Goal: Communication & Community: Share content

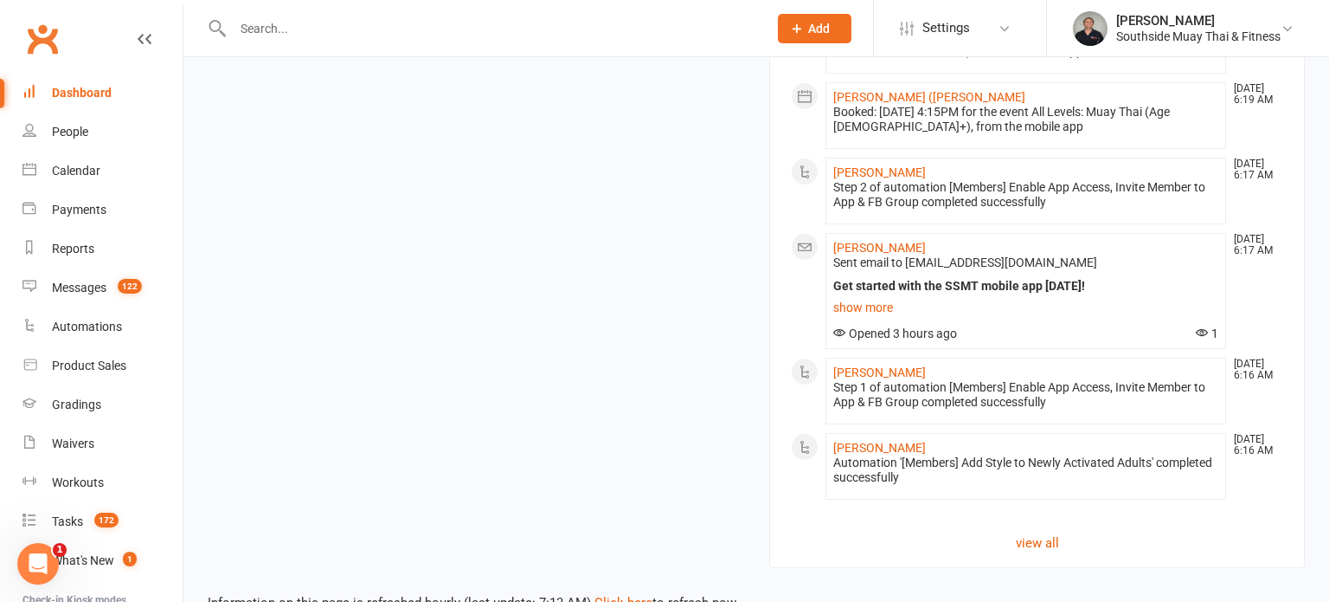
scroll to position [2501, 0]
click at [628, 592] on link "Click here" at bounding box center [624, 600] width 58 height 16
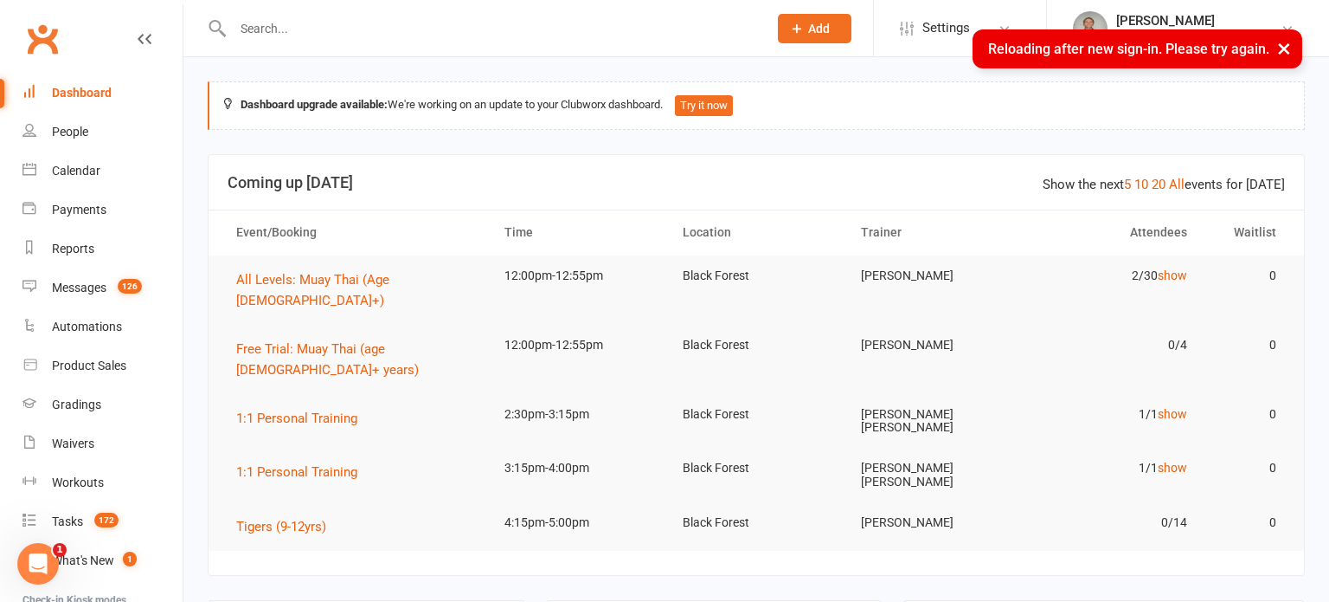
click at [1278, 43] on button "×" at bounding box center [1284, 47] width 31 height 37
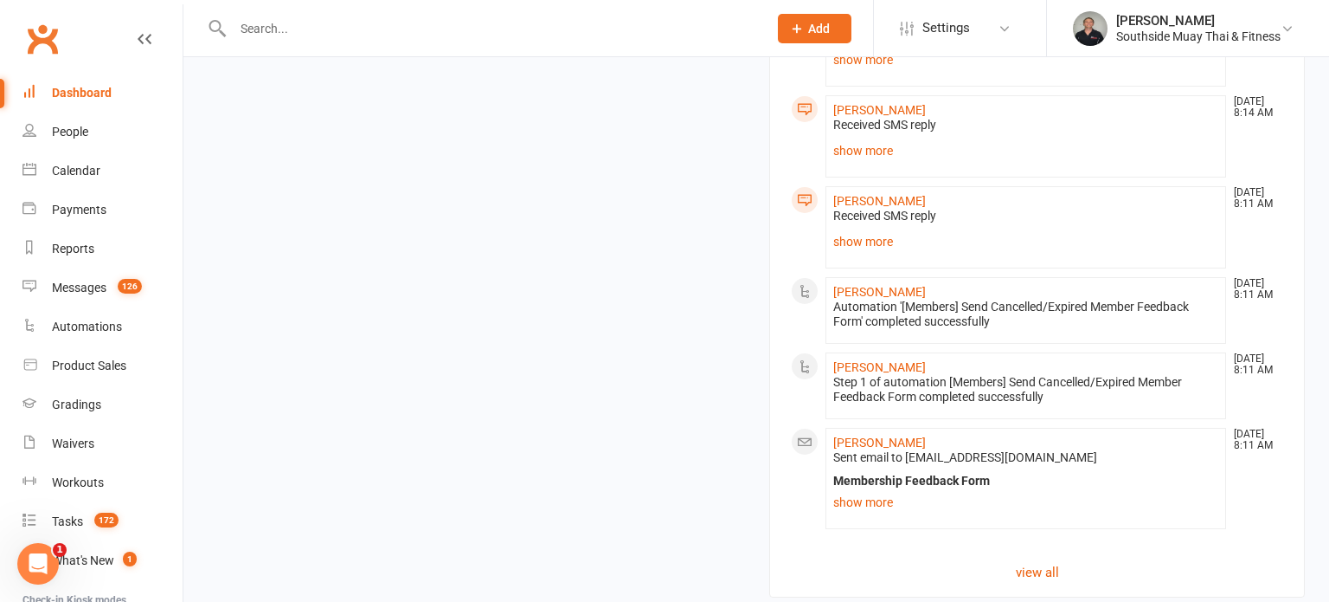
scroll to position [2163, 0]
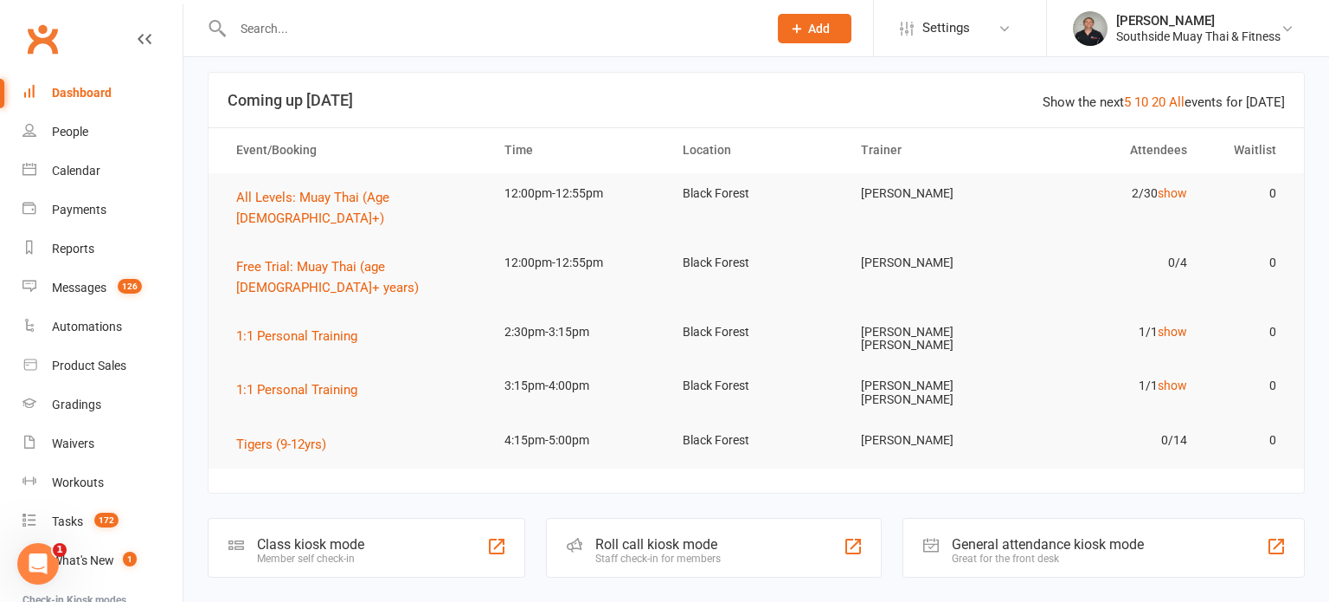
scroll to position [0, 0]
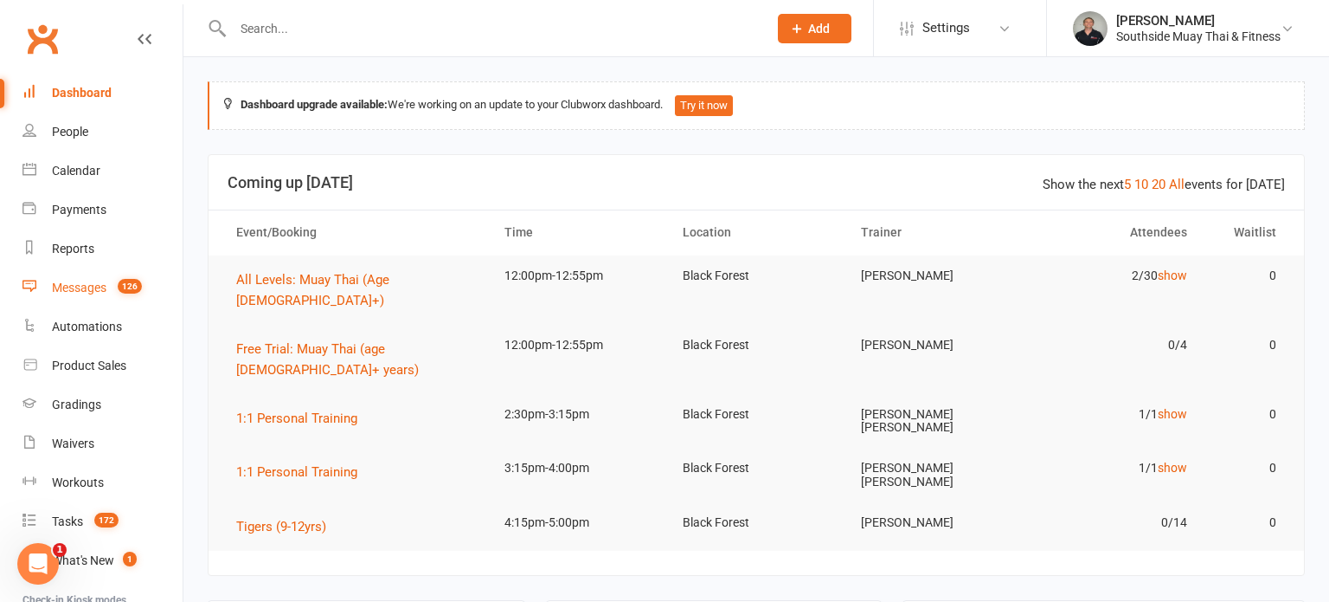
click at [51, 297] on link "Messages 126" at bounding box center [103, 287] width 160 height 39
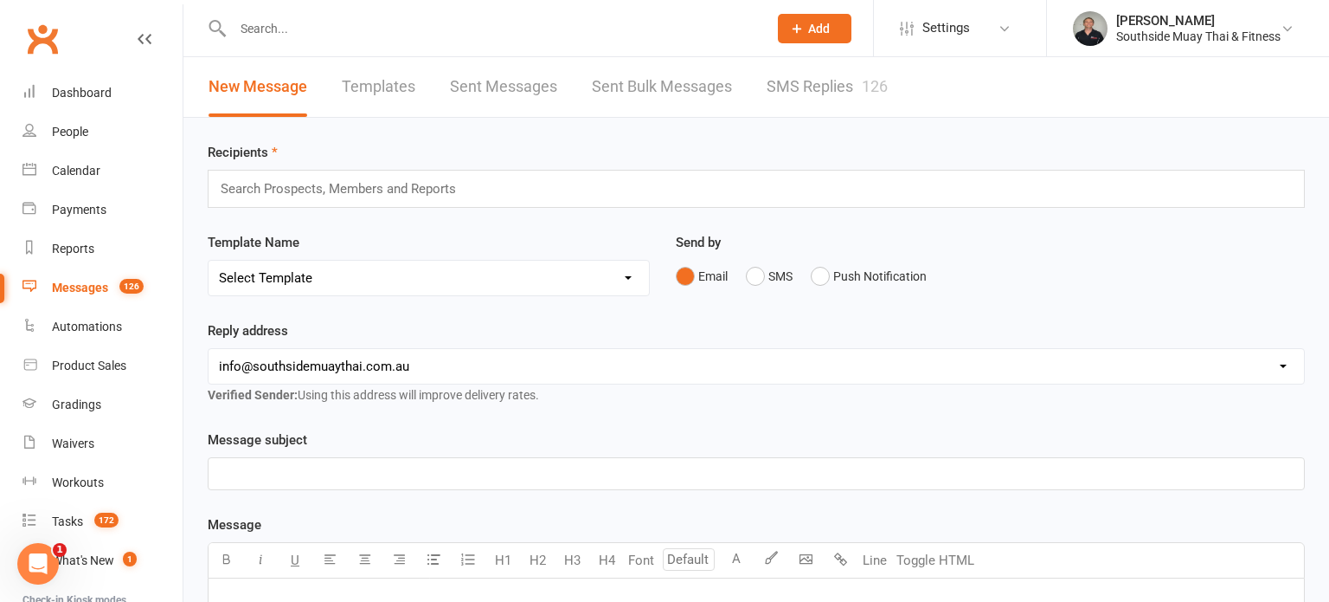
click at [388, 86] on link "Templates" at bounding box center [379, 87] width 74 height 60
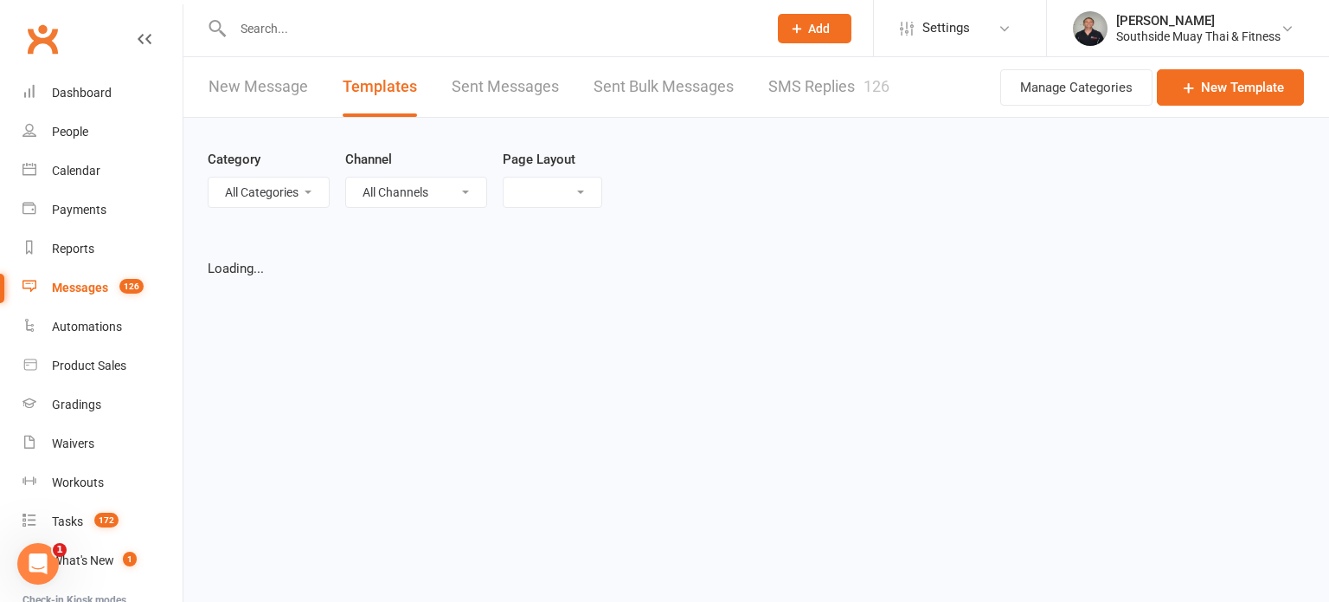
select select "list"
select select "100"
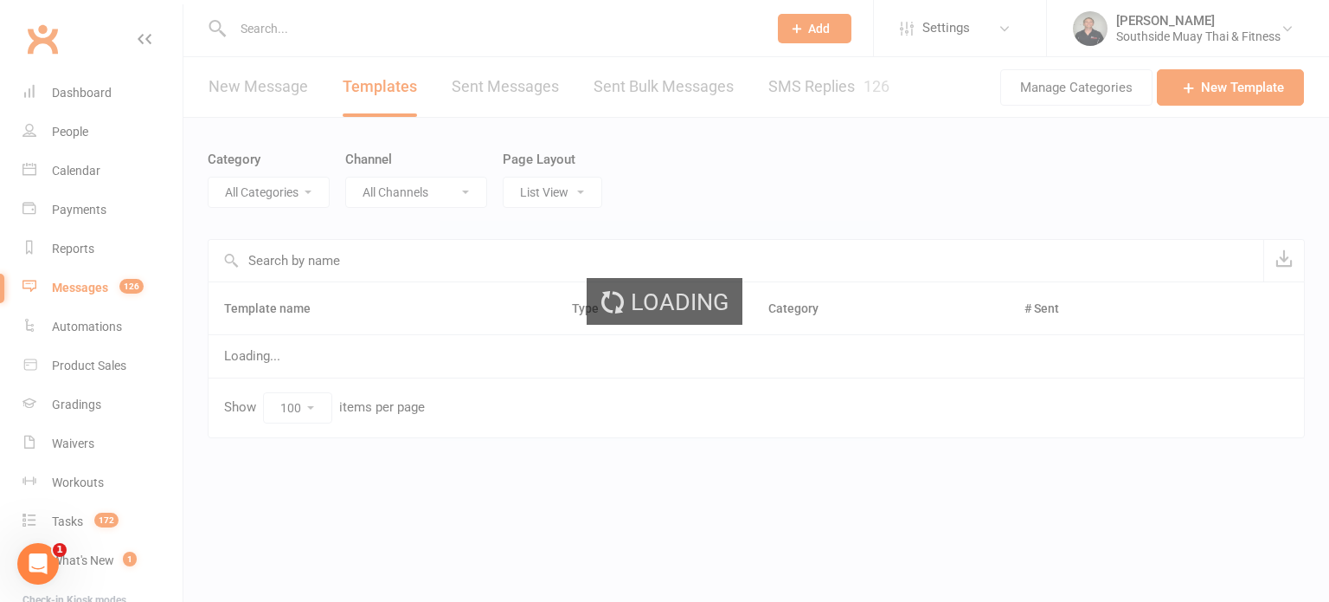
select select "14366"
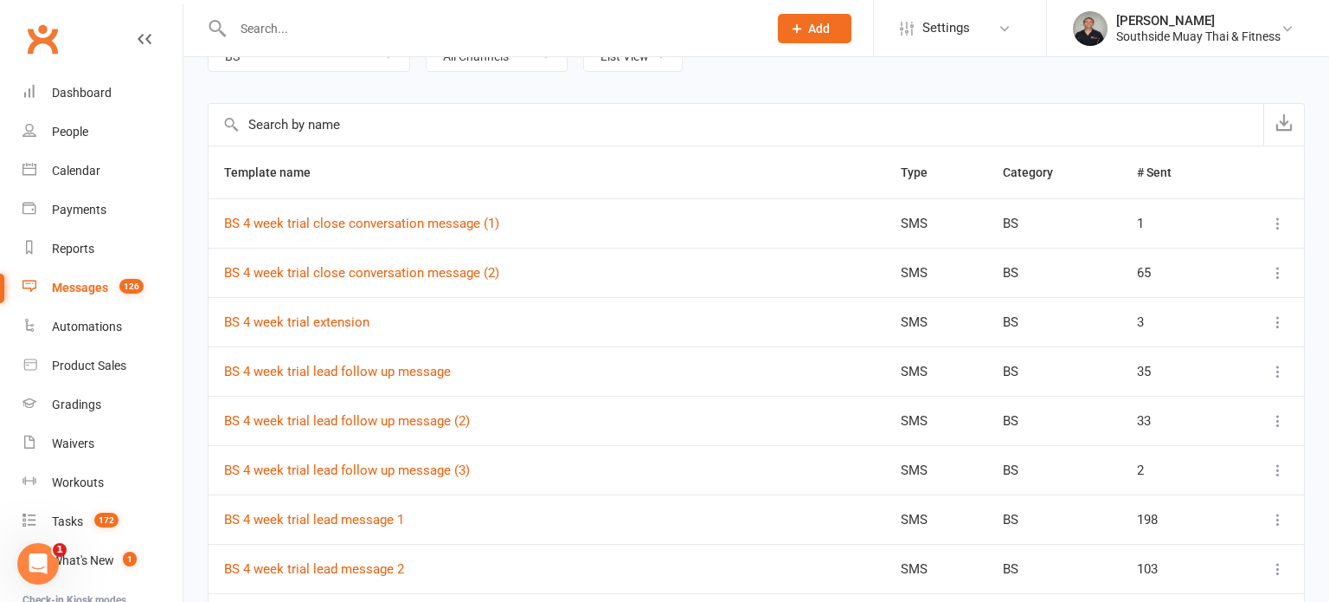
scroll to position [45, 0]
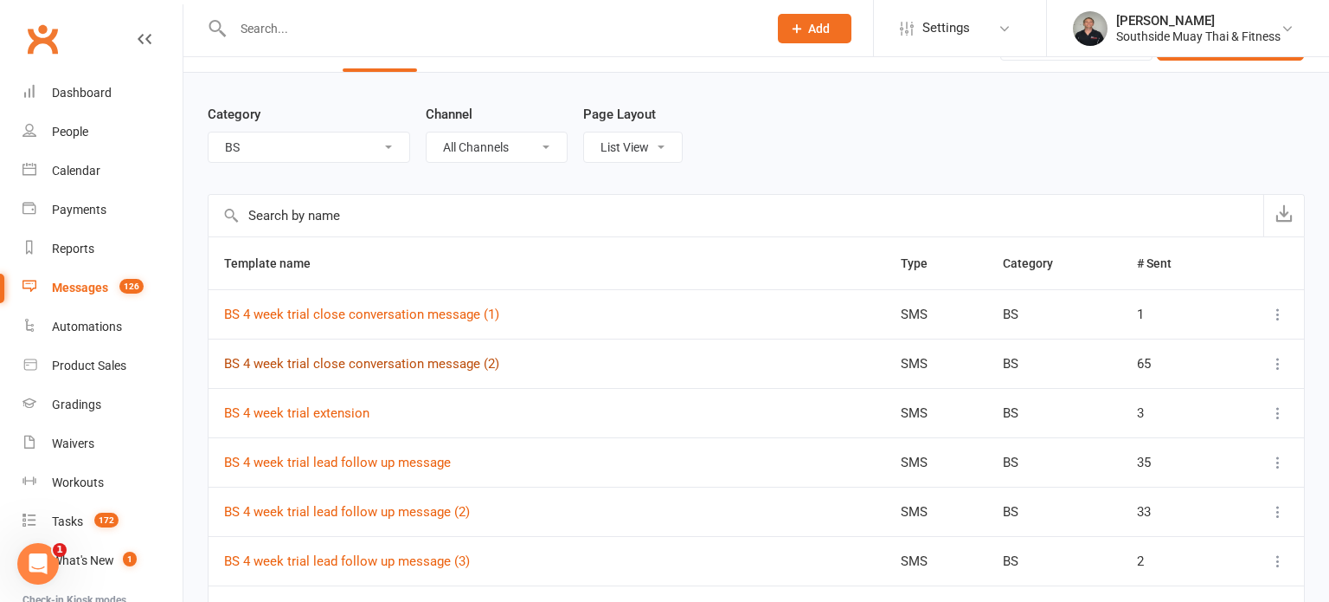
click at [435, 360] on link "BS 4 week trial close conversation message (2)" at bounding box center [361, 364] width 275 height 16
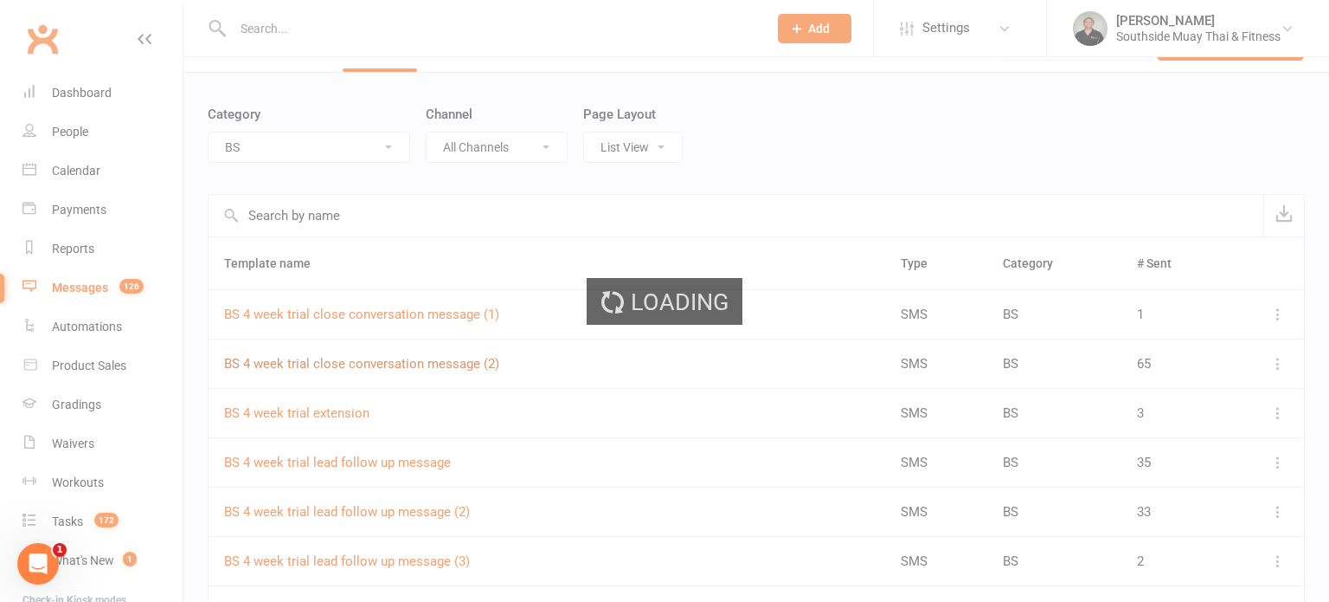
select select "14366"
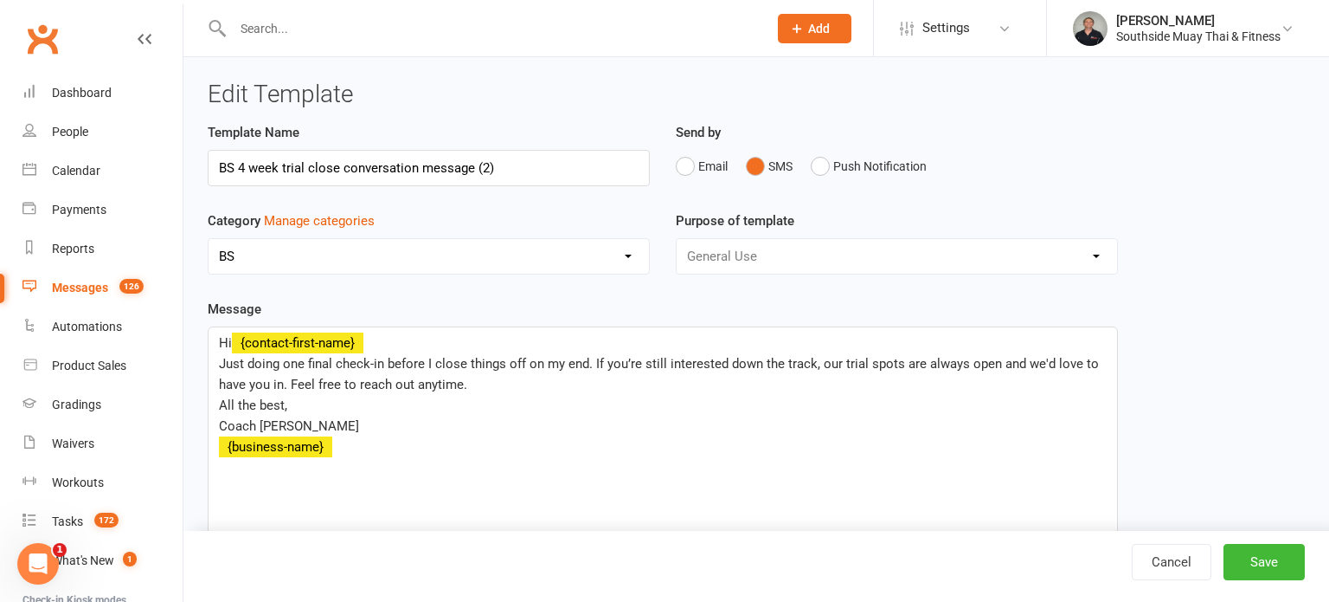
click at [338, 27] on input "text" at bounding box center [492, 28] width 528 height 24
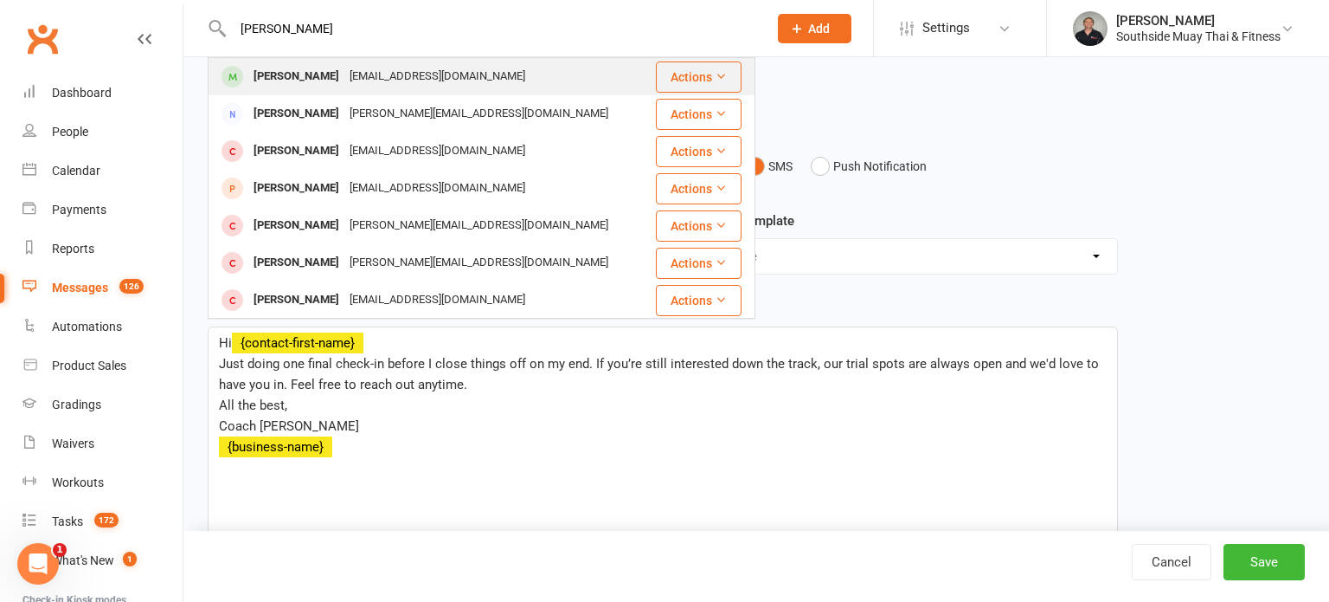
type input "anna hao"
click at [391, 82] on div "Annahao19@yahoo.com" at bounding box center [437, 76] width 186 height 25
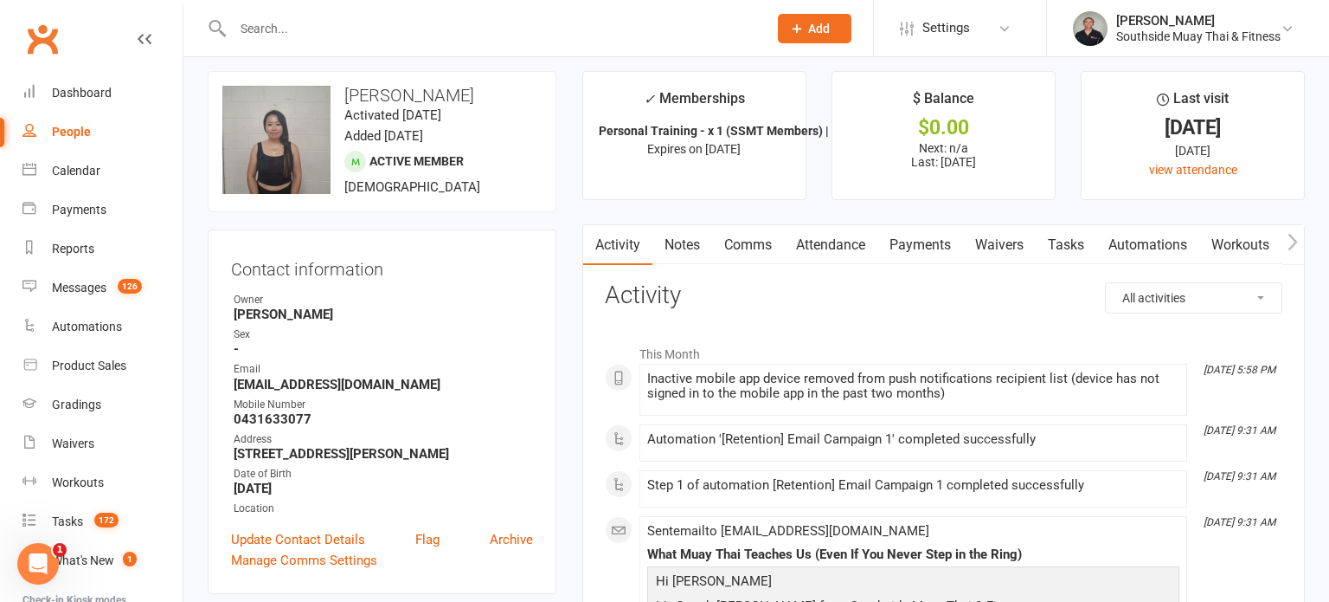
scroll to position [27, 0]
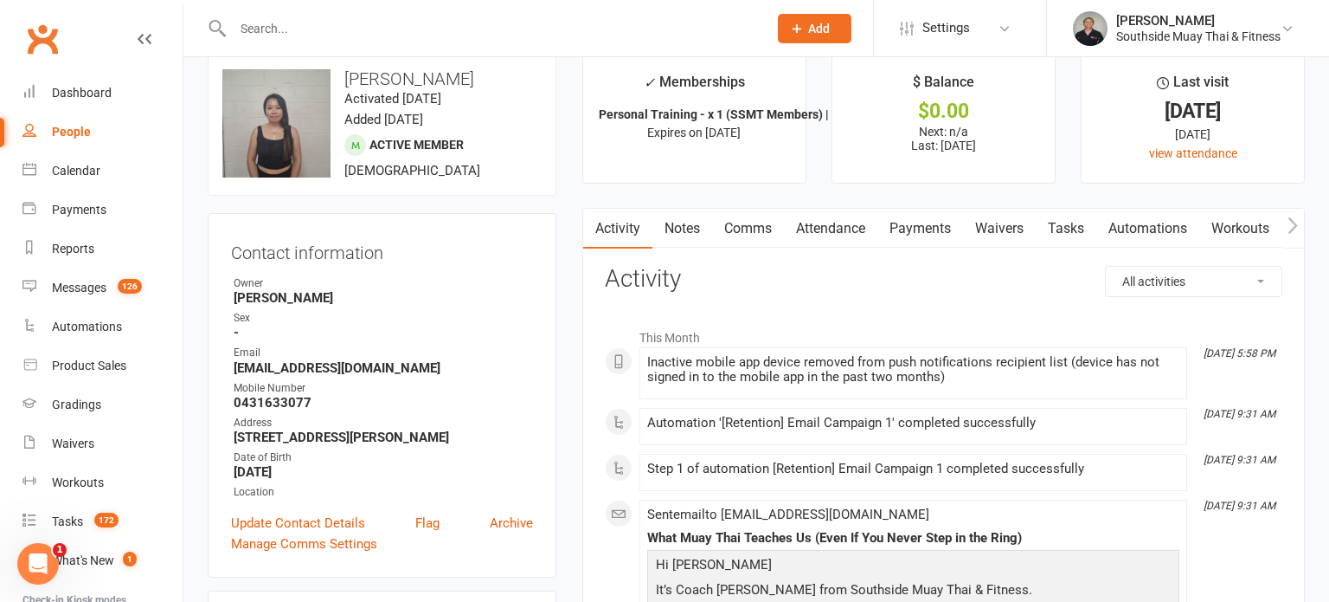
click at [692, 219] on link "Notes" at bounding box center [683, 229] width 60 height 40
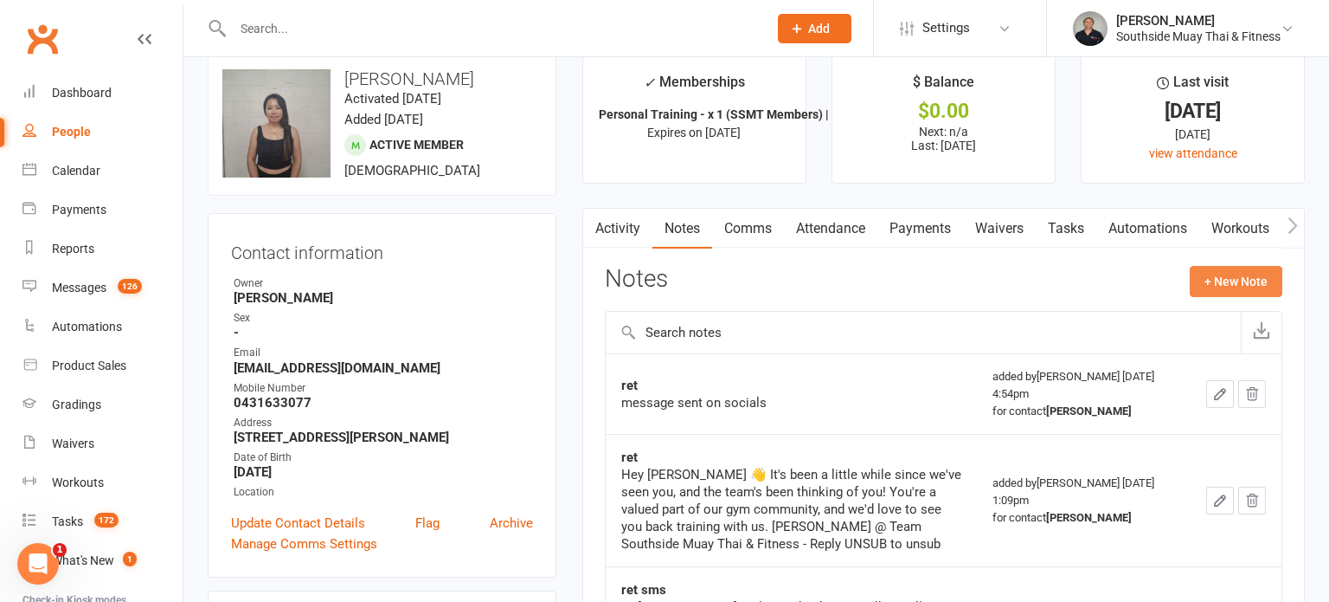
click at [1205, 286] on button "+ New Note" at bounding box center [1236, 281] width 93 height 31
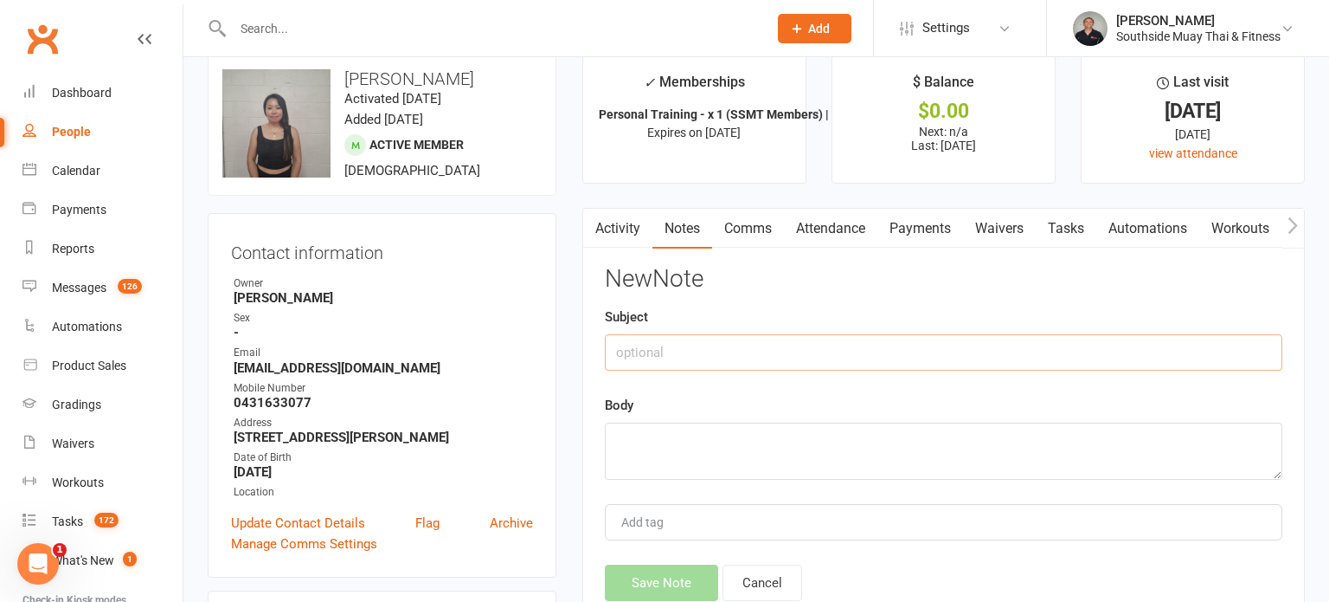
click at [831, 338] on input "text" at bounding box center [944, 352] width 678 height 36
type input "ret"
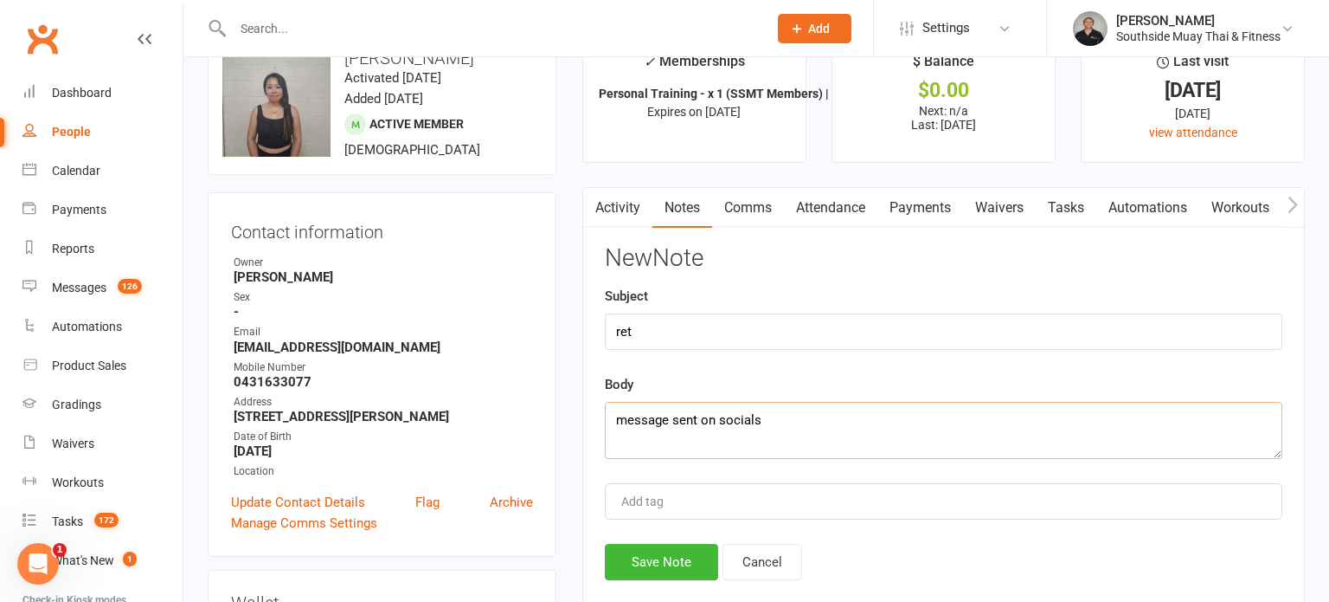
scroll to position [132, 0]
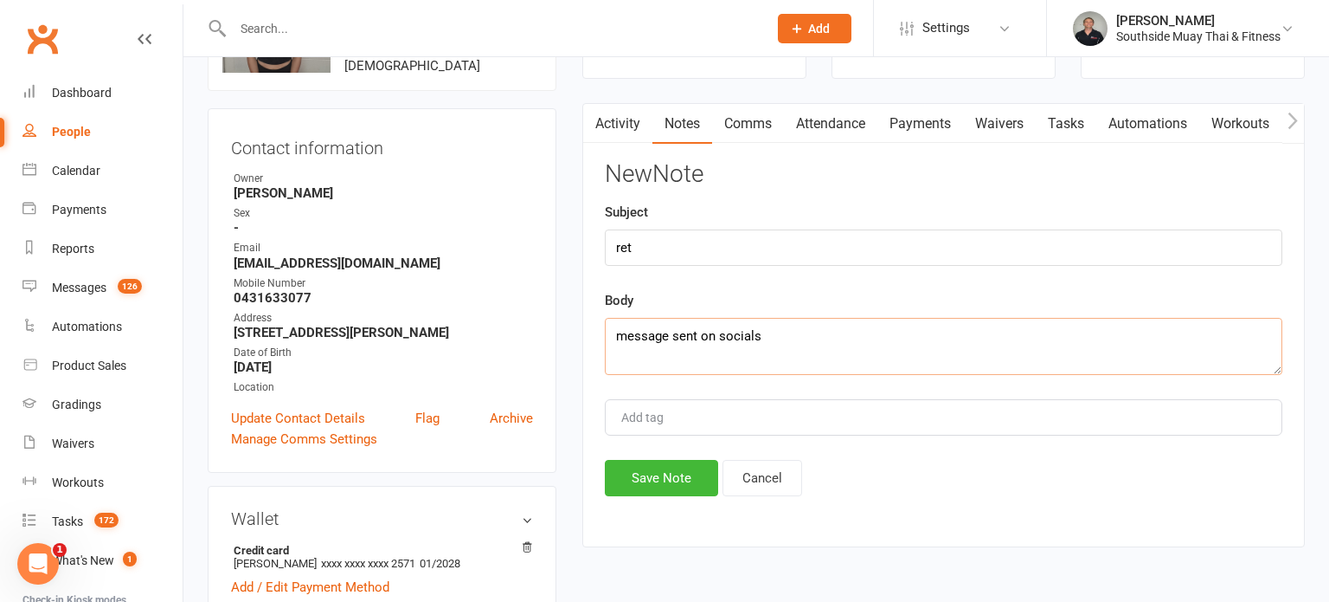
type textarea "message sent on socials"
click at [659, 497] on div "Activity Notes Comms Attendance Payments Waivers Tasks Automations Workouts Gra…" at bounding box center [944, 325] width 723 height 444
click at [655, 481] on button "Save Note" at bounding box center [661, 478] width 113 height 36
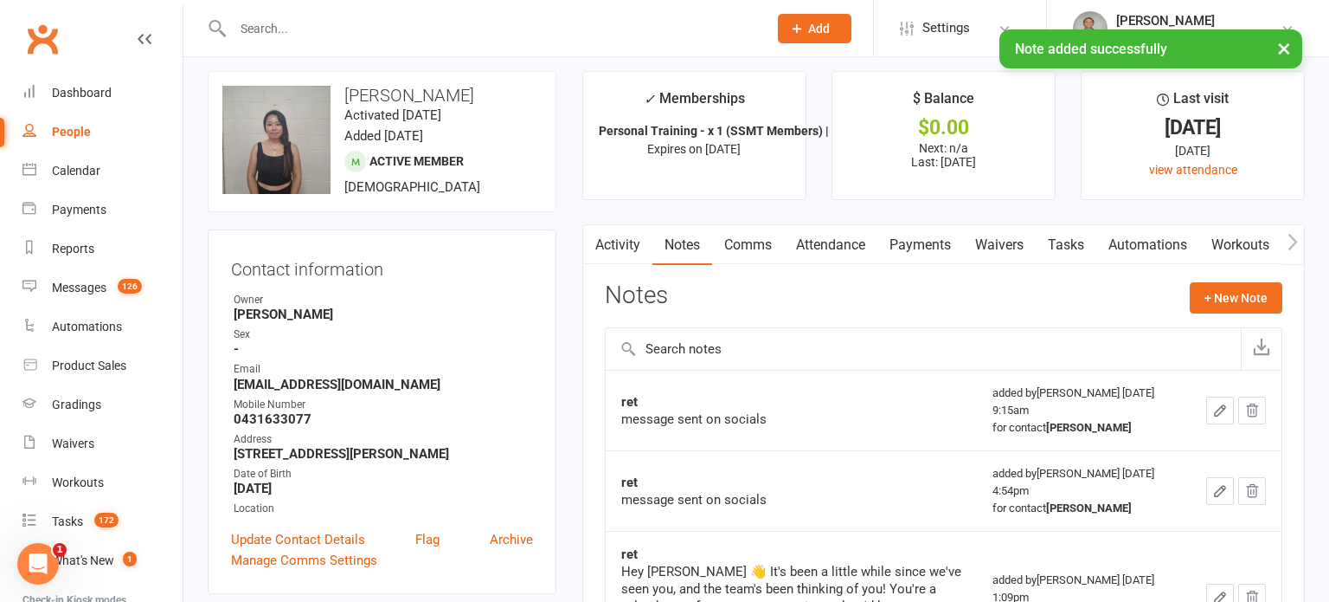
scroll to position [0, 0]
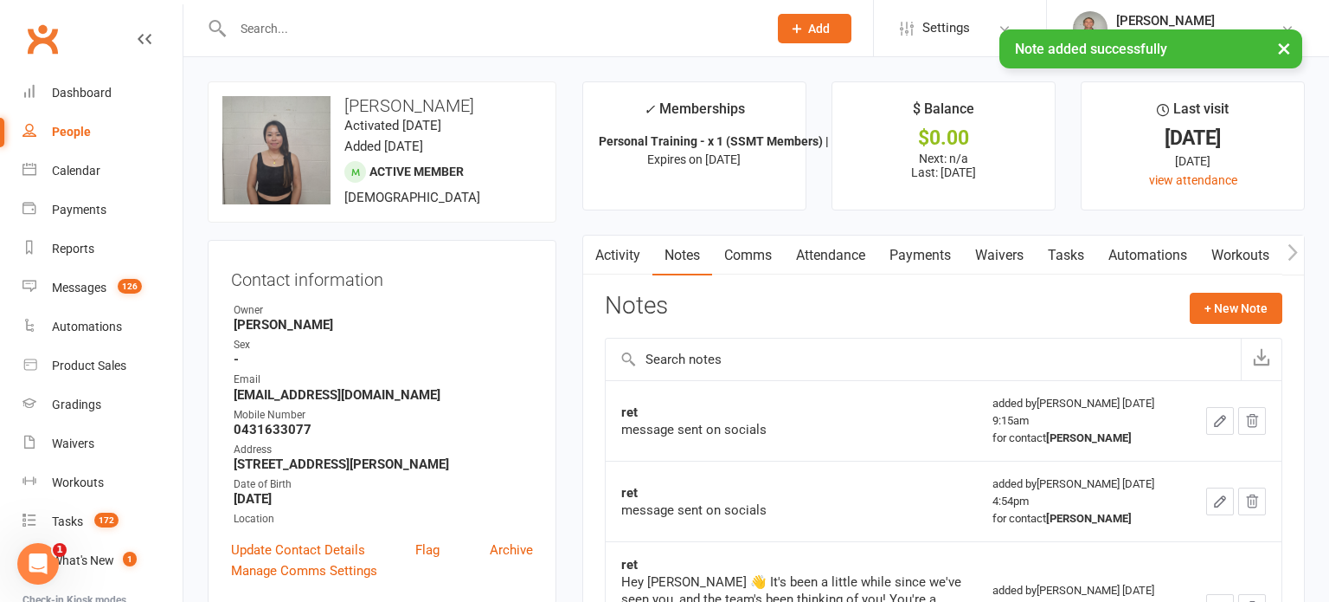
click at [615, 23] on input "text" at bounding box center [492, 28] width 528 height 24
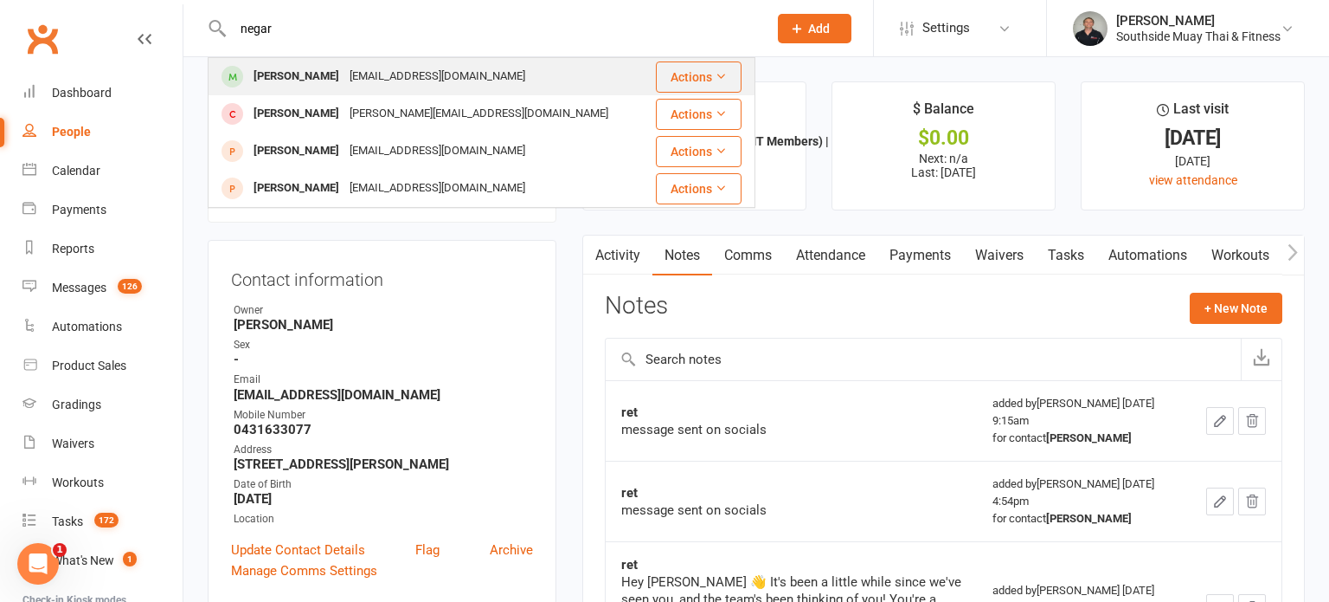
type input "negar"
click at [315, 65] on div "Negar Bahri" at bounding box center [296, 76] width 96 height 25
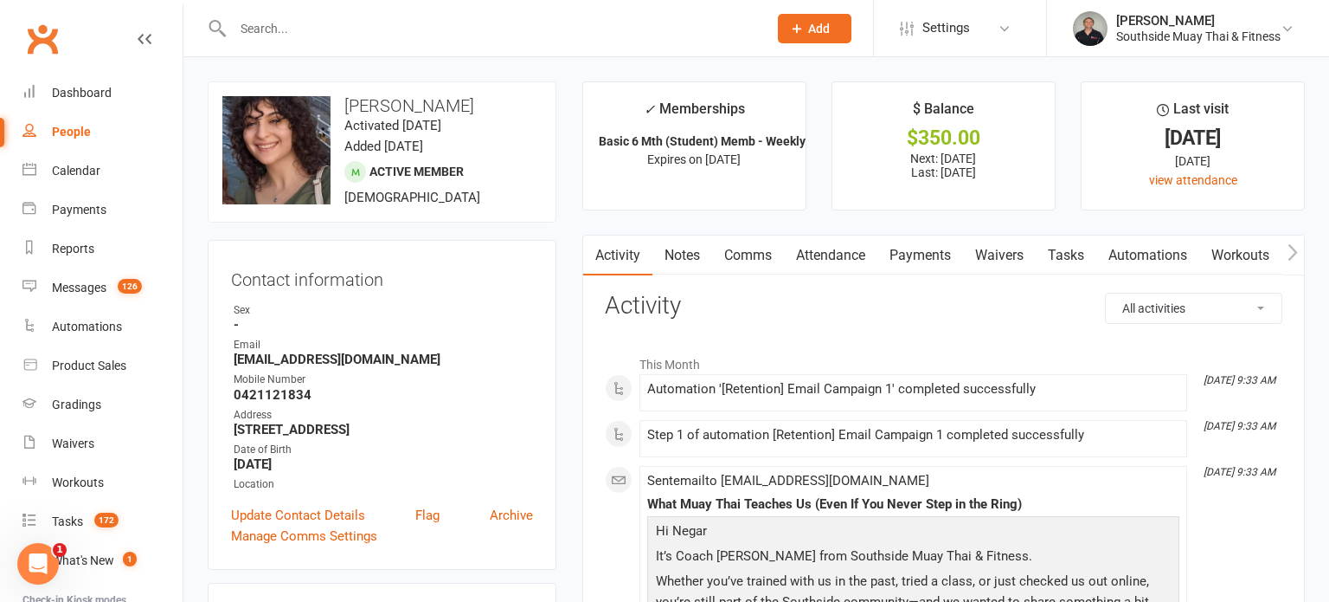
click at [908, 254] on link "Payments" at bounding box center [921, 255] width 86 height 40
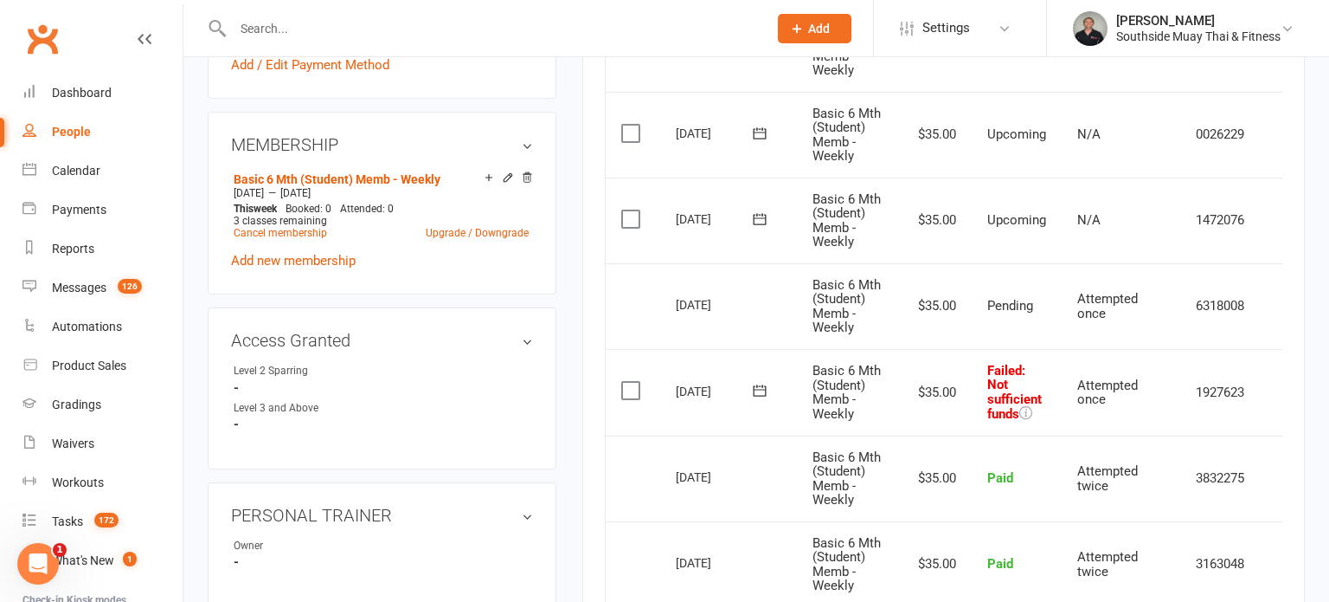
scroll to position [786, 0]
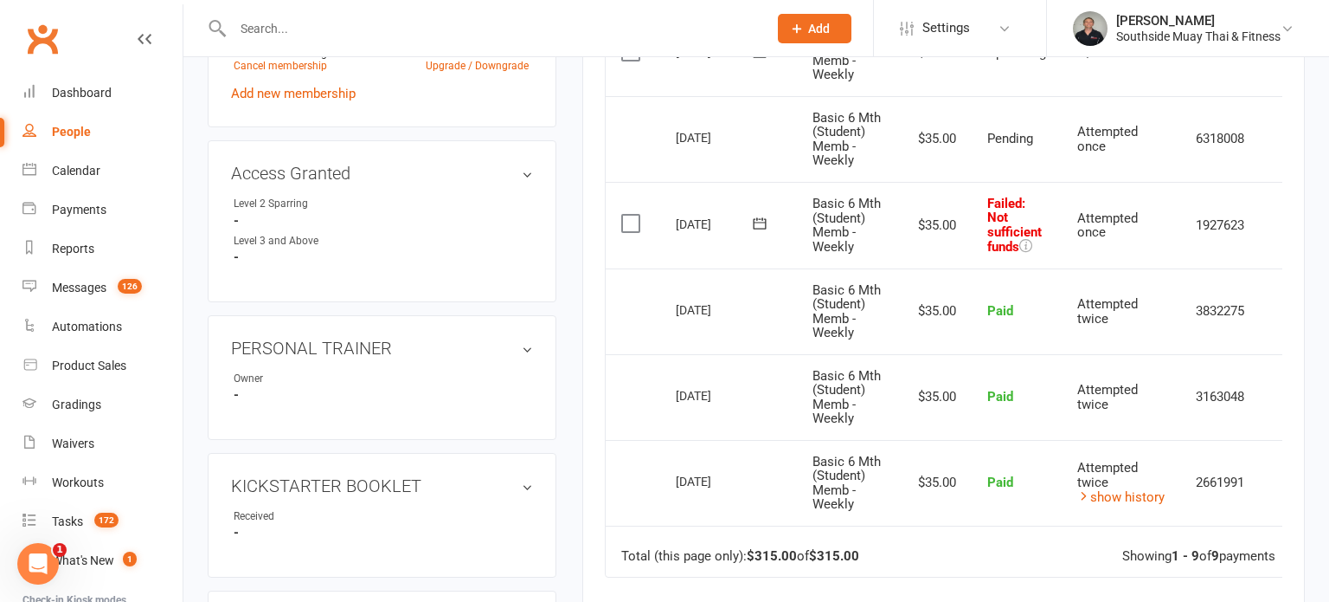
click at [757, 229] on icon at bounding box center [759, 223] width 13 height 11
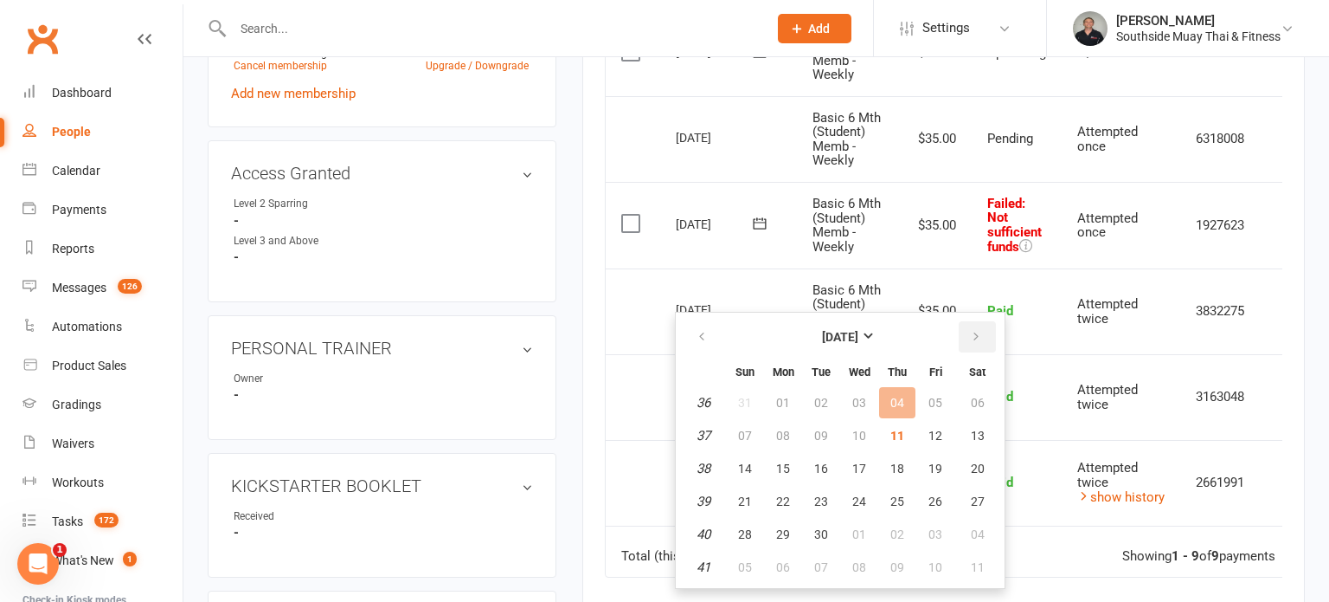
click at [969, 327] on button "button" at bounding box center [977, 336] width 37 height 31
click at [700, 337] on icon "button" at bounding box center [702, 337] width 12 height 14
click at [924, 428] on button "12" at bounding box center [935, 435] width 36 height 31
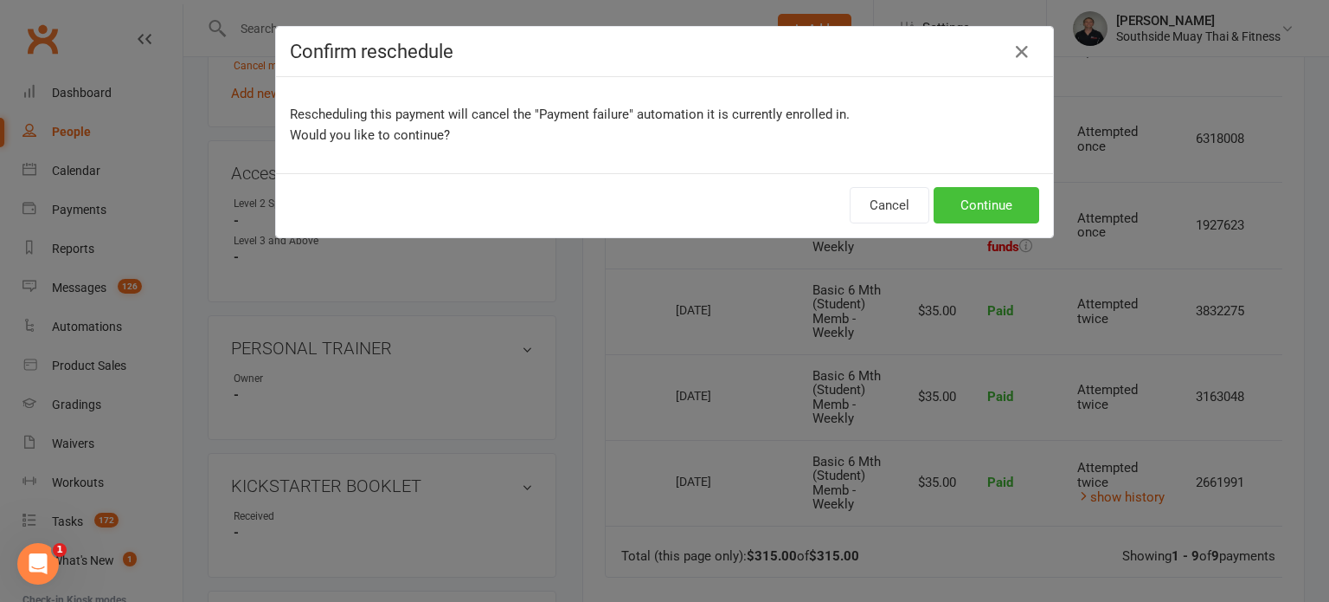
click at [962, 204] on button "Continue" at bounding box center [987, 205] width 106 height 36
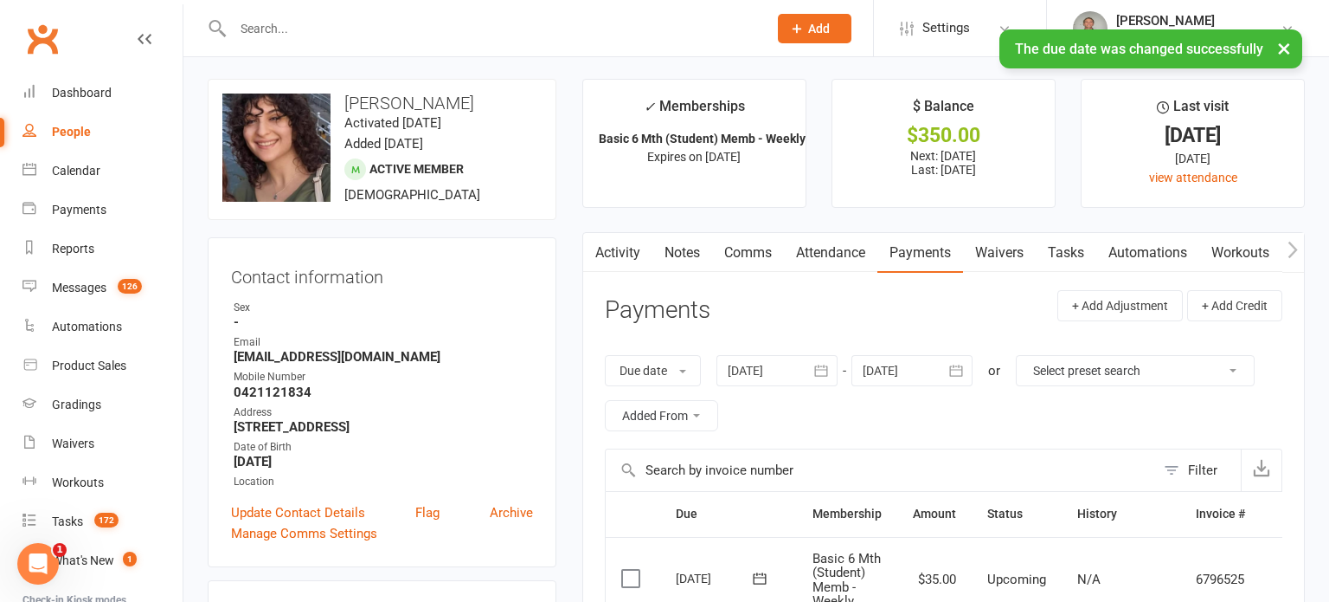
scroll to position [0, 0]
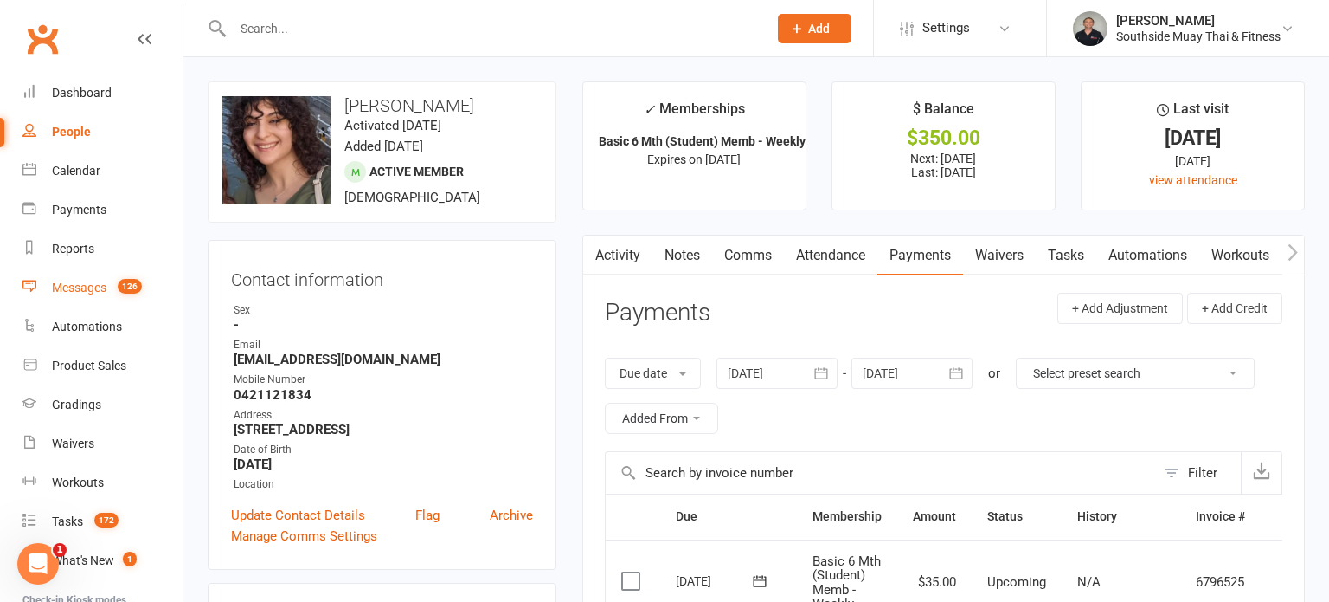
click at [61, 293] on div "Messages" at bounding box center [79, 287] width 55 height 14
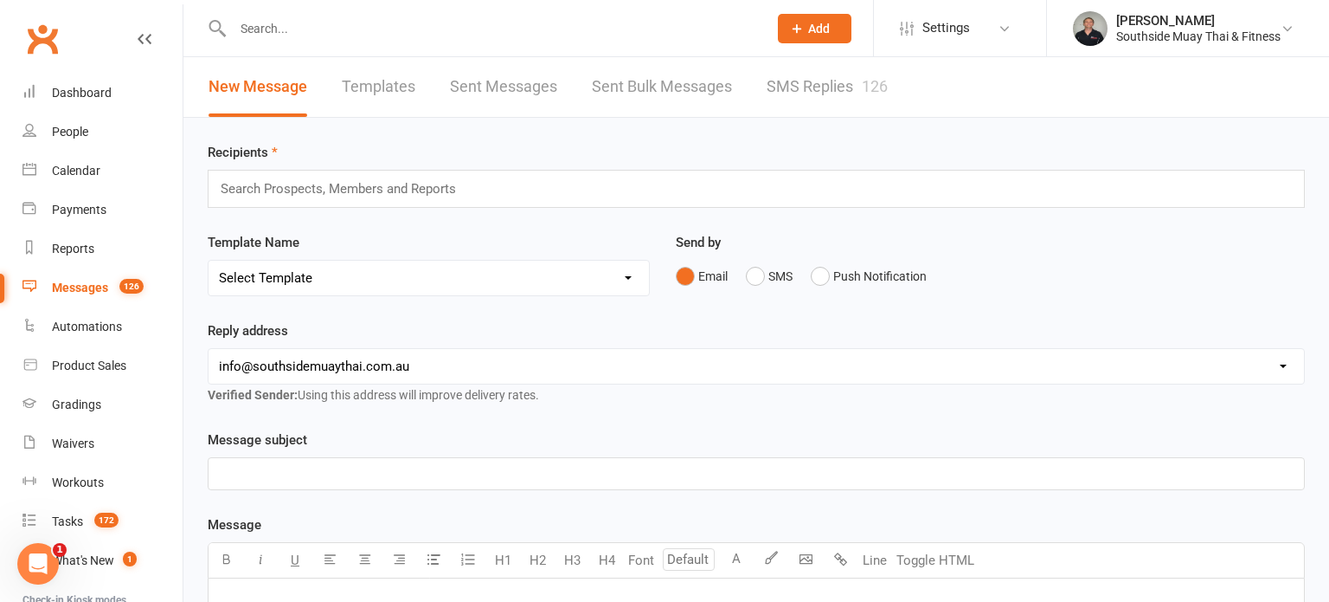
click at [358, 100] on link "Templates" at bounding box center [379, 87] width 74 height 60
select select "100"
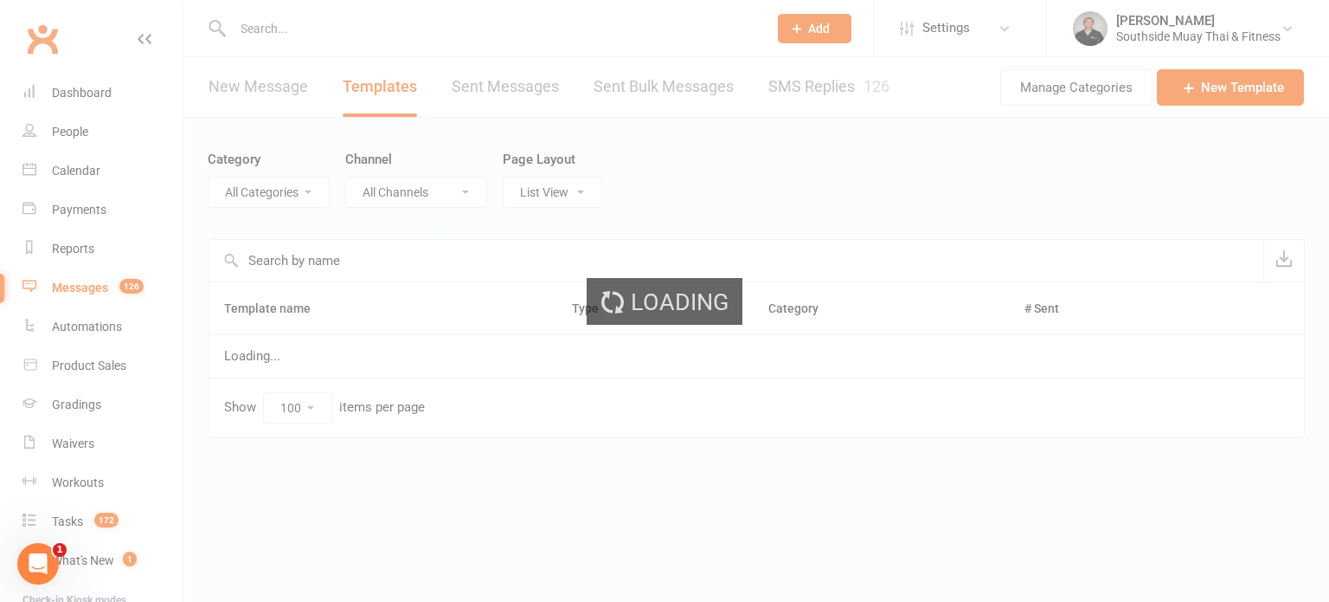
select select "14366"
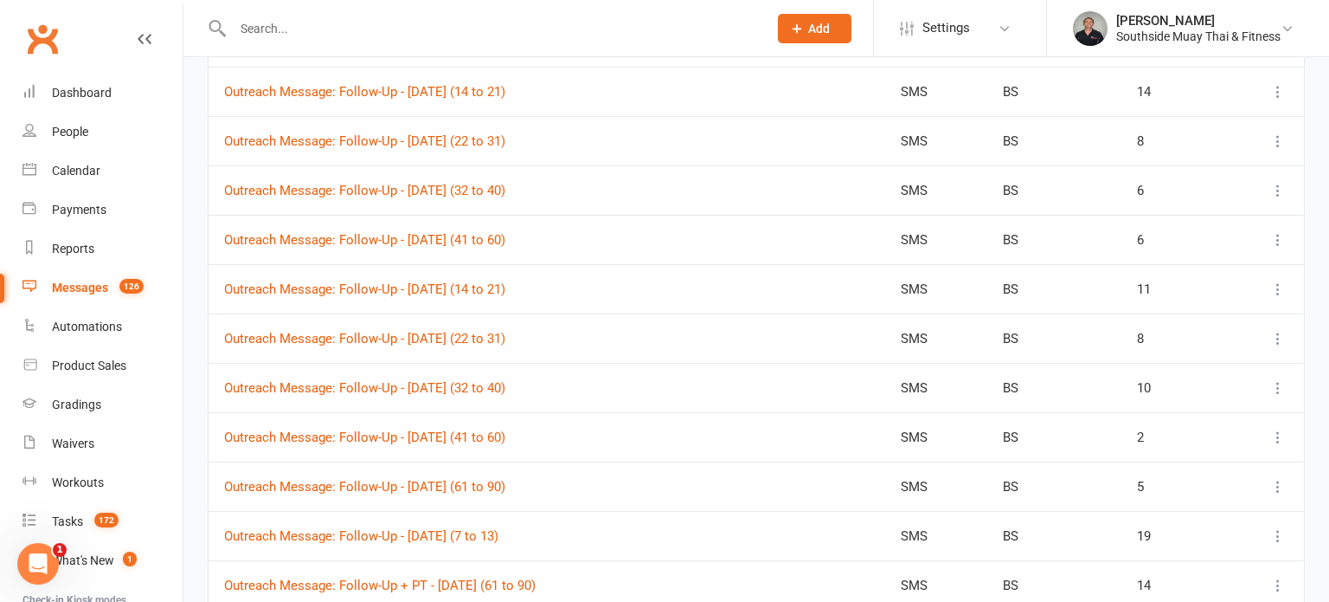
scroll to position [2080, 0]
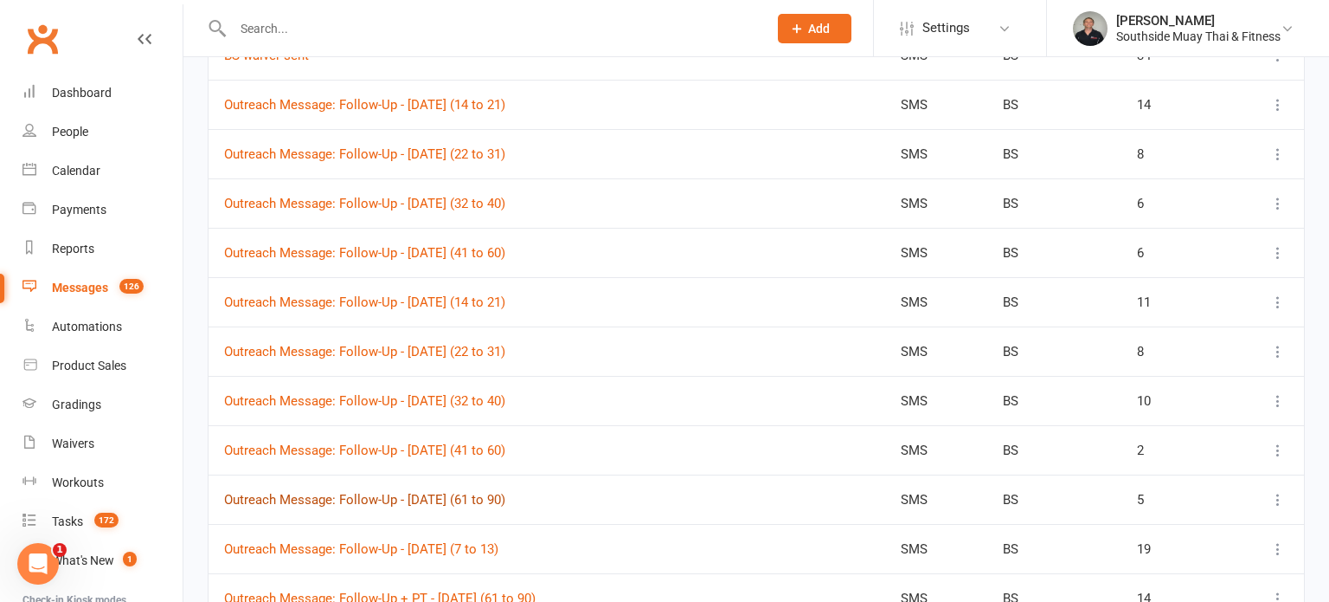
click at [428, 492] on link "Outreach Message: Follow-Up - 13/8/2025 (61 to 90)" at bounding box center [364, 500] width 281 height 16
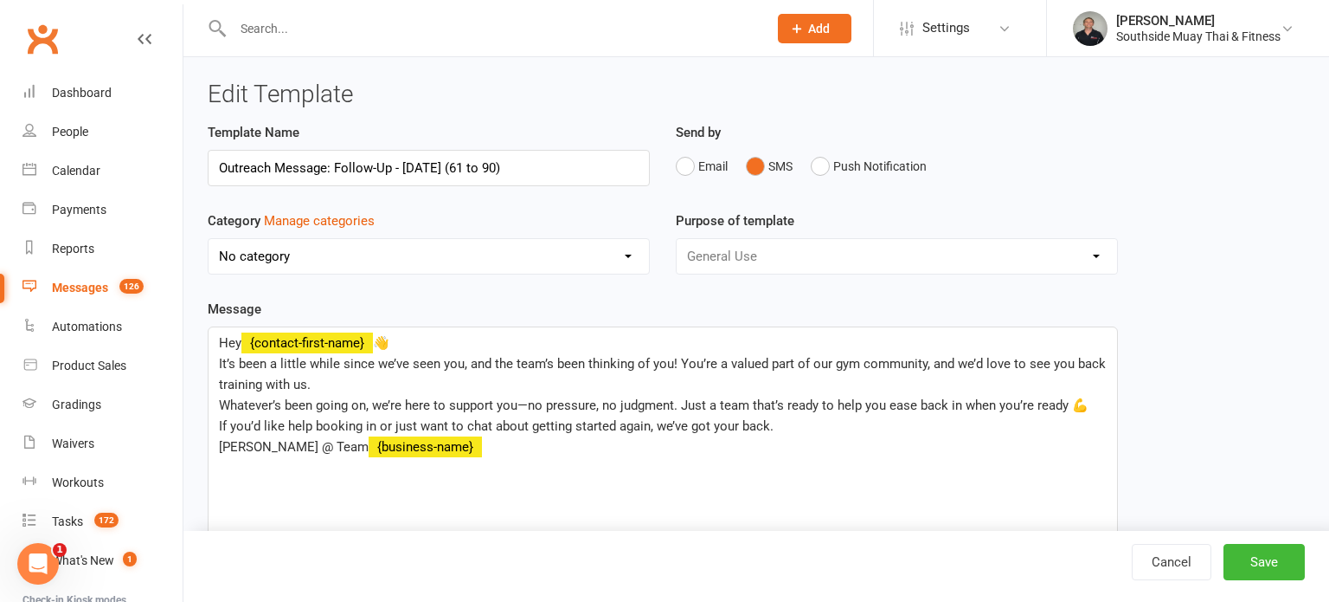
select select "14366"
click at [225, 335] on span "Hey" at bounding box center [230, 343] width 23 height 16
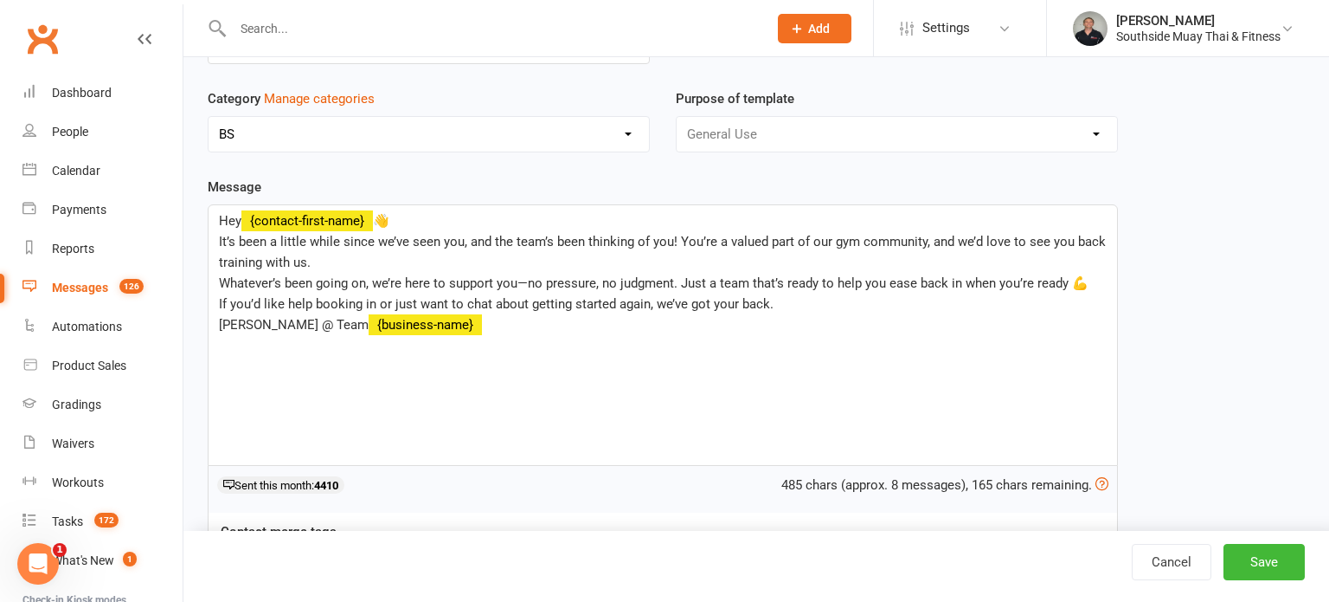
scroll to position [123, 0]
click at [1172, 560] on link "Cancel" at bounding box center [1172, 562] width 80 height 36
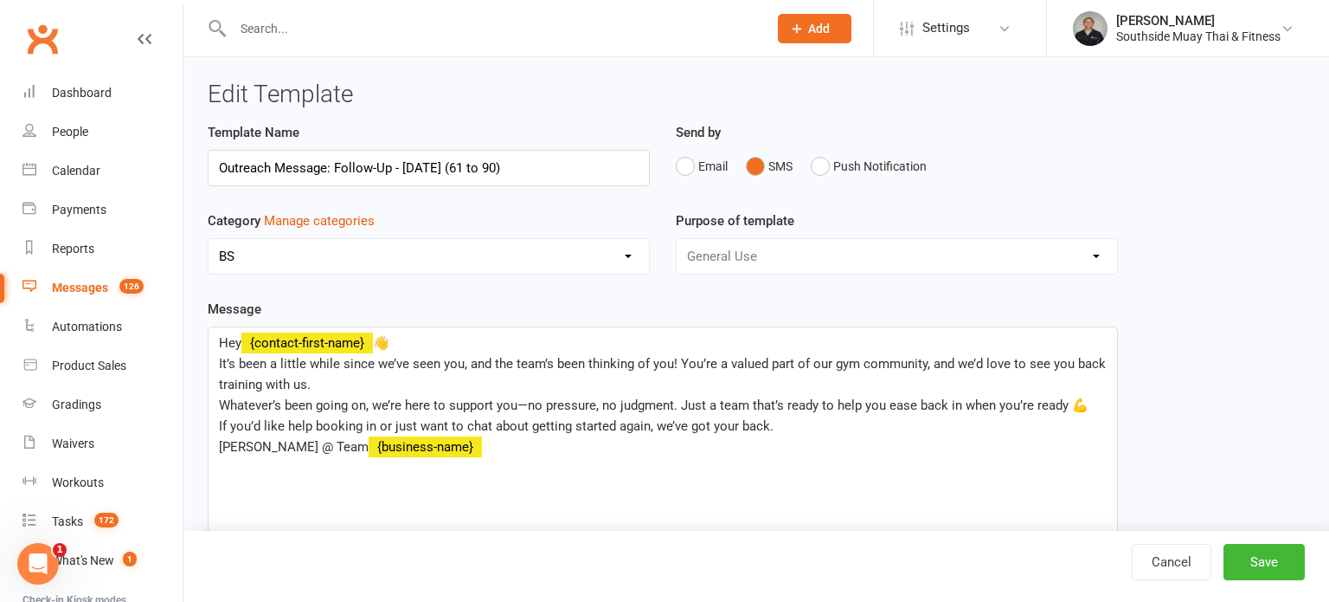
select select "100"
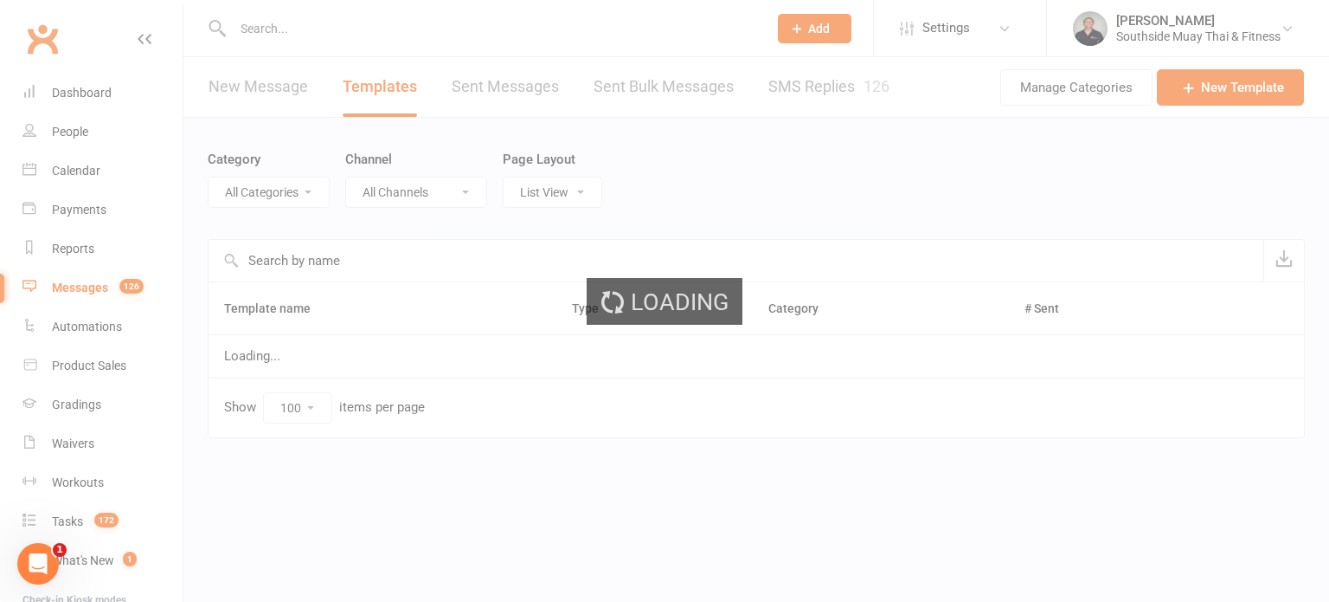
select select "14366"
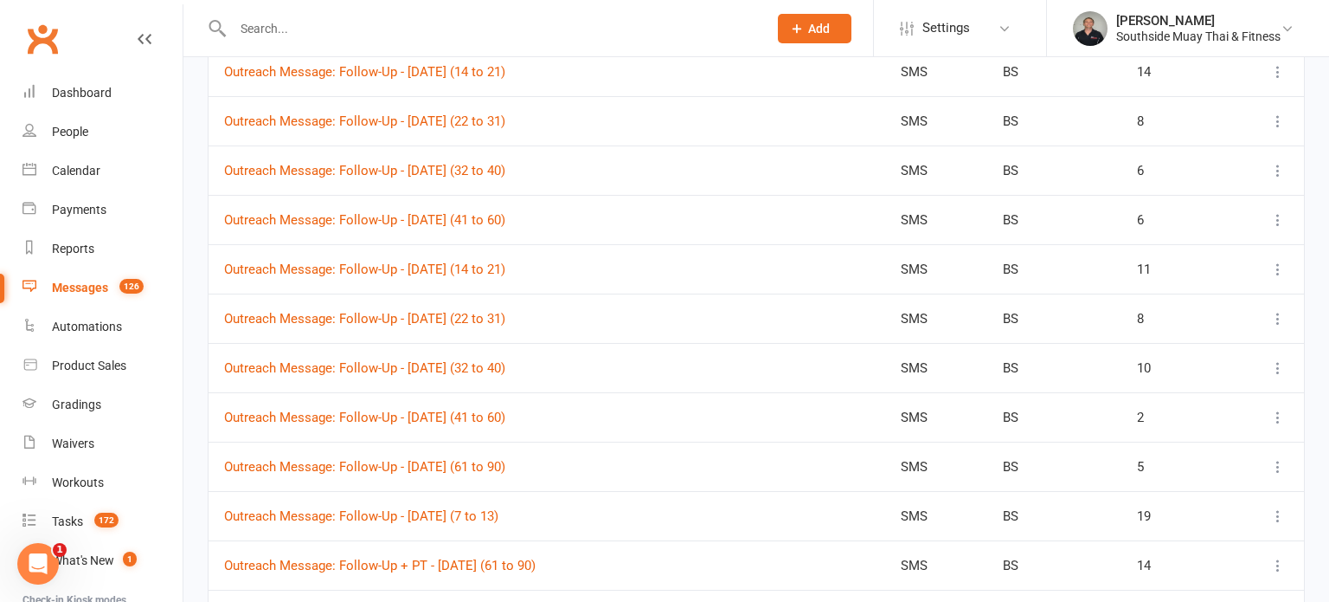
scroll to position [2114, 0]
click at [1276, 457] on icon at bounding box center [1278, 465] width 17 height 17
click at [1168, 552] on link "Duplicate" at bounding box center [1202, 559] width 171 height 35
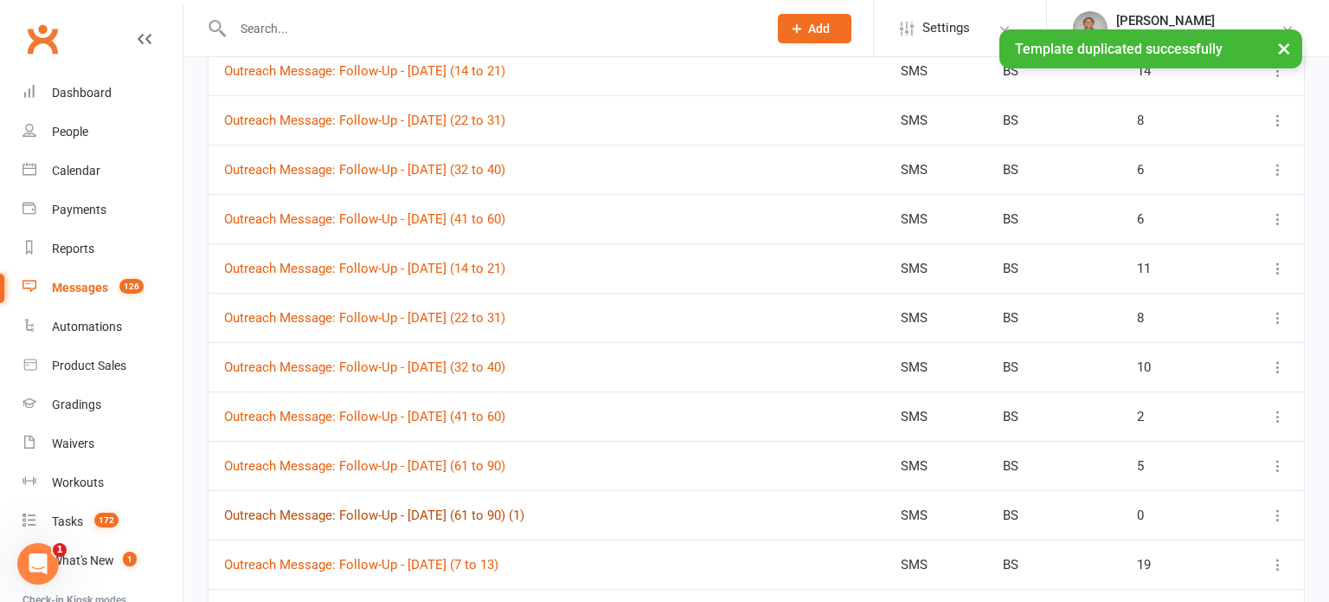
click at [480, 507] on link "Outreach Message: Follow-Up - 13/8/2025 (61 to 90) (1)" at bounding box center [374, 515] width 300 height 16
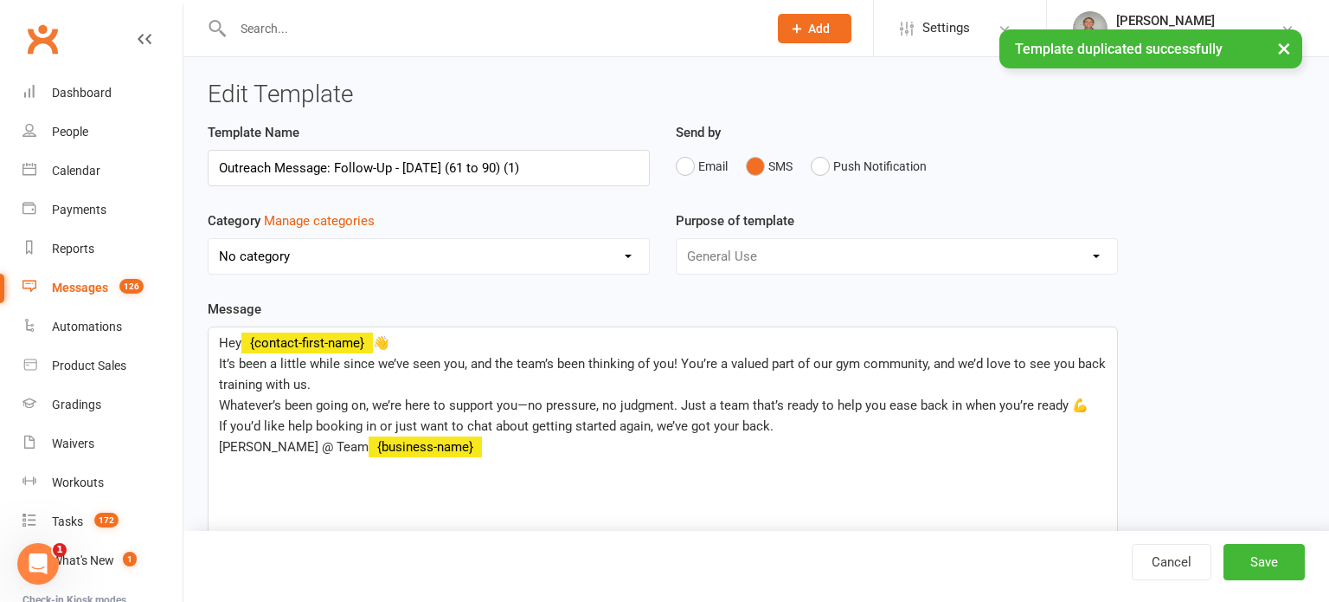
select select "14366"
click at [411, 166] on input "Outreach Message: Follow-Up - 13/8/2025 (61 to 90) (1)" at bounding box center [429, 168] width 442 height 36
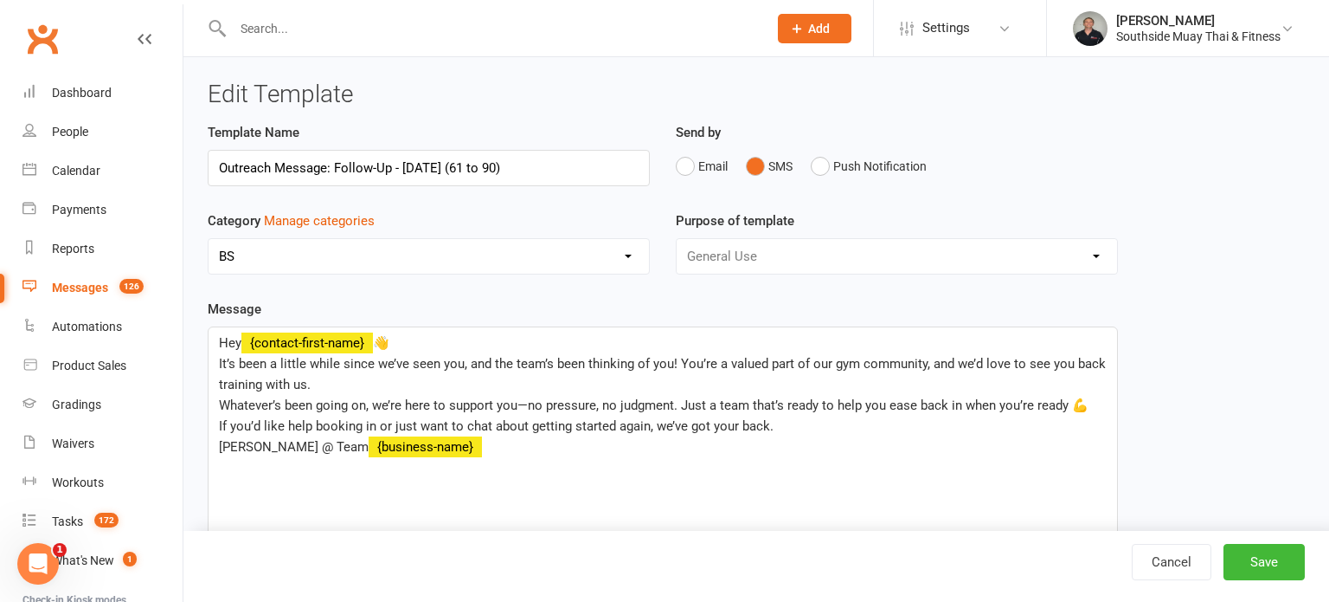
type input "Outreach Message: Follow-Up - 10/9/2025 (61 to 90)"
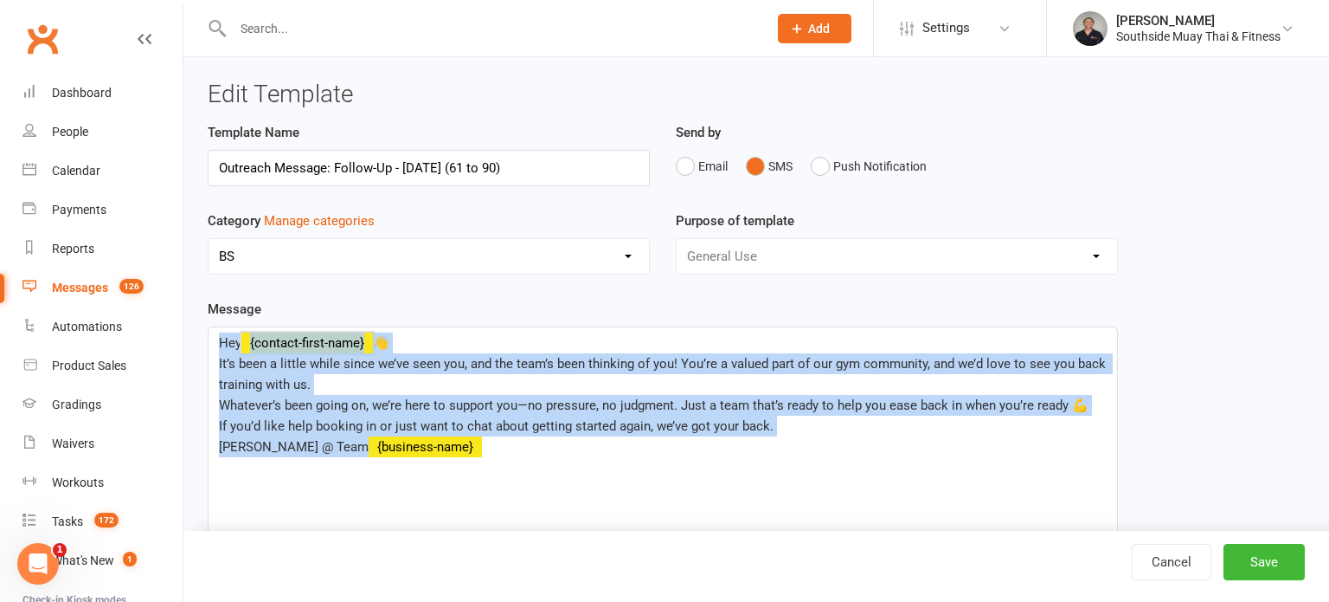
drag, startPoint x: 218, startPoint y: 342, endPoint x: 504, endPoint y: 460, distance: 309.3
click at [504, 460] on div "Hey ﻿ {contact-first-name} 👋 It’s been a little while since we’ve seen you, and…" at bounding box center [663, 457] width 909 height 260
copy div "Hey ﻿ {contact-first-name} 👋 It’s been a little while since we’ve seen you, and…"
click at [252, 370] on span "It’s been a little while since we’ve seen you, and the team’s been thinking of …" at bounding box center [664, 374] width 891 height 36
drag, startPoint x: 219, startPoint y: 362, endPoint x: 778, endPoint y: 426, distance: 562.8
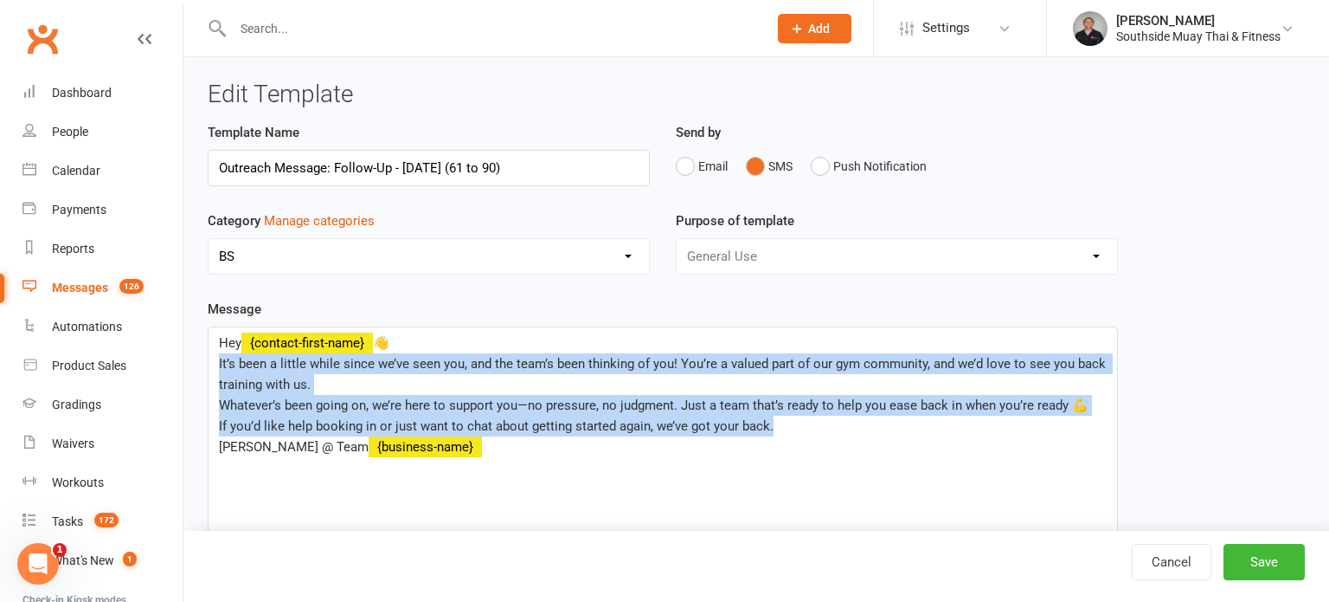
click at [778, 426] on div "Hey ﻿ {contact-first-name} 👋 It’s been a little while since we’ve seen you, and…" at bounding box center [663, 457] width 909 height 260
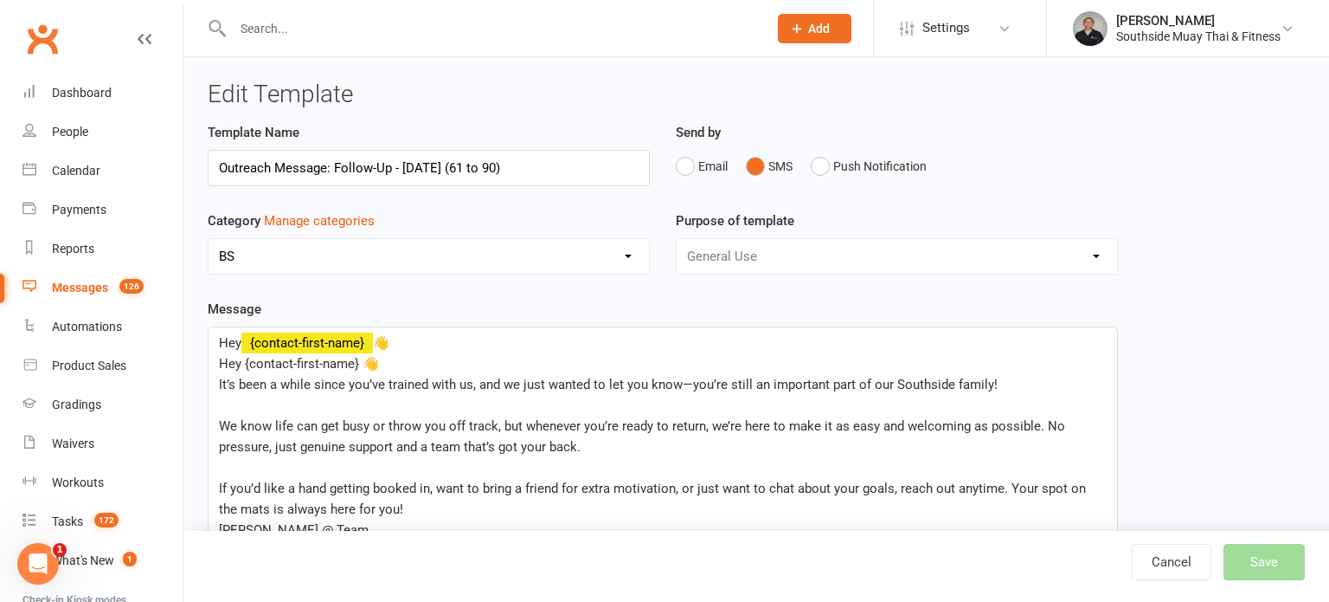
click at [464, 337] on p "Hey ﻿ {contact-first-name} 👋" at bounding box center [663, 342] width 888 height 21
click at [394, 377] on span "It’s been a while since you’ve trained with us, and we just wanted to let you k…" at bounding box center [608, 385] width 779 height 16
click at [394, 369] on p "Hey {contact-first-name} 👋" at bounding box center [663, 363] width 888 height 21
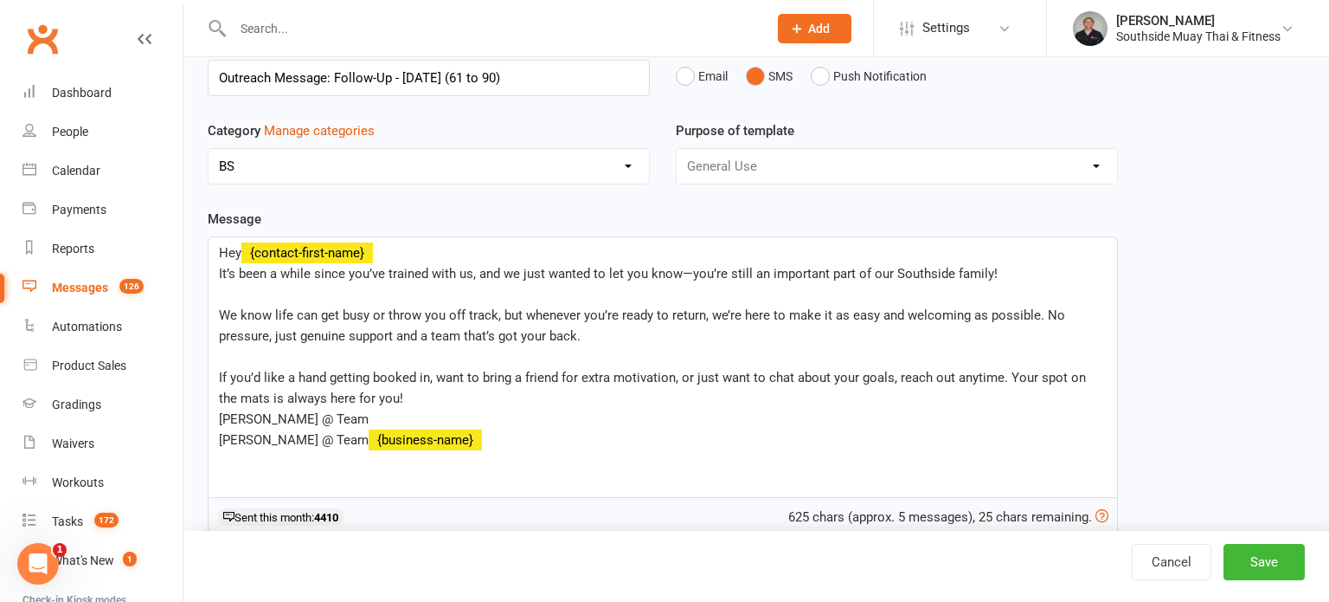
scroll to position [90, 0]
drag, startPoint x: 316, startPoint y: 410, endPoint x: 259, endPoint y: 422, distance: 58.4
click at [259, 422] on p "Amir @ Team" at bounding box center [663, 419] width 888 height 21
click at [333, 416] on p "Amir @ Team" at bounding box center [663, 419] width 888 height 21
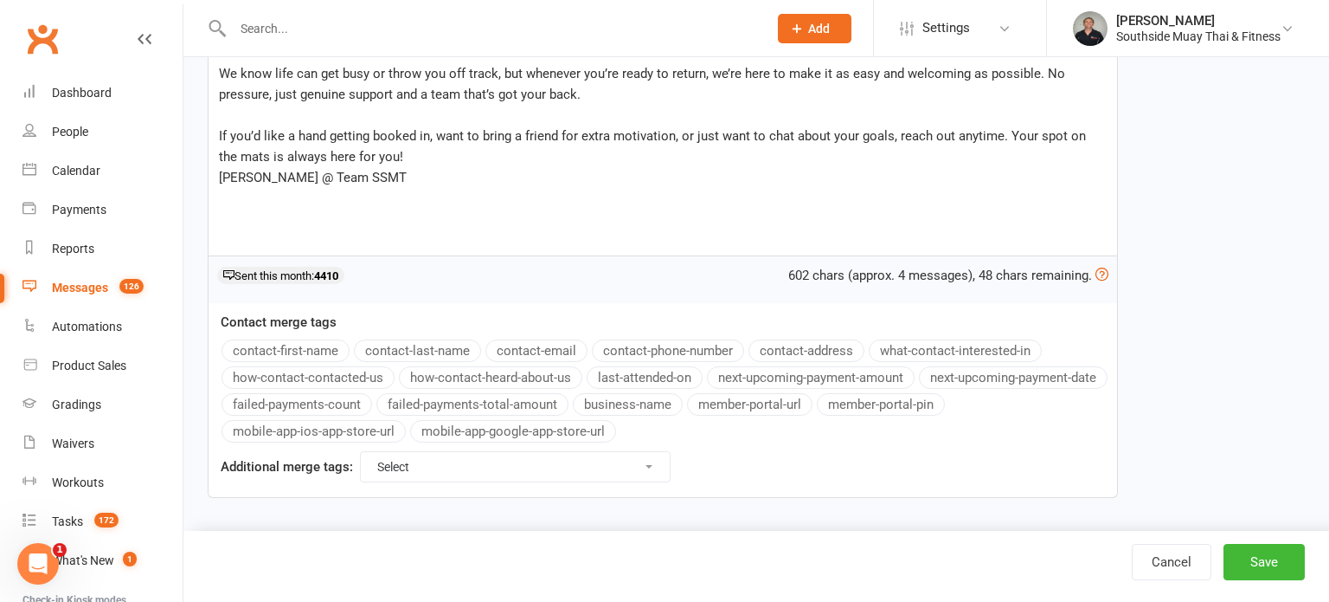
scroll to position [332, 0]
click at [1259, 560] on button "Save" at bounding box center [1264, 562] width 81 height 36
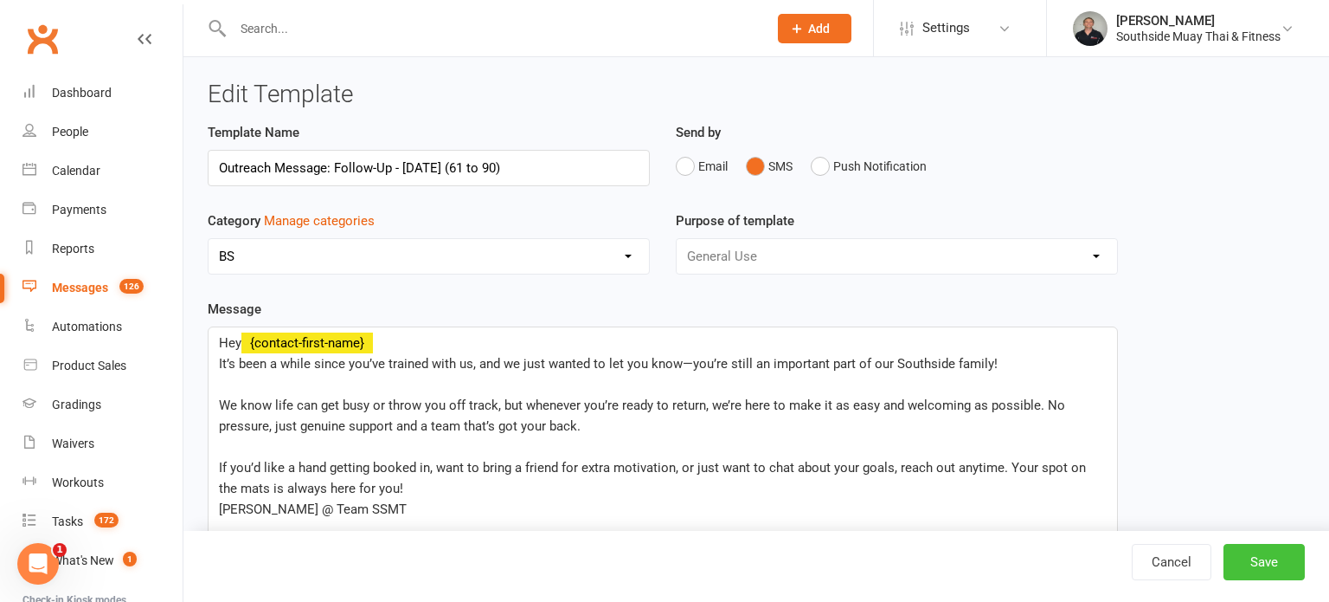
select select "100"
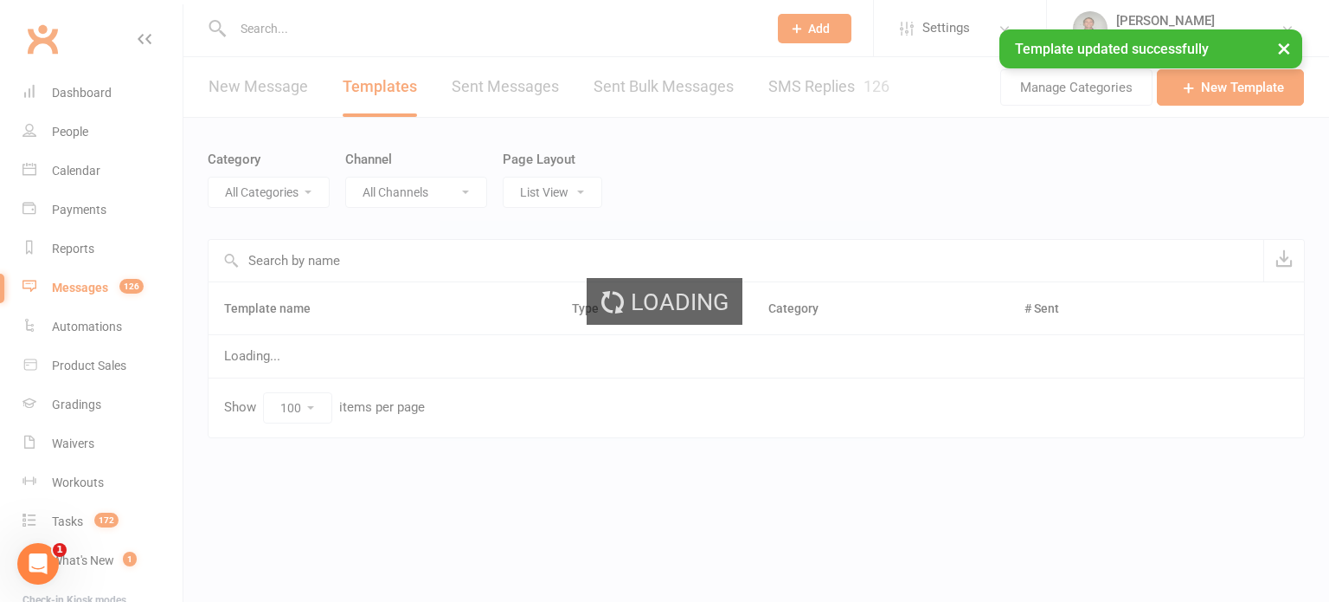
select select "14366"
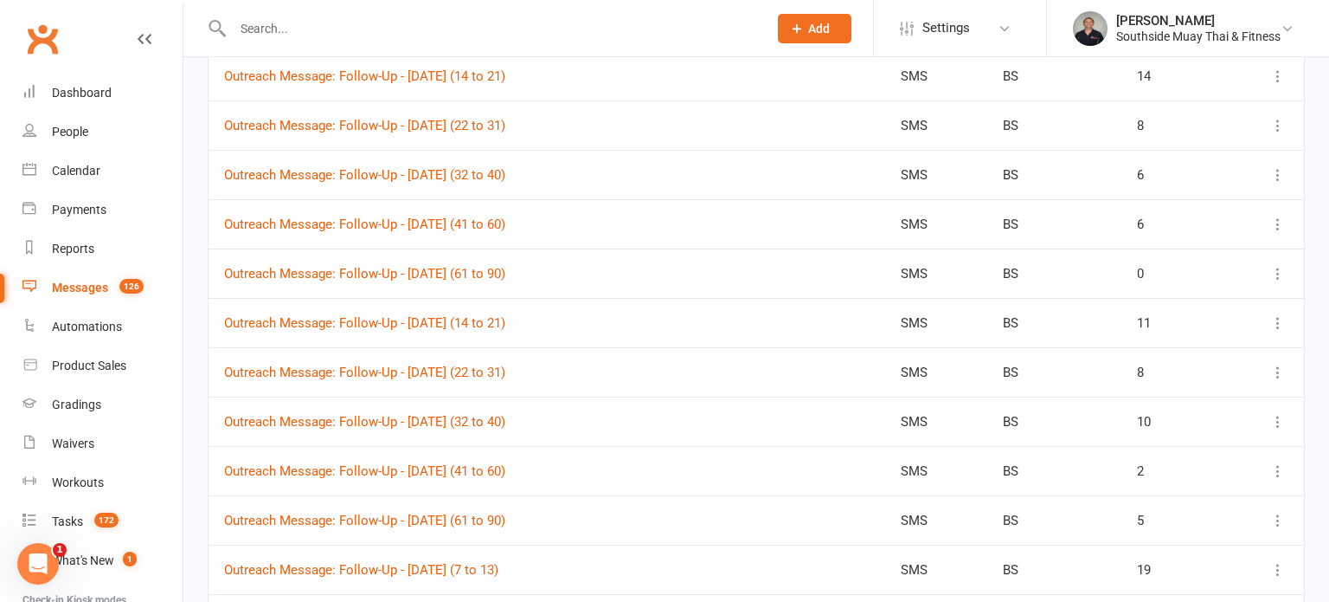
scroll to position [1816, 0]
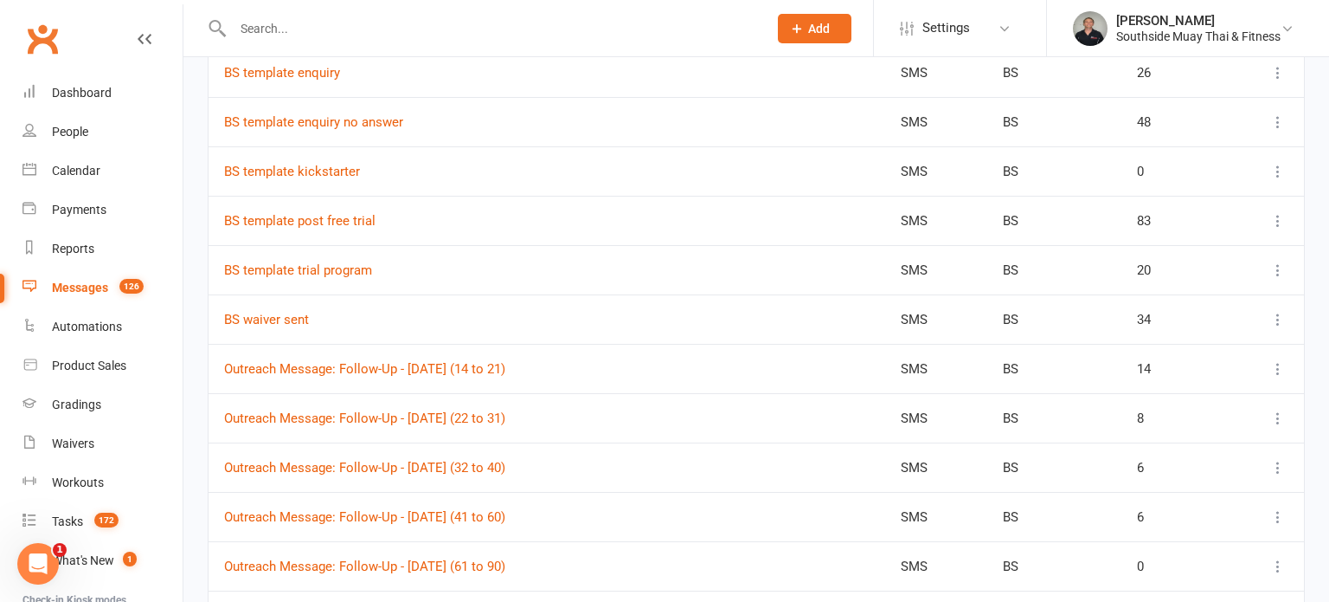
click at [272, 23] on input "text" at bounding box center [492, 28] width 528 height 24
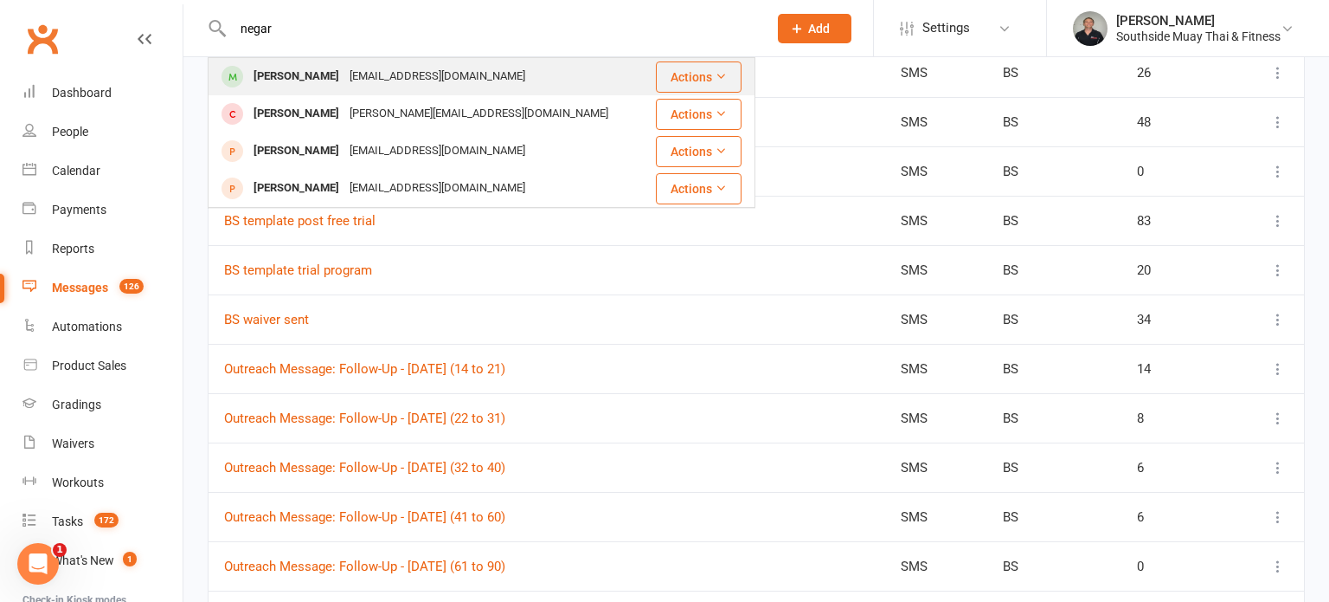
type input "negar"
click at [293, 65] on div "Negar Bahri" at bounding box center [296, 76] width 96 height 25
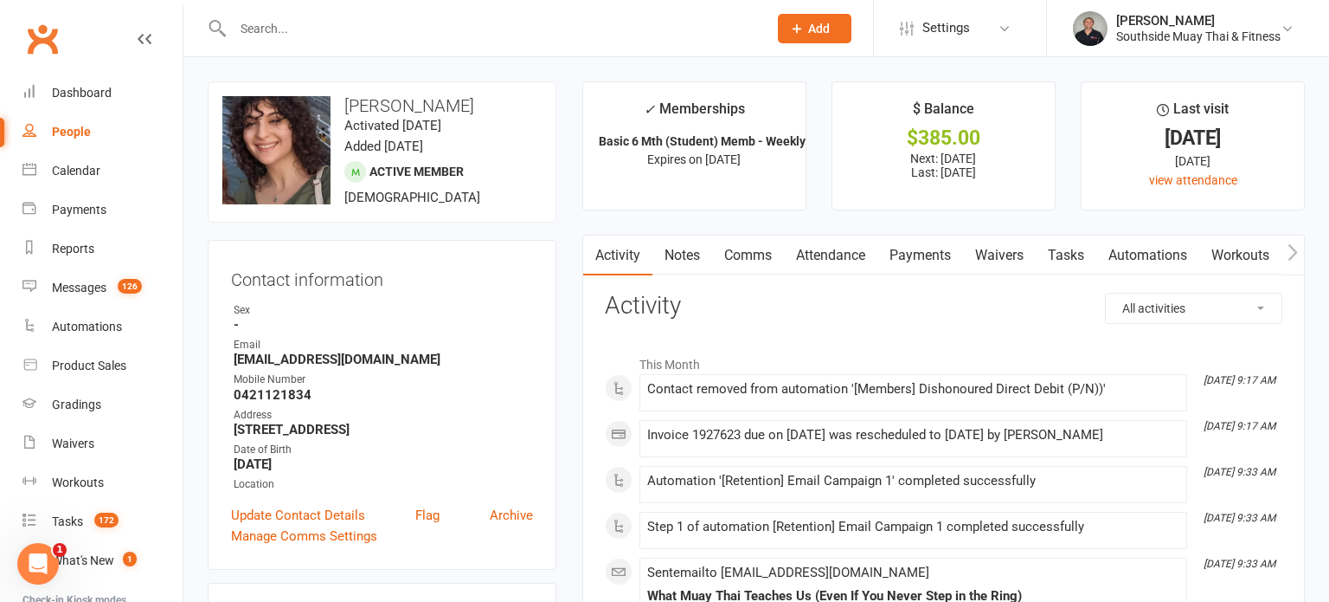
click at [674, 247] on link "Notes" at bounding box center [683, 255] width 60 height 40
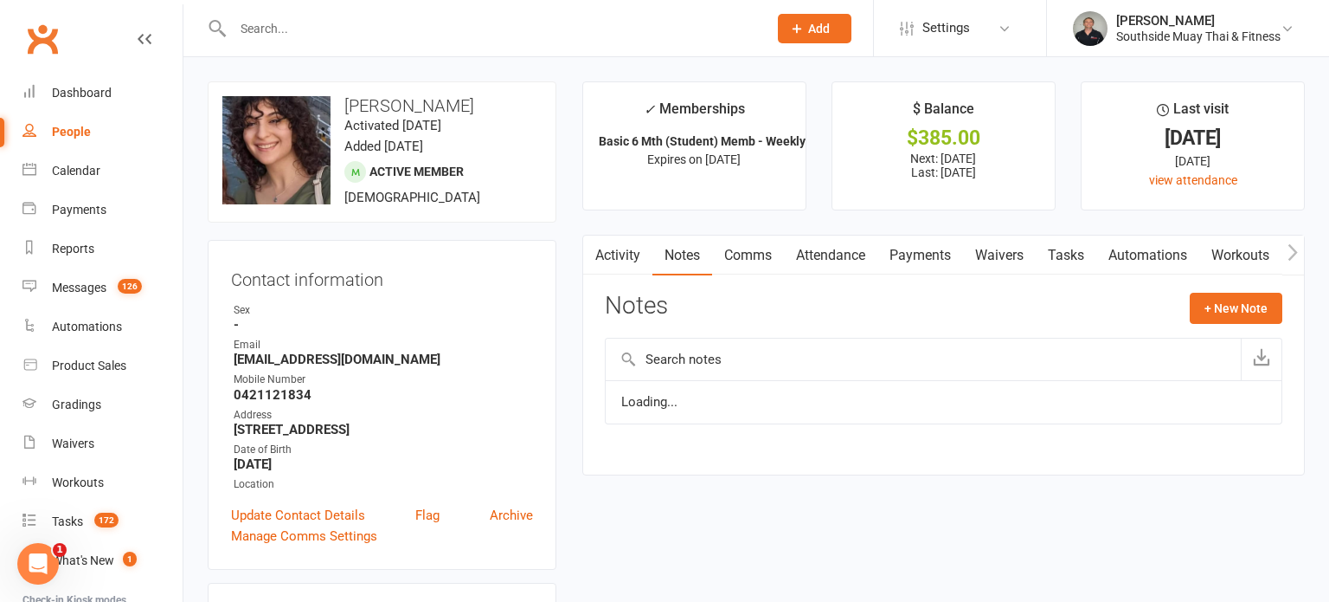
click at [766, 249] on link "Comms" at bounding box center [748, 255] width 72 height 40
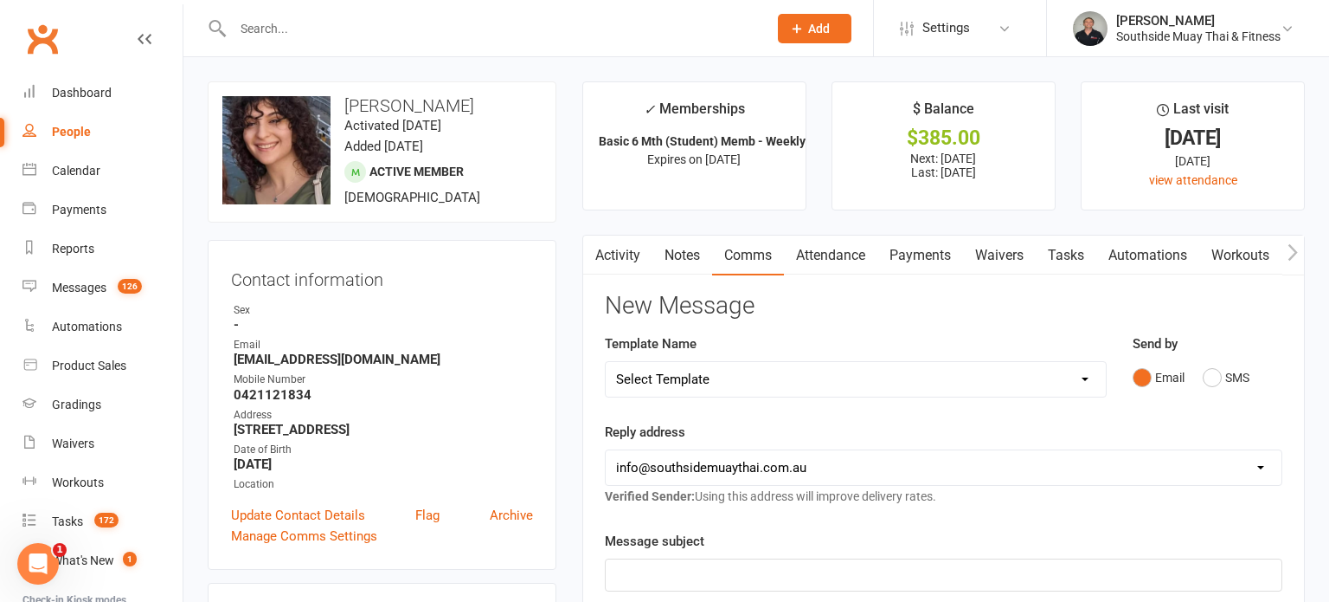
click at [813, 257] on link "Attendance" at bounding box center [830, 255] width 93 height 40
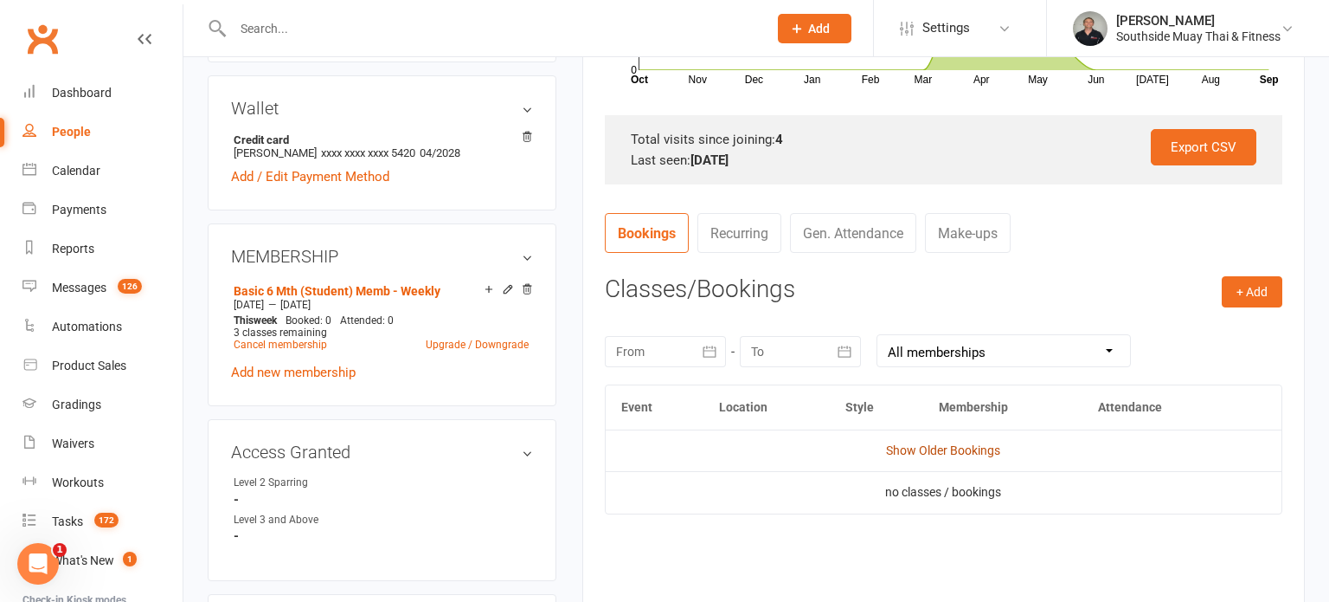
scroll to position [512, 0]
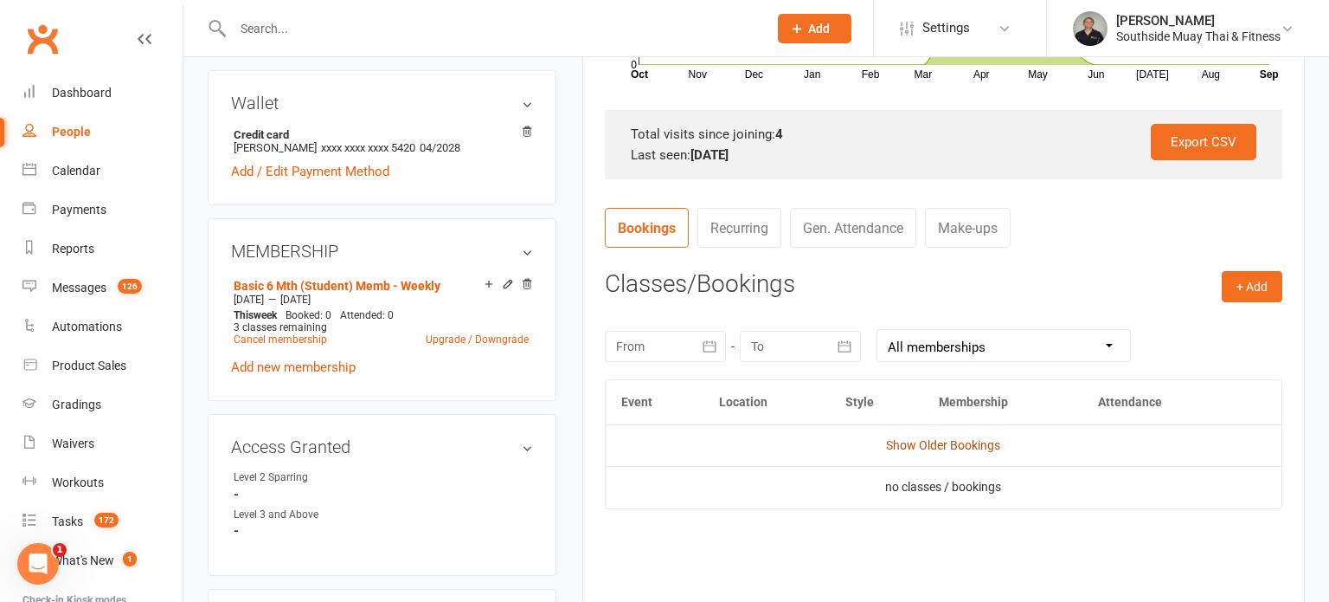
click at [910, 448] on link "Show Older Bookings" at bounding box center [943, 445] width 114 height 14
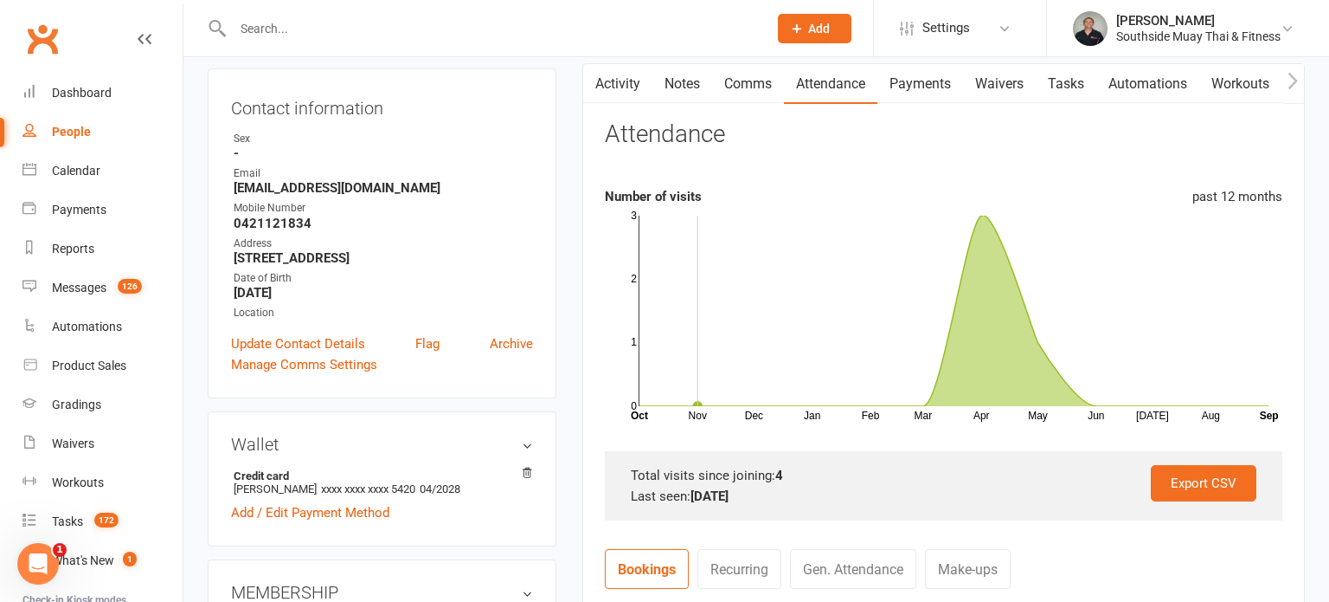
scroll to position [0, 0]
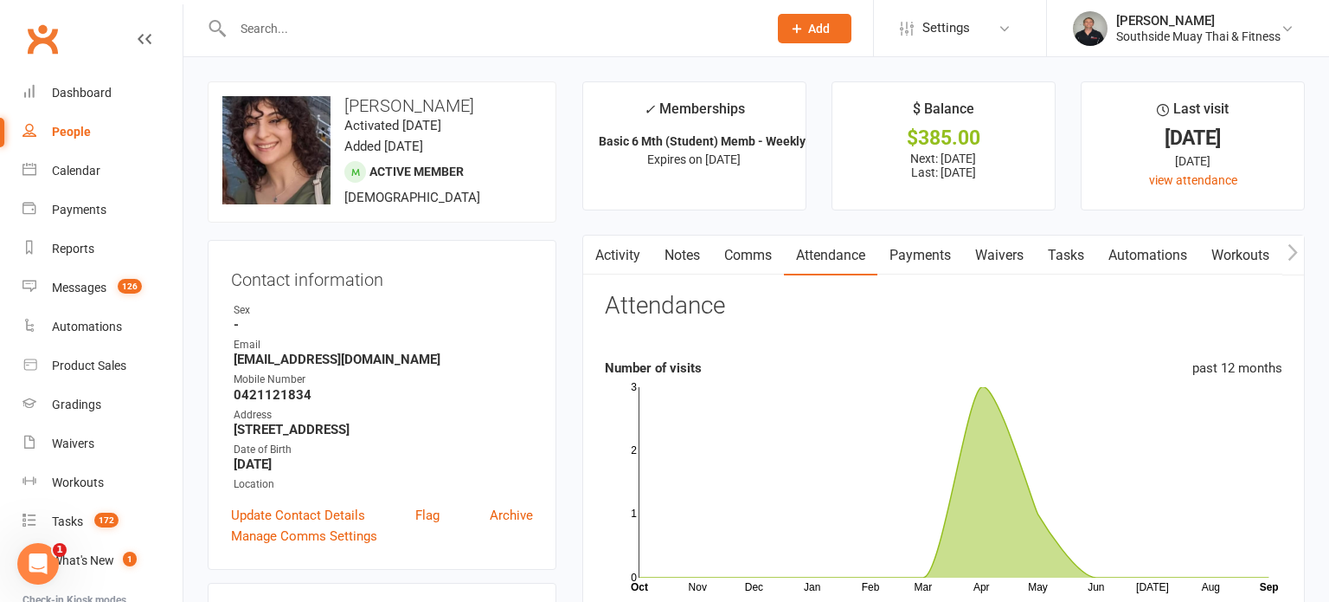
click at [740, 260] on link "Comms" at bounding box center [748, 255] width 72 height 40
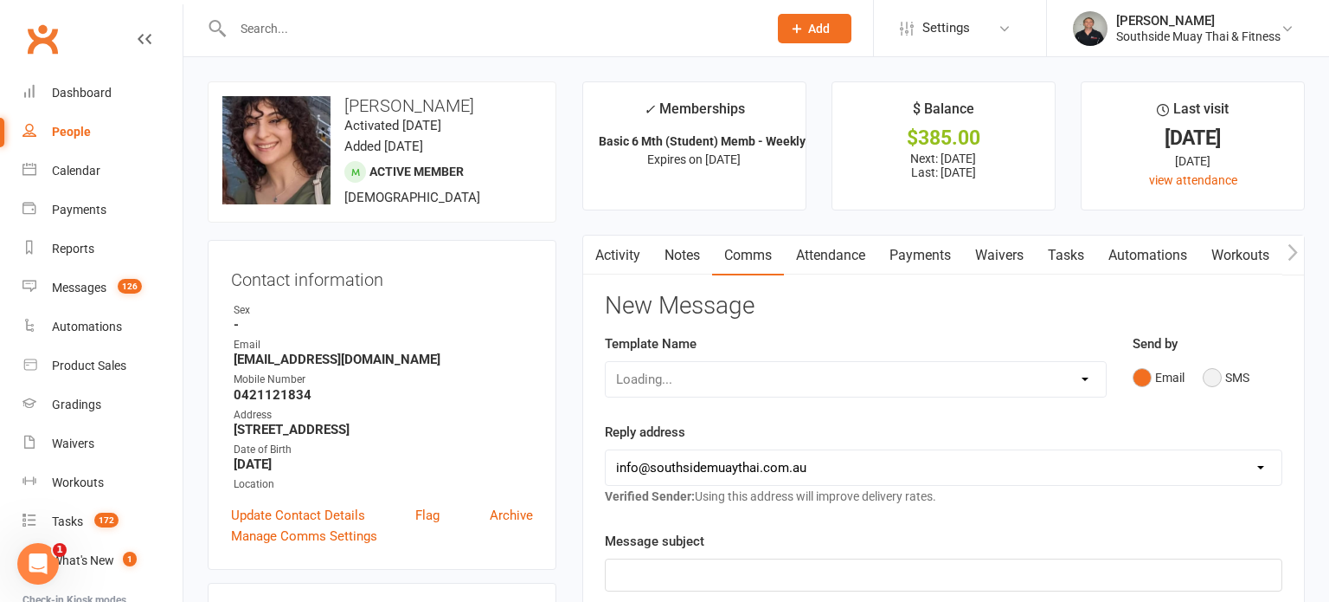
click at [1233, 378] on button "SMS" at bounding box center [1226, 377] width 47 height 33
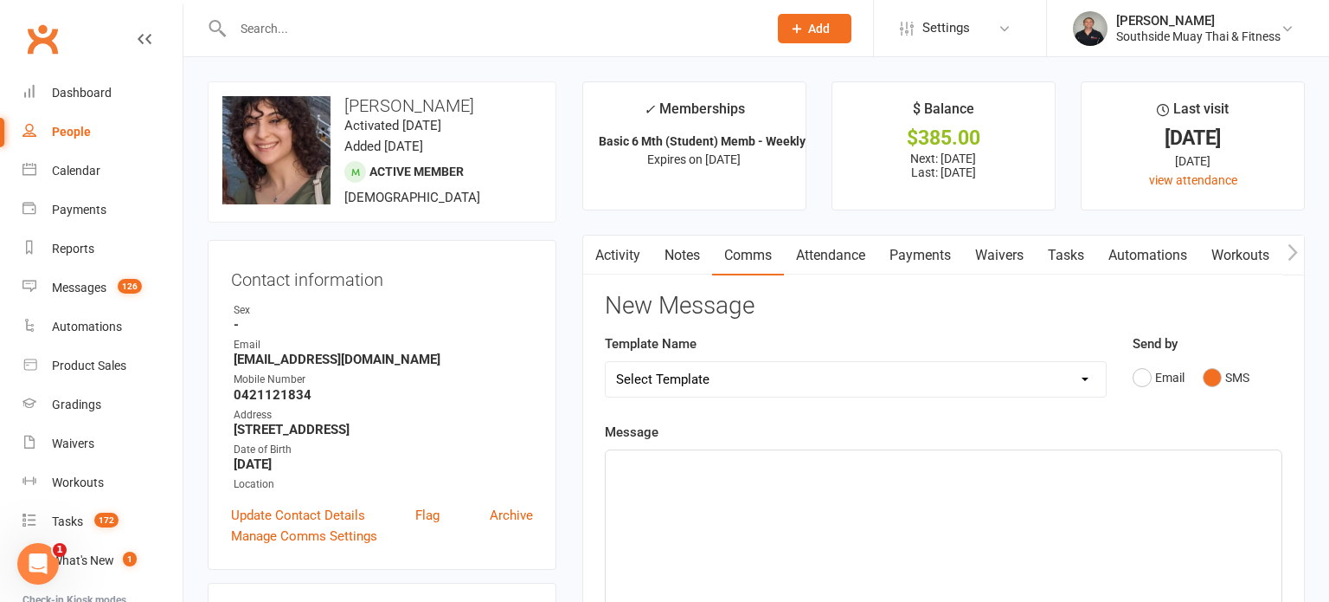
click at [976, 364] on select "Select Template [SMS] Outreach Message: High Risk – Personal From Trainer + Ree…" at bounding box center [856, 379] width 500 height 35
select select "66"
click at [606, 362] on select "Select Template [SMS] Outreach Message: High Risk – Personal From Trainer + Ree…" at bounding box center [856, 379] width 500 height 35
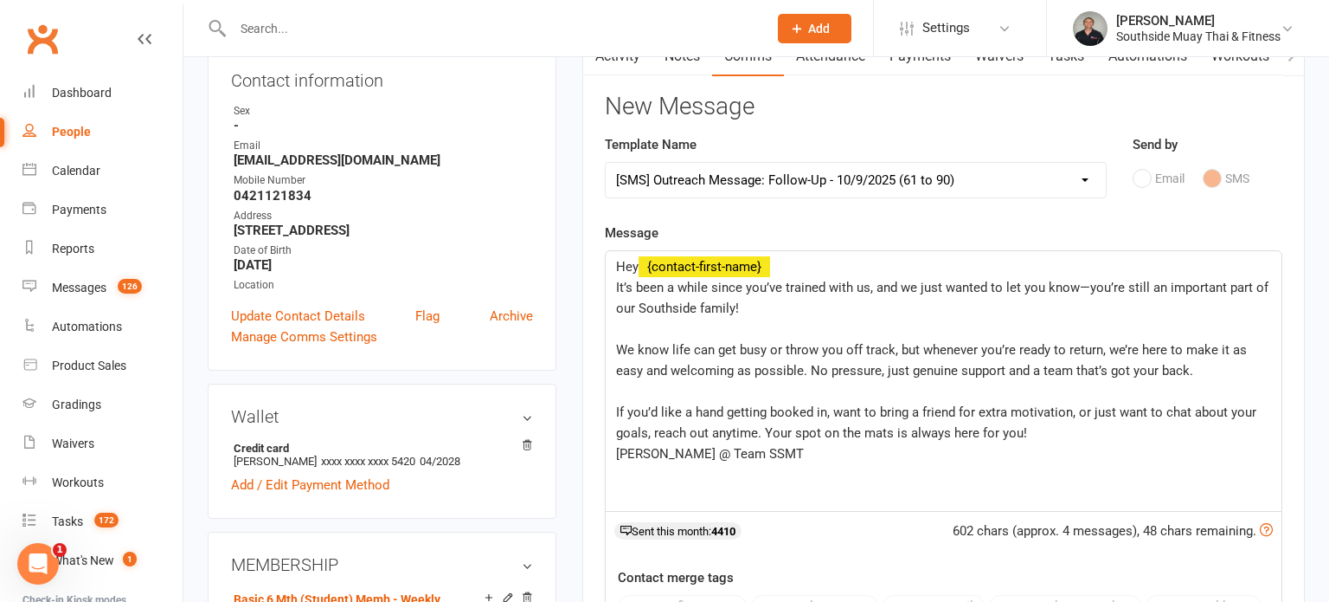
scroll to position [200, 0]
click at [645, 452] on span "Amir @ Team SSMT" at bounding box center [710, 453] width 188 height 16
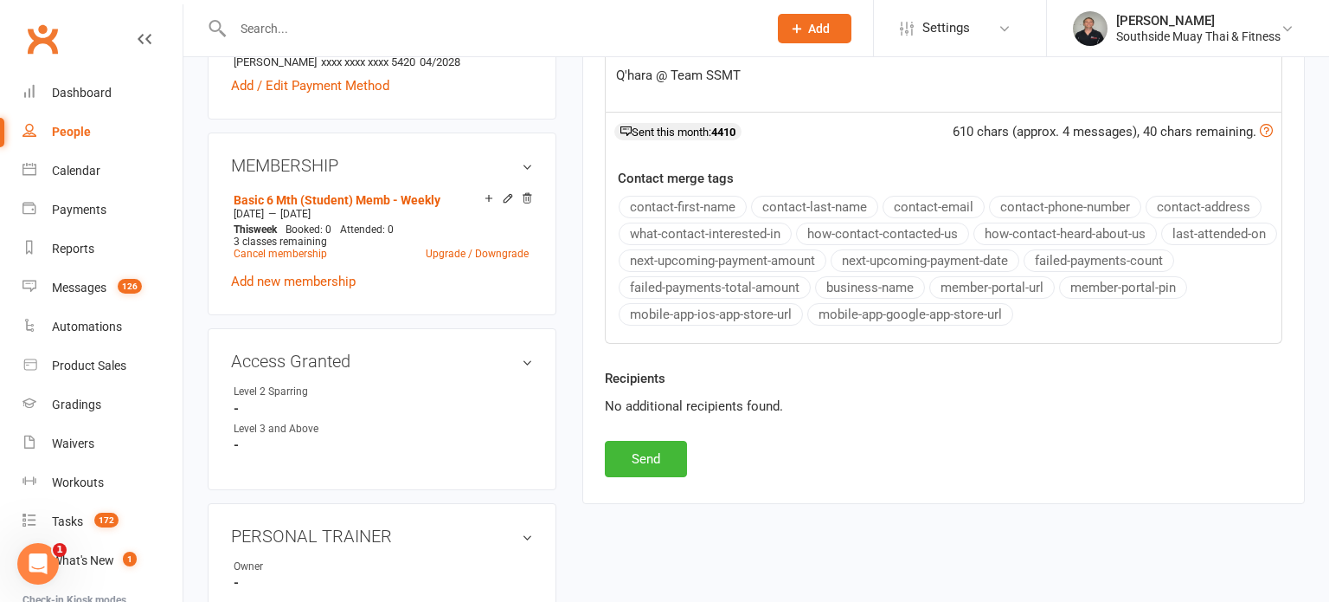
scroll to position [601, 0]
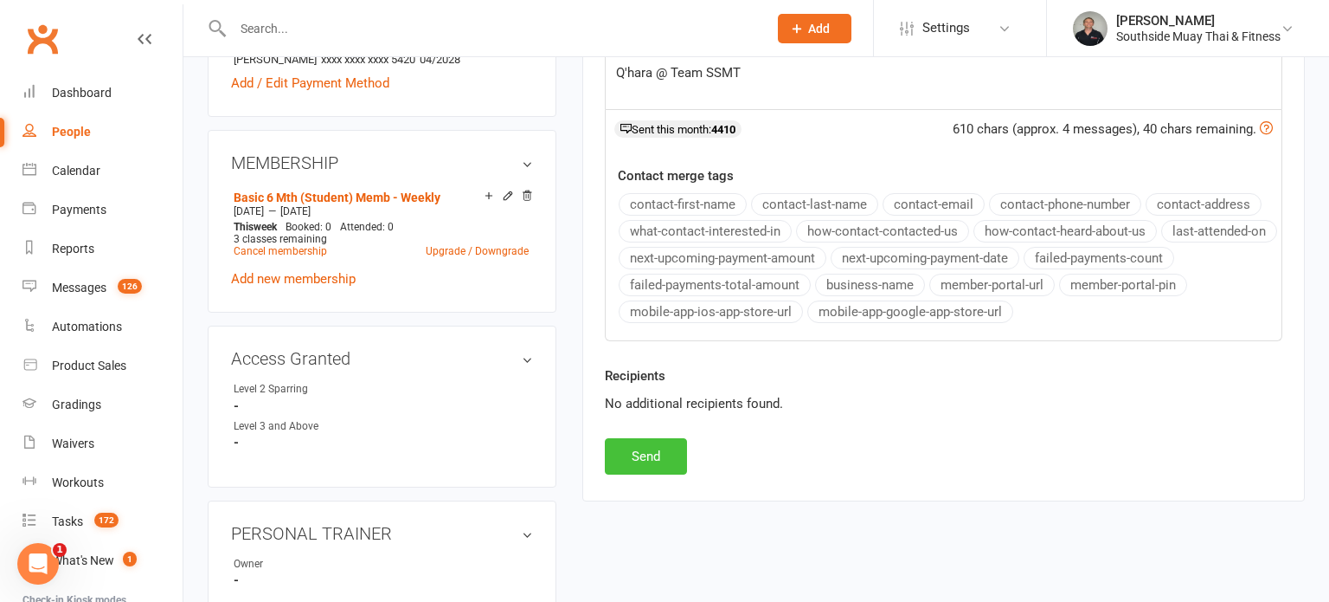
click at [656, 460] on button "Send" at bounding box center [646, 456] width 82 height 36
select select
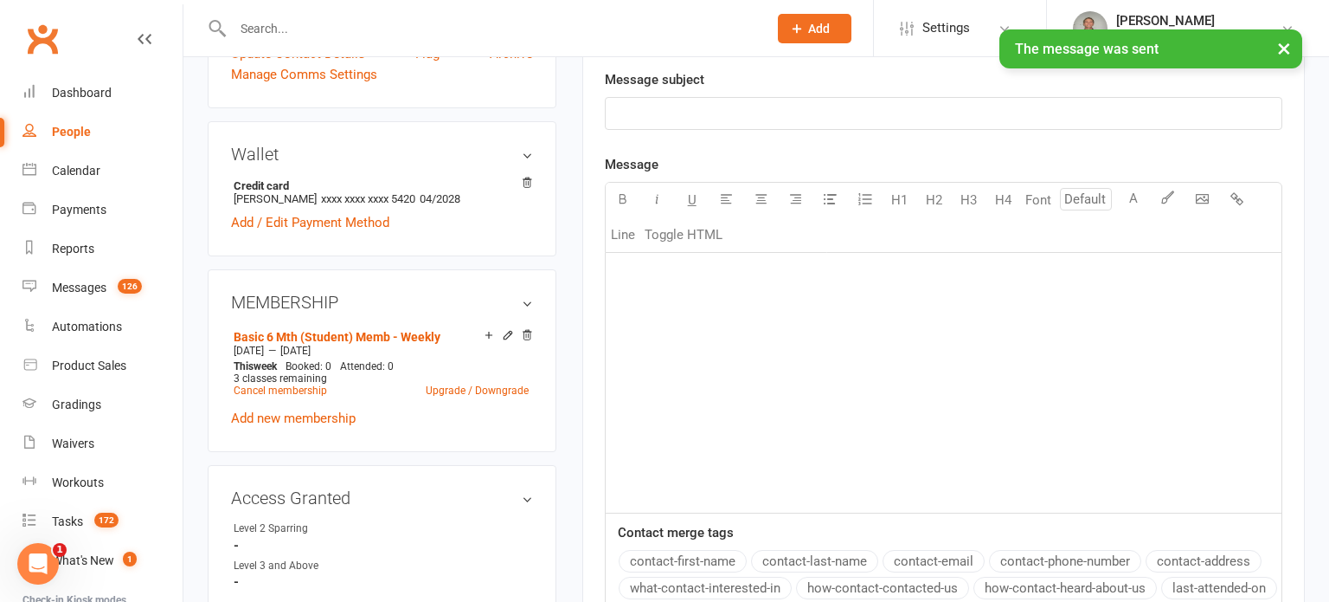
scroll to position [395, 0]
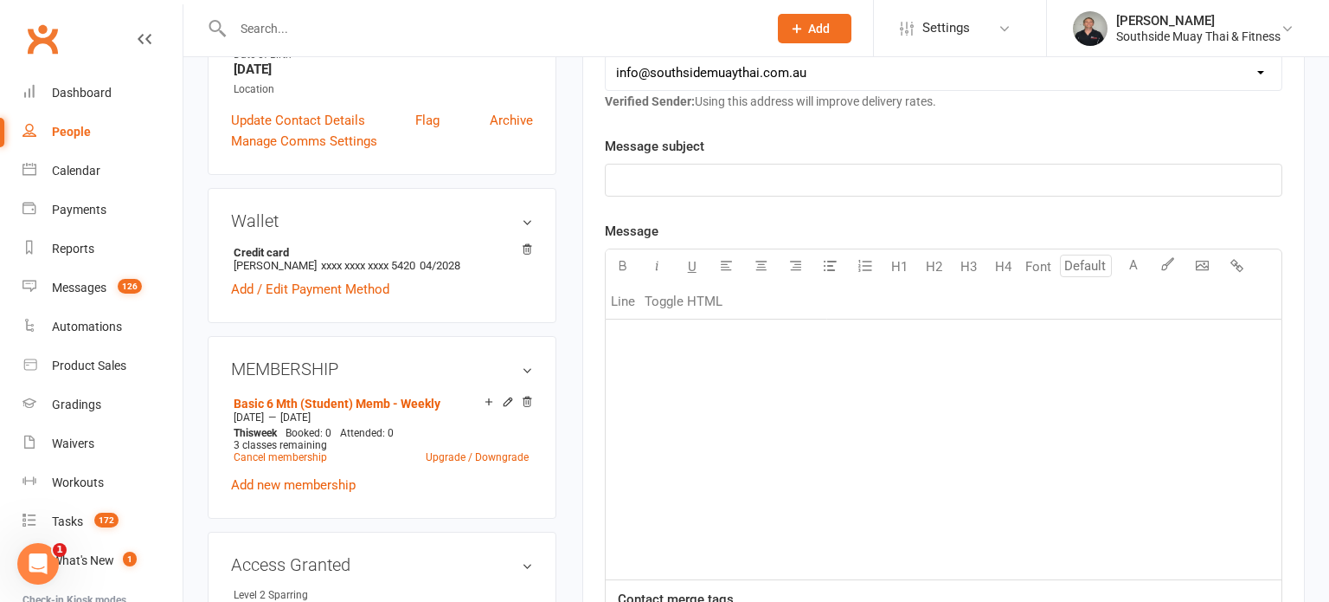
click at [438, 14] on div at bounding box center [482, 28] width 548 height 56
click at [418, 38] on input "text" at bounding box center [492, 28] width 528 height 24
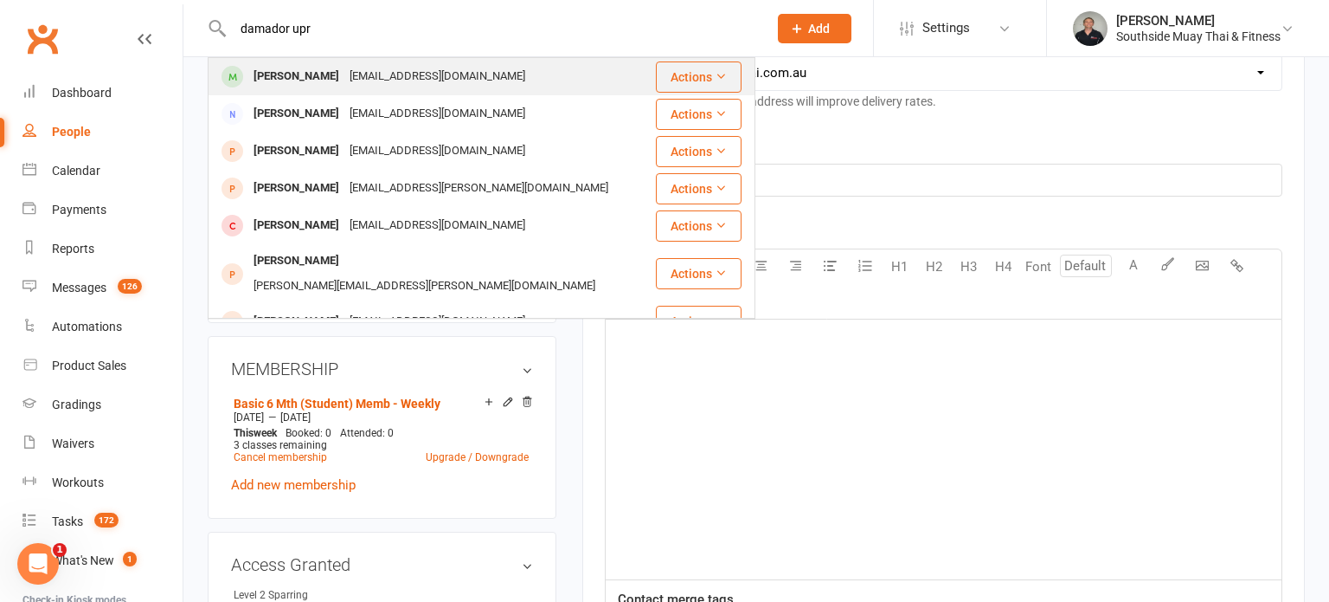
type input "damador upr"
click at [293, 67] on div "Damodar Upreti" at bounding box center [296, 76] width 96 height 25
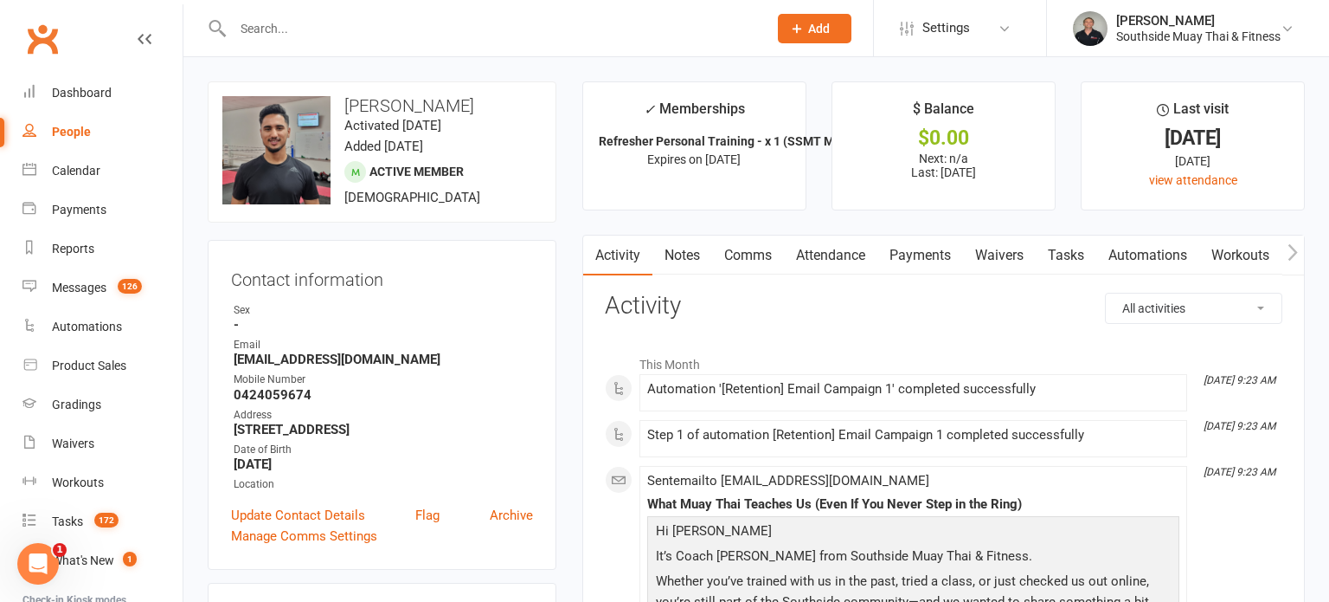
click at [691, 240] on link "Notes" at bounding box center [683, 255] width 60 height 40
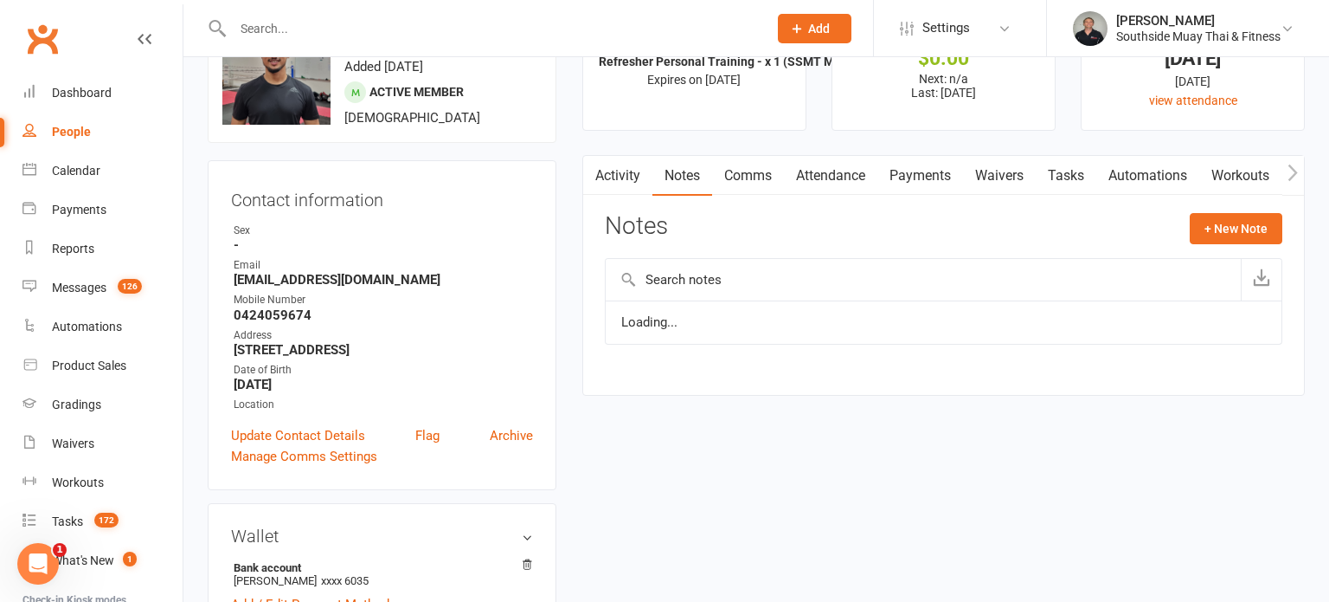
scroll to position [92, 0]
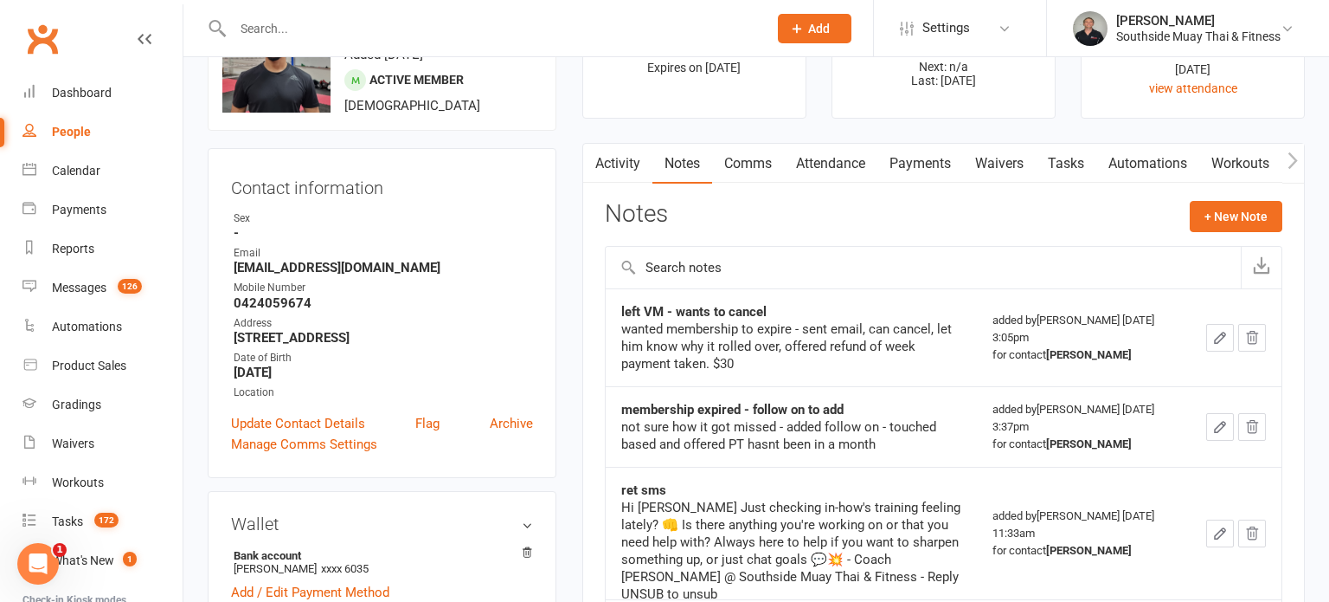
click at [619, 32] on input "text" at bounding box center [492, 28] width 528 height 24
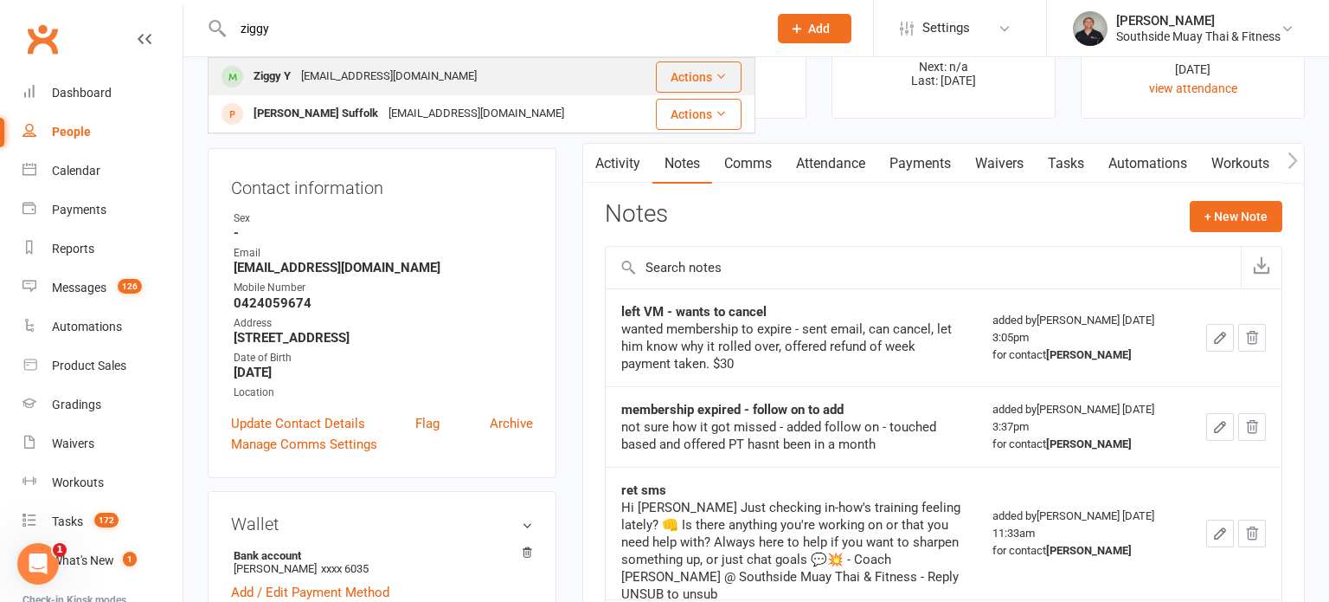
type input "ziggy"
click at [418, 65] on div "Ziggy Y hfardoost@gmail.com" at bounding box center [423, 76] width 428 height 35
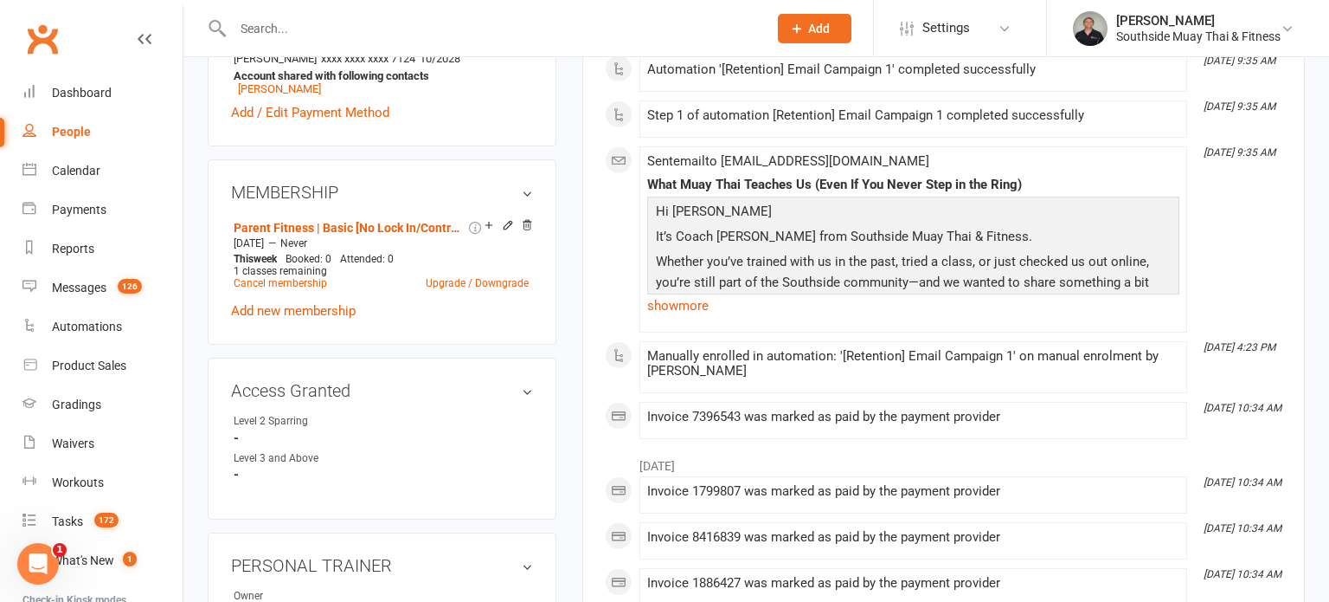
scroll to position [793, 0]
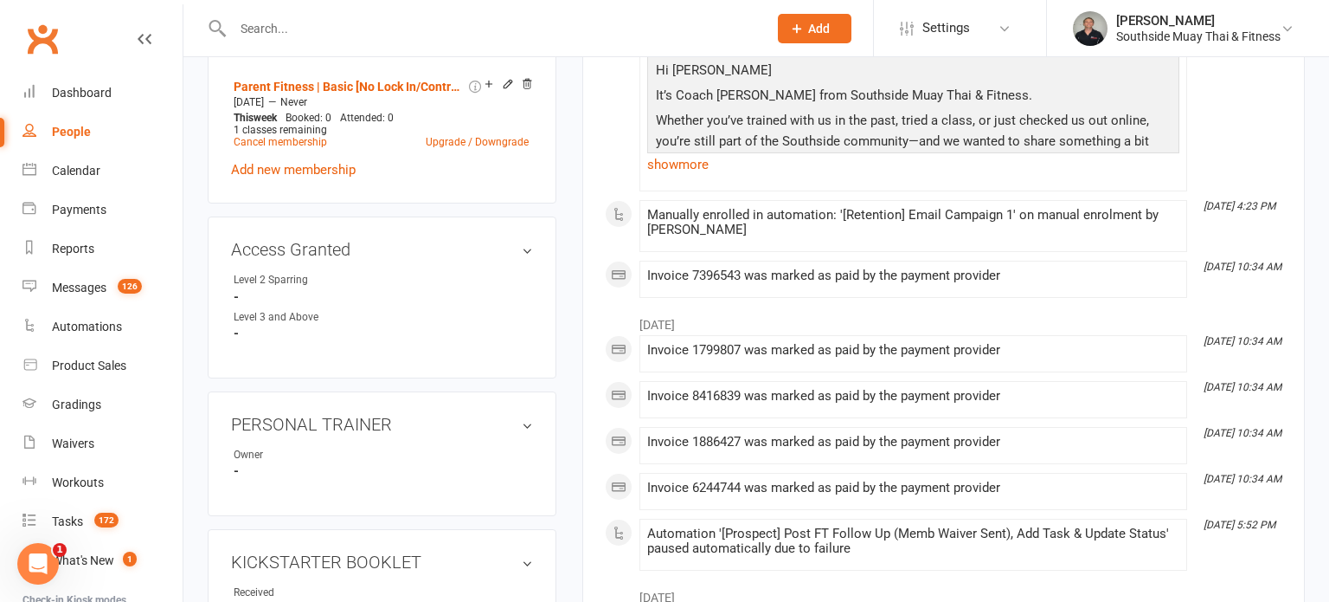
click at [608, 25] on input "text" at bounding box center [492, 28] width 528 height 24
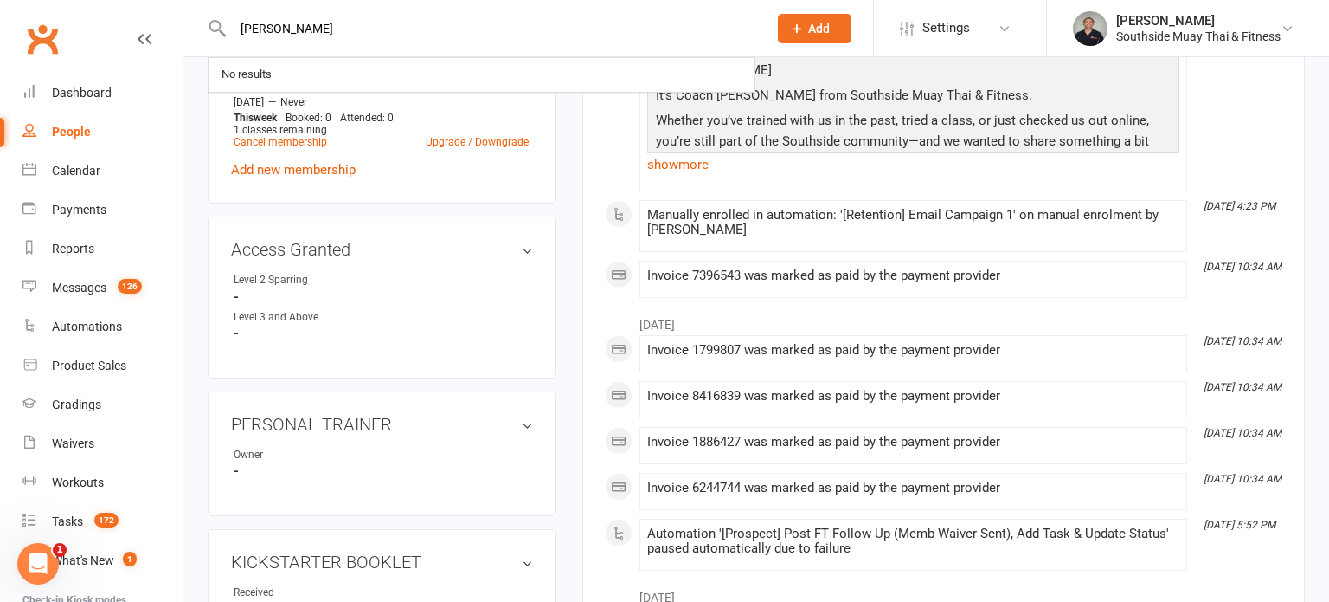
type input "james"
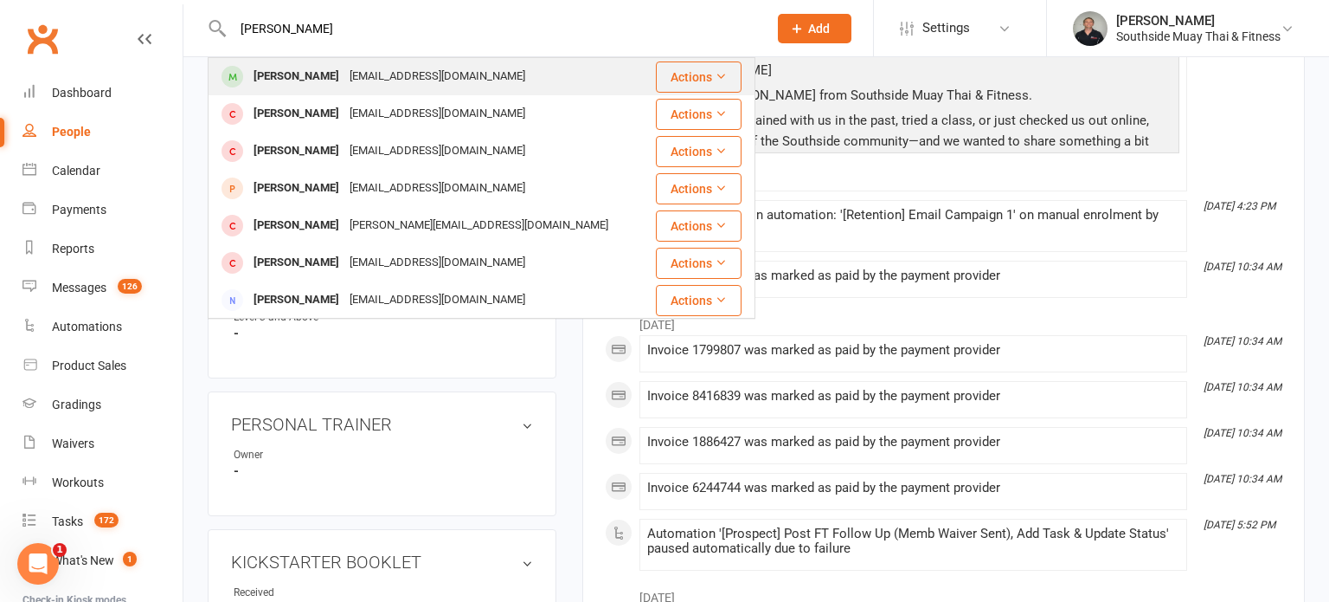
type input "James picken"
click at [431, 72] on div "Jwpickensf@hotmail.com" at bounding box center [437, 76] width 186 height 25
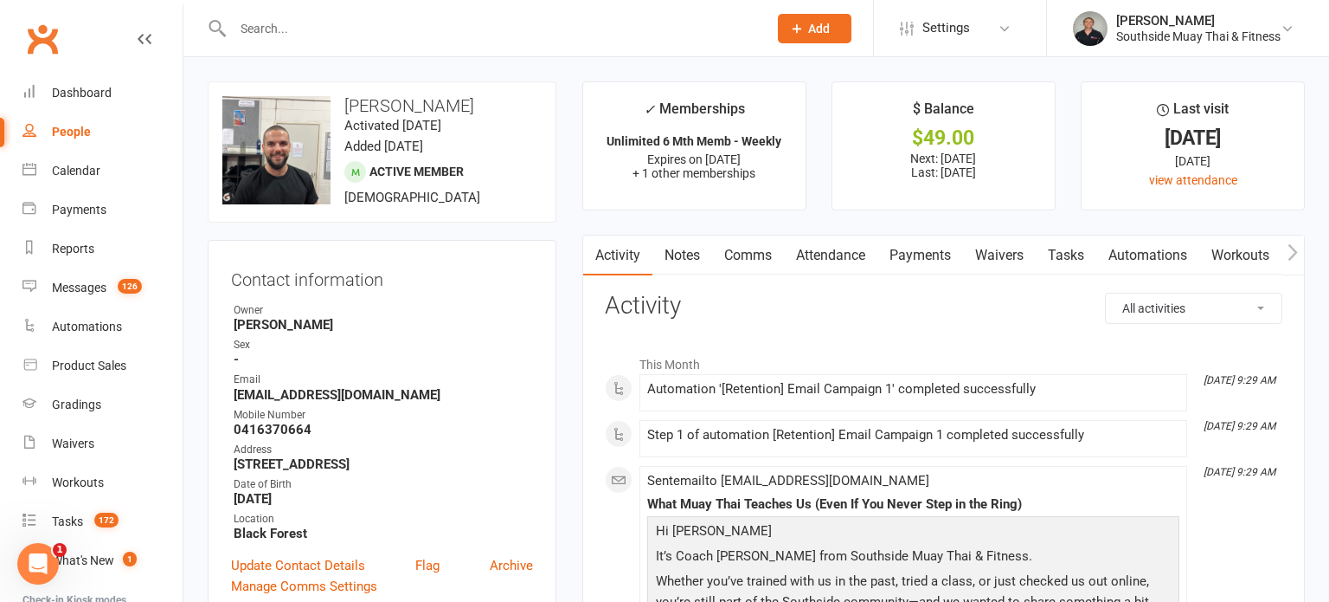
click at [825, 252] on link "Attendance" at bounding box center [830, 255] width 93 height 40
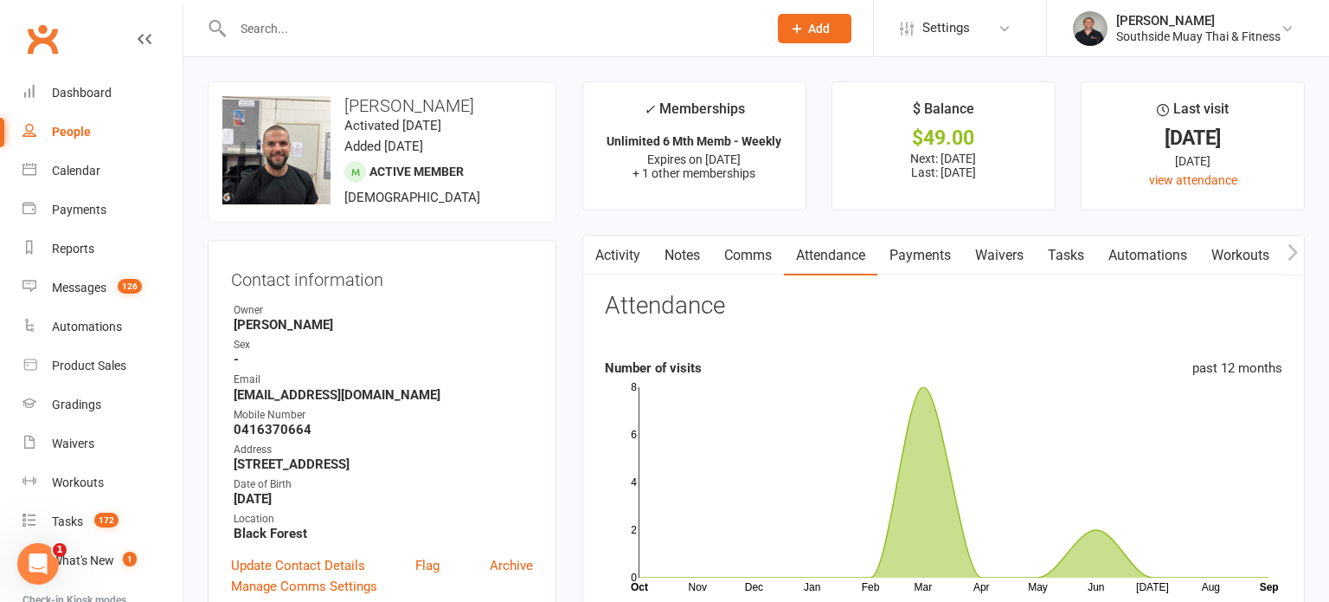
click at [936, 249] on link "Payments" at bounding box center [921, 255] width 86 height 40
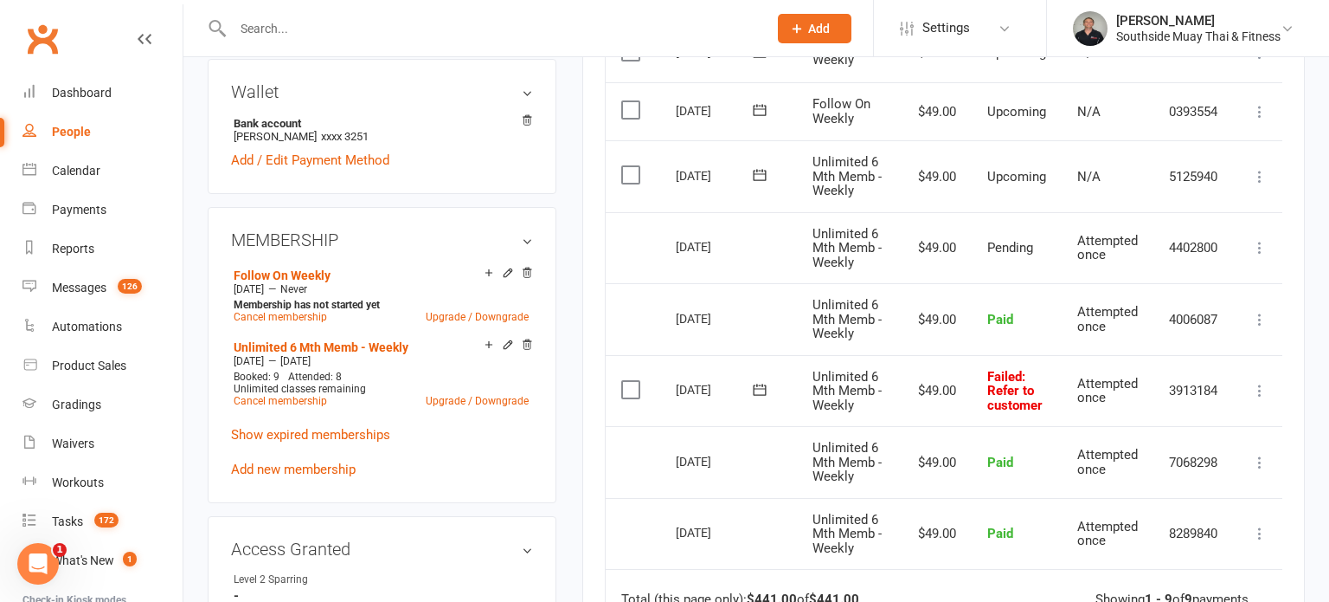
scroll to position [672, 0]
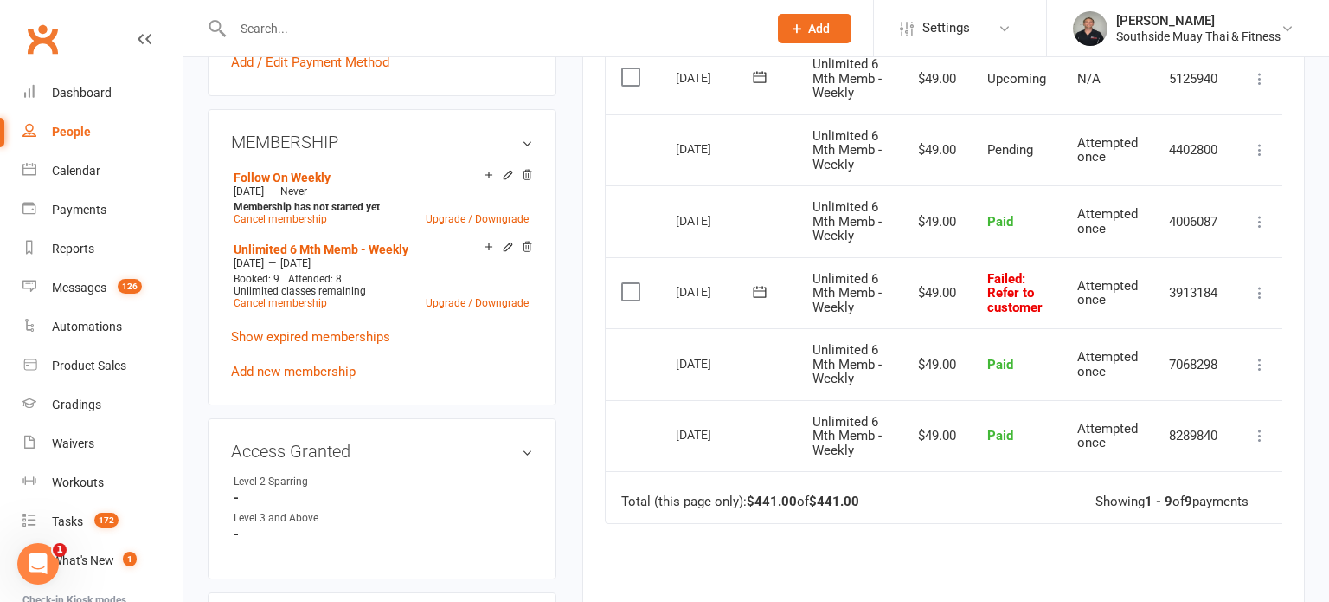
click at [759, 291] on icon at bounding box center [759, 291] width 17 height 17
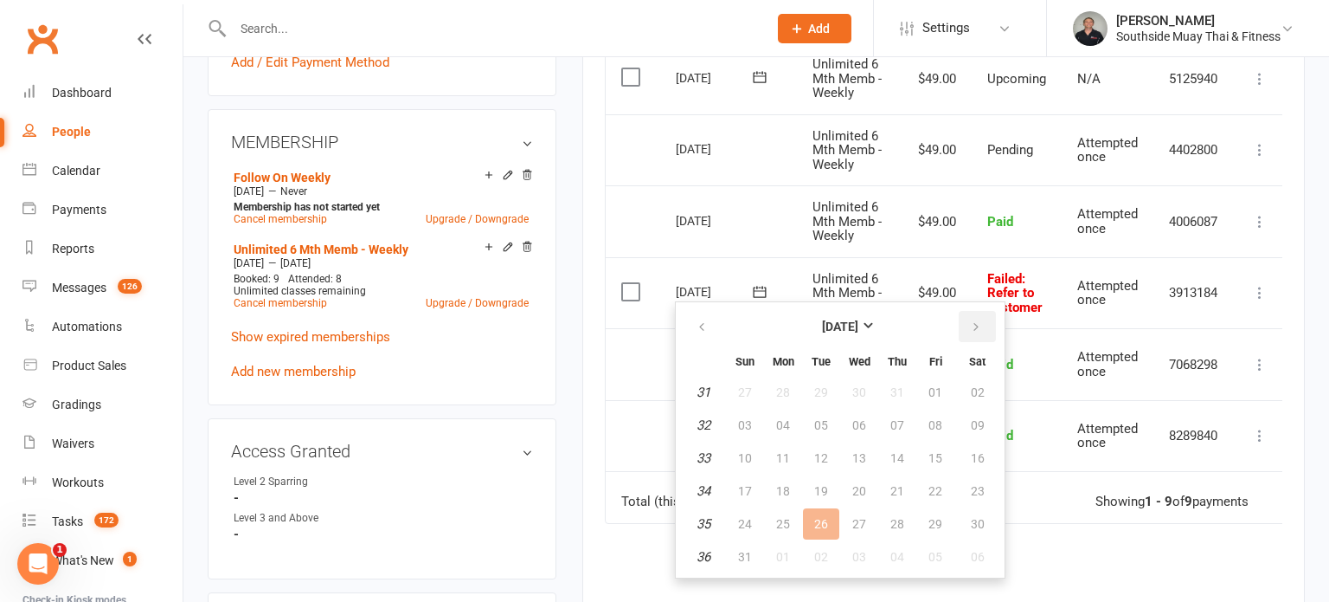
click at [971, 322] on icon "button" at bounding box center [976, 327] width 12 height 14
click at [898, 424] on span "11" at bounding box center [898, 425] width 14 height 14
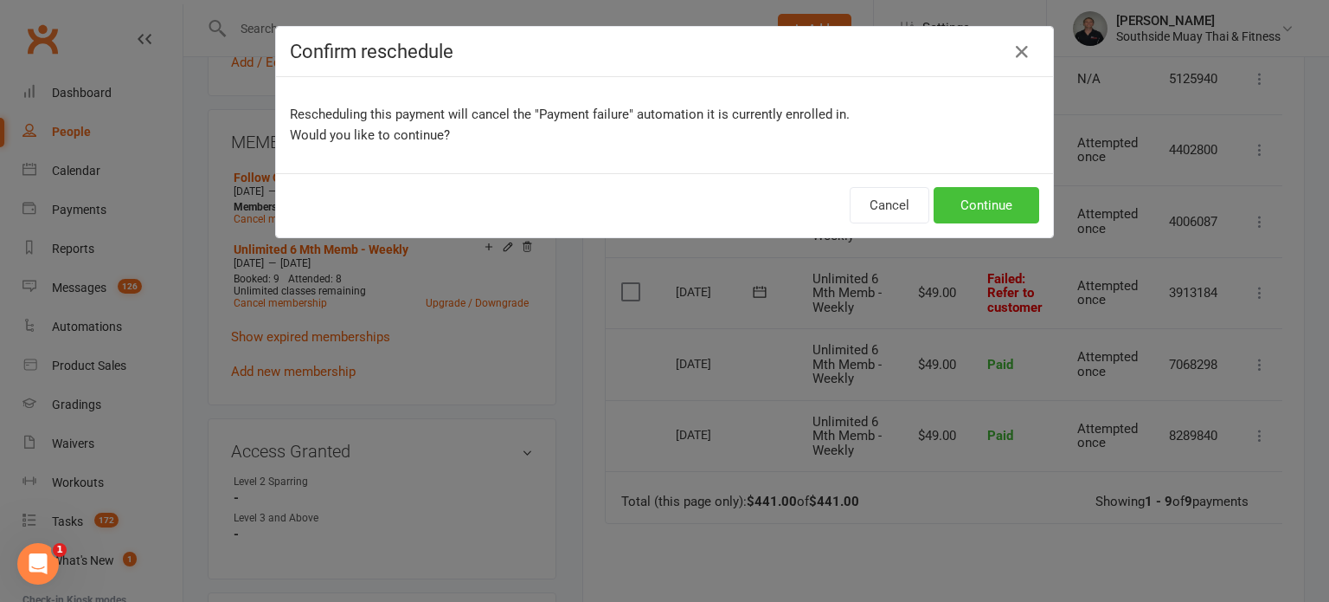
click at [1008, 188] on button "Continue" at bounding box center [987, 205] width 106 height 36
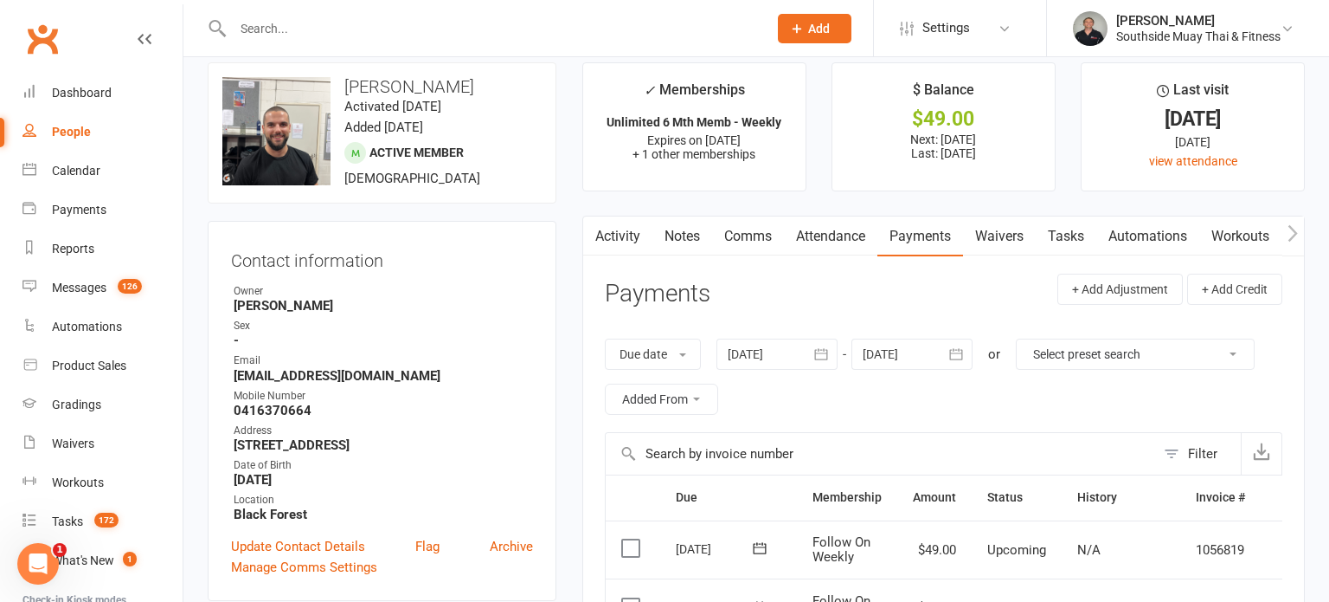
scroll to position [0, 0]
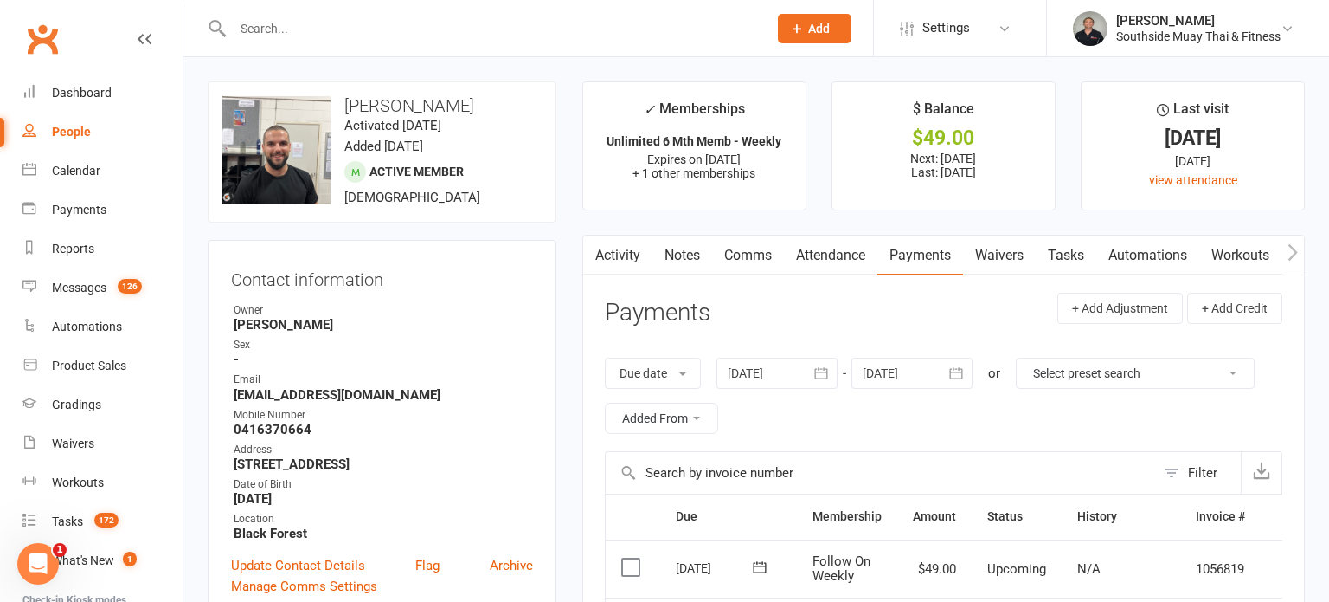
click at [763, 258] on link "Comms" at bounding box center [748, 255] width 72 height 40
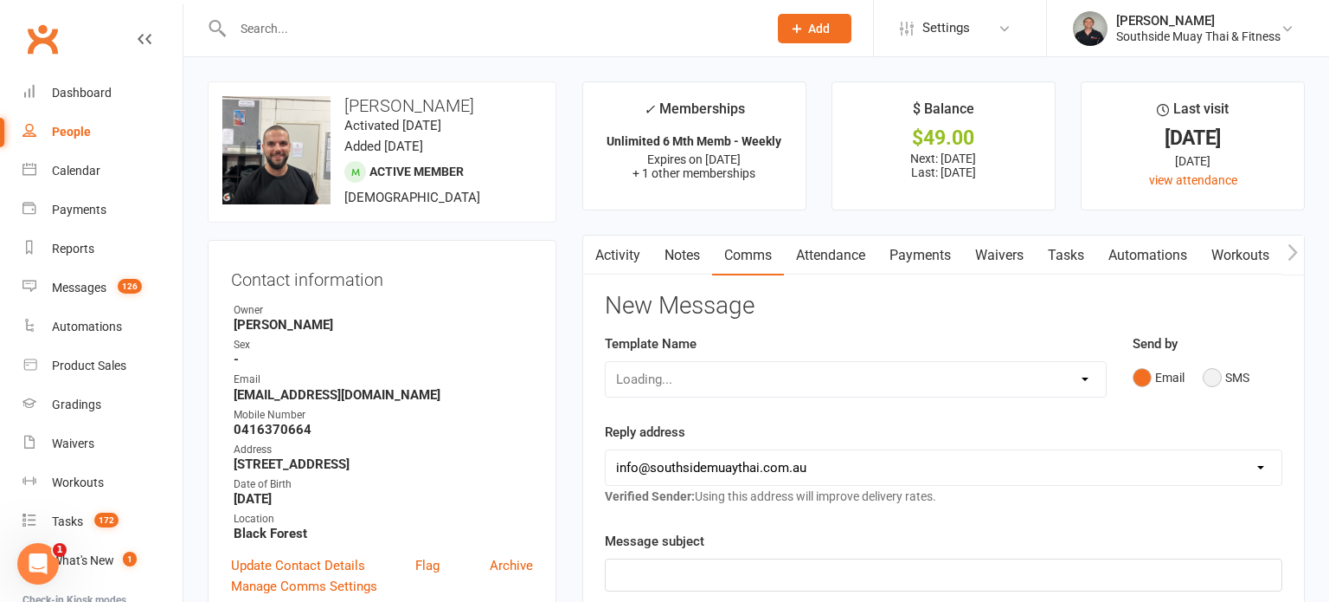
click at [1215, 374] on button "SMS" at bounding box center [1226, 377] width 47 height 33
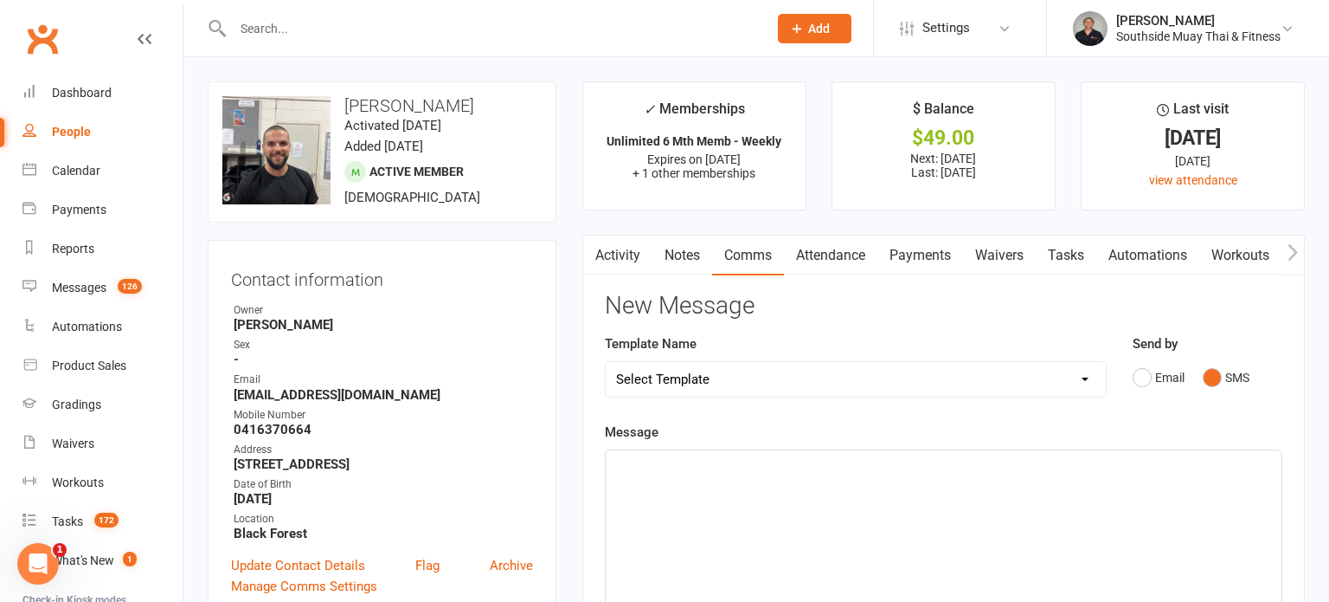
scroll to position [113, 0]
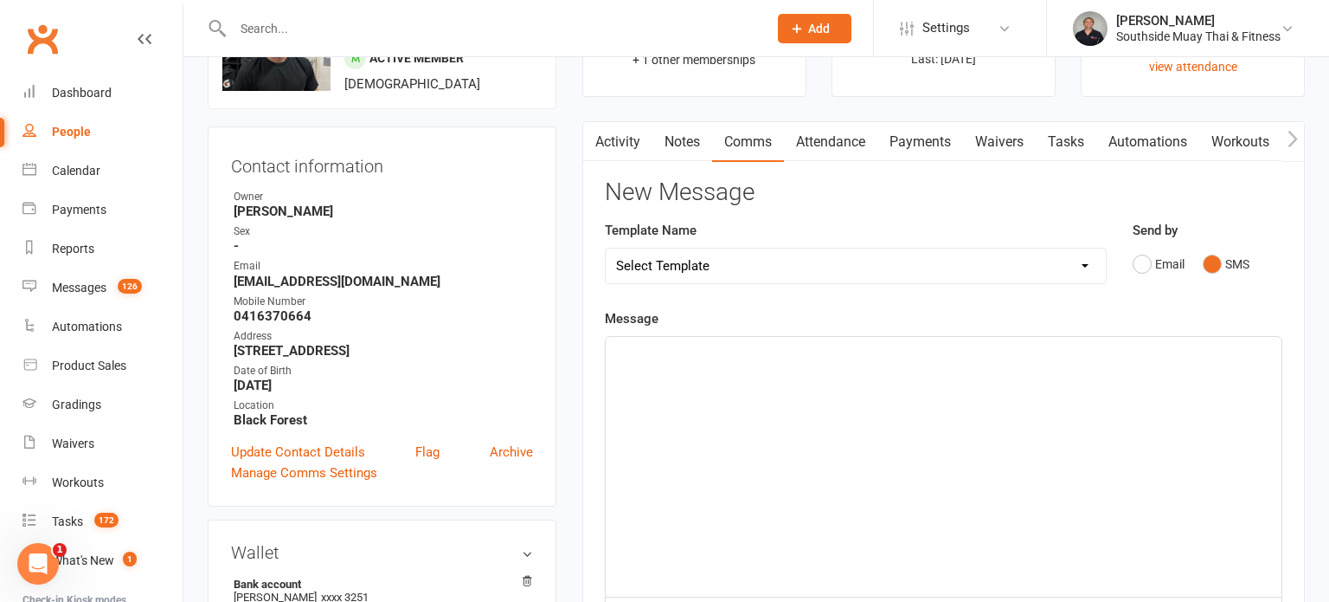
click at [792, 274] on select "Select Template [SMS] Outreach Message: High Risk – Personal From Trainer + Ree…" at bounding box center [856, 265] width 500 height 35
select select "66"
click at [606, 248] on select "Select Template [SMS] Outreach Message: High Risk – Personal From Trainer + Ree…" at bounding box center [856, 265] width 500 height 35
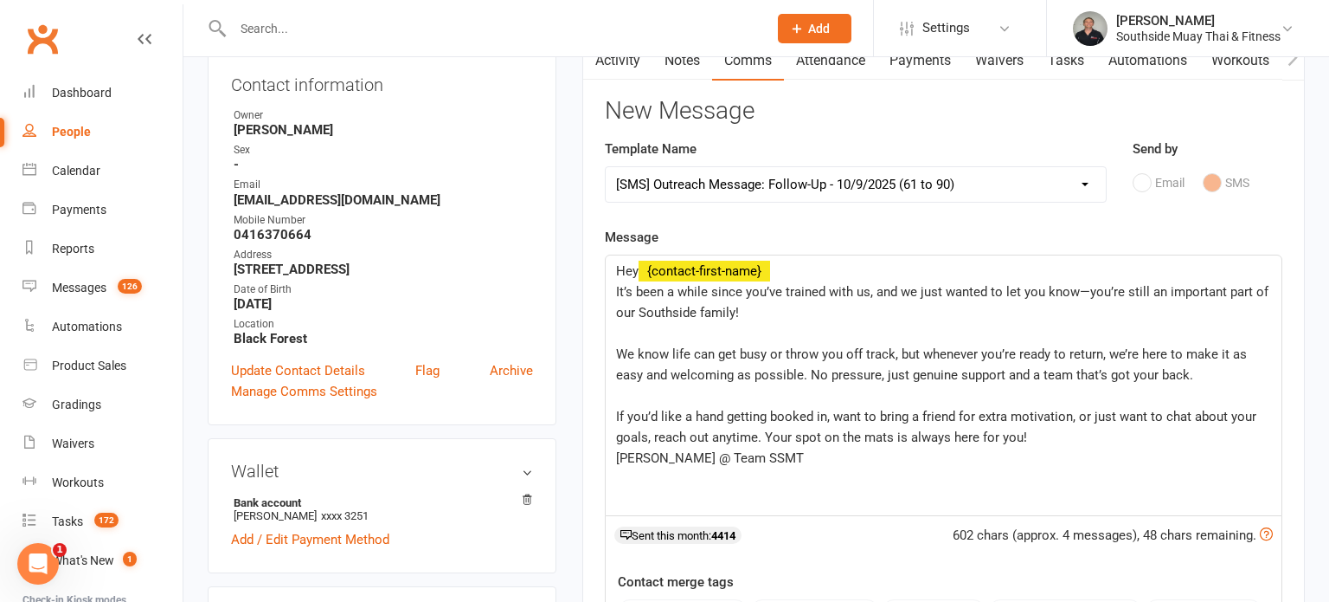
scroll to position [197, 0]
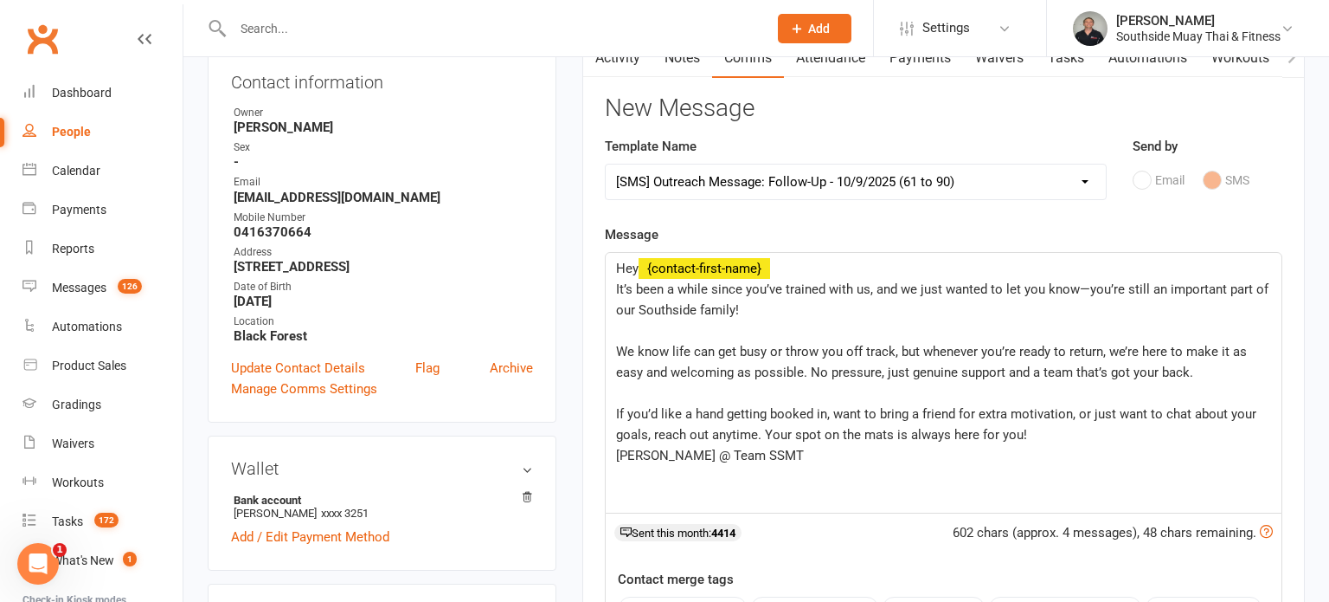
click at [616, 459] on span "Amir @ Team SSMT" at bounding box center [710, 455] width 188 height 16
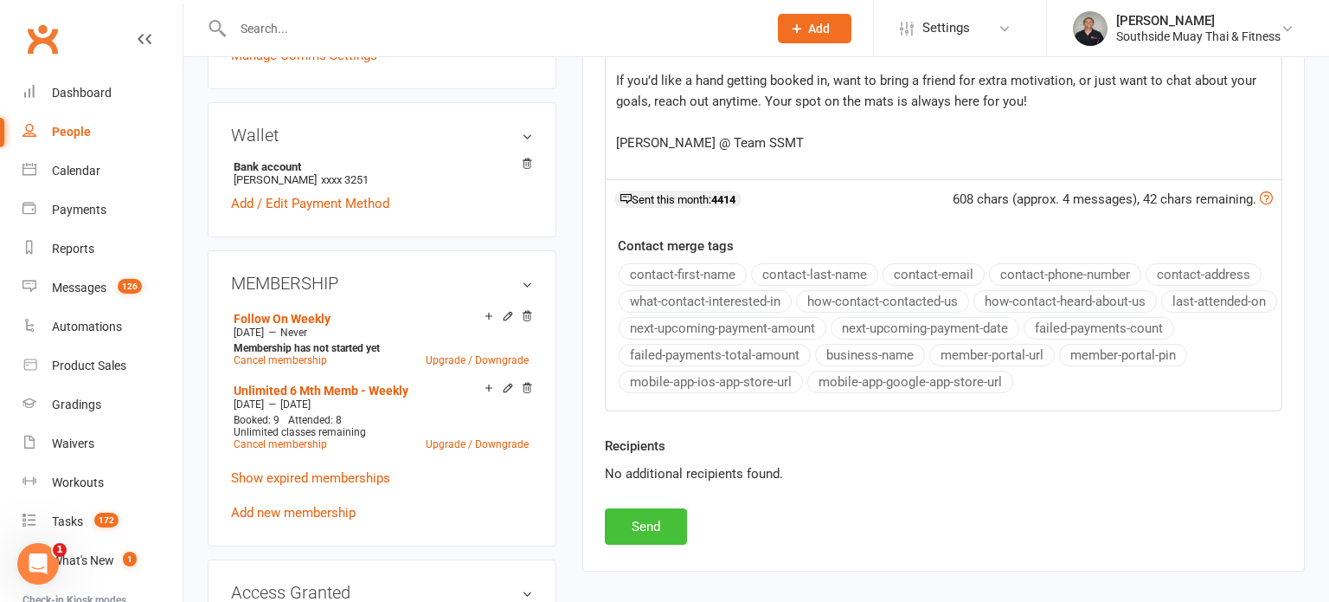
scroll to position [532, 0]
click at [623, 512] on button "Send" at bounding box center [646, 524] width 82 height 36
select select
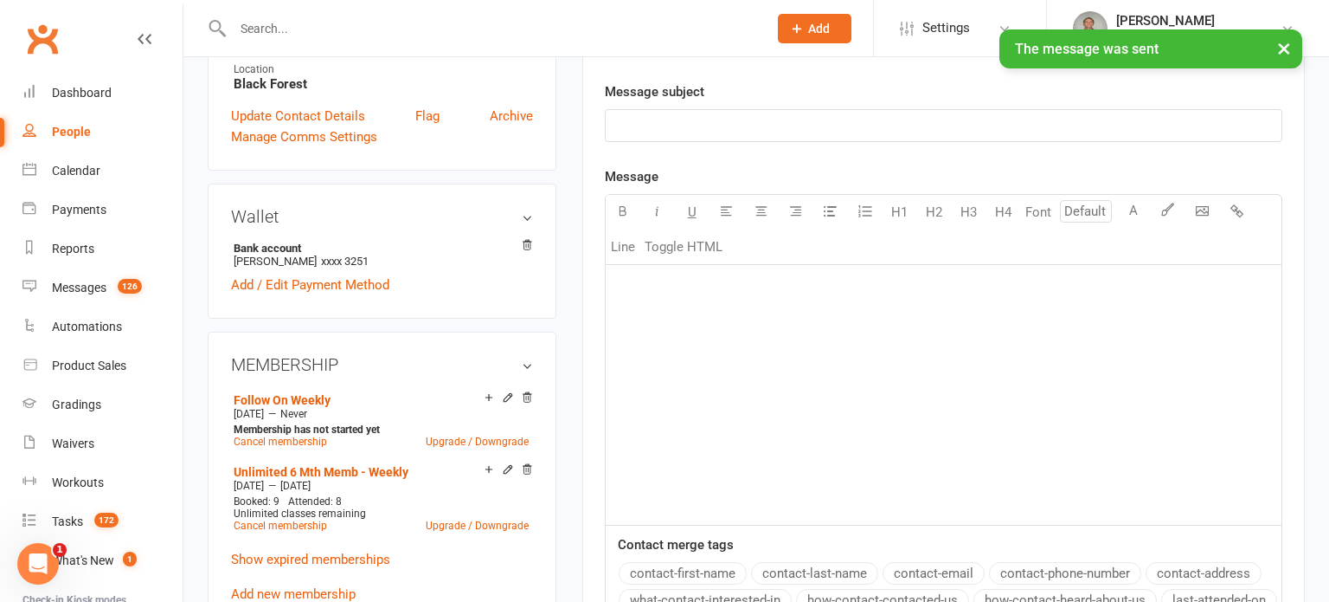
scroll to position [436, 0]
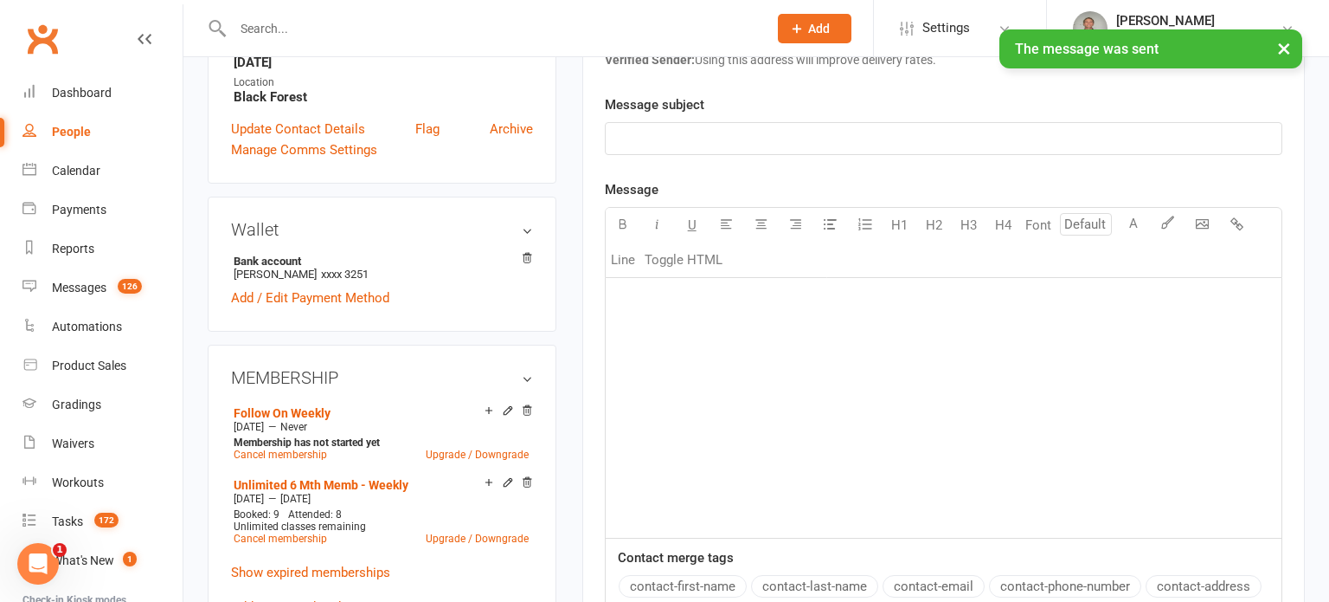
click at [447, 24] on input "text" at bounding box center [492, 28] width 528 height 24
type input "adam"
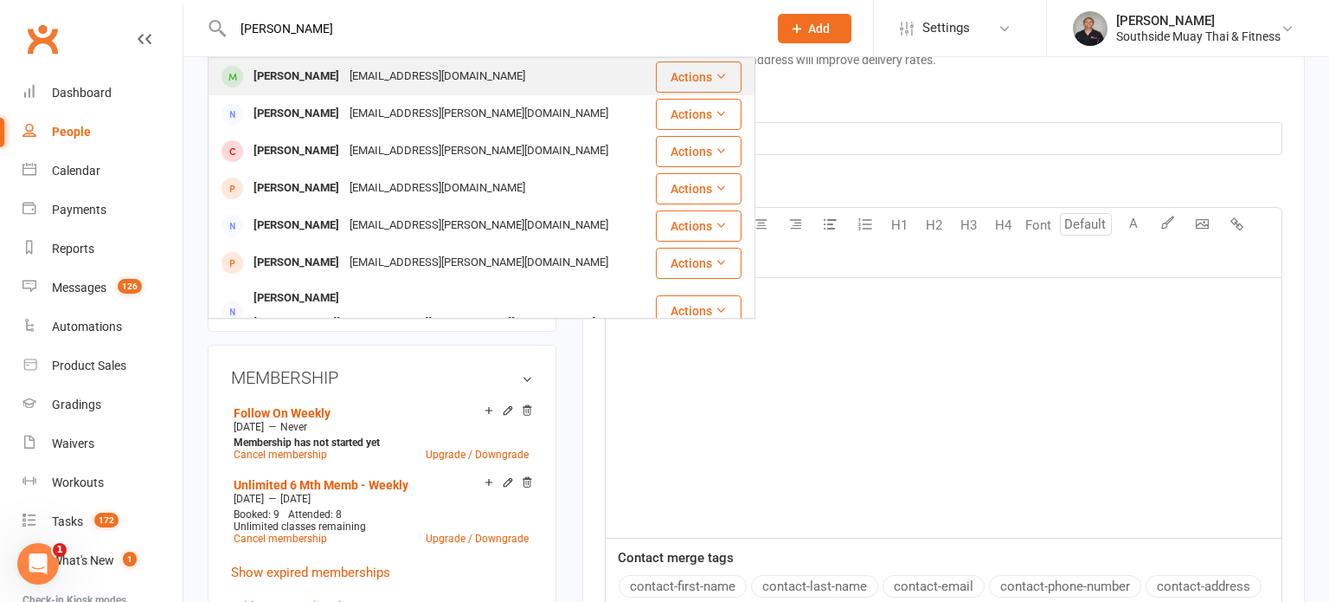
type input "Adam page"
click at [447, 69] on div "adam_mutu31@hotmail.com" at bounding box center [437, 76] width 186 height 25
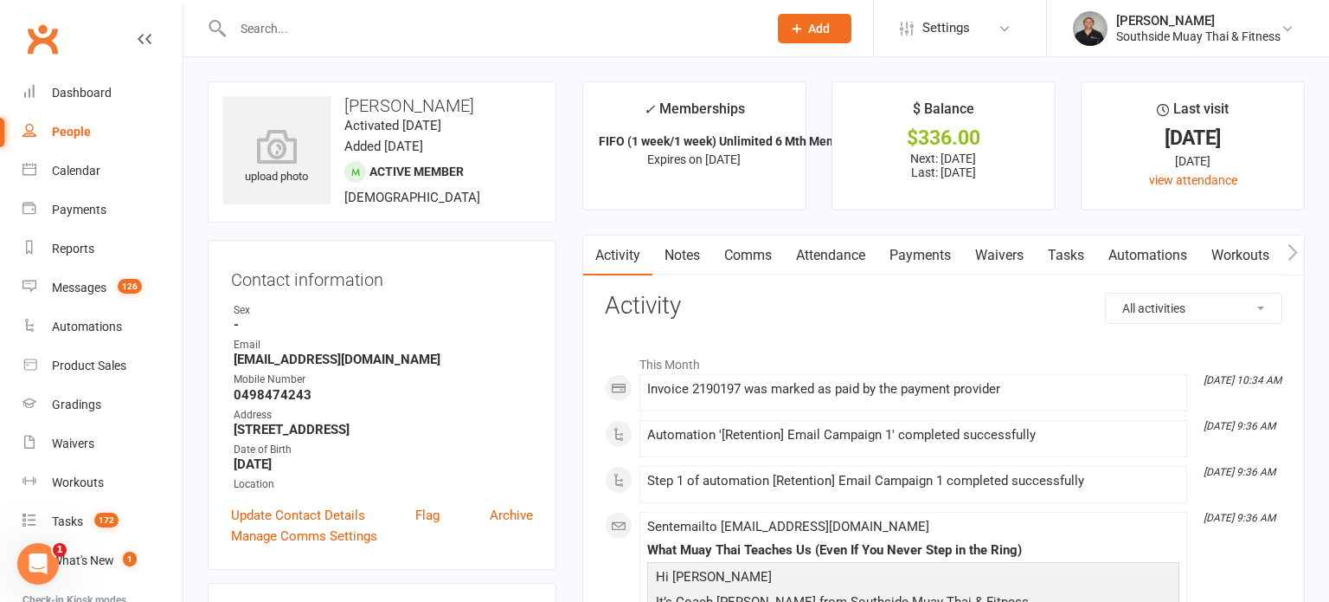
click at [764, 251] on link "Comms" at bounding box center [748, 255] width 72 height 40
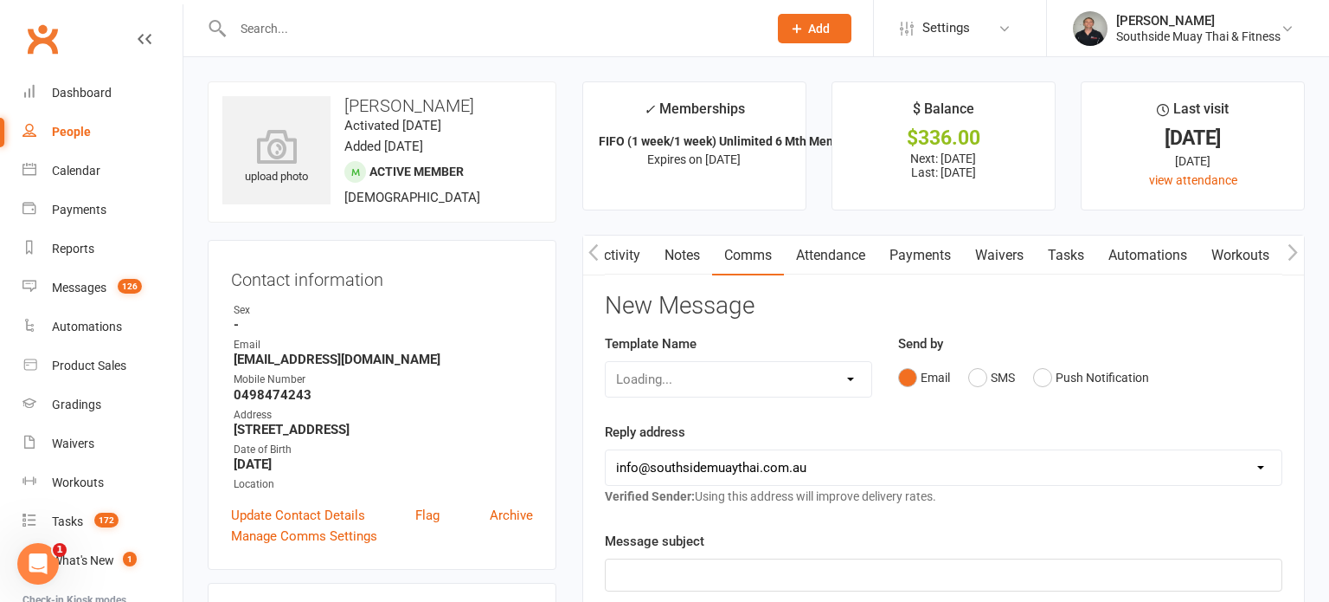
click at [1233, 380] on div "Email SMS Push Notification" at bounding box center [1090, 377] width 384 height 33
click at [984, 376] on button "SMS" at bounding box center [992, 377] width 47 height 33
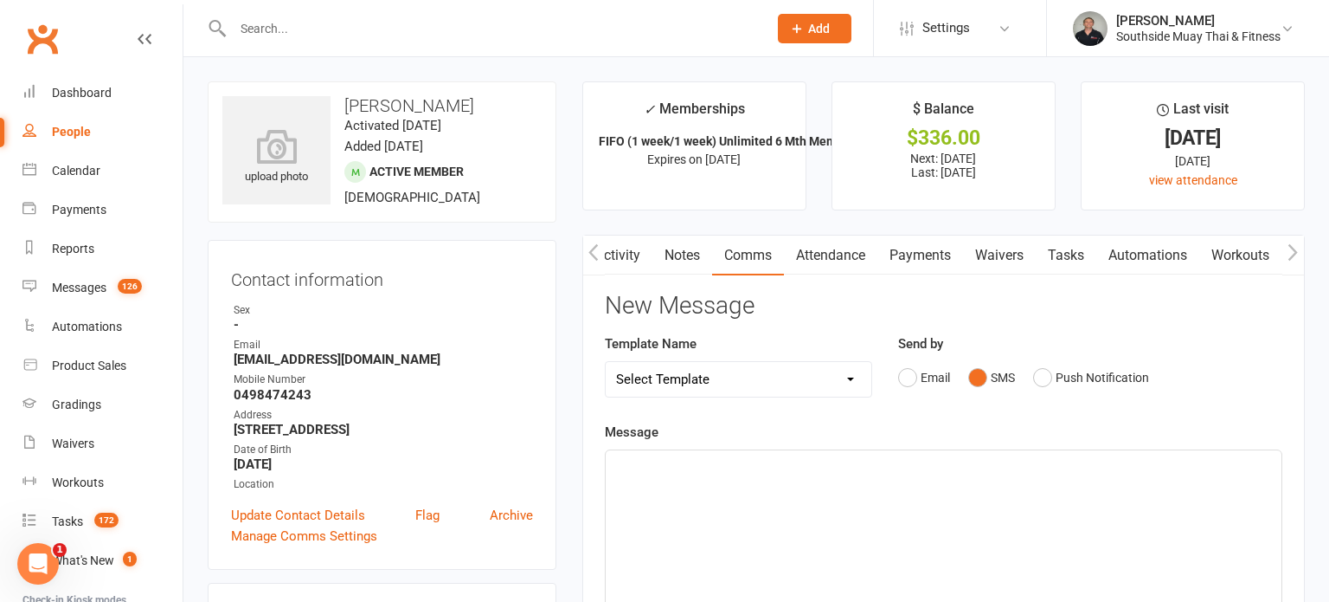
click at [790, 376] on select "Select Template [SMS] Outreach Message: High Risk – Personal From Trainer + Ree…" at bounding box center [739, 379] width 266 height 35
select select "66"
click at [606, 362] on select "Select Template [SMS] Outreach Message: High Risk – Personal From Trainer + Ree…" at bounding box center [739, 379] width 266 height 35
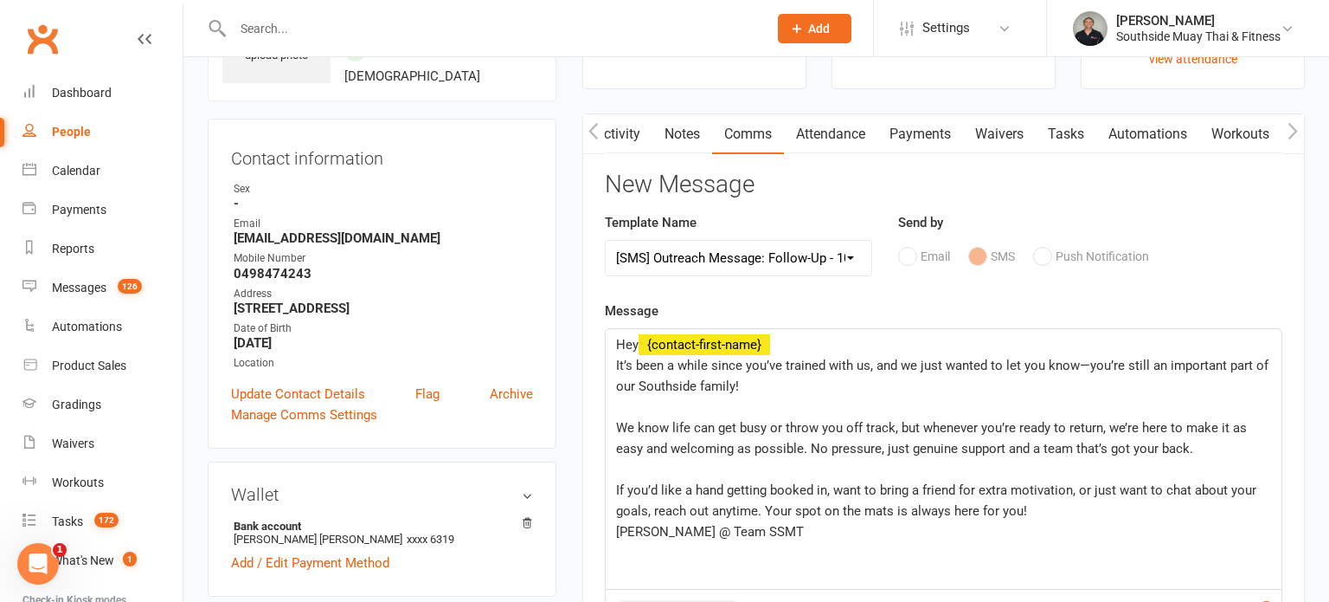
scroll to position [172, 0]
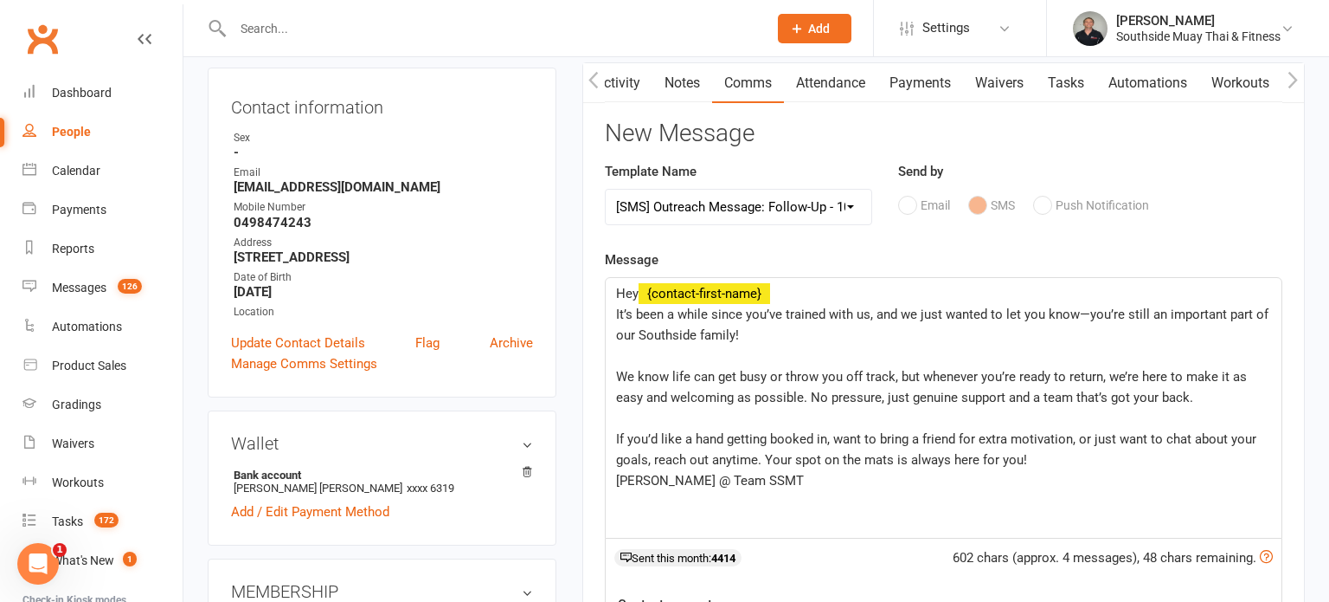
click at [616, 480] on span "Amir @ Team SSMT" at bounding box center [710, 481] width 188 height 16
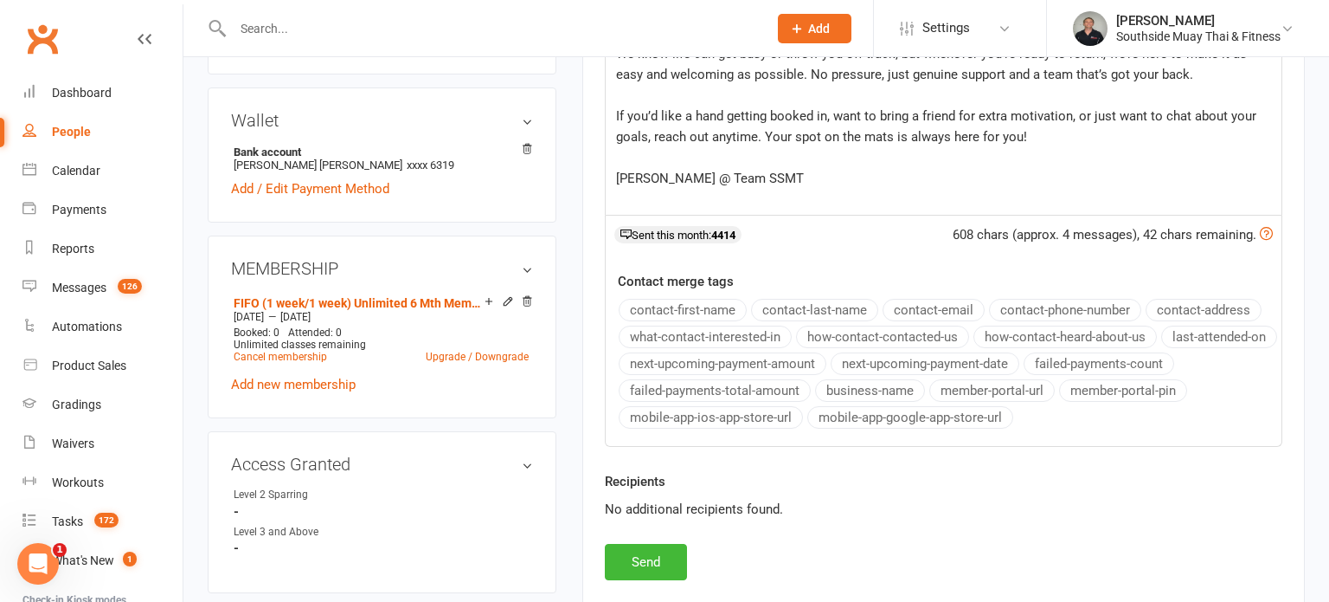
scroll to position [573, 0]
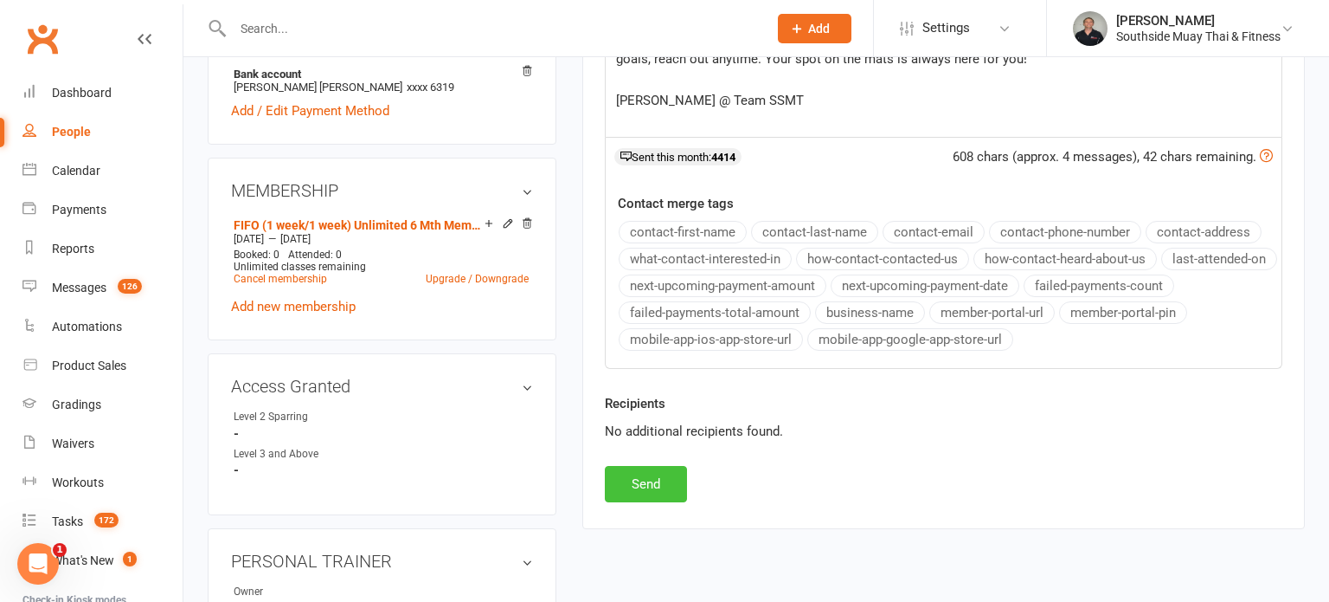
click at [639, 487] on button "Send" at bounding box center [646, 484] width 82 height 36
select select
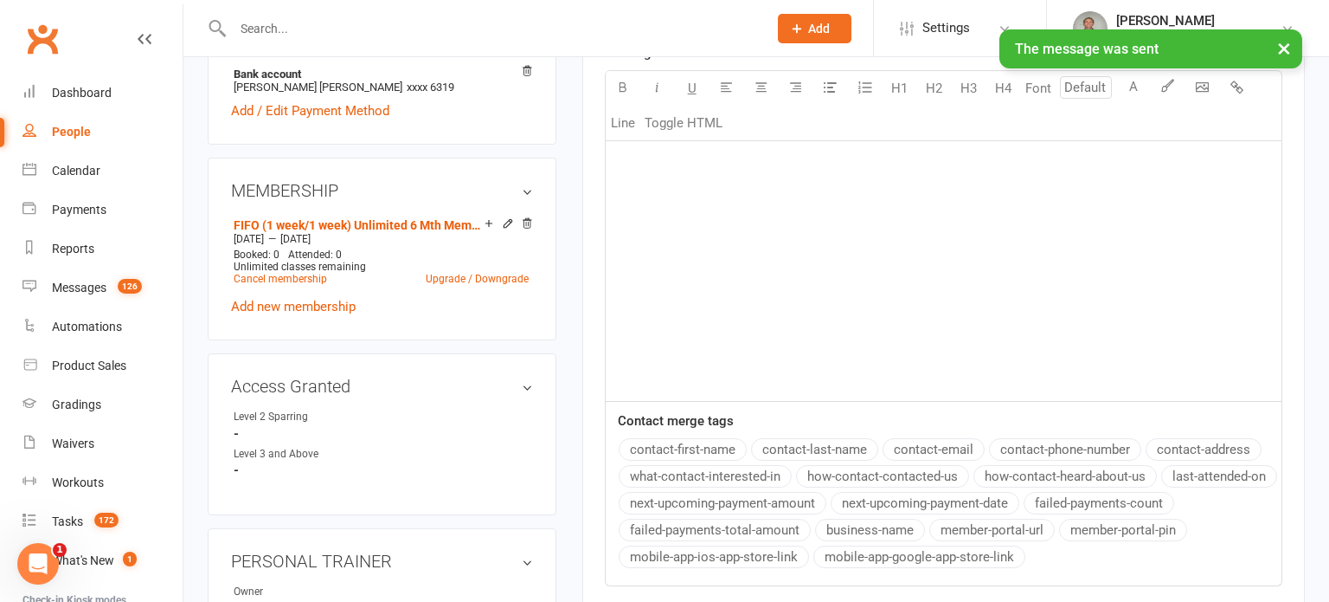
click at [352, 29] on div "× The message was sent" at bounding box center [653, 29] width 1307 height 0
click at [349, 23] on input "text" at bounding box center [492, 28] width 528 height 24
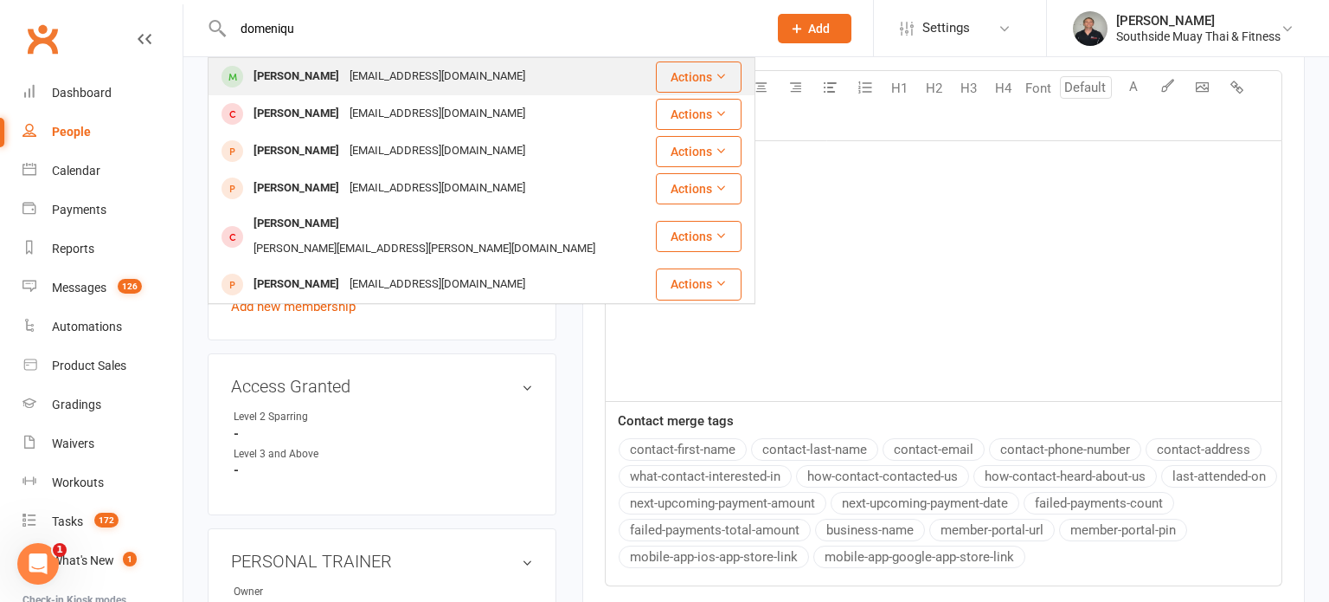
type input "domeniqu"
click at [319, 68] on div "Domenique Parashakis" at bounding box center [296, 76] width 96 height 25
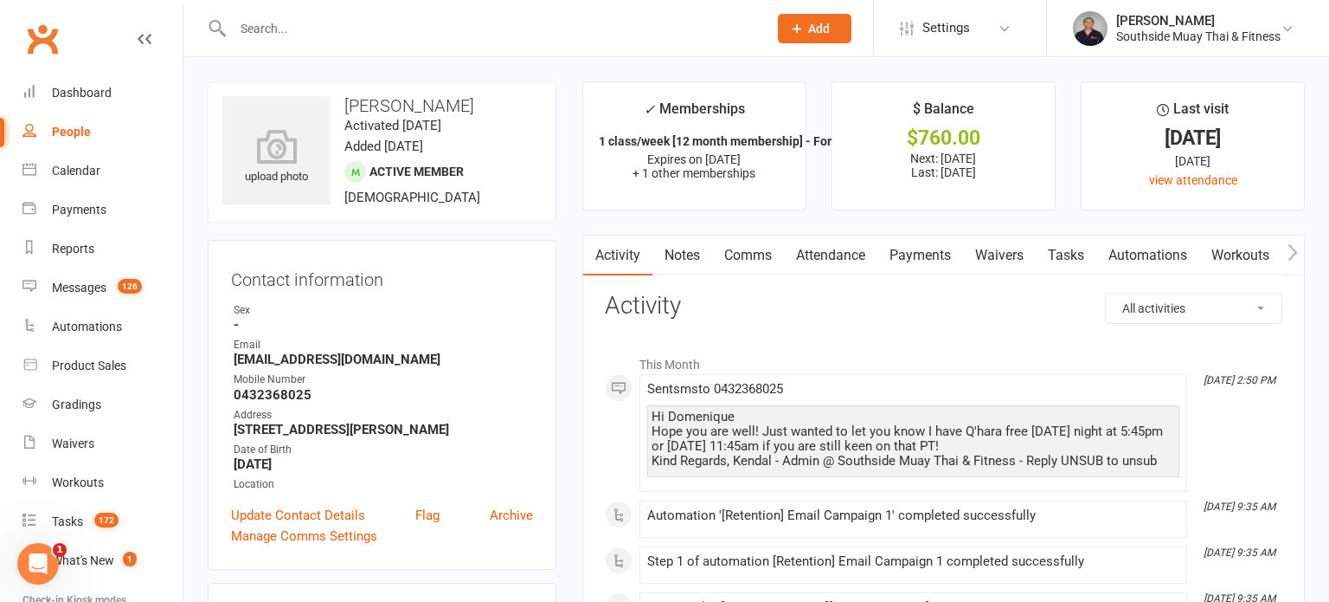
click at [542, 29] on input "text" at bounding box center [492, 28] width 528 height 24
type input "chris"
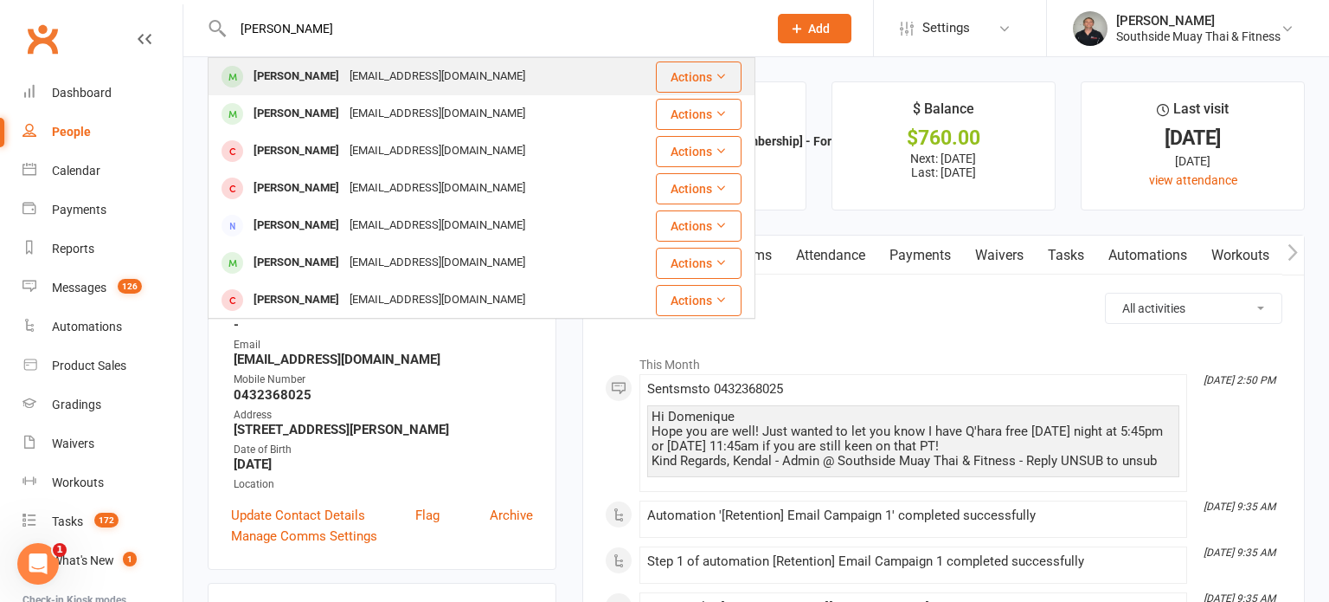
type input "Chris hammett"
click at [377, 74] on div "chrishammett84@yahoo.com.au" at bounding box center [437, 76] width 186 height 25
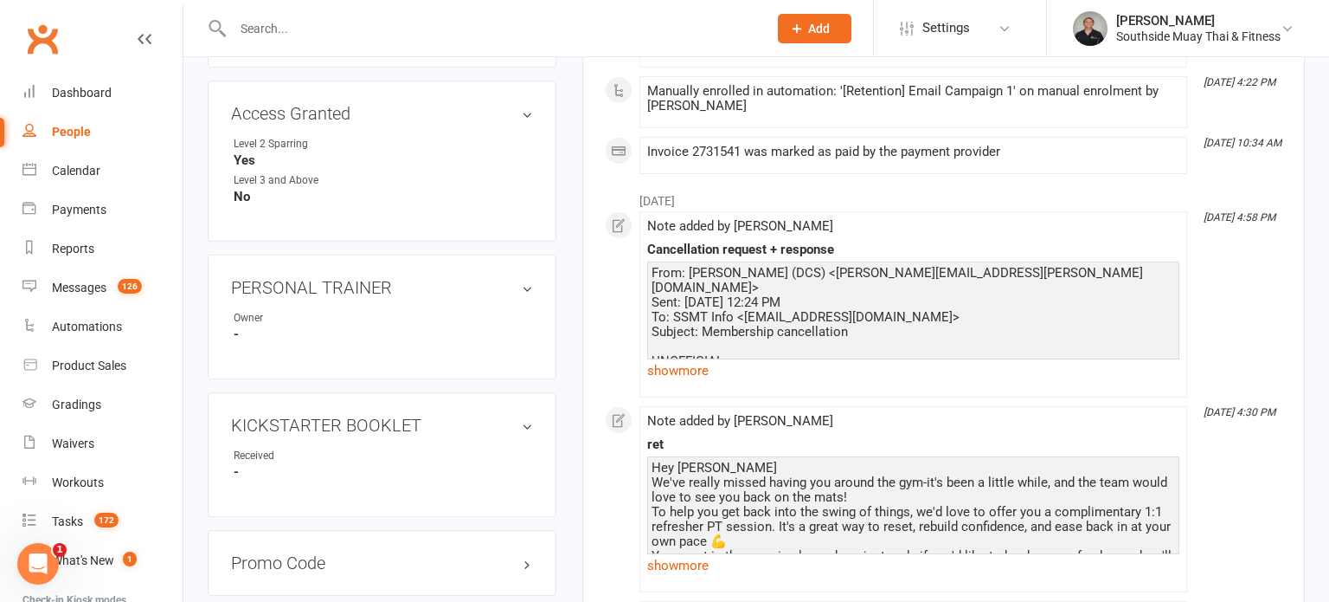
scroll to position [942, 0]
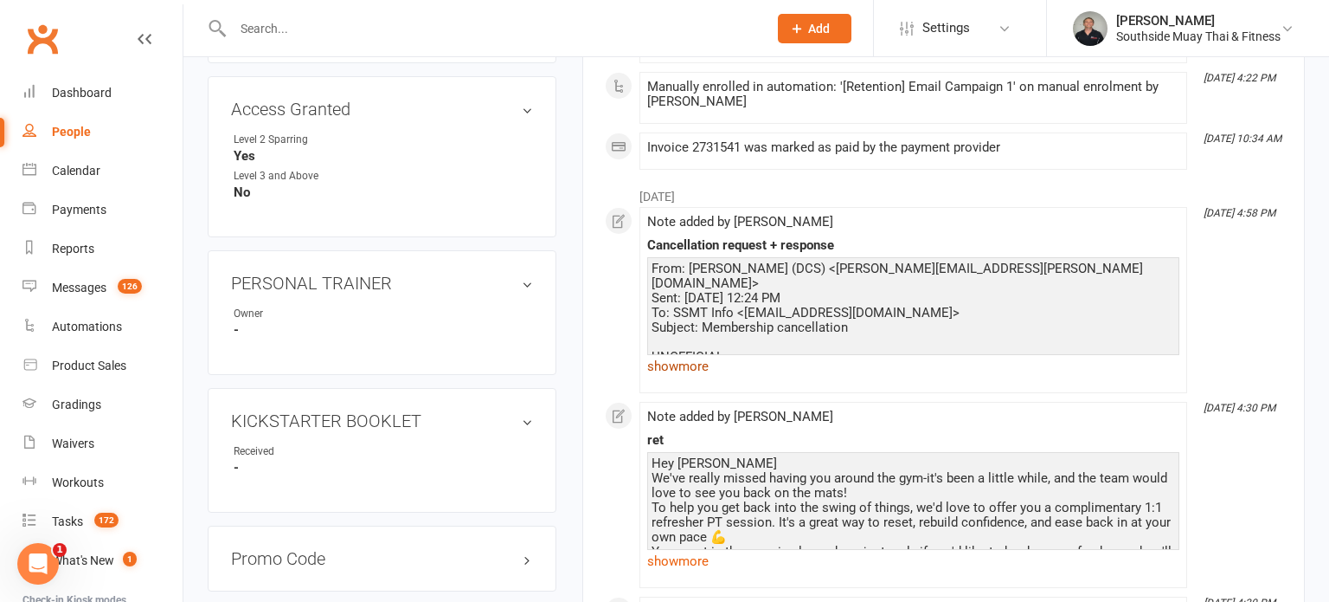
click at [677, 361] on link "show more" at bounding box center [913, 366] width 532 height 24
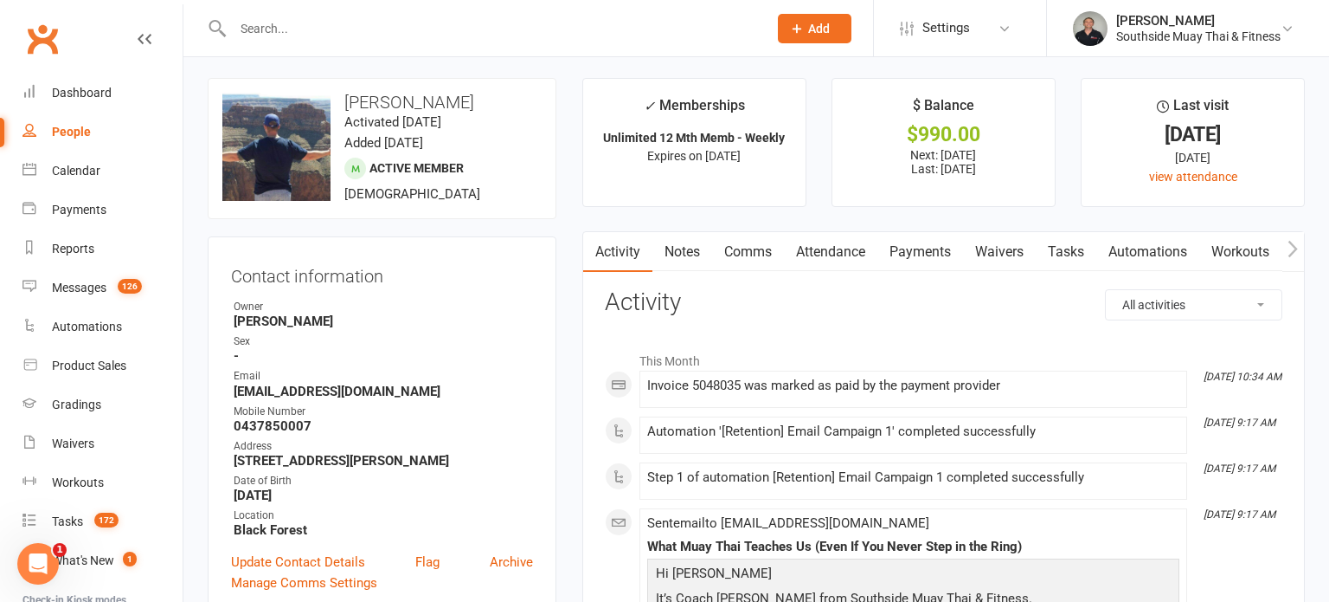
scroll to position [0, 0]
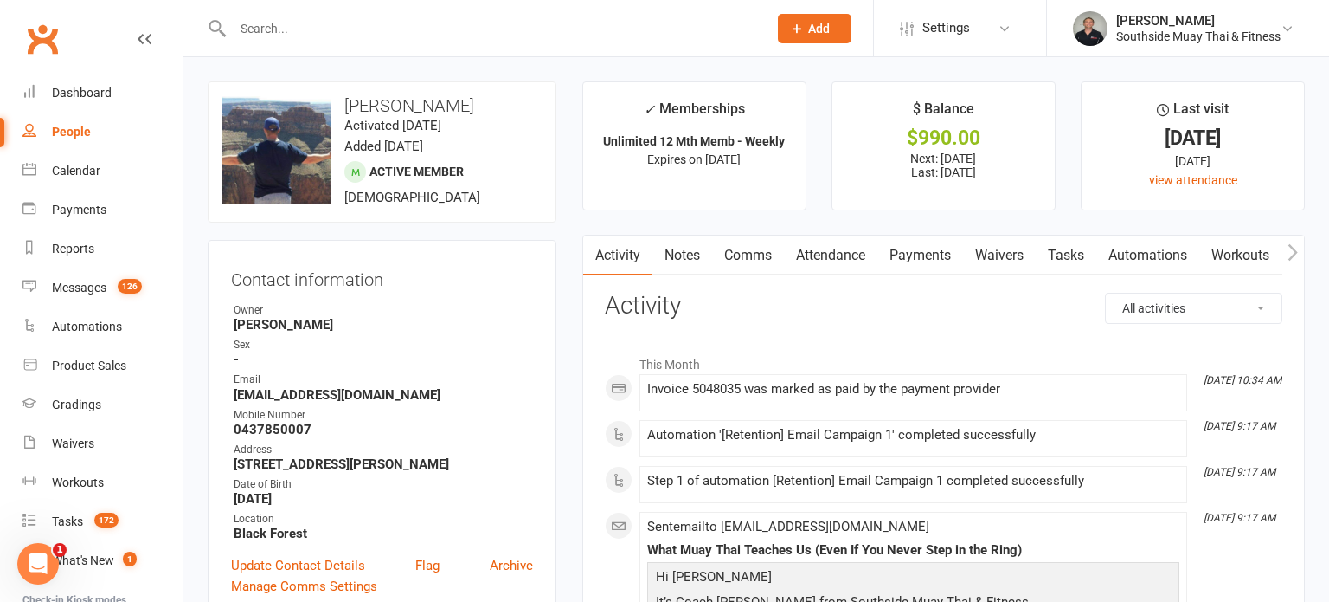
click at [507, 31] on input "text" at bounding box center [492, 28] width 528 height 24
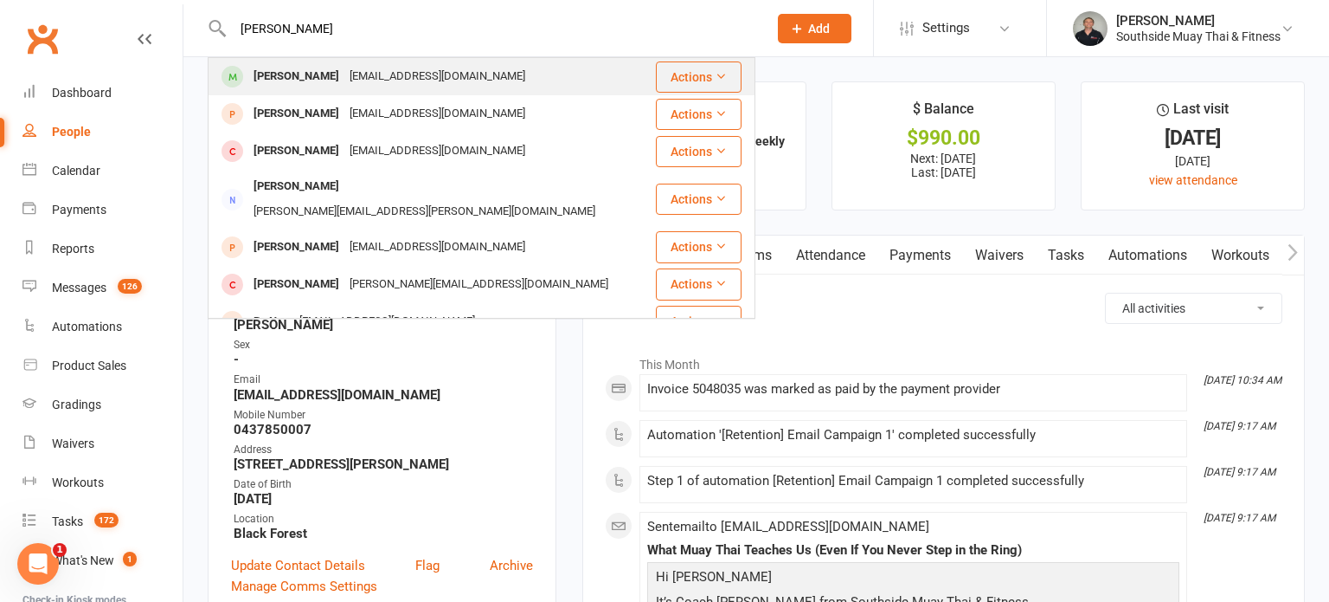
type input "negar bahri"
click at [336, 62] on div "Negar Bahri Negar.bahri20@gmail.com" at bounding box center [431, 76] width 445 height 35
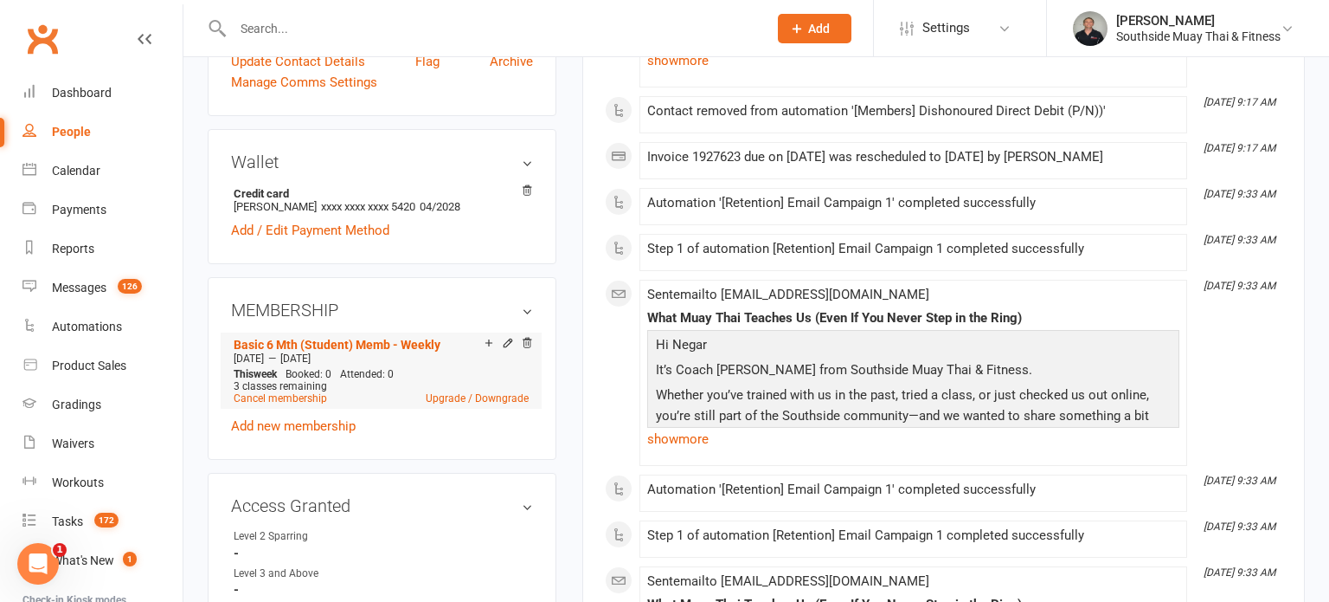
scroll to position [454, 0]
click at [318, 418] on link "Add new membership" at bounding box center [293, 426] width 125 height 16
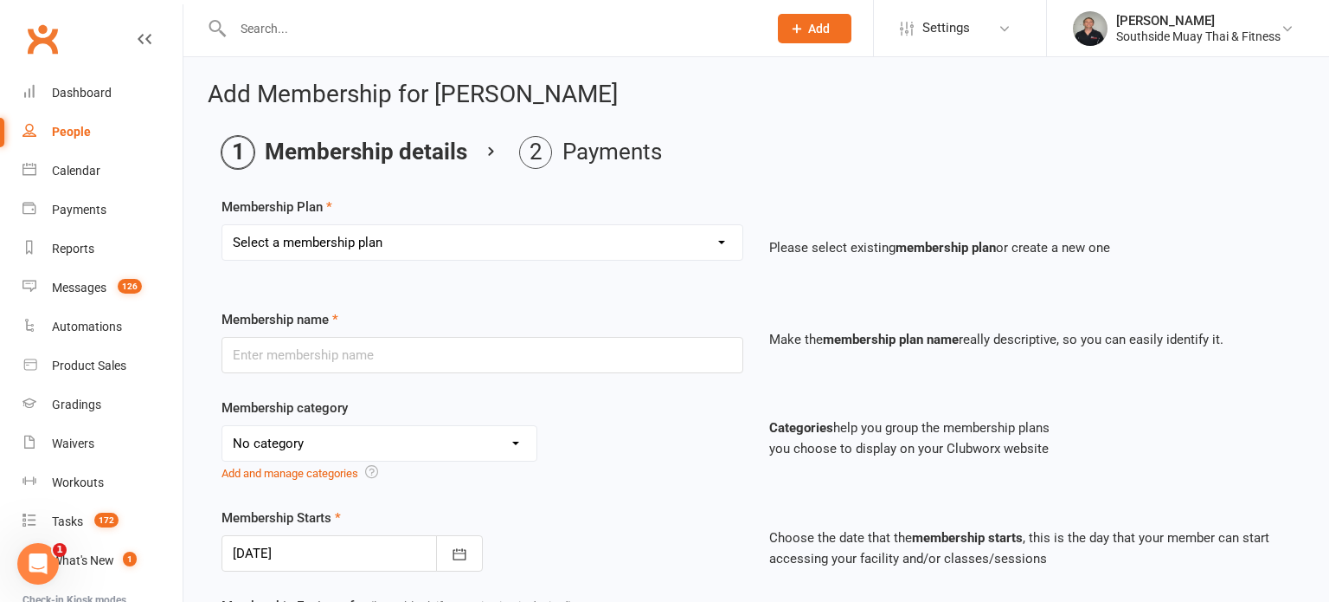
click at [324, 246] on select "Select a membership plan Create new Membership Plan 1 Class/Week | 6 Mth Memb -…" at bounding box center [482, 242] width 520 height 35
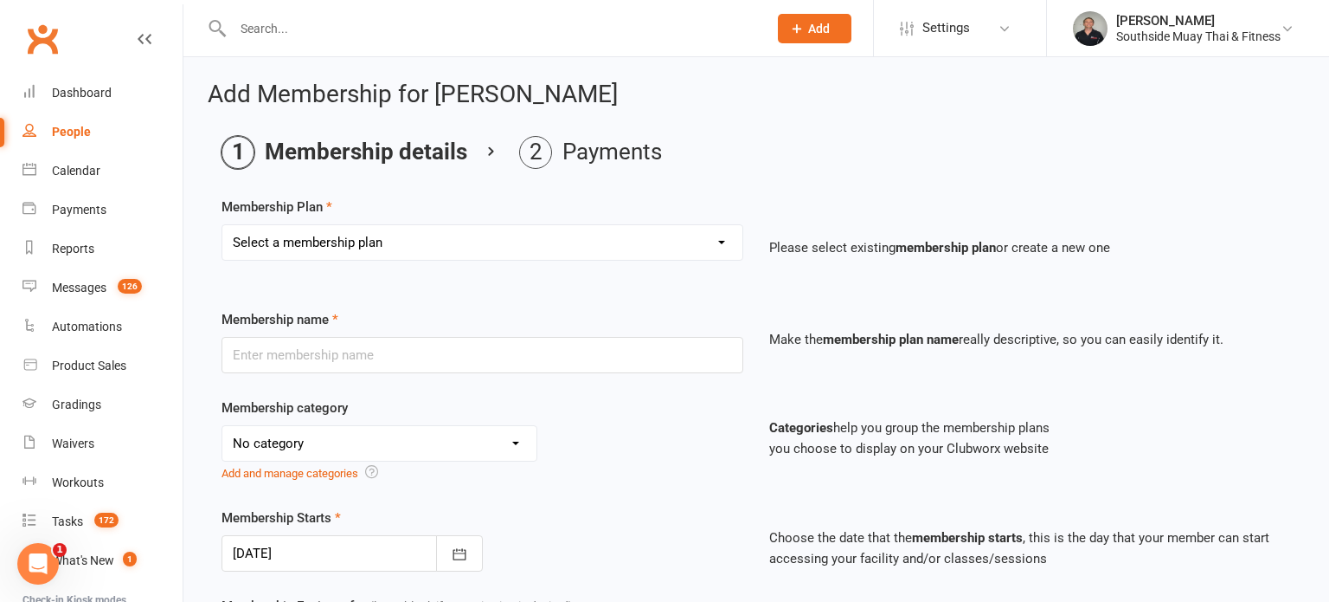
select select "48"
click at [222, 225] on select "Select a membership plan Create new Membership Plan 1 Class/Week | 6 Mth Memb -…" at bounding box center [482, 242] width 520 height 35
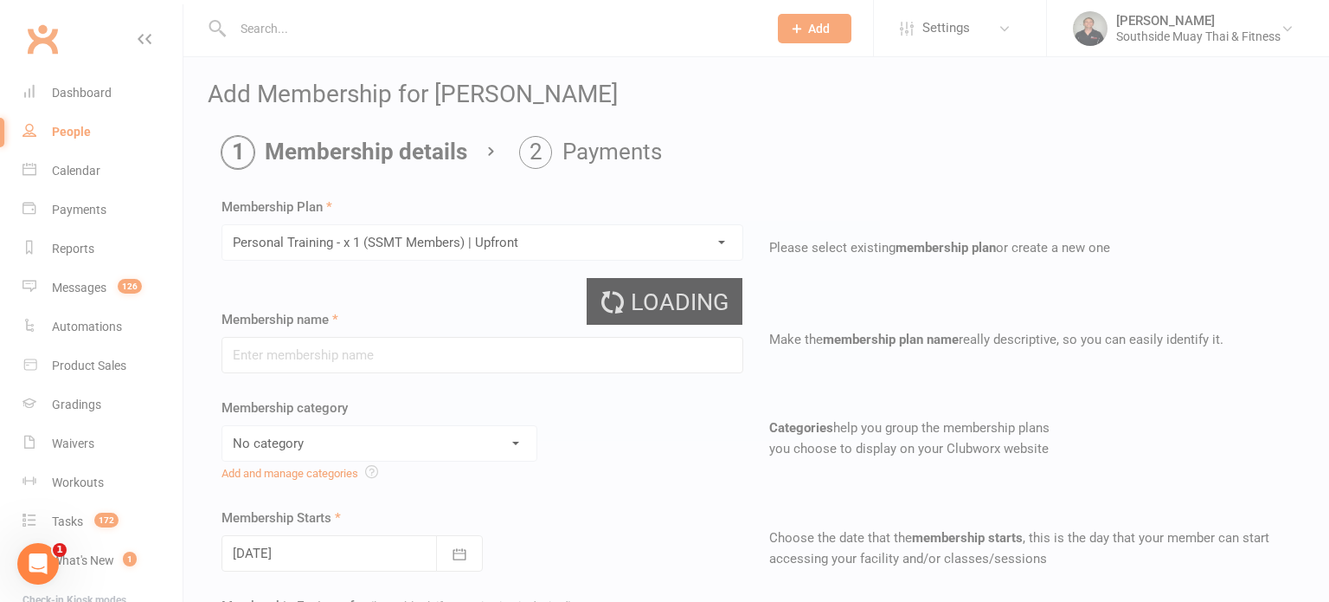
type input "Personal Training - x 1 (SSMT Members) | Upfront"
select select "14"
type input "1"
select select "1"
type input "1"
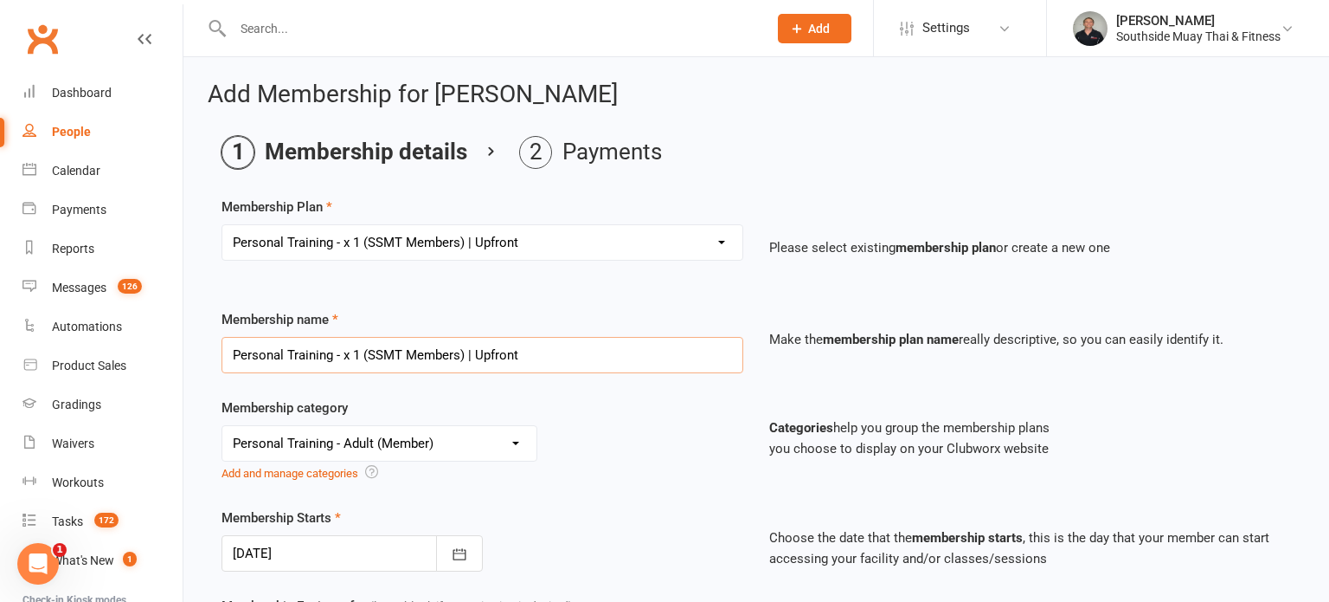
click at [274, 347] on input "Personal Training - x 1 (SSMT Members) | Upfront" at bounding box center [483, 355] width 522 height 36
click at [229, 351] on input "Personal Training - x 1 (SSMT Members) | Upfront" at bounding box center [483, 355] width 522 height 36
drag, startPoint x: 584, startPoint y: 352, endPoint x: 427, endPoint y: 350, distance: 157.6
click at [427, 350] on input "Refresher Personal Training - x 1 (SSMT Members) | Upfront" at bounding box center [483, 355] width 522 height 36
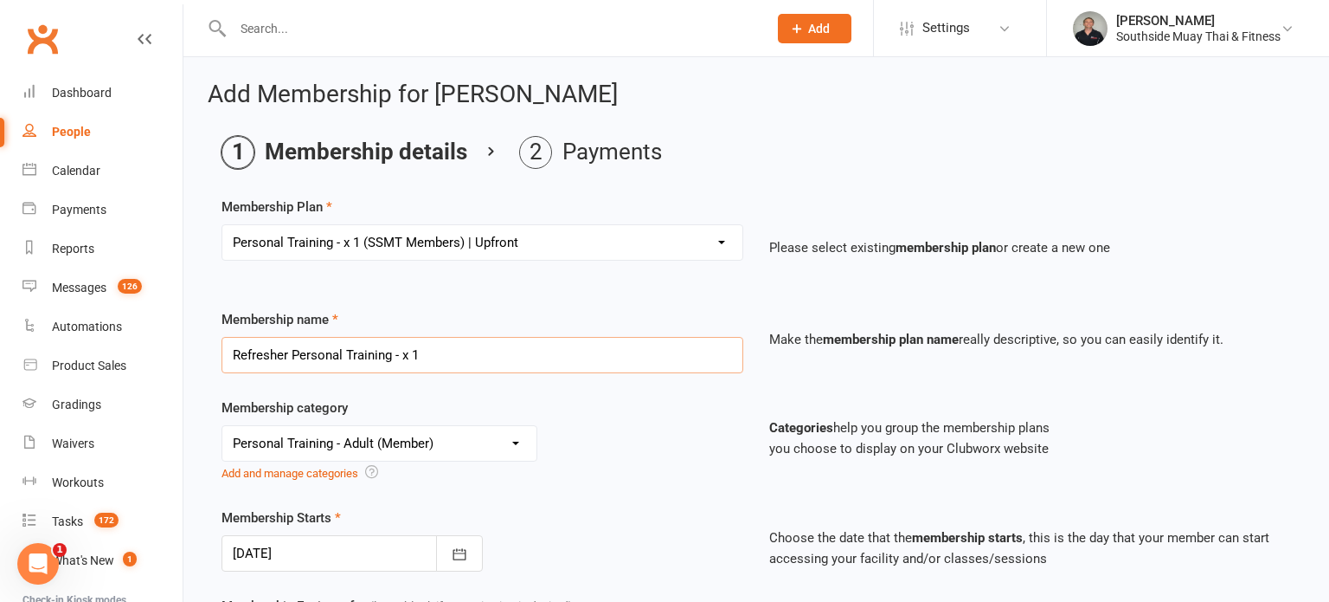
type input "Refresher Personal Training - x 1"
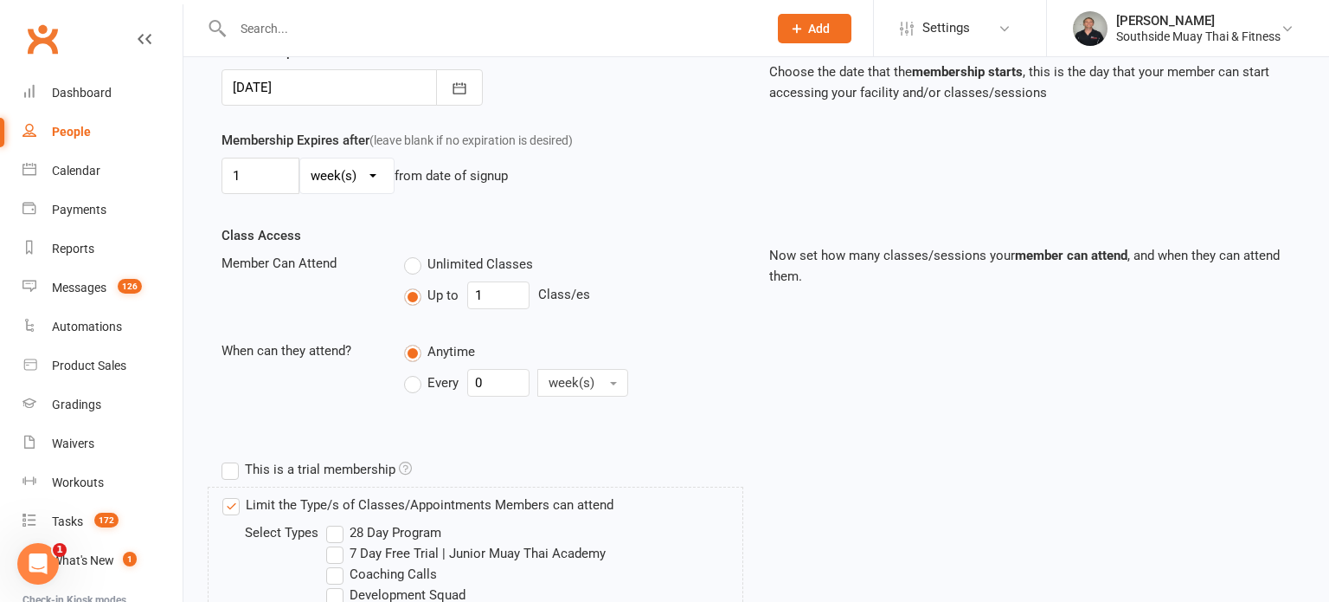
scroll to position [454, 0]
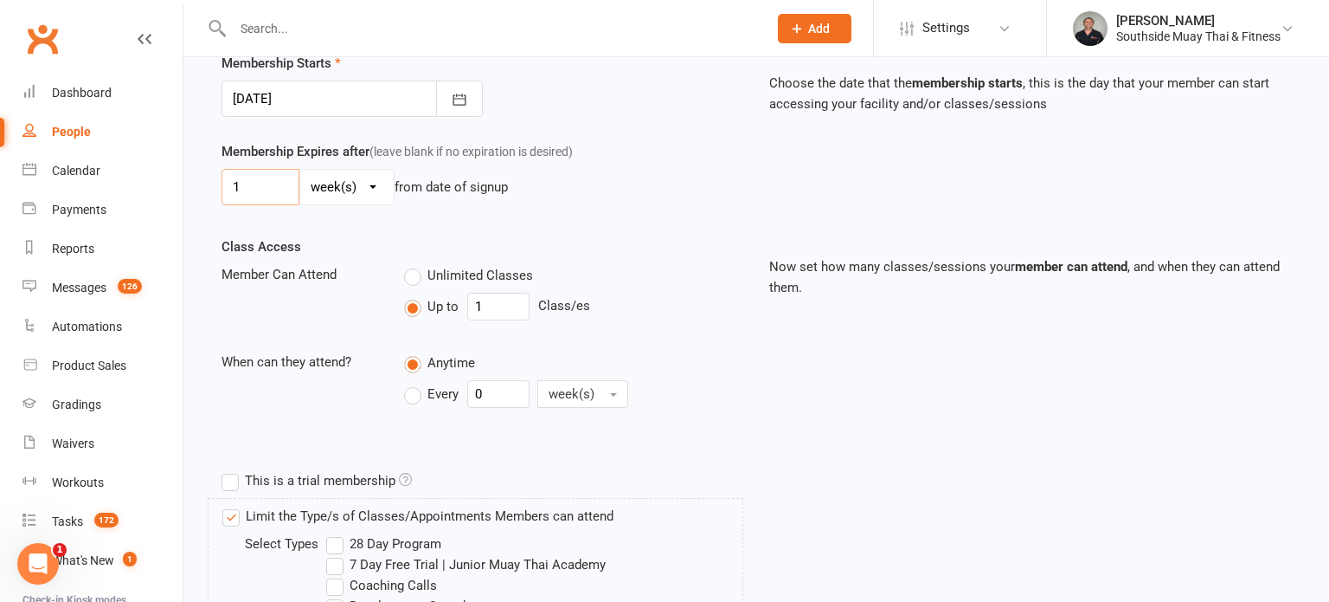
click at [240, 180] on input "1" at bounding box center [261, 187] width 78 height 36
type input "3"
click at [341, 175] on select "day(s) week(s) month(s) year(s)" at bounding box center [346, 187] width 93 height 35
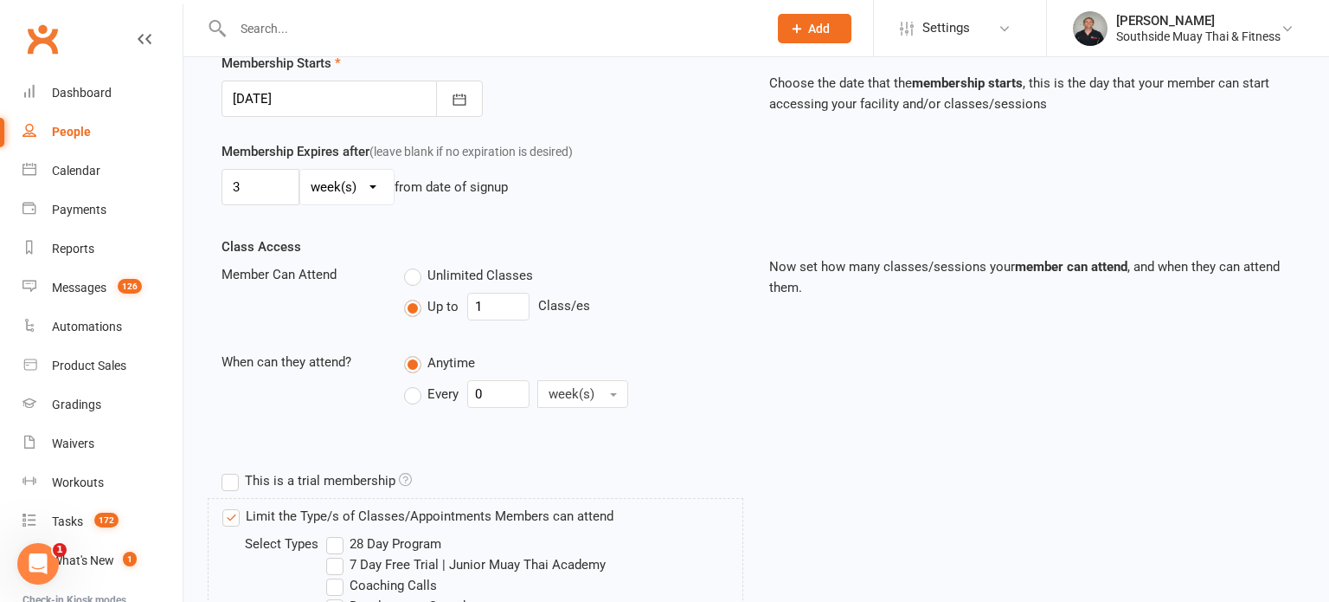
select select "2"
click at [300, 170] on select "day(s) week(s) month(s) year(s)" at bounding box center [346, 187] width 93 height 35
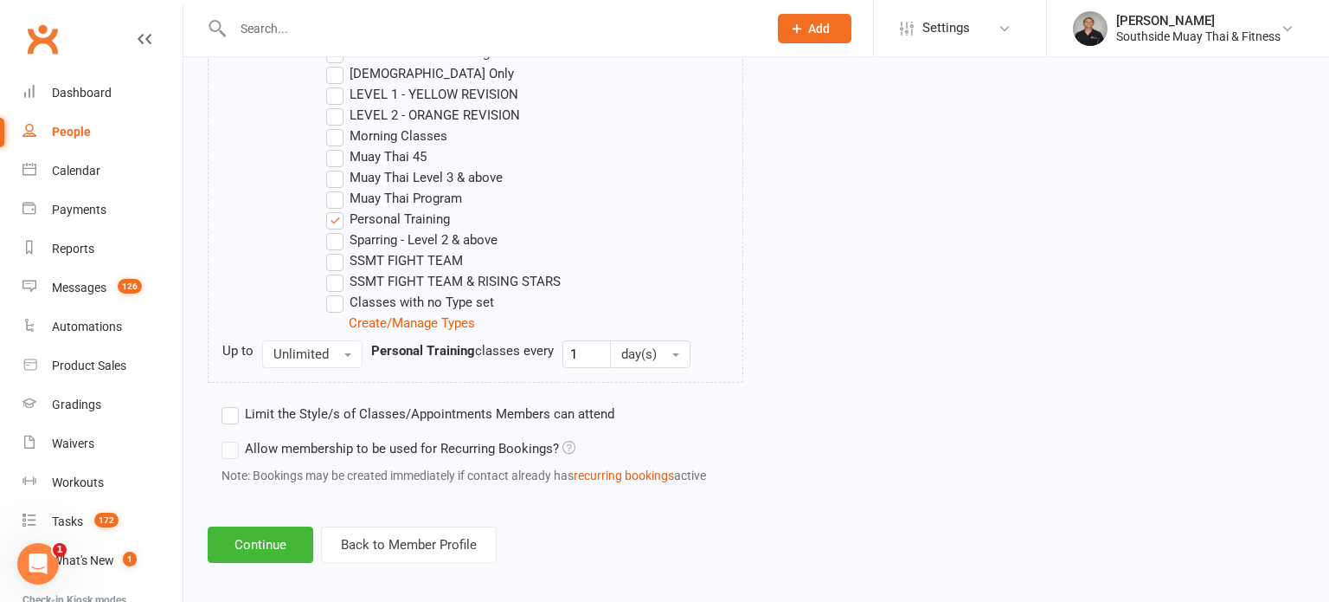
scroll to position [1160, 0]
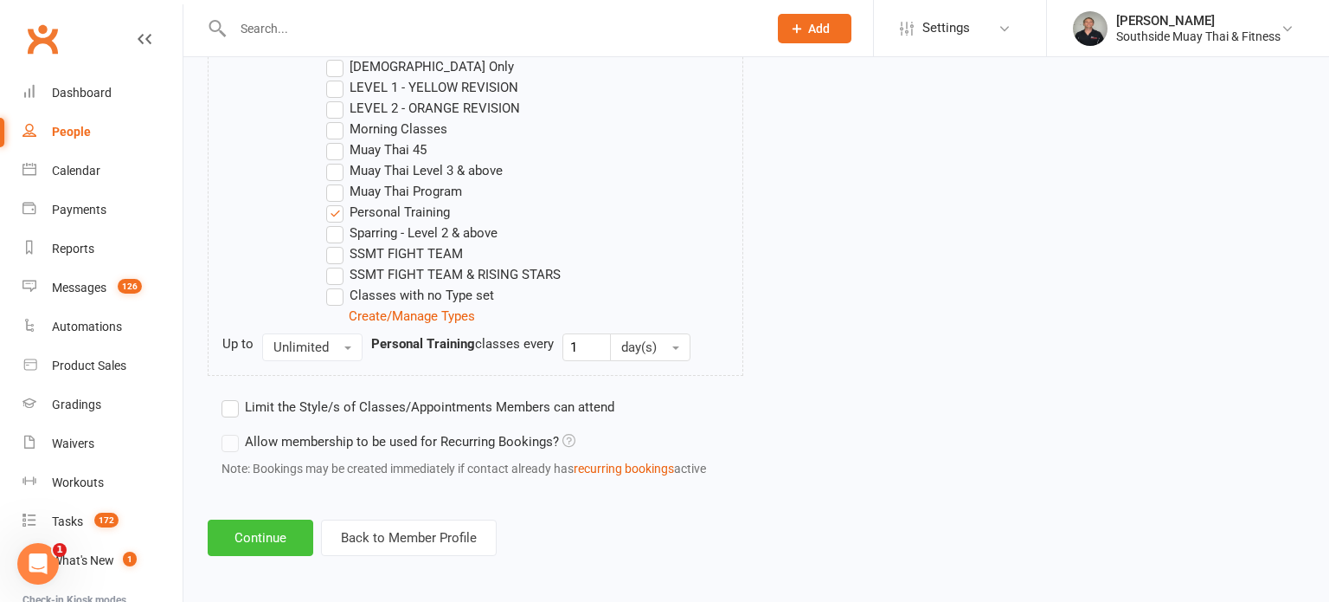
click at [262, 528] on button "Continue" at bounding box center [261, 537] width 106 height 36
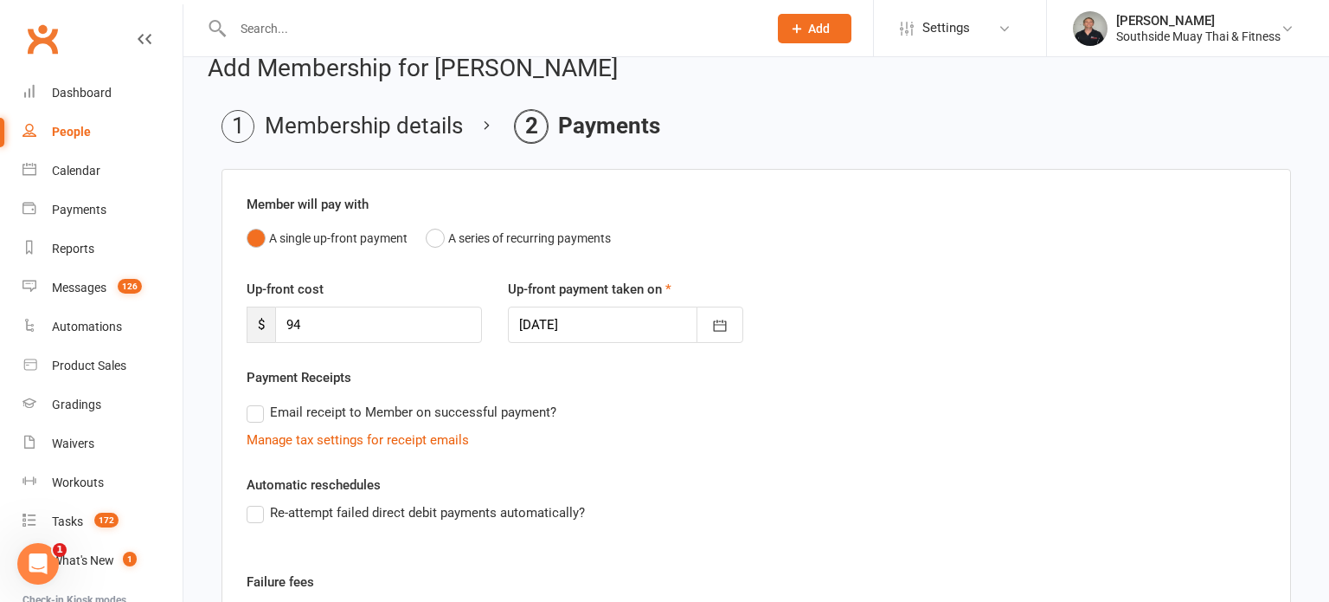
scroll to position [28, 0]
click at [342, 332] on input "94" at bounding box center [378, 323] width 207 height 36
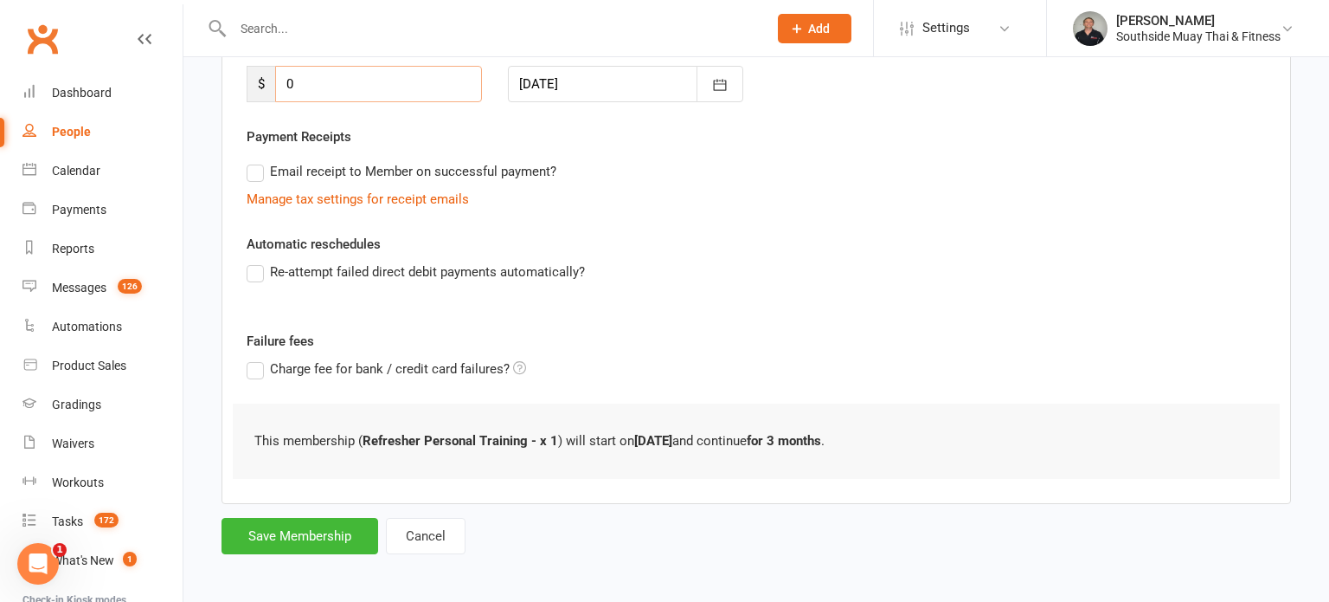
scroll to position [270, 0]
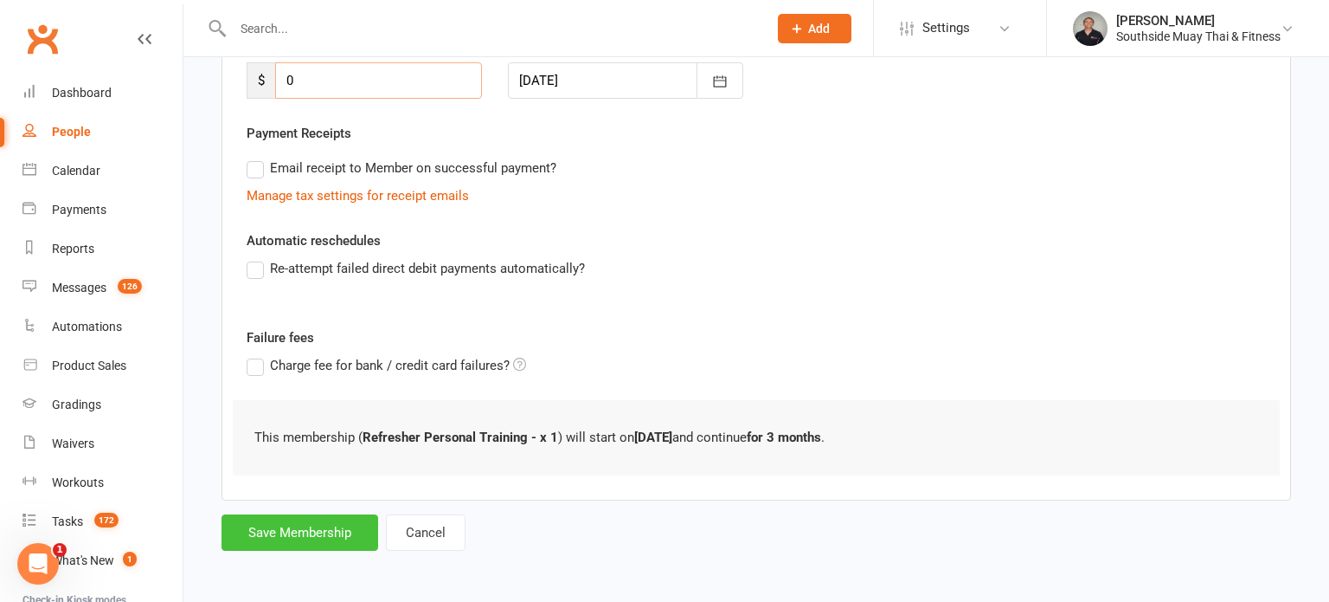
type input "0"
click at [299, 524] on button "Save Membership" at bounding box center [300, 532] width 157 height 36
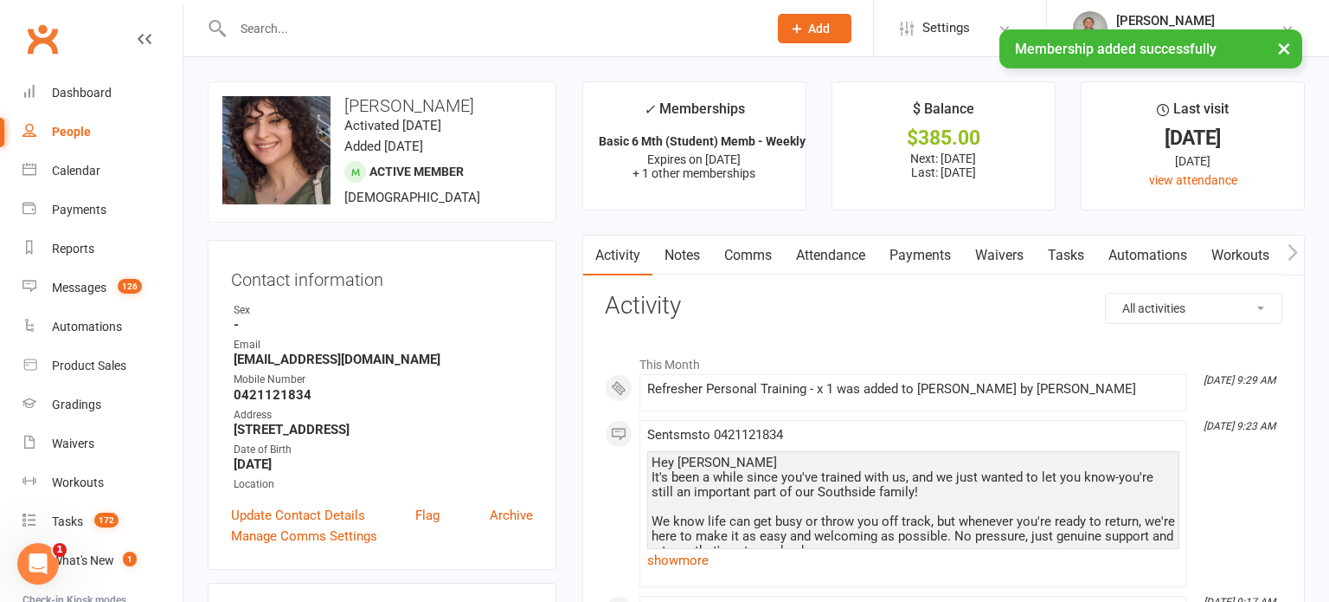
click at [737, 260] on link "Comms" at bounding box center [748, 255] width 72 height 40
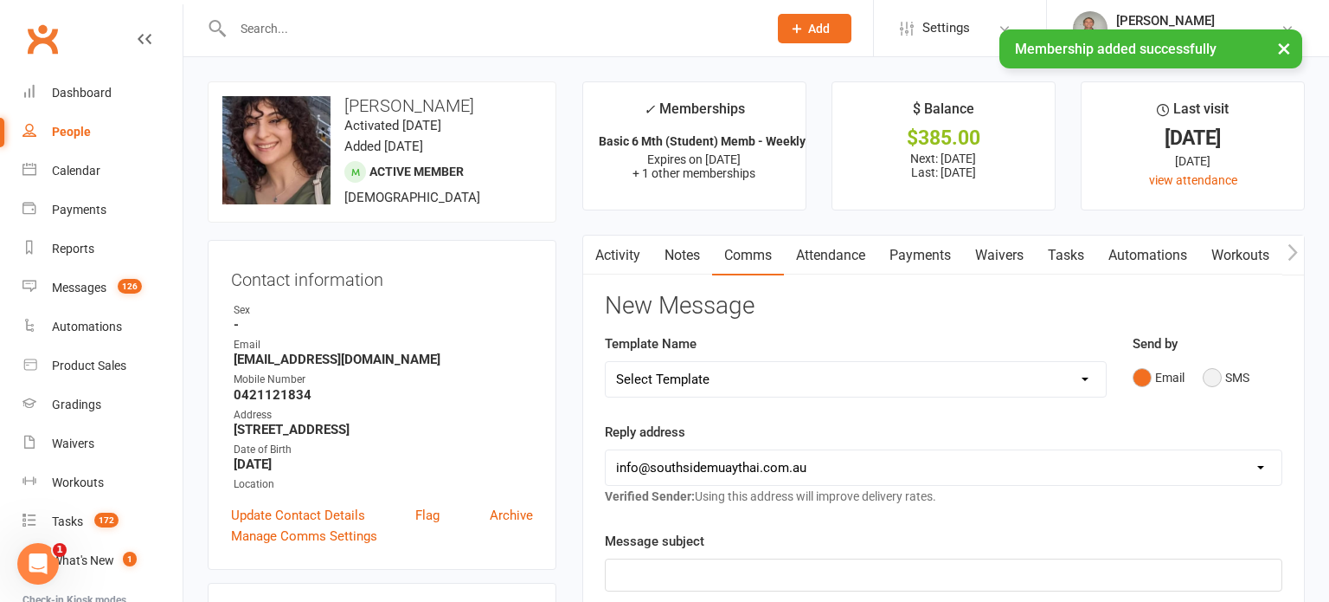
click at [1230, 366] on button "SMS" at bounding box center [1226, 377] width 47 height 33
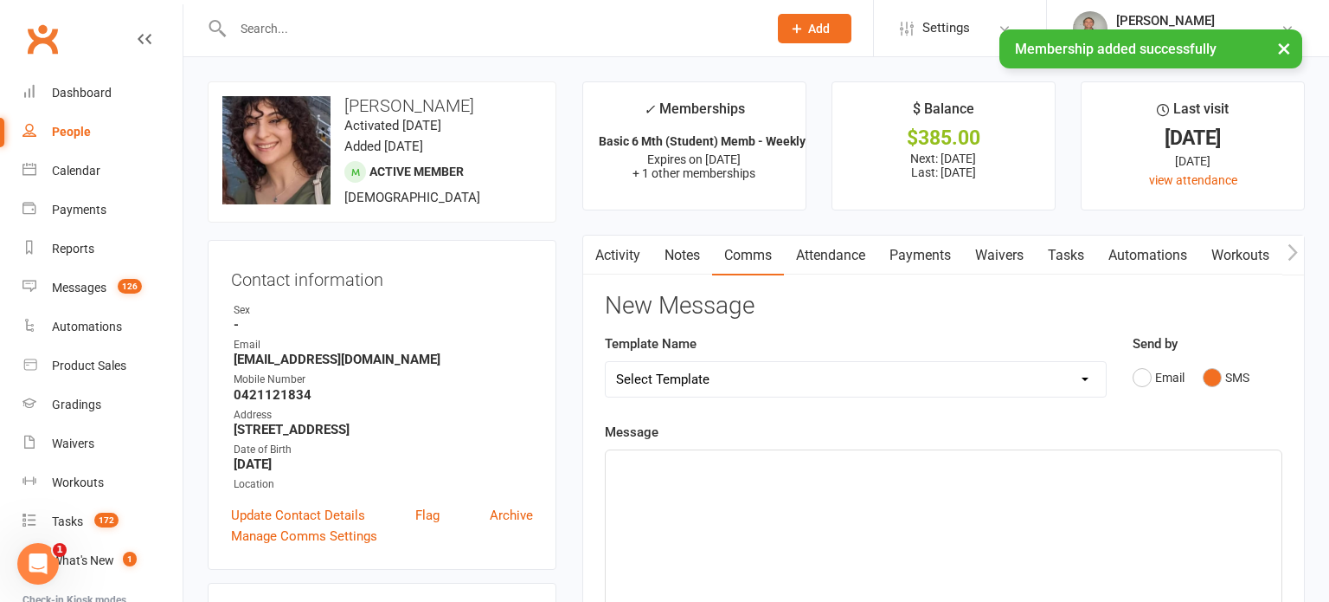
click at [995, 388] on select "Select Template [SMS] Outreach Message: High Risk – Personal From Trainer + Ree…" at bounding box center [856, 379] width 500 height 35
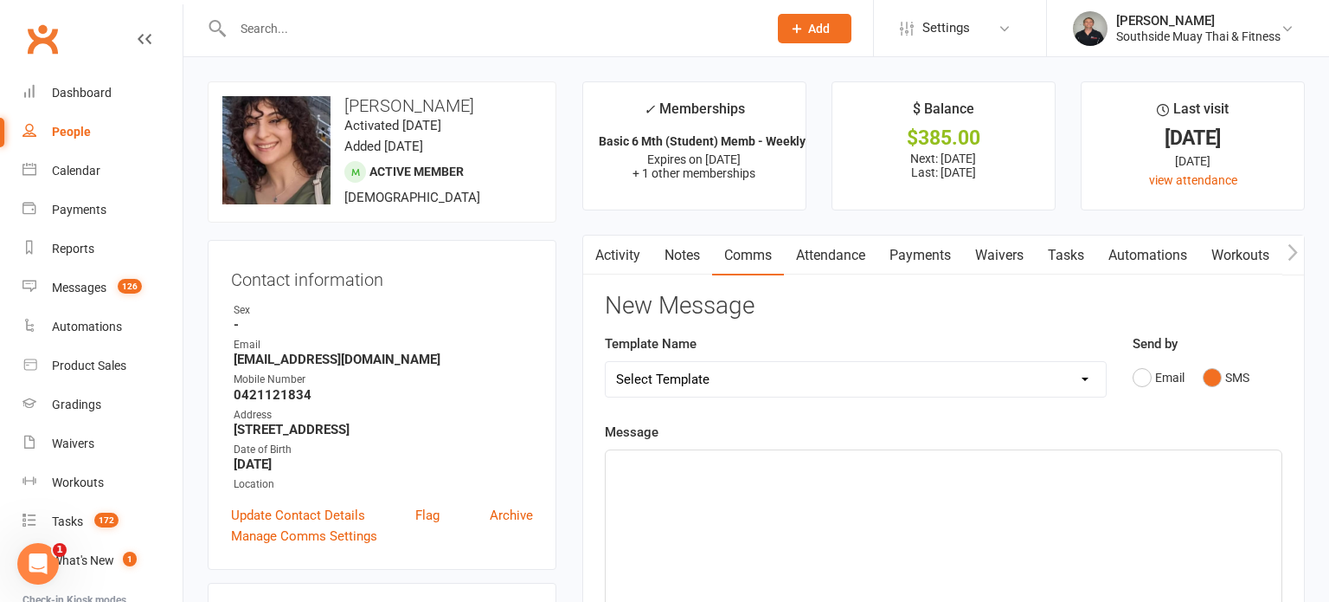
select select "51"
click at [606, 362] on select "Select Template [SMS] Outreach Message: High Risk – Personal From Trainer + Ree…" at bounding box center [856, 379] width 500 height 35
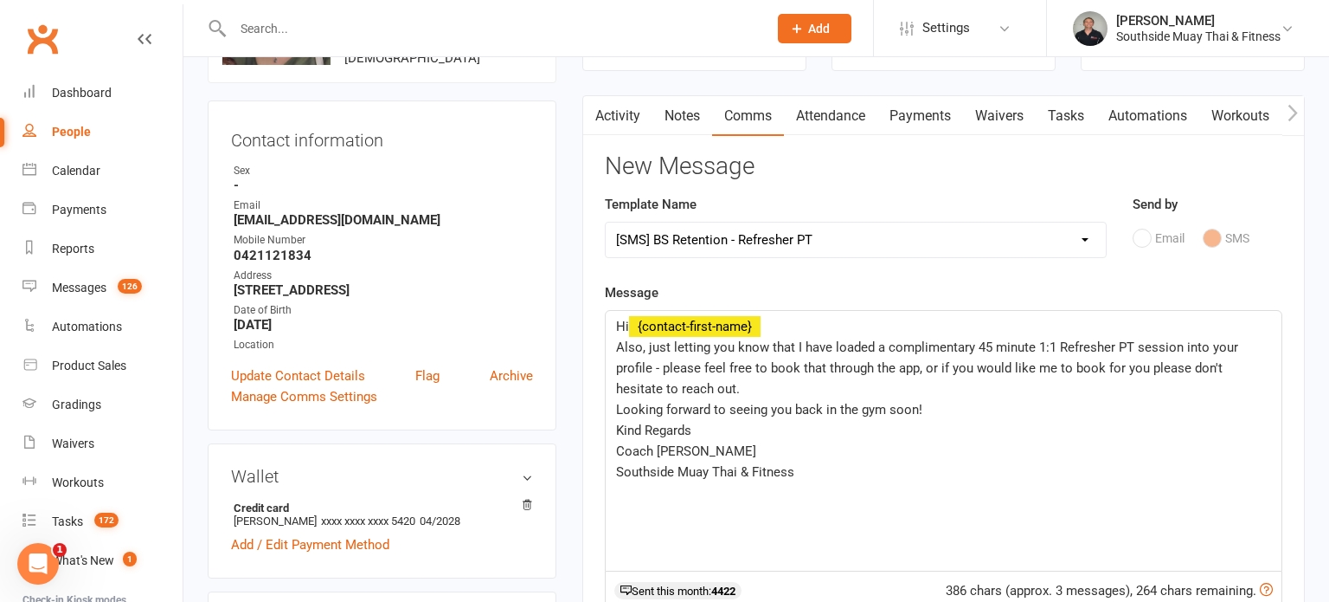
scroll to position [140, 0]
drag, startPoint x: 616, startPoint y: 447, endPoint x: 686, endPoint y: 447, distance: 69.2
click at [686, 447] on span "Coach Barry" at bounding box center [686, 450] width 140 height 16
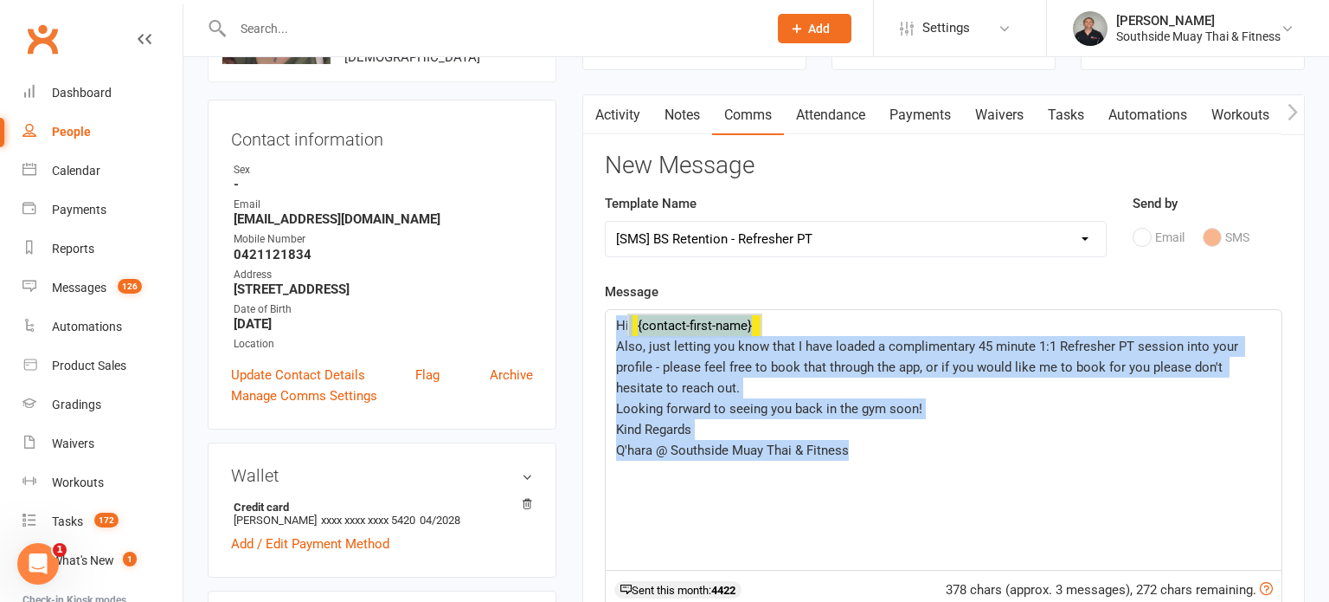
drag, startPoint x: 617, startPoint y: 322, endPoint x: 909, endPoint y: 477, distance: 330.3
click at [909, 477] on div "Hi ﻿ {contact-first-name} Also, just letting you know that I have loaded a comp…" at bounding box center [944, 440] width 676 height 260
copy div "Hi ﻿ {contact-first-name} Also, just letting you know that I have loaded a comp…"
click at [620, 114] on link "Activity" at bounding box center [617, 115] width 69 height 40
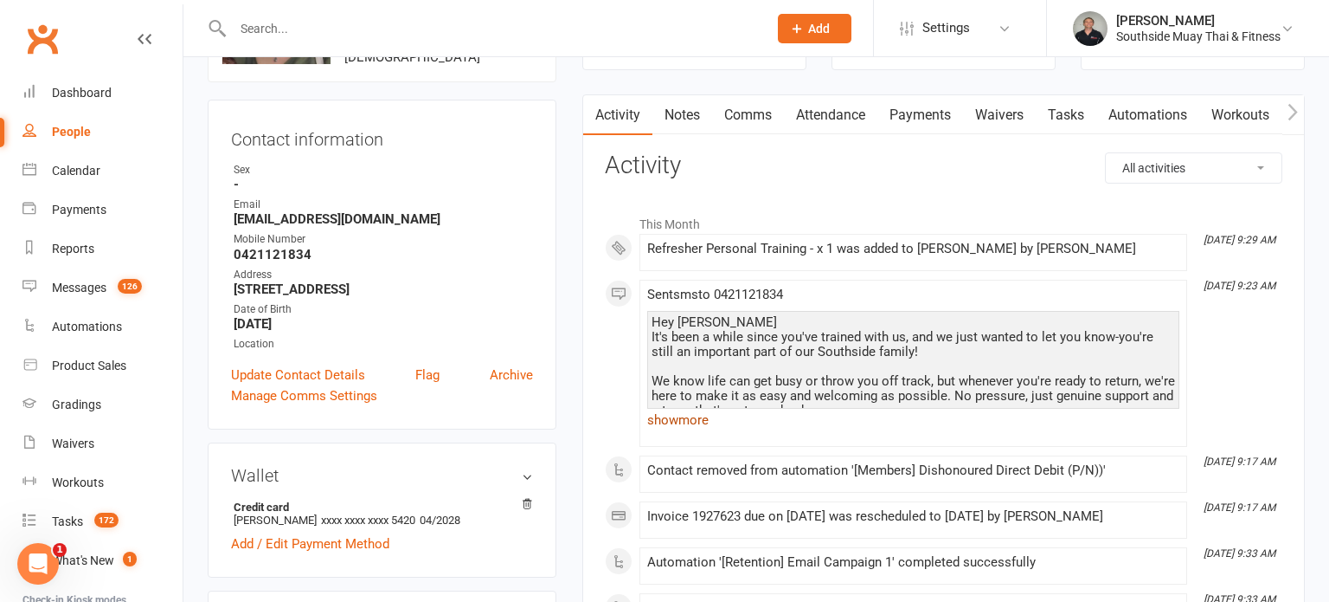
click at [657, 427] on link "show more" at bounding box center [913, 420] width 532 height 24
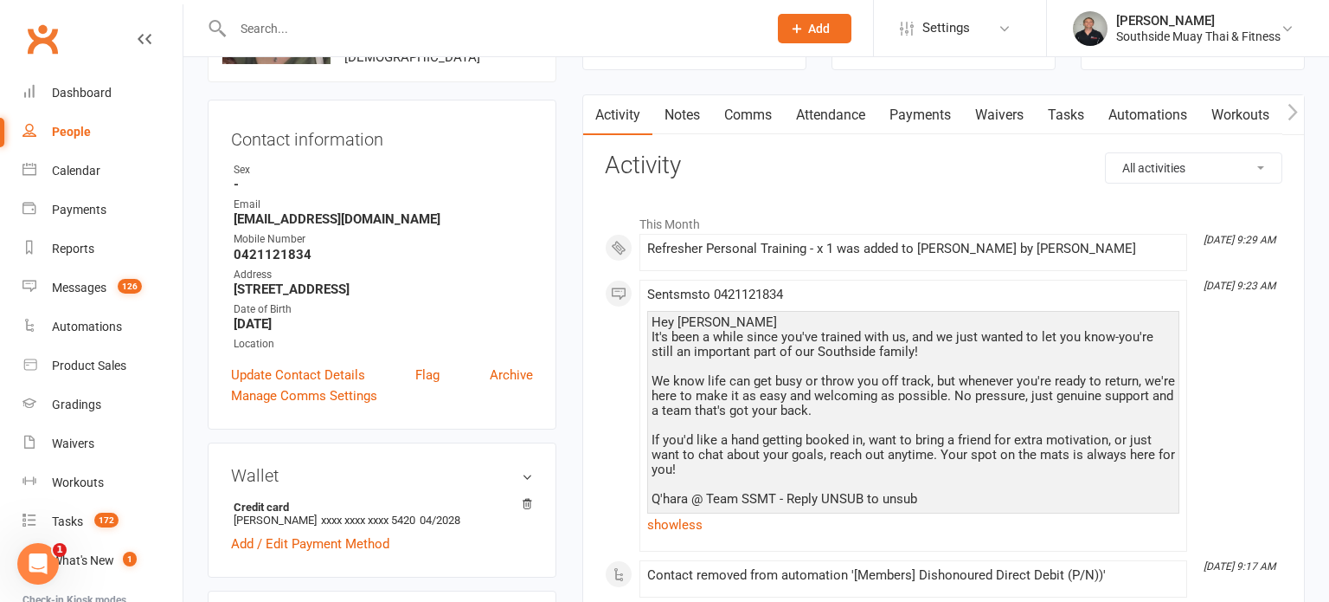
click at [747, 114] on link "Comms" at bounding box center [748, 115] width 72 height 40
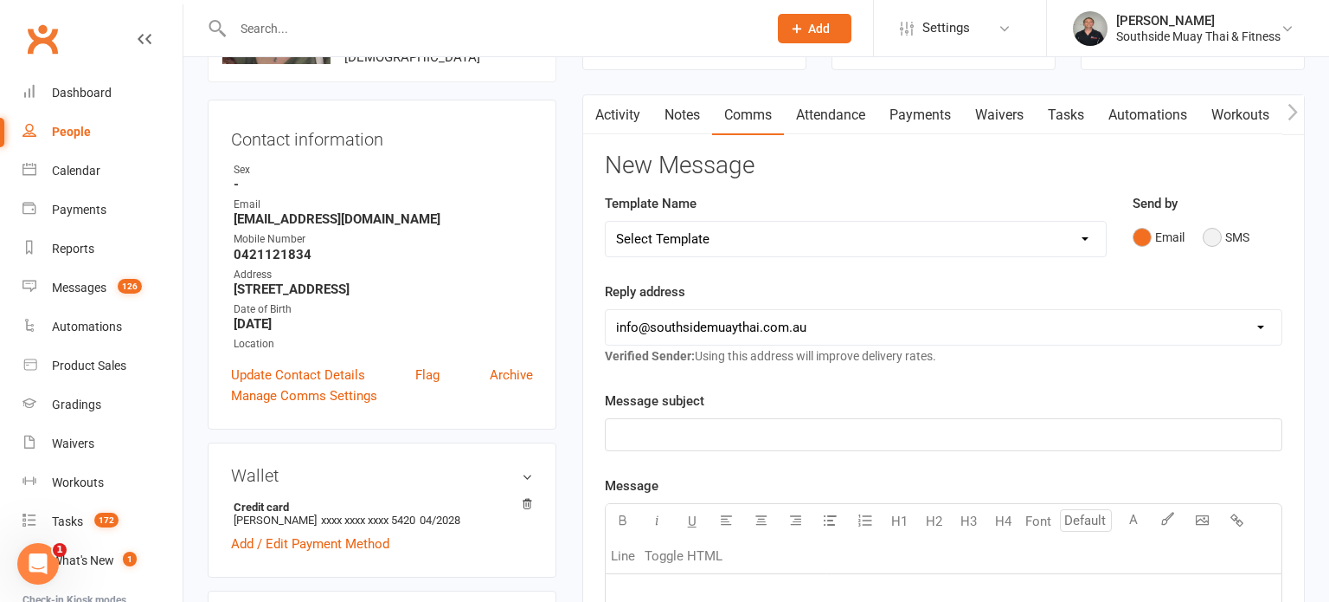
click at [1212, 235] on button "SMS" at bounding box center [1226, 237] width 47 height 33
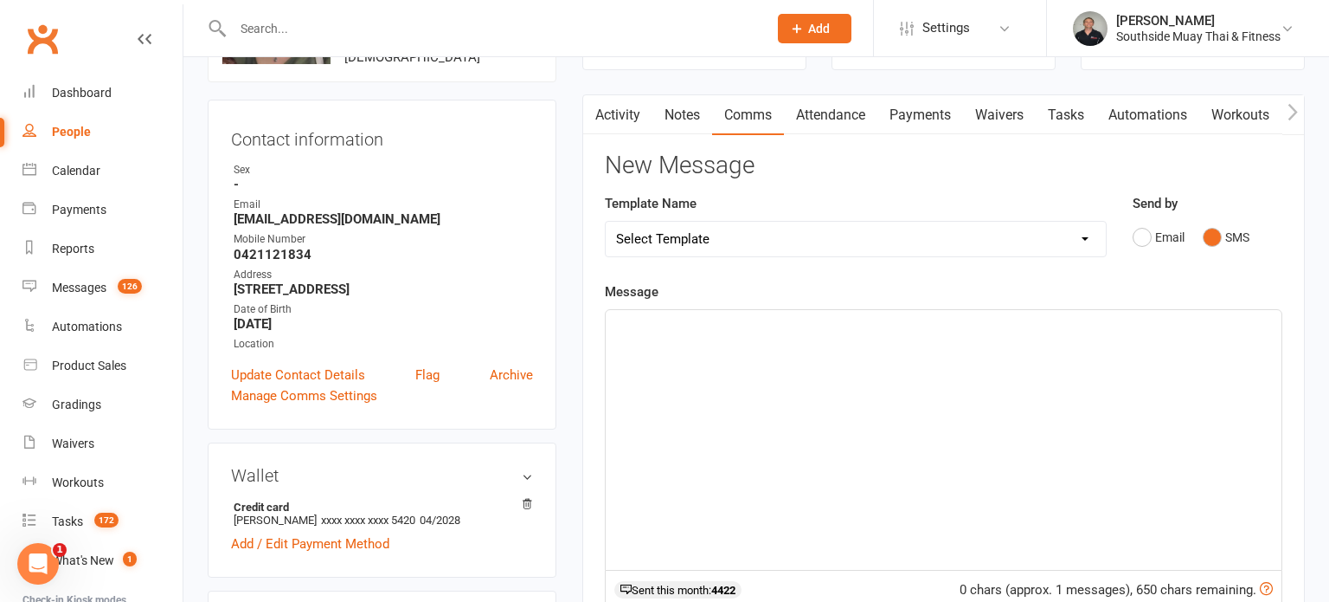
click at [723, 338] on div "﻿" at bounding box center [944, 440] width 676 height 260
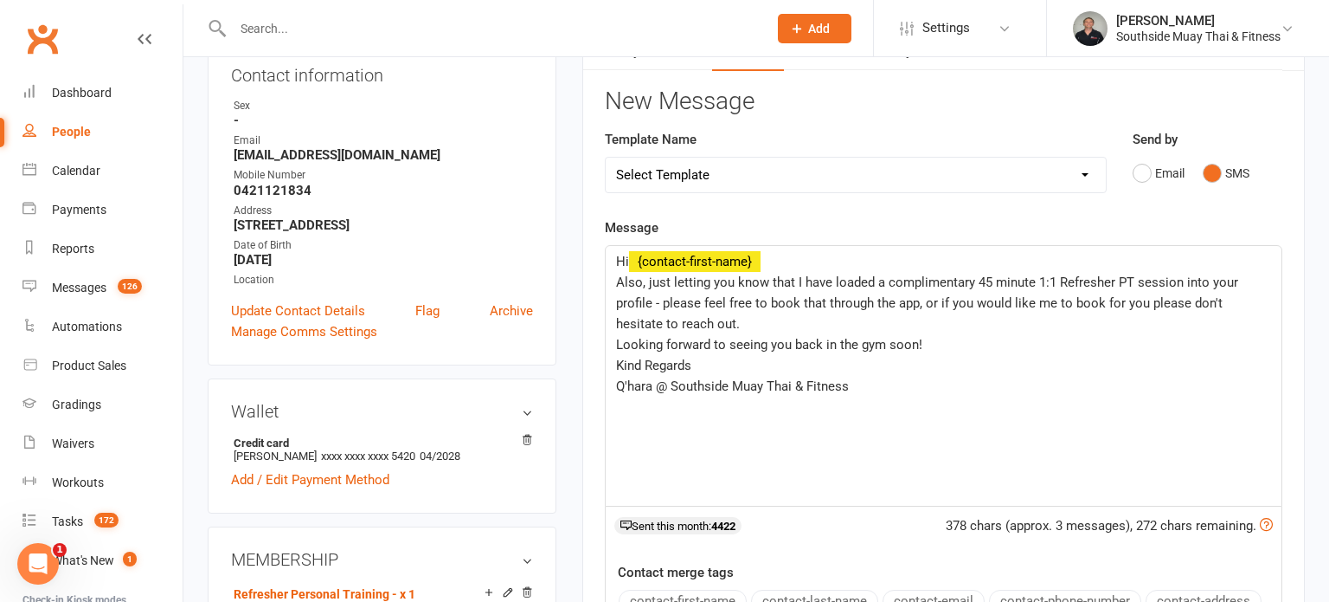
scroll to position [206, 0]
drag, startPoint x: 714, startPoint y: 362, endPoint x: 613, endPoint y: 362, distance: 101.3
click at [613, 362] on div "Hi ﻿ {contact-first-name} ﻿ Also, just letting you know that I have loaded a co…" at bounding box center [944, 374] width 676 height 260
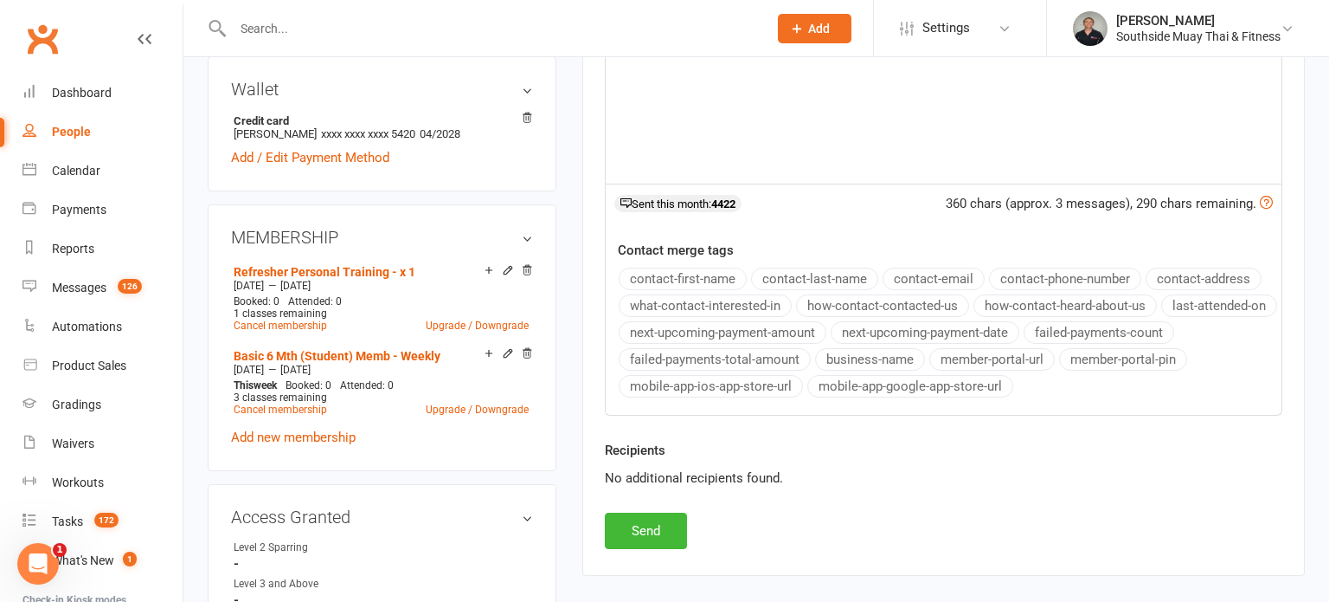
scroll to position [528, 0]
click at [631, 525] on button "Send" at bounding box center [646, 529] width 82 height 36
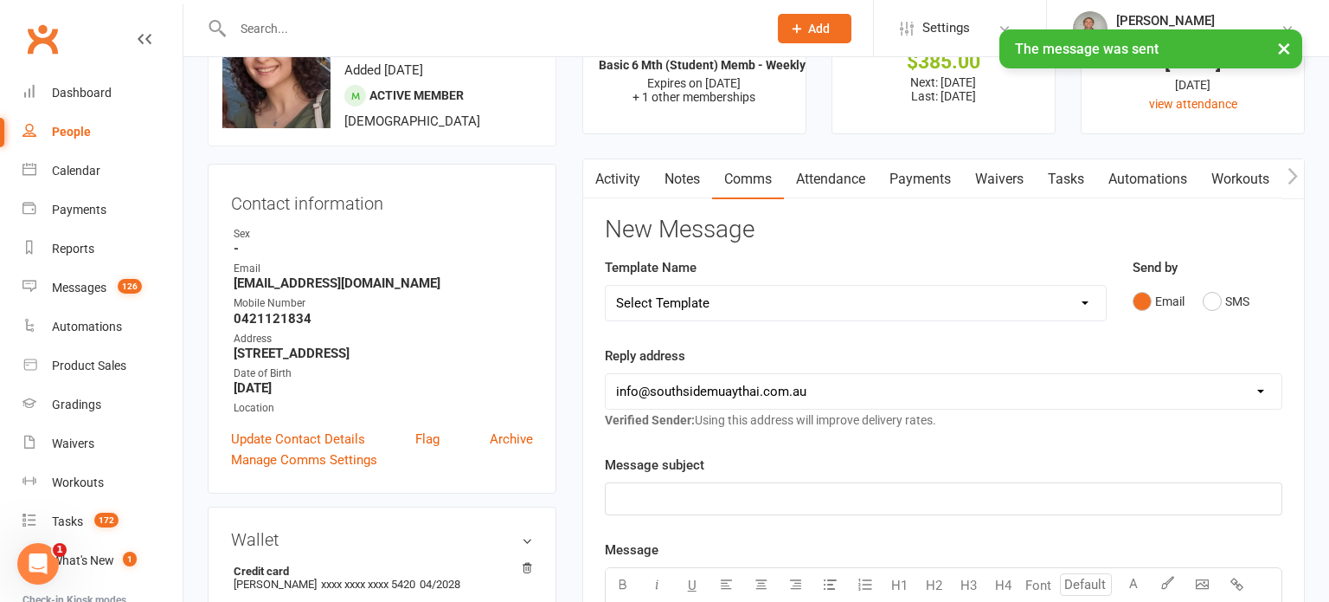
scroll to position [0, 0]
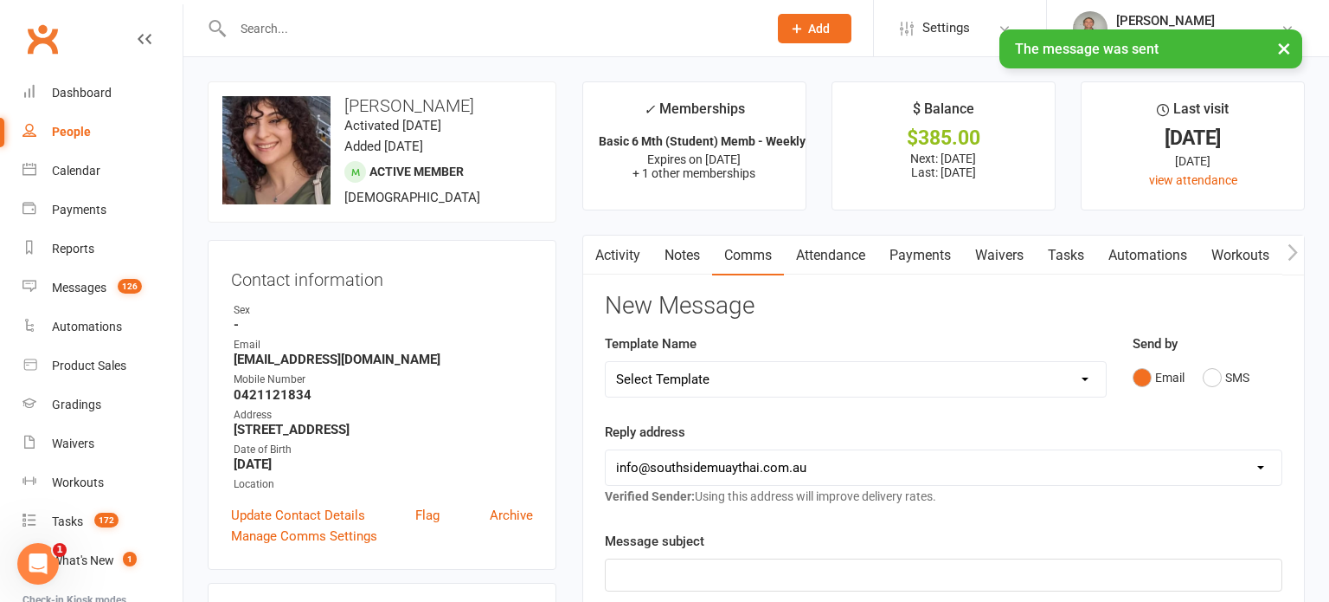
click at [441, 28] on input "text" at bounding box center [492, 28] width 528 height 24
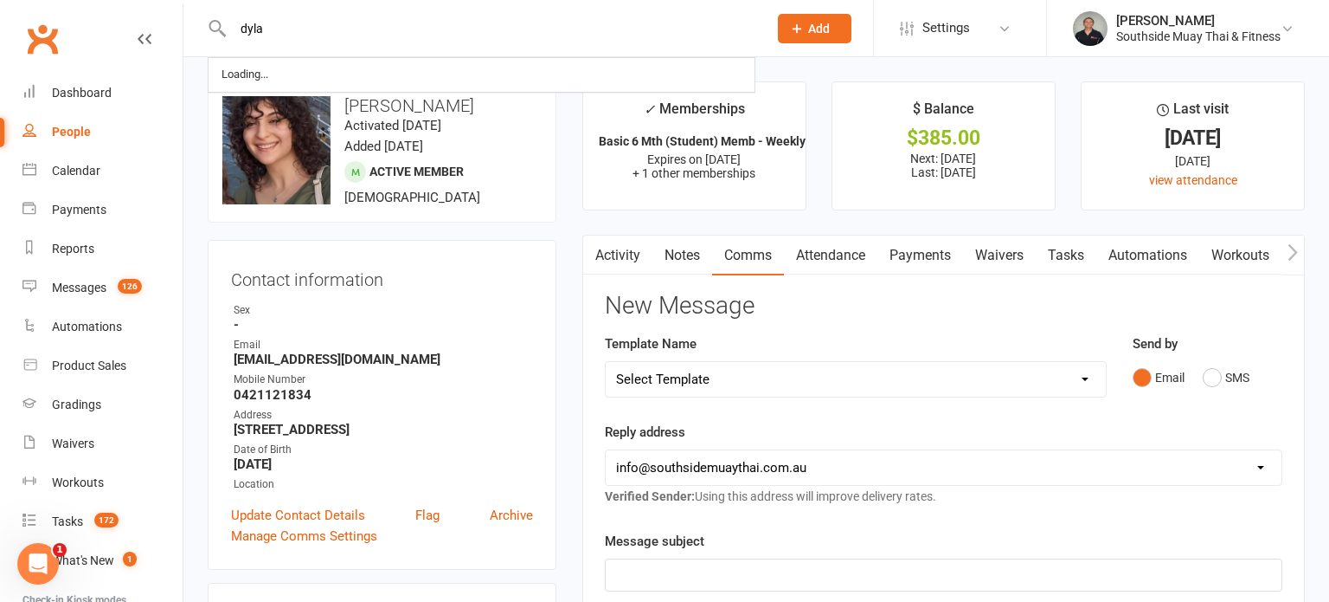
type input "dylan"
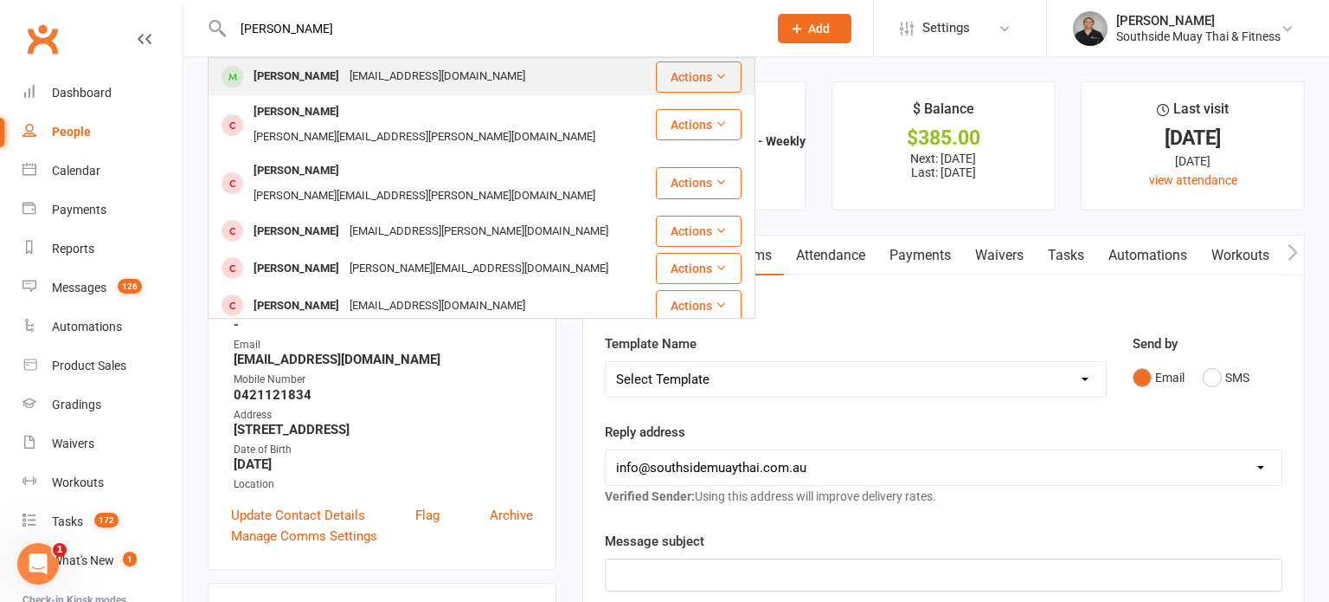
type input "Dylan bouc"
click at [428, 78] on div "dylan2010@hotmail.com.au" at bounding box center [437, 76] width 186 height 25
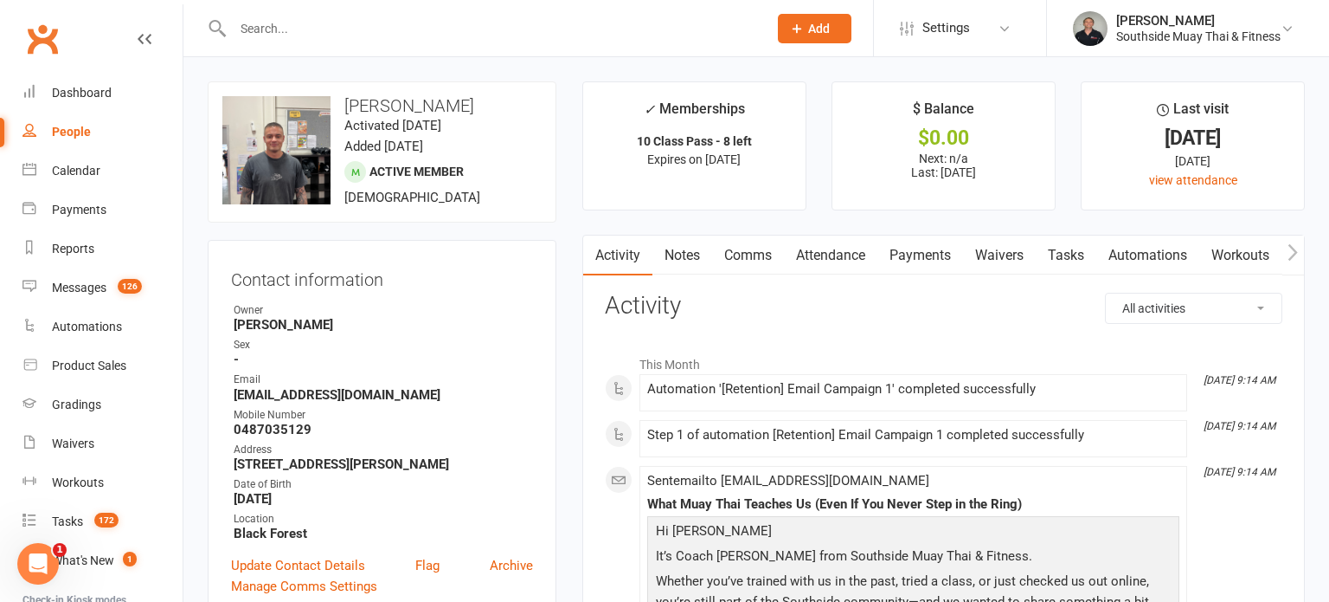
click at [745, 252] on link "Comms" at bounding box center [748, 255] width 72 height 40
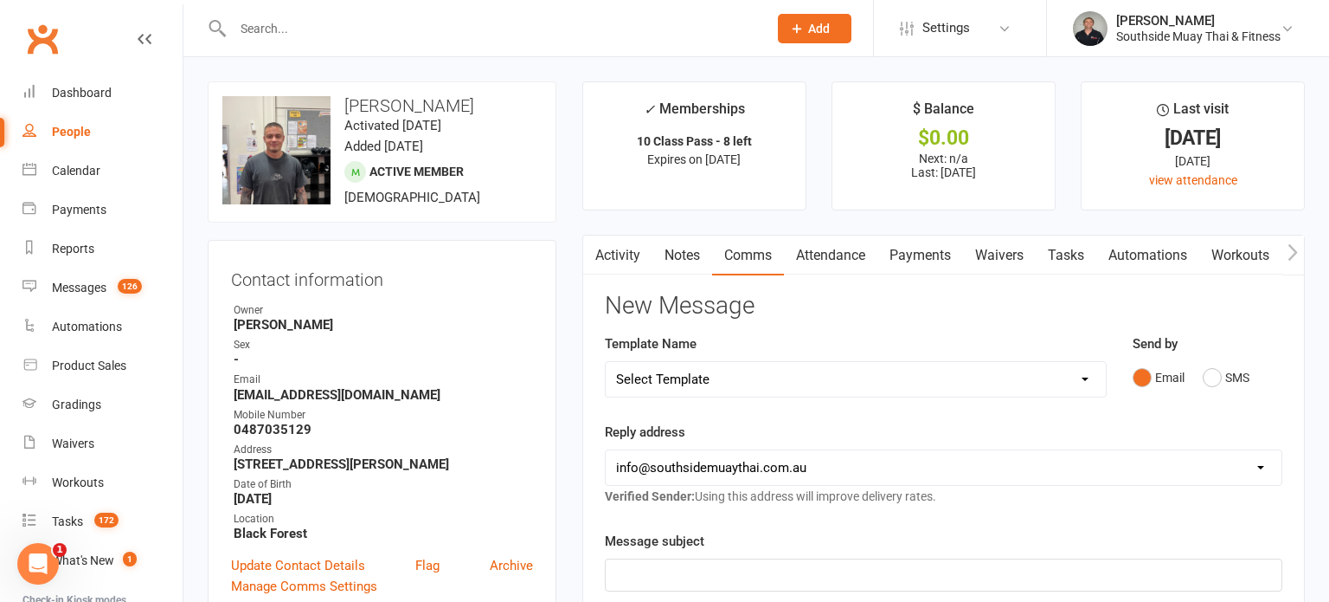
click at [1074, 257] on link "Tasks" at bounding box center [1066, 255] width 61 height 40
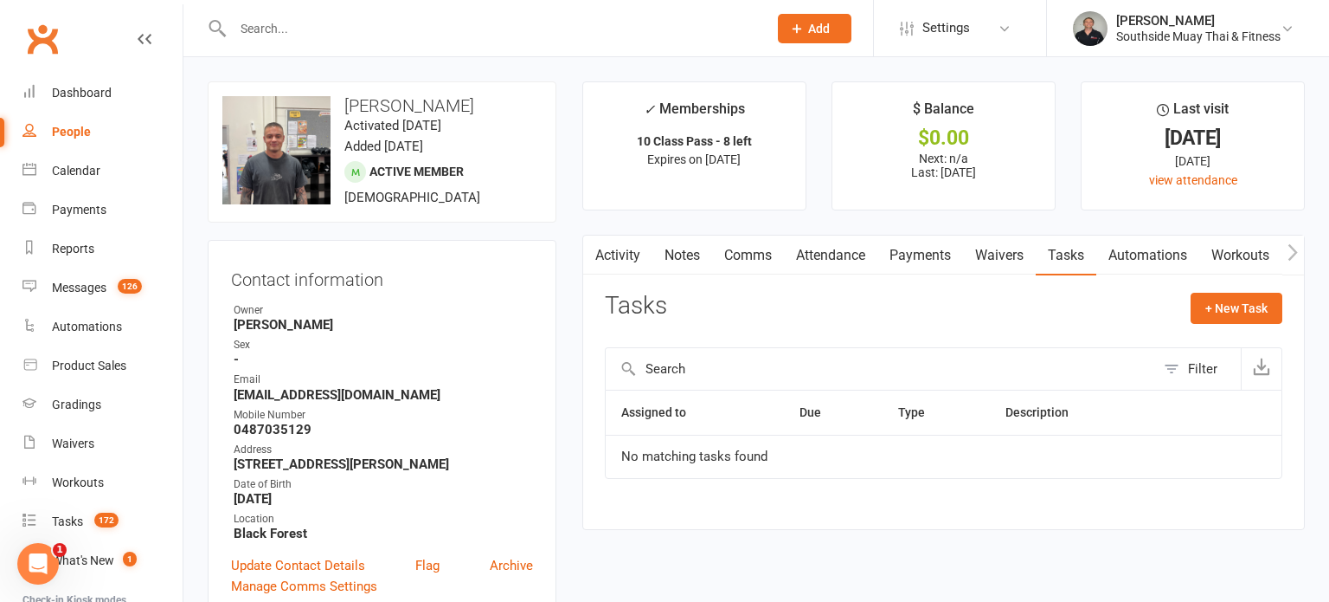
click at [724, 248] on link "Comms" at bounding box center [748, 255] width 72 height 40
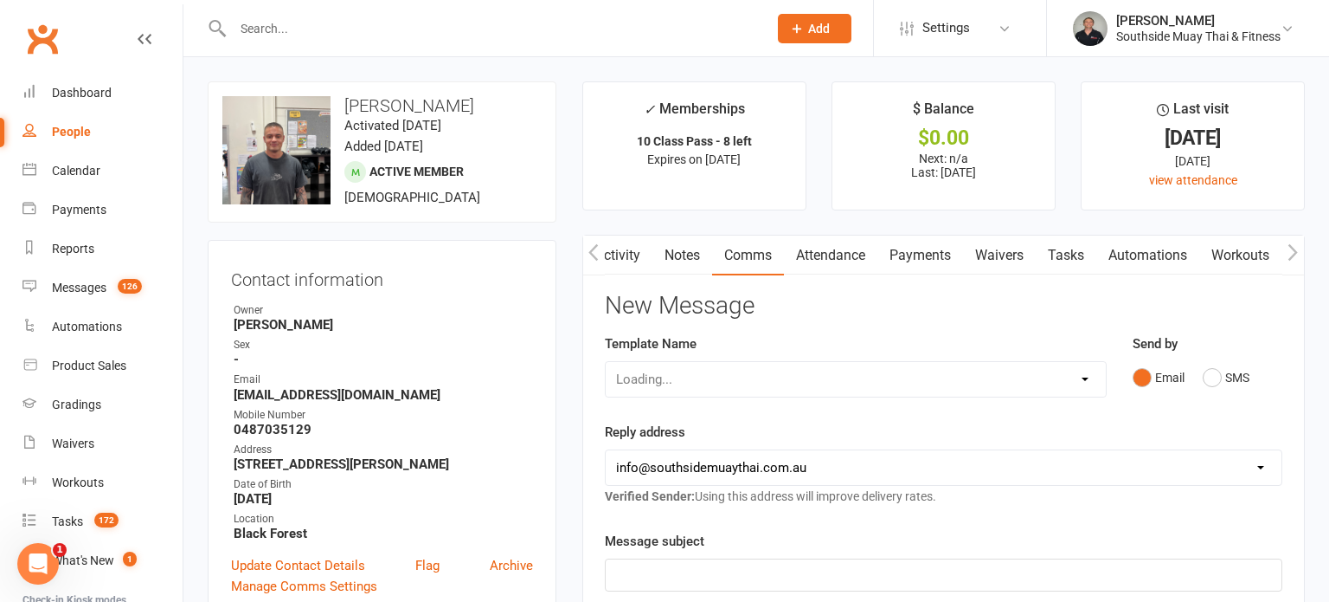
scroll to position [0, 1]
click at [1227, 372] on button "SMS" at bounding box center [1226, 377] width 47 height 33
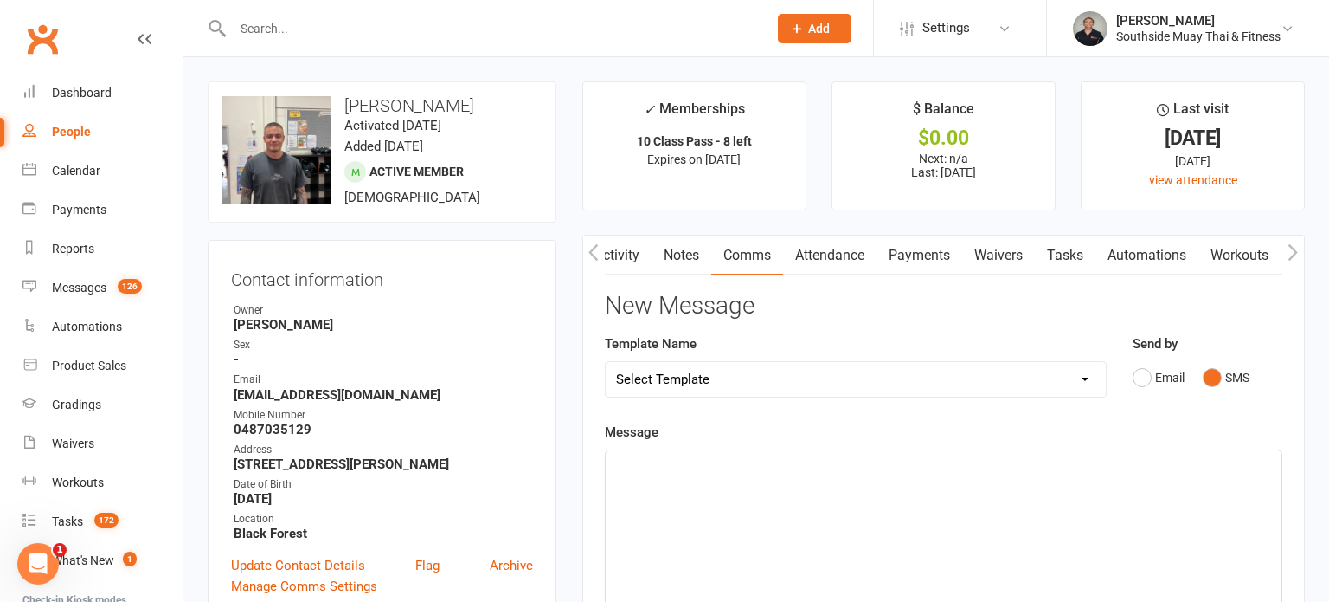
click at [608, 254] on link "Activity" at bounding box center [617, 255] width 69 height 40
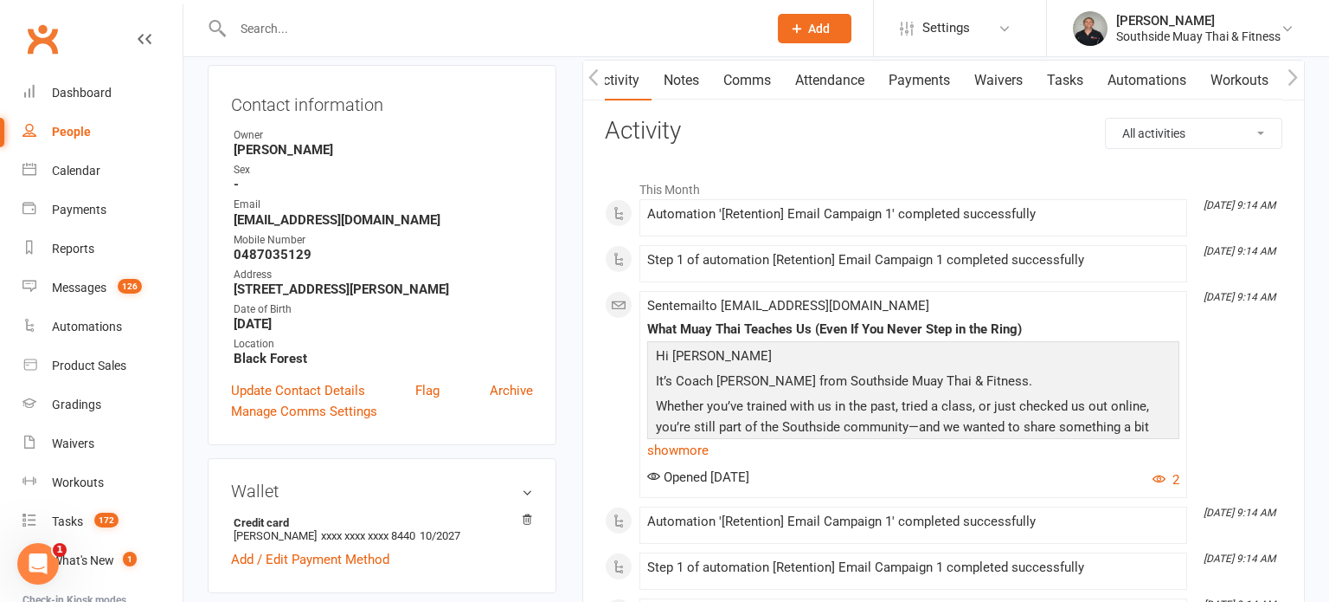
scroll to position [154, 0]
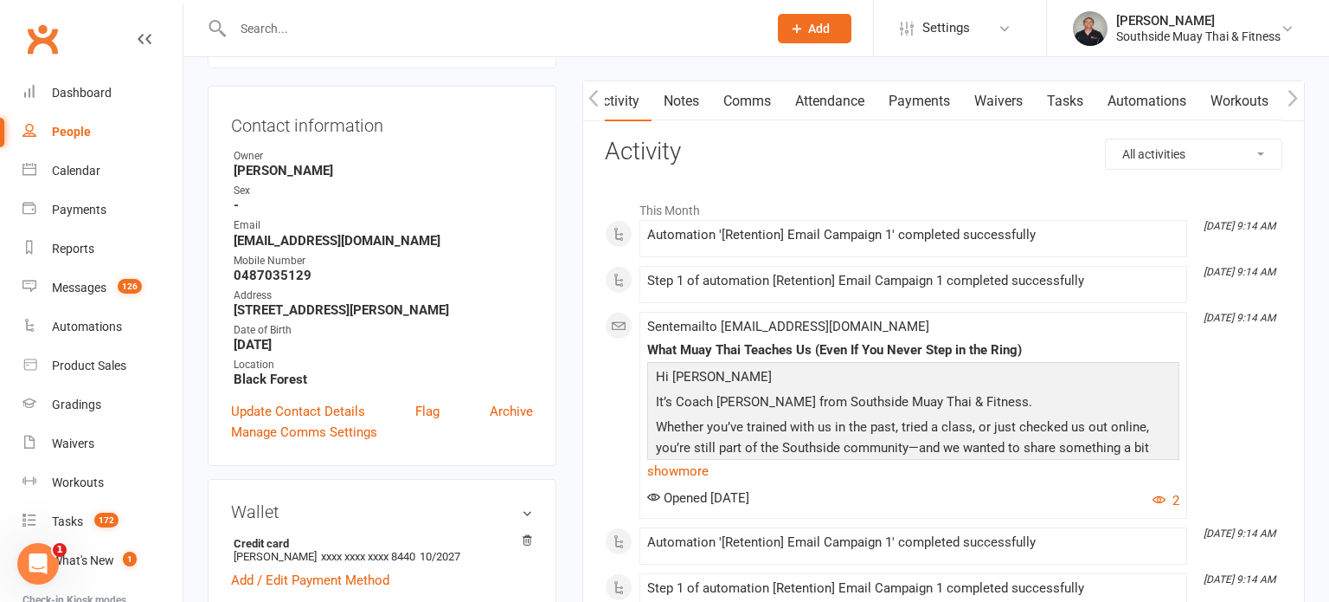
click at [737, 93] on link "Comms" at bounding box center [747, 101] width 72 height 40
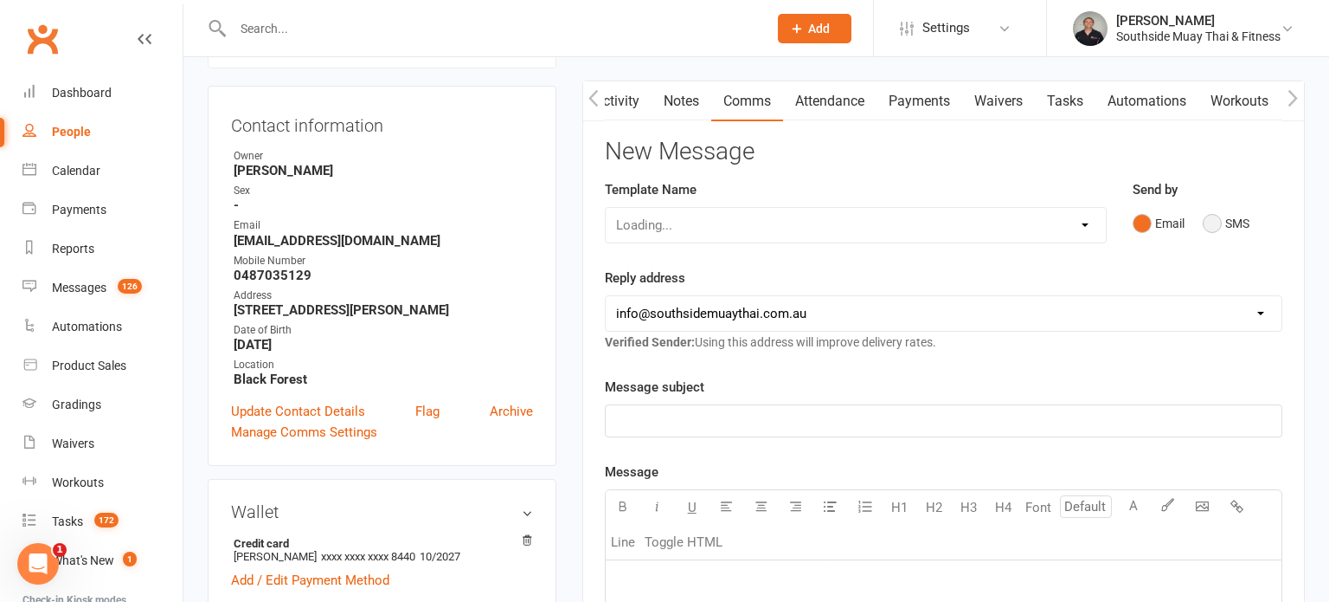
click at [1222, 232] on button "SMS" at bounding box center [1226, 223] width 47 height 33
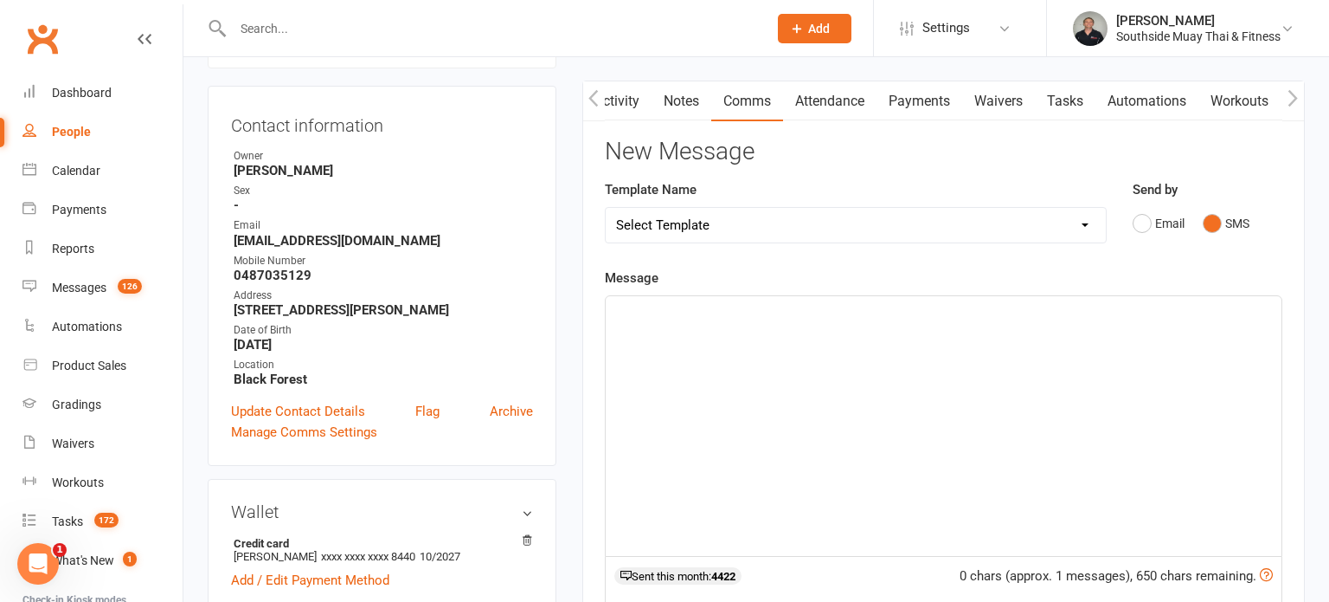
click at [938, 228] on select "Select Template [SMS] Outreach Message: High Risk – Personal From Trainer + Ree…" at bounding box center [856, 225] width 500 height 35
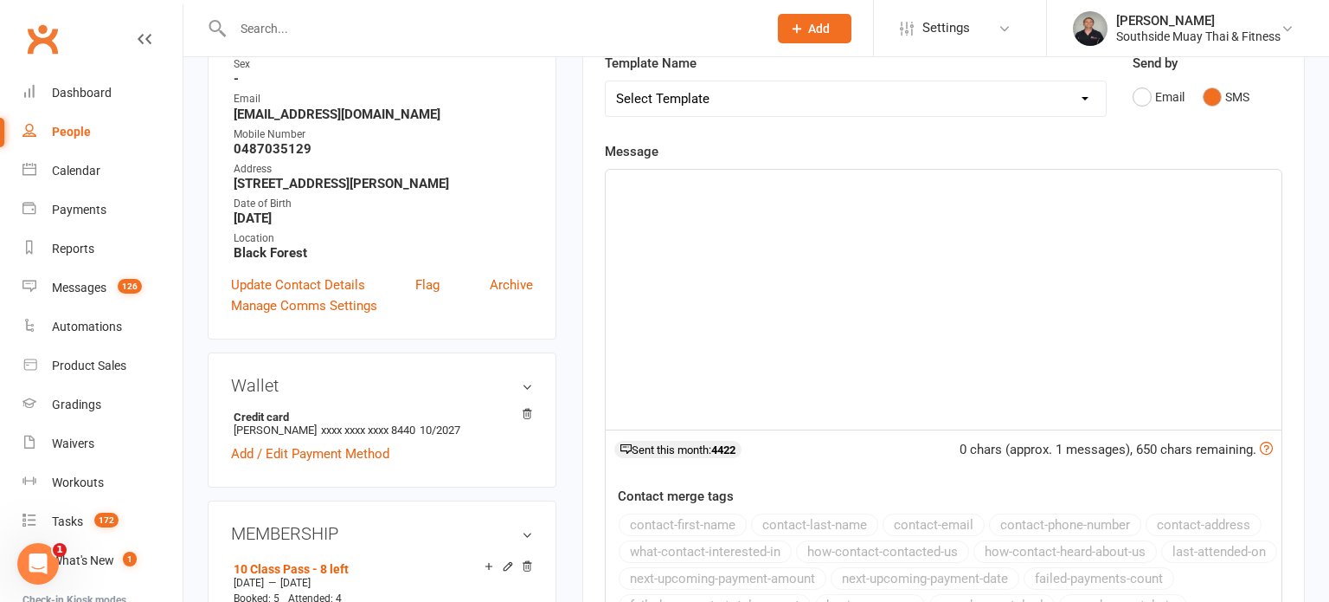
scroll to position [265, 0]
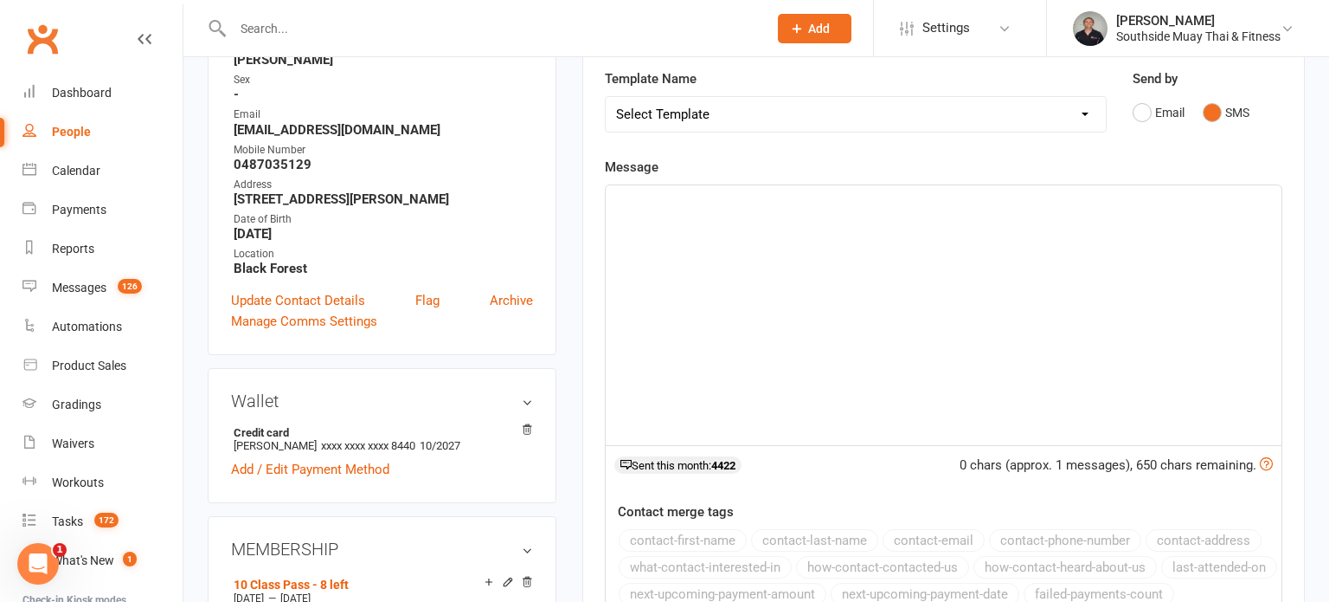
click at [870, 119] on select "Select Template [SMS] Outreach Message: High Risk – Personal From Trainer + Ree…" at bounding box center [856, 114] width 500 height 35
select select "66"
click at [606, 97] on select "Select Template [SMS] Outreach Message: High Risk – Personal From Trainer + Ree…" at bounding box center [856, 114] width 500 height 35
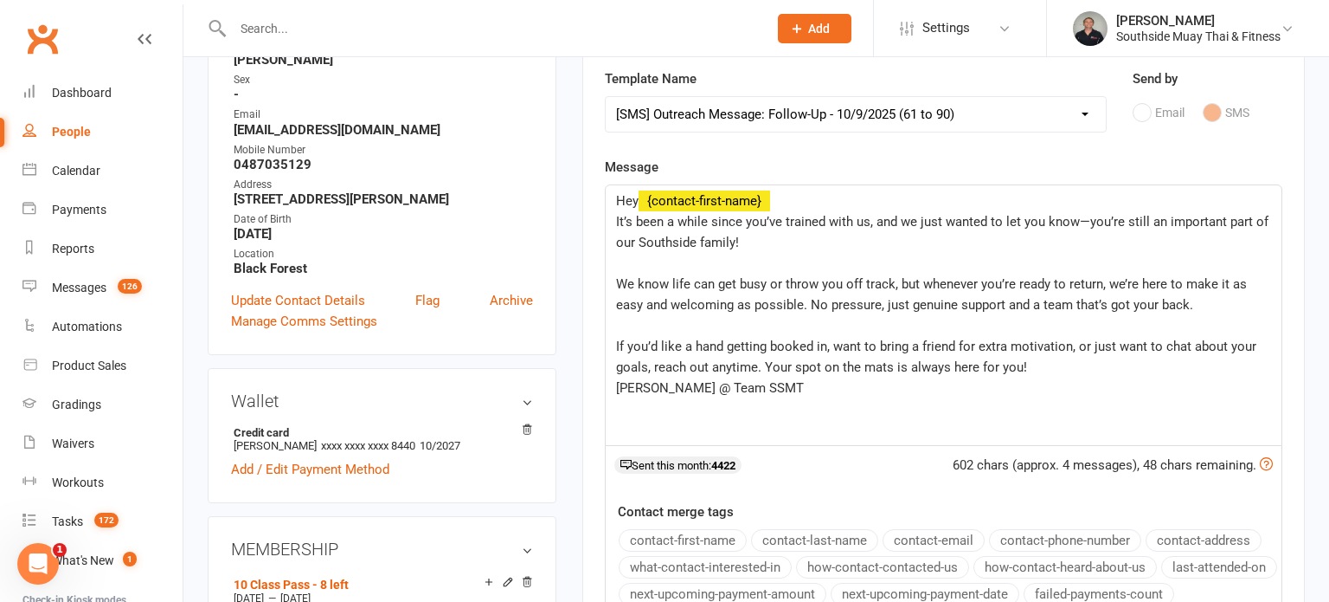
click at [618, 384] on span "Amir @ Team SSMT" at bounding box center [710, 388] width 188 height 16
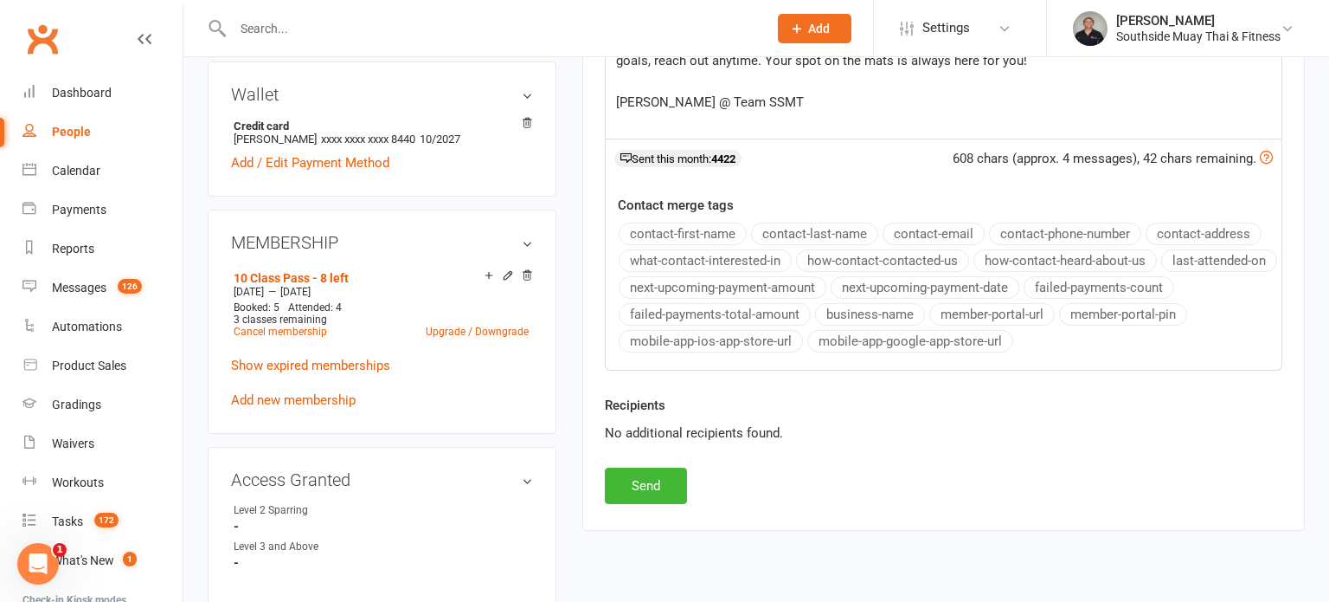
scroll to position [710, 0]
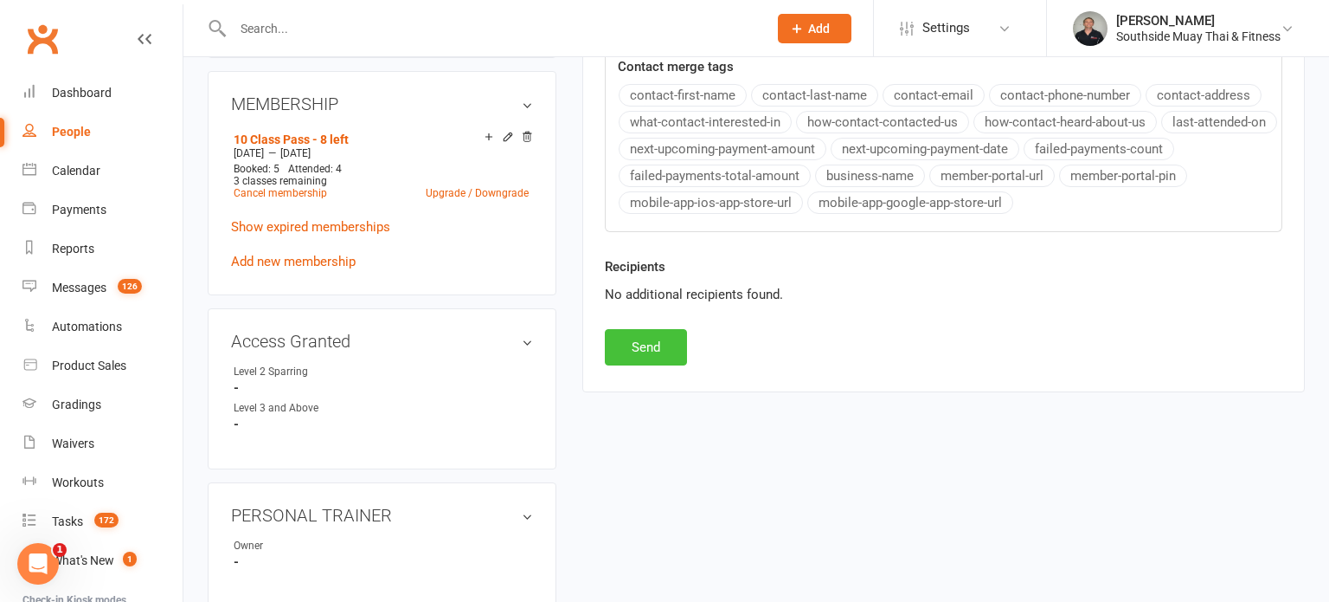
click at [628, 349] on button "Send" at bounding box center [646, 347] width 82 height 36
select select
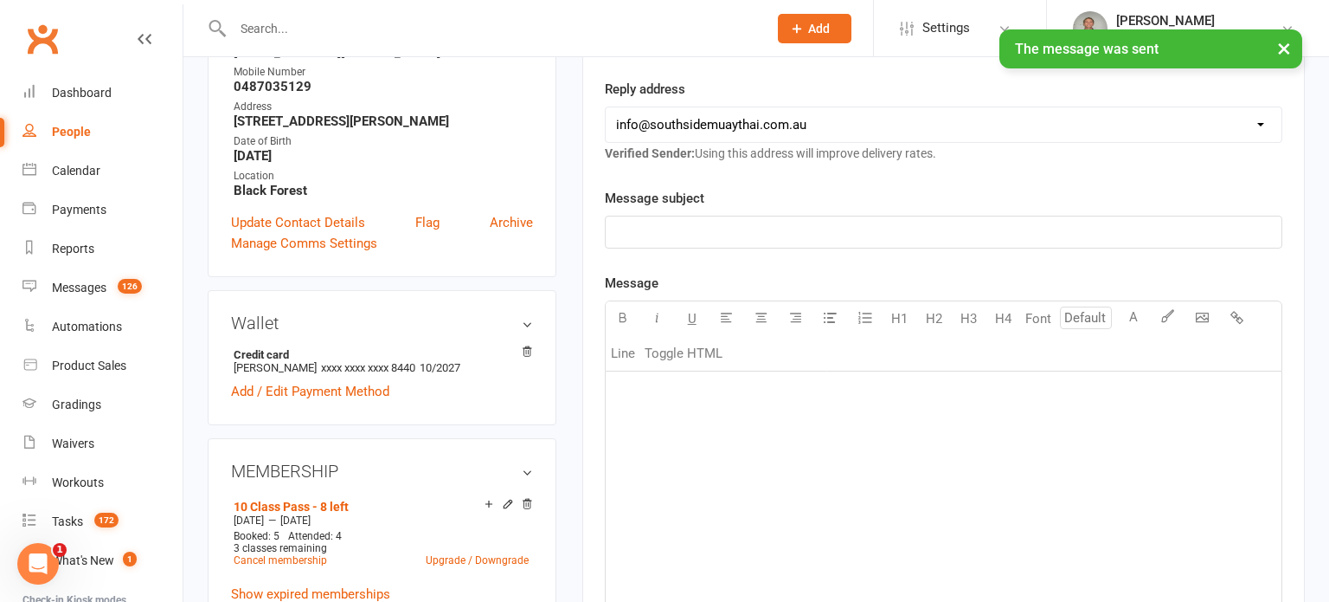
scroll to position [0, 0]
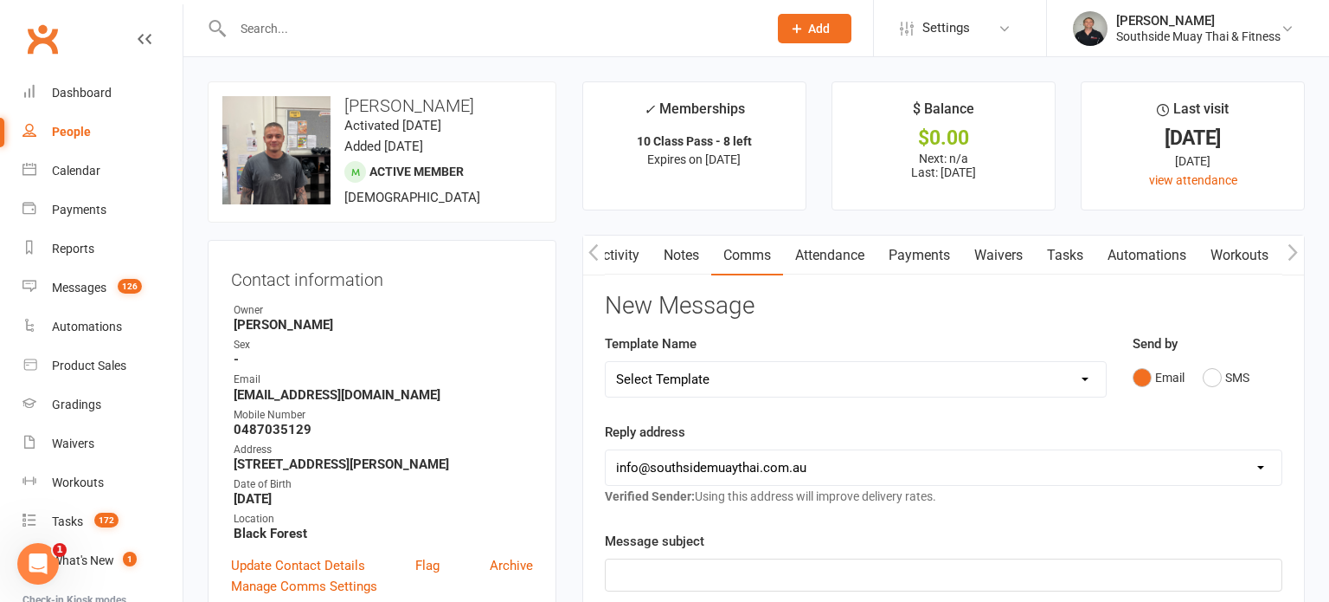
click at [357, 34] on input "text" at bounding box center [492, 28] width 528 height 24
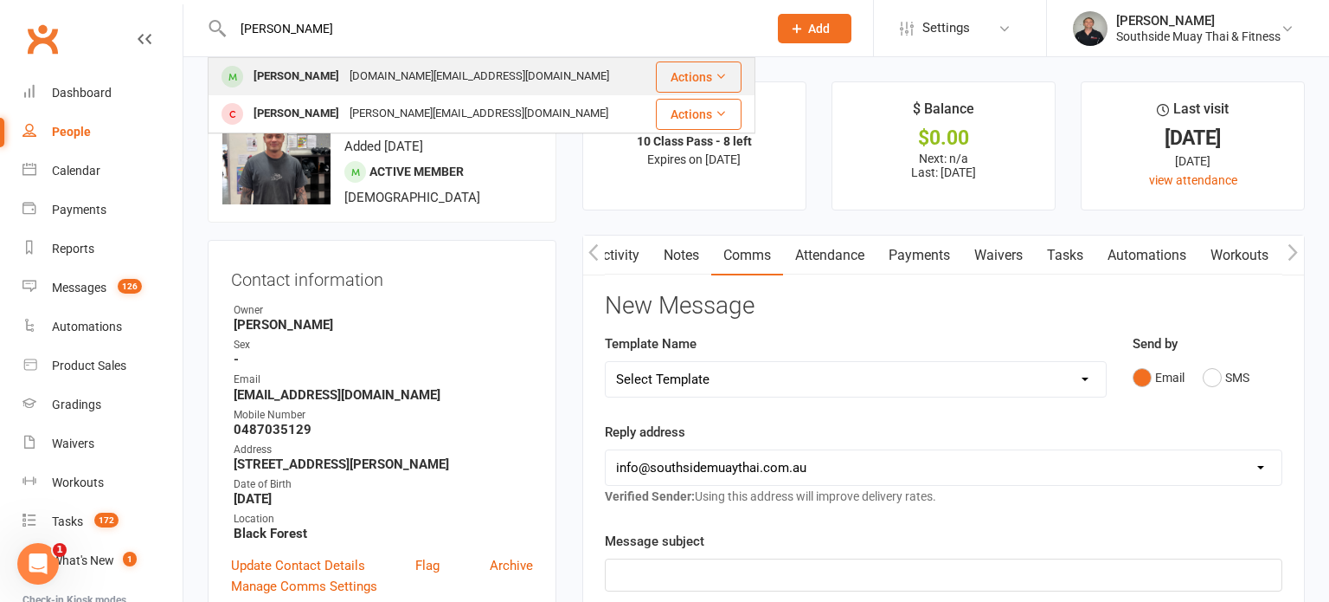
type input "aftab"
click at [424, 74] on div "aftabhussaini.work@gmail.com" at bounding box center [479, 76] width 270 height 25
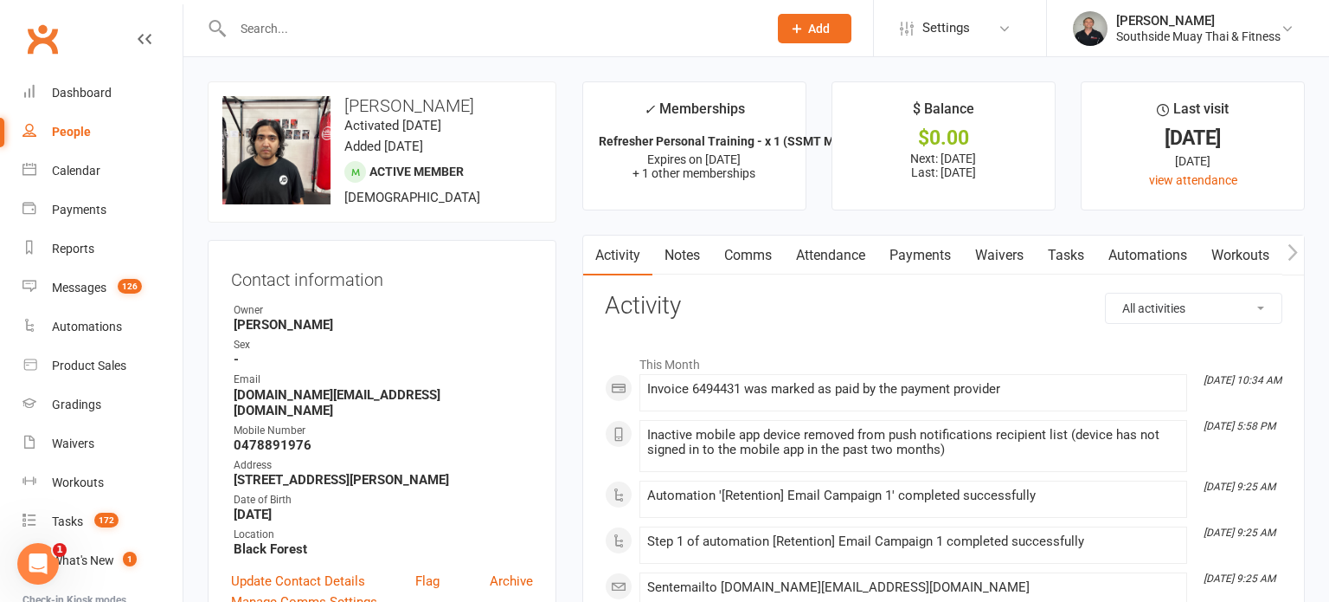
click at [765, 257] on link "Comms" at bounding box center [748, 255] width 72 height 40
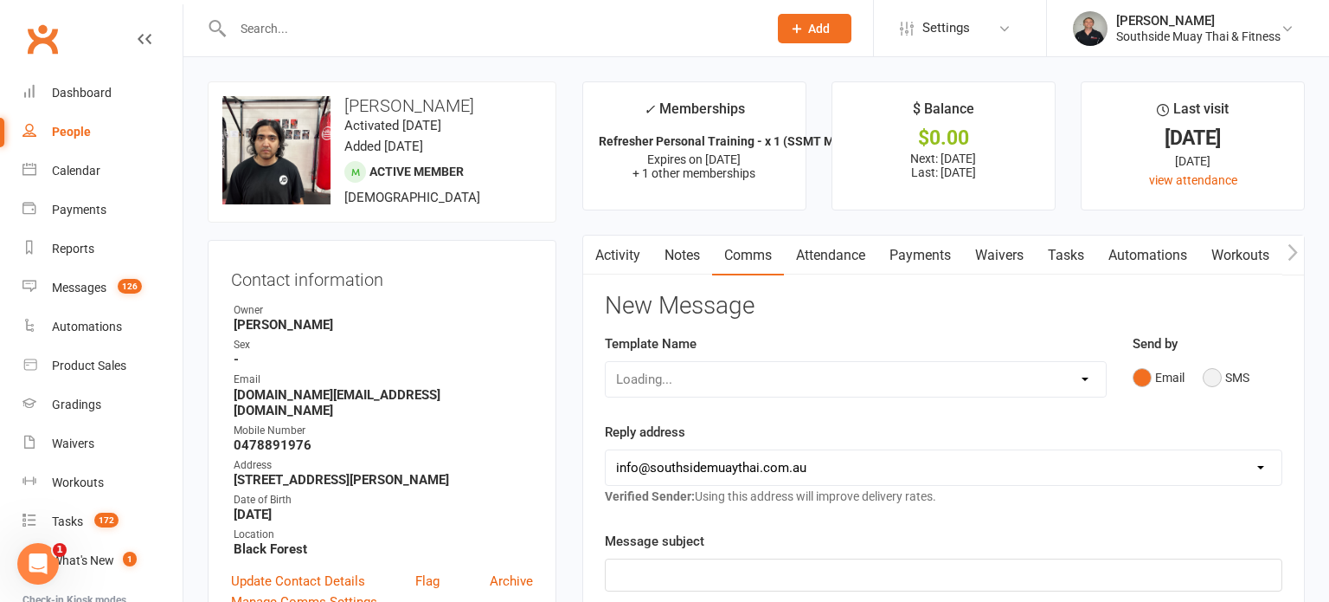
click at [1224, 372] on button "SMS" at bounding box center [1226, 377] width 47 height 33
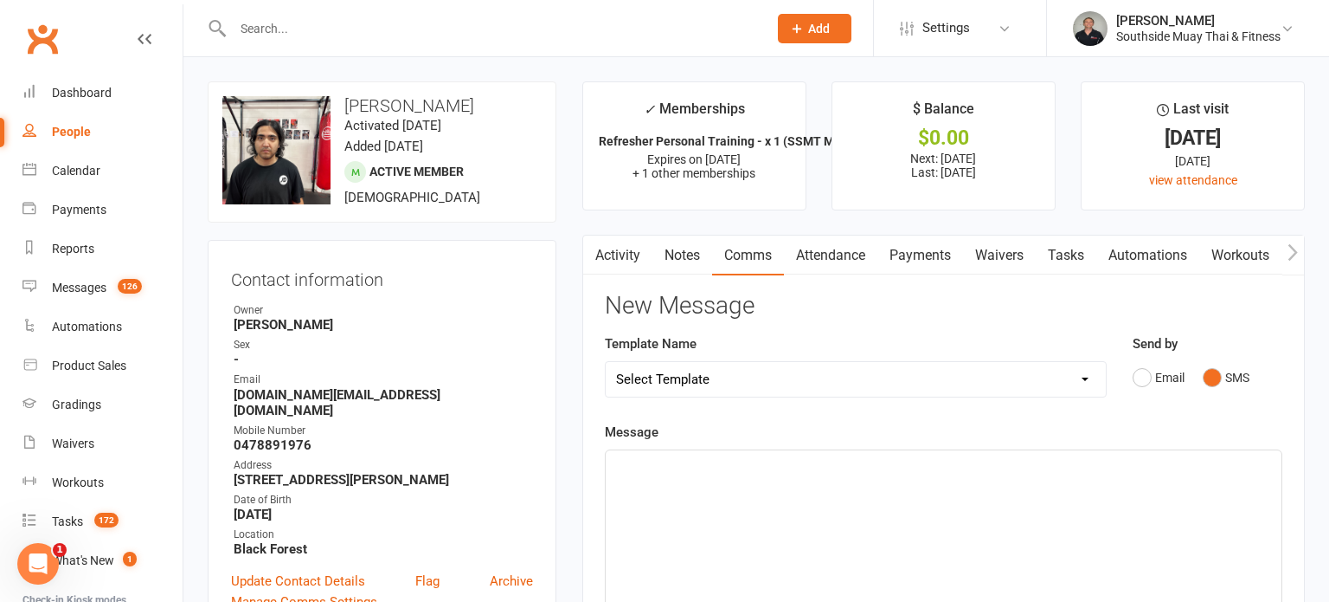
click at [1018, 366] on select "Select Template [SMS] Outreach Message: High Risk – Personal From Trainer + Ree…" at bounding box center [856, 379] width 500 height 35
select select "66"
click at [606, 362] on select "Select Template [SMS] Outreach Message: High Risk – Personal From Trainer + Ree…" at bounding box center [856, 379] width 500 height 35
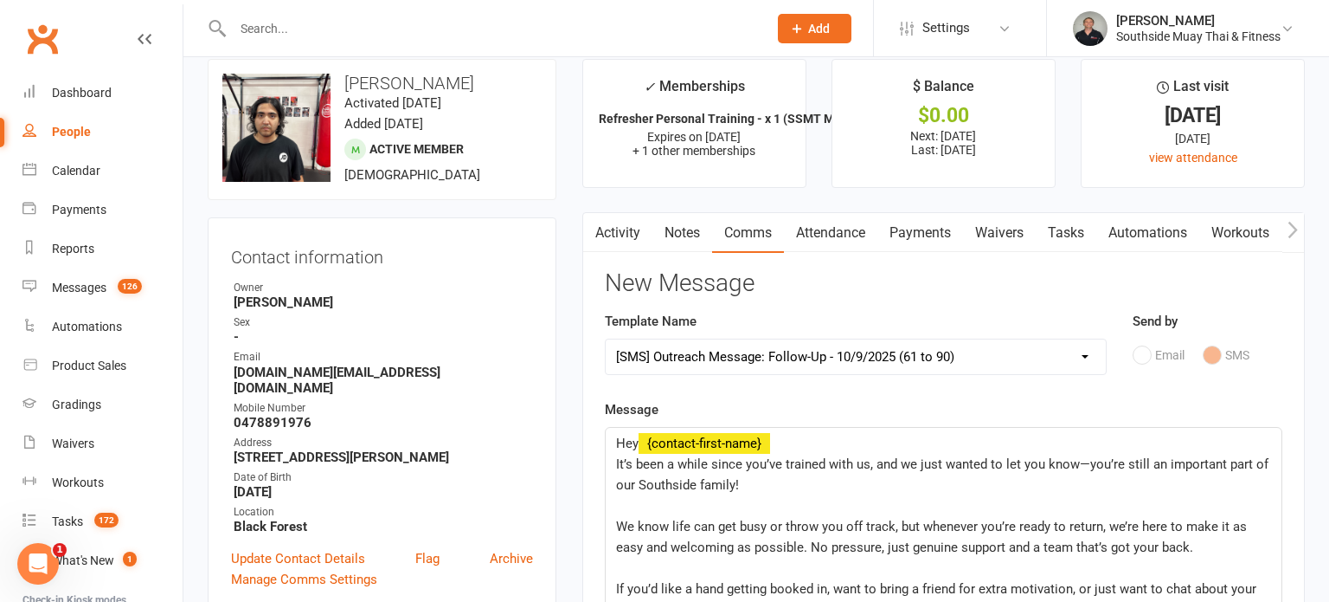
scroll to position [100, 0]
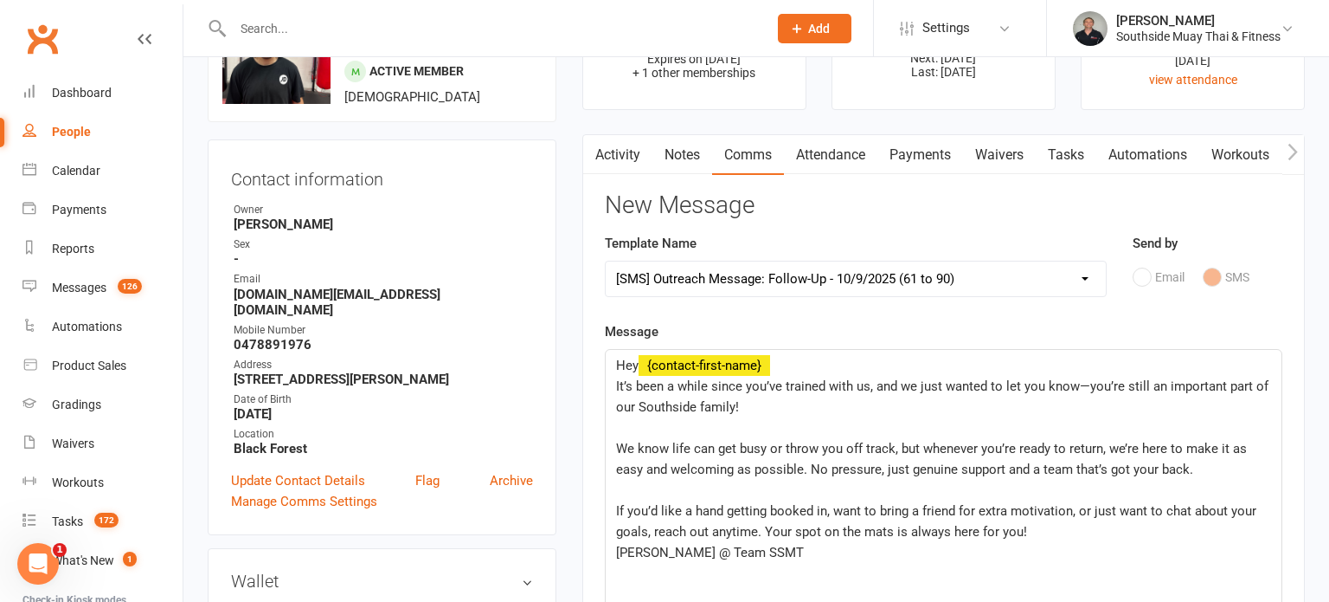
click at [745, 391] on span "It’s been a while since you’ve trained with us, and we just wanted to let you k…" at bounding box center [944, 396] width 656 height 36
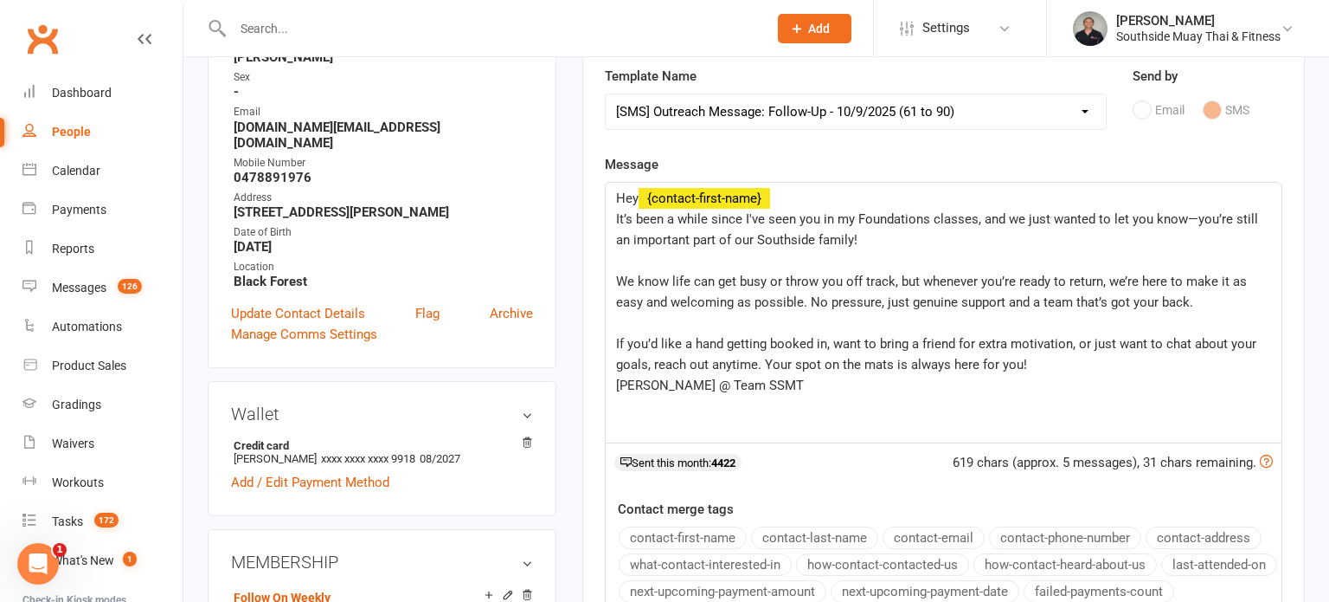
scroll to position [284, 0]
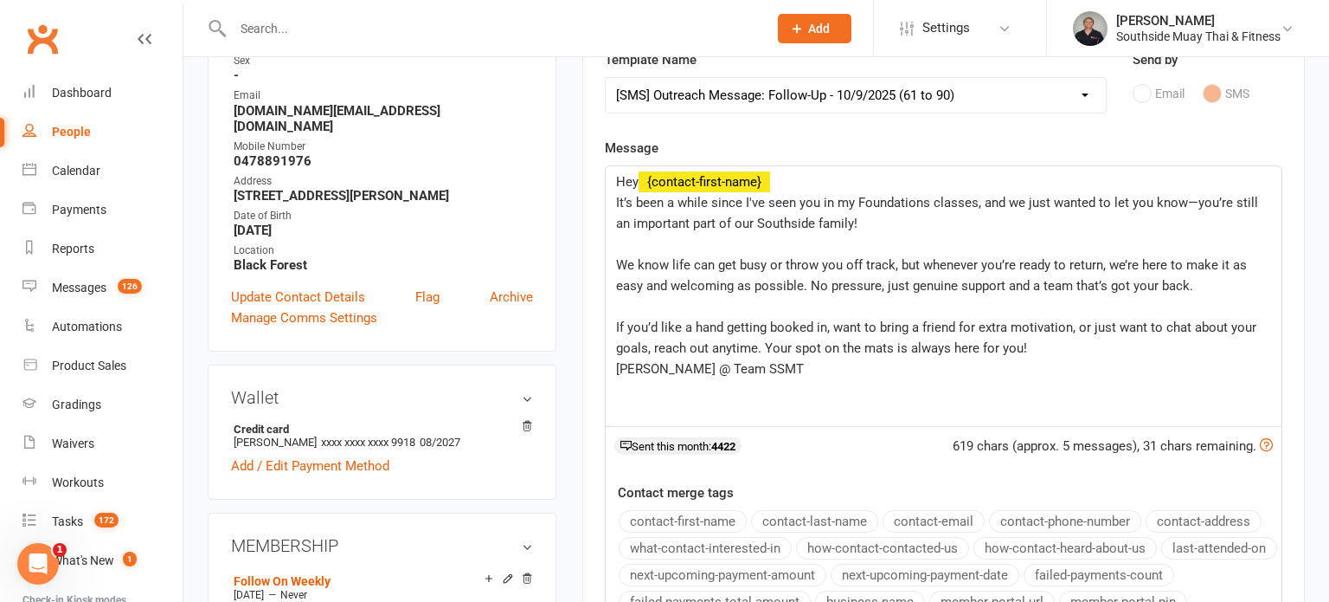
click at [608, 372] on div "Hey ﻿ {contact-first-name} It’s been a while since I've seen you in my Foundati…" at bounding box center [944, 296] width 676 height 260
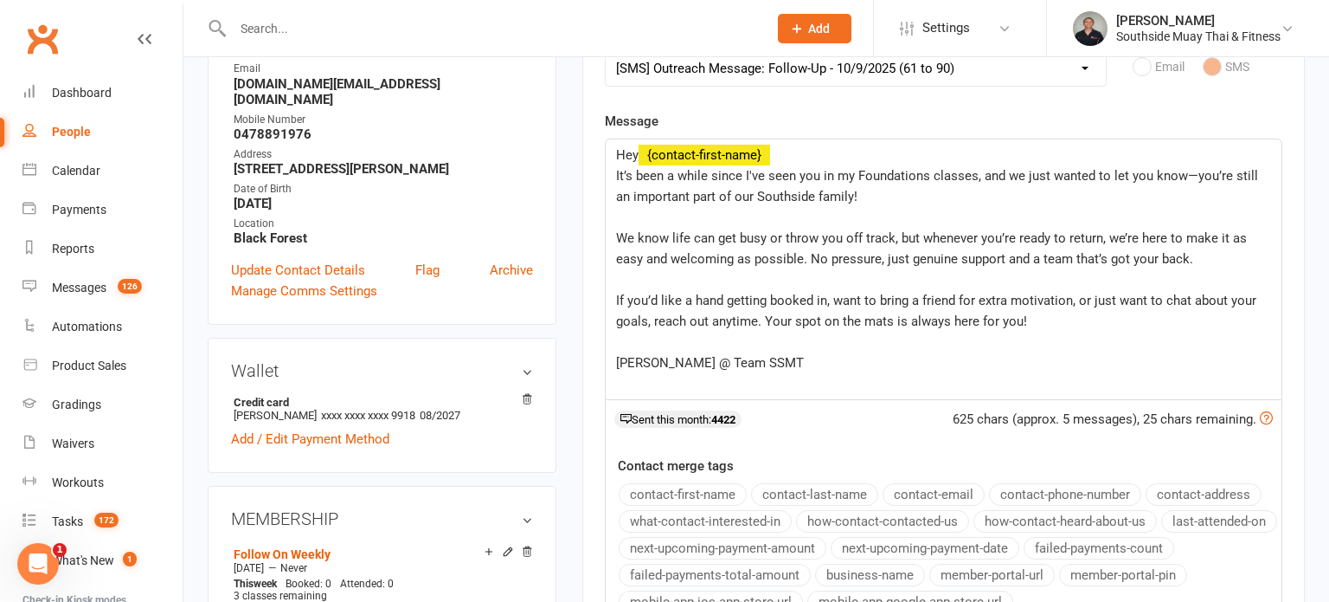
scroll to position [575, 0]
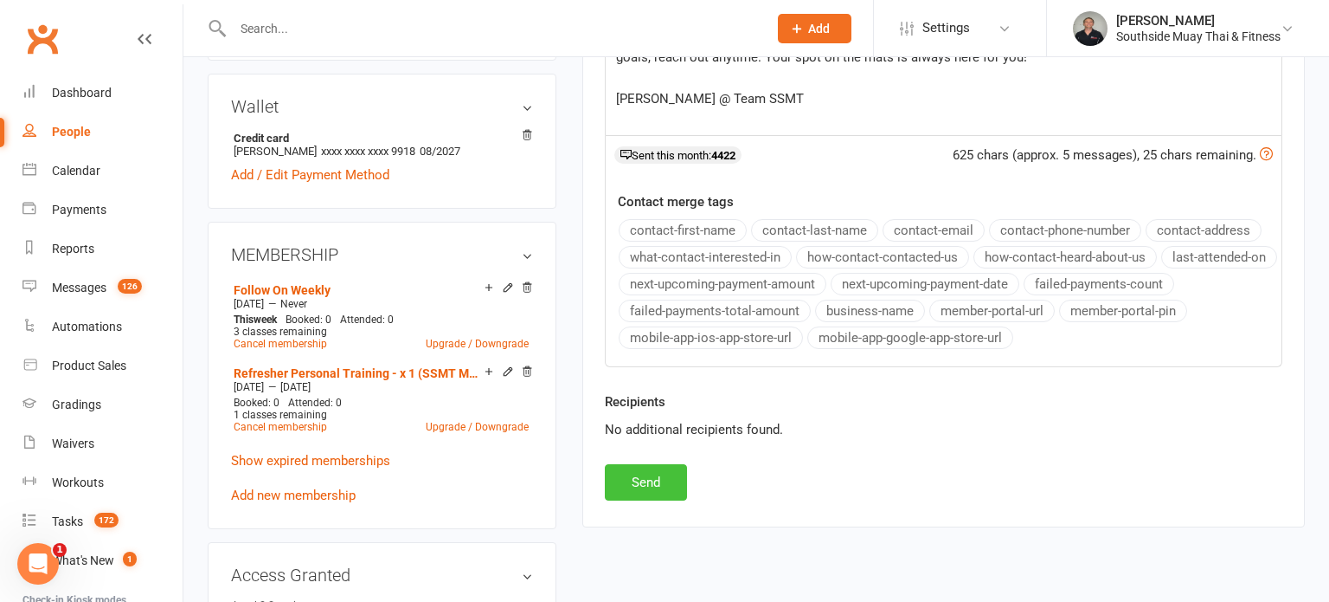
click at [641, 480] on button "Send" at bounding box center [646, 482] width 82 height 36
select select
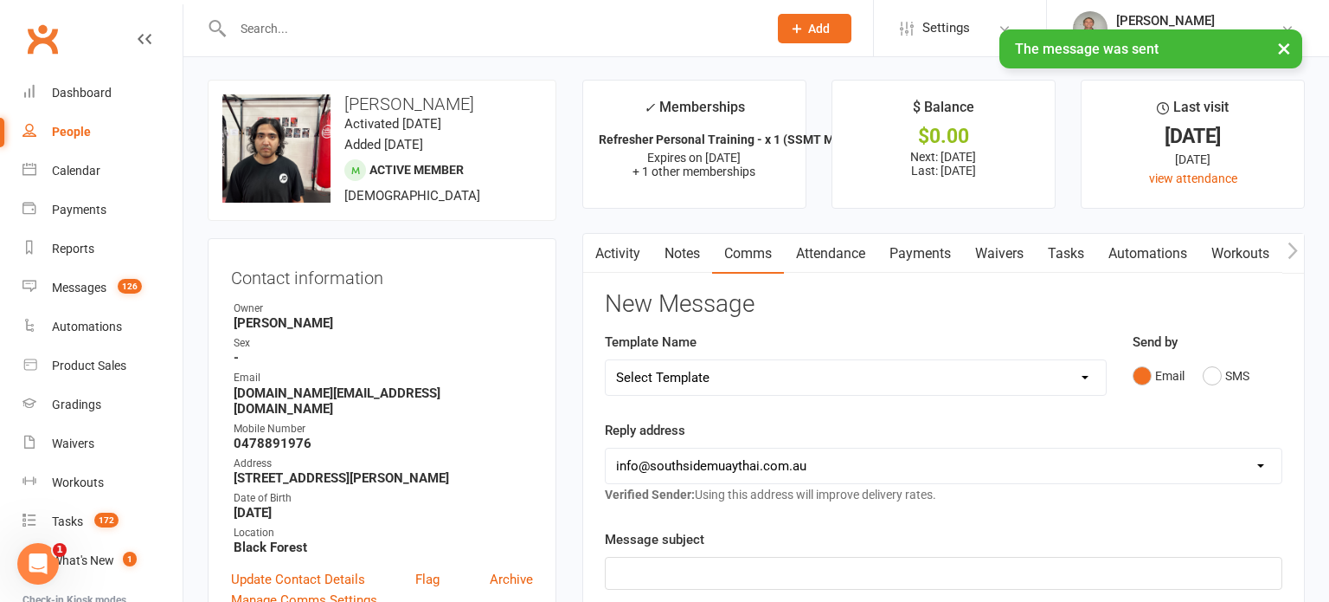
scroll to position [0, 0]
click at [607, 245] on link "Activity" at bounding box center [617, 255] width 69 height 40
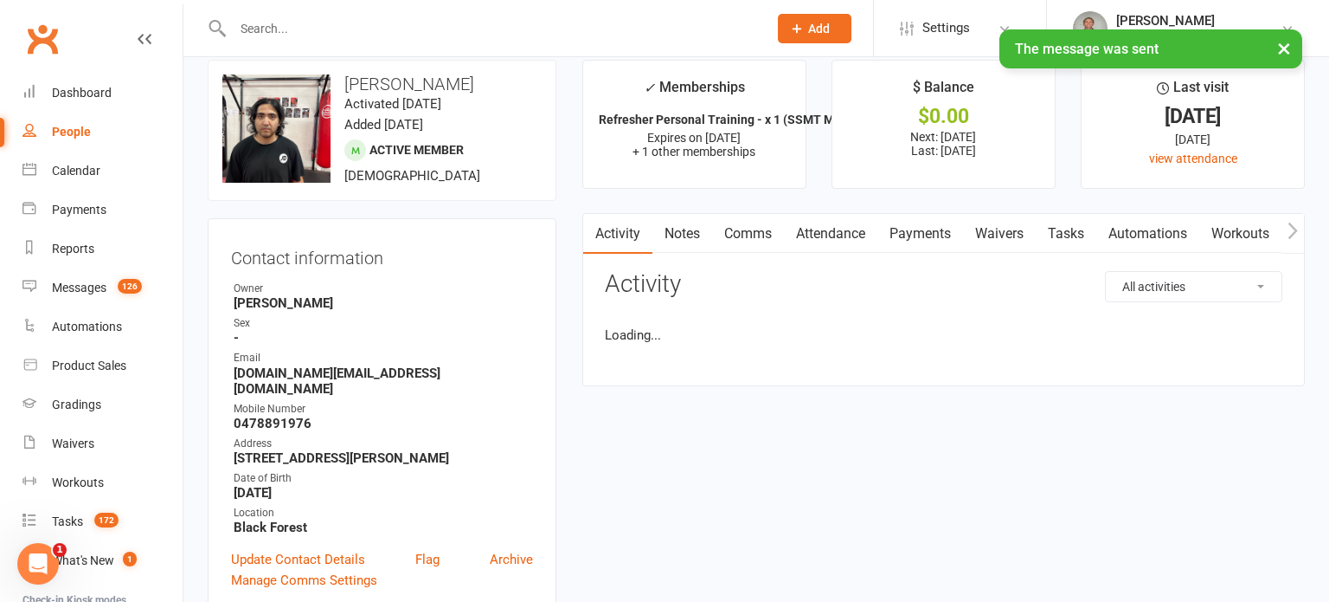
scroll to position [109, 0]
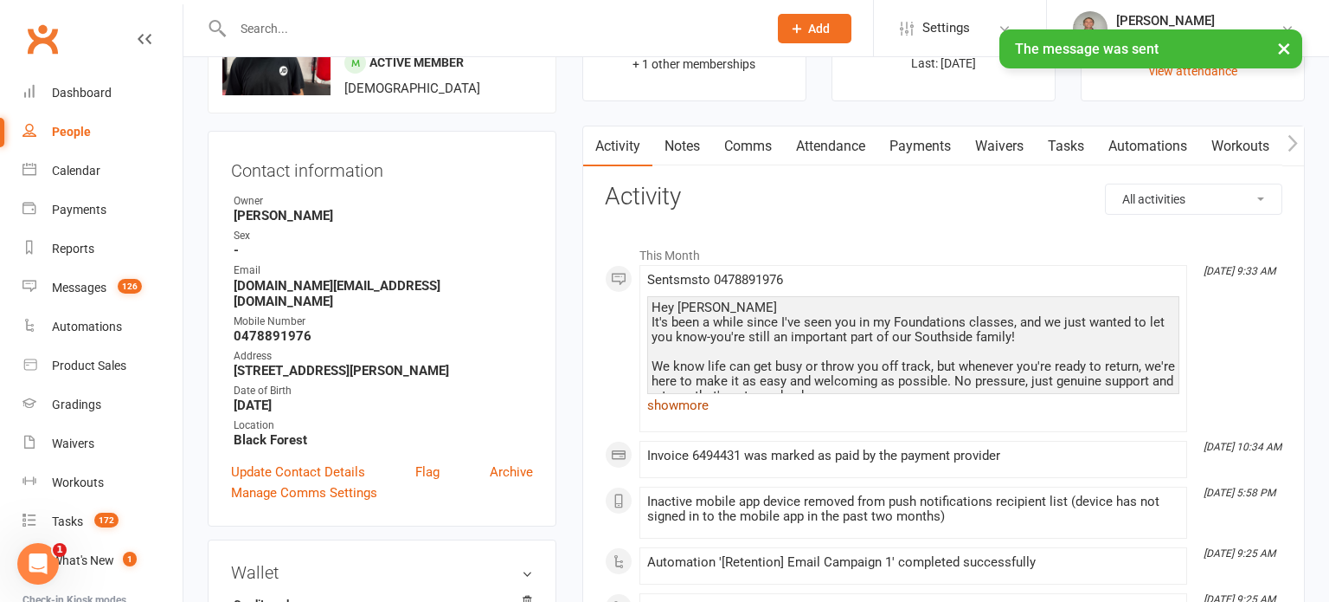
click at [647, 401] on link "show more" at bounding box center [913, 405] width 532 height 24
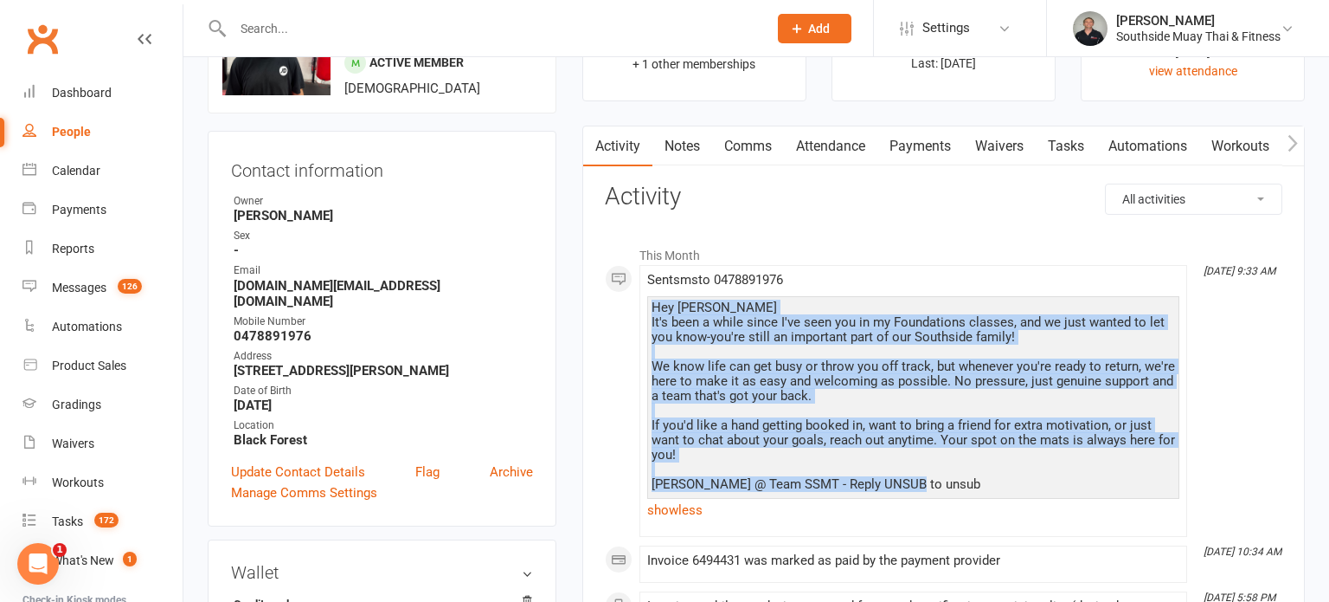
drag, startPoint x: 654, startPoint y: 304, endPoint x: 923, endPoint y: 492, distance: 328.0
click at [923, 492] on div "Hey Aftab It's been a while since I've seen you in my Foundations classes, and …" at bounding box center [914, 402] width 524 height 204
copy div "Hey Aftab It's been a while since I've seen you in my Foundations classes, and …"
click at [681, 136] on link "Notes" at bounding box center [683, 146] width 60 height 40
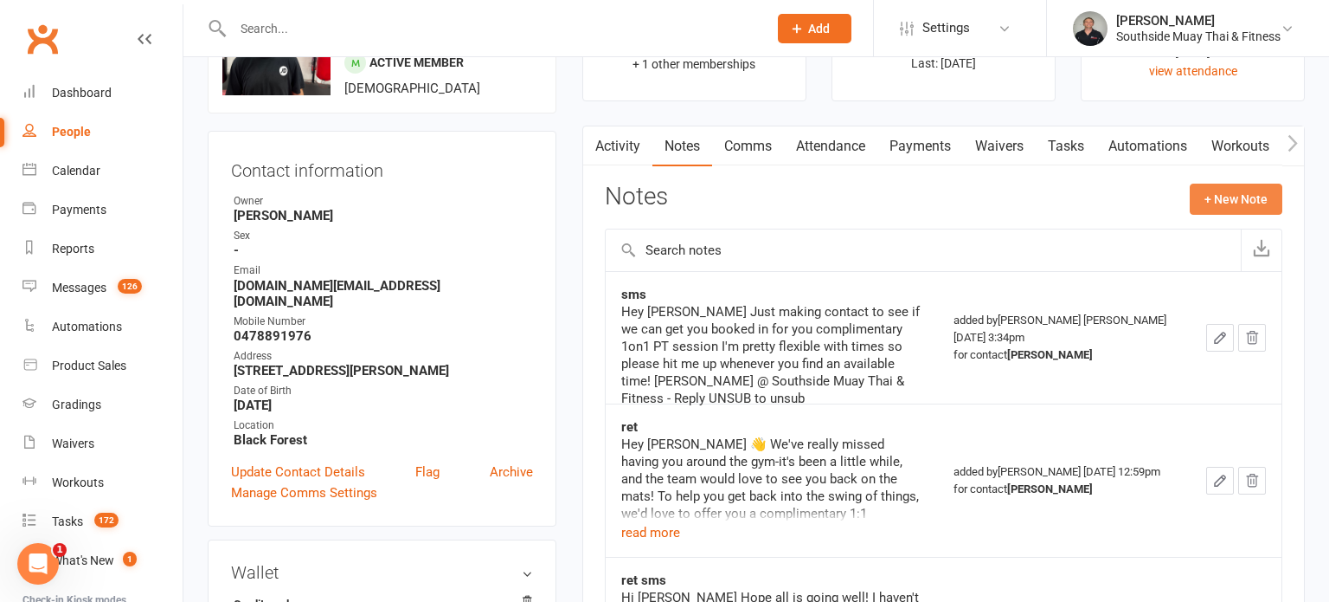
click at [1250, 203] on button "+ New Note" at bounding box center [1236, 198] width 93 height 31
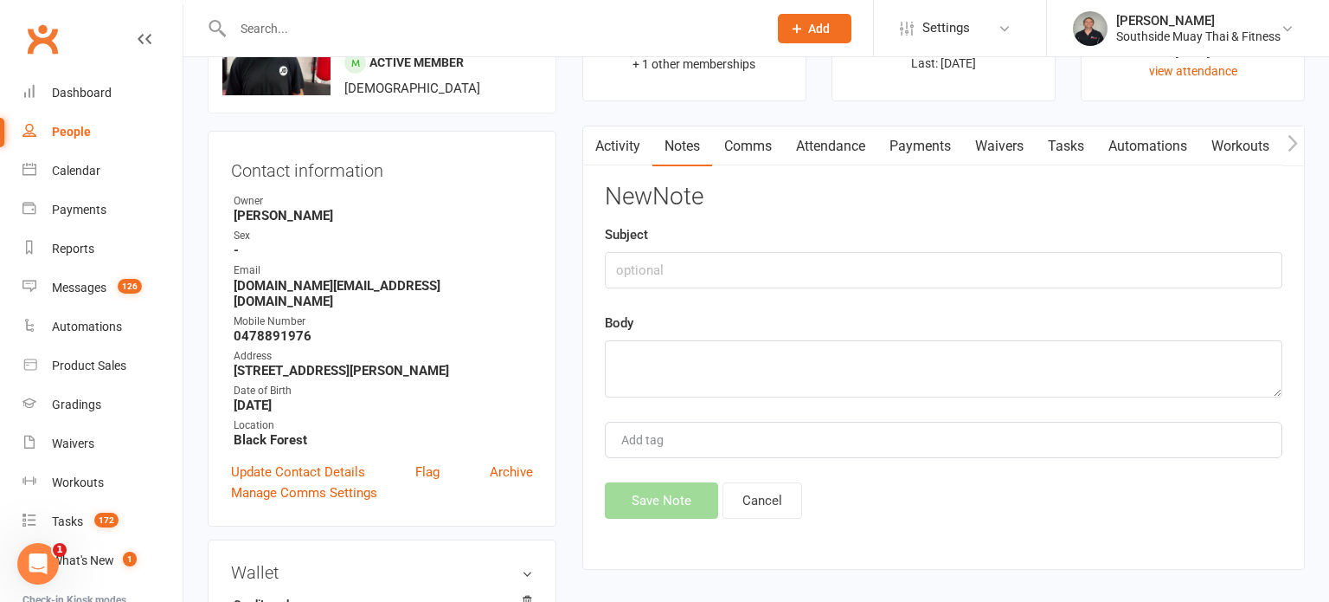
click at [678, 248] on div "Subject" at bounding box center [944, 256] width 678 height 64
click at [667, 261] on input "text" at bounding box center [944, 270] width 678 height 36
click at [653, 360] on textarea at bounding box center [944, 368] width 678 height 57
paste textarea "Hey Aftab It's been a while since I've seen you in my Foundations classes, and …"
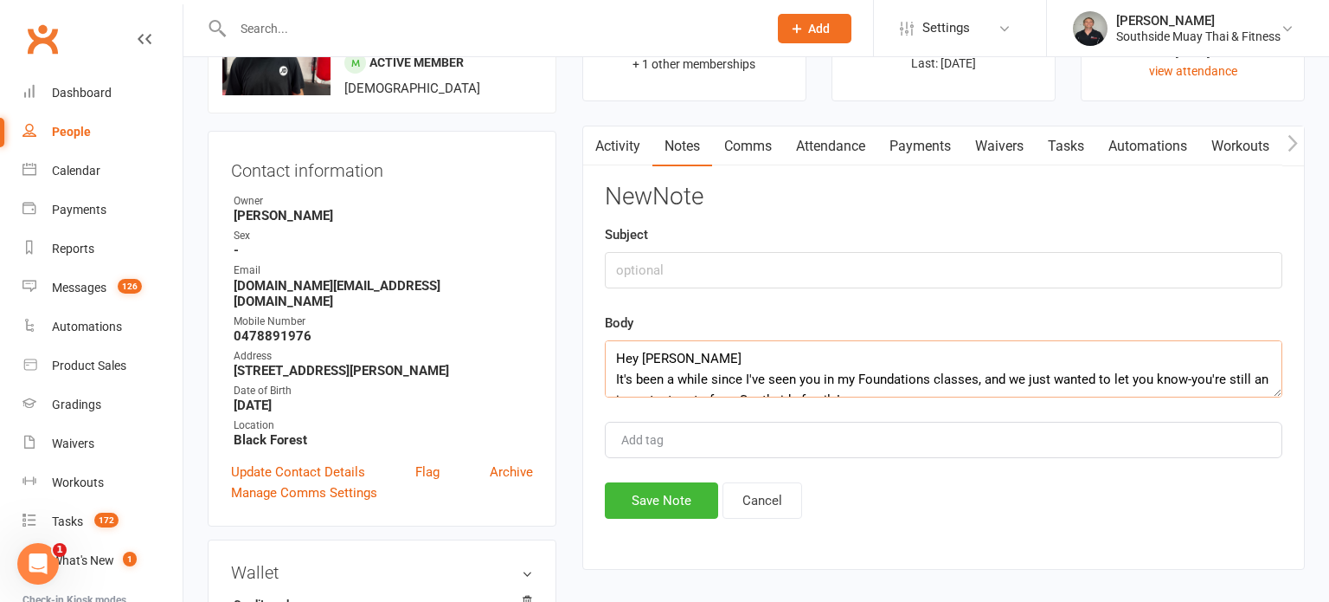
scroll to position [177, 0]
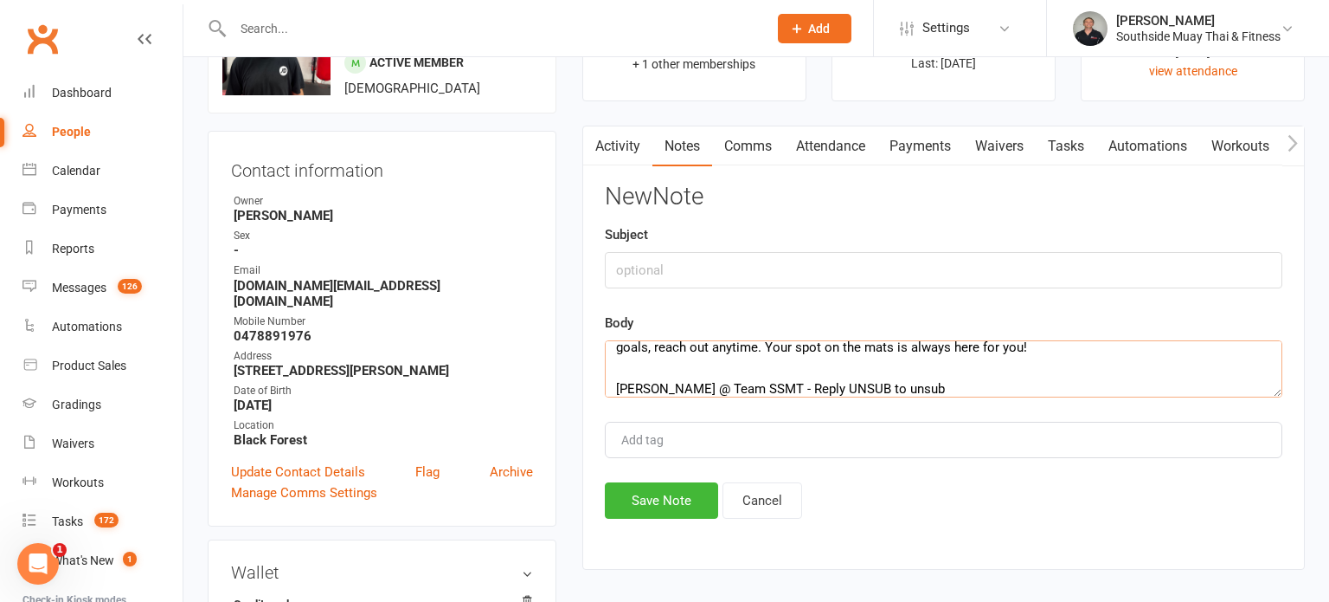
type textarea "Hey Aftab It's been a while since I've seen you in my Foundations classes, and …"
click at [706, 274] on input "text" at bounding box center [944, 270] width 678 height 36
type input "r"
type input "ret"
click at [649, 493] on button "Save Note" at bounding box center [661, 500] width 113 height 36
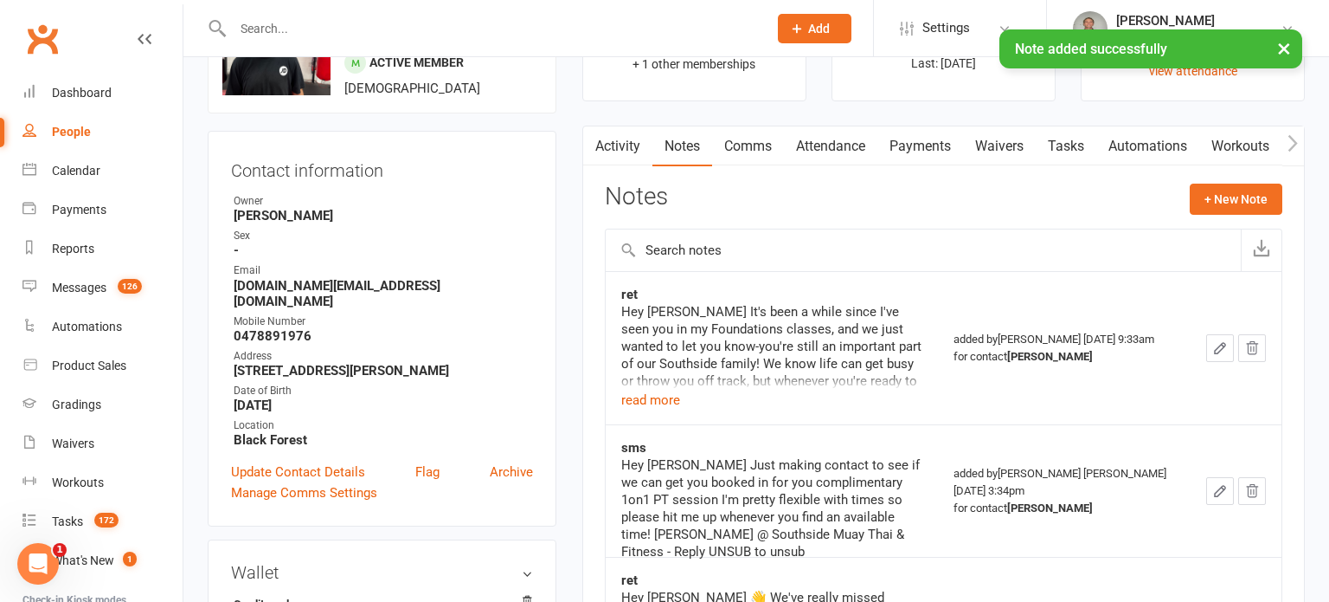
click at [431, 28] on input "text" at bounding box center [492, 28] width 528 height 24
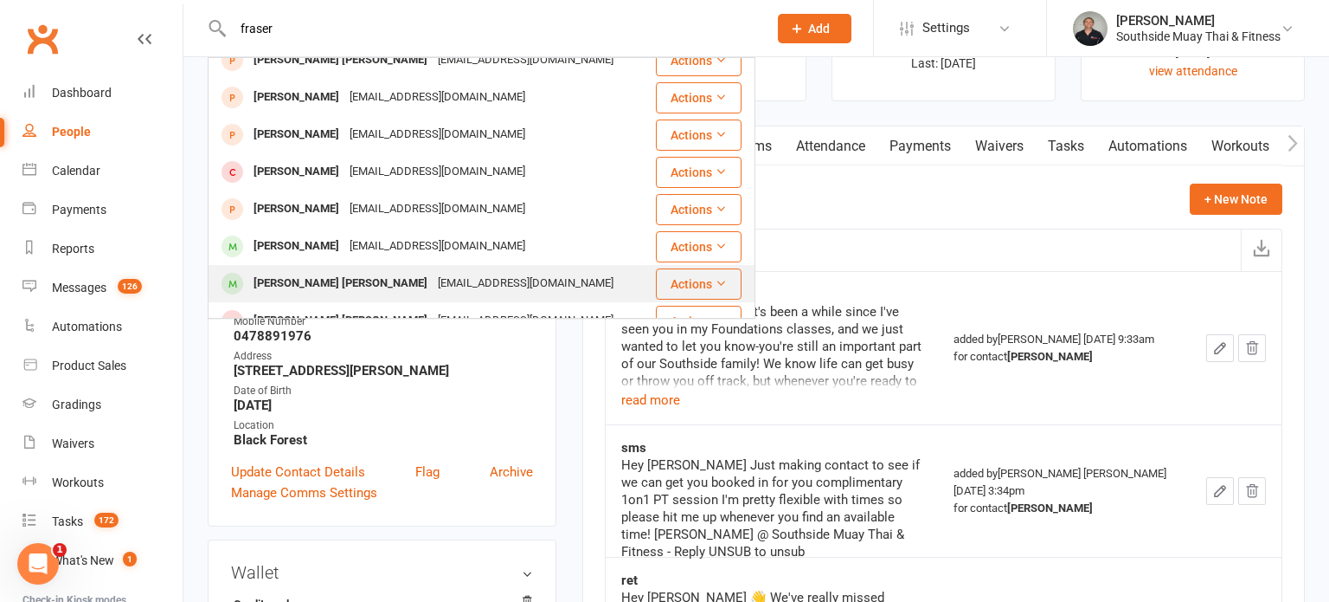
scroll to position [27, 0]
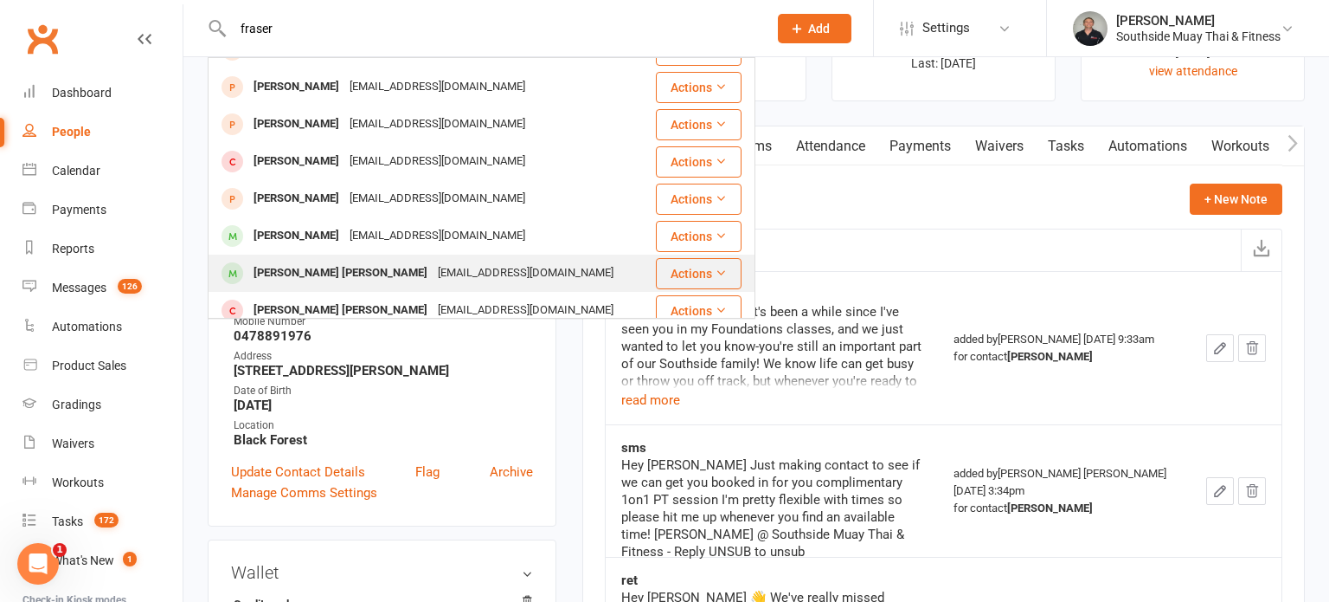
type input "fraser"
click at [433, 269] on div "Fraserferguson1@hotmail.co.uk" at bounding box center [526, 273] width 186 height 25
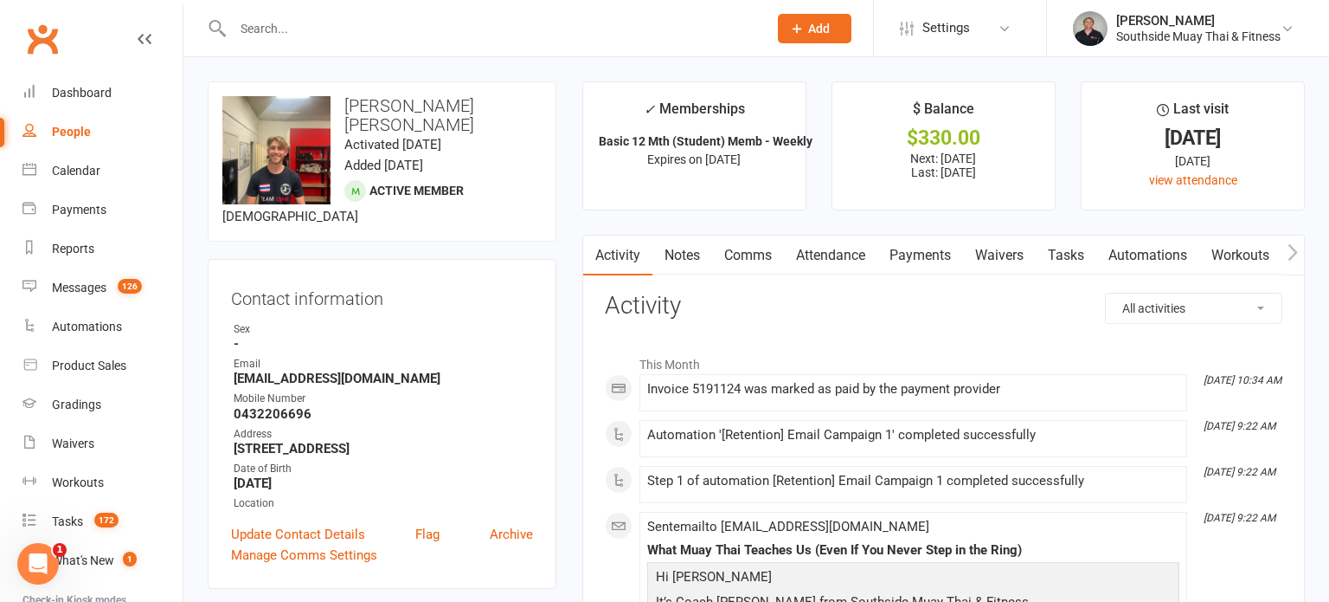
click at [857, 252] on link "Attendance" at bounding box center [830, 255] width 93 height 40
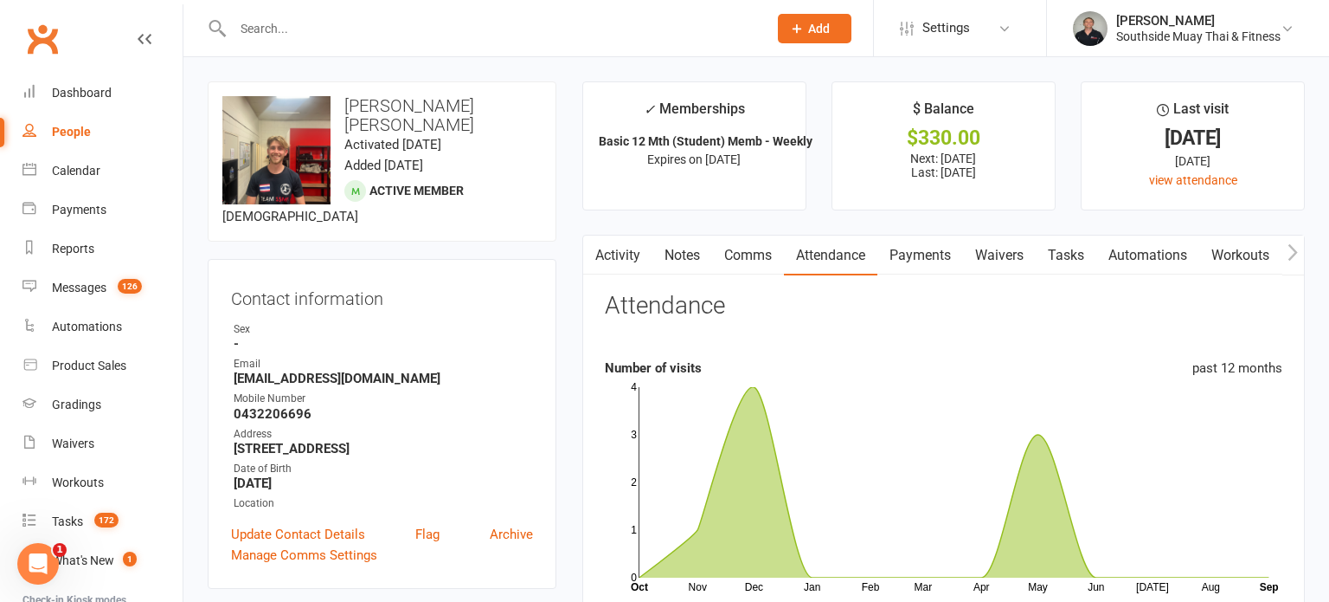
click at [915, 256] on link "Payments" at bounding box center [921, 255] width 86 height 40
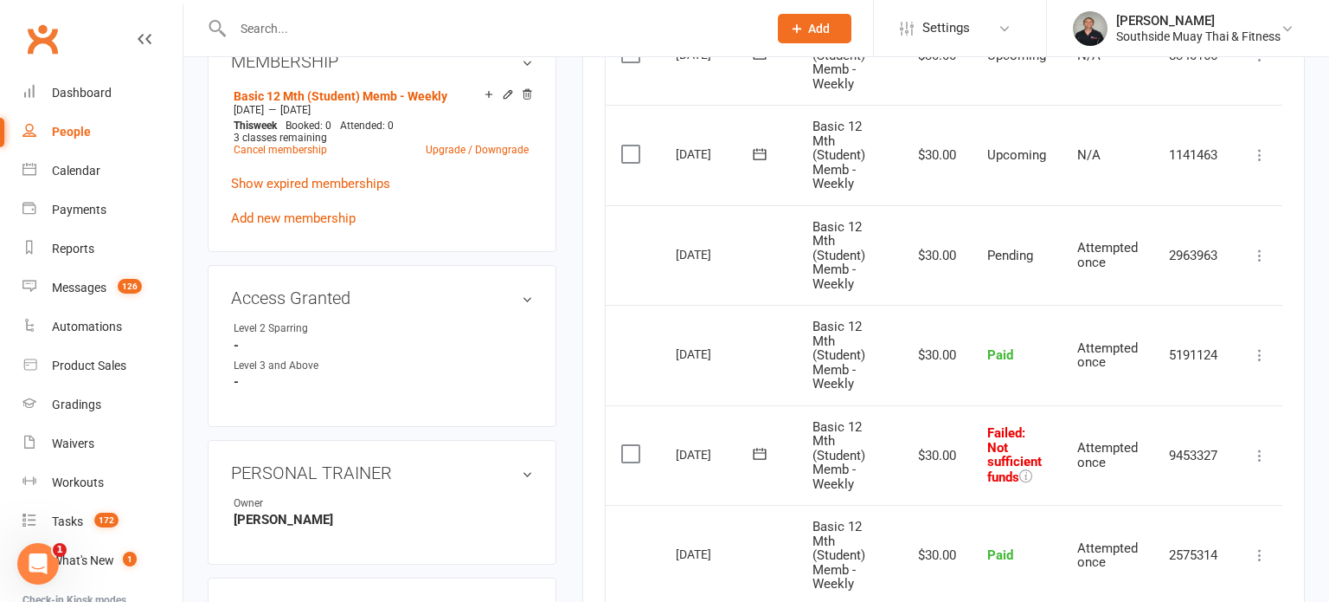
scroll to position [725, 0]
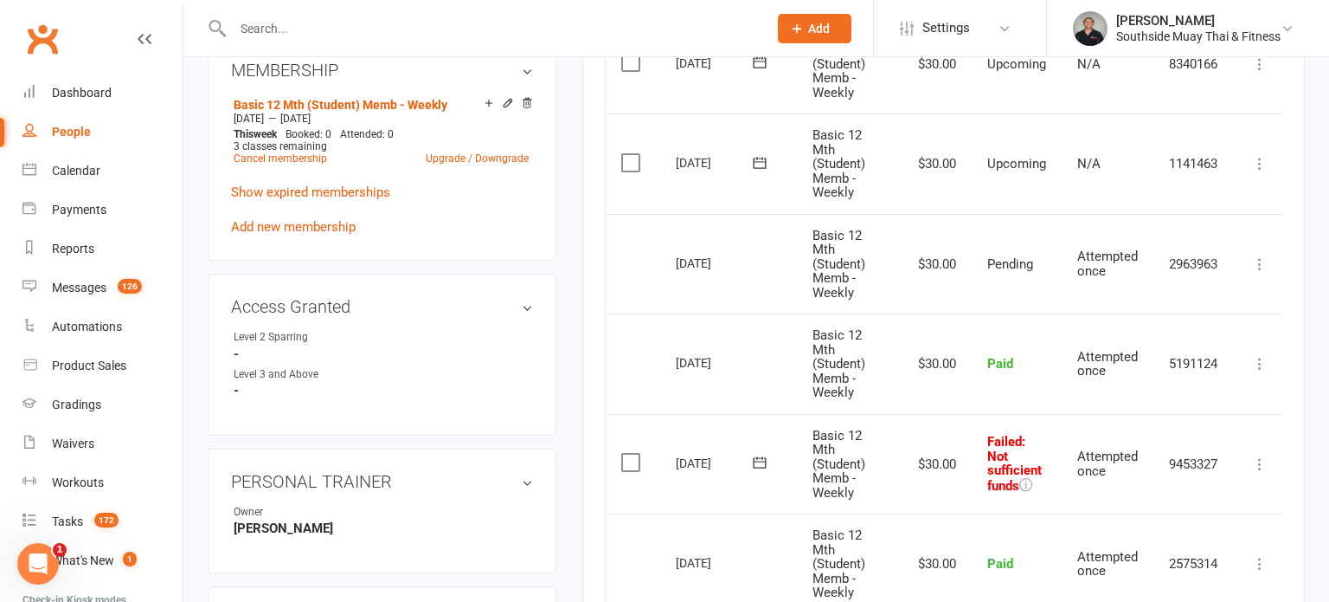
click at [760, 460] on icon at bounding box center [759, 462] width 17 height 17
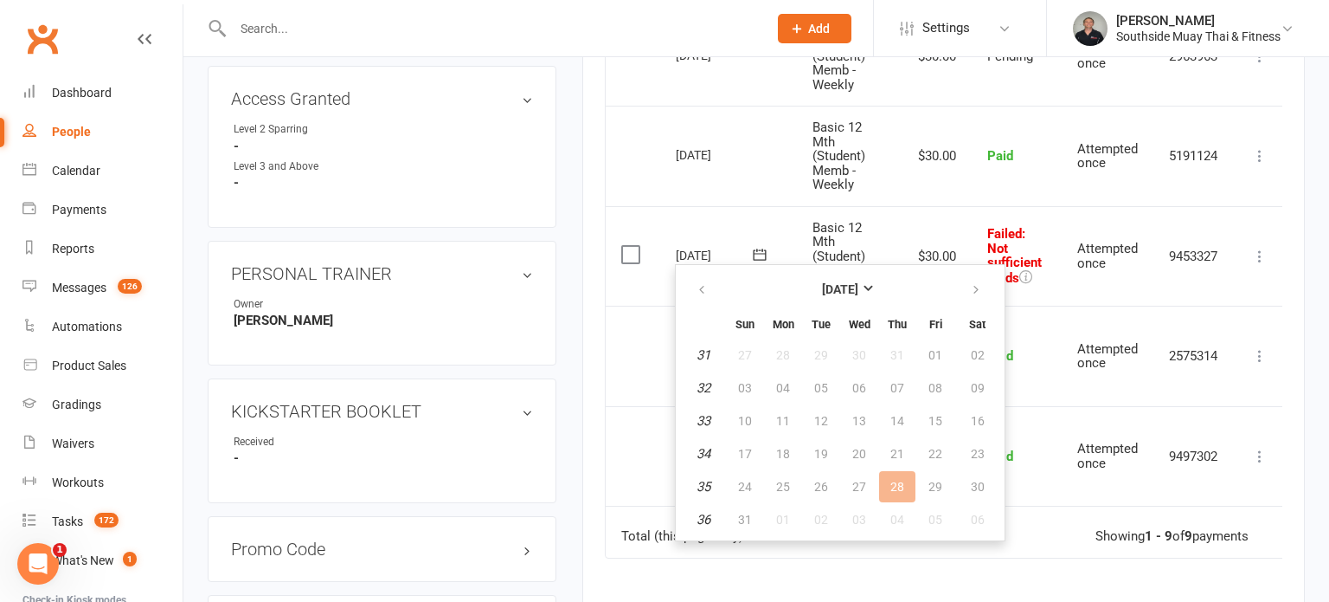
scroll to position [935, 0]
click at [979, 285] on button "button" at bounding box center [977, 287] width 37 height 31
click at [969, 374] on button "13" at bounding box center [978, 385] width 44 height 31
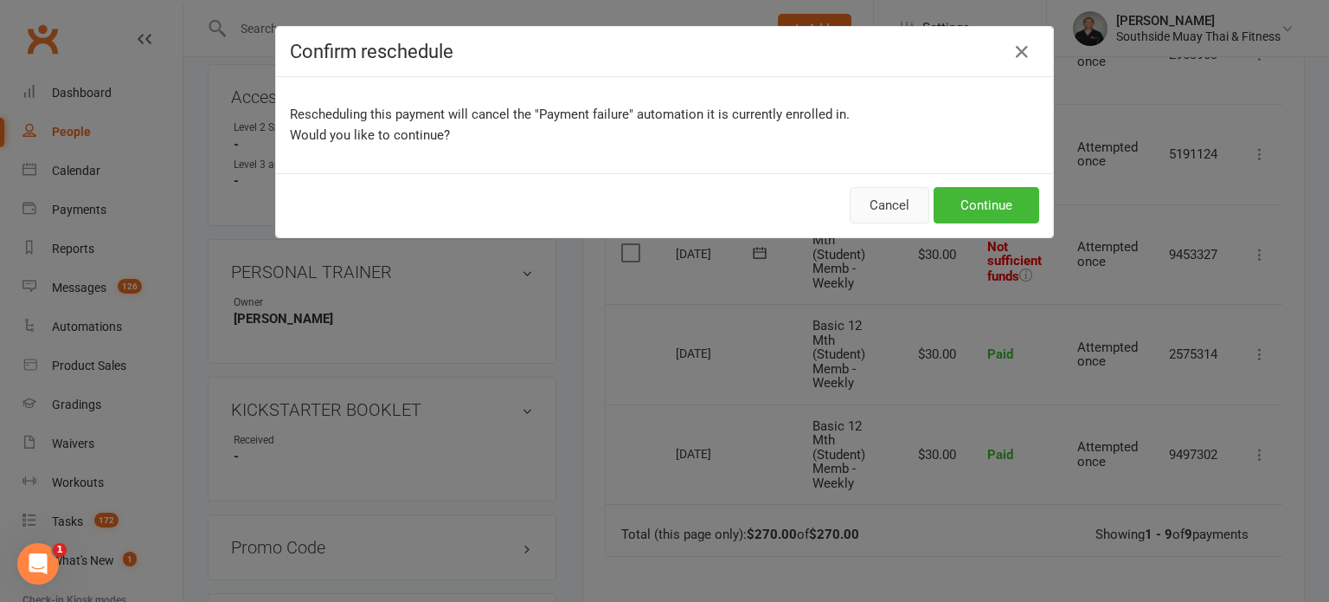
click at [892, 207] on button "Cancel" at bounding box center [890, 205] width 80 height 36
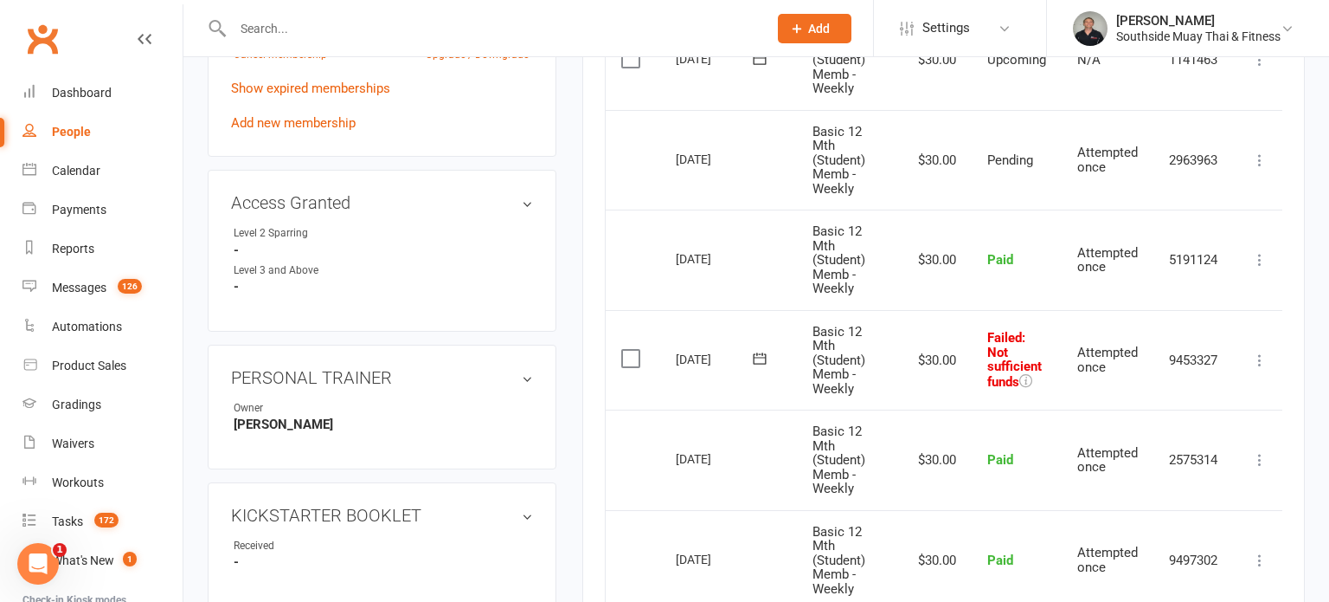
scroll to position [845, 0]
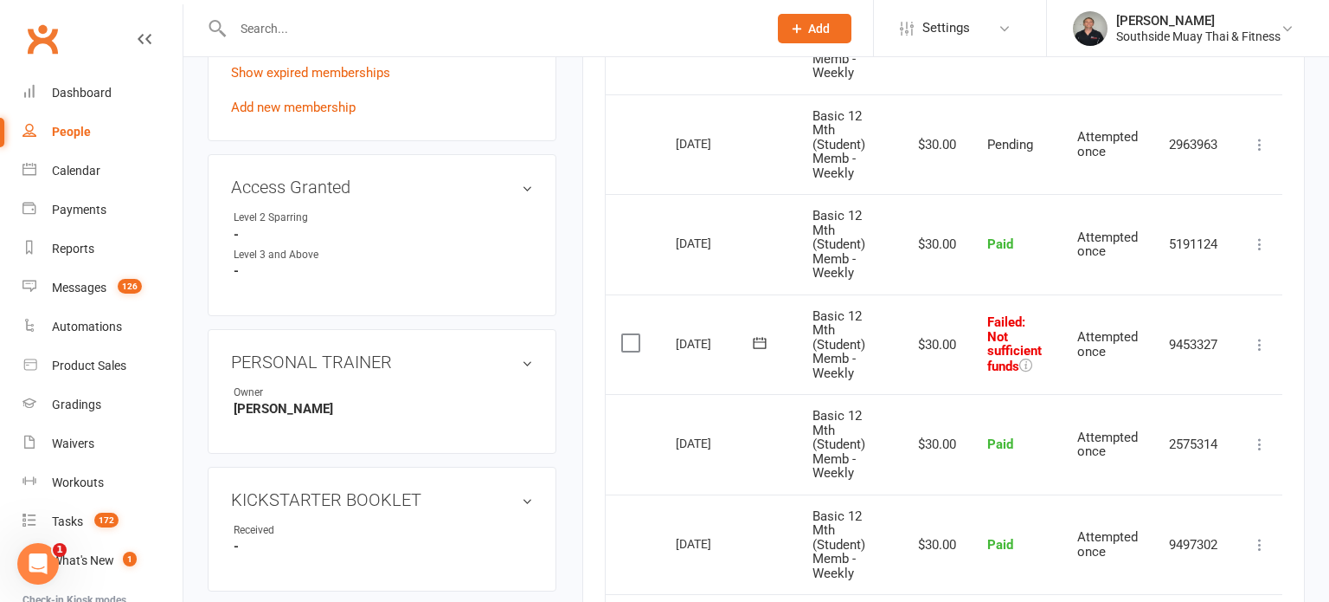
click at [1264, 346] on icon at bounding box center [1260, 344] width 17 height 17
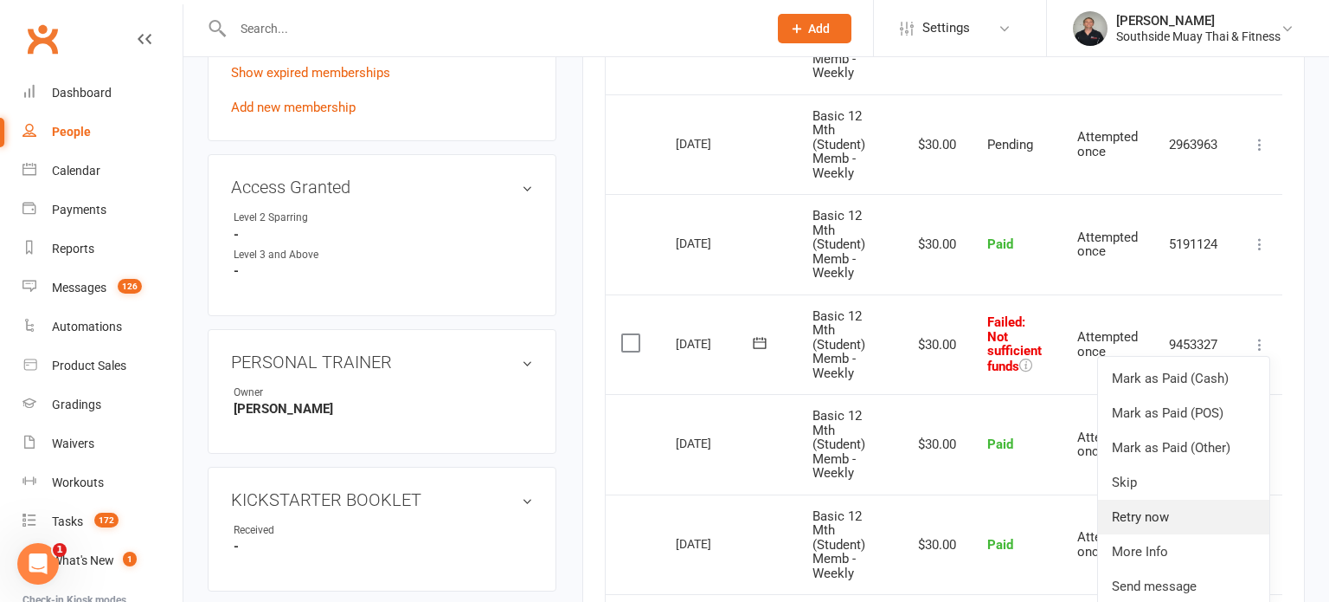
click at [1156, 512] on link "Retry now" at bounding box center [1183, 516] width 171 height 35
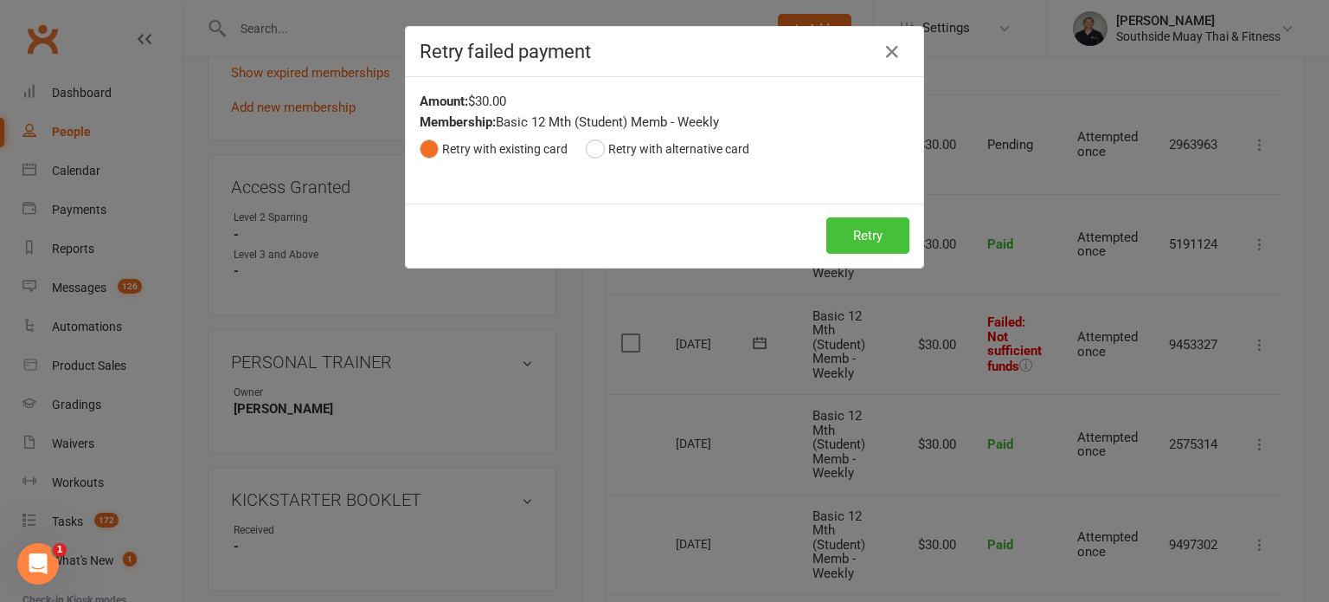
click at [868, 227] on button "Retry" at bounding box center [868, 235] width 83 height 36
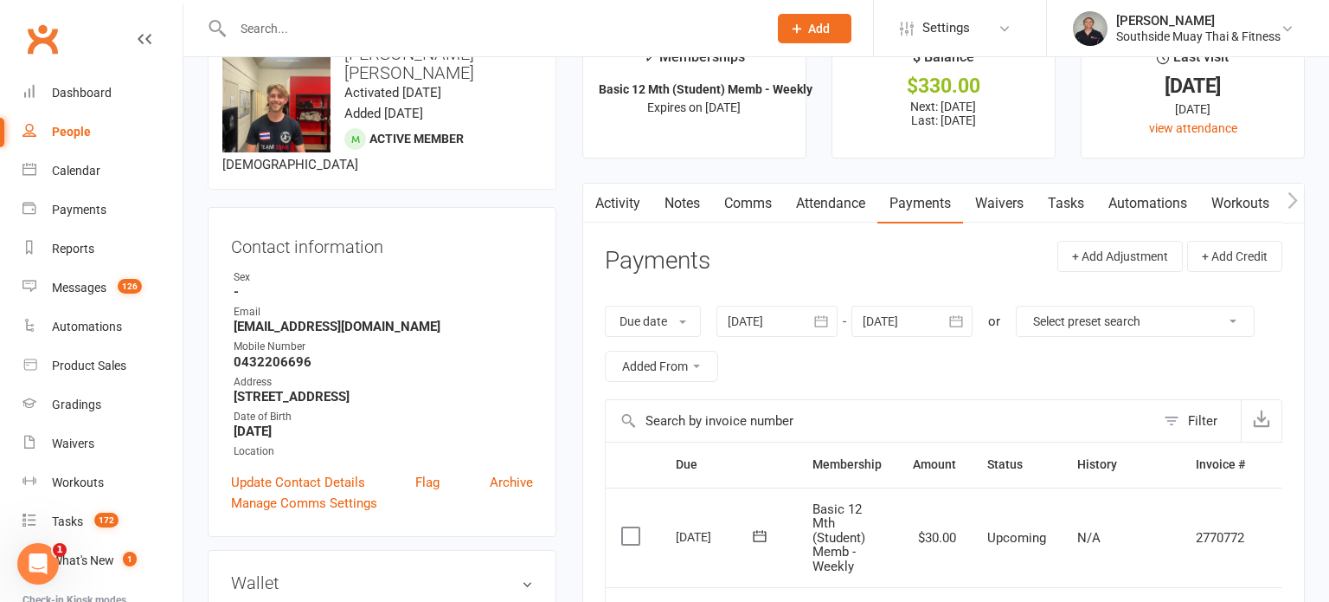
scroll to position [0, 0]
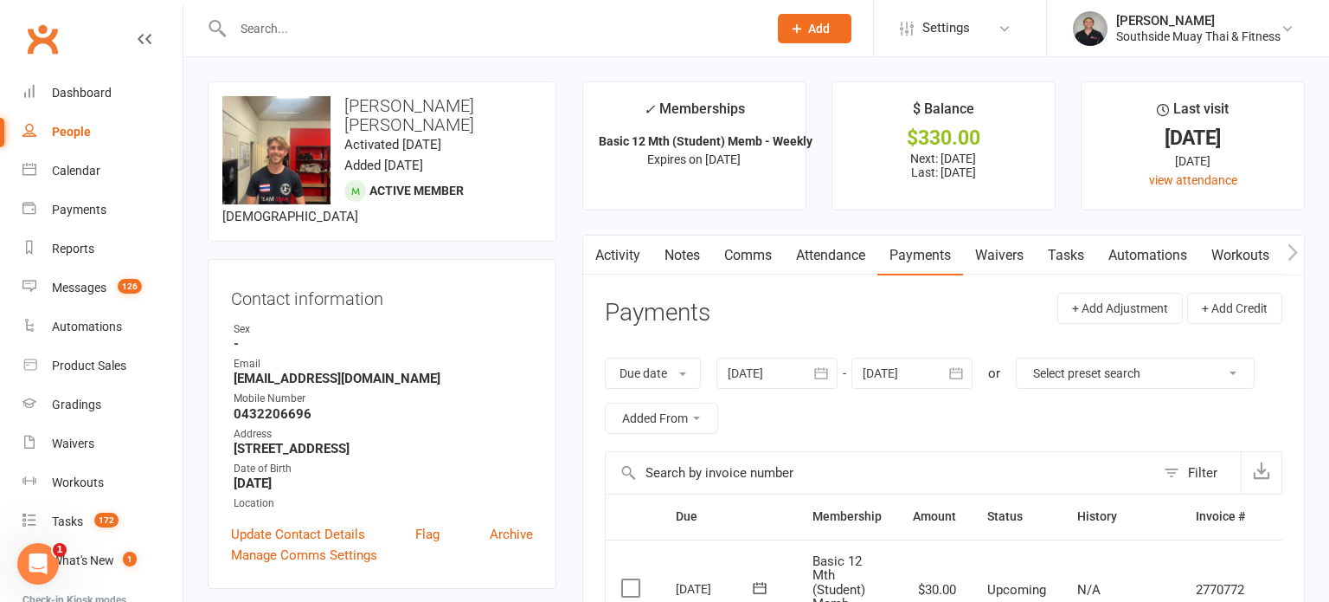
click at [751, 267] on link "Comms" at bounding box center [748, 255] width 72 height 40
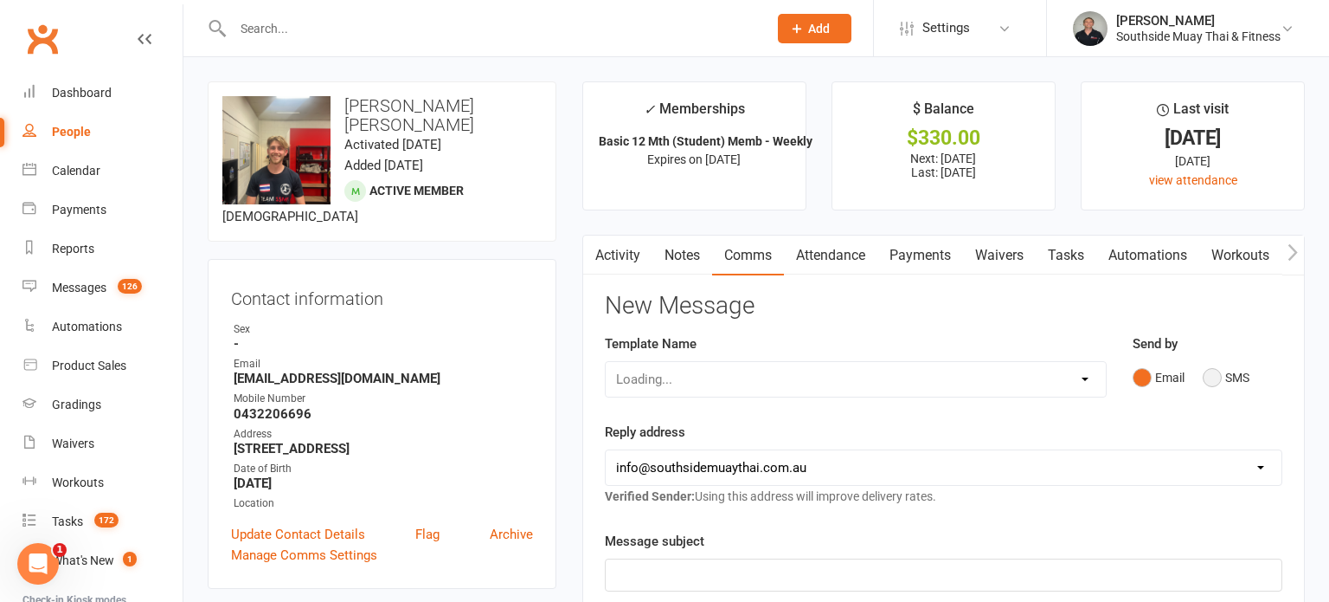
click at [1211, 380] on button "SMS" at bounding box center [1226, 377] width 47 height 33
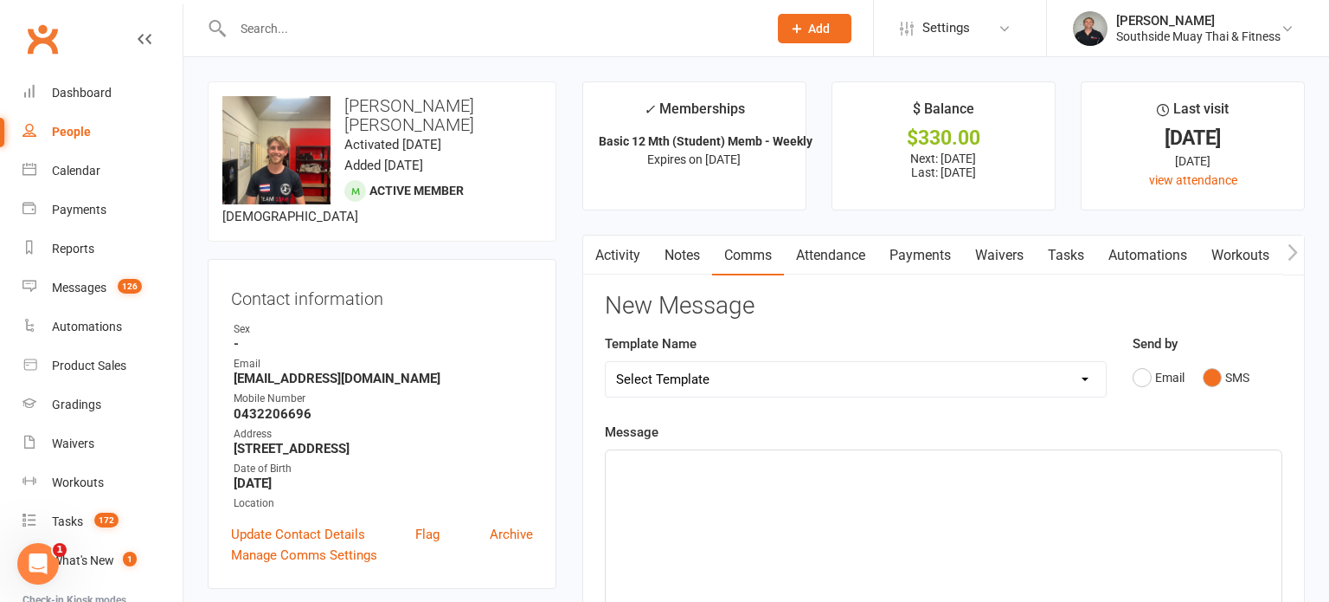
click at [881, 381] on select "Select Template [SMS] Outreach Message: High Risk – Personal From Trainer + Ree…" at bounding box center [856, 379] width 500 height 35
select select "66"
click at [606, 362] on select "Select Template [SMS] Outreach Message: High Risk – Personal From Trainer + Ree…" at bounding box center [856, 379] width 500 height 35
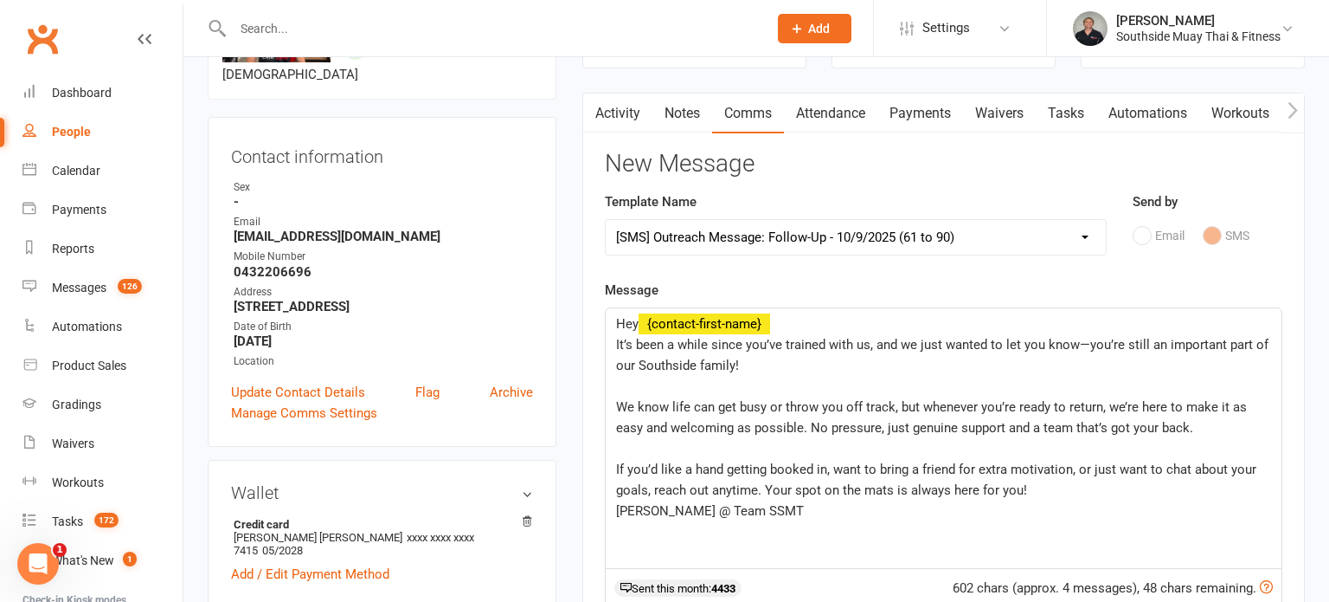
scroll to position [158, 0]
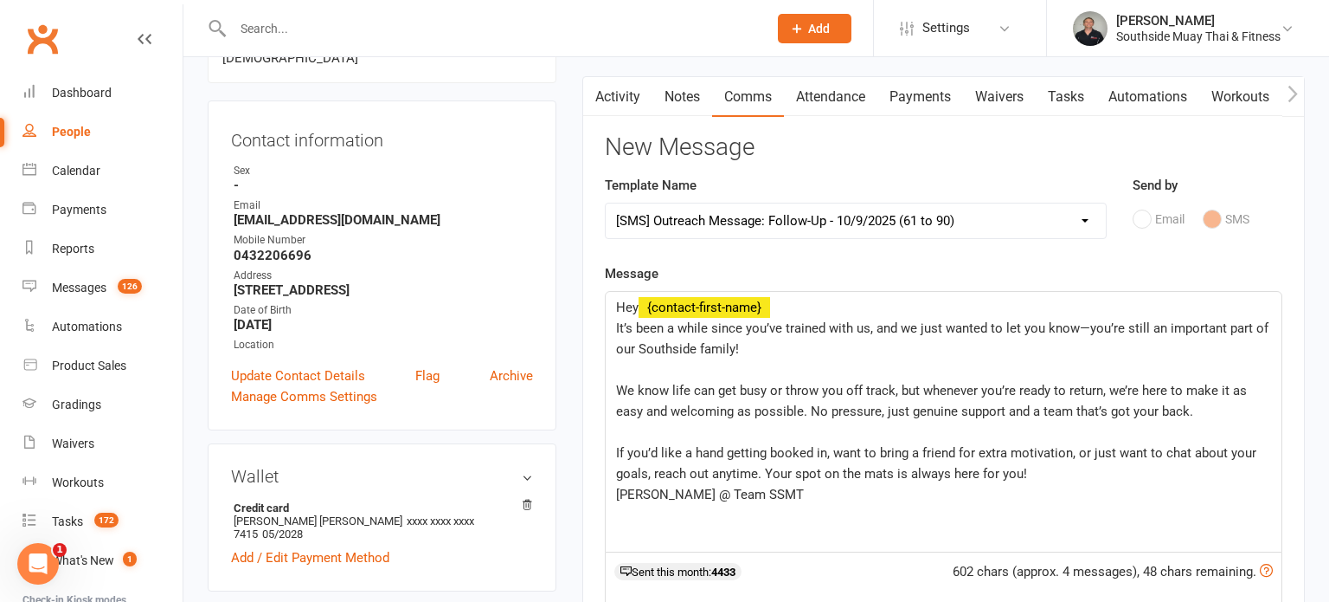
click at [741, 330] on span "It’s been a while since you’ve trained with us, and we just wanted to let you k…" at bounding box center [944, 338] width 656 height 36
click at [616, 385] on span "We know life can get busy or throw you off track, but whenever you’re ready to …" at bounding box center [933, 401] width 634 height 36
click at [616, 488] on span "Amir @ Team SSMT" at bounding box center [710, 494] width 188 height 16
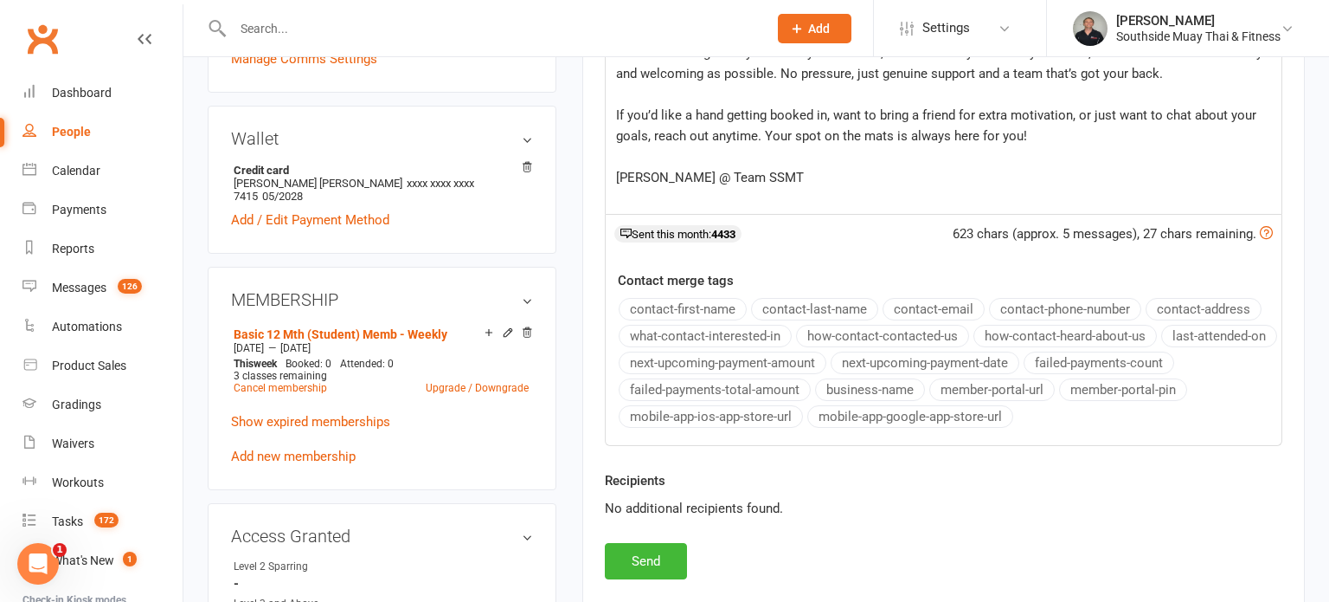
scroll to position [502, 0]
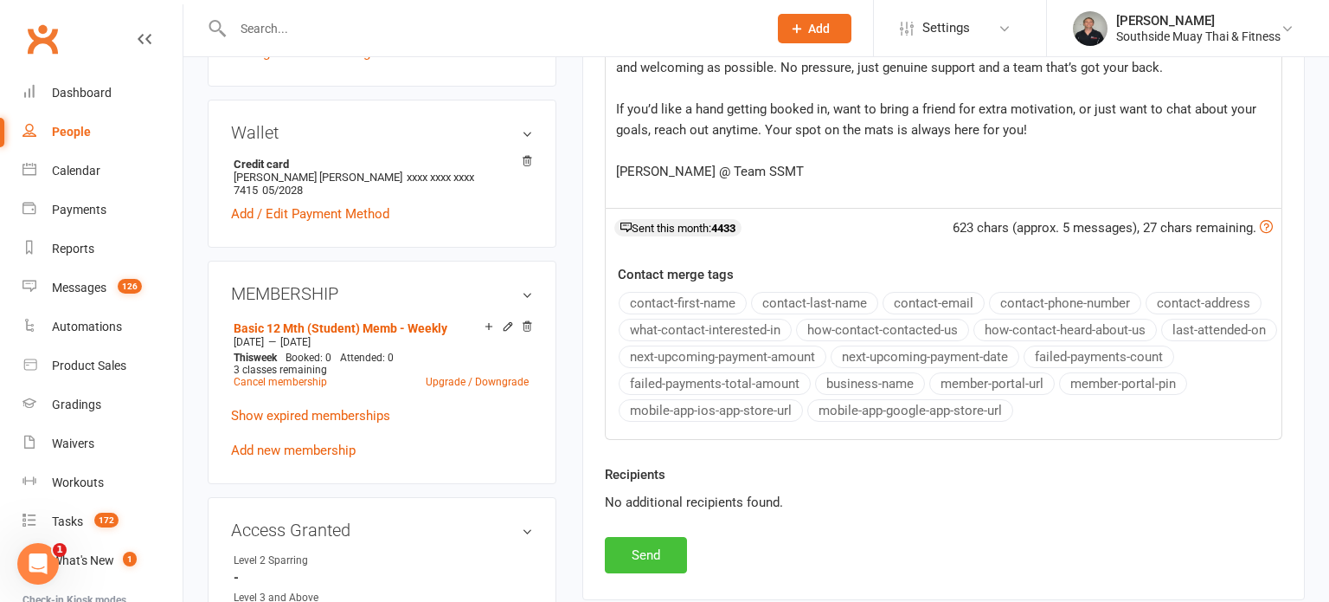
click at [641, 547] on button "Send" at bounding box center [646, 555] width 82 height 36
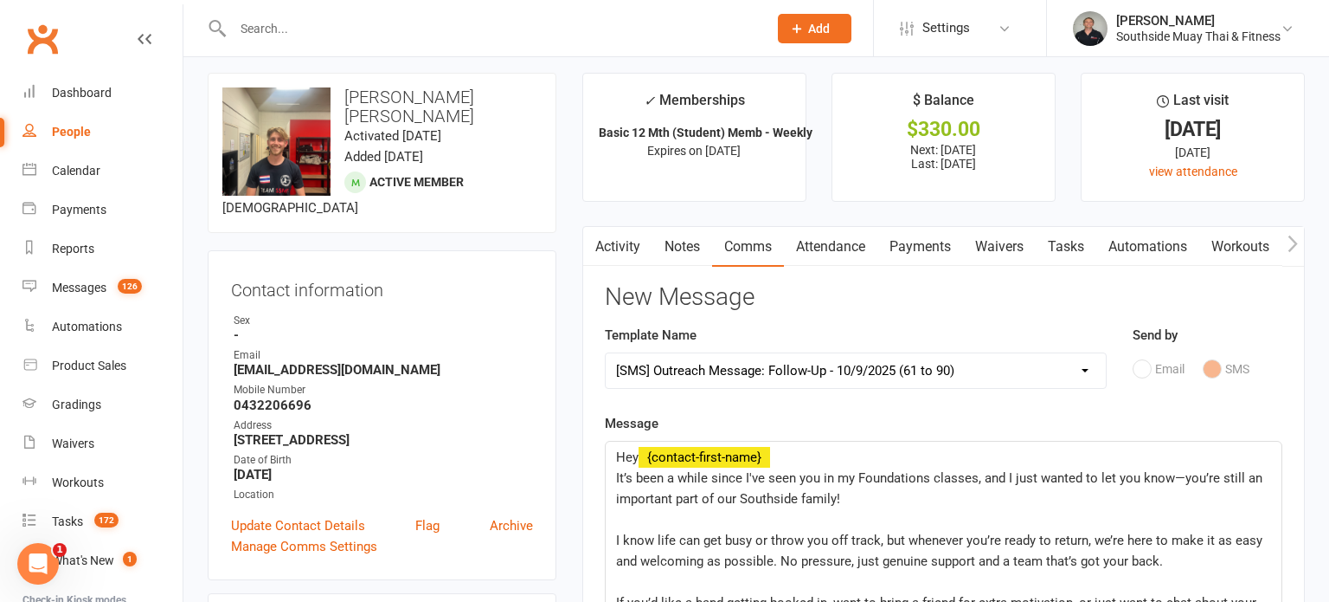
scroll to position [0, 0]
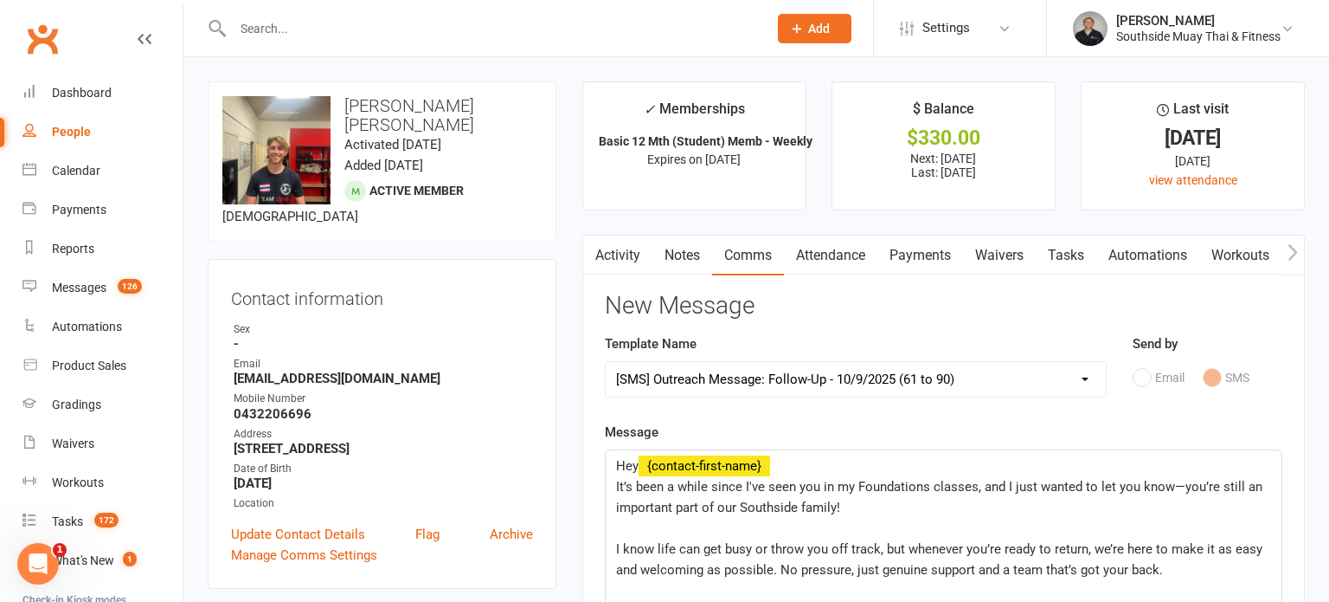
select select
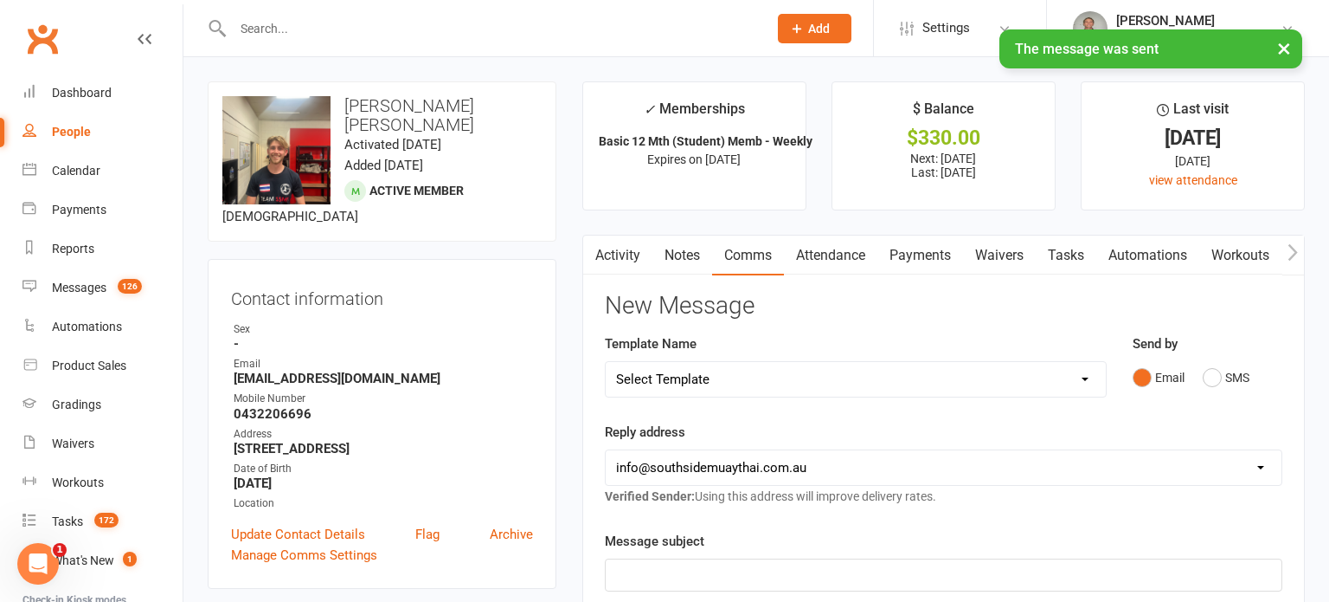
click at [610, 255] on link "Activity" at bounding box center [617, 255] width 69 height 40
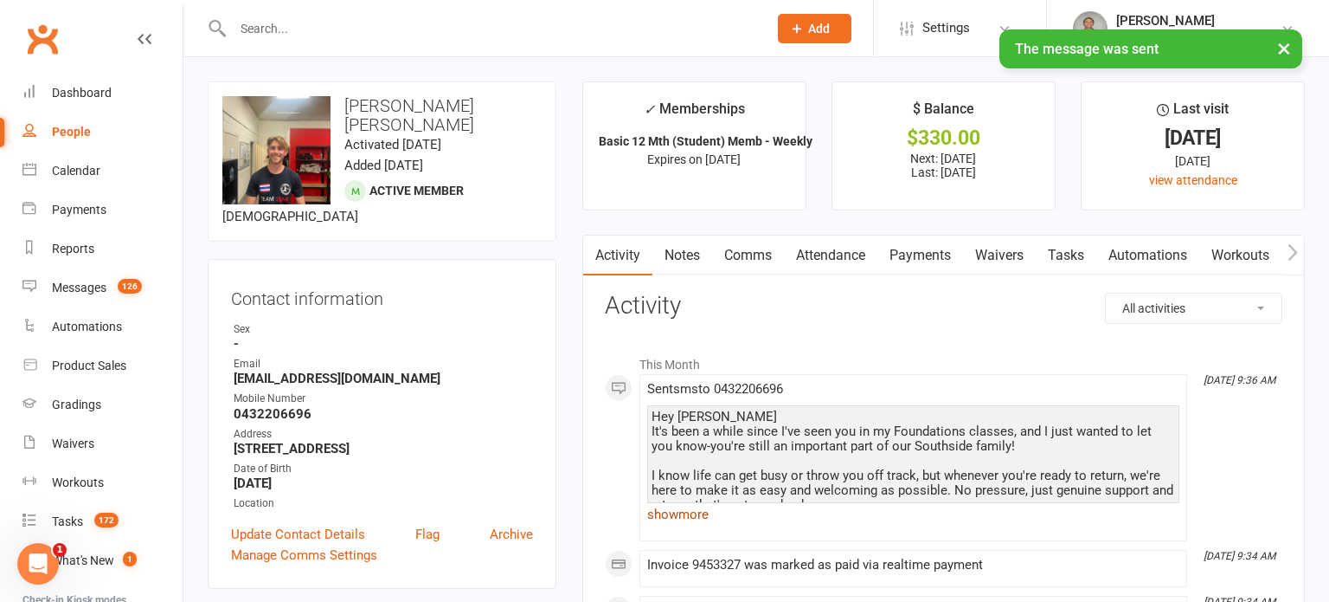
click at [660, 512] on link "show more" at bounding box center [913, 514] width 532 height 24
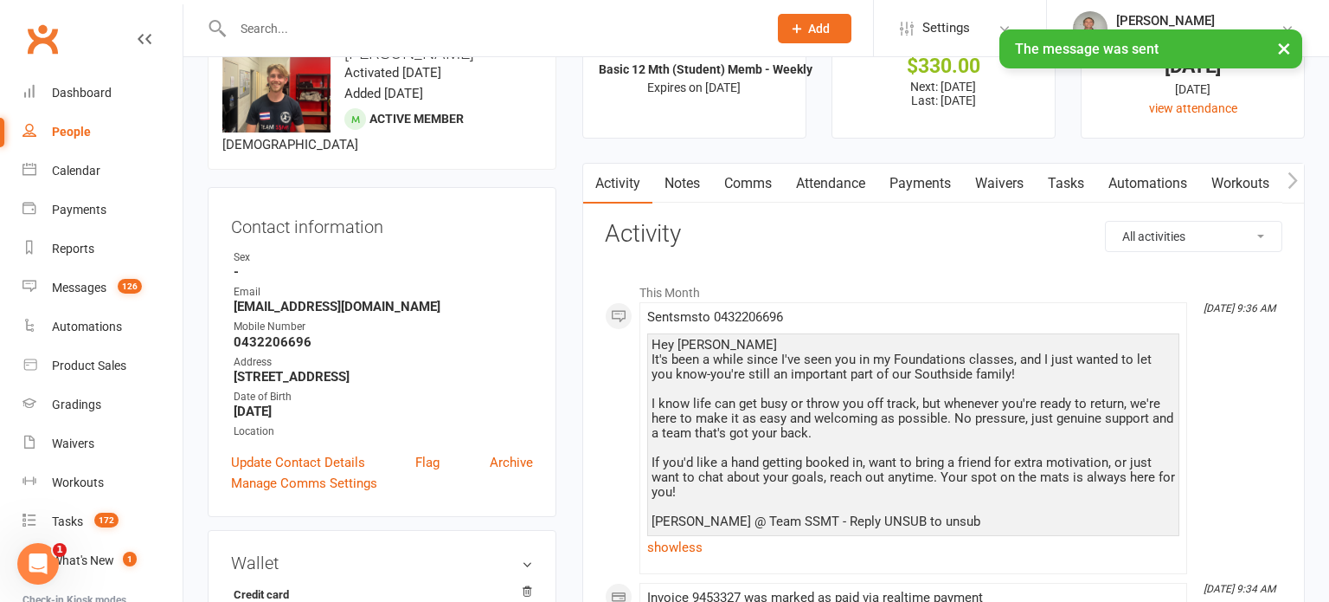
scroll to position [75, 0]
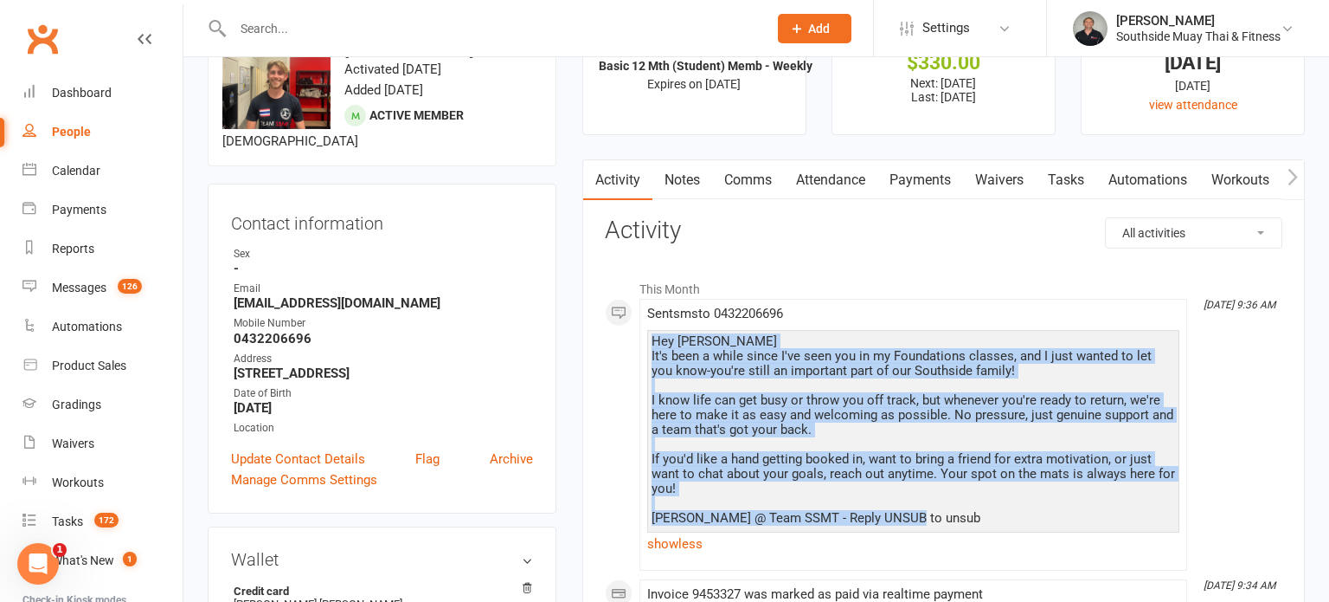
drag, startPoint x: 653, startPoint y: 341, endPoint x: 908, endPoint y: 520, distance: 311.9
click at [908, 520] on div "Hey Fraser It's been a while since I've seen you in my Foundations classes, and…" at bounding box center [914, 429] width 524 height 191
copy div "Hey Fraser It's been a while since I've seen you in my Foundations classes, and…"
drag, startPoint x: 670, startPoint y: 171, endPoint x: 699, endPoint y: 171, distance: 29.4
click at [671, 171] on link "Notes" at bounding box center [683, 180] width 60 height 40
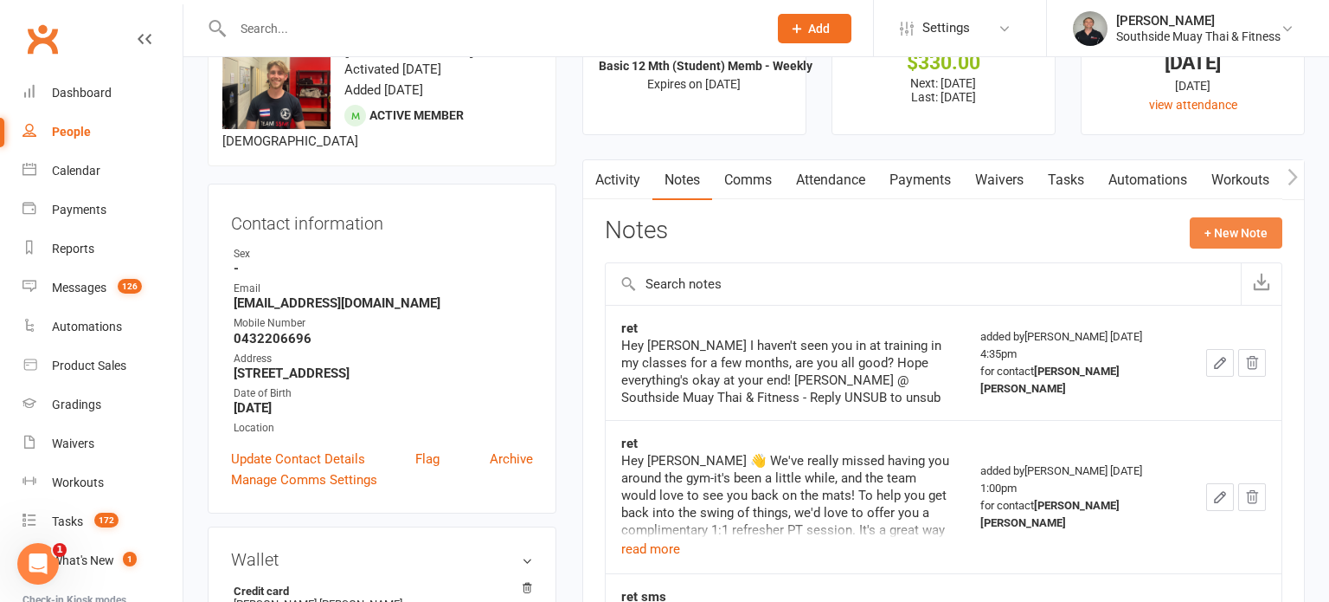
click at [1219, 226] on button "+ New Note" at bounding box center [1236, 232] width 93 height 31
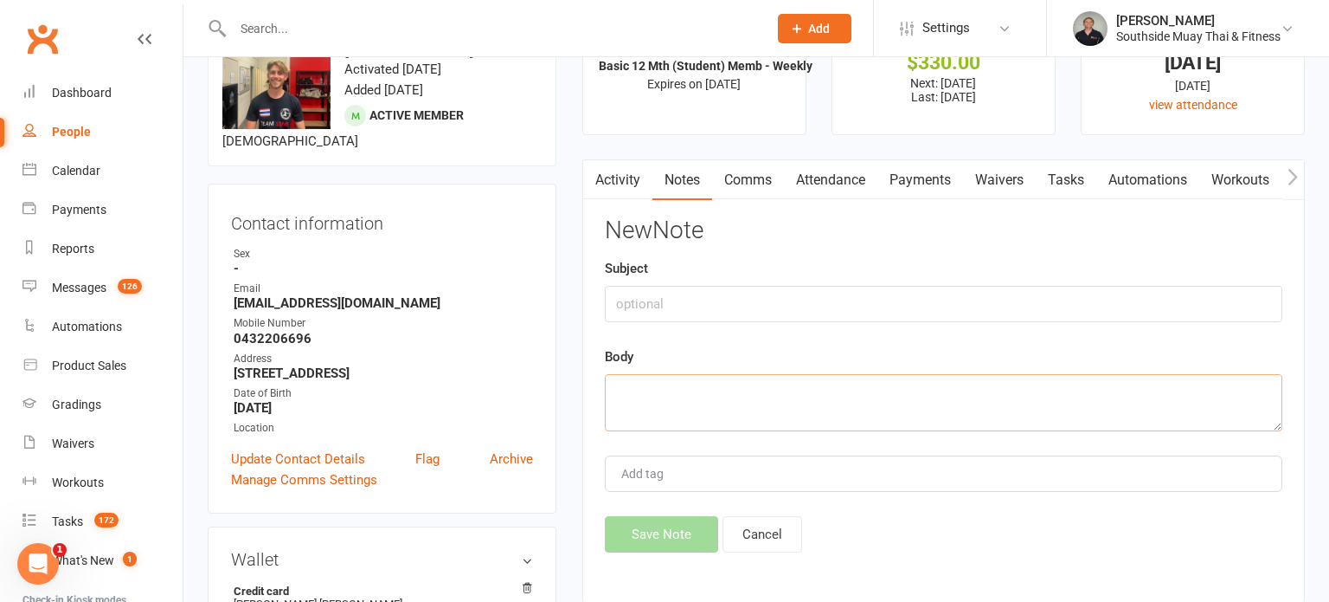
click at [749, 398] on textarea at bounding box center [944, 402] width 678 height 57
paste textarea "Hey Fraser It's been a while since I've seen you in my Foundations classes, and…"
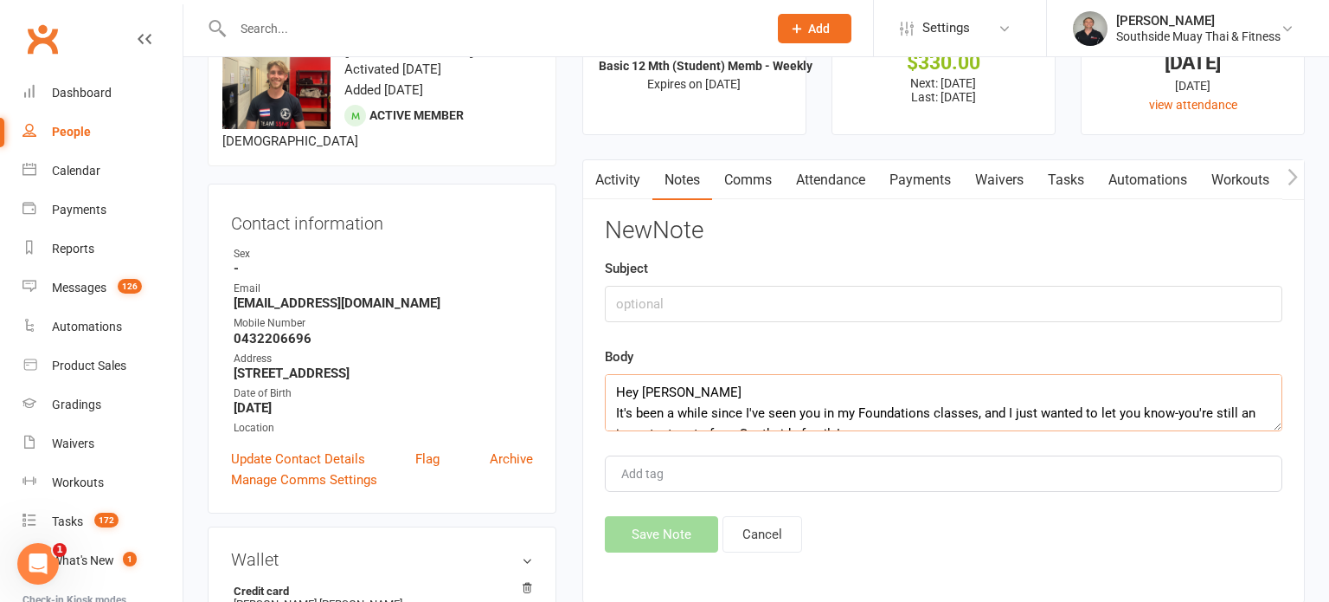
scroll to position [177, 0]
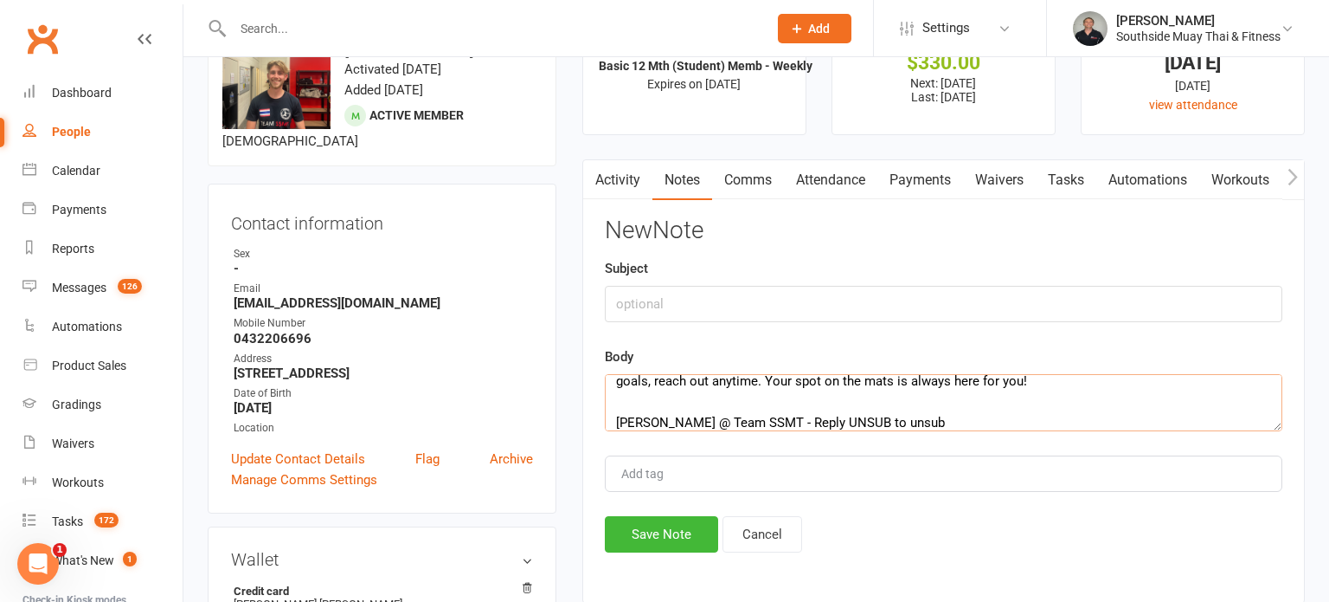
type textarea "Hey Fraser It's been a while since I've seen you in my Foundations classes, and…"
click at [642, 301] on input "text" at bounding box center [944, 304] width 678 height 36
type input "ret"
click at [614, 533] on button "Save Note" at bounding box center [661, 534] width 113 height 36
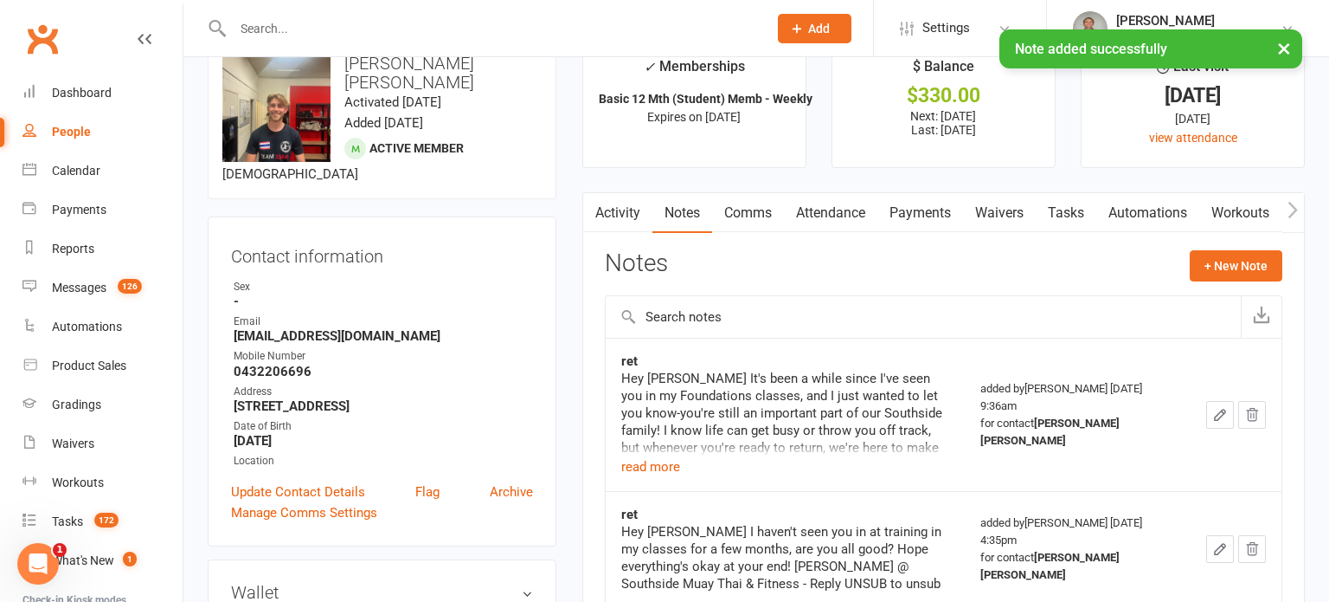
scroll to position [0, 0]
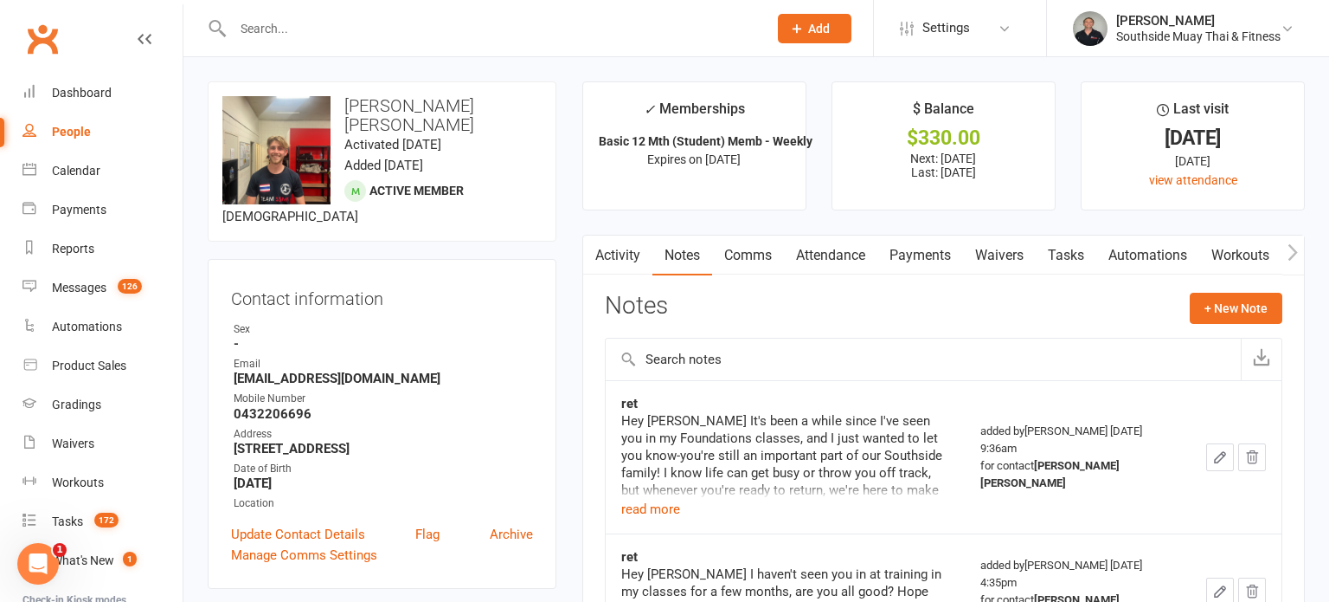
click at [451, 32] on input "text" at bounding box center [492, 28] width 528 height 24
type input "thomas"
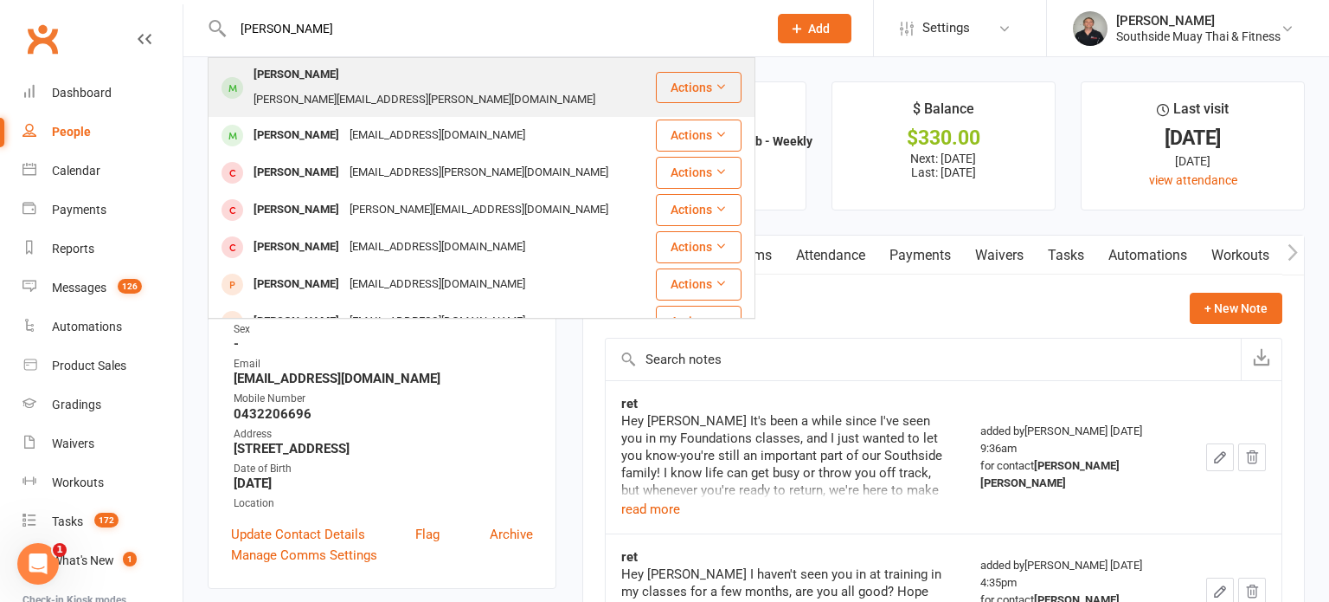
type input "Thomas anzo"
click at [441, 87] on div "thomas.e.sanzo@gmail.com" at bounding box center [424, 99] width 352 height 25
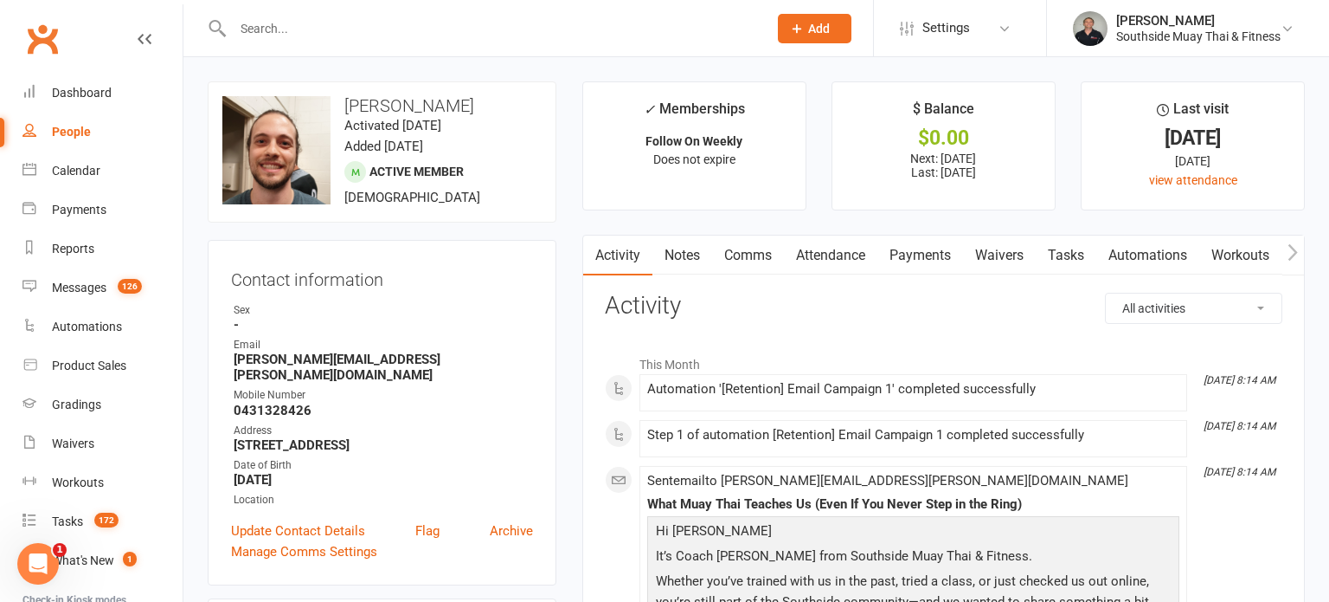
click at [769, 253] on link "Comms" at bounding box center [748, 255] width 72 height 40
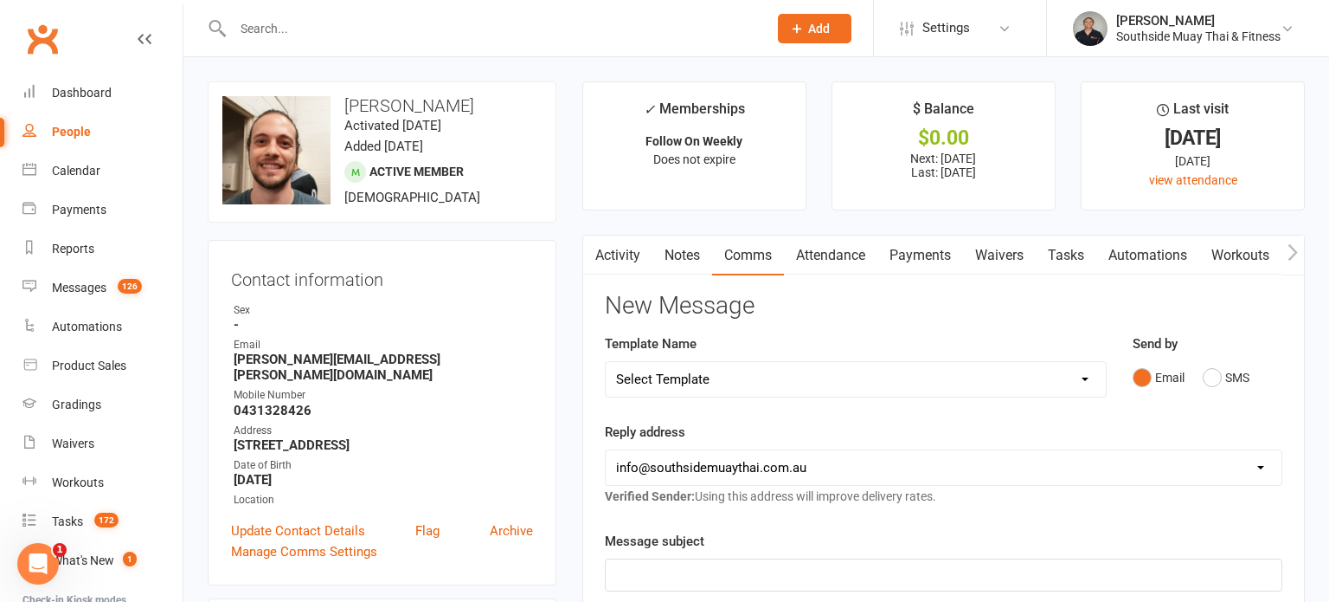
click at [816, 251] on link "Attendance" at bounding box center [830, 255] width 93 height 40
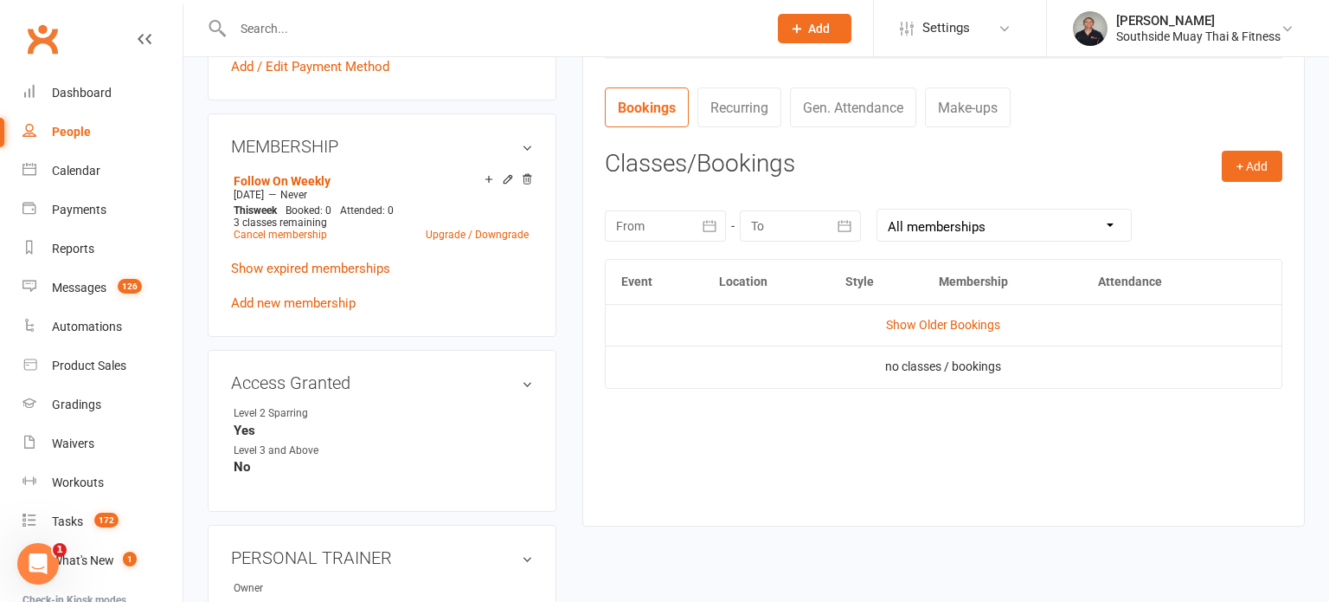
scroll to position [635, 0]
click at [945, 319] on link "Show Older Bookings" at bounding box center [943, 322] width 114 height 14
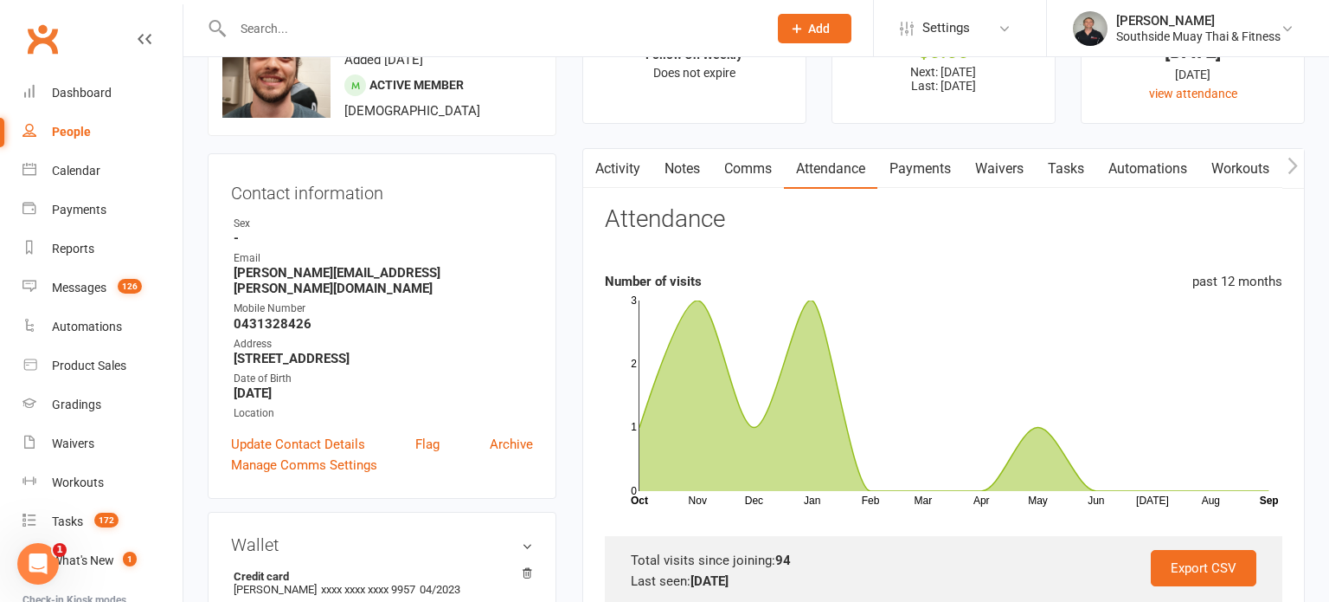
scroll to position [0, 0]
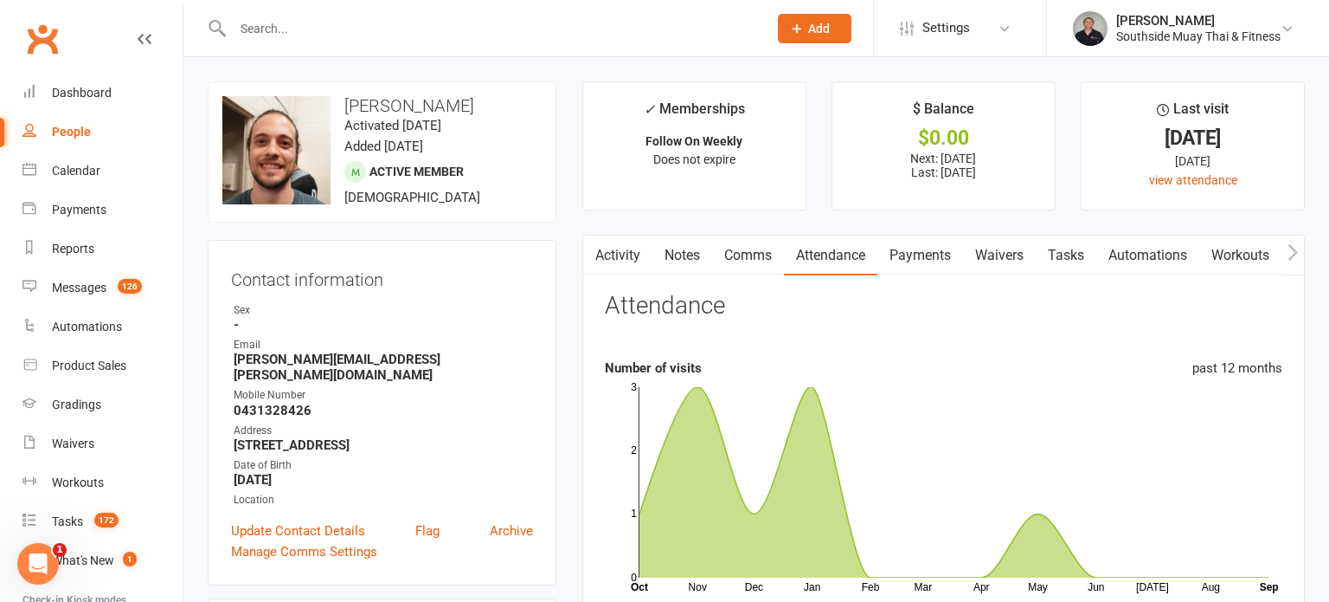
click at [763, 255] on link "Comms" at bounding box center [748, 255] width 72 height 40
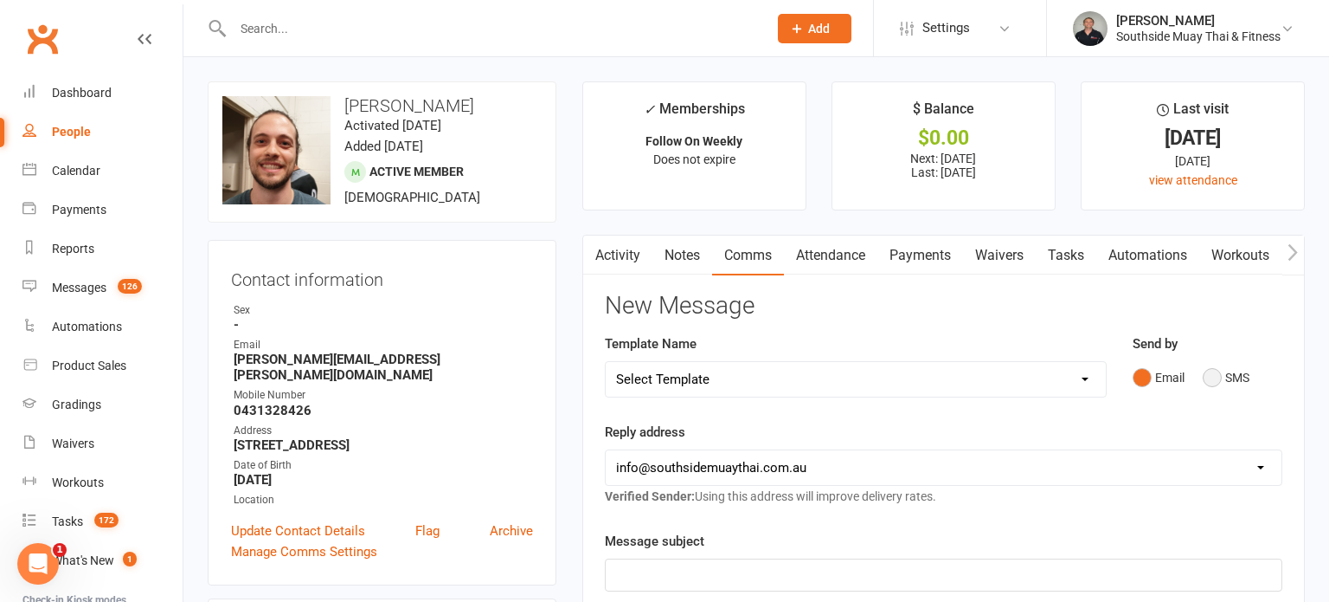
click at [1233, 373] on button "SMS" at bounding box center [1226, 377] width 47 height 33
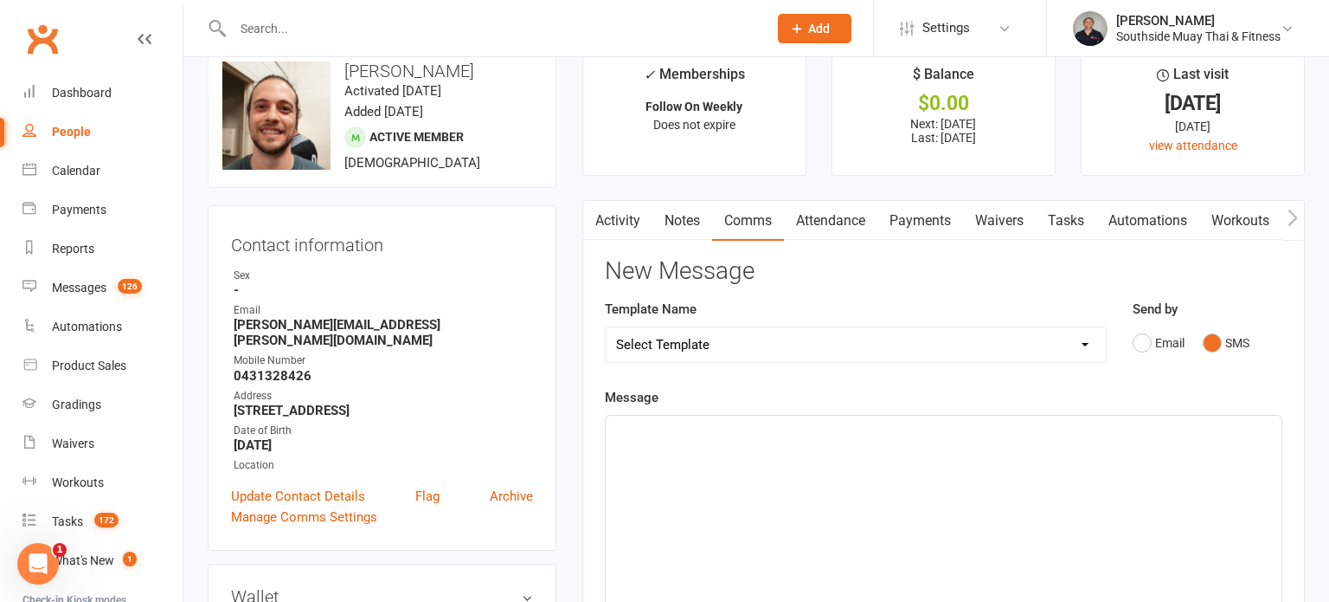
scroll to position [113, 0]
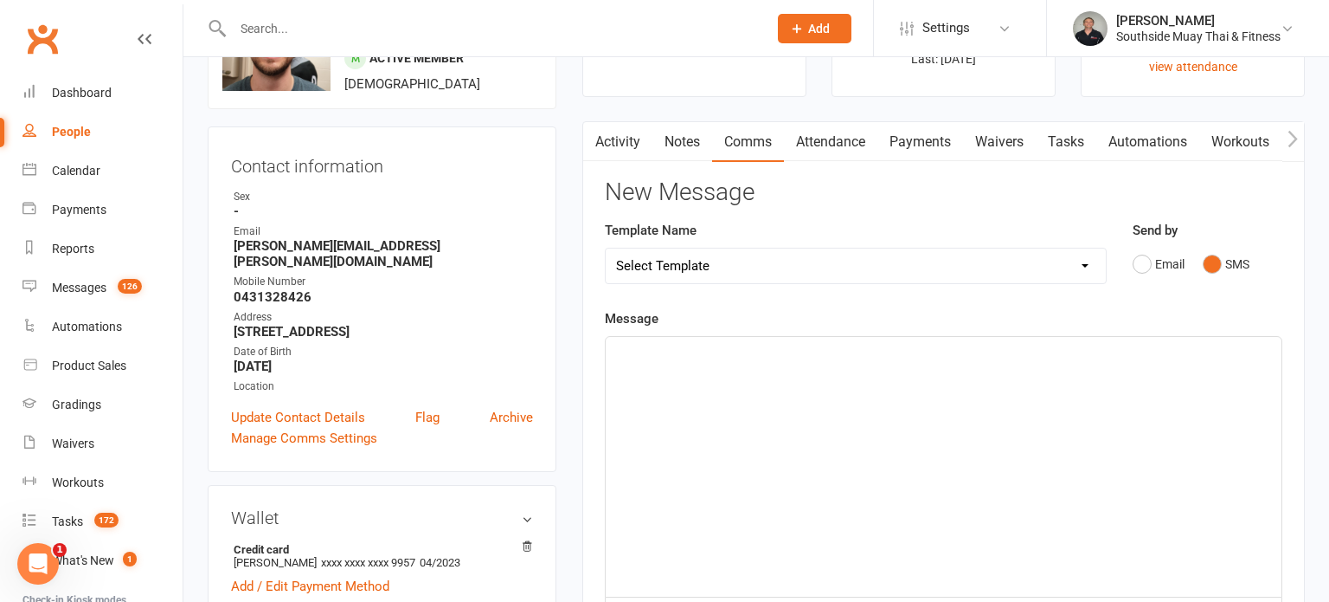
click at [831, 263] on select "Select Template [SMS] Outreach Message: High Risk – Personal From Trainer + Ree…" at bounding box center [856, 265] width 500 height 35
select select "66"
click at [606, 248] on select "Select Template [SMS] Outreach Message: High Risk – Personal From Trainer + Ree…" at bounding box center [856, 265] width 500 height 35
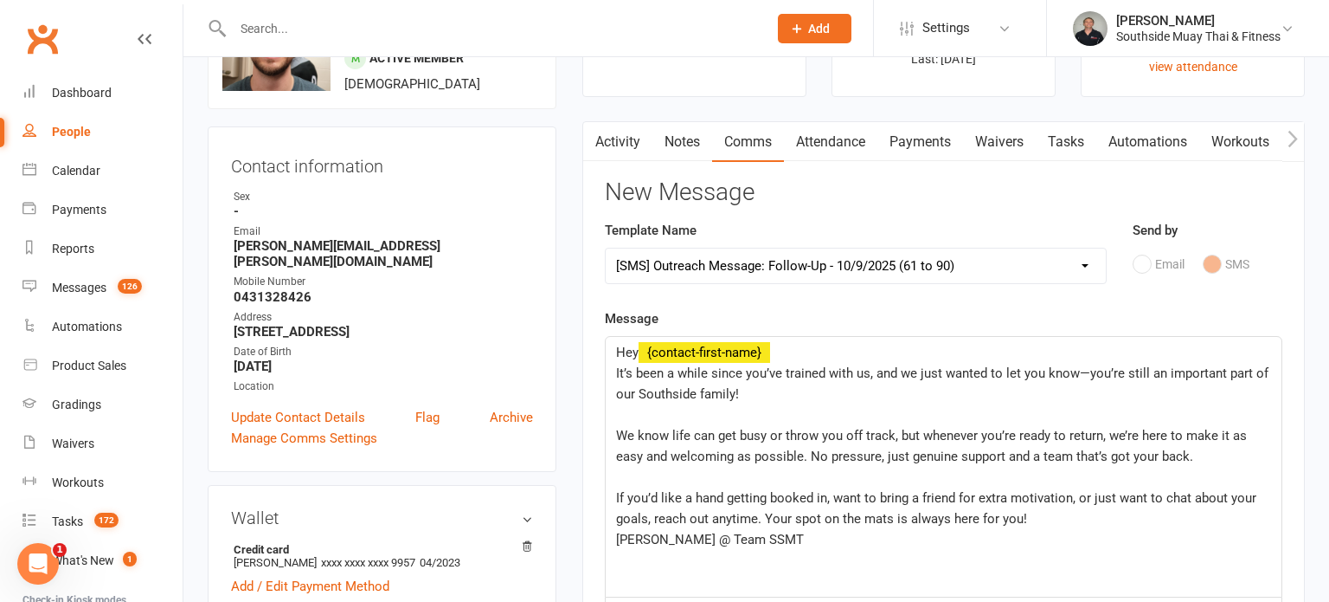
click at [746, 372] on span "It’s been a while since you’ve trained with us, and we just wanted to let you k…" at bounding box center [944, 383] width 656 height 36
click at [616, 439] on span "We know life can get busy or throw you off track, but whenever you’re ready to …" at bounding box center [933, 446] width 634 height 36
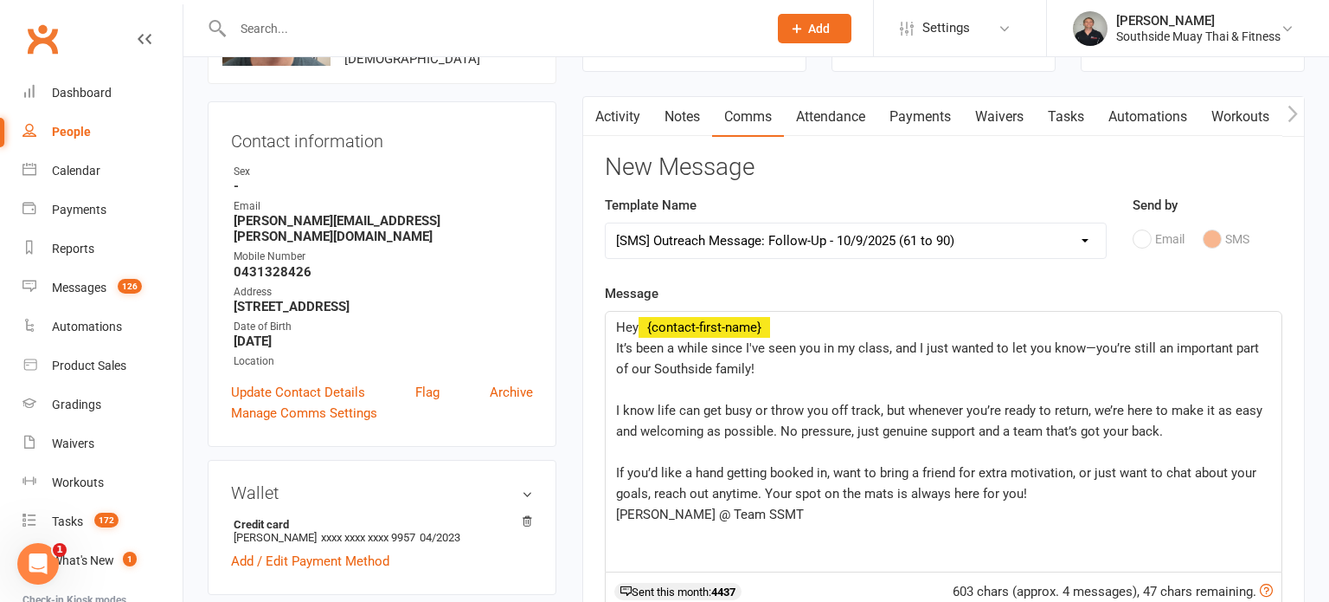
scroll to position [140, 0]
click at [615, 512] on div "Hey ﻿ {contact-first-name} It’s been a while since I've seen you in my class, a…" at bounding box center [944, 440] width 676 height 260
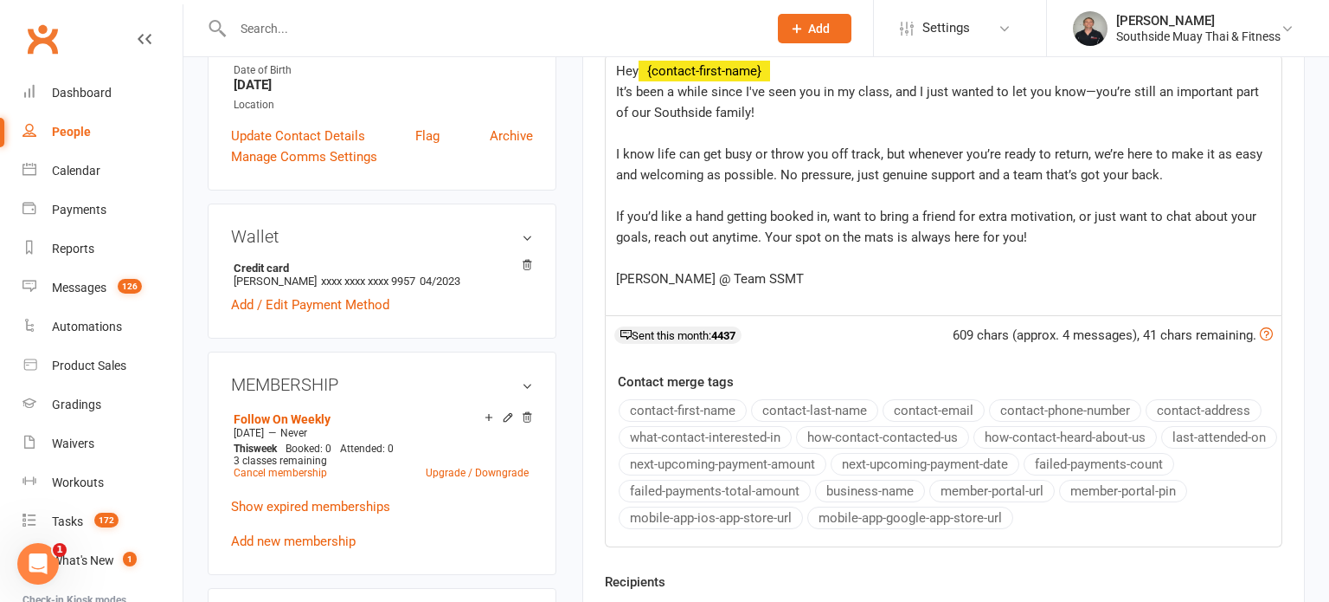
scroll to position [540, 0]
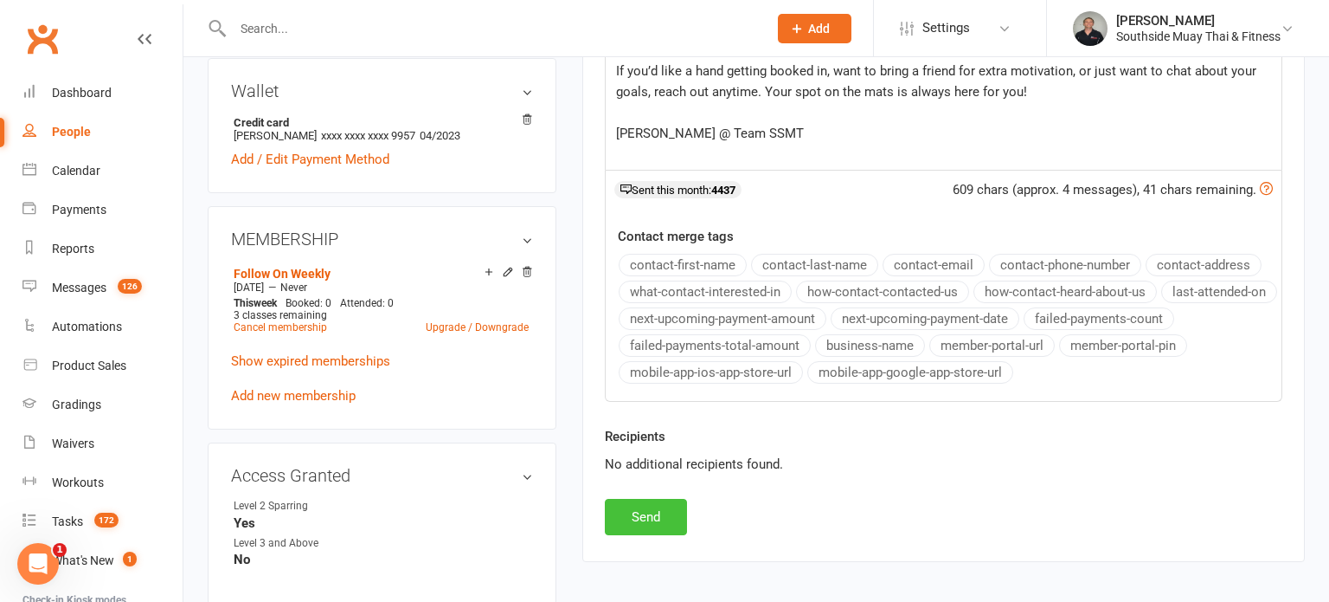
click at [653, 507] on button "Send" at bounding box center [646, 517] width 82 height 36
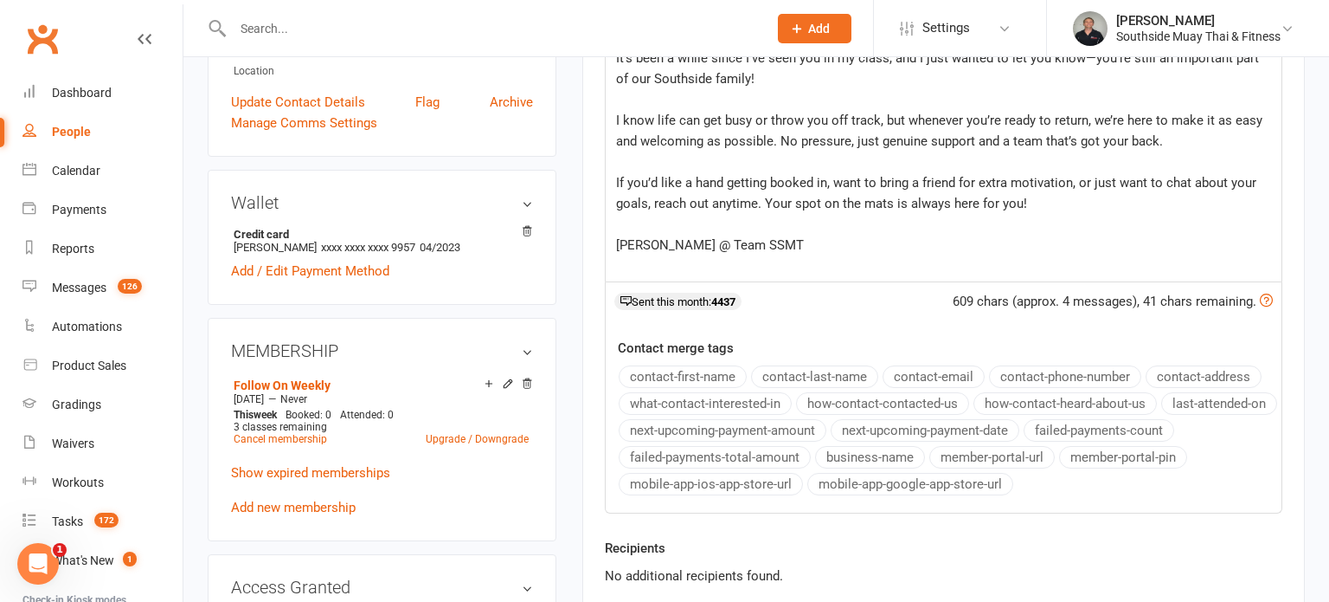
scroll to position [263, 0]
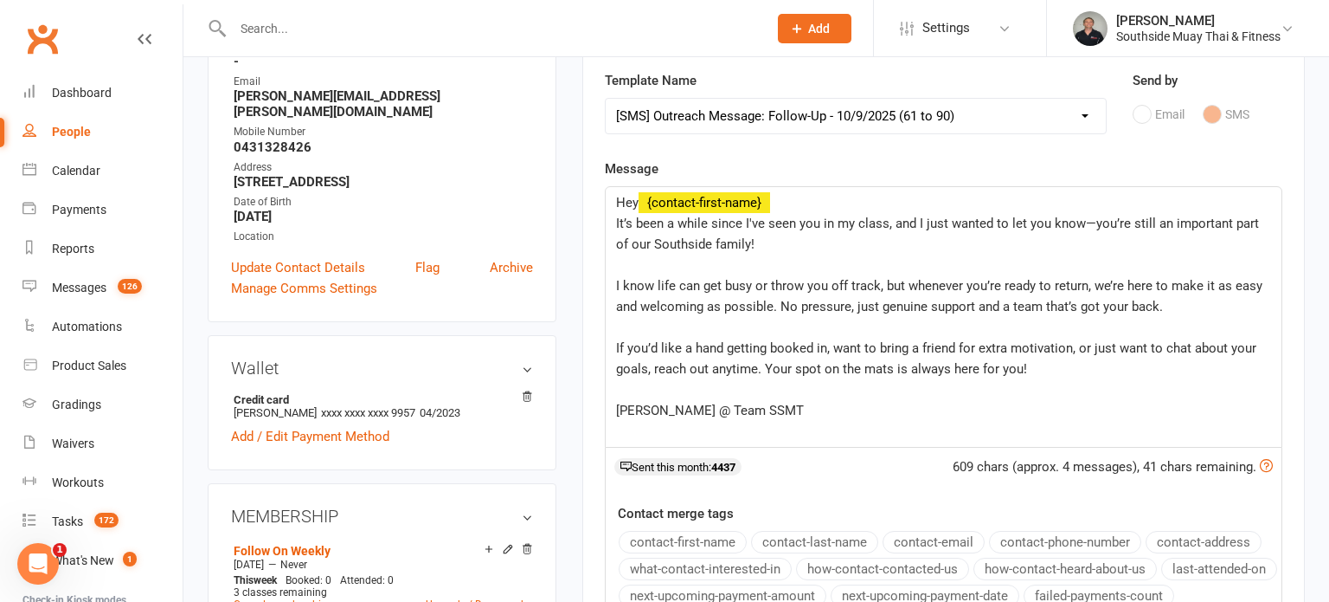
select select
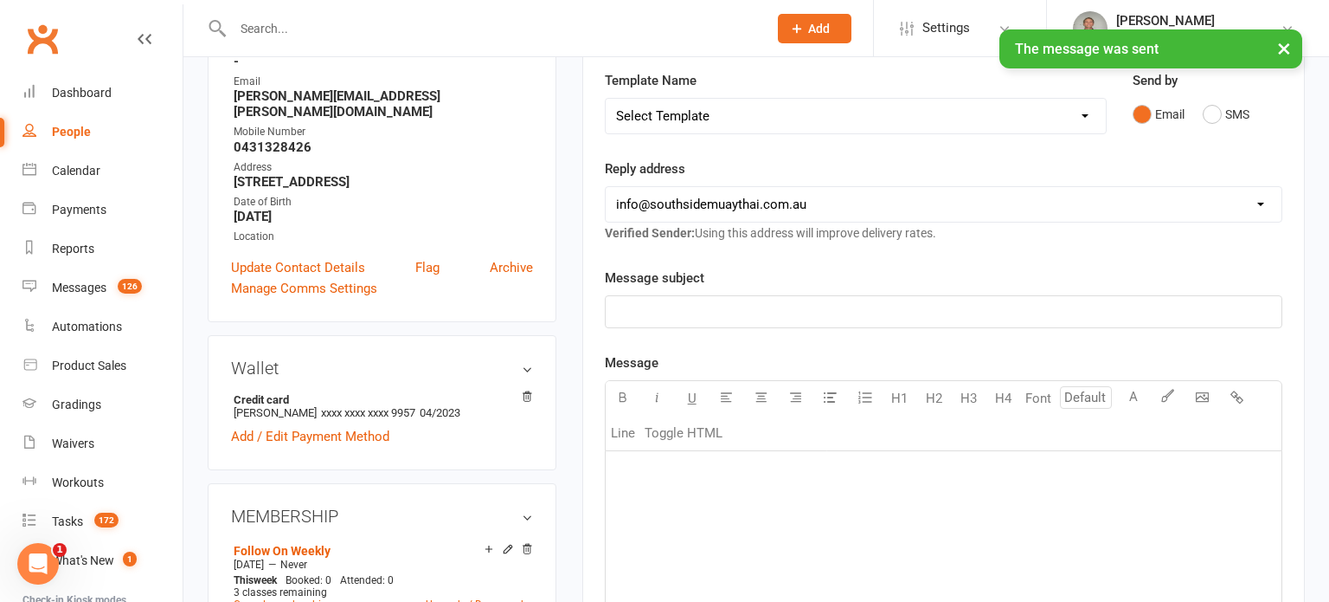
scroll to position [0, 0]
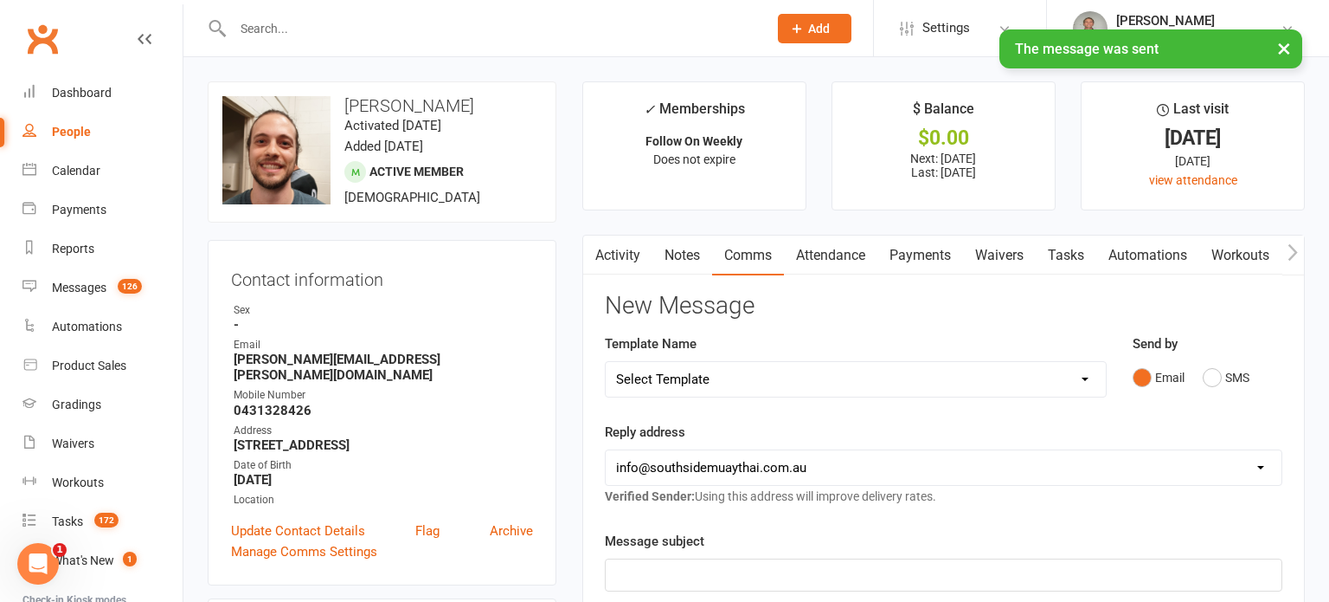
click at [620, 244] on link "Activity" at bounding box center [617, 255] width 69 height 40
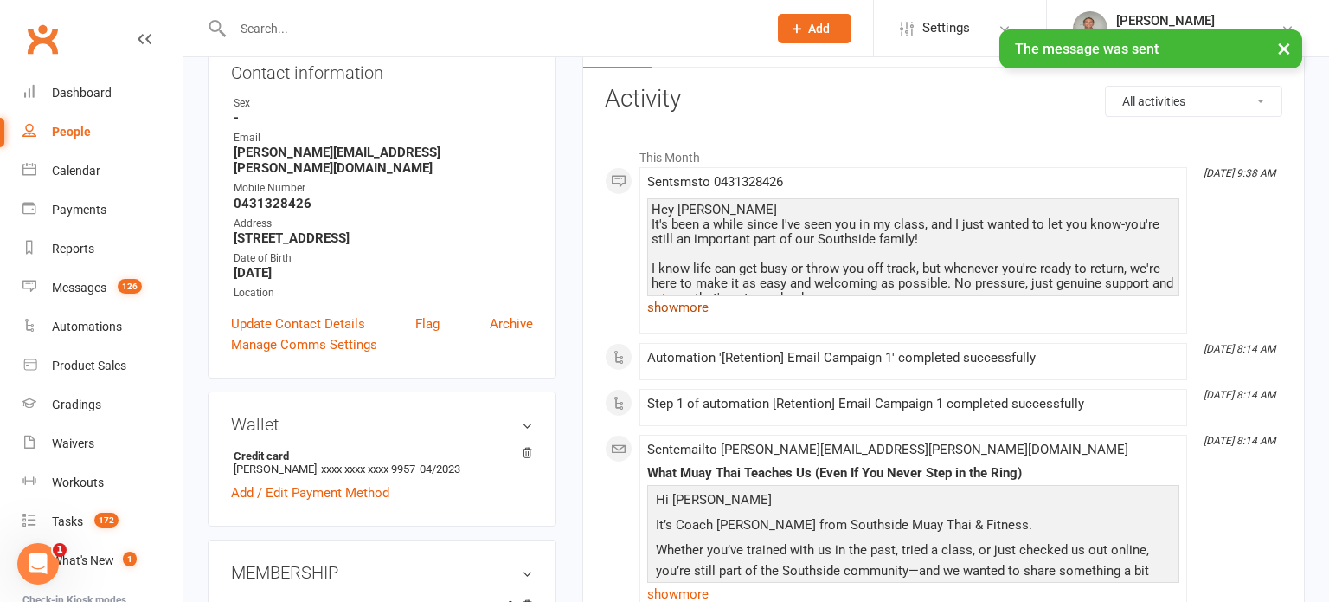
scroll to position [209, 0]
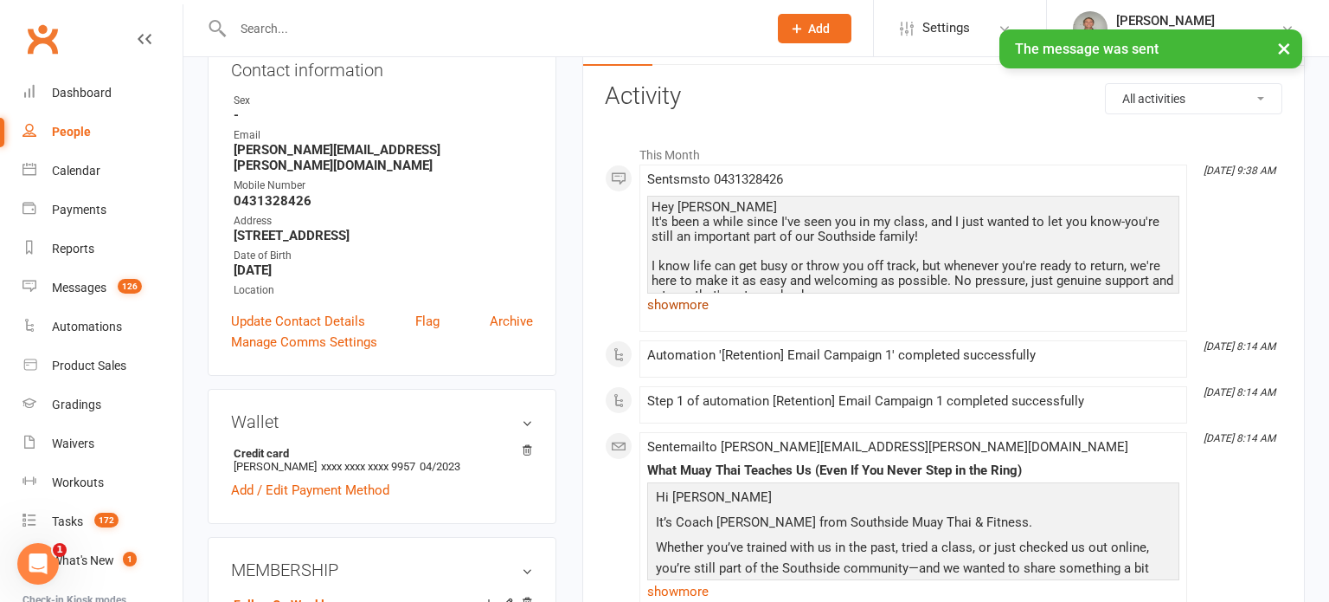
click at [658, 304] on link "show more" at bounding box center [913, 305] width 532 height 24
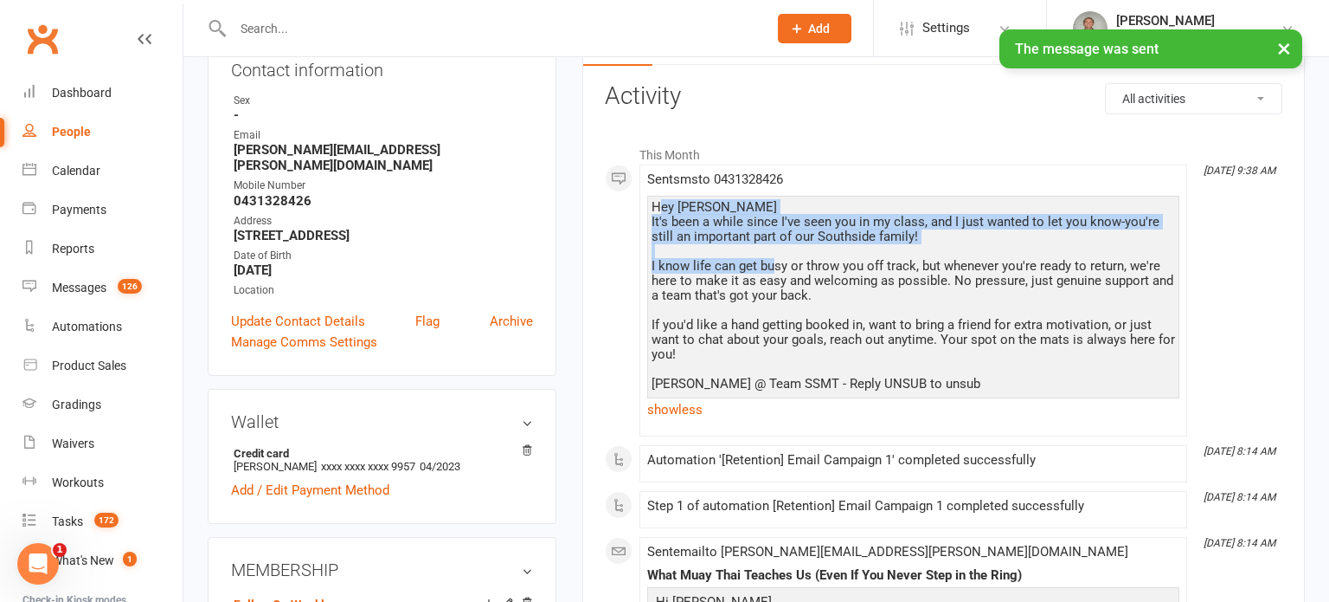
drag, startPoint x: 656, startPoint y: 203, endPoint x: 776, endPoint y: 264, distance: 134.7
click at [775, 265] on div "Hey Thomas It's been a while since I've seen you in my class, and I just wanted…" at bounding box center [914, 295] width 524 height 191
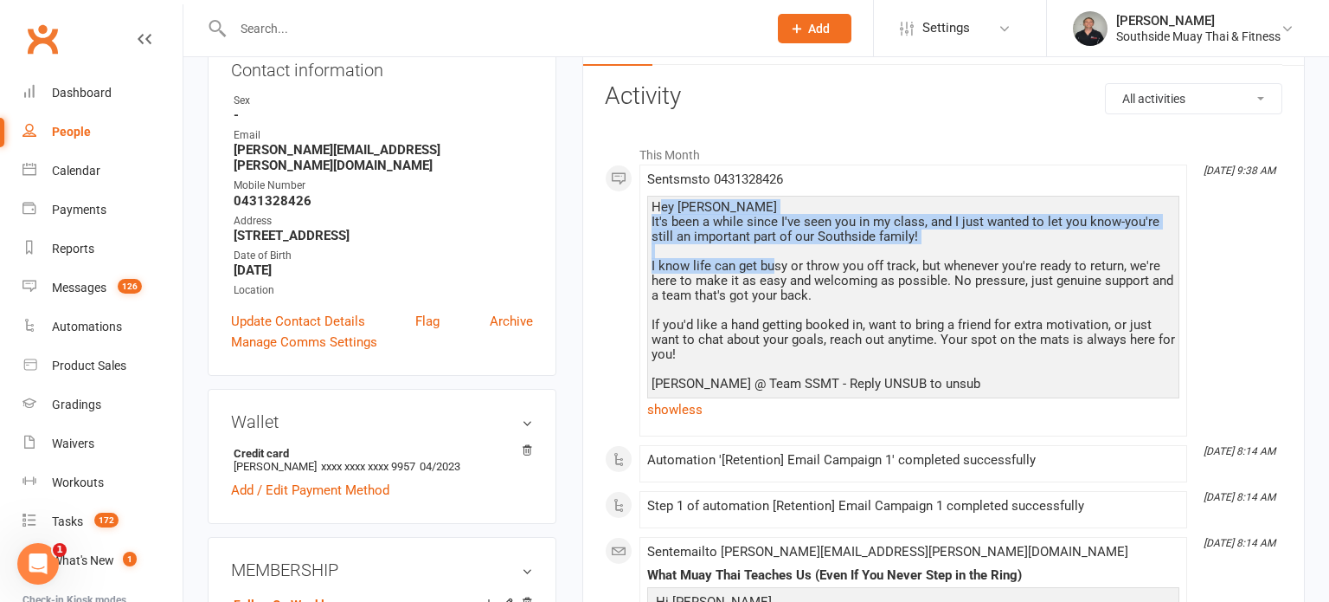
click at [668, 201] on div "Hey Thomas It's been a while since I've seen you in my class, and I just wanted…" at bounding box center [914, 295] width 524 height 191
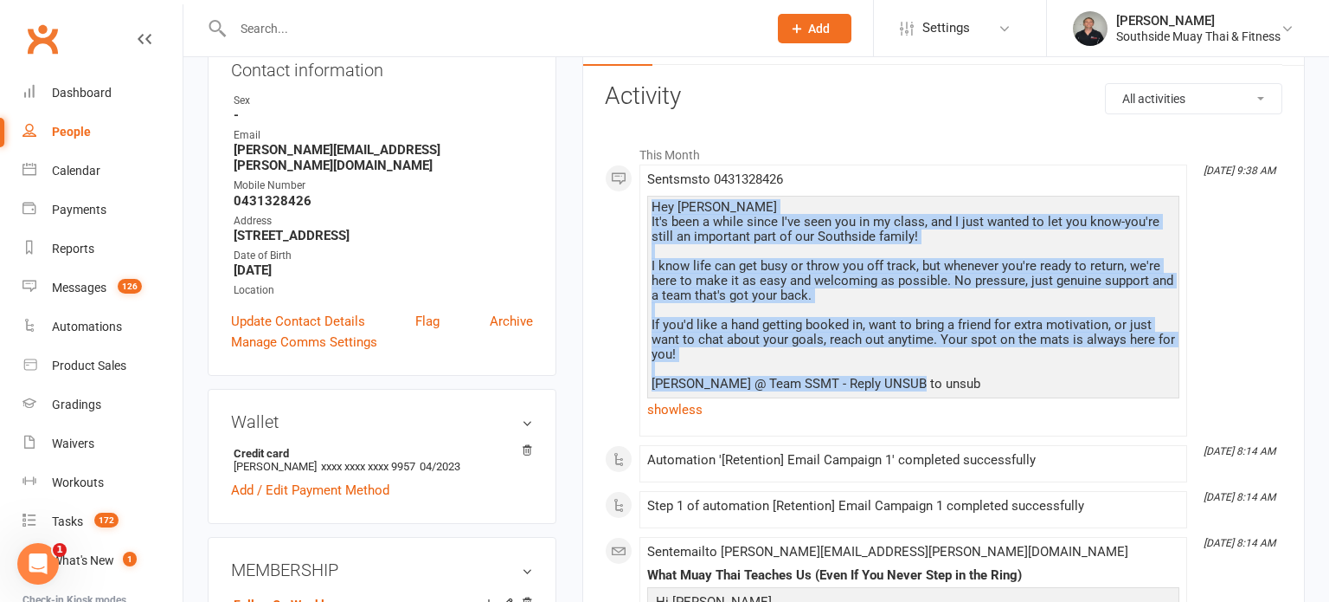
drag, startPoint x: 653, startPoint y: 208, endPoint x: 980, endPoint y: 383, distance: 371.4
click at [980, 383] on div "Hey Thomas It's been a while since I've seen you in my class, and I just wanted…" at bounding box center [914, 295] width 524 height 191
copy div "Hey Thomas It's been a while since I've seen you in my class, and I just wanted…"
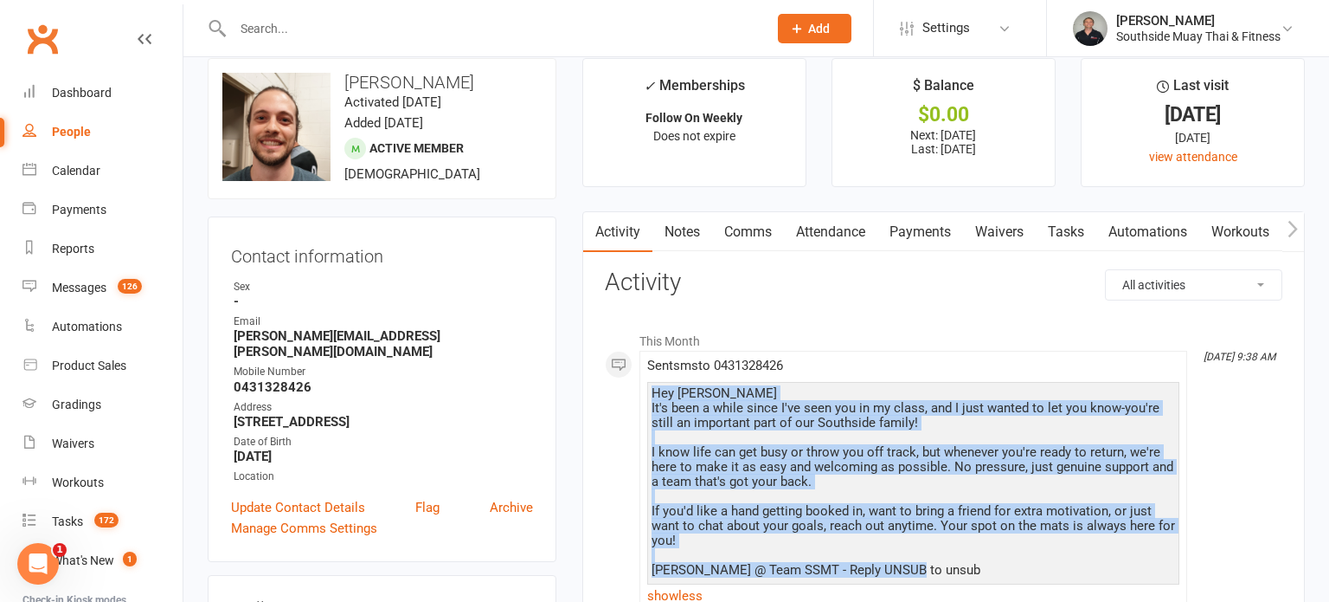
scroll to position [0, 0]
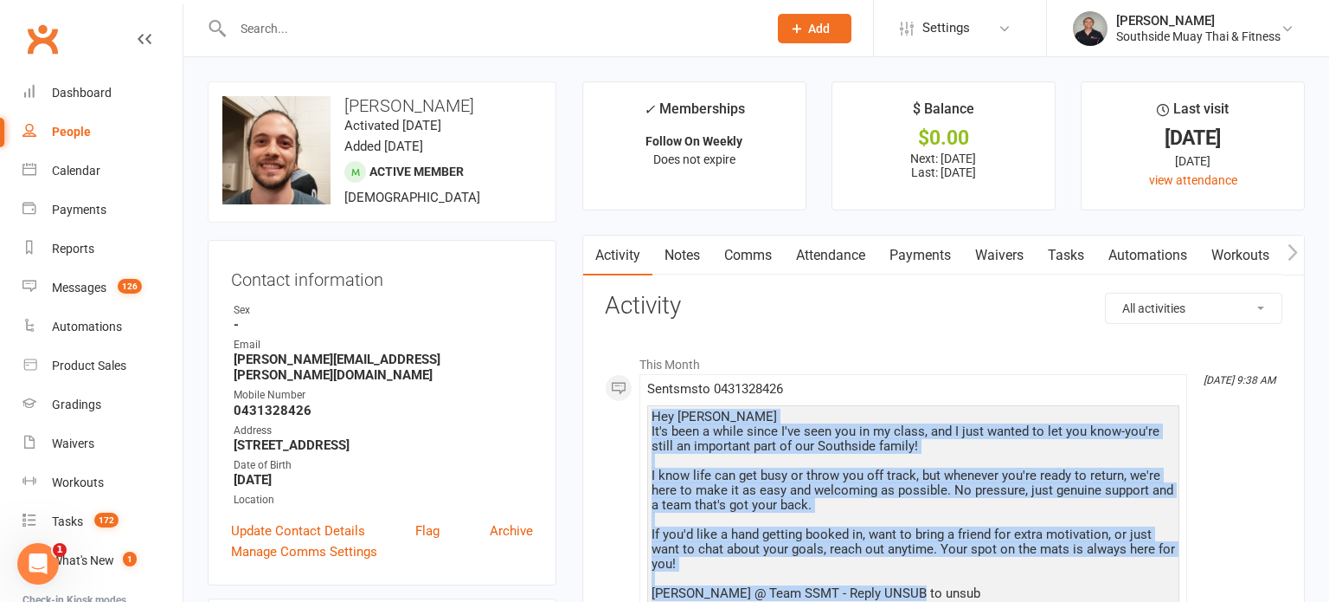
click at [700, 254] on link "Notes" at bounding box center [683, 255] width 60 height 40
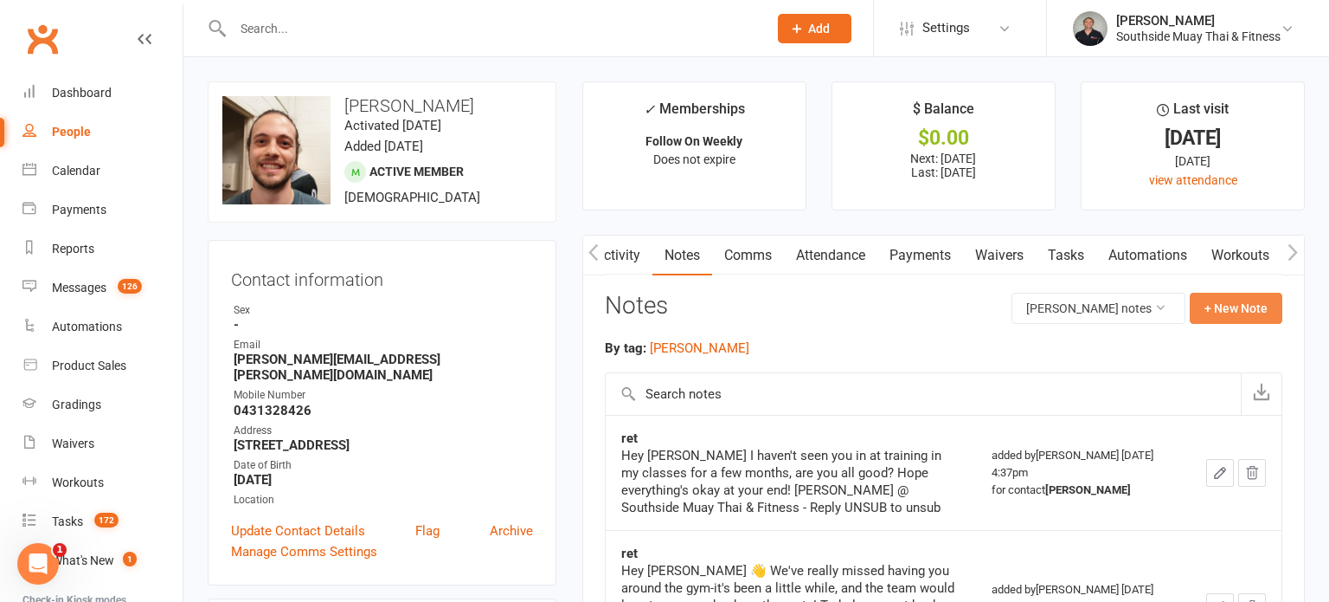
click at [1262, 312] on button "+ New Note" at bounding box center [1236, 308] width 93 height 31
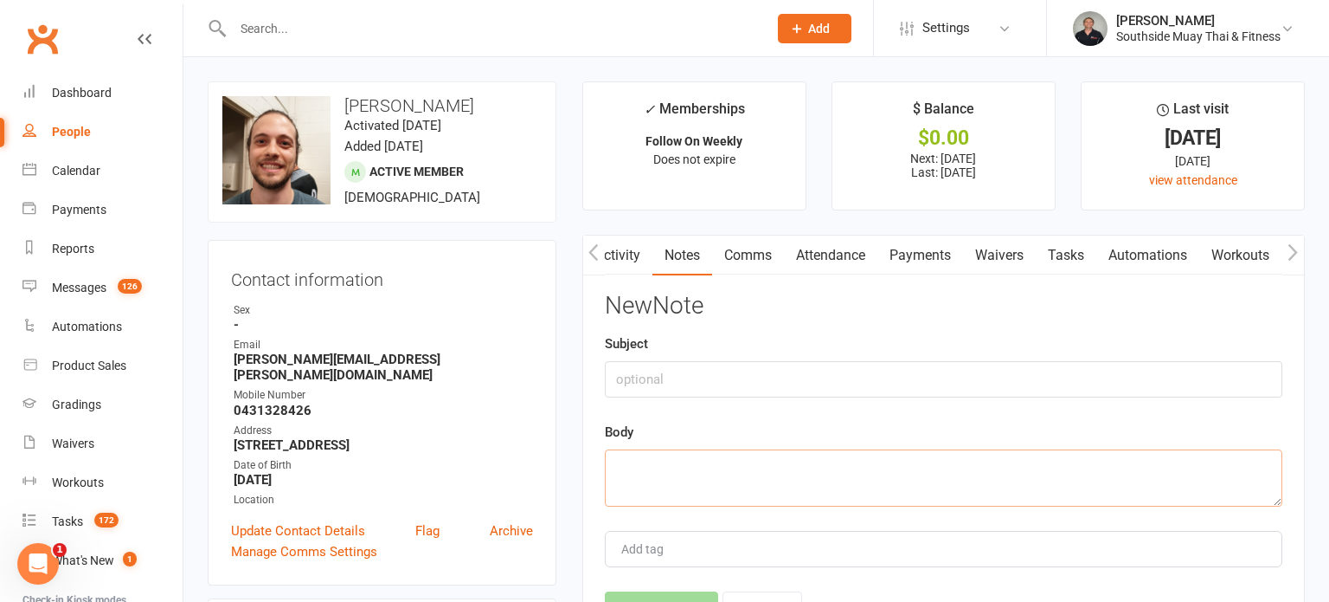
click at [736, 473] on textarea at bounding box center [944, 477] width 678 height 57
paste textarea "Hey Thomas It's been a while since I've seen you in my class, and I just wanted…"
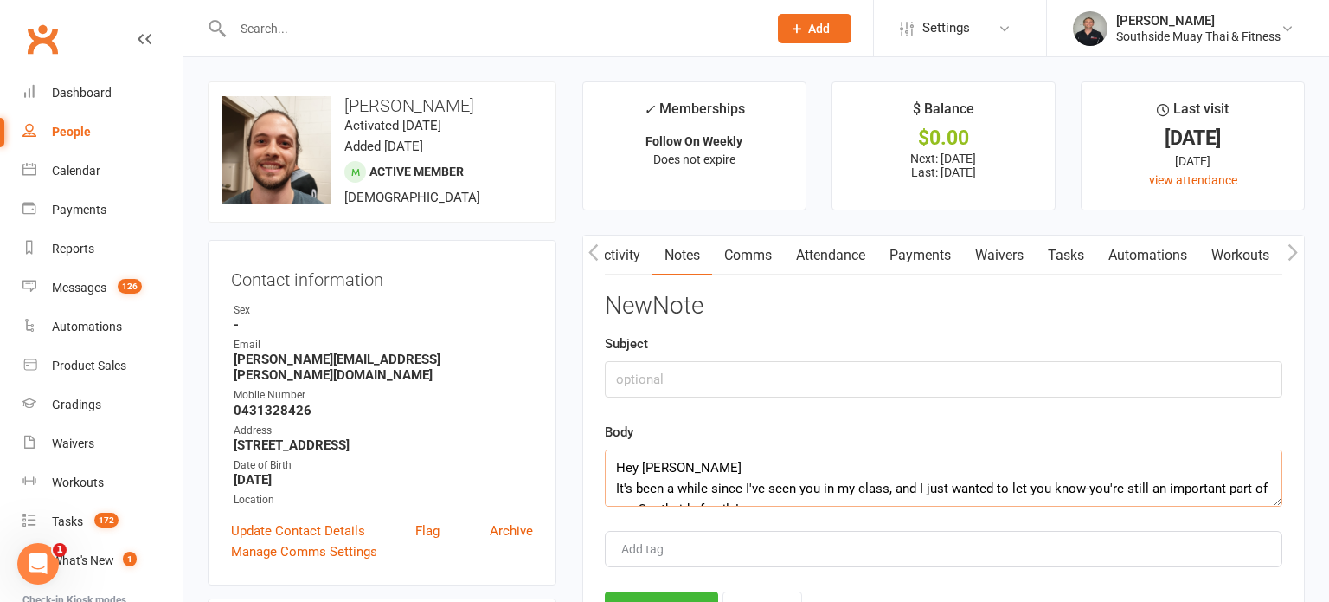
scroll to position [177, 0]
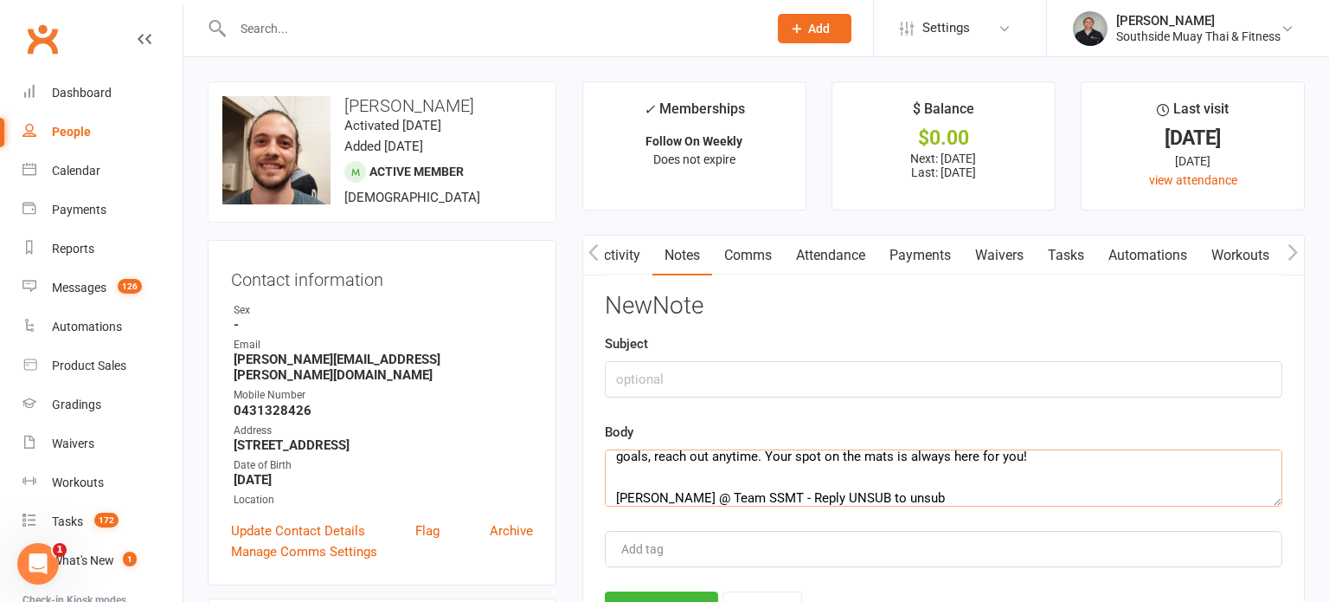
type textarea "Hey Thomas It's been a while since I've seen you in my class, and I just wanted…"
click at [733, 384] on input "text" at bounding box center [944, 379] width 678 height 36
type input "ret"
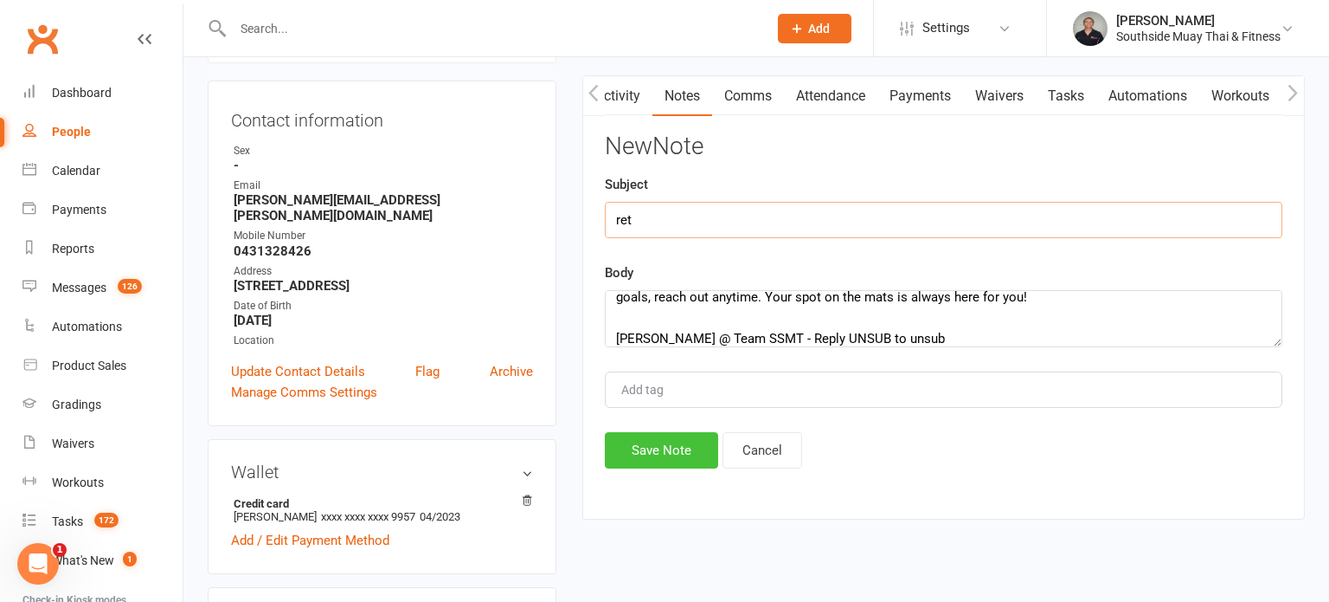
scroll to position [171, 0]
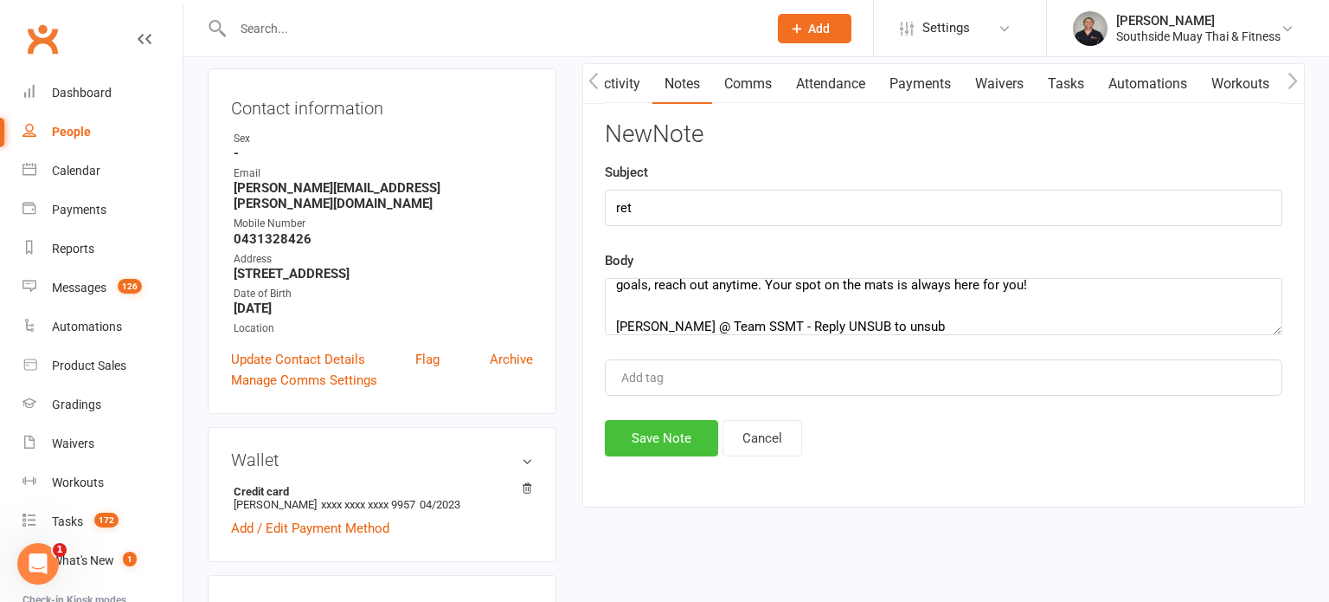
click at [674, 438] on button "Save Note" at bounding box center [661, 438] width 113 height 36
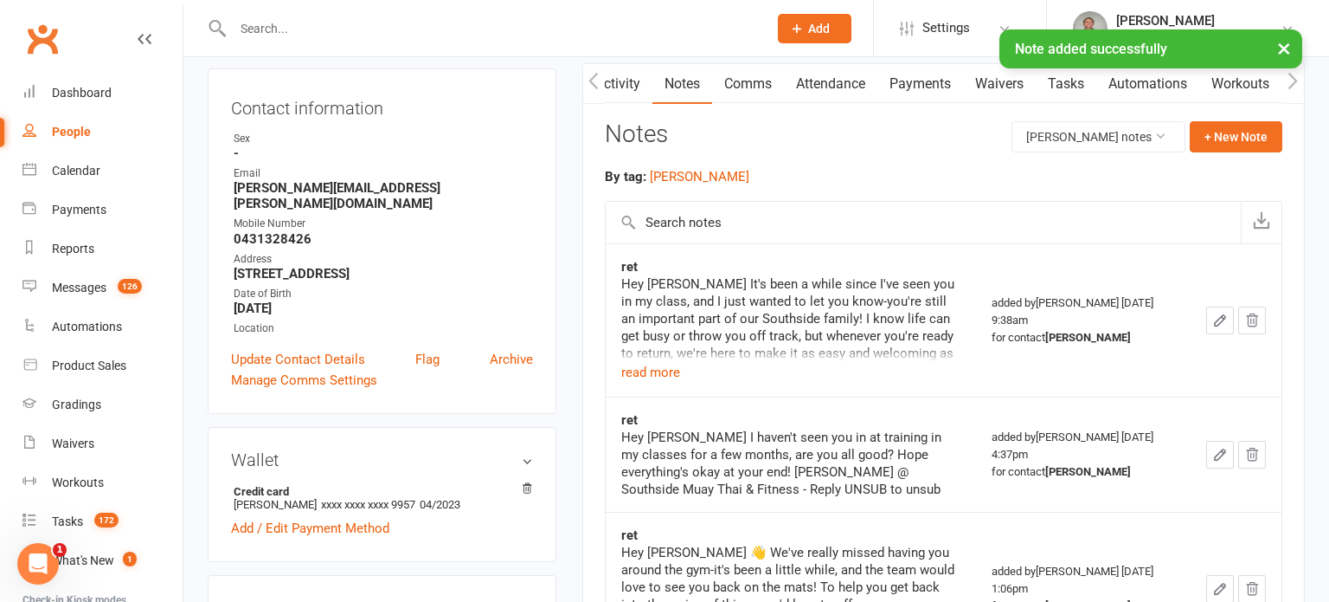
scroll to position [0, 0]
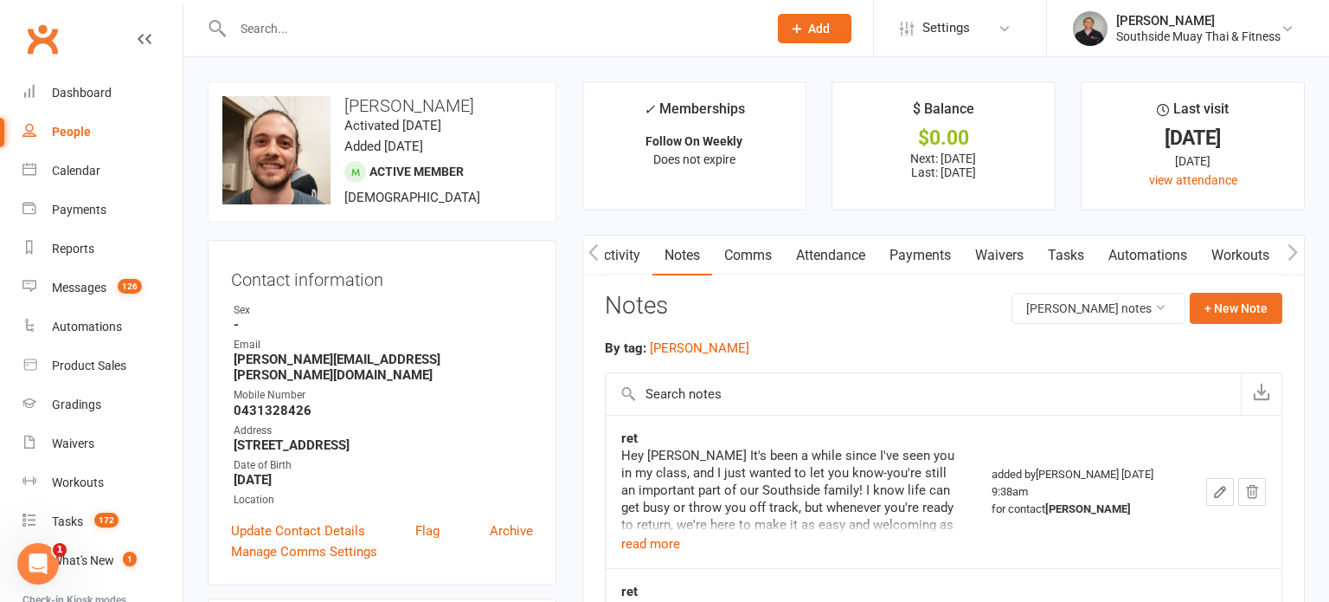
click at [303, 35] on input "text" at bounding box center [492, 28] width 528 height 24
type input "ryan"
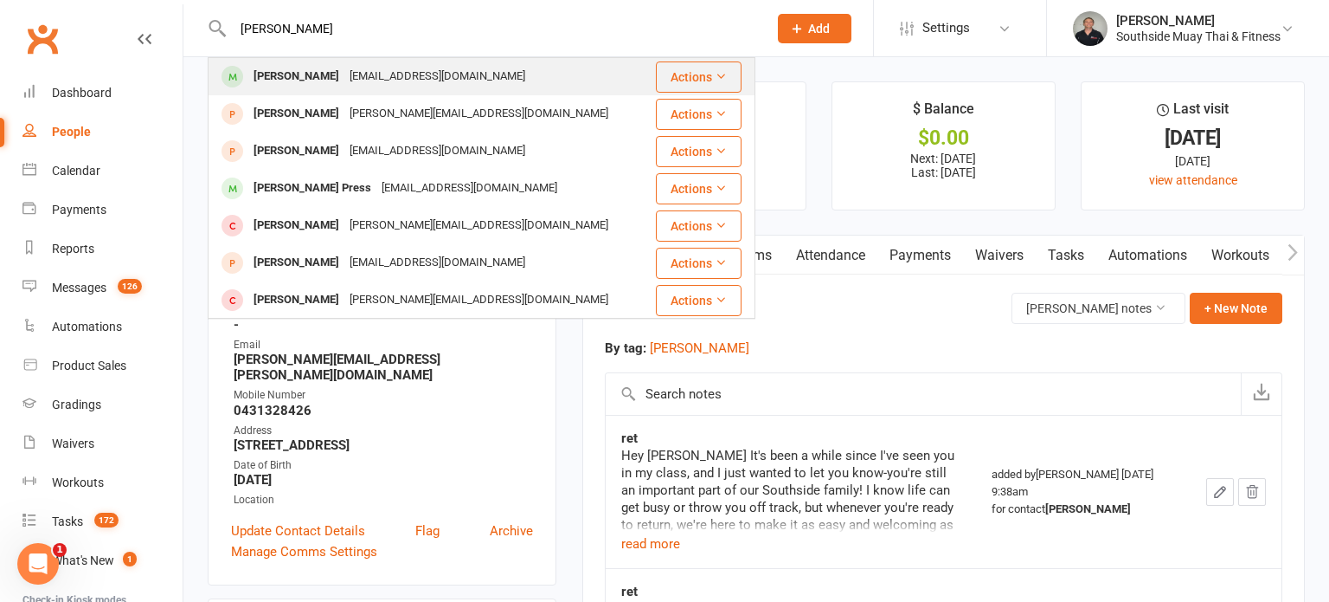
type input "Ryan price"
click at [353, 68] on div "crusty_price@hotmail.com" at bounding box center [437, 76] width 186 height 25
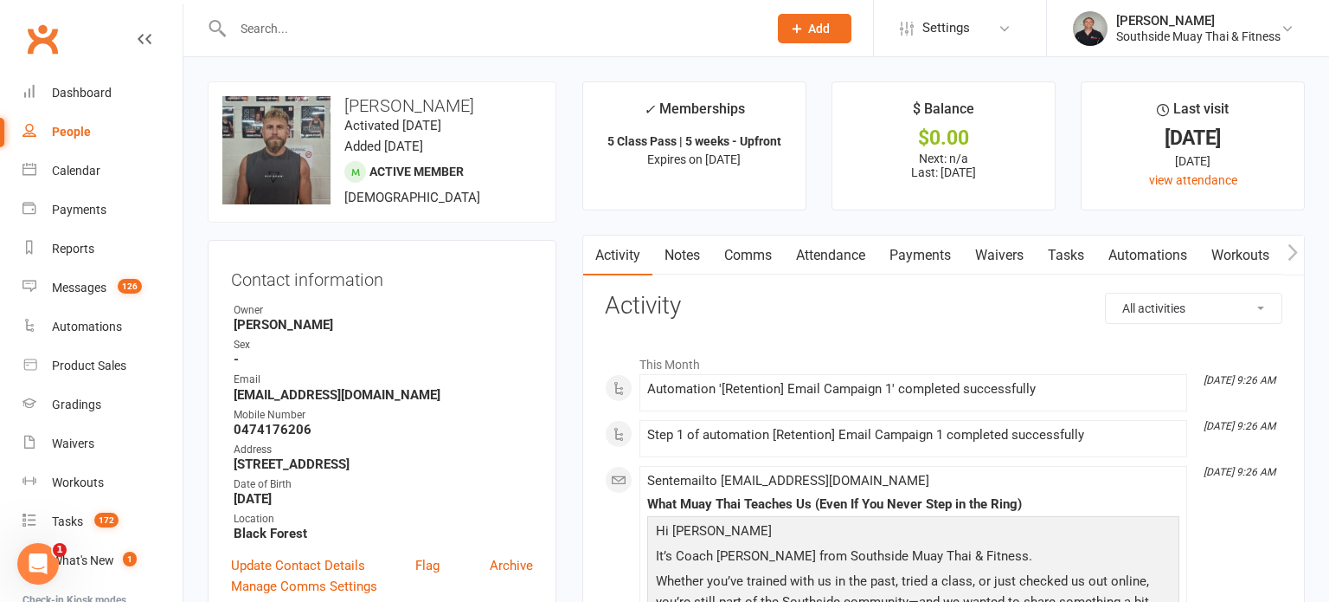
click at [594, 29] on input "text" at bounding box center [492, 28] width 528 height 24
type input "connor"
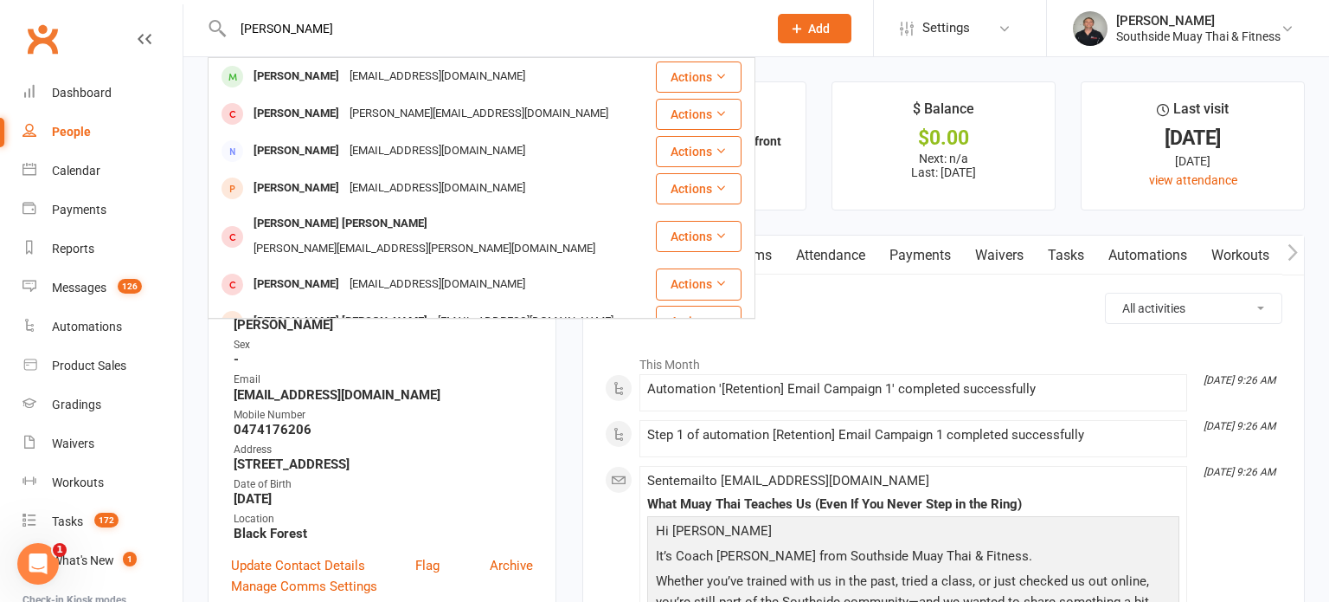
type input "Connor lynch"
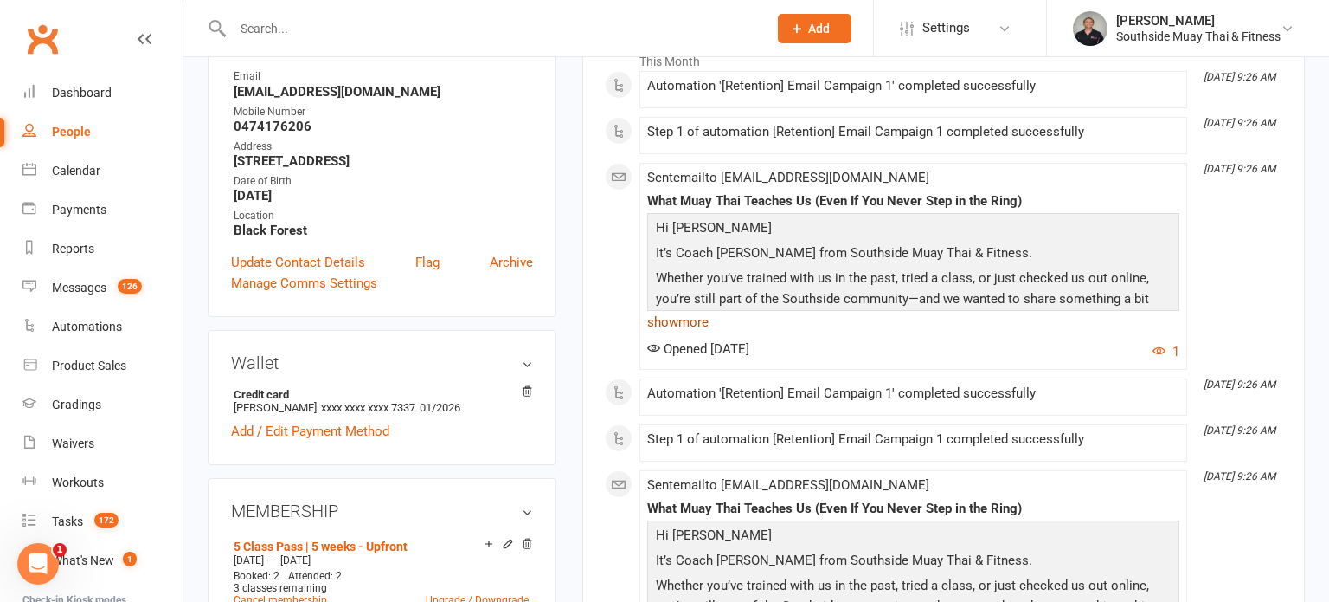
scroll to position [379, 0]
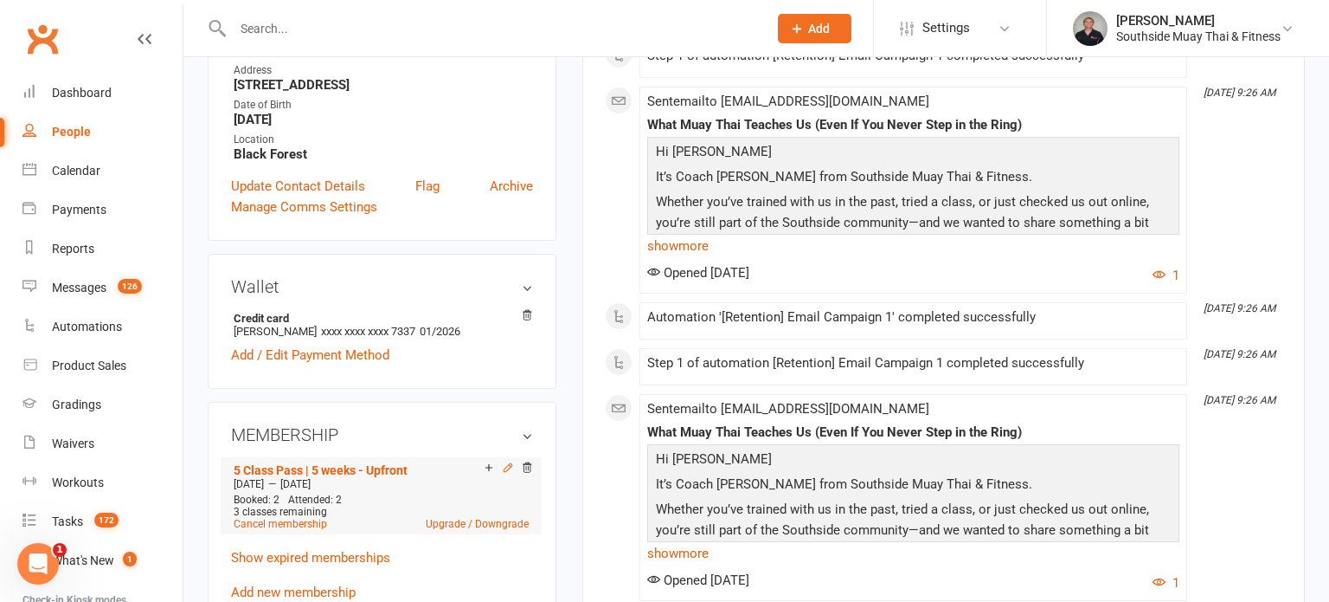
click at [507, 463] on icon at bounding box center [508, 467] width 12 height 12
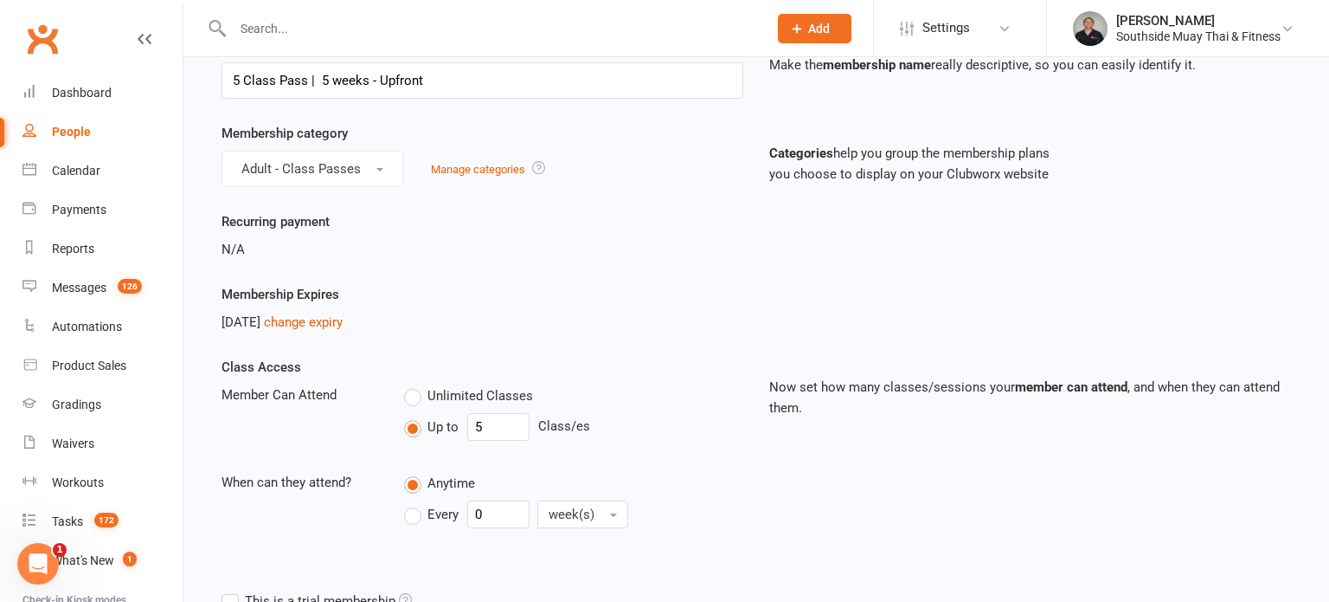
scroll to position [110, 0]
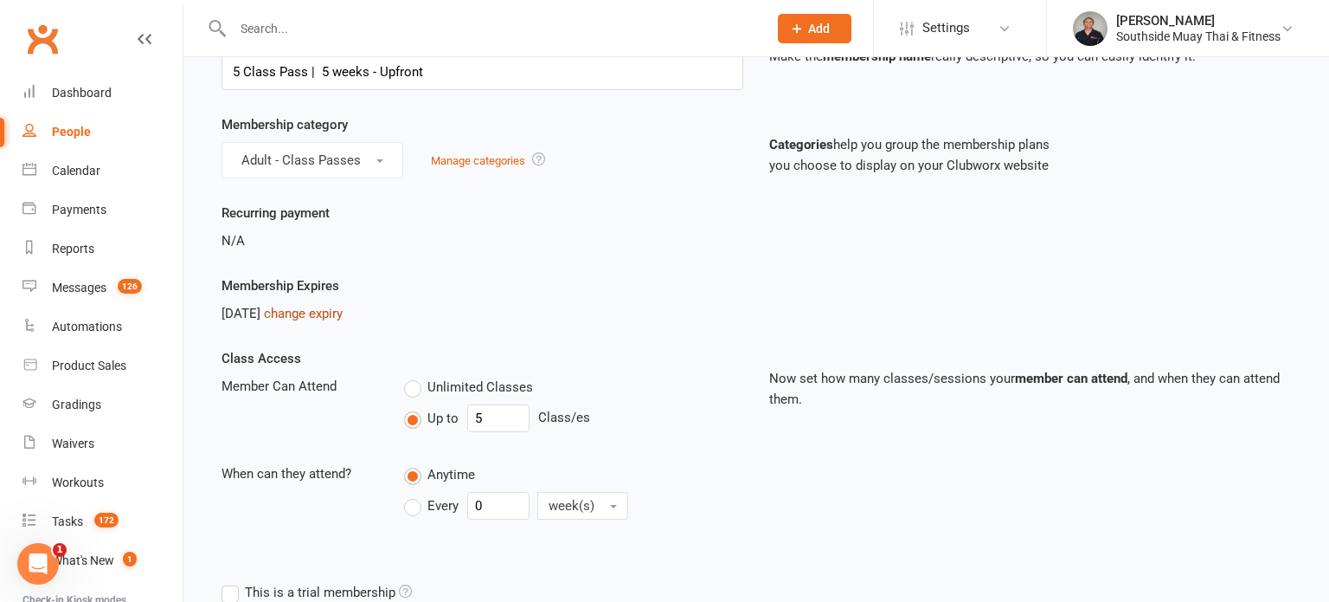
click at [343, 319] on link "change expiry" at bounding box center [303, 314] width 79 height 16
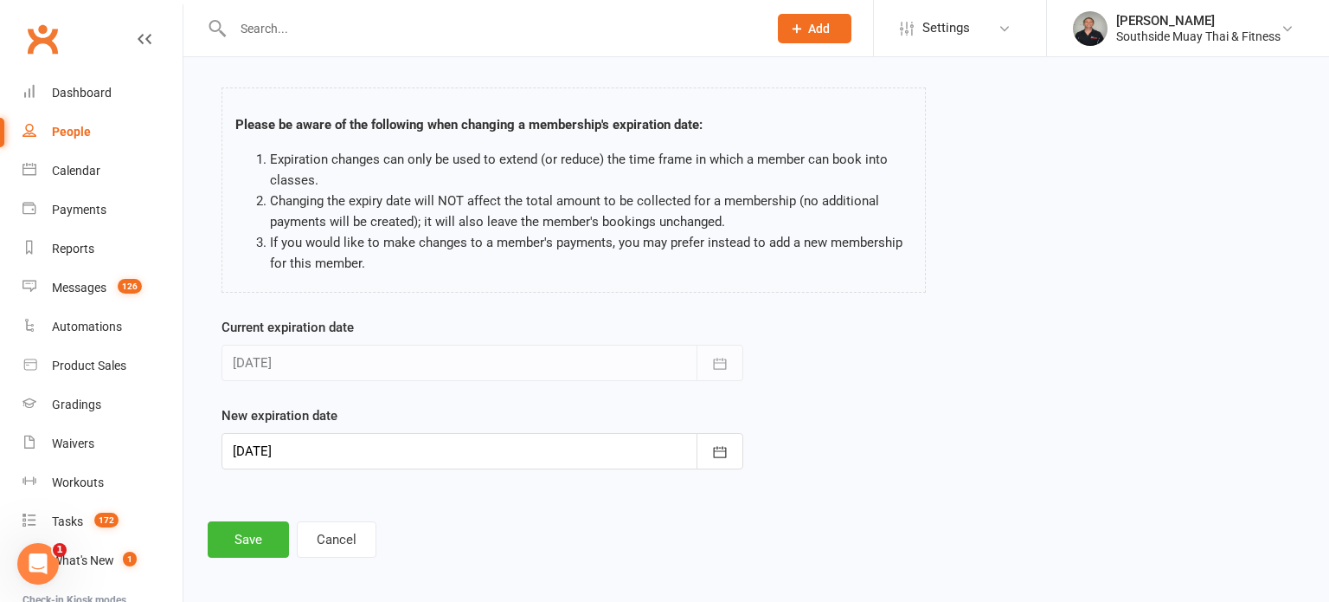
scroll to position [69, 0]
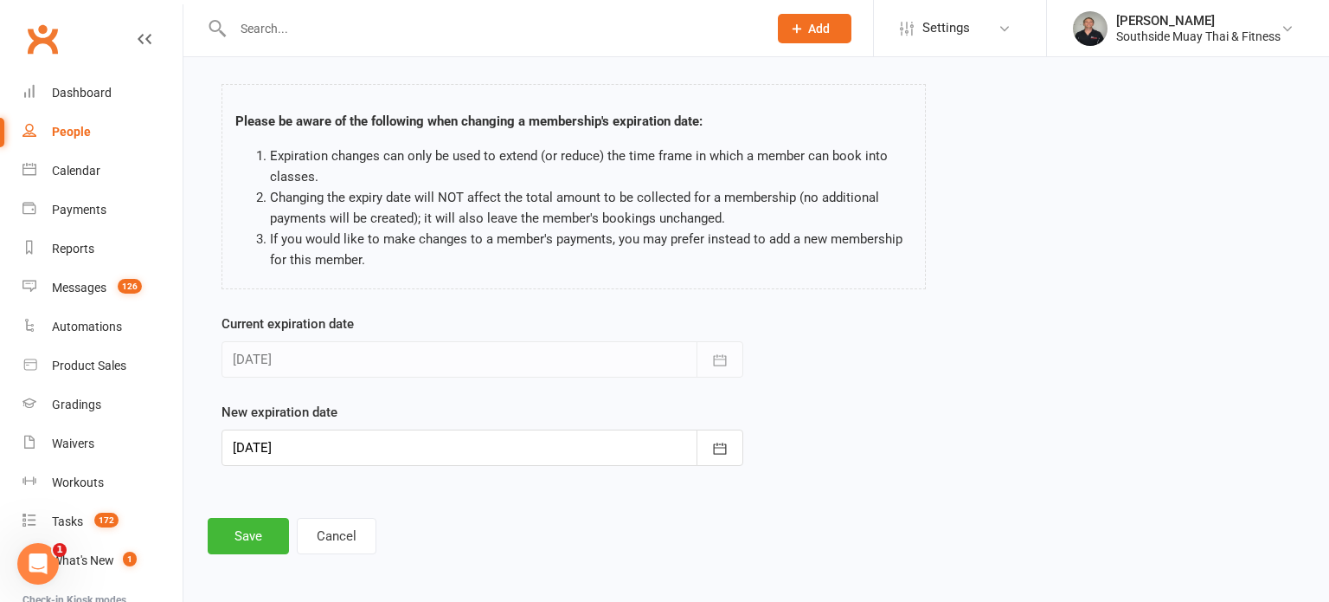
click at [313, 452] on div at bounding box center [483, 447] width 522 height 36
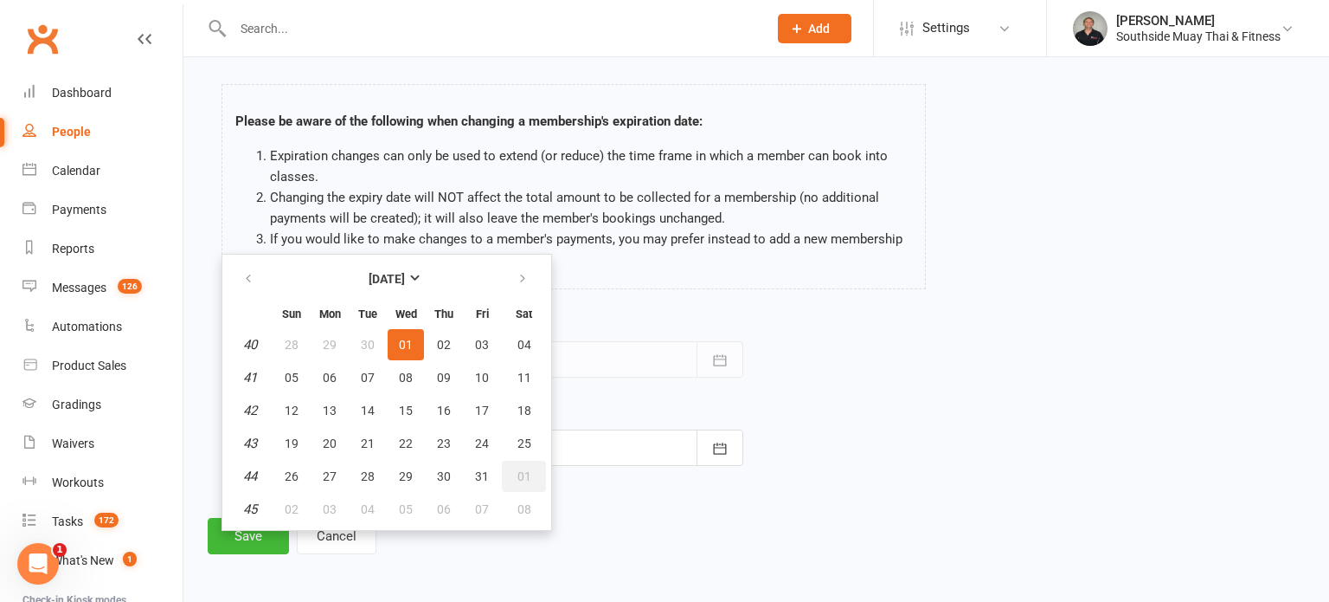
click at [518, 473] on span "01" at bounding box center [525, 476] width 14 height 14
type input "01 Nov 2025"
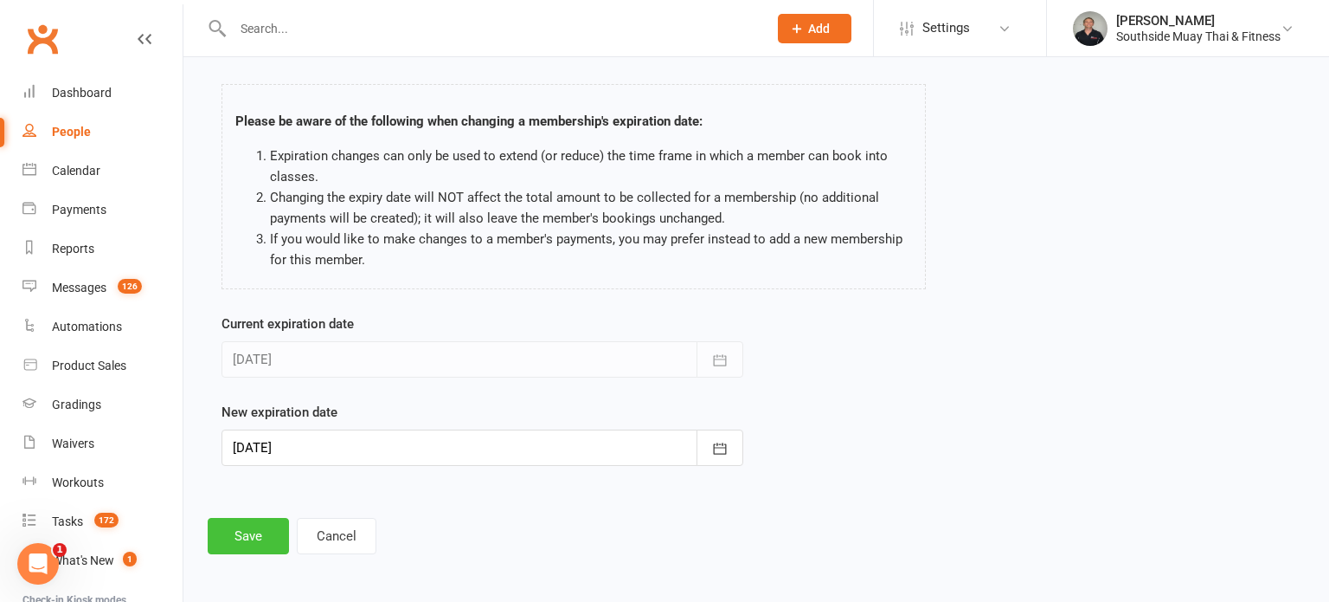
click at [222, 528] on button "Save" at bounding box center [248, 536] width 81 height 36
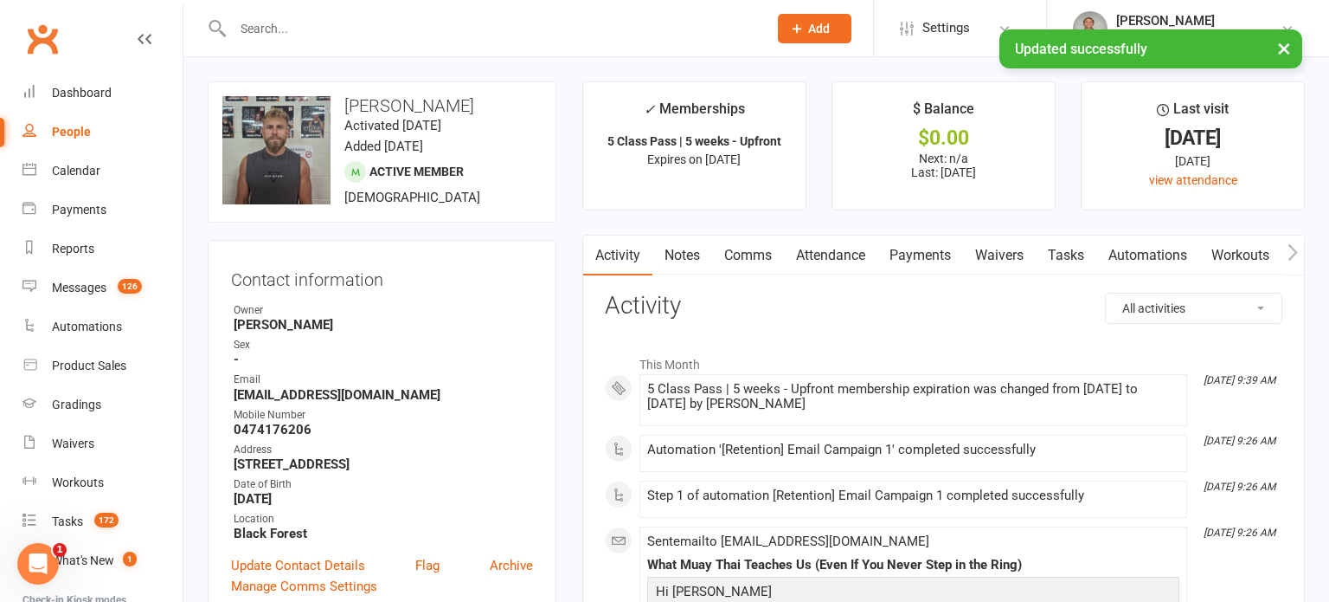
click at [386, 29] on div "× Updated successfully" at bounding box center [653, 29] width 1307 height 0
click at [364, 29] on div "× Updated successfully" at bounding box center [653, 29] width 1307 height 0
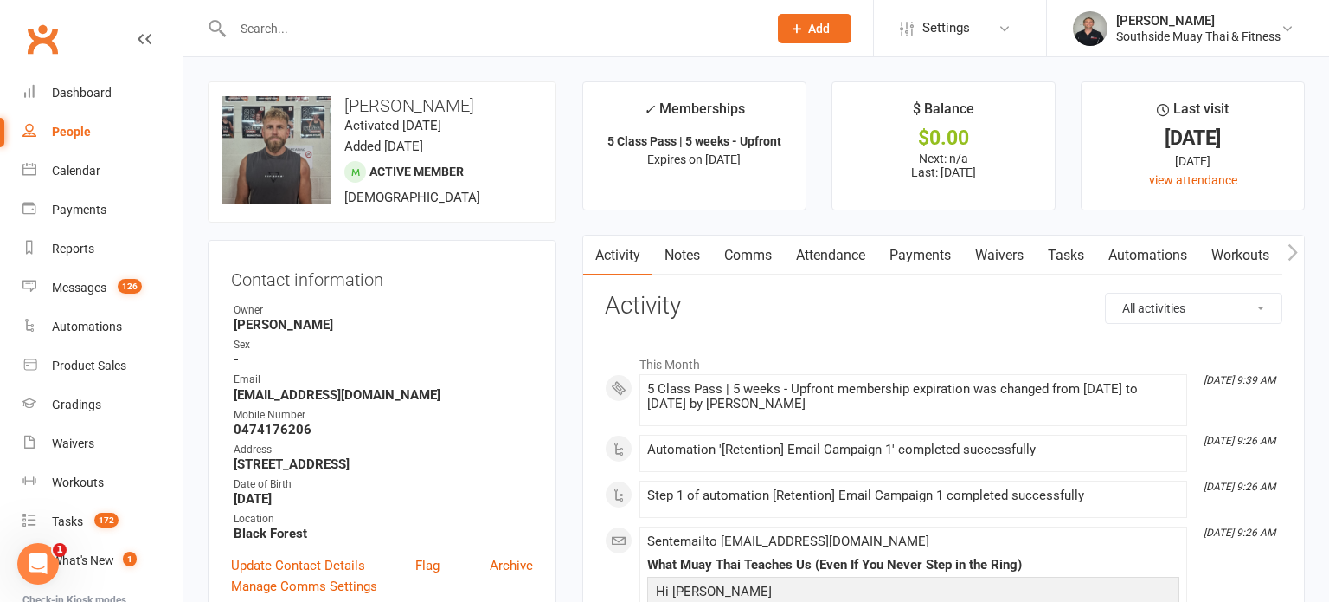
click at [265, 29] on input "text" at bounding box center [492, 28] width 528 height 24
type input "connor"
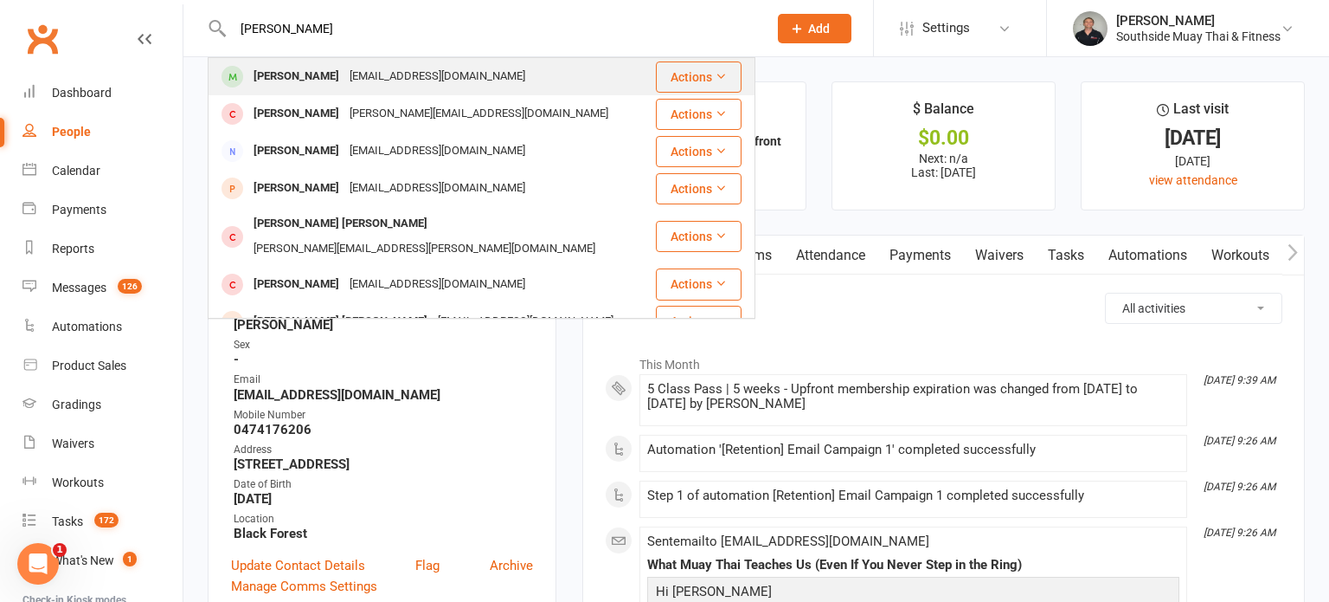
type input "Connor lynch"
click at [289, 76] on div "Connor Lynch" at bounding box center [296, 76] width 96 height 25
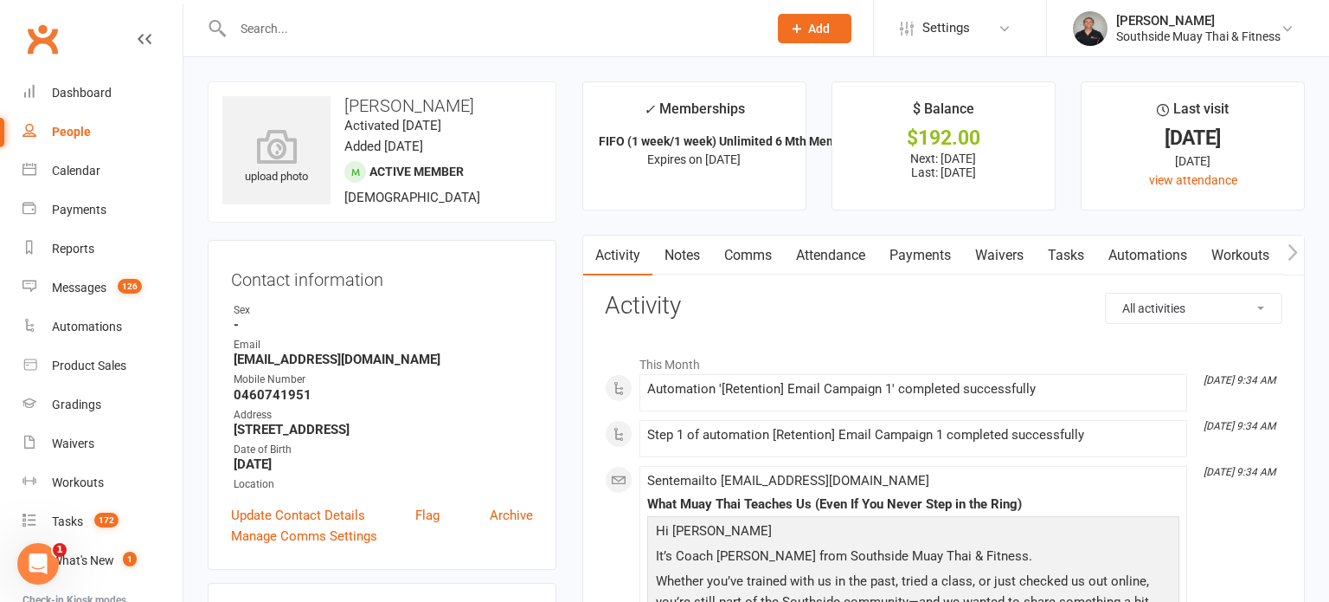
click at [800, 253] on link "Attendance" at bounding box center [830, 255] width 93 height 40
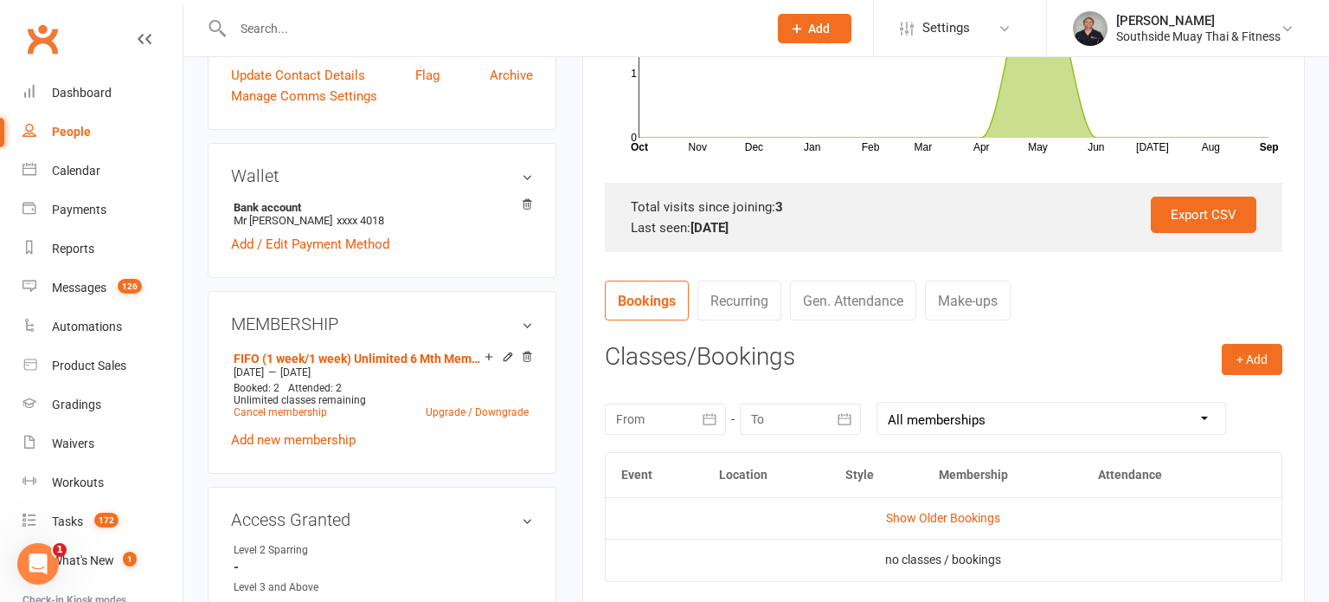
scroll to position [592, 0]
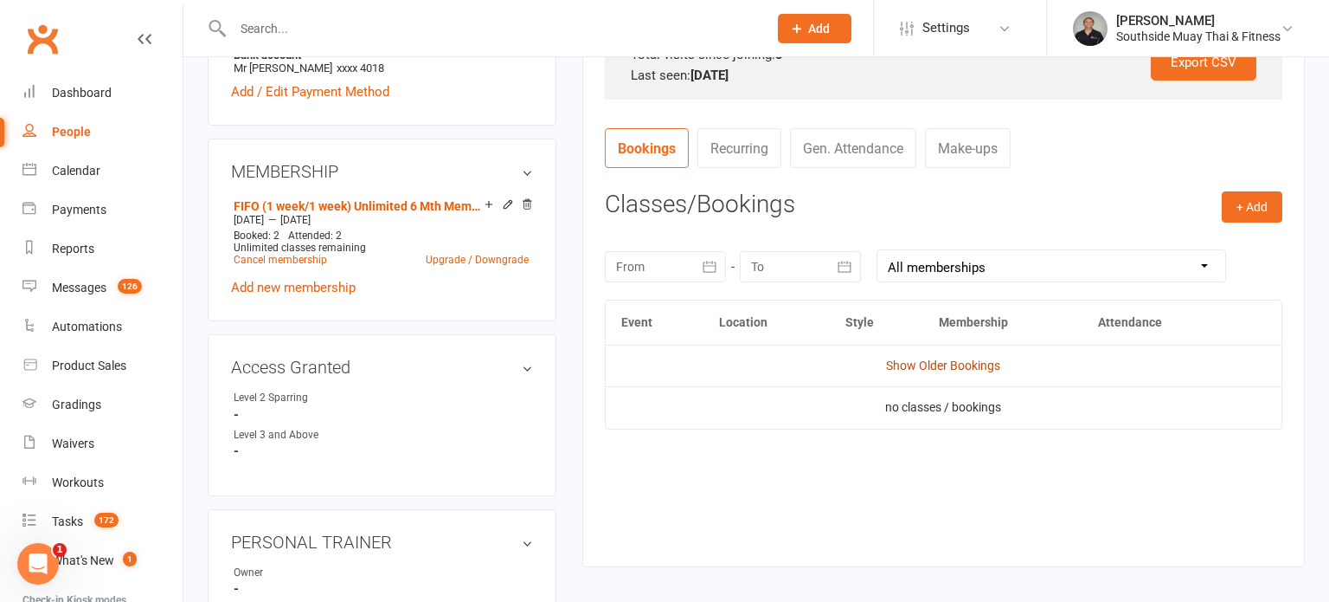
click at [976, 364] on link "Show Older Bookings" at bounding box center [943, 365] width 114 height 14
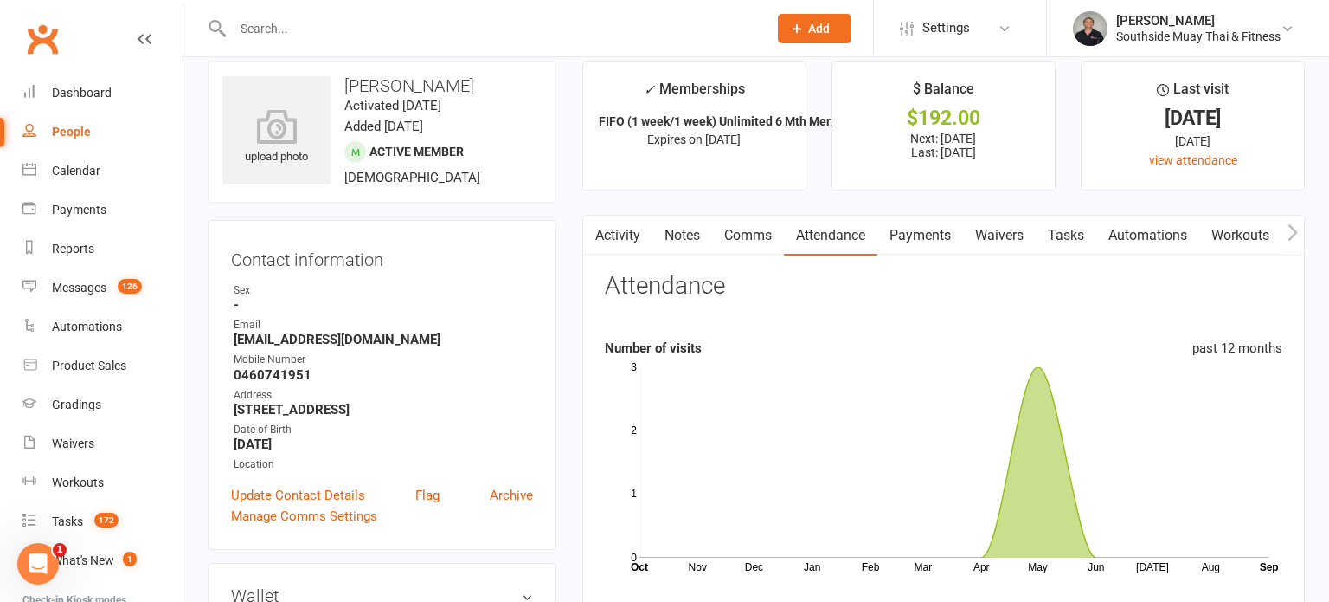
scroll to position [0, 0]
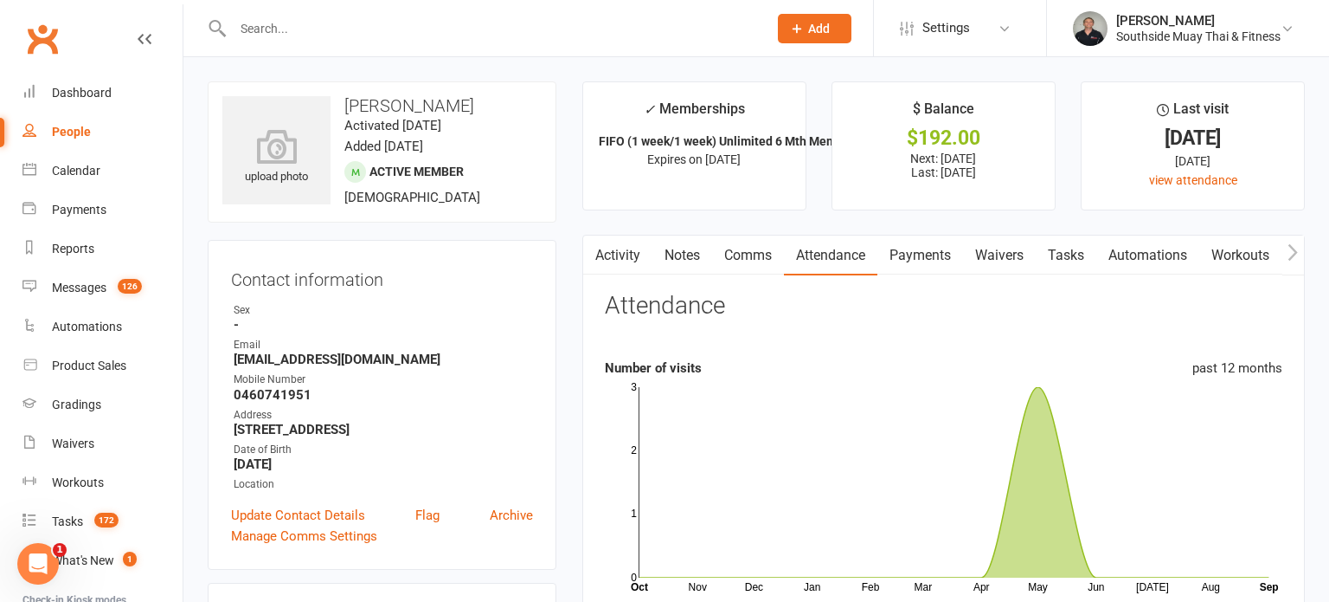
click at [628, 257] on link "Activity" at bounding box center [617, 255] width 69 height 40
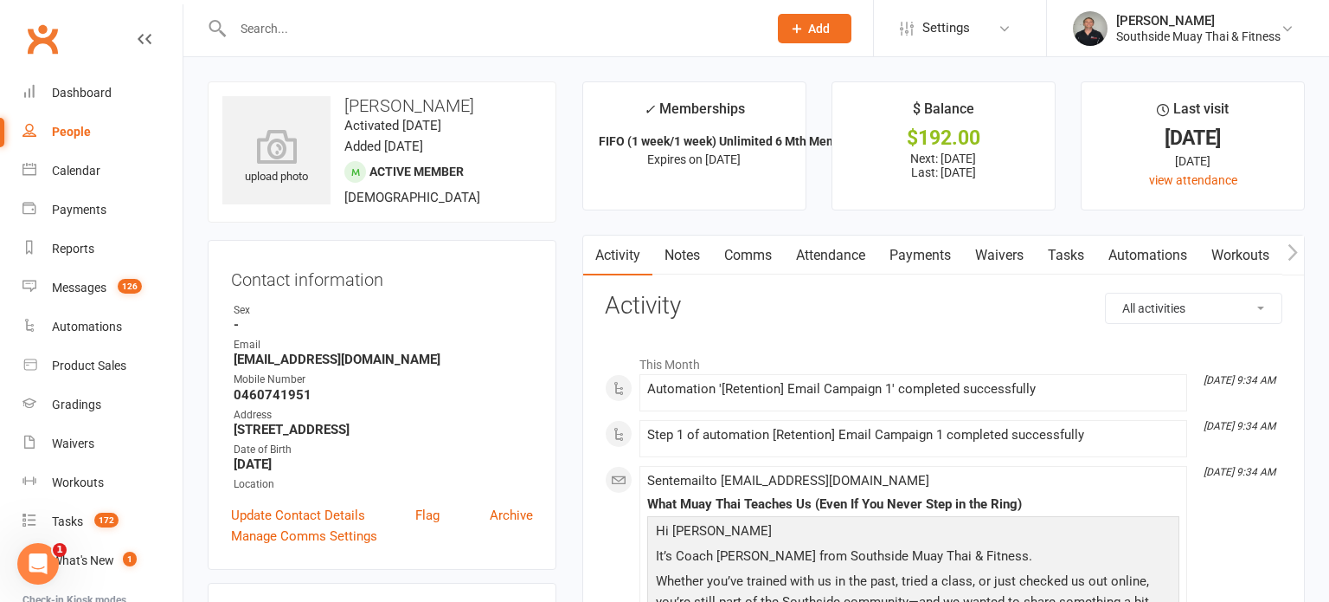
click at [670, 254] on link "Notes" at bounding box center [683, 255] width 60 height 40
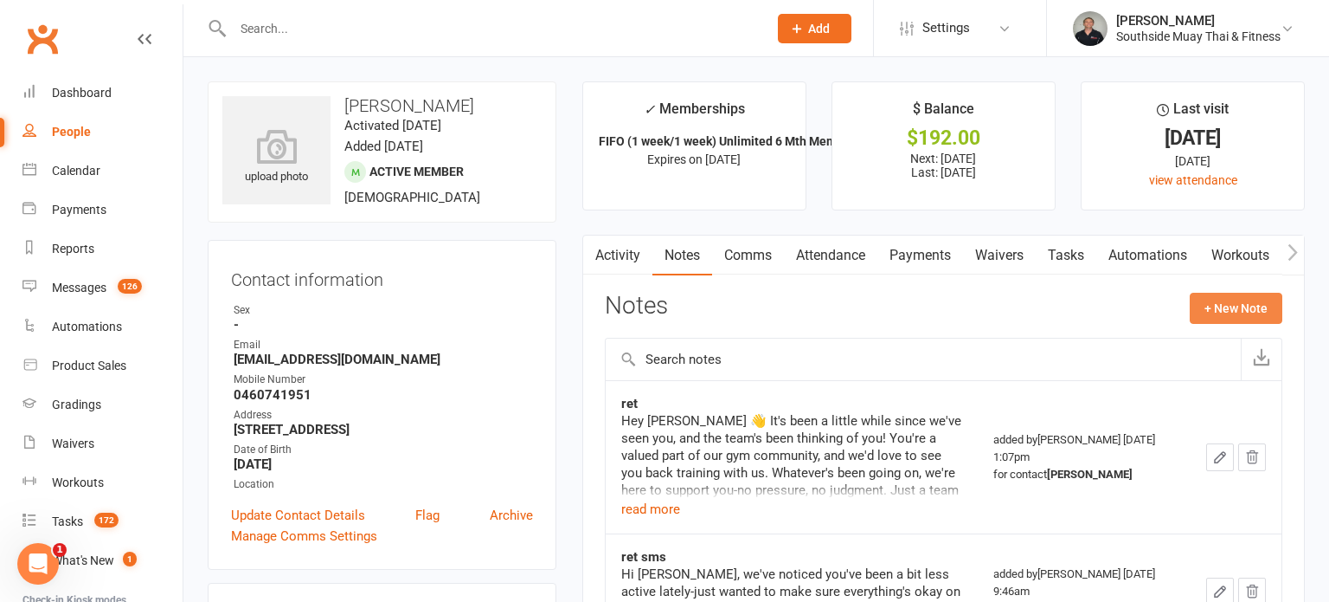
click at [1250, 296] on button "+ New Note" at bounding box center [1236, 308] width 93 height 31
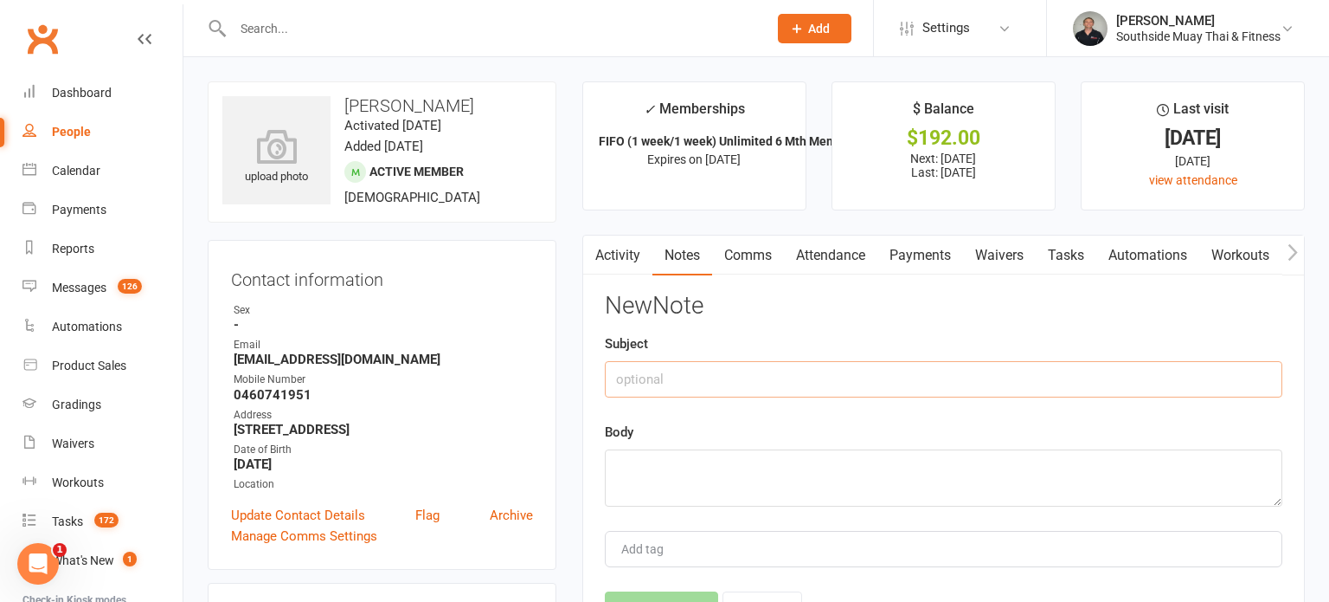
click at [773, 385] on input "text" at bounding box center [944, 379] width 678 height 36
type input "about"
type textarea "Kai's mate"
click at [673, 591] on button "Save Note" at bounding box center [661, 609] width 113 height 36
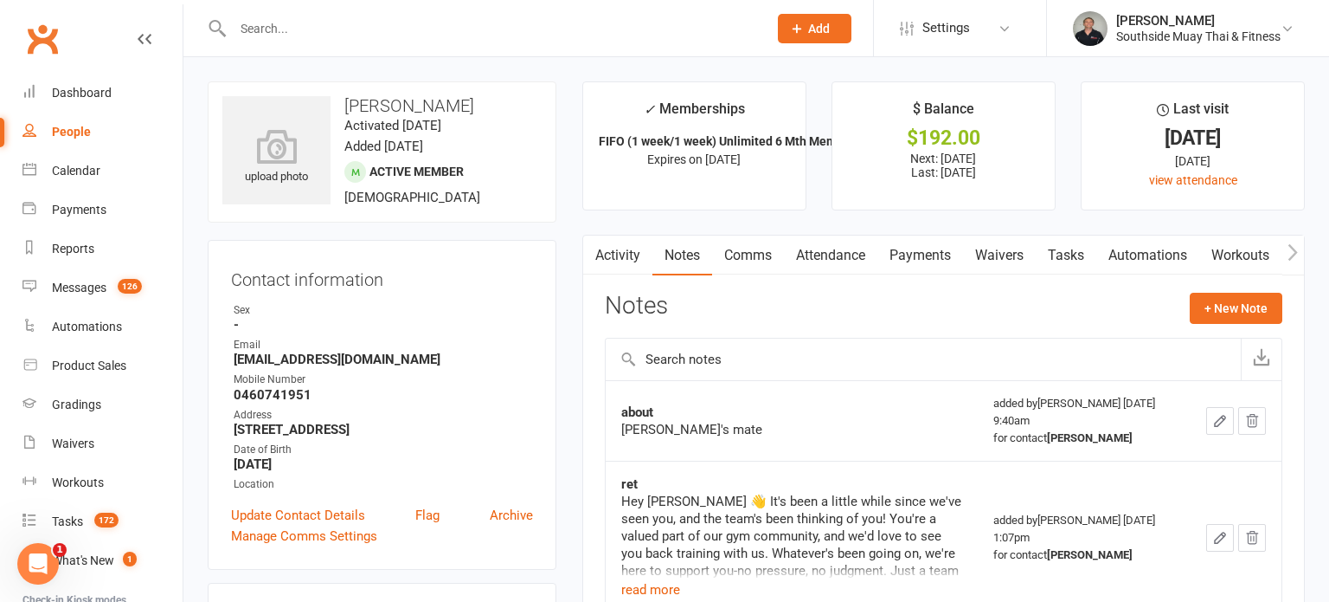
click at [1217, 415] on icon "button" at bounding box center [1221, 421] width 16 height 16
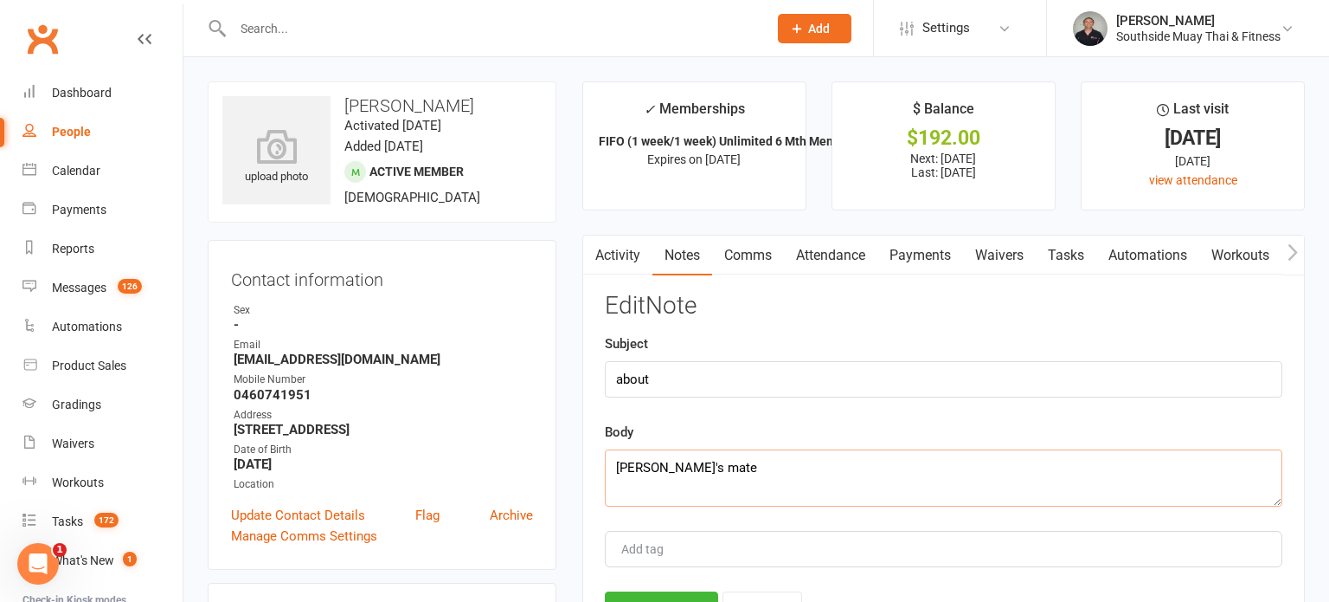
click at [692, 467] on textarea "Kai's mate" at bounding box center [944, 477] width 678 height 57
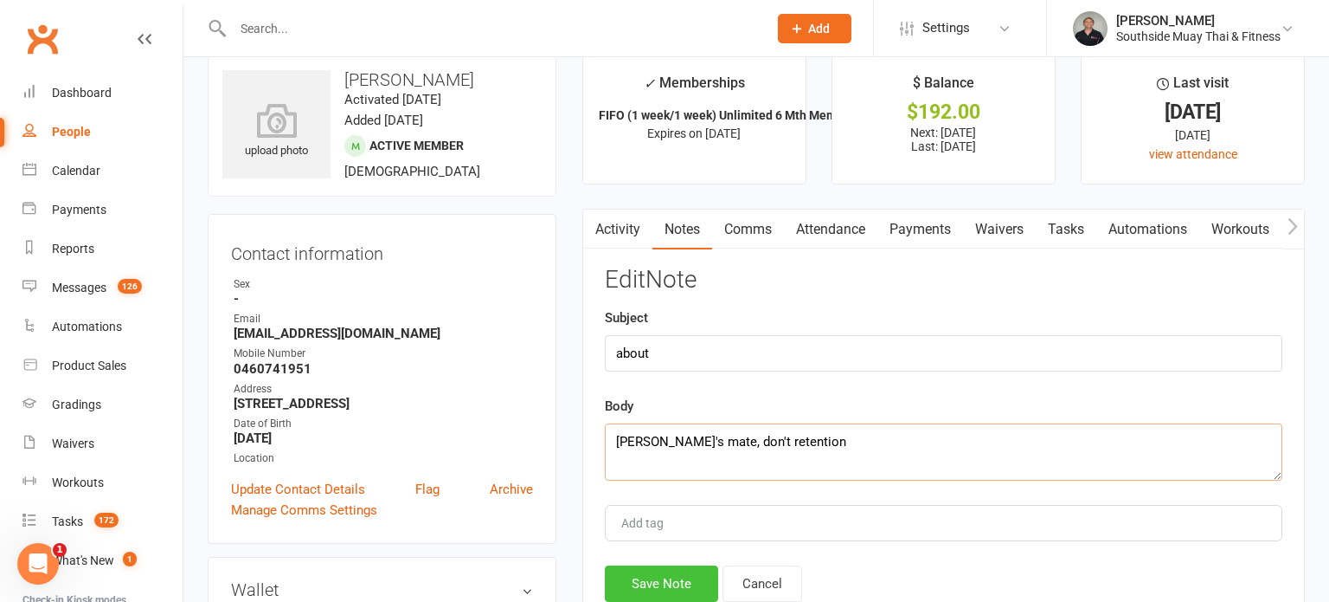
scroll to position [27, 0]
type textarea "Kai's mate, don't retention"
click at [638, 580] on button "Save Note" at bounding box center [661, 582] width 113 height 36
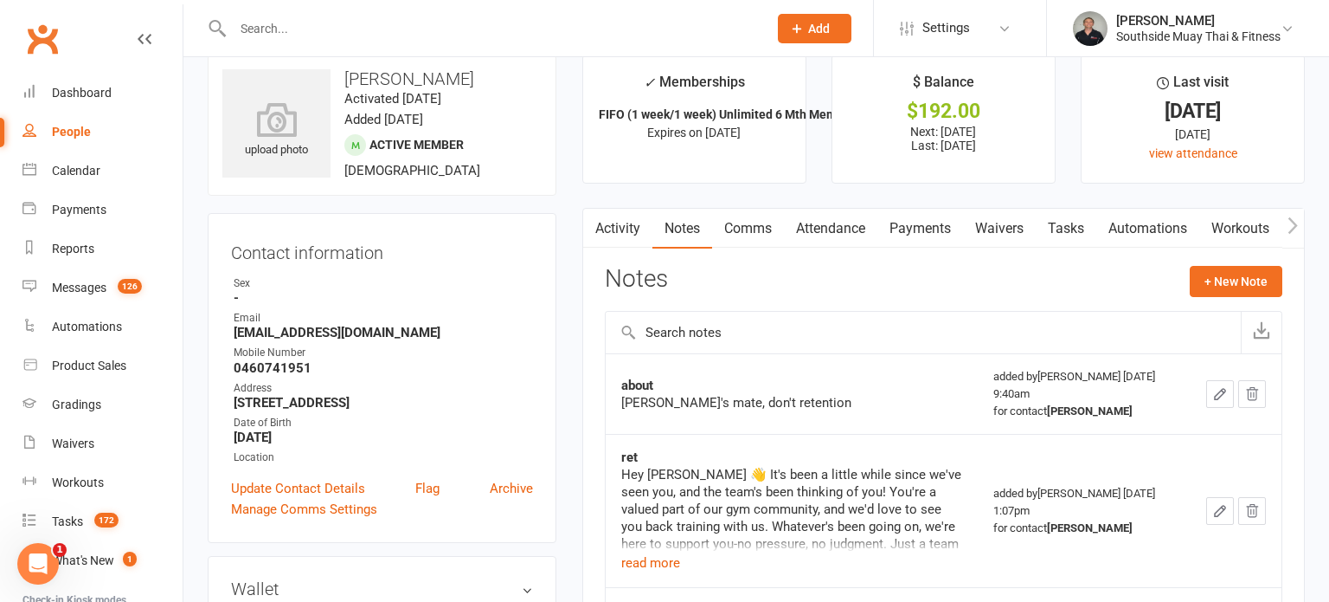
click at [443, 38] on input "text" at bounding box center [492, 28] width 528 height 24
type input "denver"
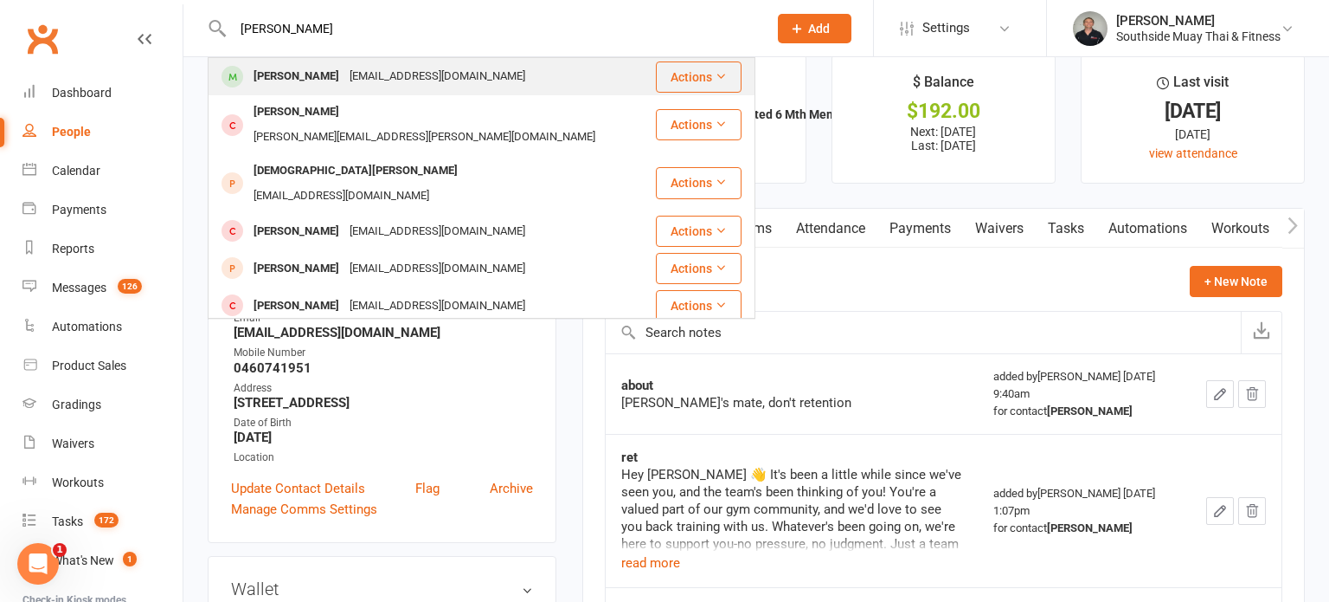
type input "Denver smith"
click at [344, 70] on div "denverjsmith123@gmail.com" at bounding box center [437, 76] width 186 height 25
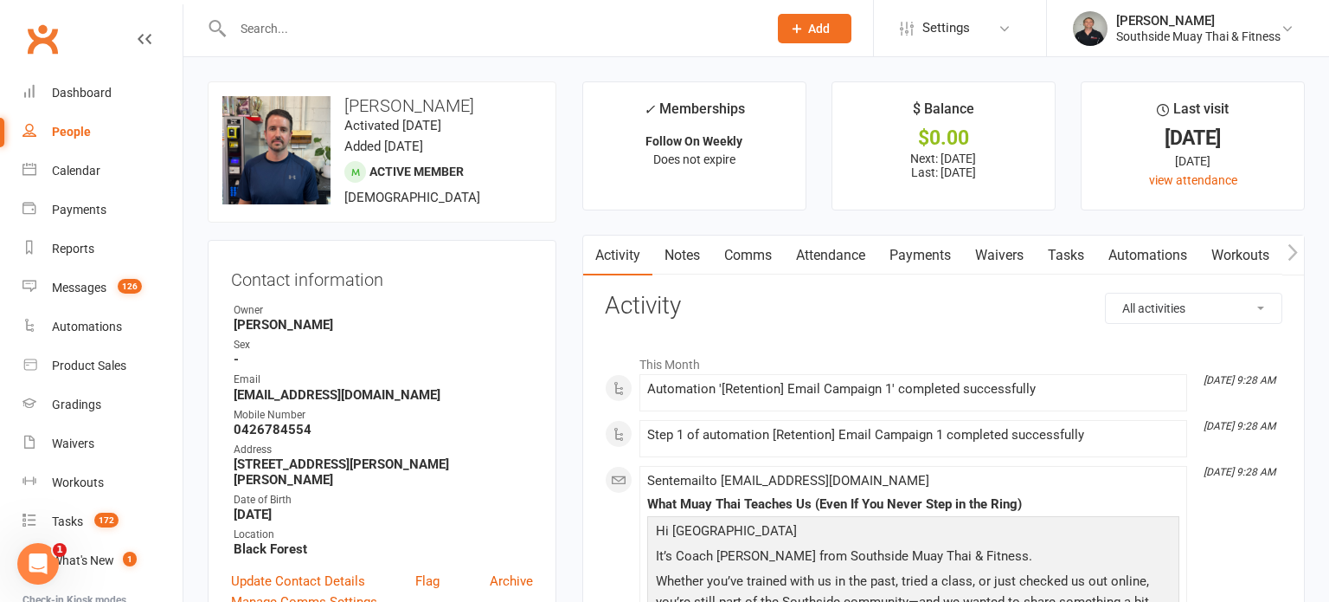
click at [740, 258] on link "Comms" at bounding box center [748, 255] width 72 height 40
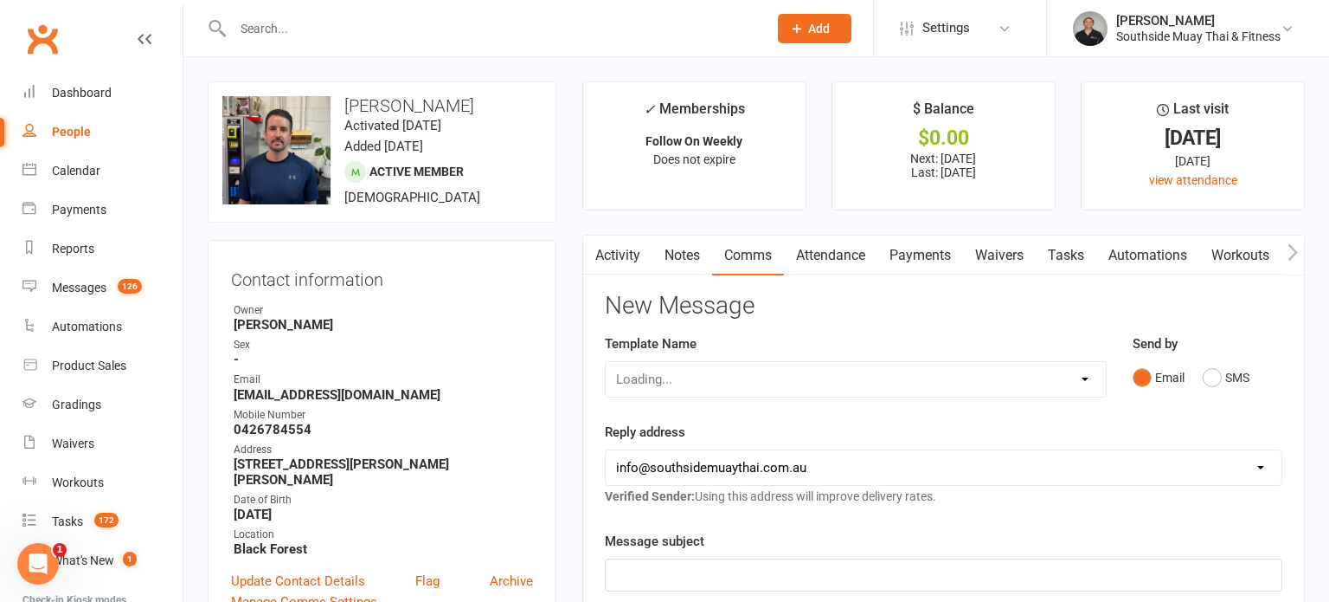
click at [674, 245] on link "Notes" at bounding box center [683, 255] width 60 height 40
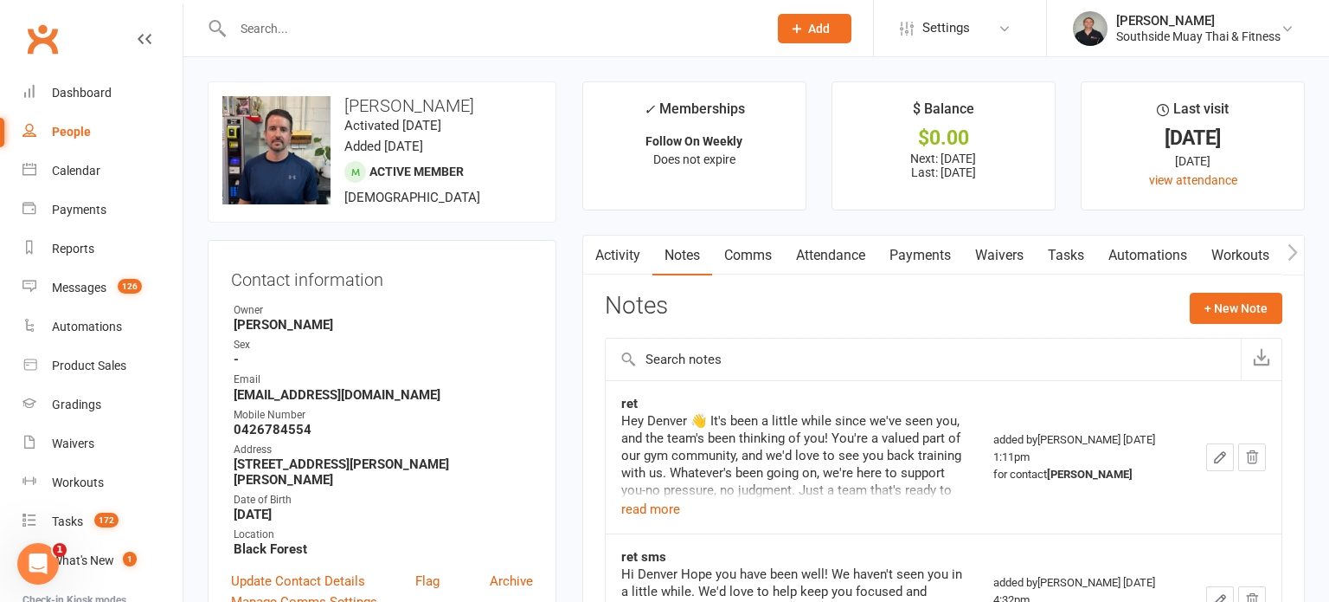
click at [846, 254] on link "Attendance" at bounding box center [830, 255] width 93 height 40
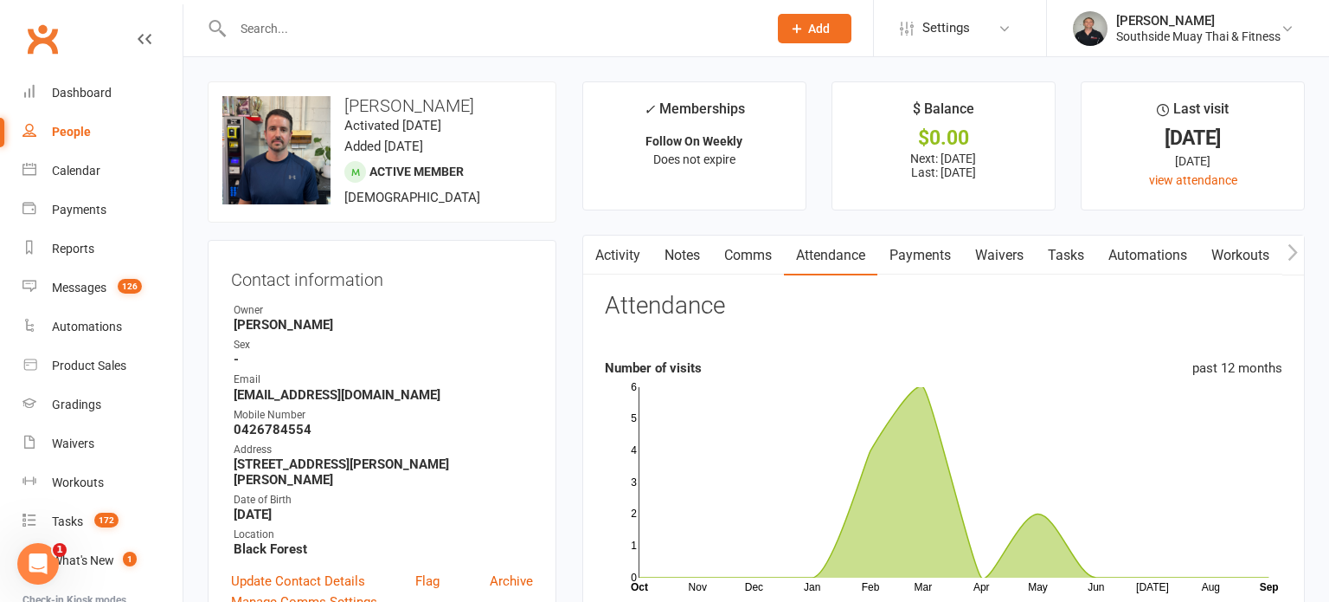
click at [619, 251] on link "Activity" at bounding box center [617, 255] width 69 height 40
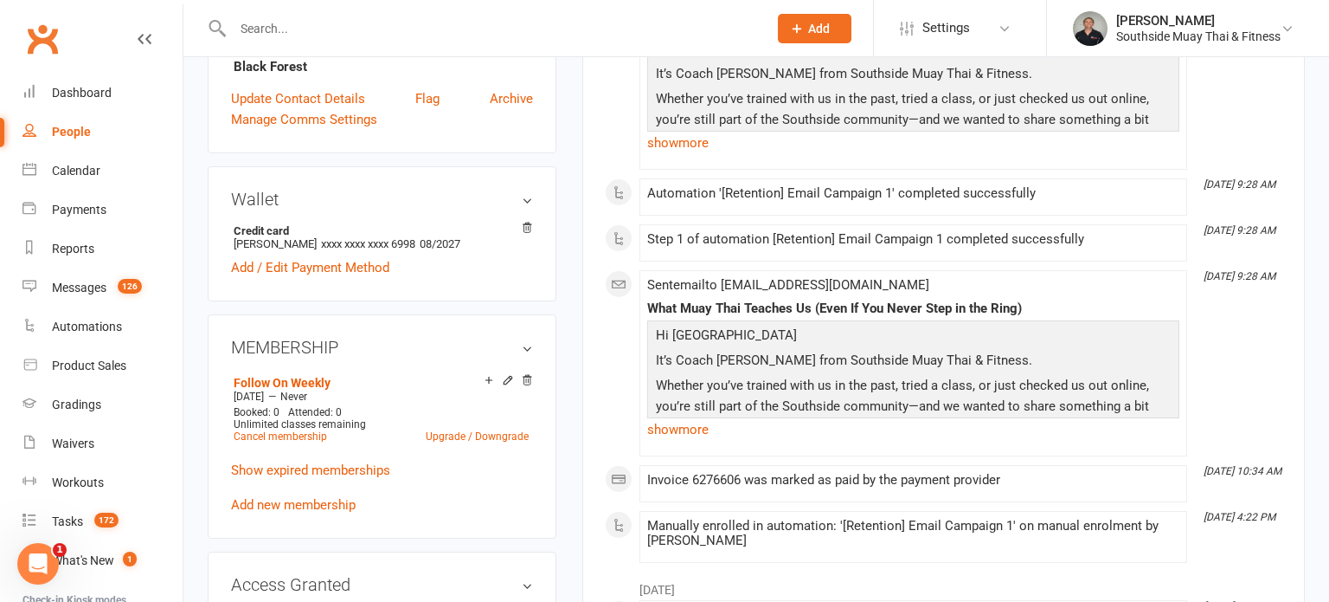
scroll to position [658, 0]
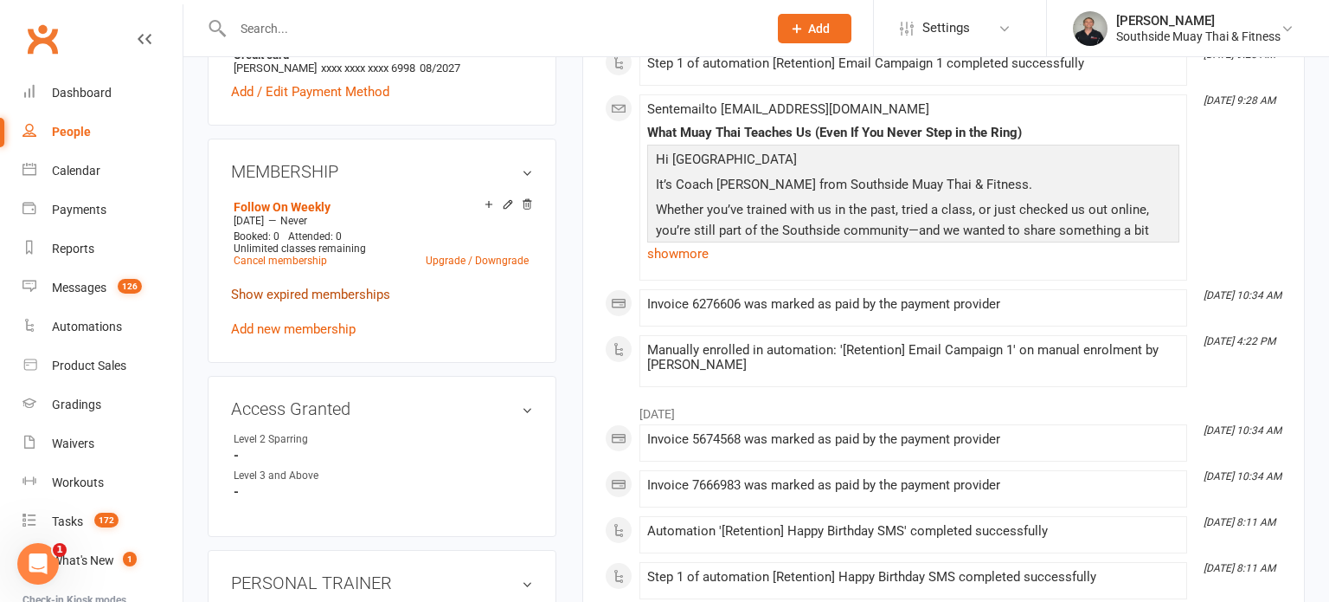
click at [364, 286] on link "Show expired memberships" at bounding box center [310, 294] width 159 height 16
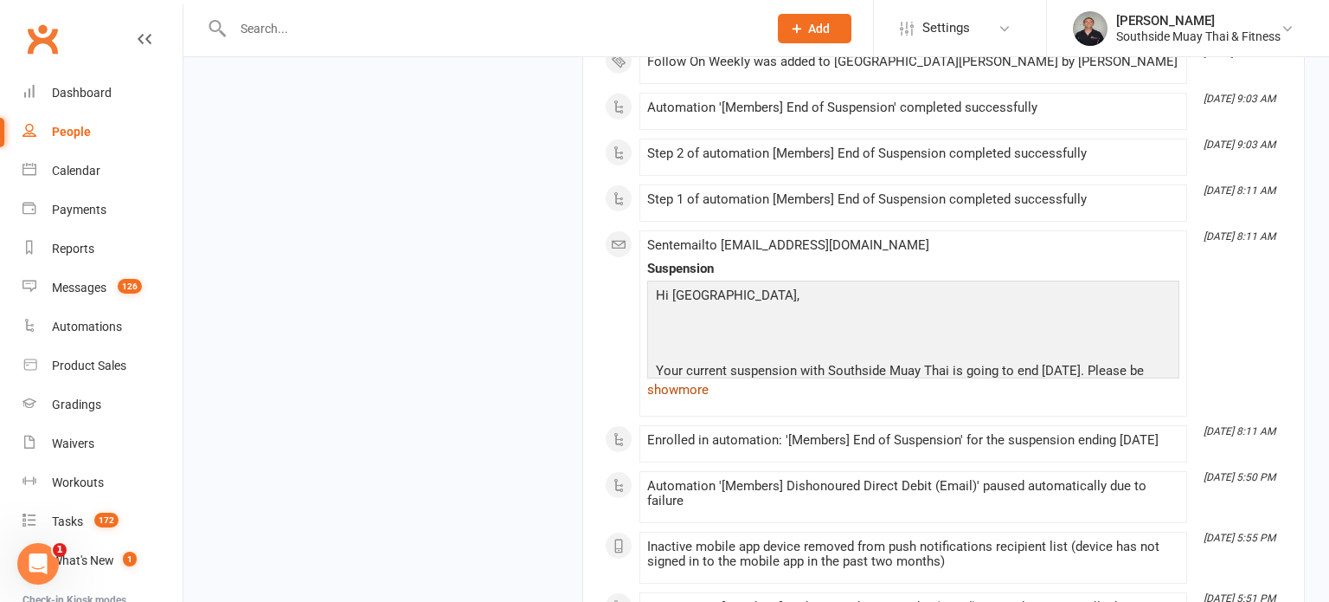
scroll to position [3104, 0]
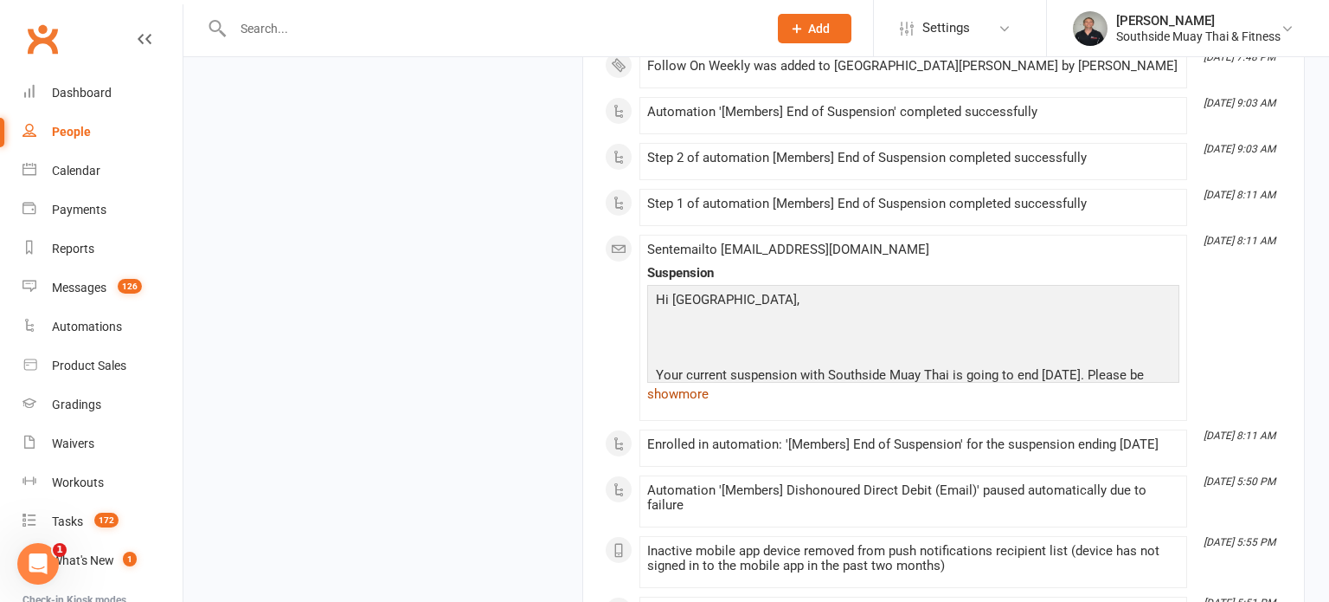
click at [662, 382] on link "show more" at bounding box center [913, 394] width 532 height 24
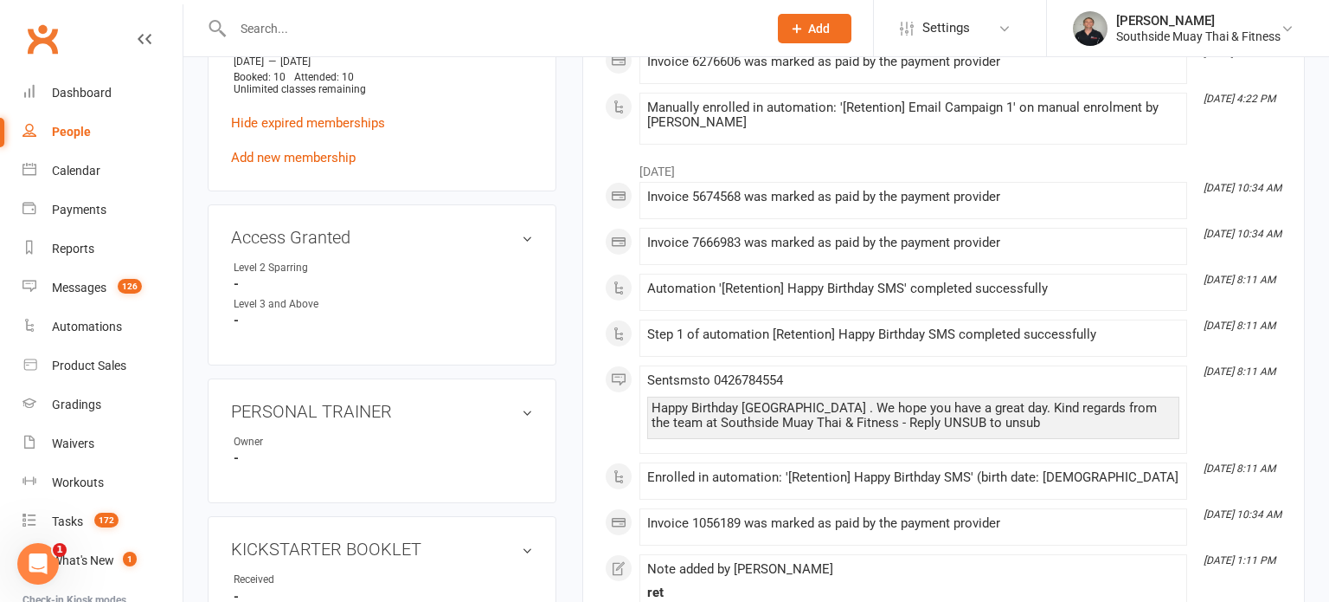
scroll to position [1332, 0]
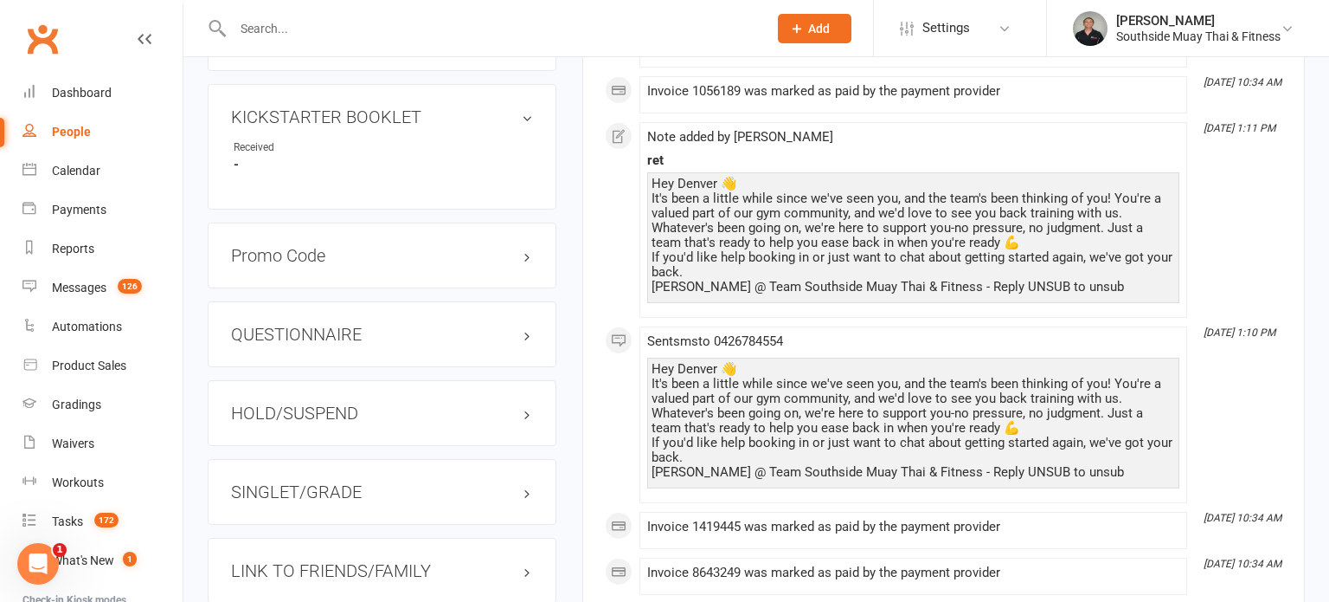
click at [277, 403] on h3 "HOLD/SUSPEND" at bounding box center [382, 412] width 302 height 19
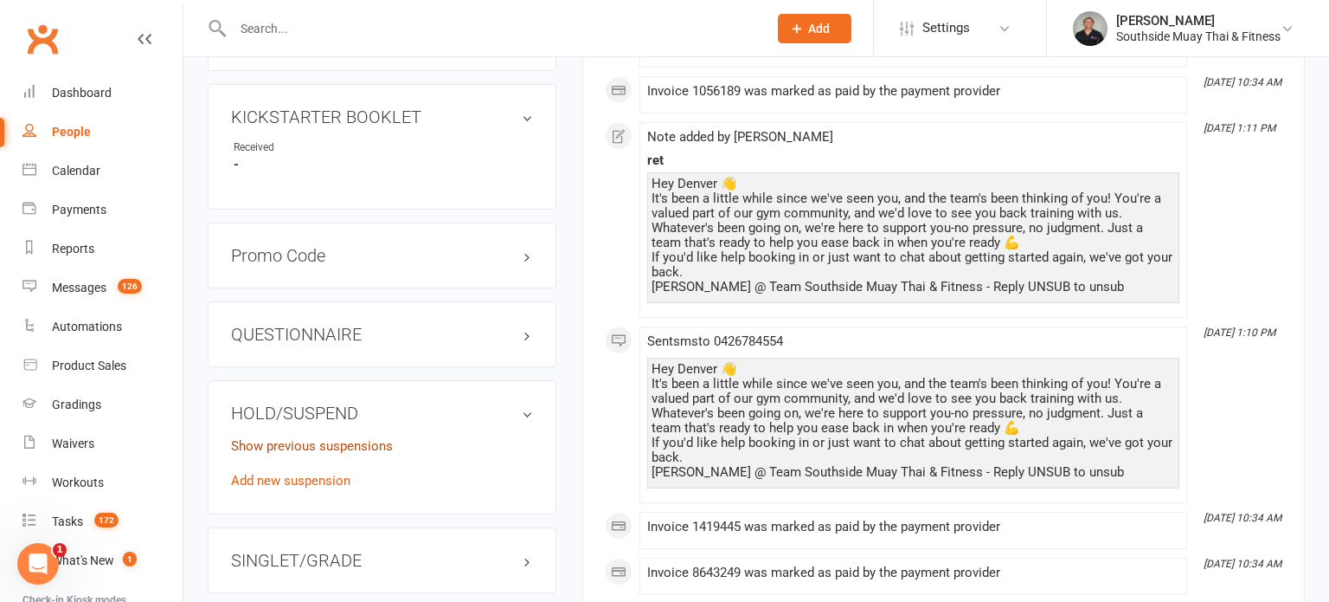
click at [278, 438] on link "Show previous suspensions" at bounding box center [312, 446] width 162 height 16
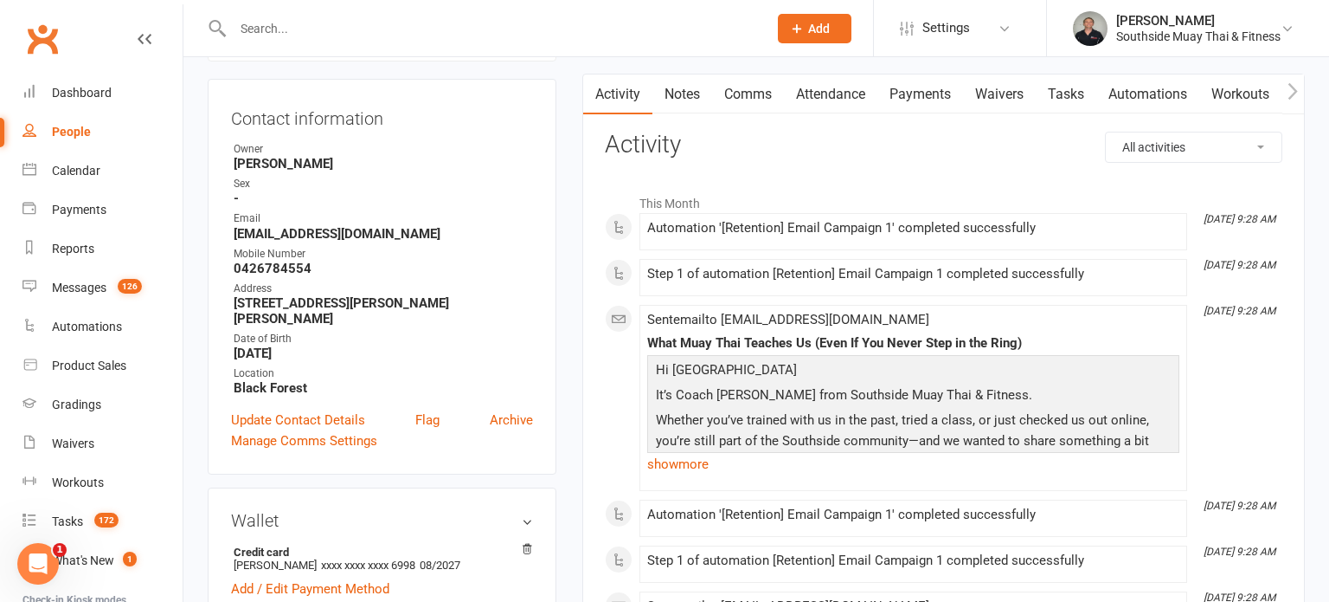
scroll to position [0, 0]
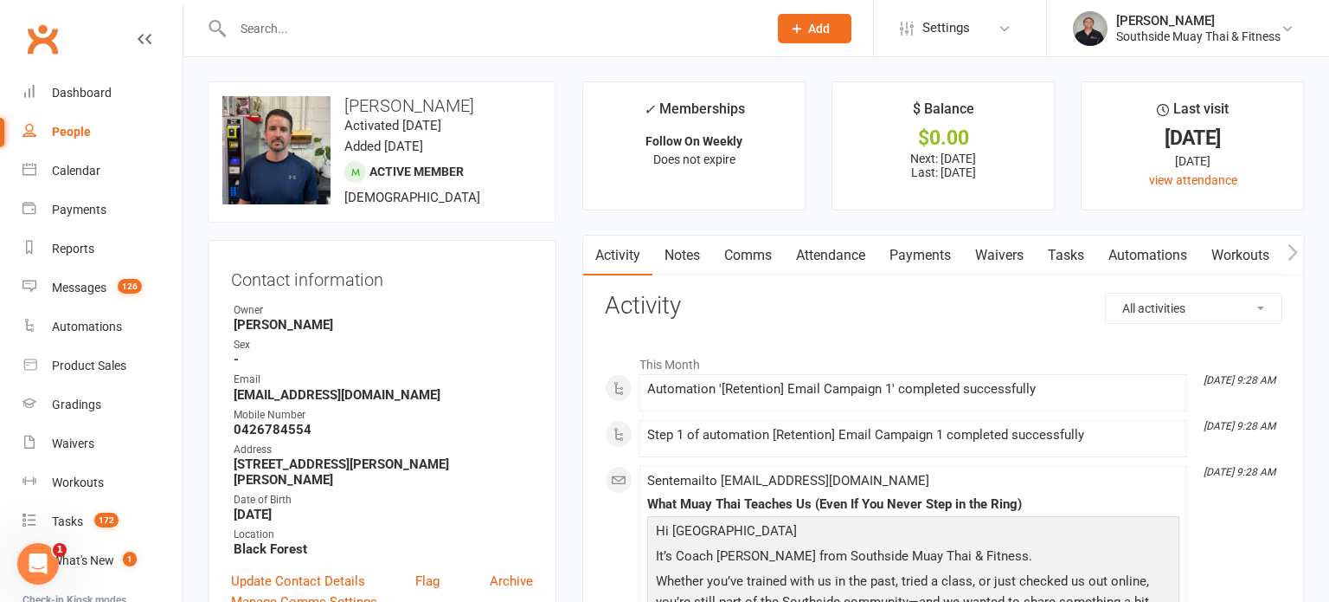
click at [744, 261] on link "Comms" at bounding box center [748, 255] width 72 height 40
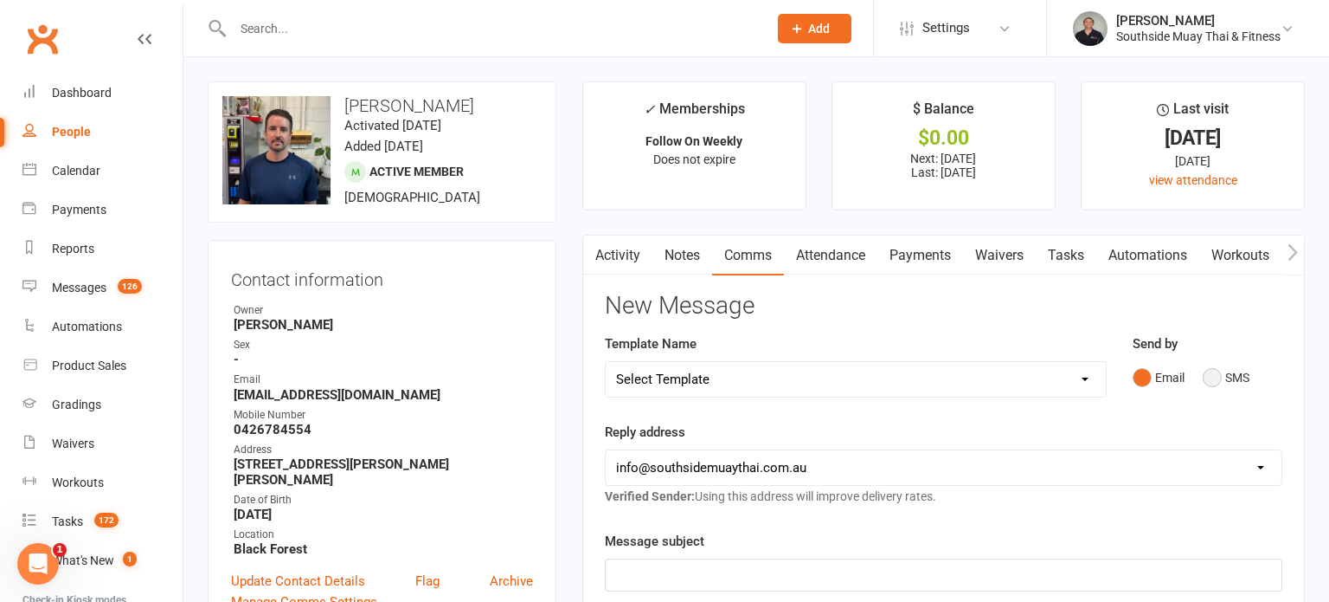
click at [1226, 377] on button "SMS" at bounding box center [1226, 377] width 47 height 33
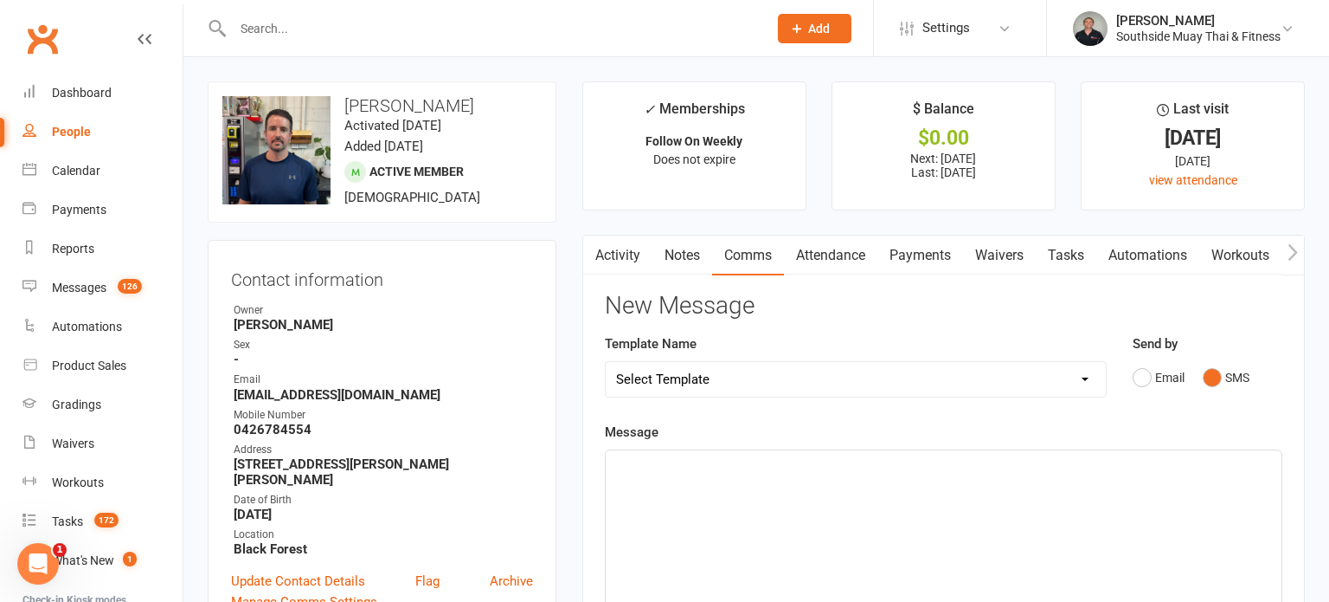
click at [952, 384] on select "Select Template [SMS] Outreach Message: High Risk – Personal From Trainer + Ree…" at bounding box center [856, 379] width 500 height 35
select select "66"
click at [606, 362] on select "Select Template [SMS] Outreach Message: High Risk – Personal From Trainer + Ree…" at bounding box center [856, 379] width 500 height 35
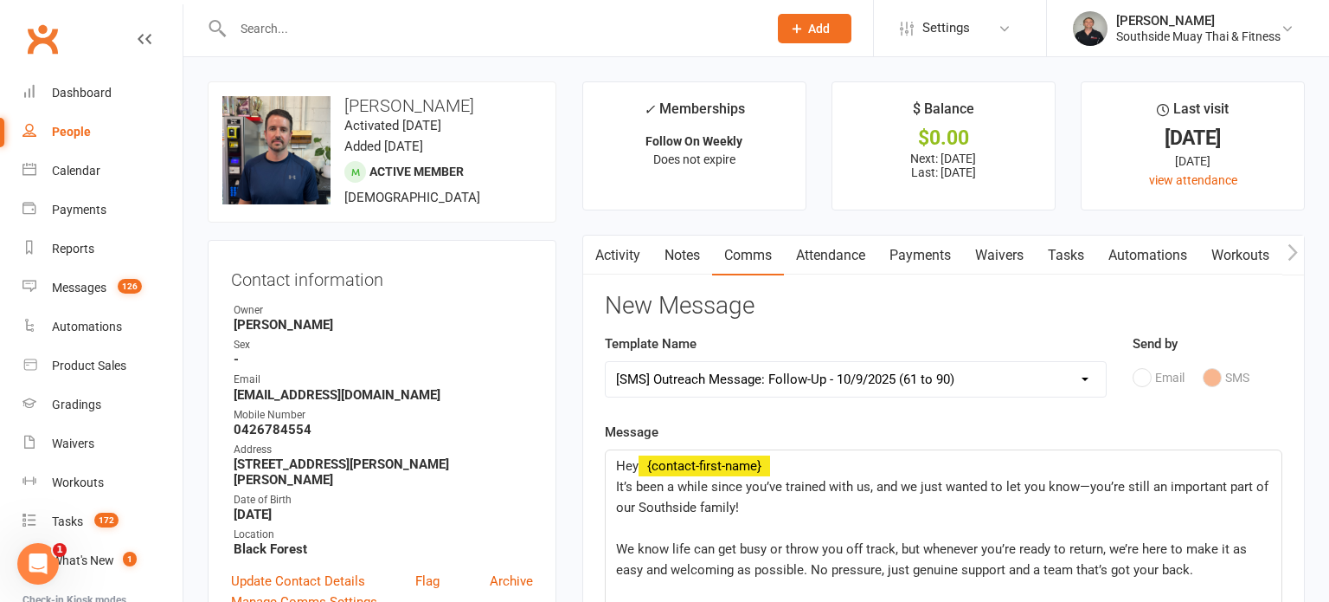
click at [750, 483] on span "It’s been a while since you’ve trained with us, and we just wanted to let you k…" at bounding box center [944, 497] width 656 height 36
click at [996, 485] on span "It’s been a while since I’ve seen you in my Foundations class, and we just want…" at bounding box center [940, 497] width 649 height 36
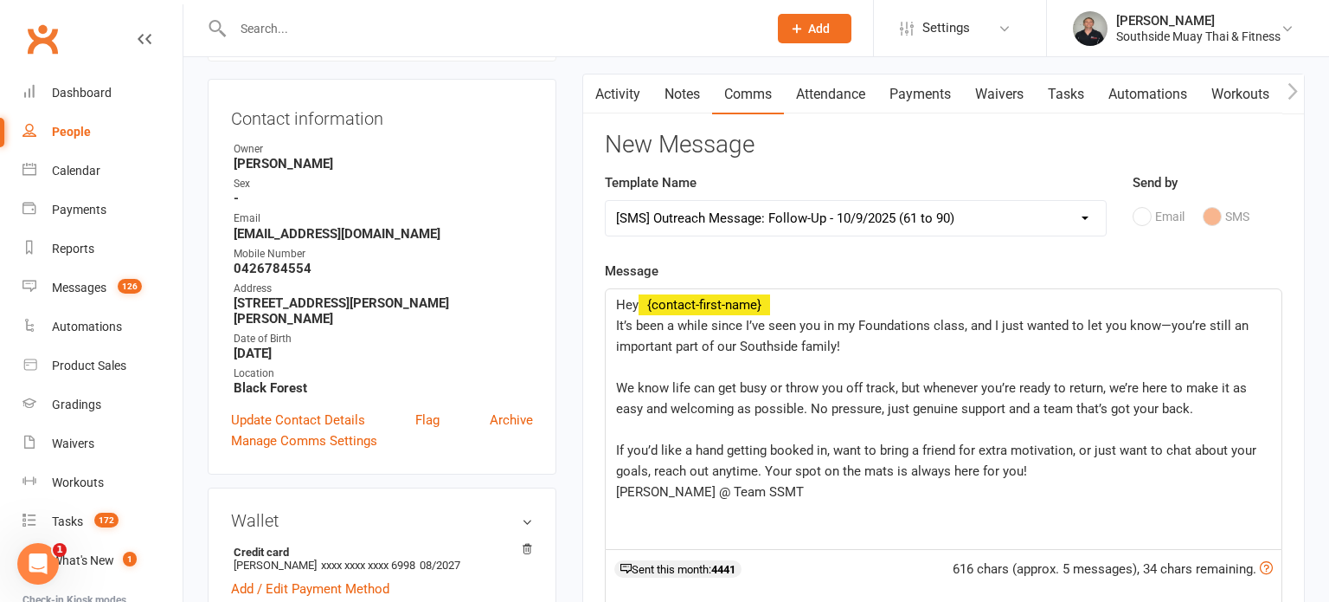
click at [621, 380] on span "We know life can get busy or throw you off track, but whenever you’re ready to …" at bounding box center [933, 398] width 634 height 36
click at [618, 492] on span "Amir @ Team SSMT" at bounding box center [710, 492] width 188 height 16
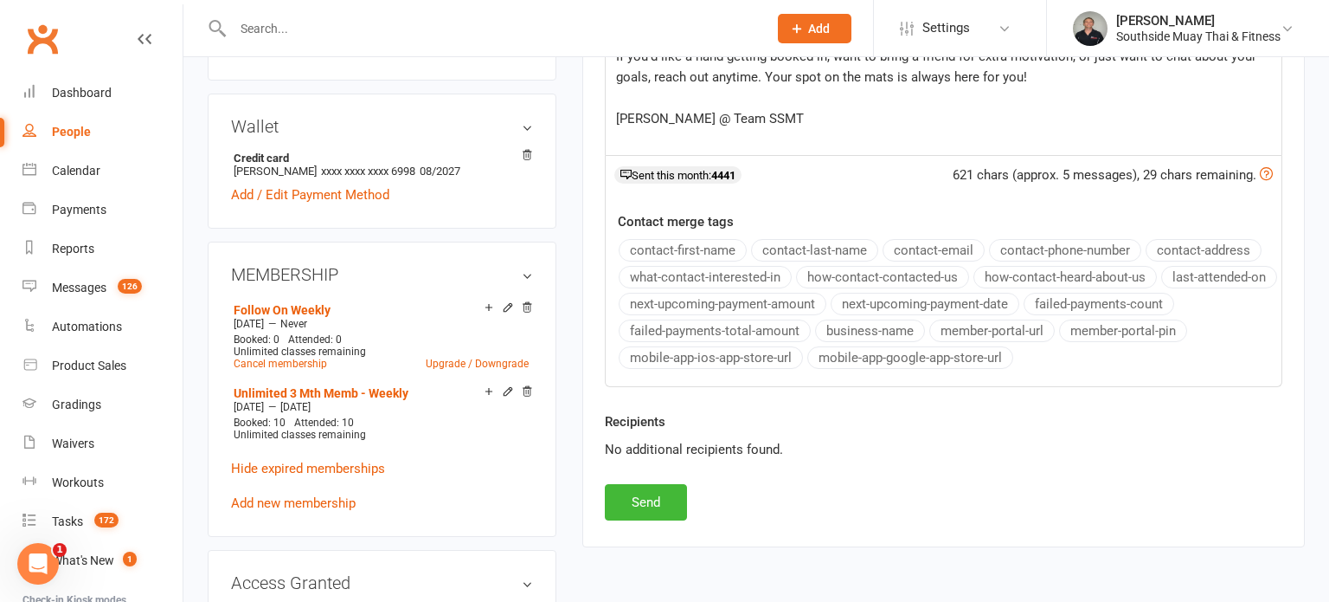
scroll to position [556, 0]
click at [618, 500] on button "Send" at bounding box center [646, 501] width 82 height 36
select select
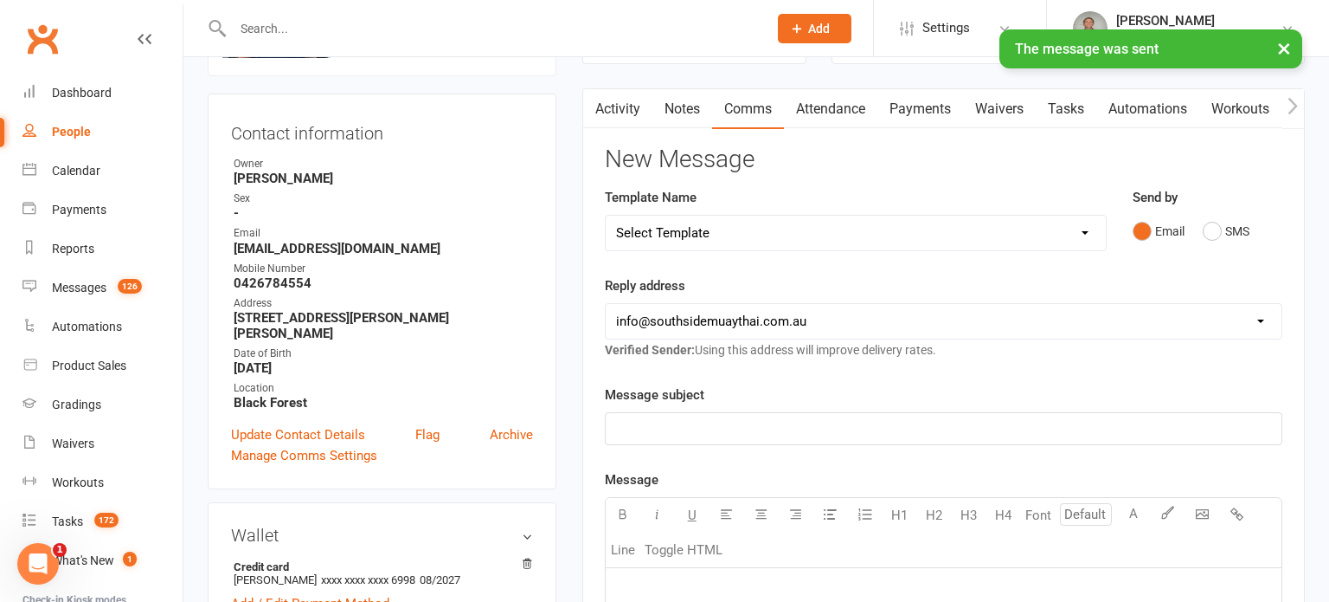
scroll to position [0, 0]
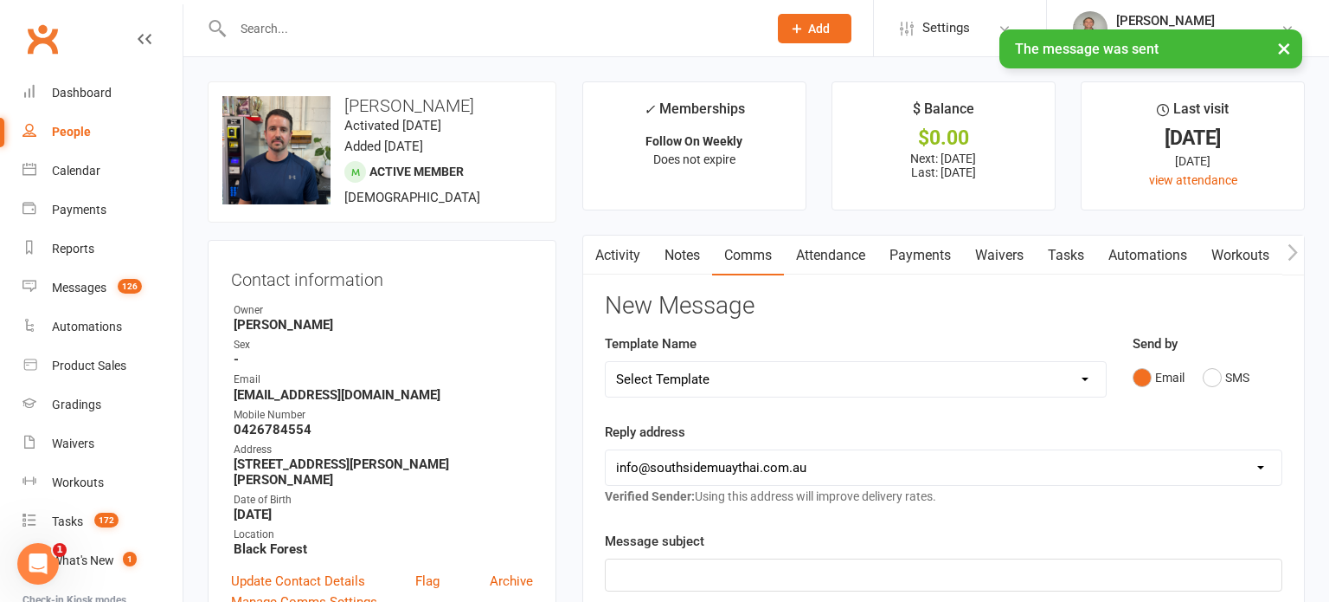
click at [617, 247] on link "Activity" at bounding box center [617, 255] width 69 height 40
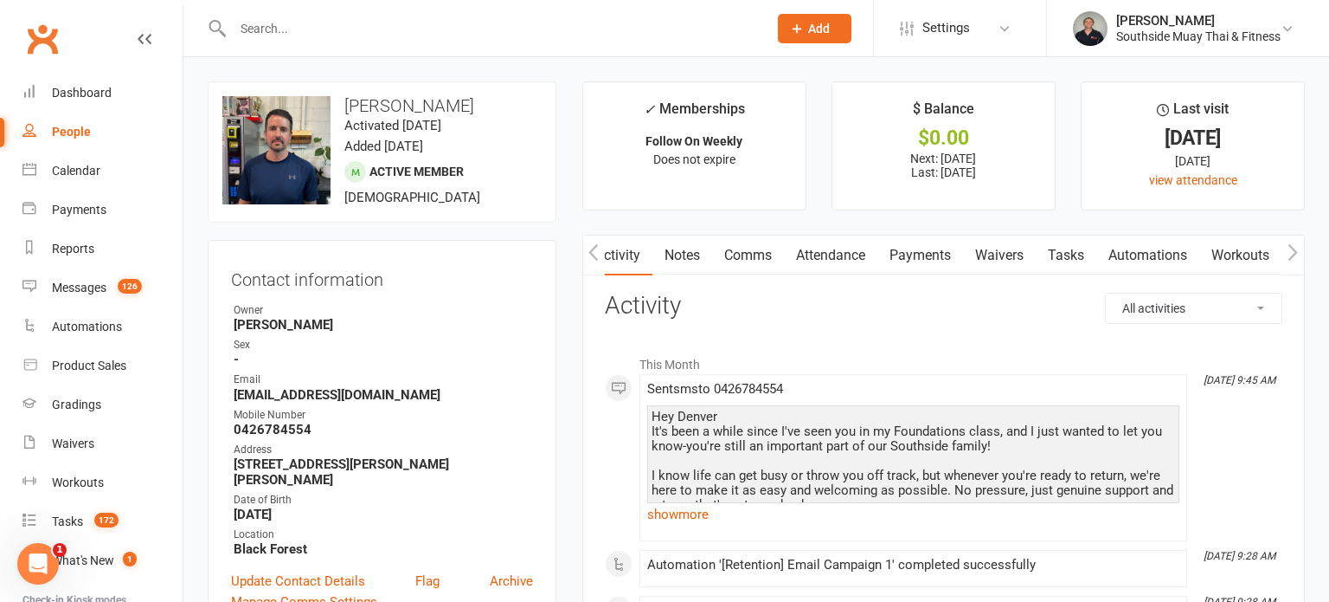
click at [747, 258] on link "Comms" at bounding box center [748, 255] width 72 height 40
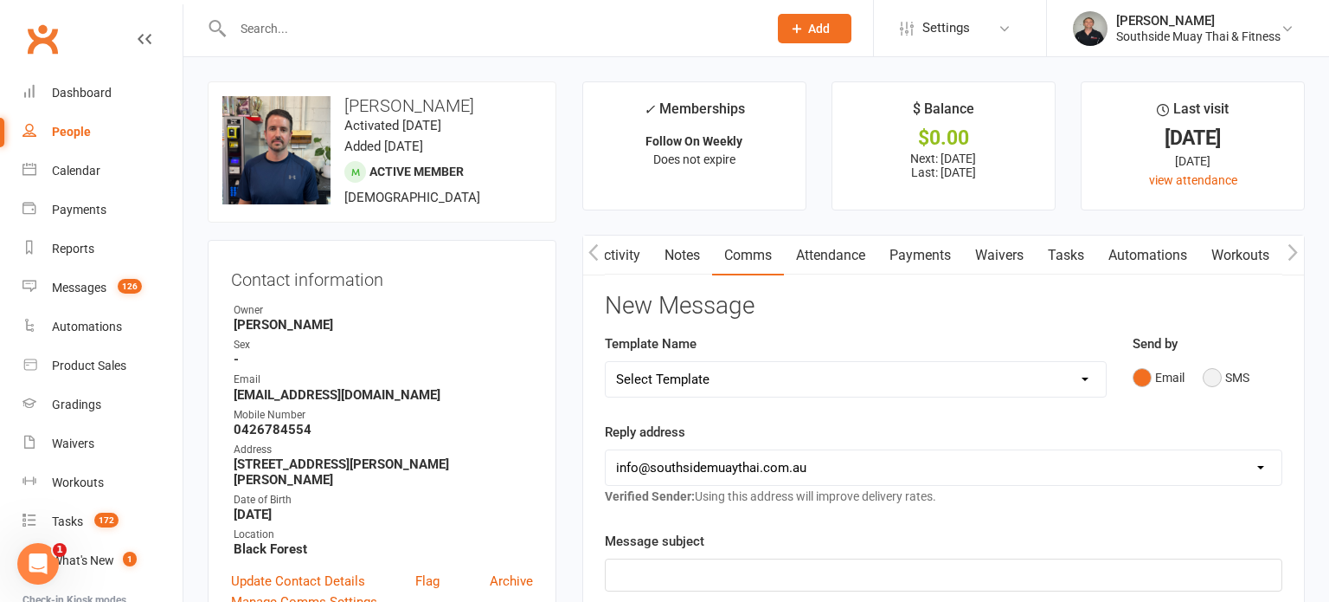
click at [1222, 377] on button "SMS" at bounding box center [1226, 377] width 47 height 33
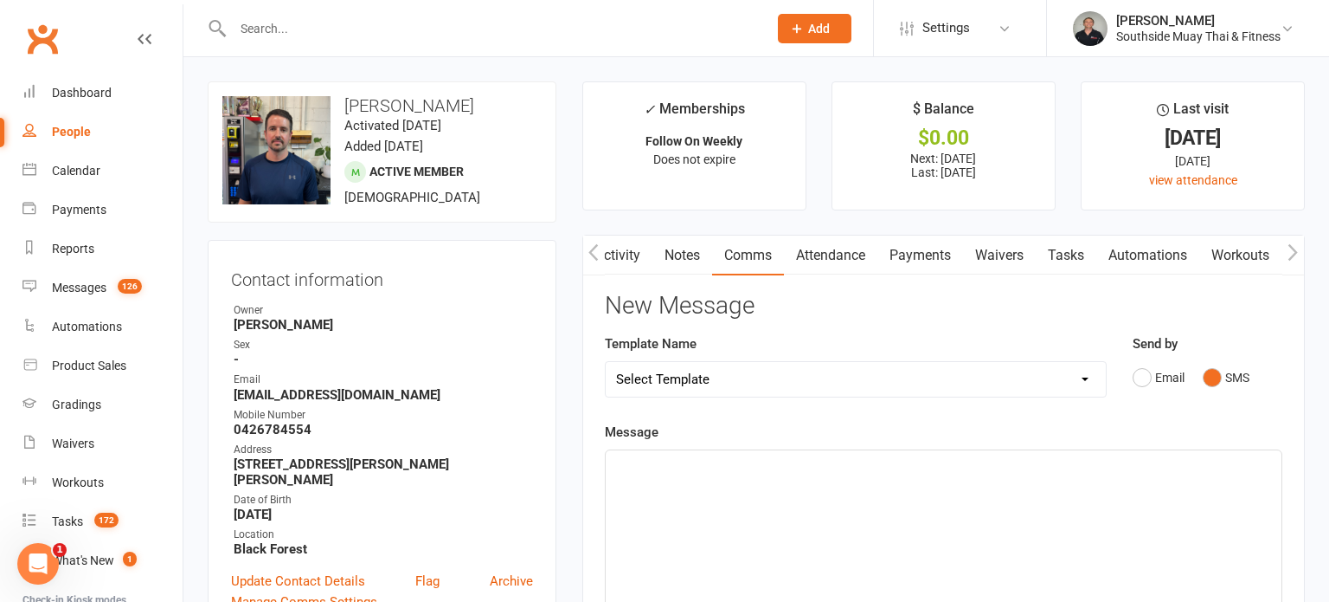
click at [1012, 377] on select "Select Template [SMS] Outreach Message: High Risk – Personal From Trainer + Ree…" at bounding box center [856, 379] width 500 height 35
select select "51"
click at [606, 362] on select "Select Template [SMS] Outreach Message: High Risk – Personal From Trainer + Ree…" at bounding box center [856, 379] width 500 height 35
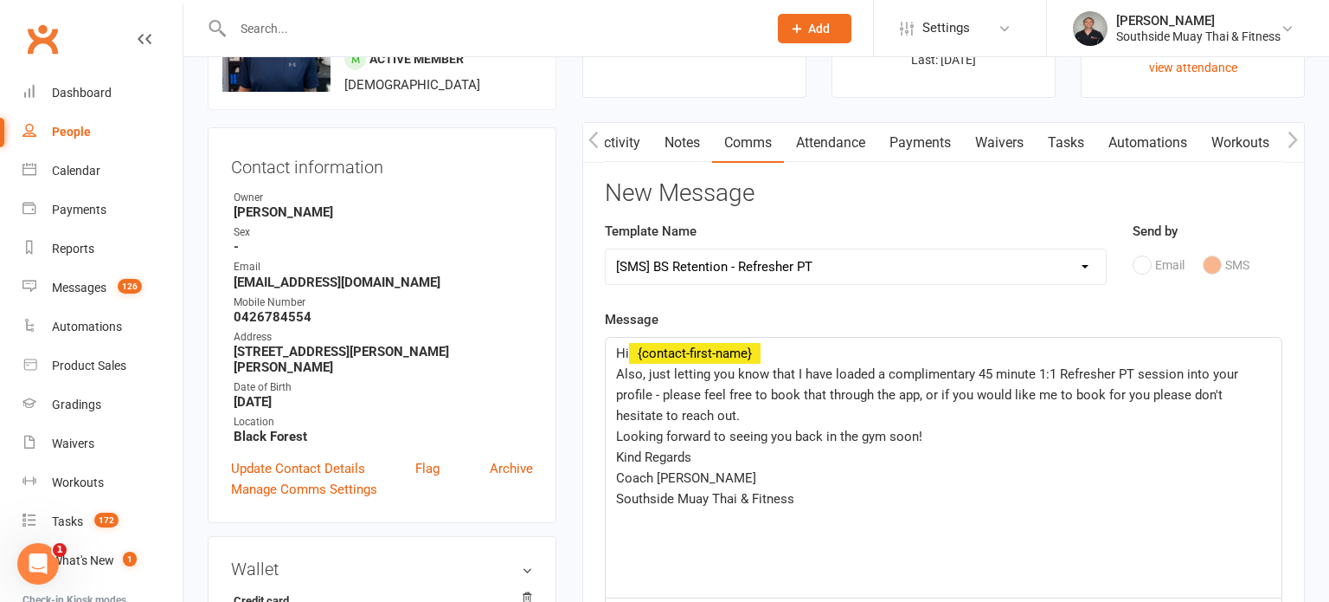
scroll to position [246, 0]
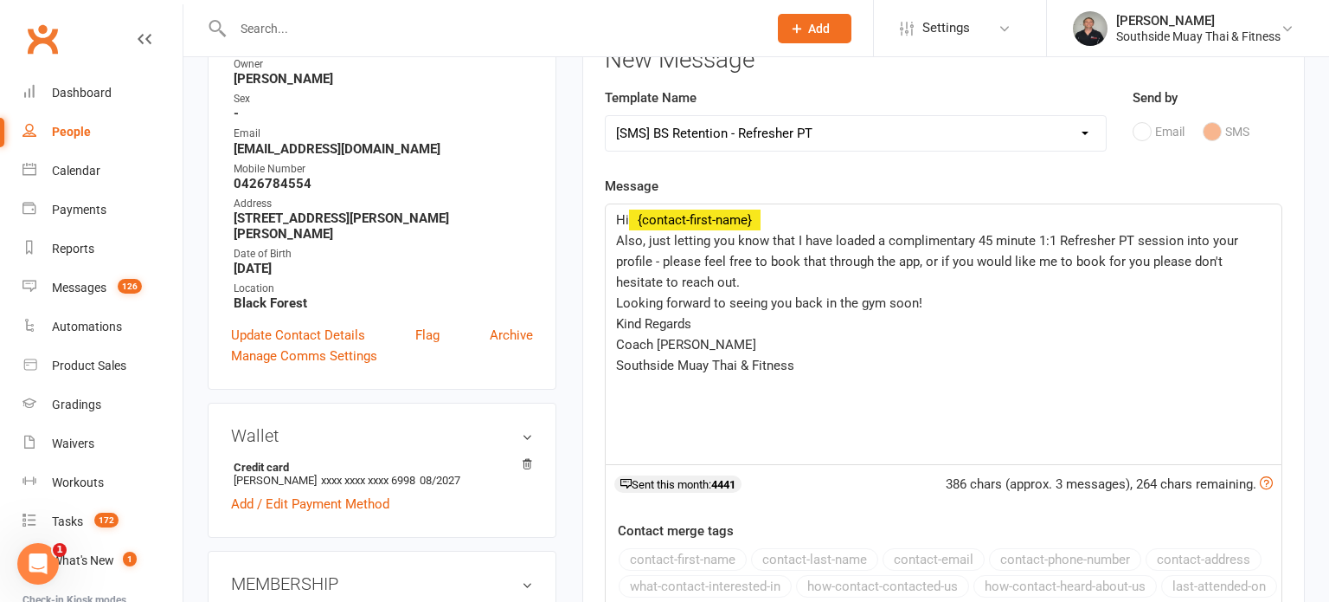
click at [654, 337] on span "Coach Barry" at bounding box center [686, 345] width 140 height 16
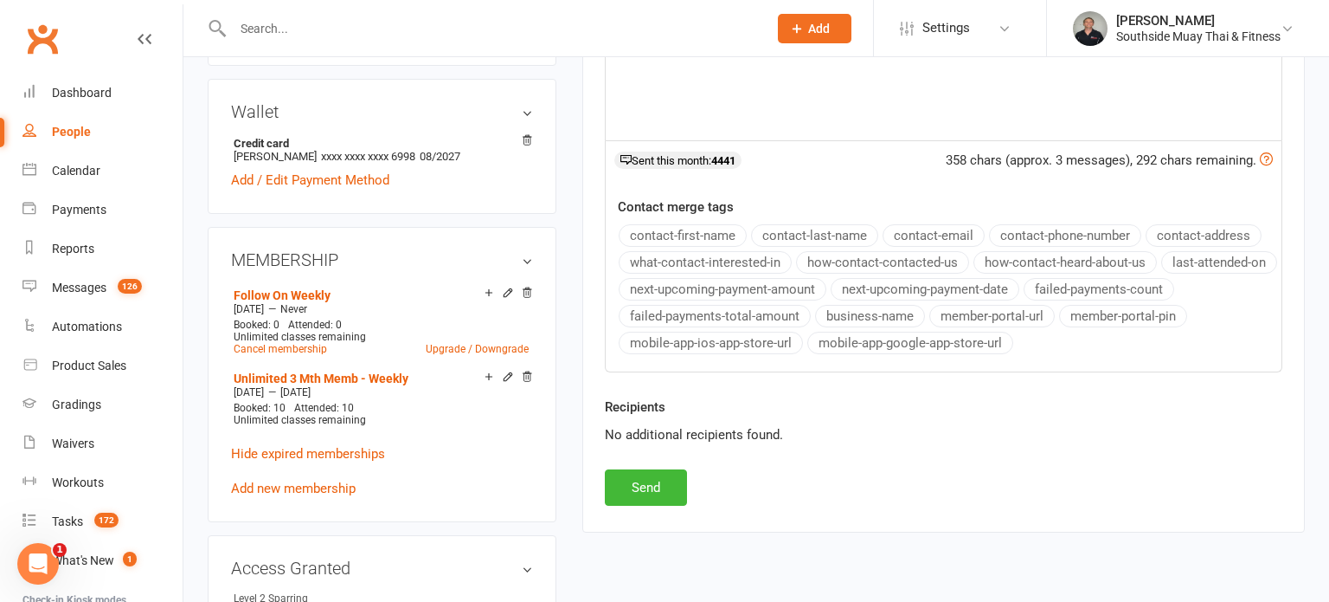
scroll to position [570, 0]
click at [649, 481] on button "Send" at bounding box center [646, 486] width 82 height 36
select select
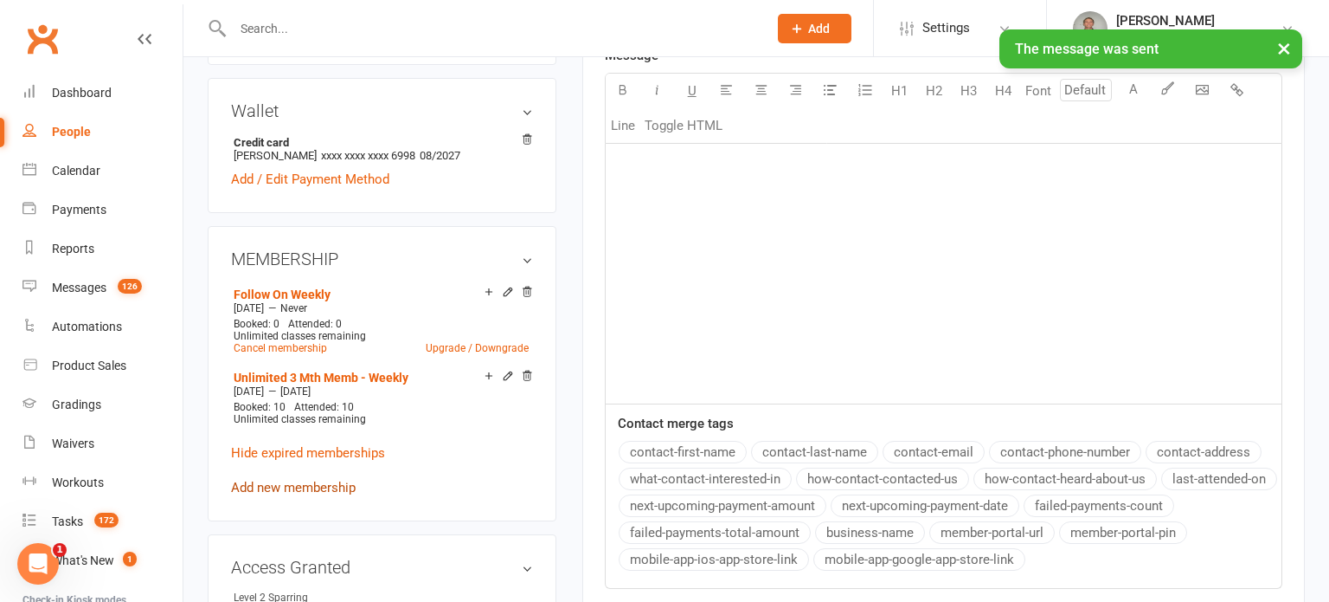
click at [307, 480] on link "Add new membership" at bounding box center [293, 488] width 125 height 16
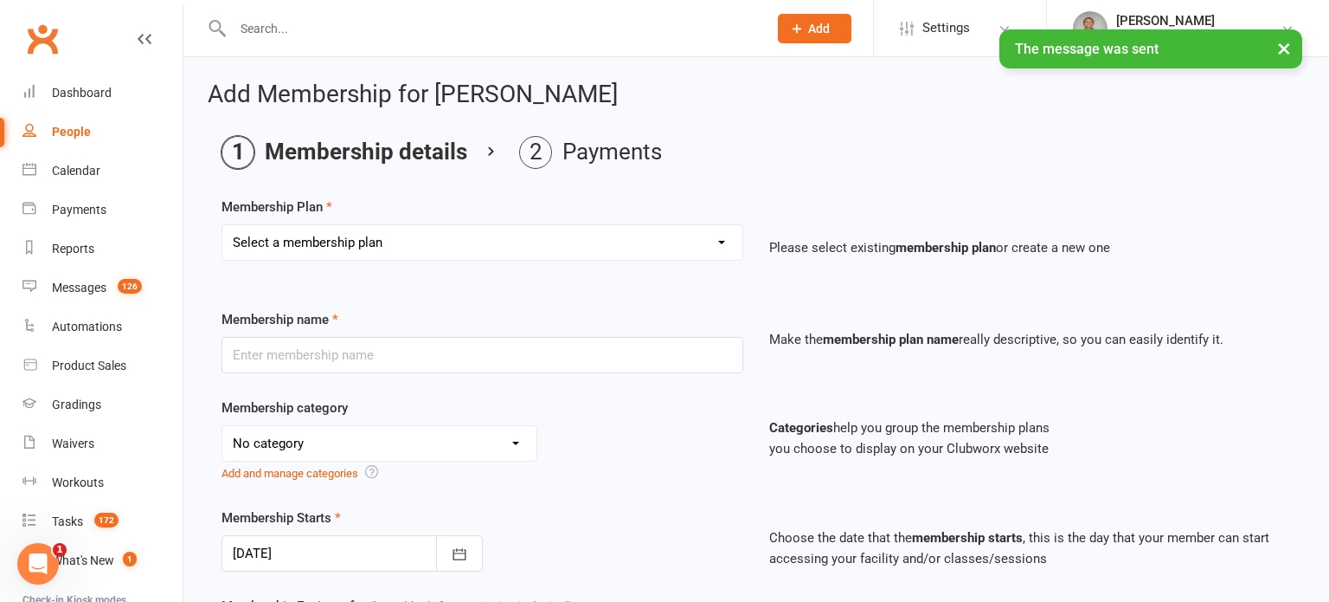
click at [369, 237] on select "Select a membership plan Create new Membership Plan 1 Class/Week | 6 Mth Memb -…" at bounding box center [482, 242] width 520 height 35
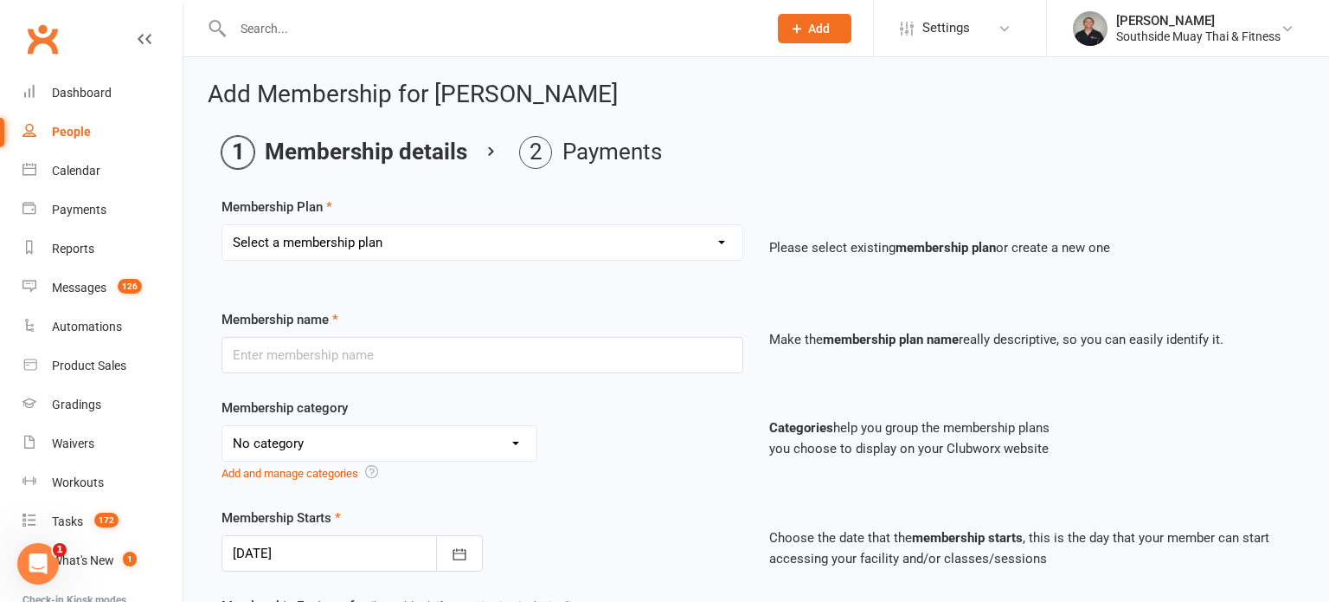
select select "48"
click at [222, 225] on select "Select a membership plan Create new Membership Plan 1 Class/Week | 6 Mth Memb -…" at bounding box center [482, 242] width 520 height 35
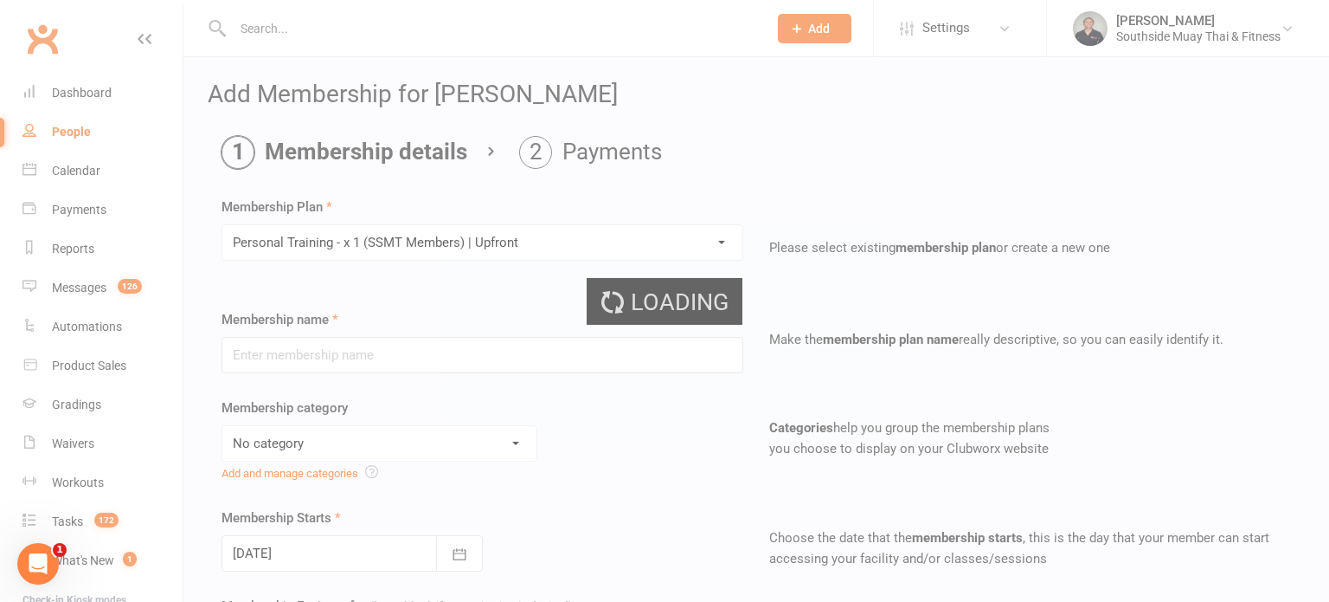
type input "Personal Training - x 1 (SSMT Members) | Upfront"
select select "14"
type input "1"
select select "1"
type input "1"
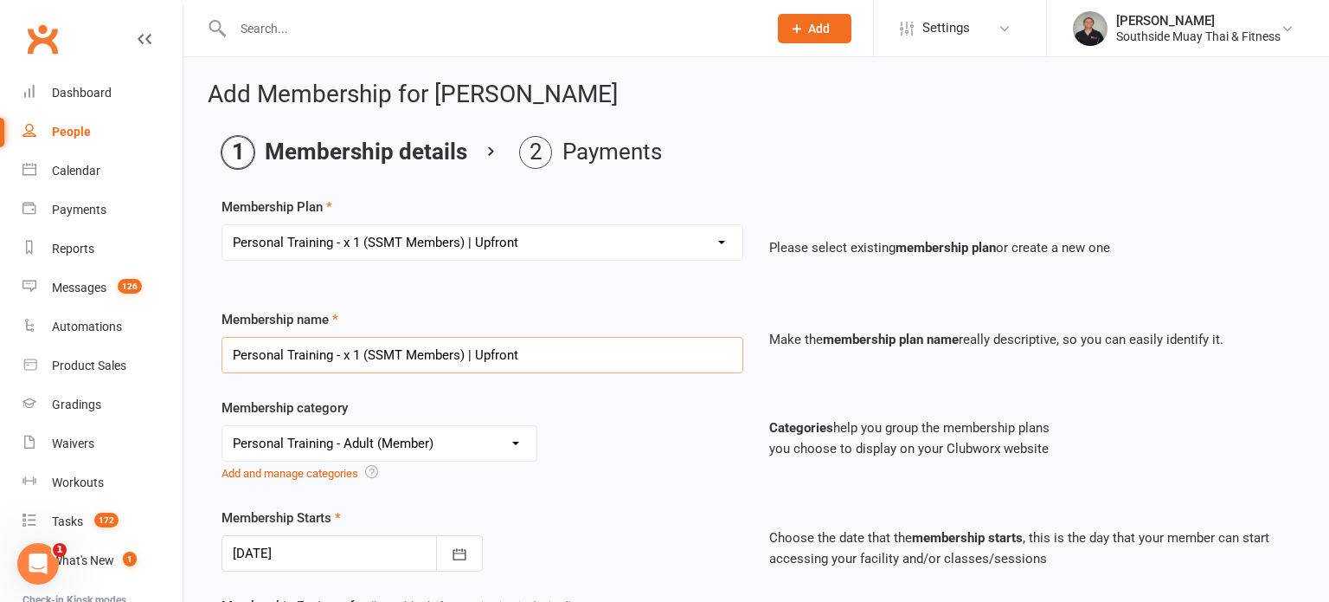
click at [318, 354] on input "Personal Training - x 1 (SSMT Members) | Upfront" at bounding box center [483, 355] width 522 height 36
click at [229, 353] on input "Personal Training - x 1 (SSMT Members) | Upfront" at bounding box center [483, 355] width 522 height 36
drag, startPoint x: 588, startPoint y: 344, endPoint x: 422, endPoint y: 343, distance: 166.2
click at [422, 343] on input "Refresher Personal Training - x 1 (SSMT Members) | Upfront" at bounding box center [483, 355] width 522 height 36
type input "Refresher Personal Training - x 1"
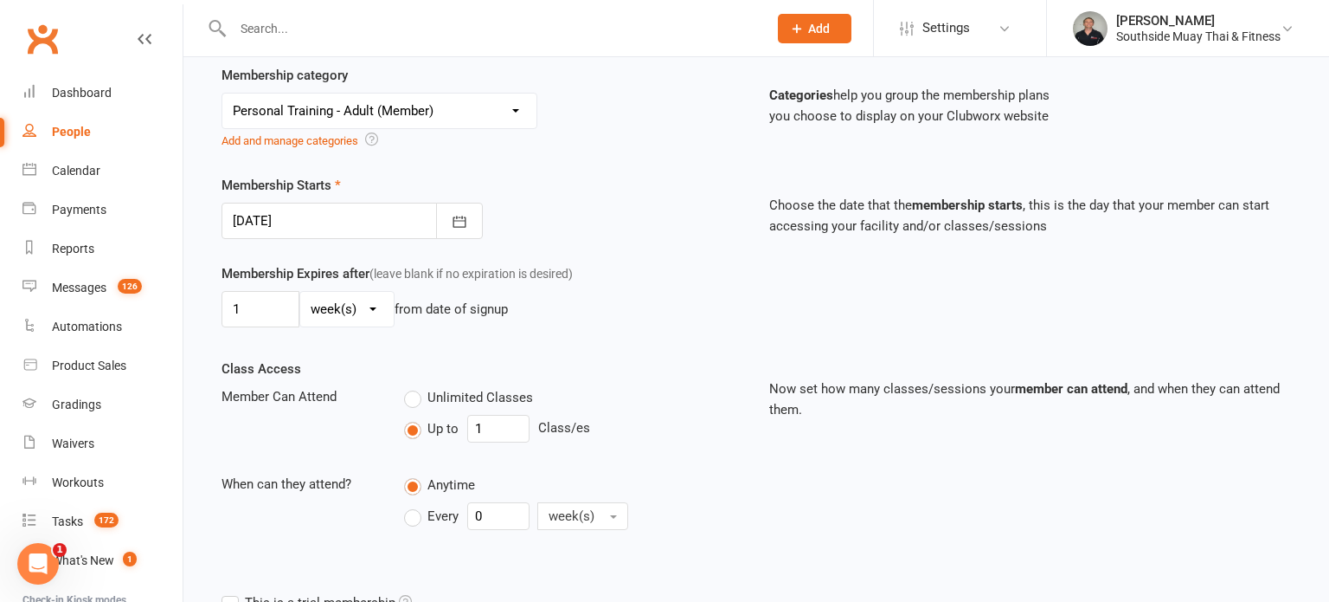
scroll to position [336, 0]
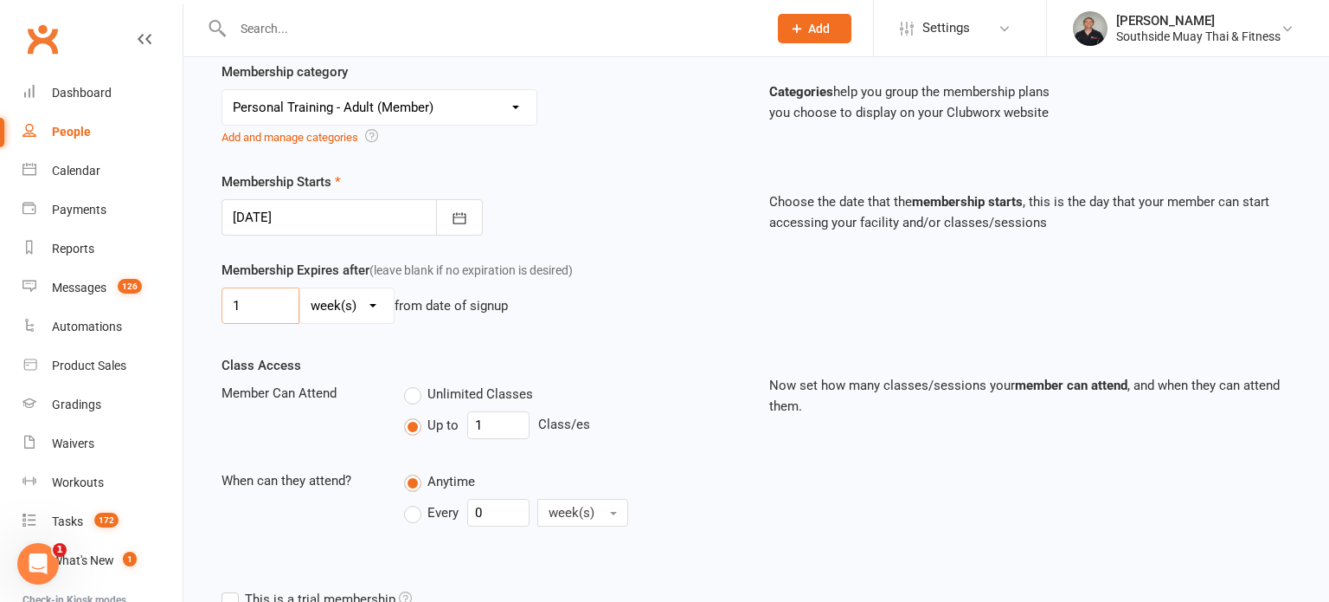
click at [249, 310] on input "1" at bounding box center [261, 305] width 78 height 36
type input "3"
click at [331, 296] on select "day(s) week(s) month(s) year(s)" at bounding box center [346, 305] width 93 height 35
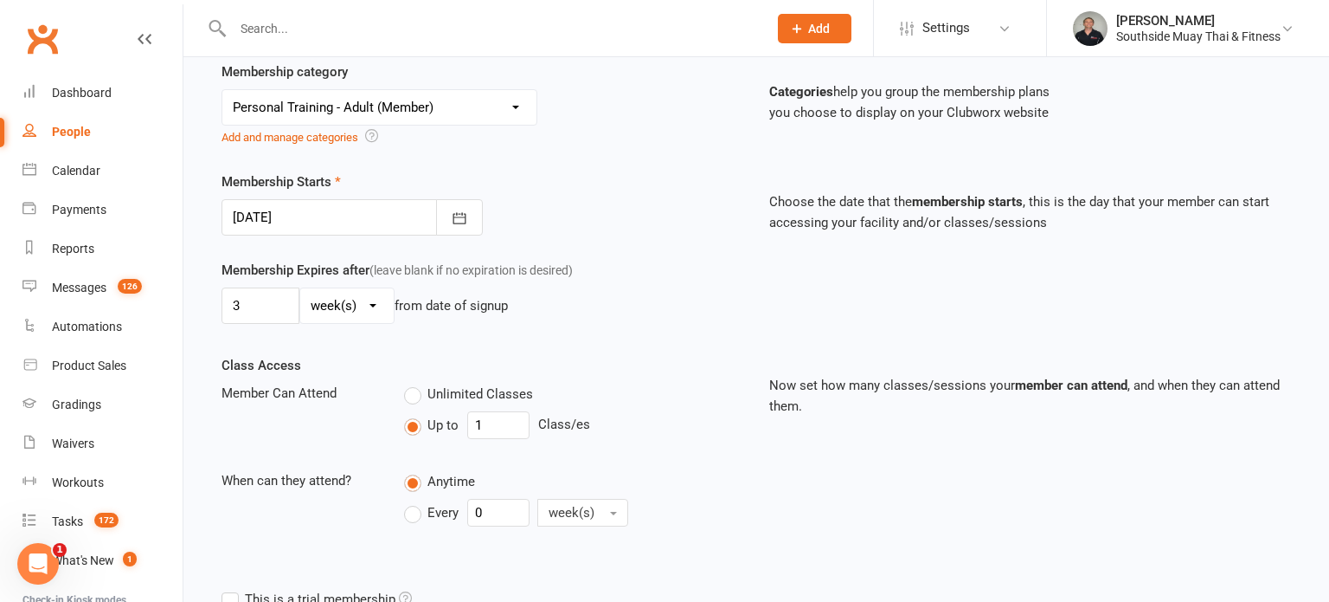
select select "2"
click at [300, 288] on select "day(s) week(s) month(s) year(s)" at bounding box center [346, 305] width 93 height 35
click at [680, 345] on div "Membership Expires after (leave blank if no expiration is desired) 3 day(s) wee…" at bounding box center [757, 307] width 1096 height 95
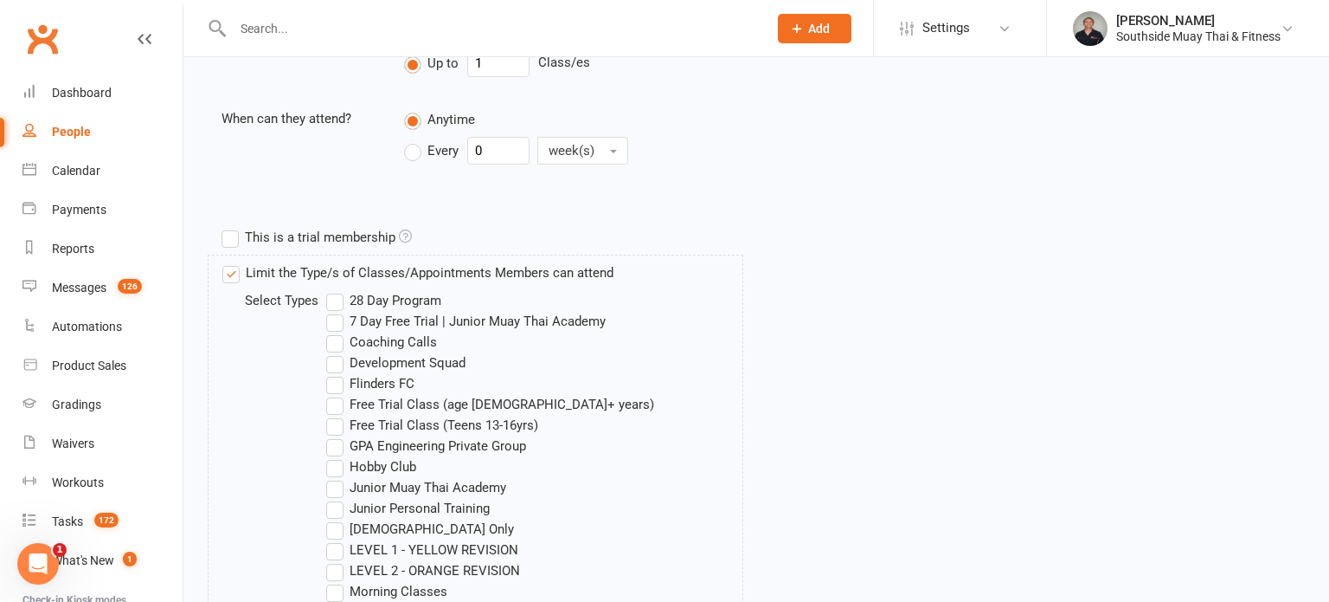
scroll to position [1160, 0]
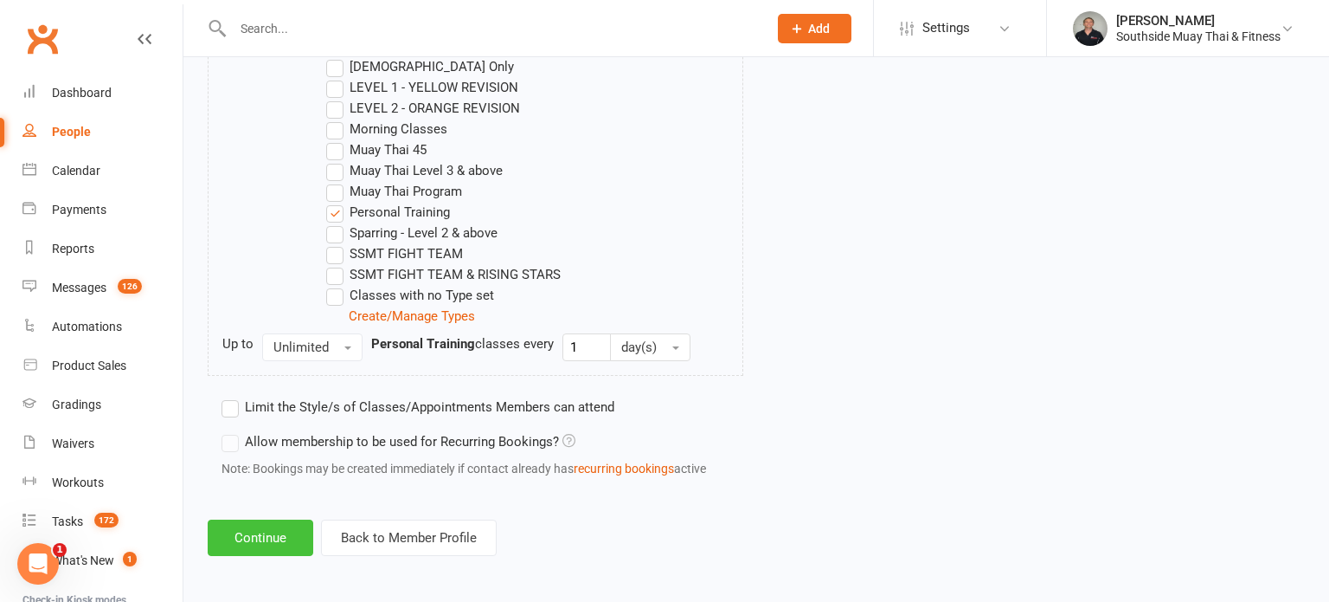
click at [232, 533] on button "Continue" at bounding box center [261, 537] width 106 height 36
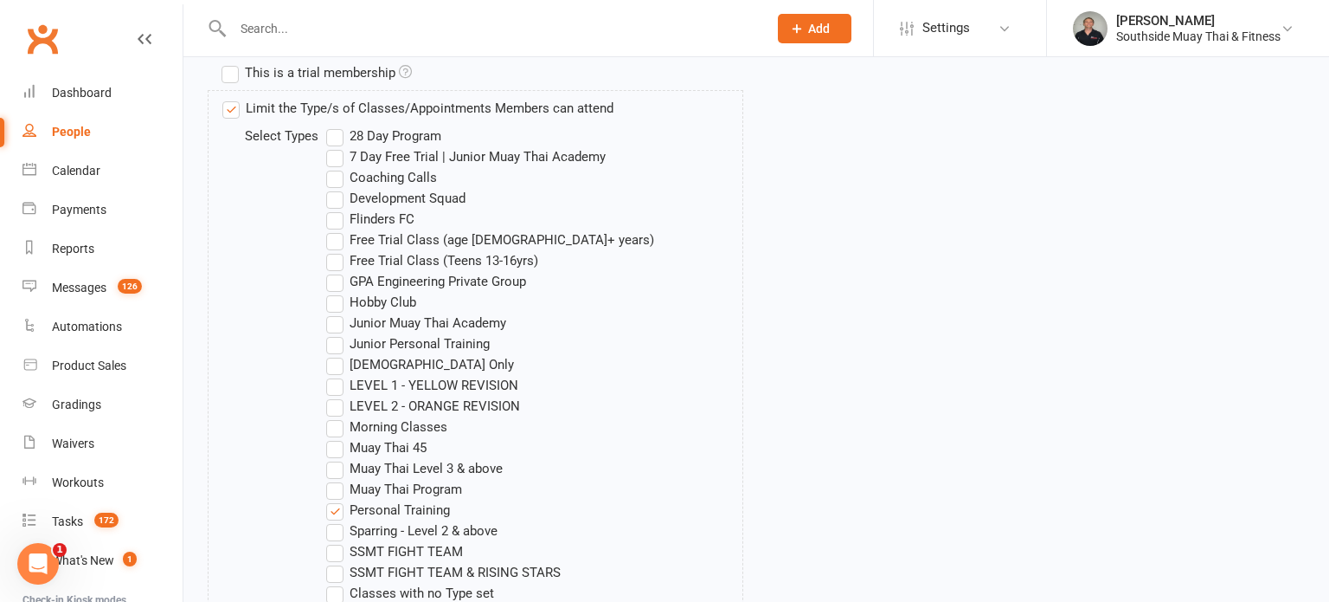
scroll to position [0, 0]
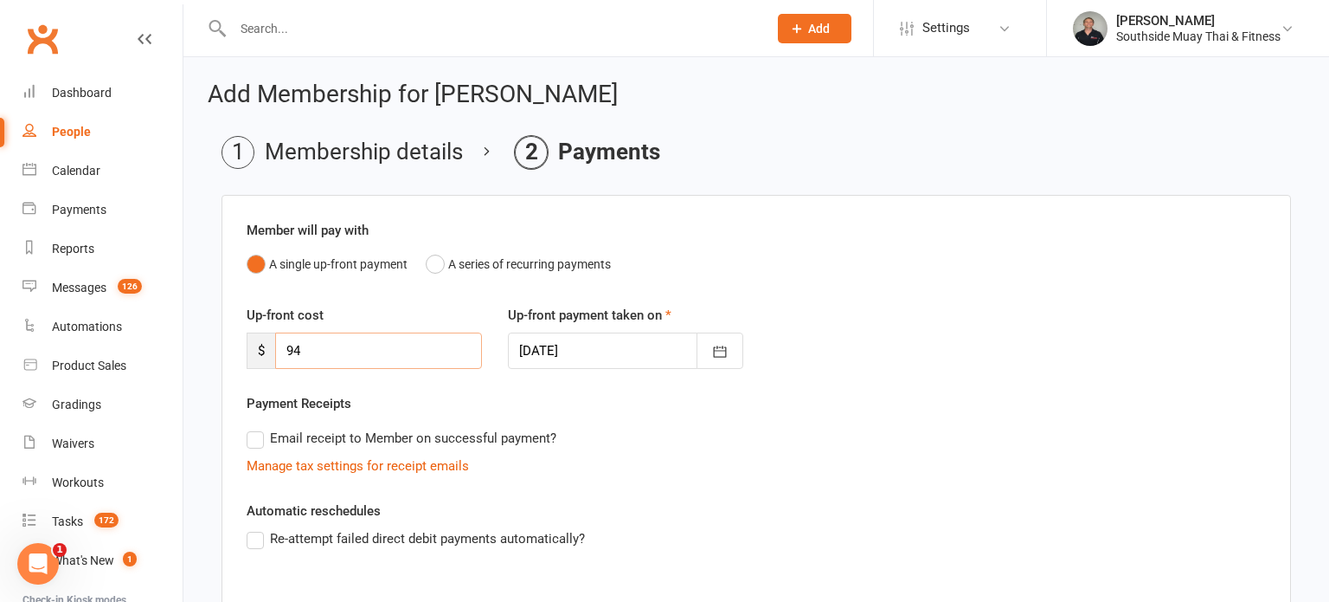
click at [334, 353] on input "94" at bounding box center [378, 350] width 207 height 36
type input "0"
click at [925, 319] on div "Up-front cost $ 0 Up-front payment taken on 11 Sep 2025 September 2025 Sun Mon …" at bounding box center [757, 349] width 1046 height 88
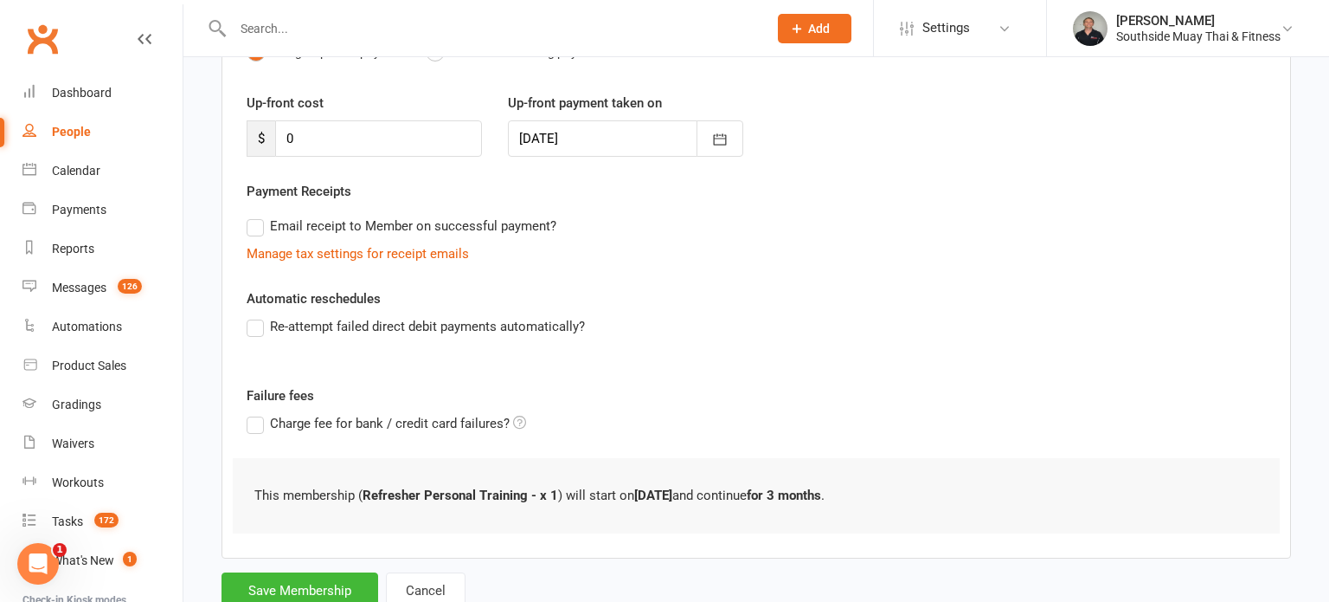
scroll to position [270, 0]
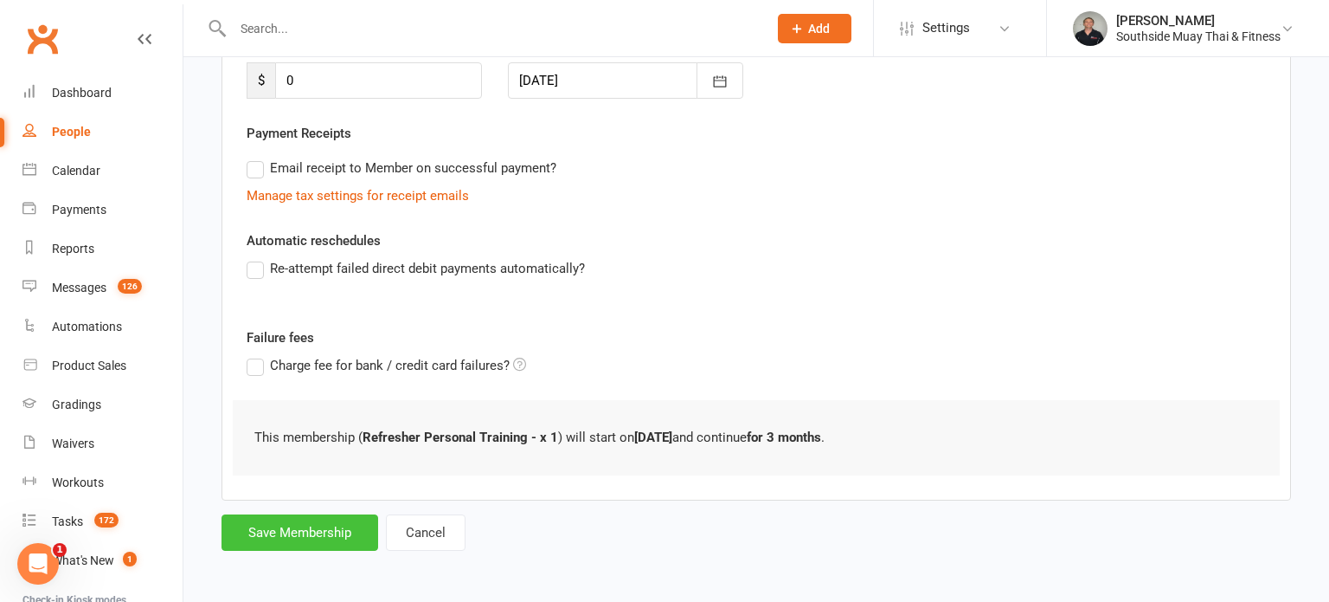
click at [357, 521] on button "Save Membership" at bounding box center [300, 532] width 157 height 36
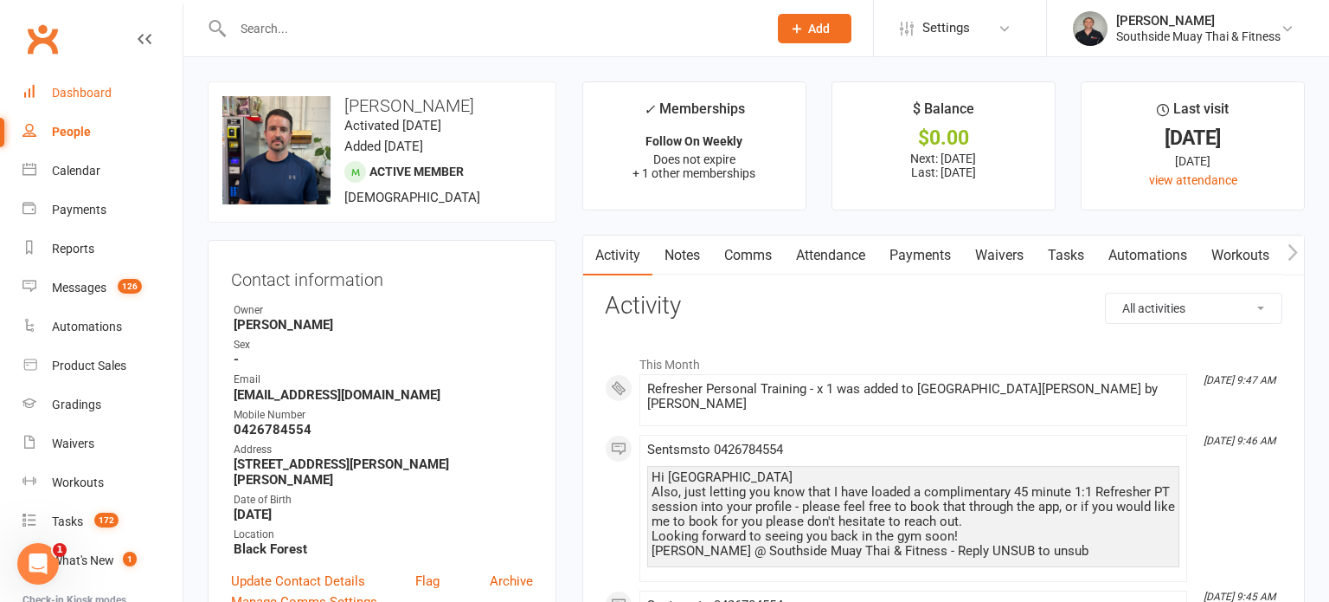
click at [72, 95] on div "Dashboard" at bounding box center [82, 93] width 60 height 14
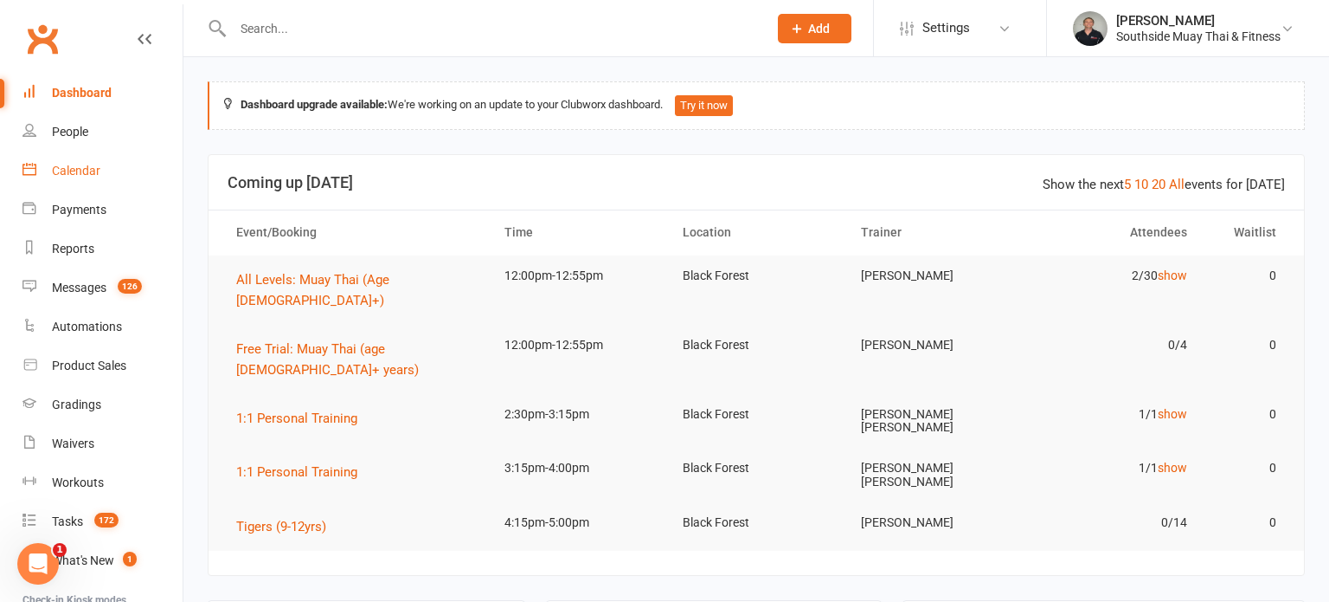
click at [62, 173] on div "Calendar" at bounding box center [76, 171] width 48 height 14
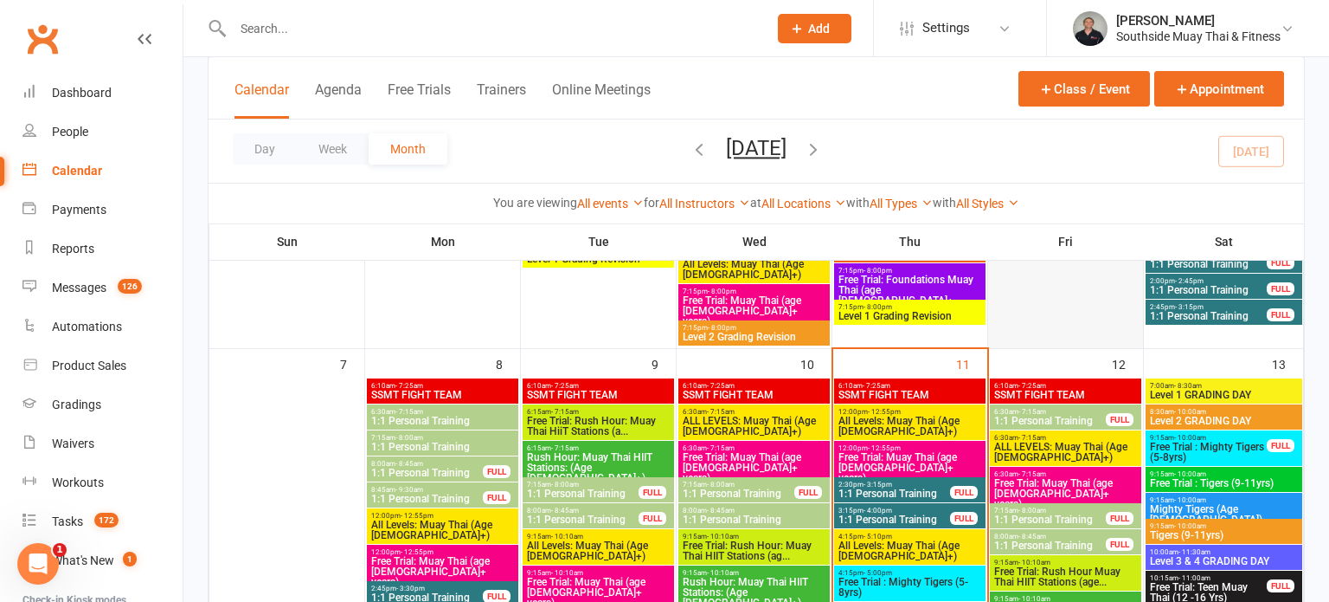
scroll to position [1184, 0]
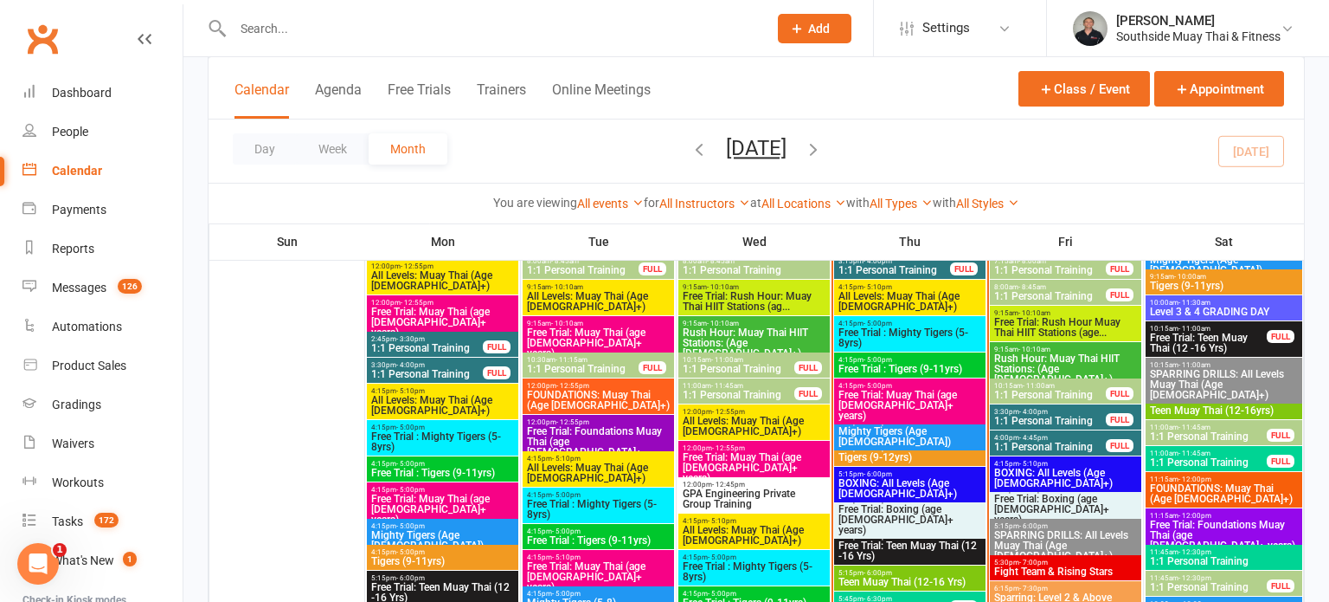
click at [1017, 415] on span "1:1 Personal Training" at bounding box center [1050, 420] width 113 height 10
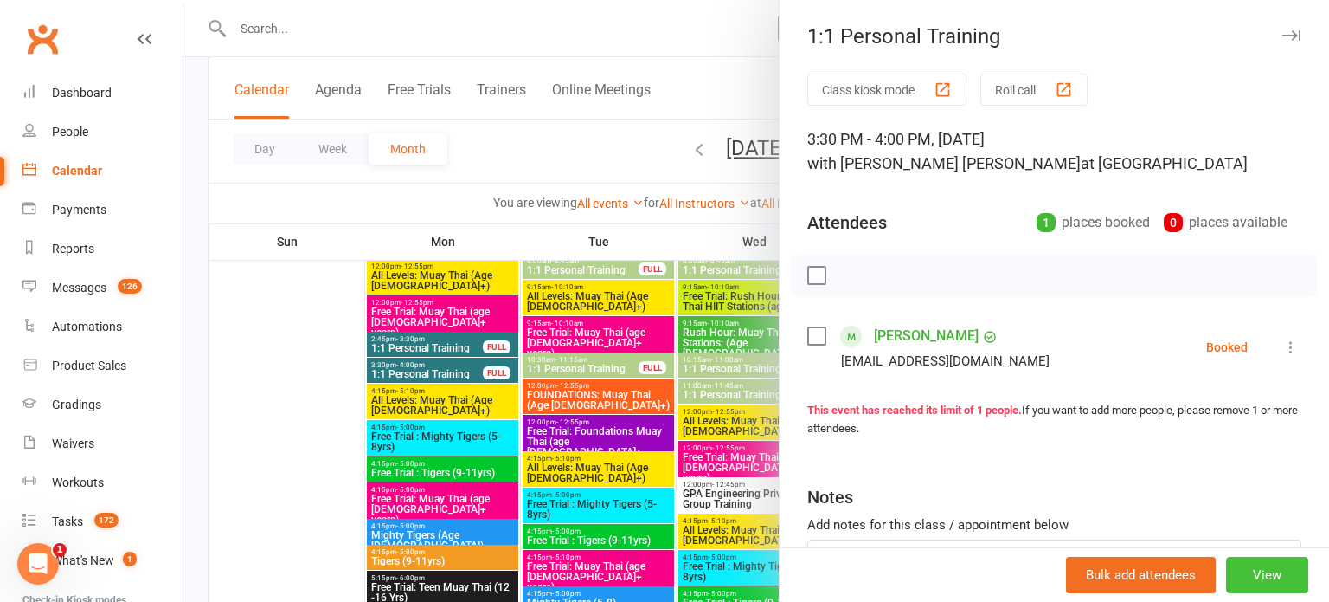
click at [1263, 570] on button "View" at bounding box center [1267, 575] width 82 height 36
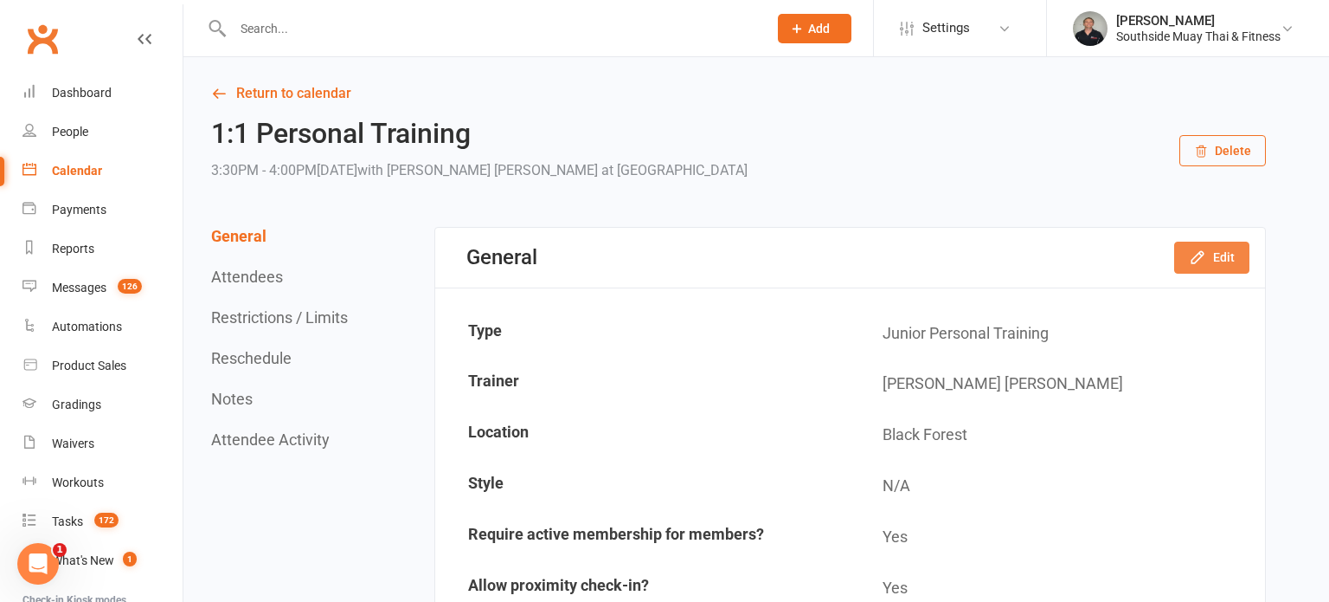
click at [1185, 257] on button "Edit" at bounding box center [1212, 256] width 75 height 31
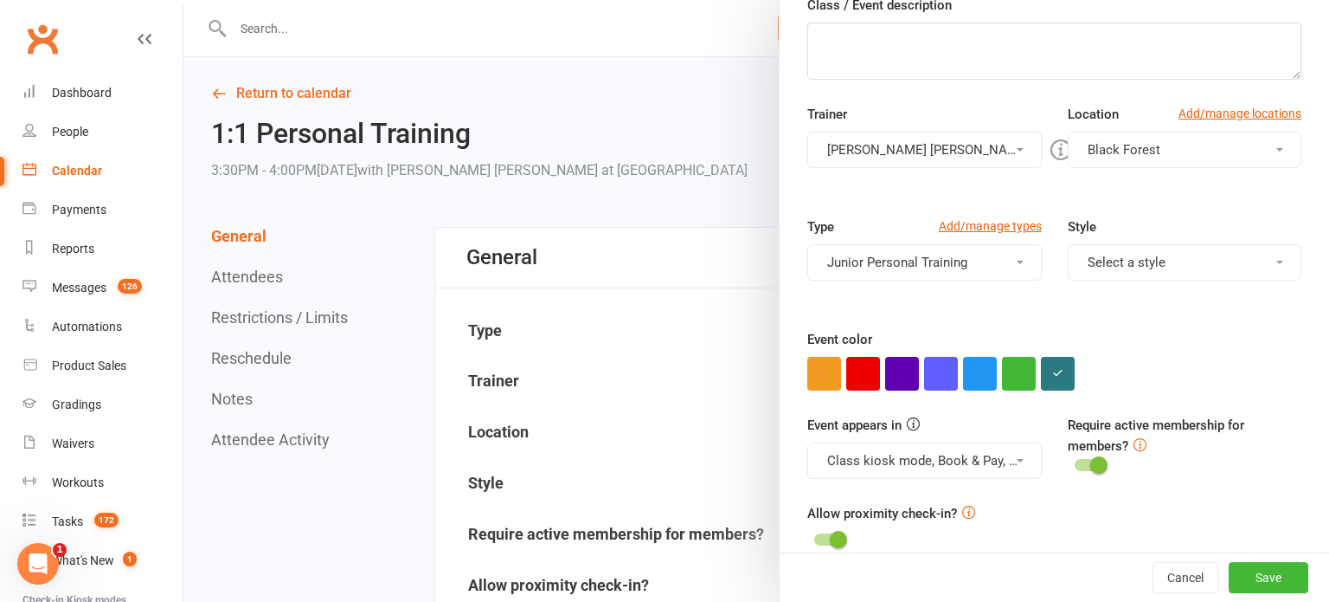
scroll to position [296, 0]
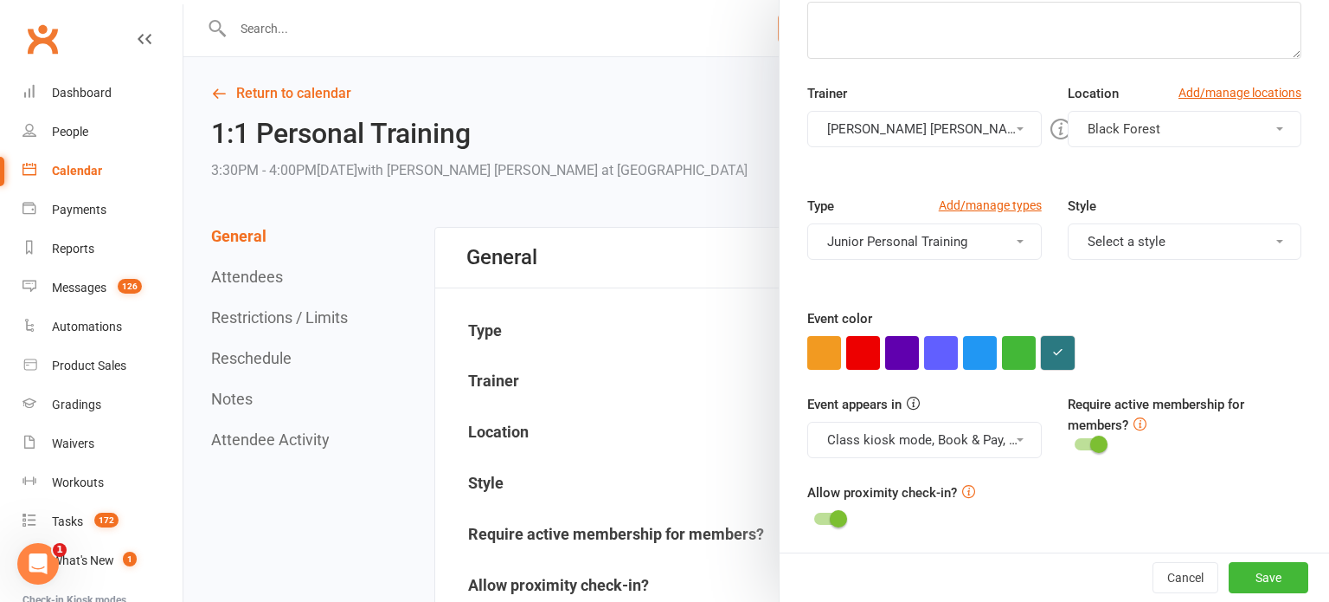
click at [1068, 347] on button "button" at bounding box center [1058, 353] width 34 height 34
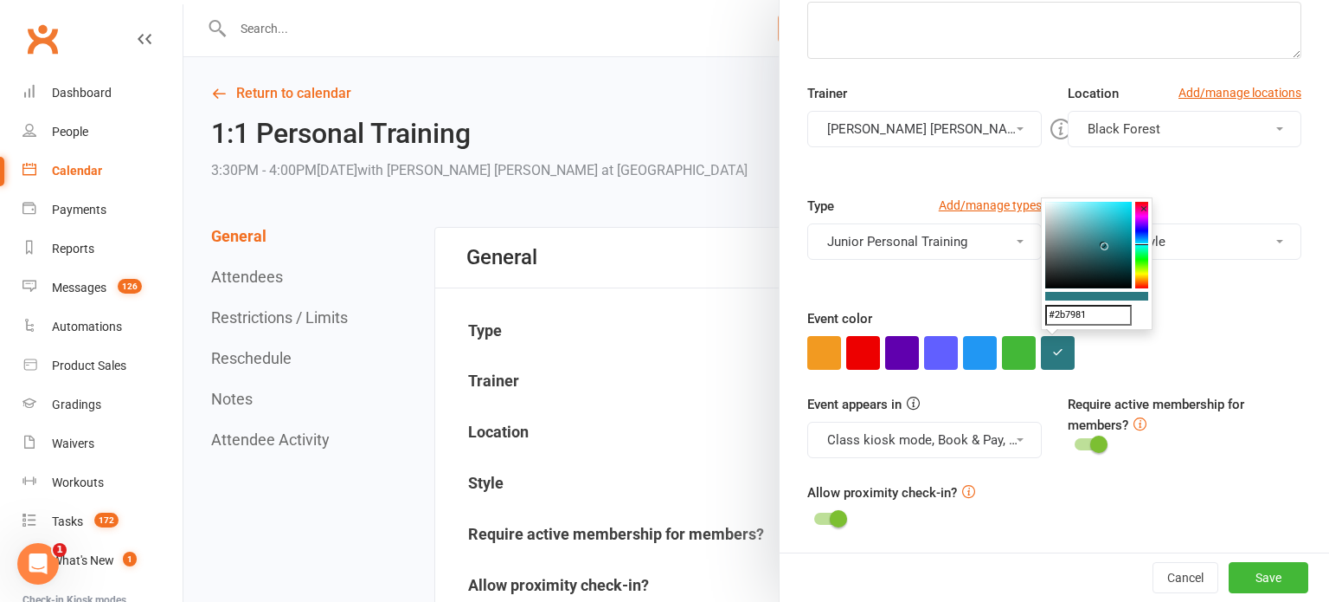
click at [1086, 314] on input "#2b7981" at bounding box center [1089, 315] width 87 height 21
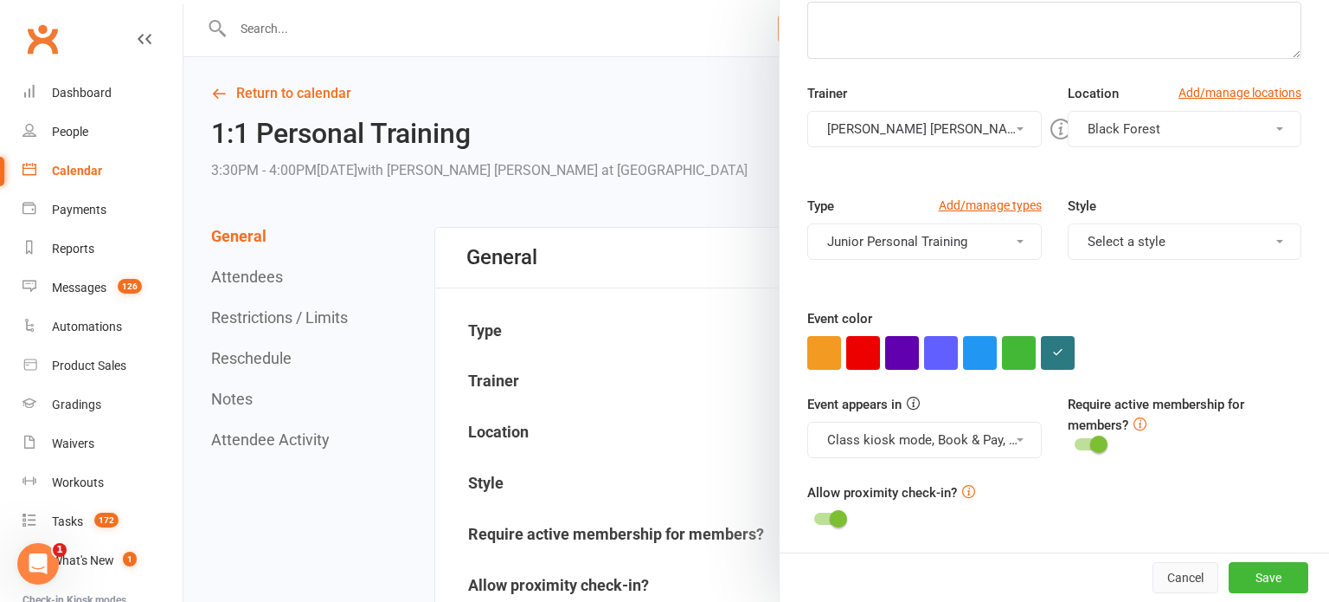
click at [1201, 572] on button "Cancel" at bounding box center [1186, 577] width 66 height 31
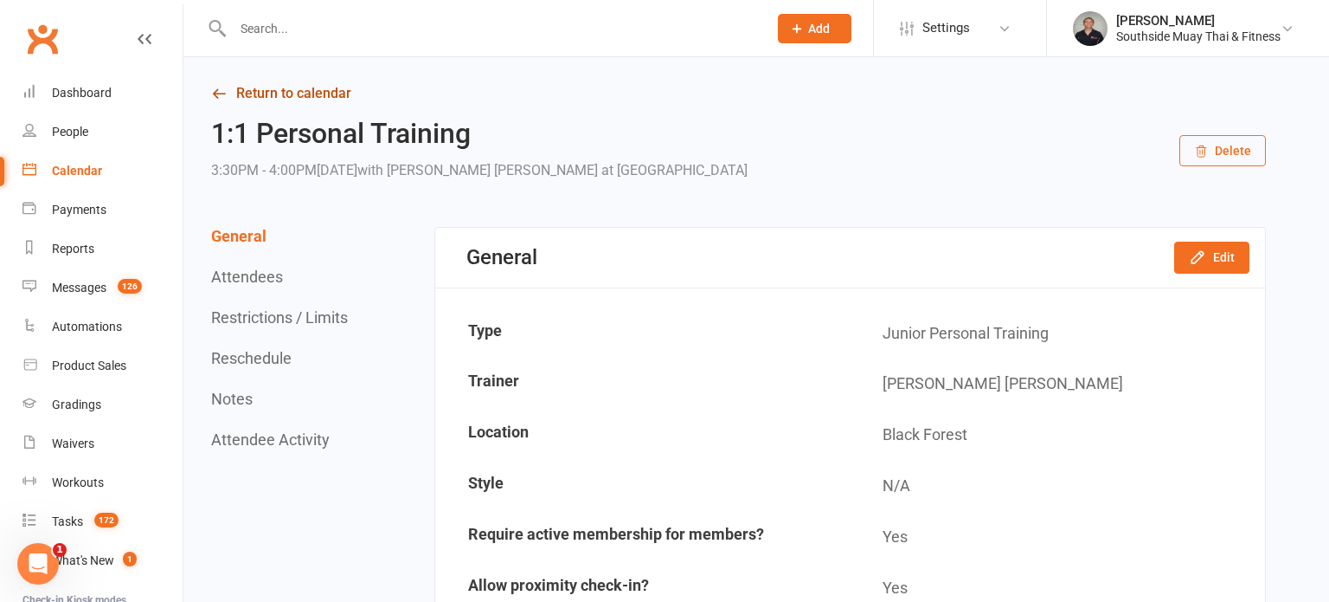
click at [226, 90] on icon at bounding box center [219, 94] width 16 height 16
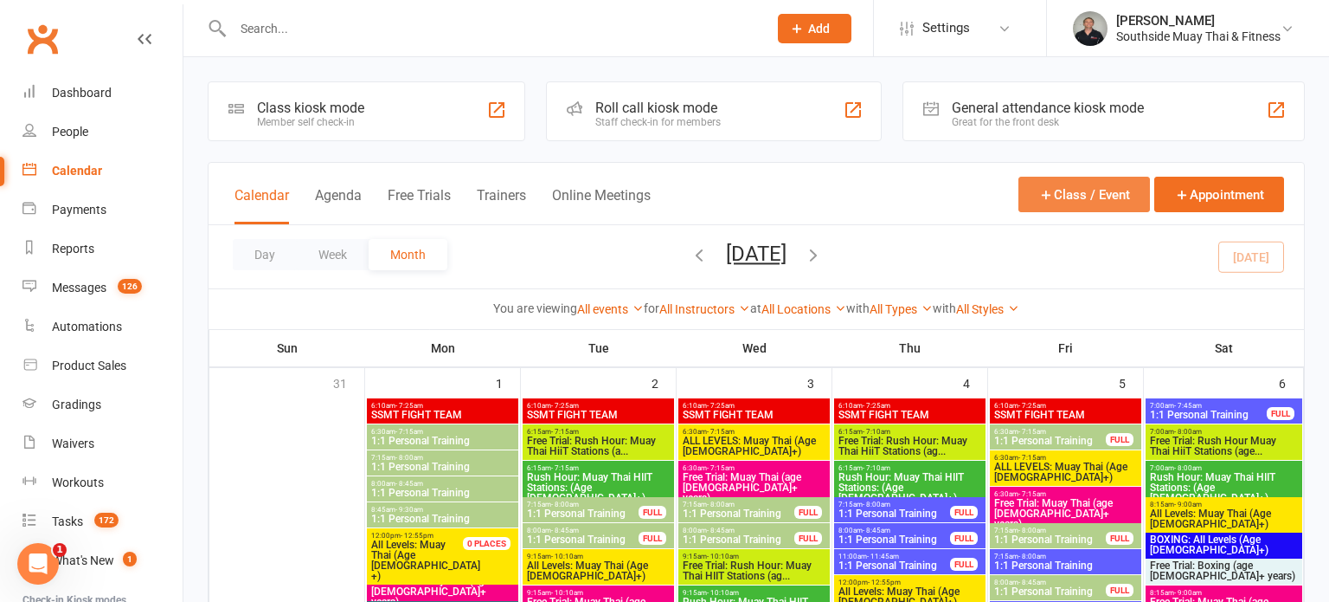
click at [1046, 189] on icon "button" at bounding box center [1047, 195] width 16 height 16
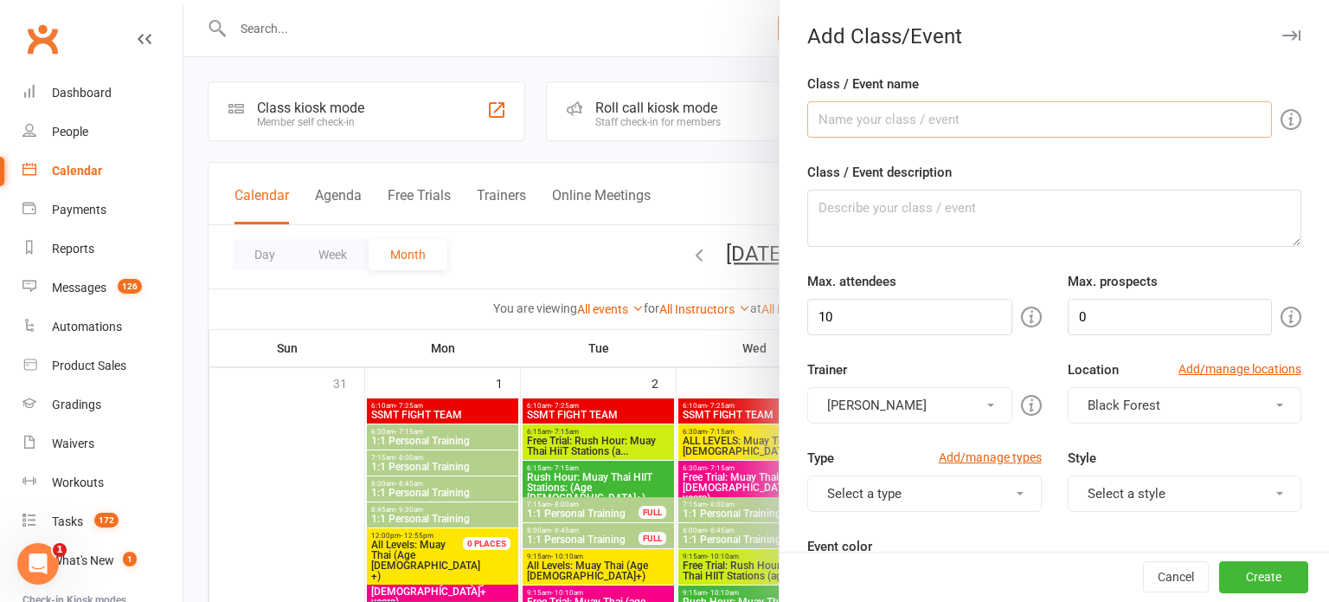
click at [892, 110] on input "Class / Event name" at bounding box center [1040, 119] width 465 height 36
type input "1:1 Personal Training"
click at [897, 312] on input "10" at bounding box center [910, 317] width 204 height 36
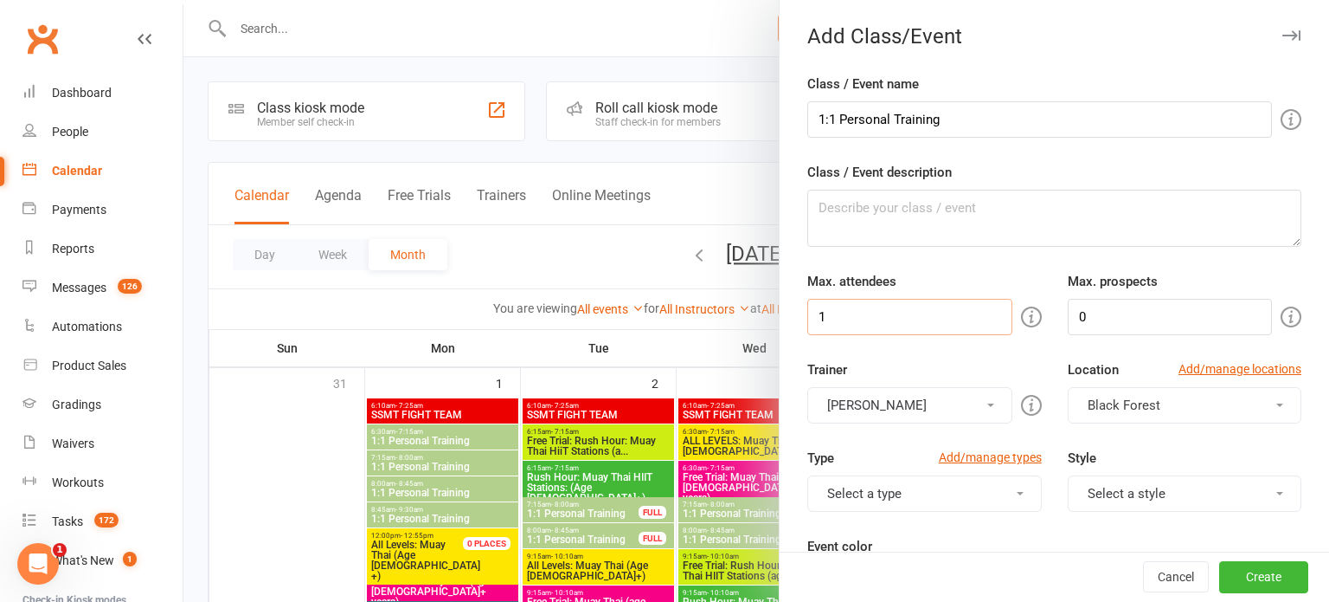
type input "1"
click at [948, 396] on button "[PERSON_NAME]" at bounding box center [910, 405] width 204 height 36
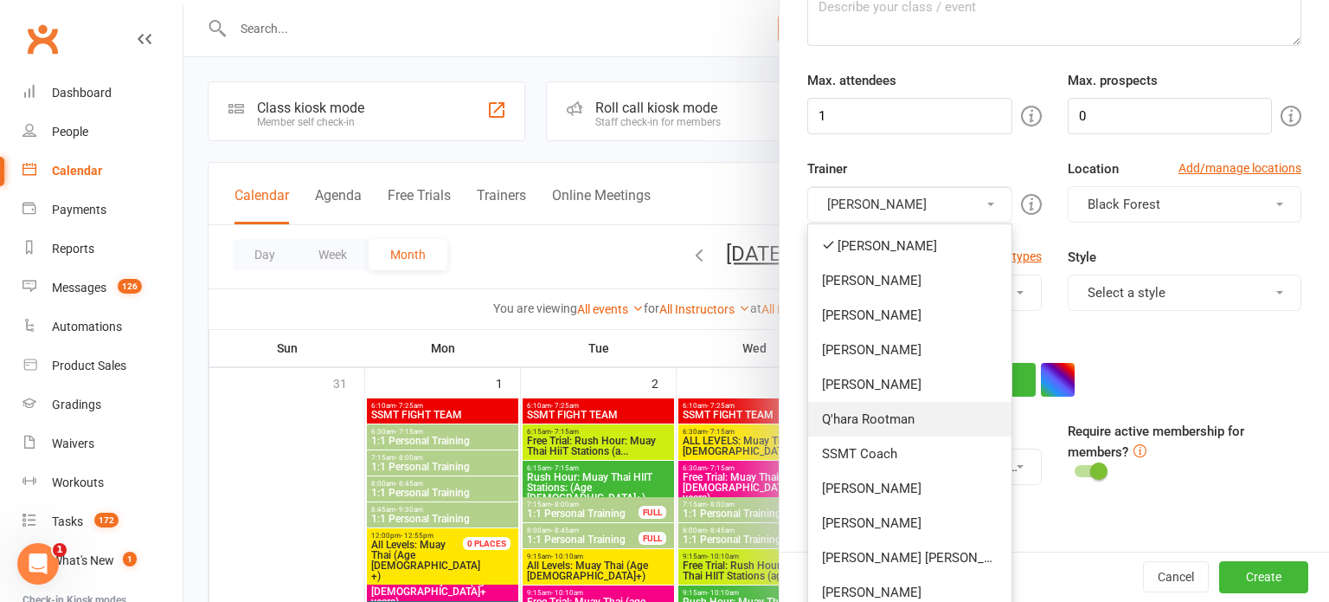
scroll to position [335, 0]
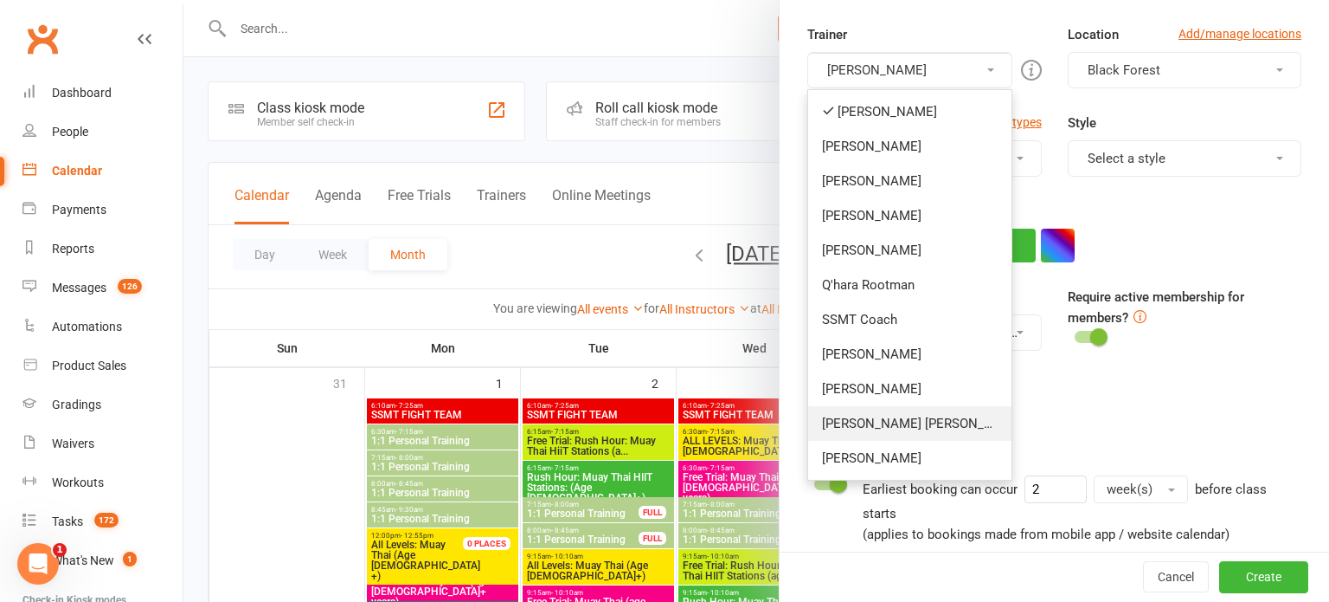
click at [902, 414] on link "[PERSON_NAME] [PERSON_NAME]" at bounding box center [909, 423] width 203 height 35
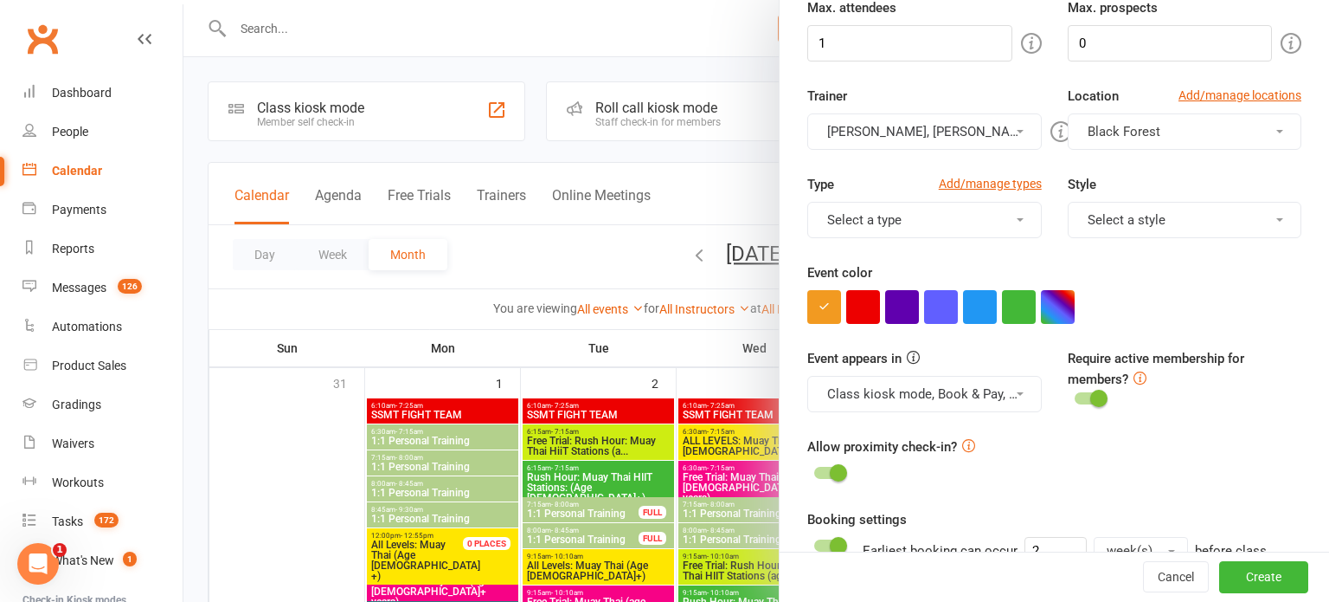
scroll to position [269, 0]
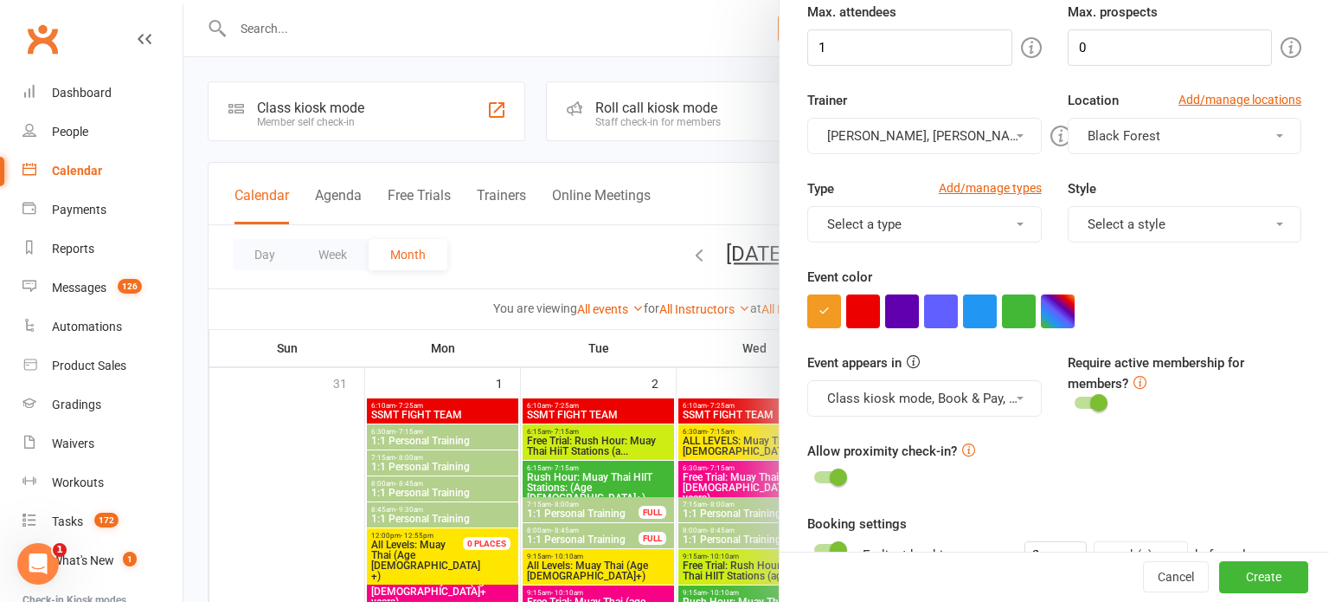
click at [871, 141] on button "Freya Tierney, Kane Sjoberg" at bounding box center [925, 136] width 234 height 36
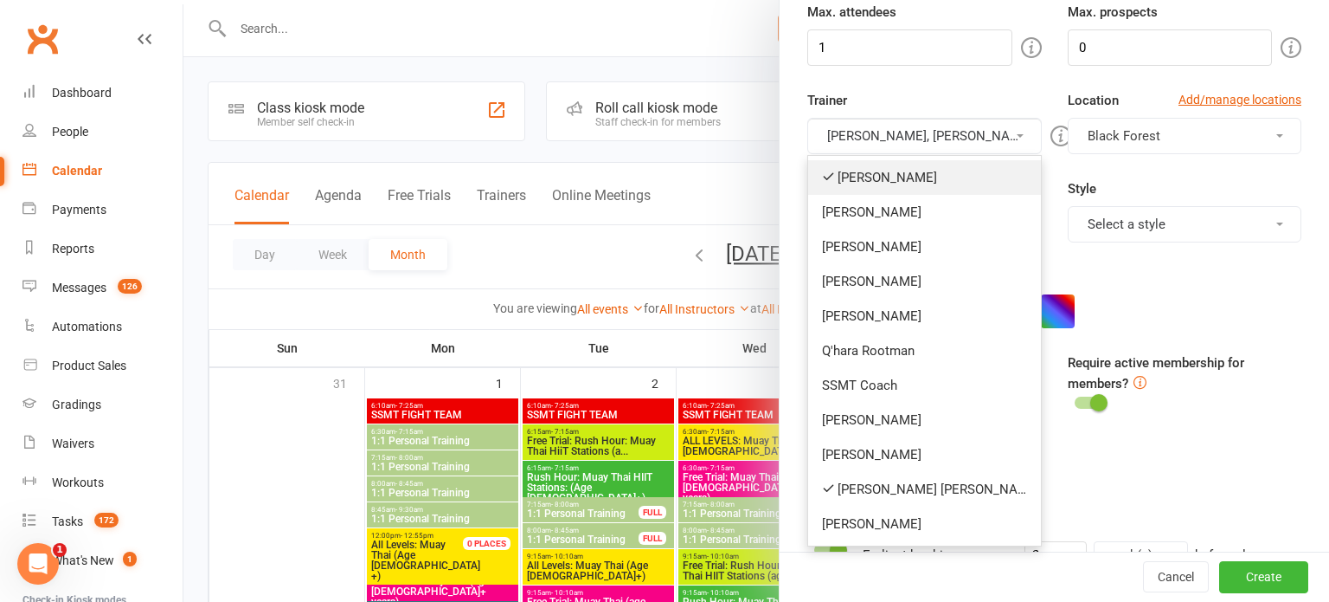
click at [874, 168] on link "[PERSON_NAME]" at bounding box center [924, 177] width 232 height 35
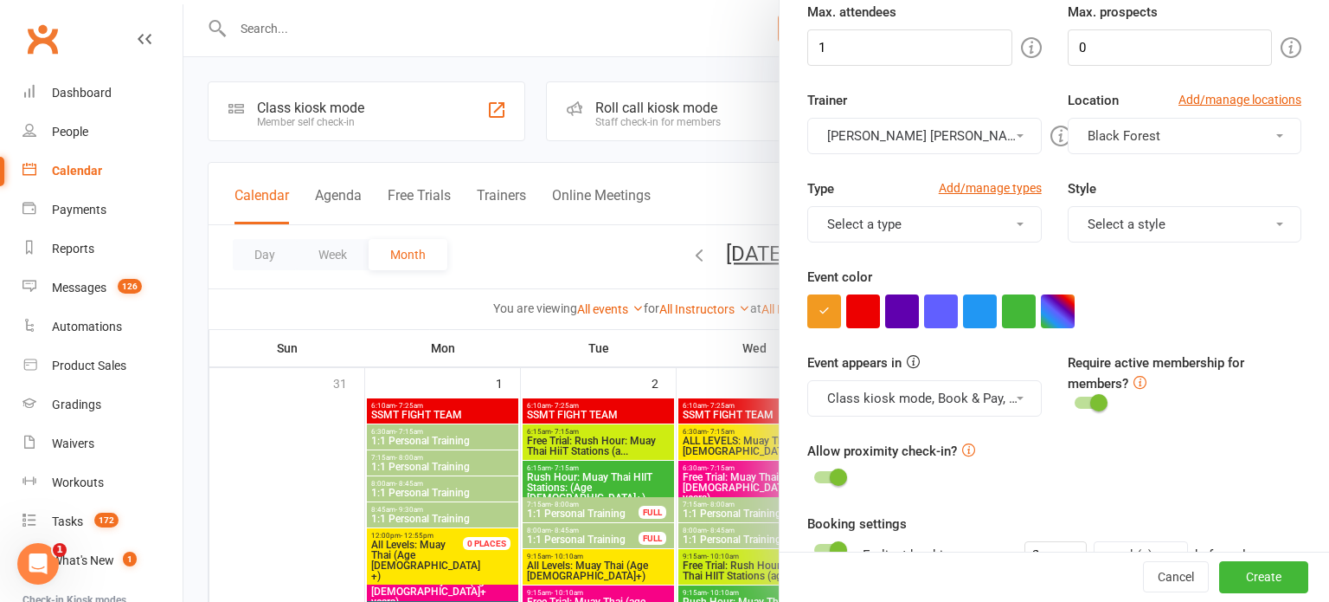
click at [868, 225] on button "Select a type" at bounding box center [925, 224] width 234 height 36
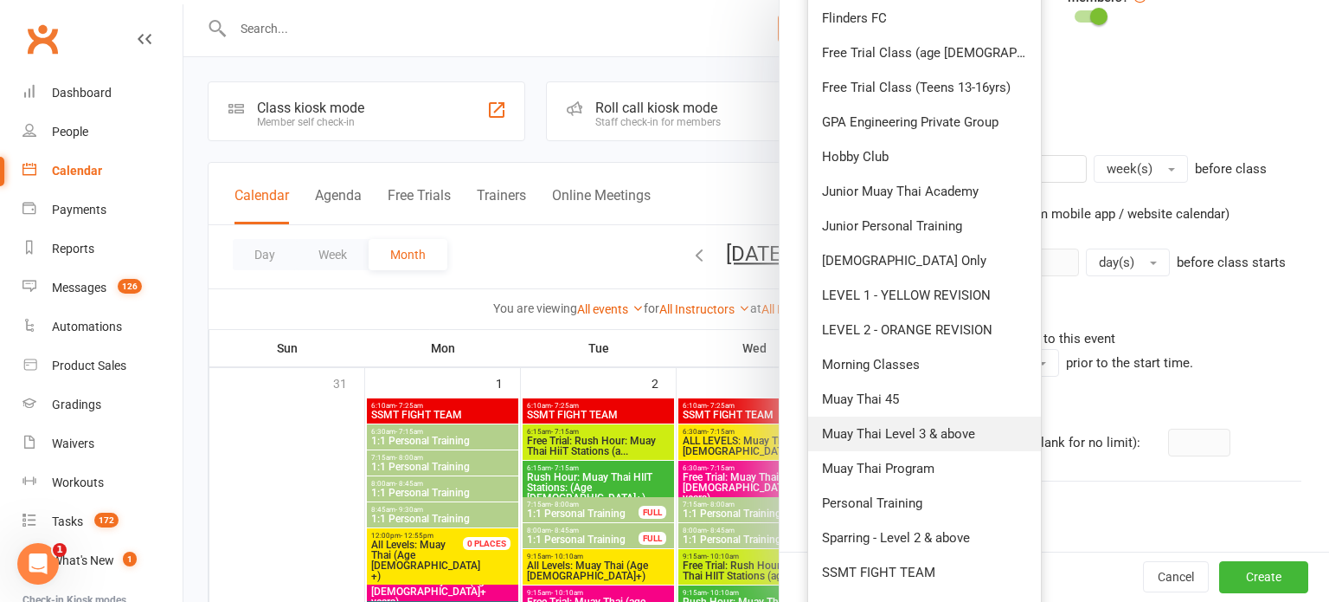
scroll to position [696, 0]
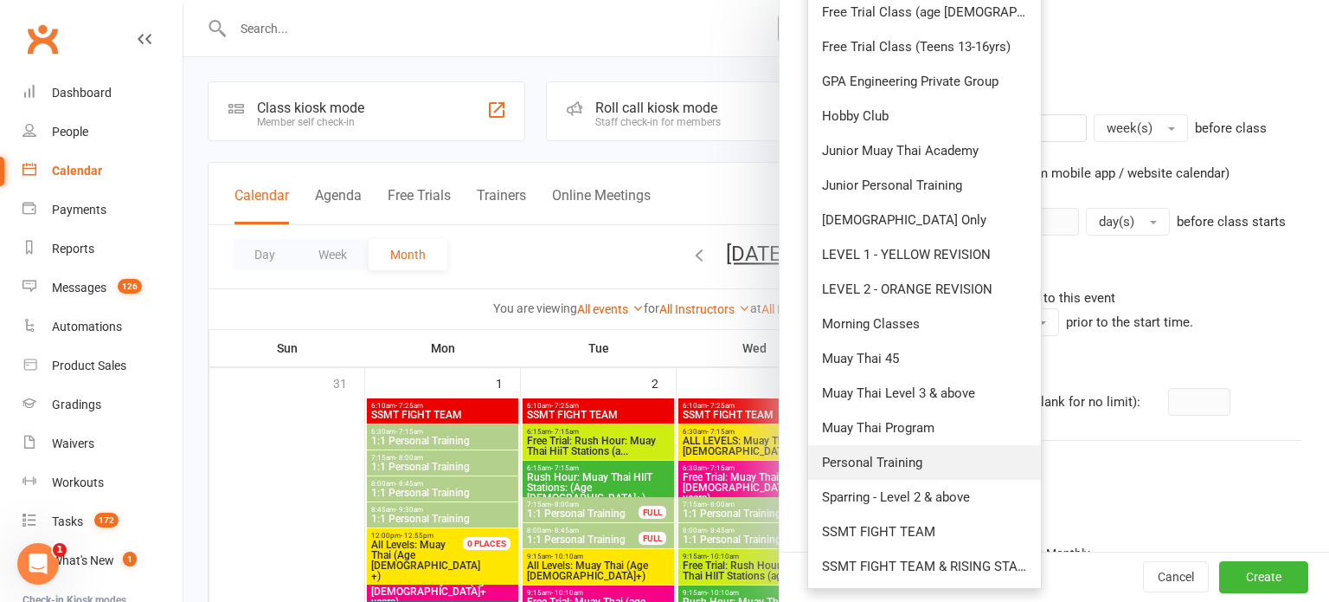
click at [878, 447] on link "Personal Training" at bounding box center [924, 462] width 232 height 35
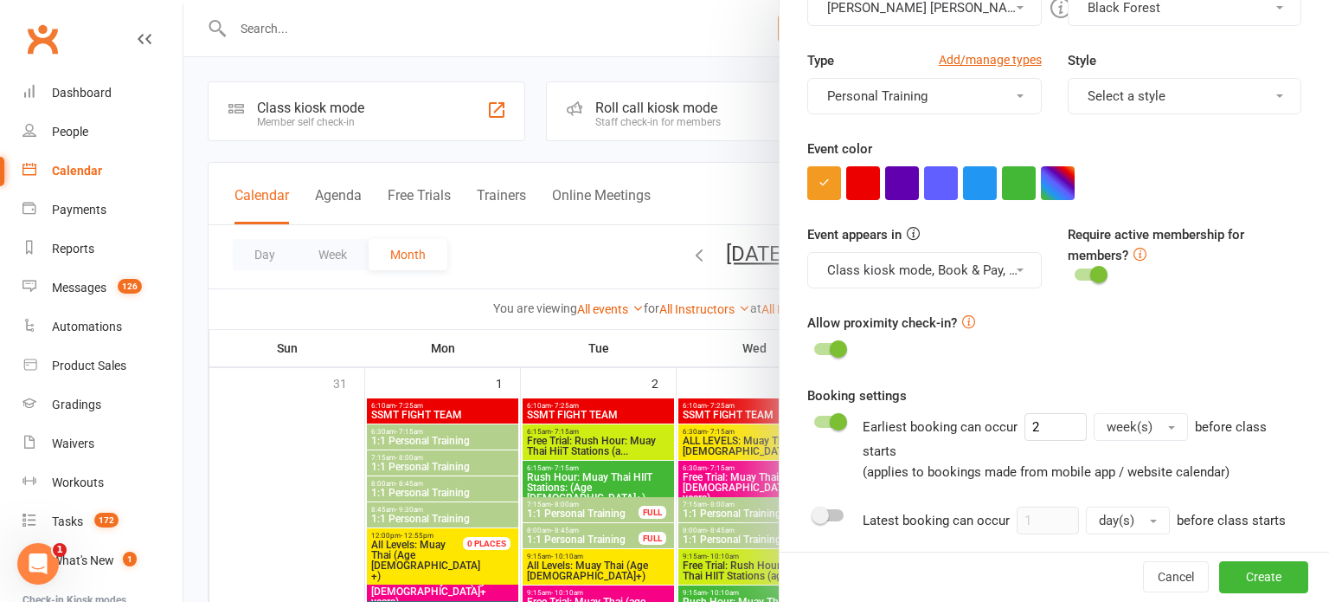
scroll to position [389, 0]
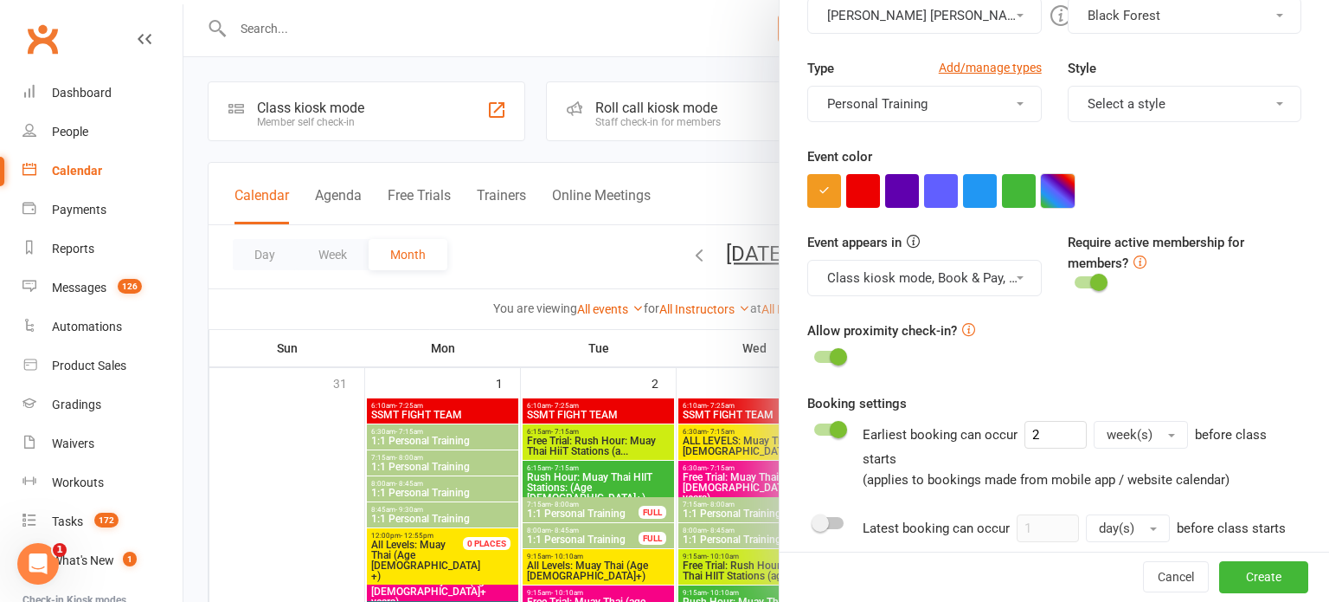
click at [1054, 193] on button "button" at bounding box center [1058, 191] width 34 height 34
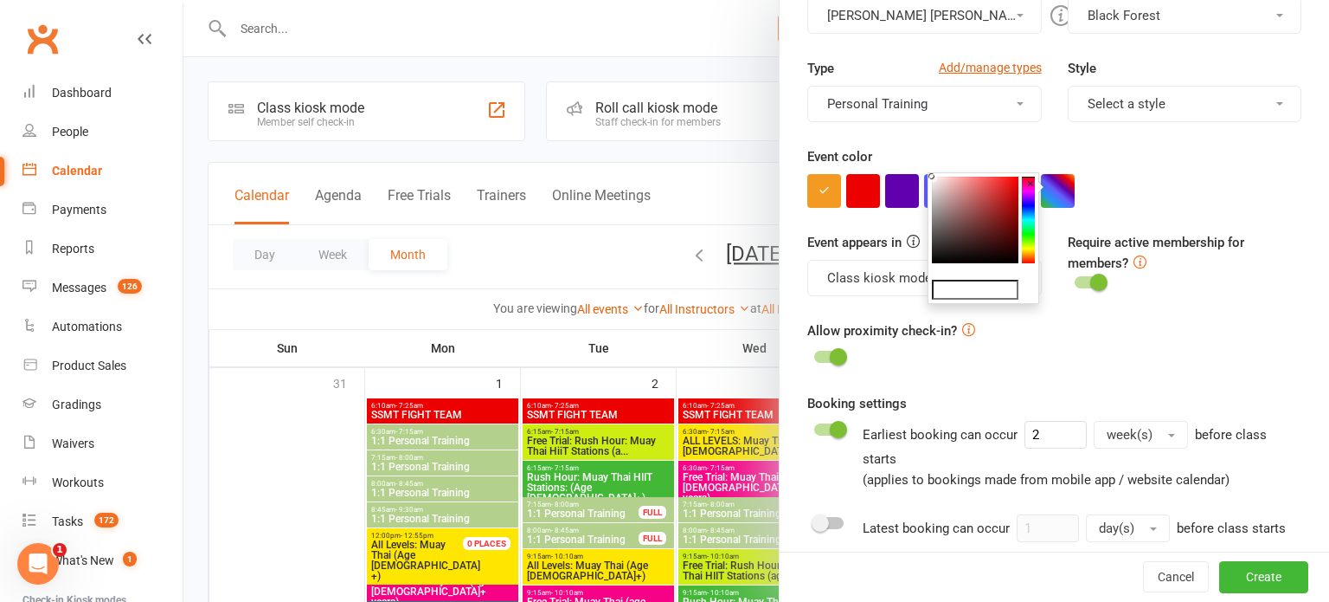
click at [991, 284] on input "text" at bounding box center [975, 290] width 87 height 21
paste input "#2b7981"
type input "#2b7981"
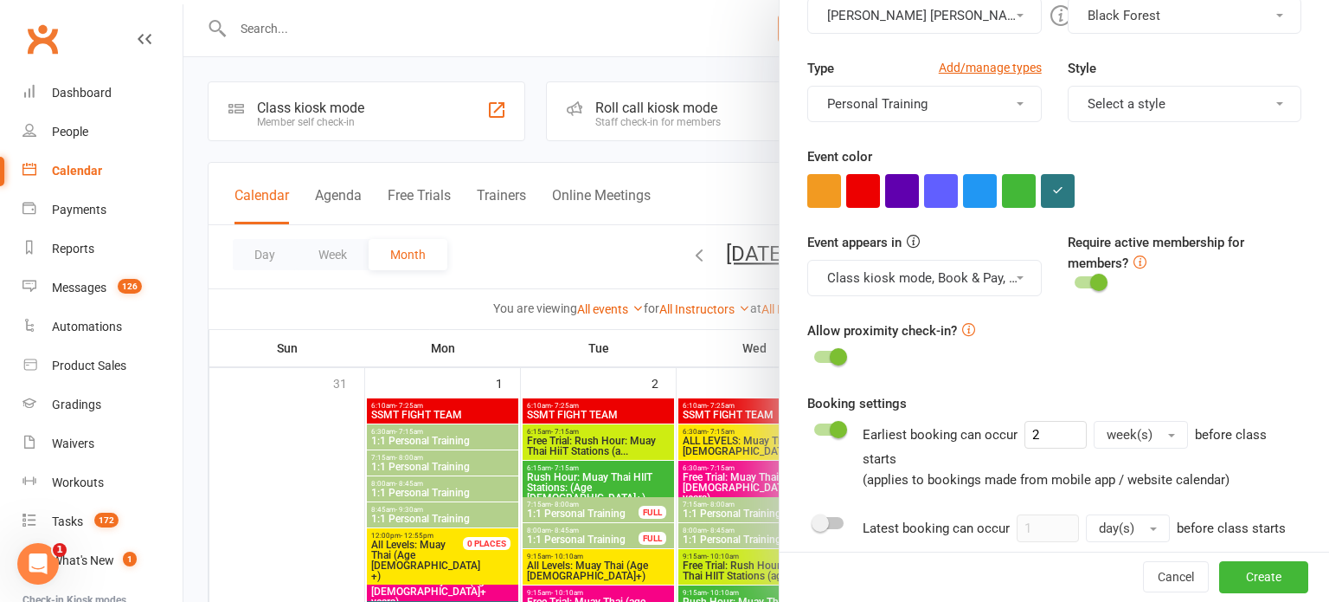
click at [1201, 192] on div at bounding box center [1055, 191] width 494 height 34
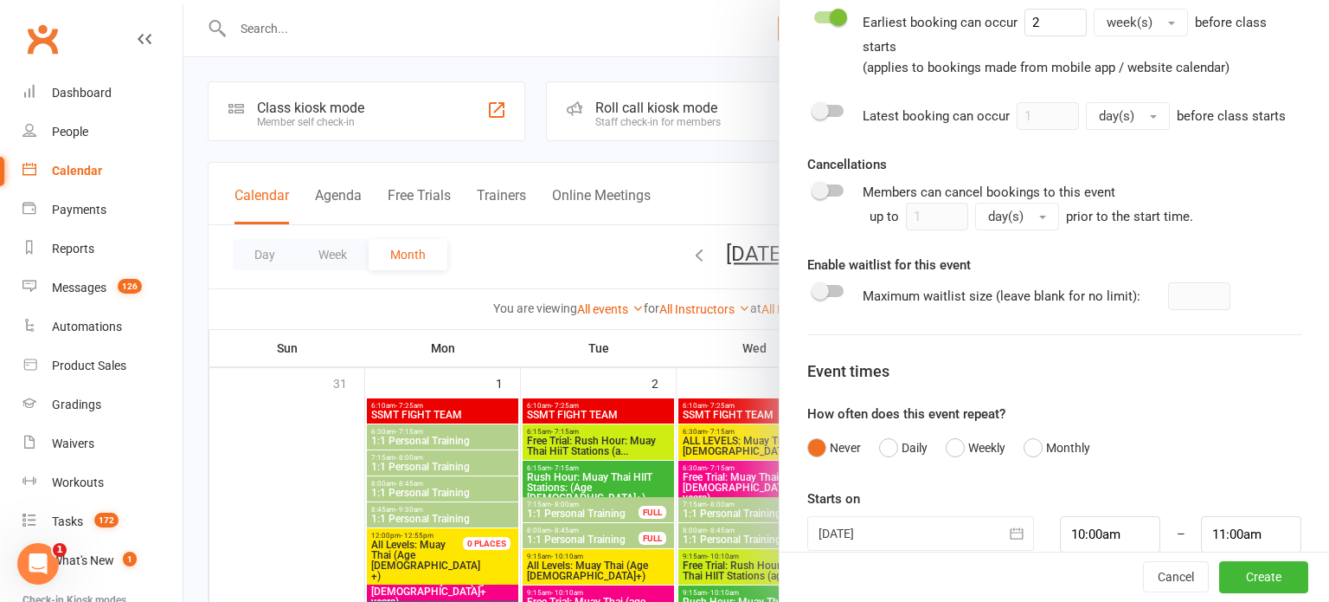
scroll to position [806, 0]
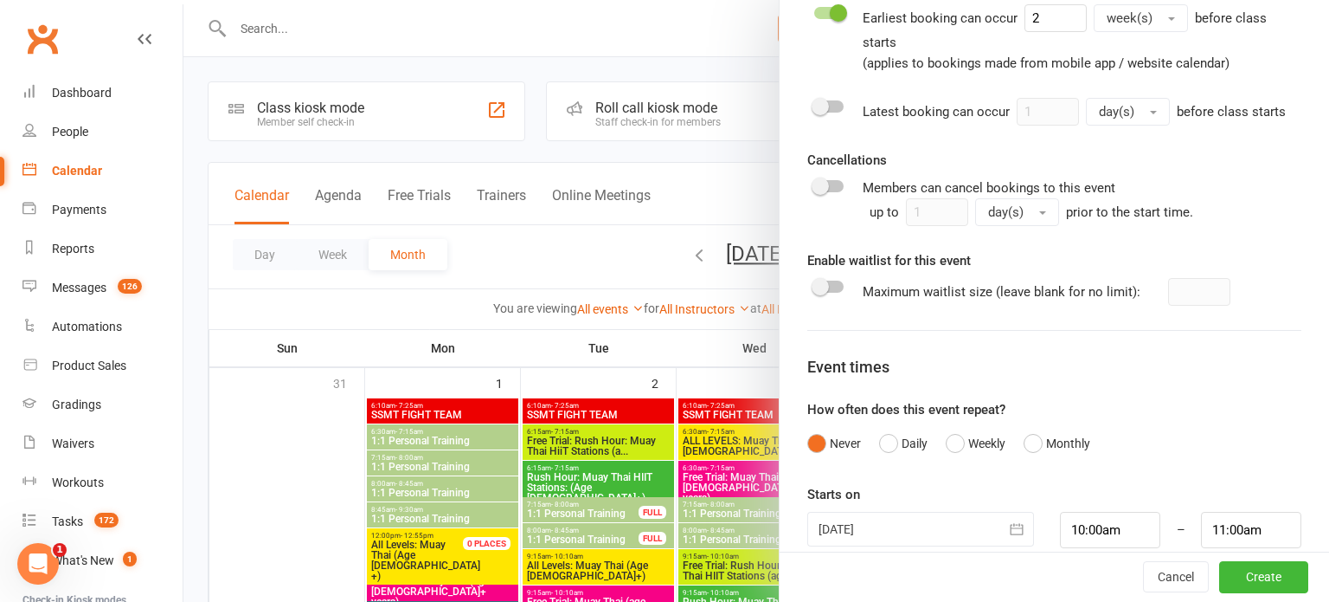
click at [892, 512] on div at bounding box center [921, 529] width 227 height 35
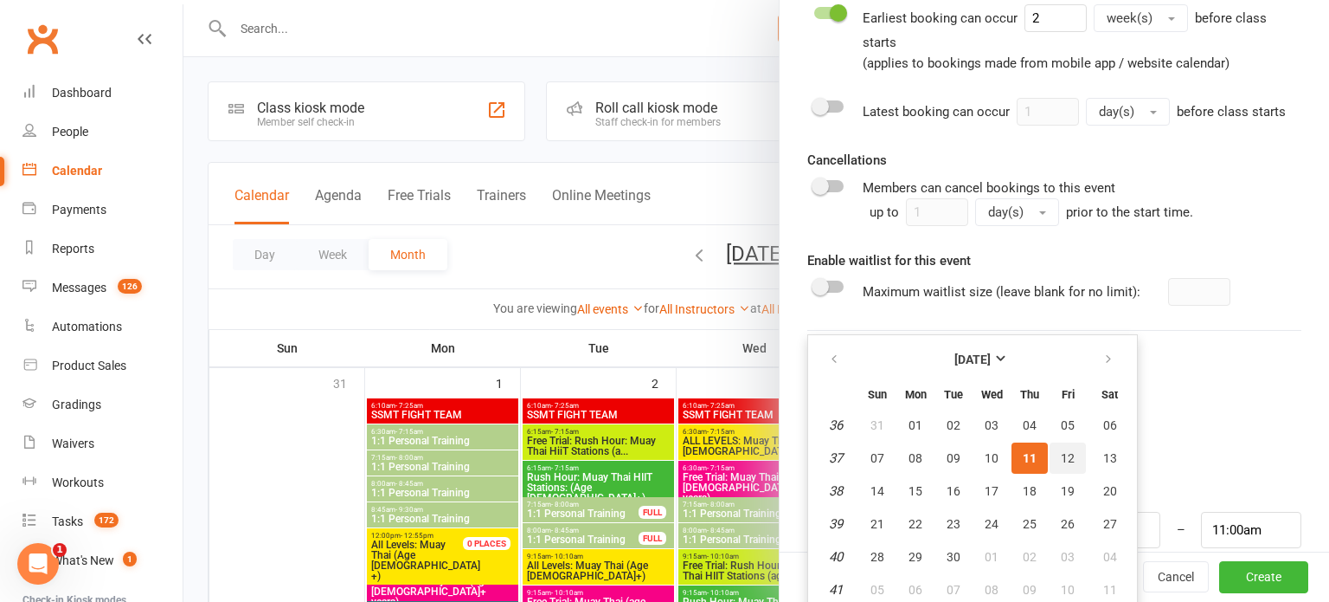
click at [1068, 442] on button "12" at bounding box center [1068, 457] width 36 height 31
type input "12 Sep 2025"
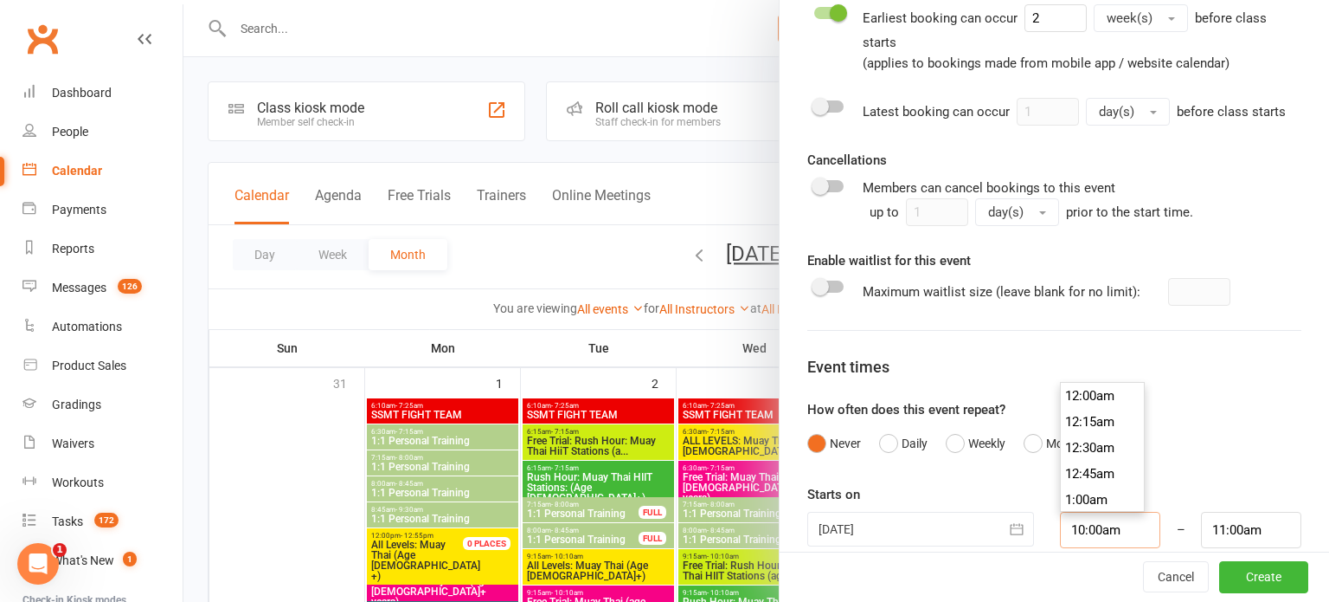
click at [1092, 512] on input "10:00am" at bounding box center [1110, 530] width 100 height 36
type input "2:45pm"
click at [1090, 435] on li "2:45pm" at bounding box center [1102, 448] width 83 height 26
click at [1229, 512] on input "3:45pm" at bounding box center [1251, 530] width 100 height 36
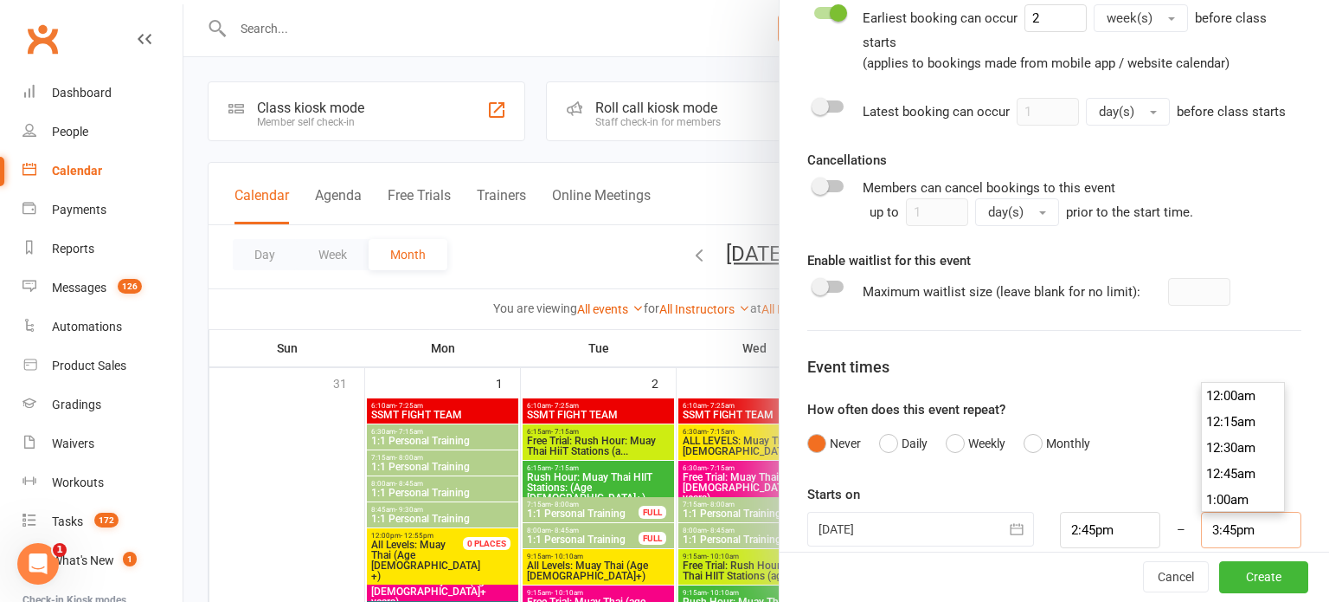
scroll to position [1610, 0]
type input "3:30pm"
click at [1221, 383] on li "3:30pm" at bounding box center [1243, 396] width 83 height 26
click at [1277, 576] on button "Create" at bounding box center [1264, 577] width 89 height 31
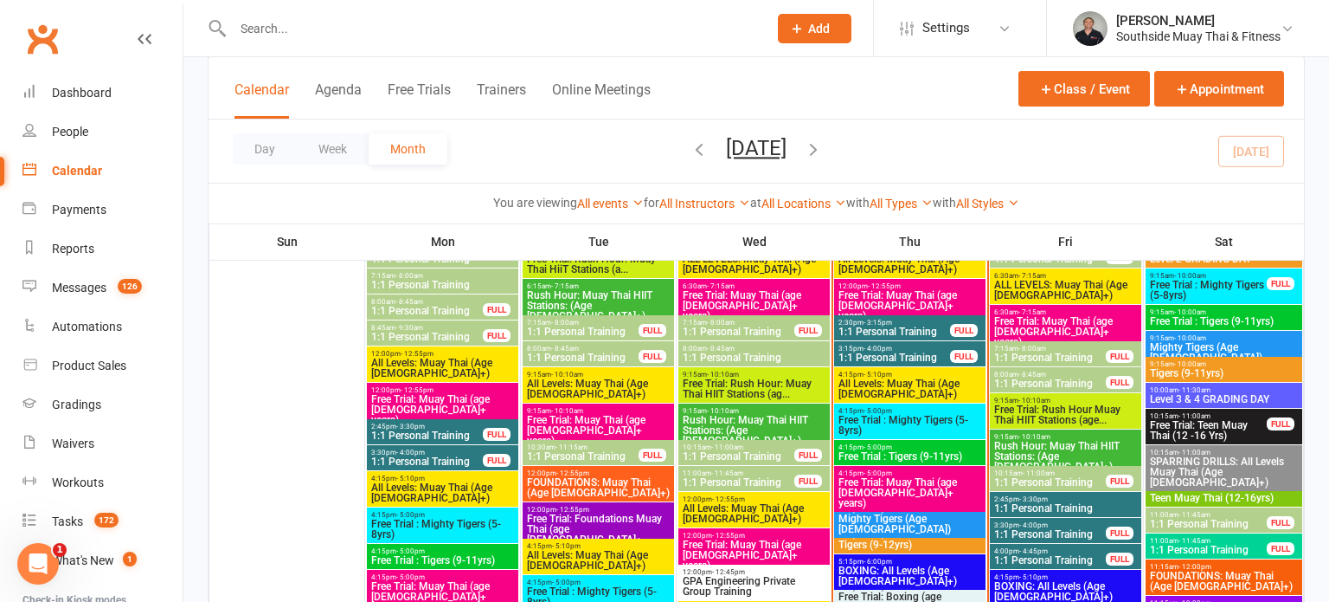
scroll to position [1211, 0]
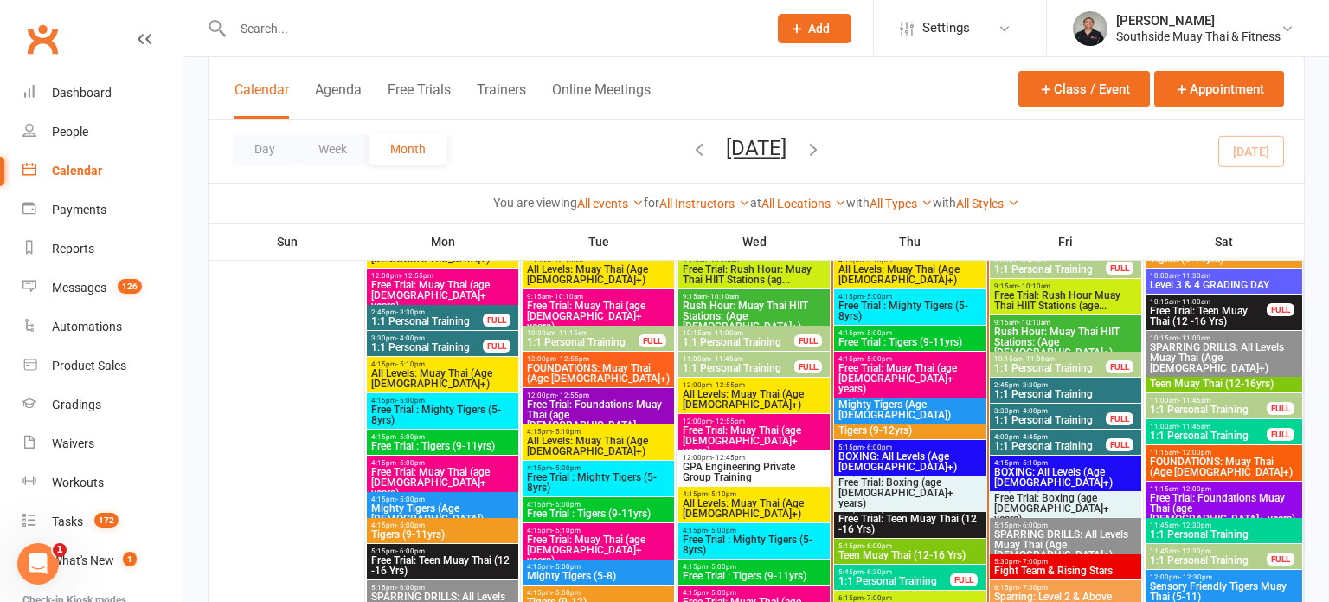
click at [1042, 389] on span "1:1 Personal Training" at bounding box center [1066, 394] width 145 height 10
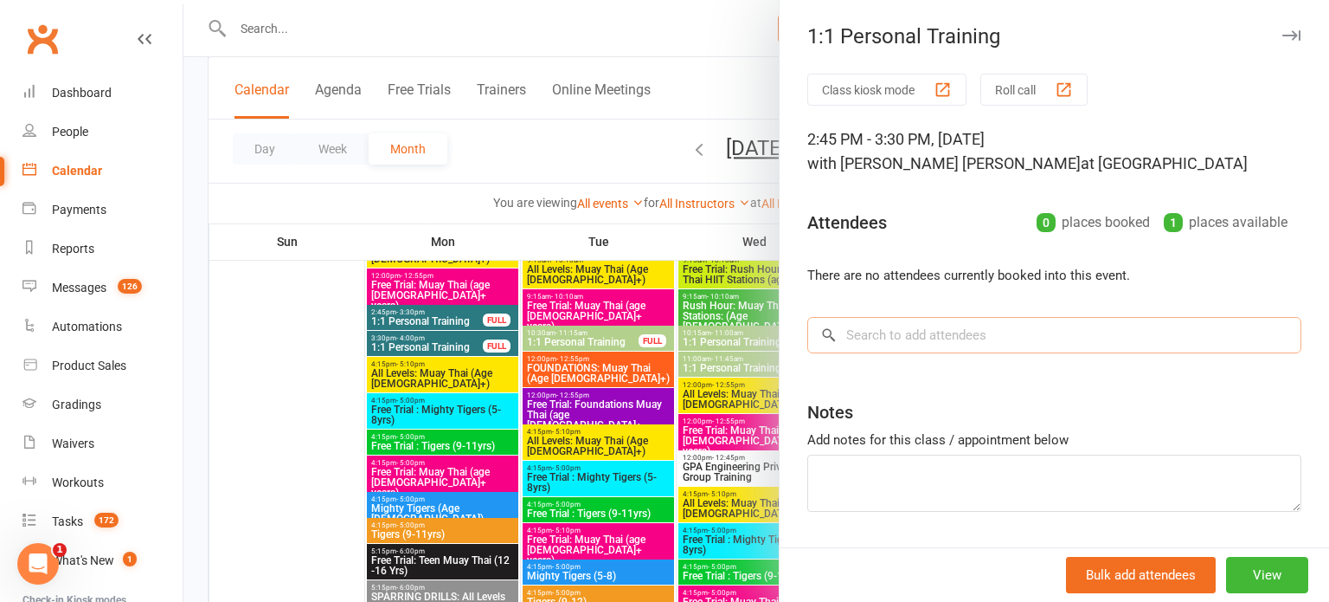
click at [981, 342] on input "search" at bounding box center [1055, 335] width 494 height 36
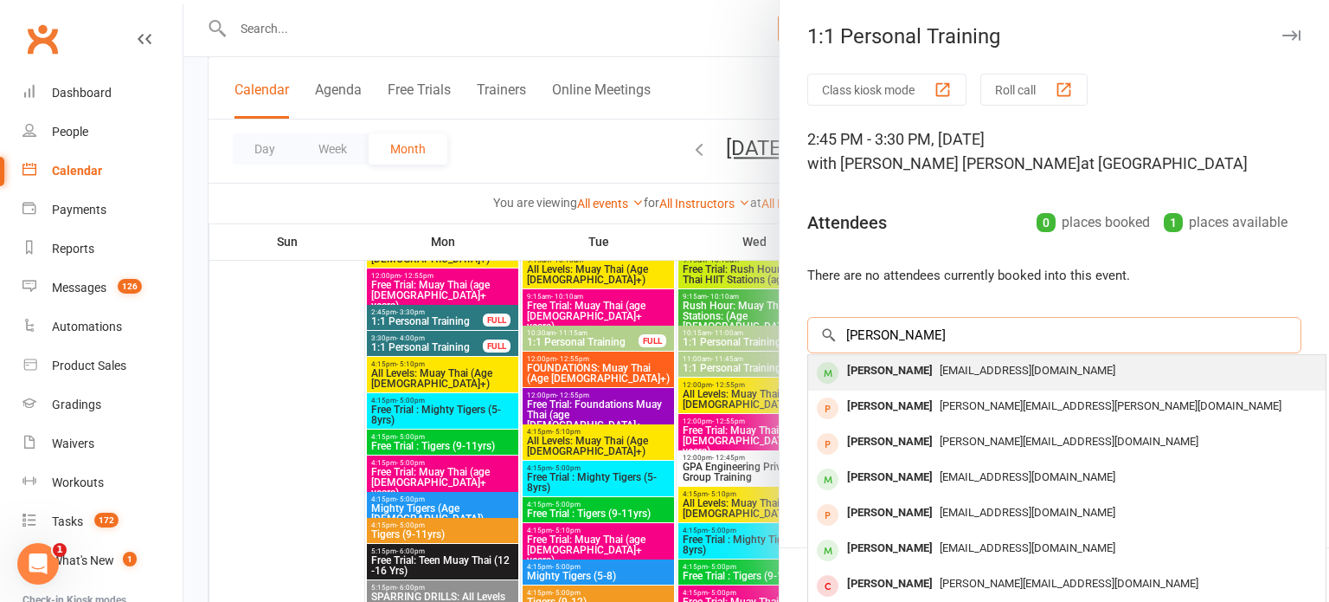
type input "alex beck"
click at [1002, 376] on span "alexbeckkett@gmail.com" at bounding box center [1028, 370] width 176 height 13
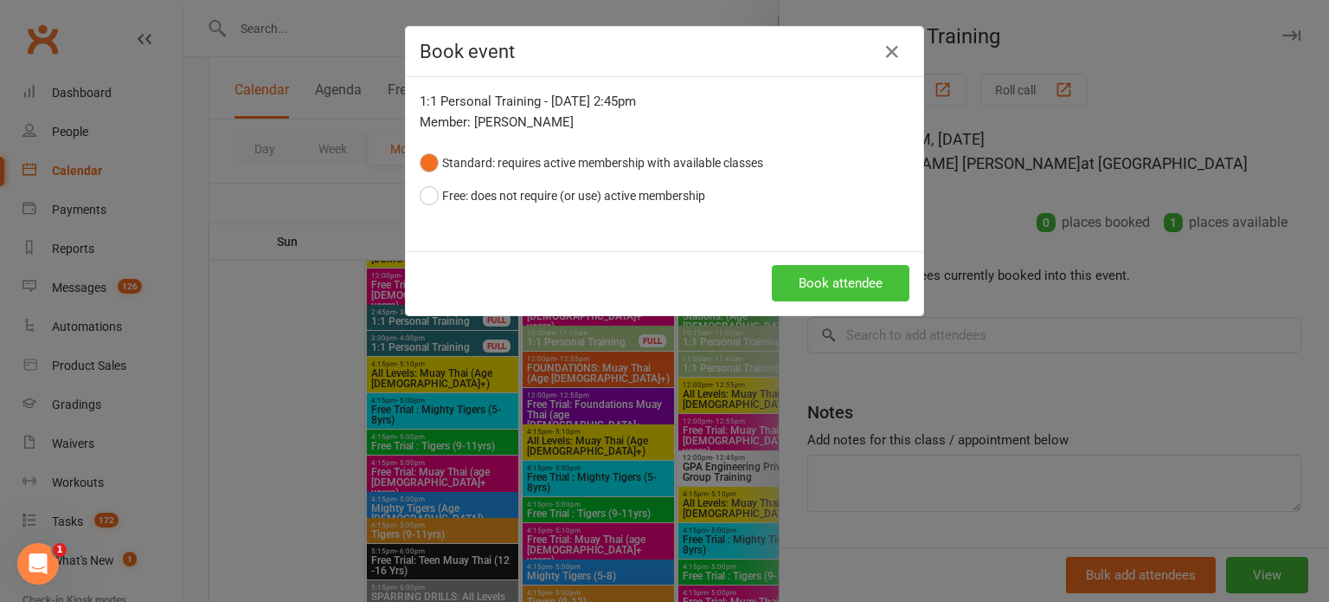
click at [855, 287] on button "Book attendee" at bounding box center [841, 283] width 138 height 36
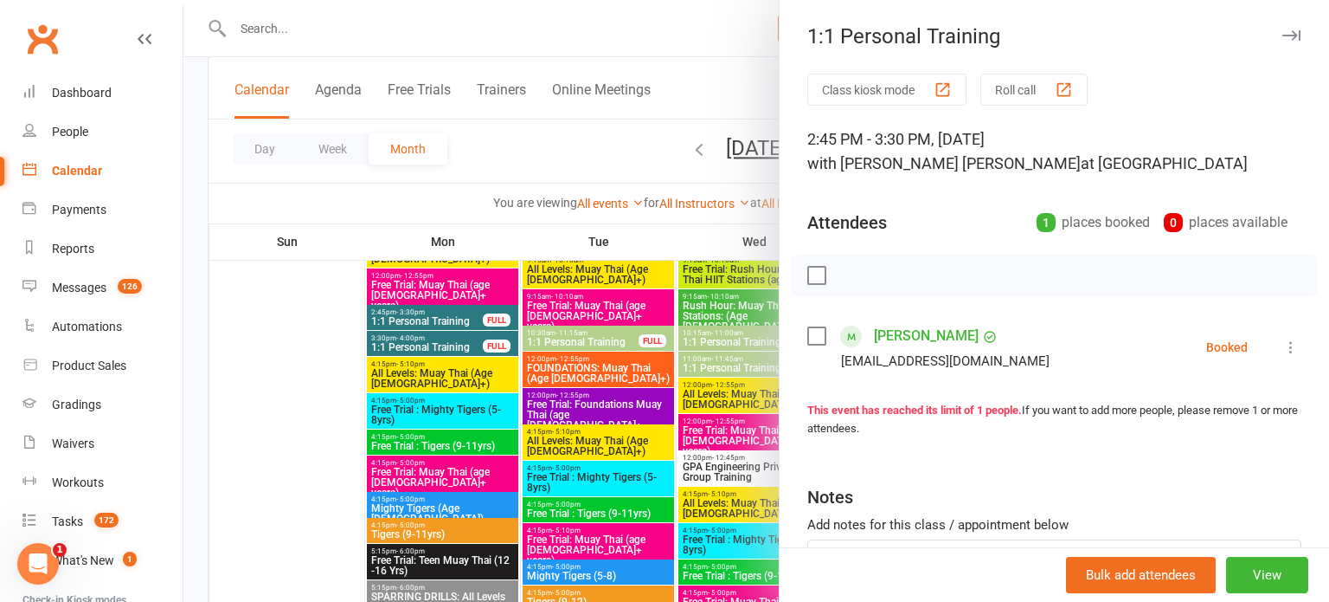
click at [1291, 31] on icon "button" at bounding box center [1292, 35] width 18 height 10
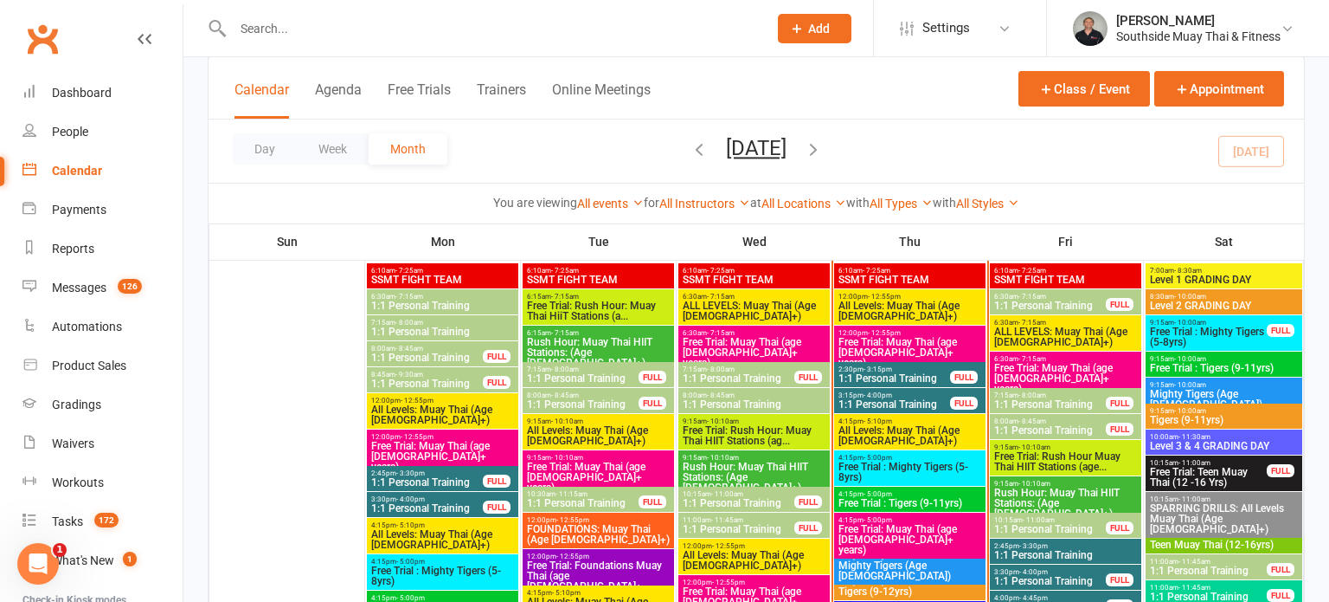
scroll to position [1047, 0]
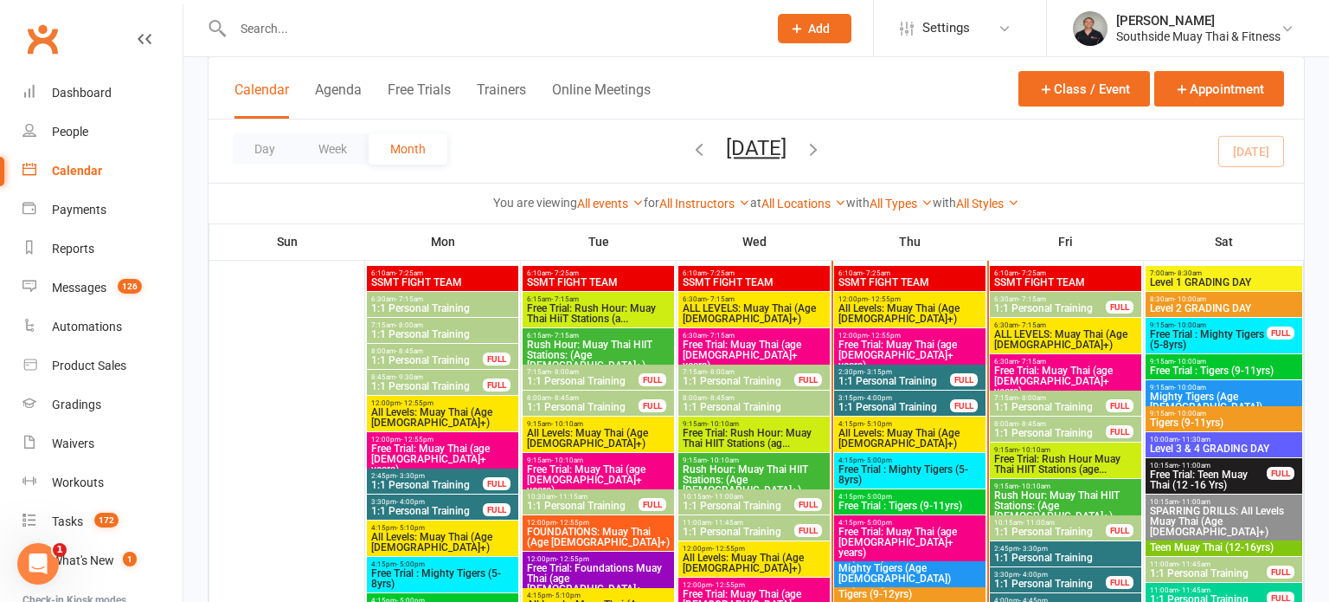
click at [1040, 552] on span "1:1 Personal Training" at bounding box center [1066, 557] width 145 height 10
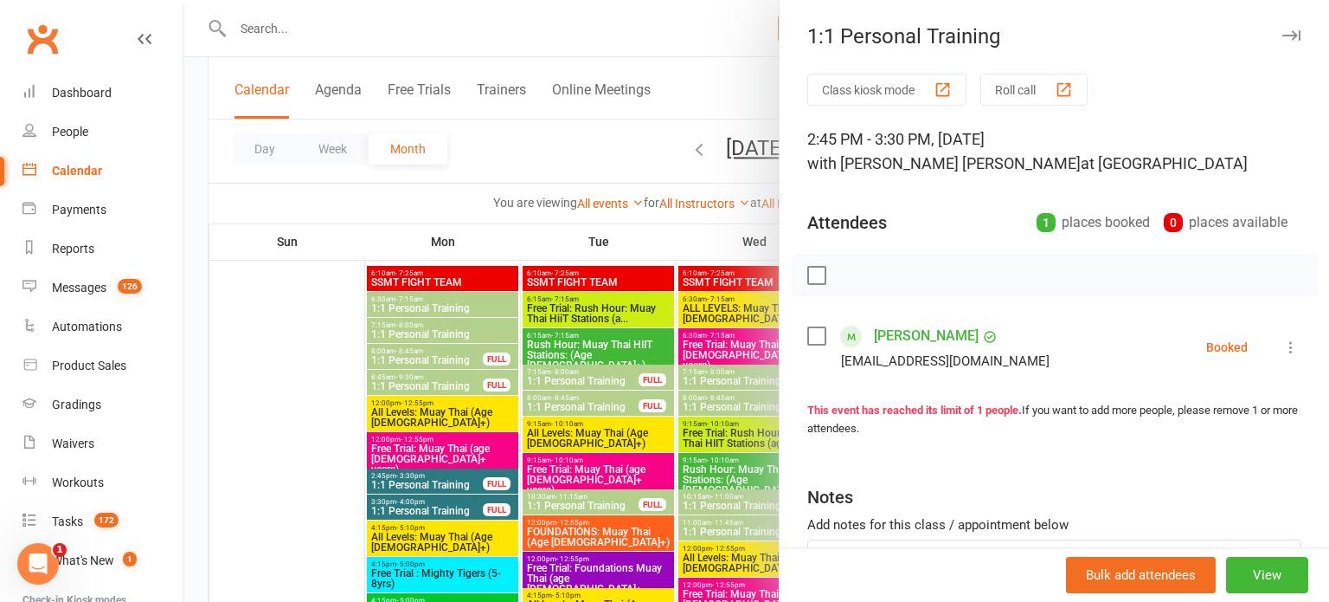
click at [1285, 36] on icon "button" at bounding box center [1292, 35] width 18 height 10
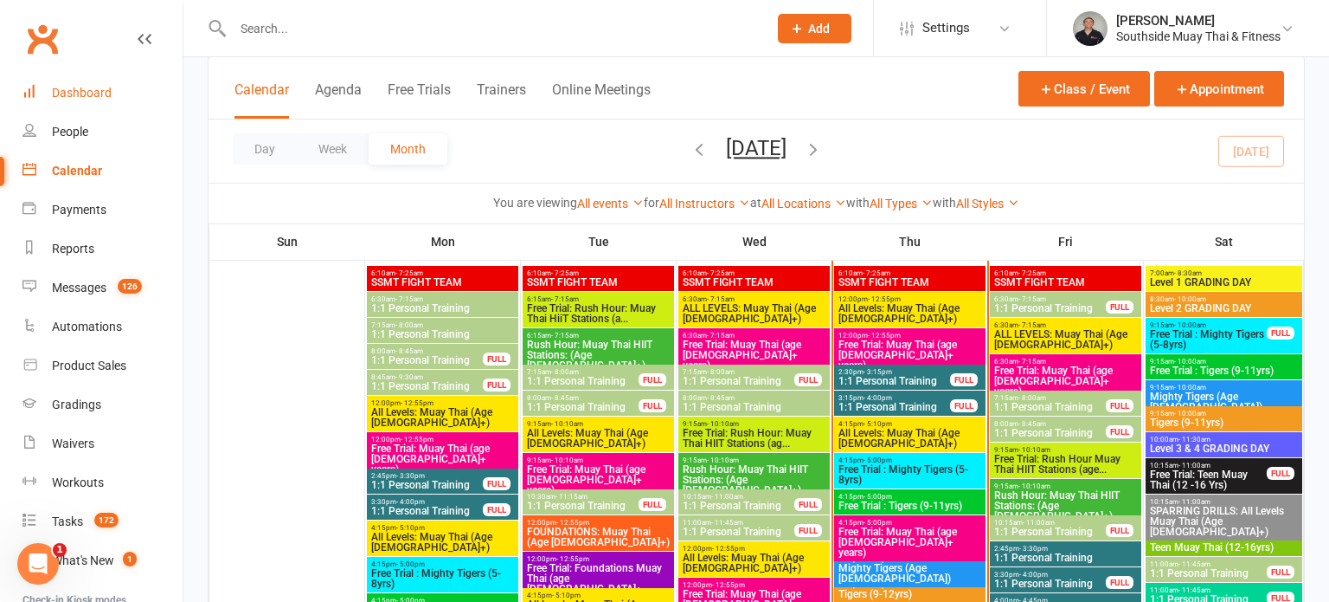
click at [76, 95] on div "Dashboard" at bounding box center [82, 93] width 60 height 14
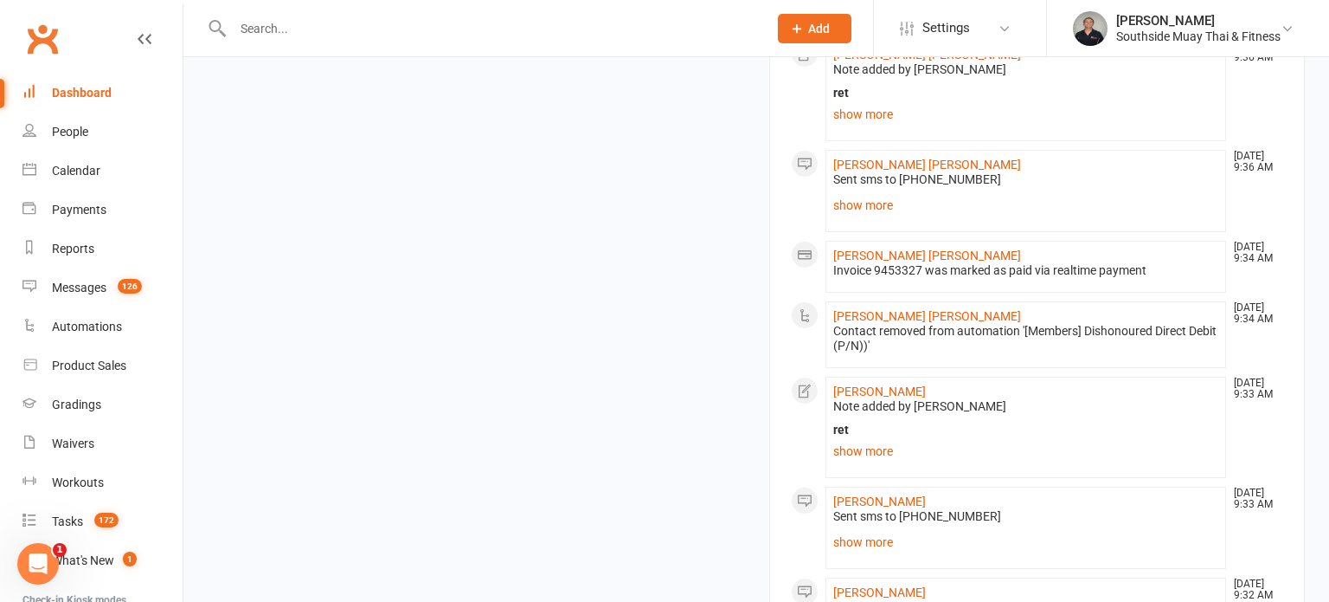
scroll to position [2392, 0]
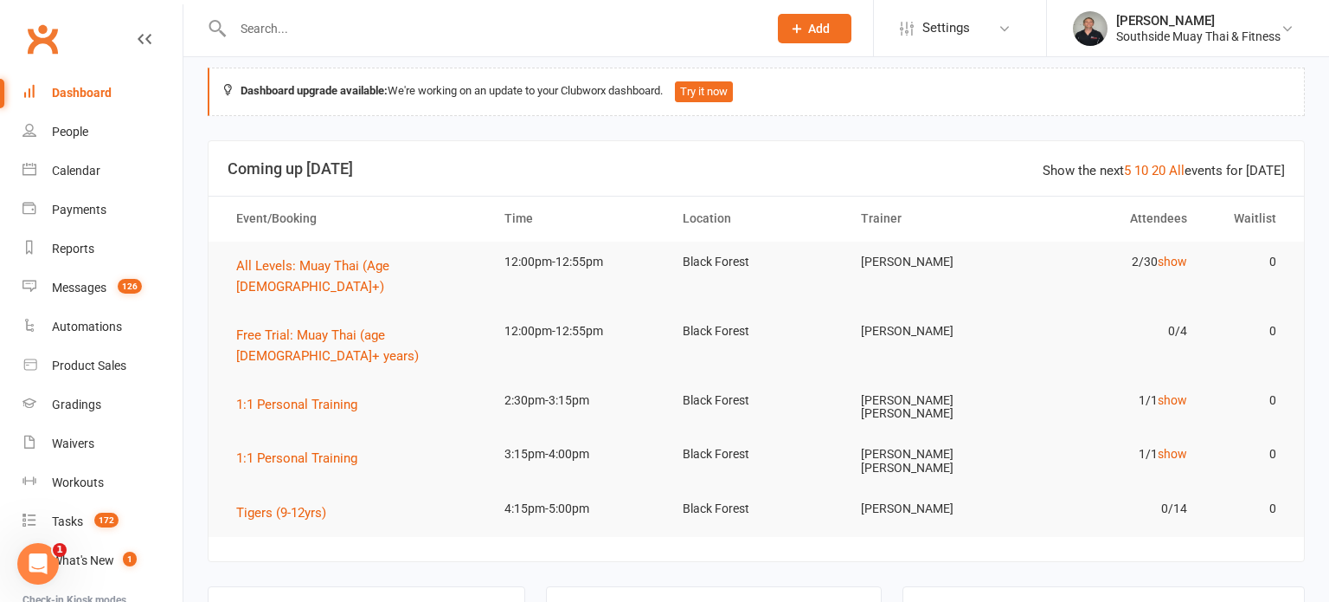
scroll to position [0, 0]
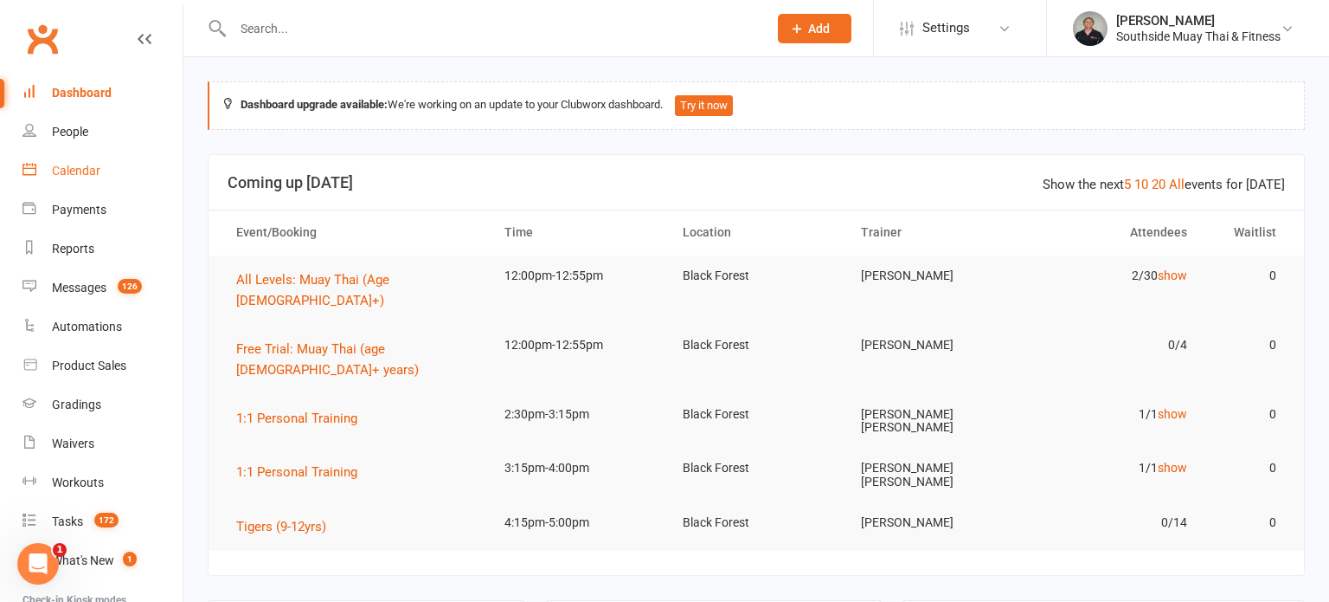
click at [61, 164] on div "Calendar" at bounding box center [76, 171] width 48 height 14
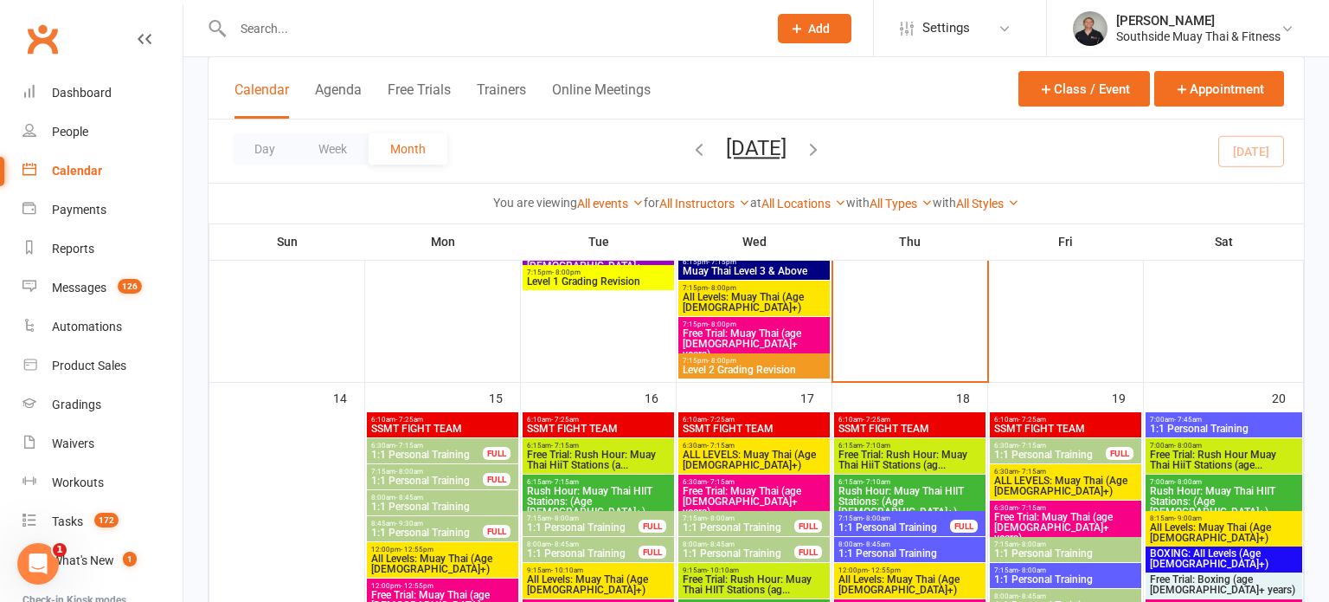
scroll to position [1818, 0]
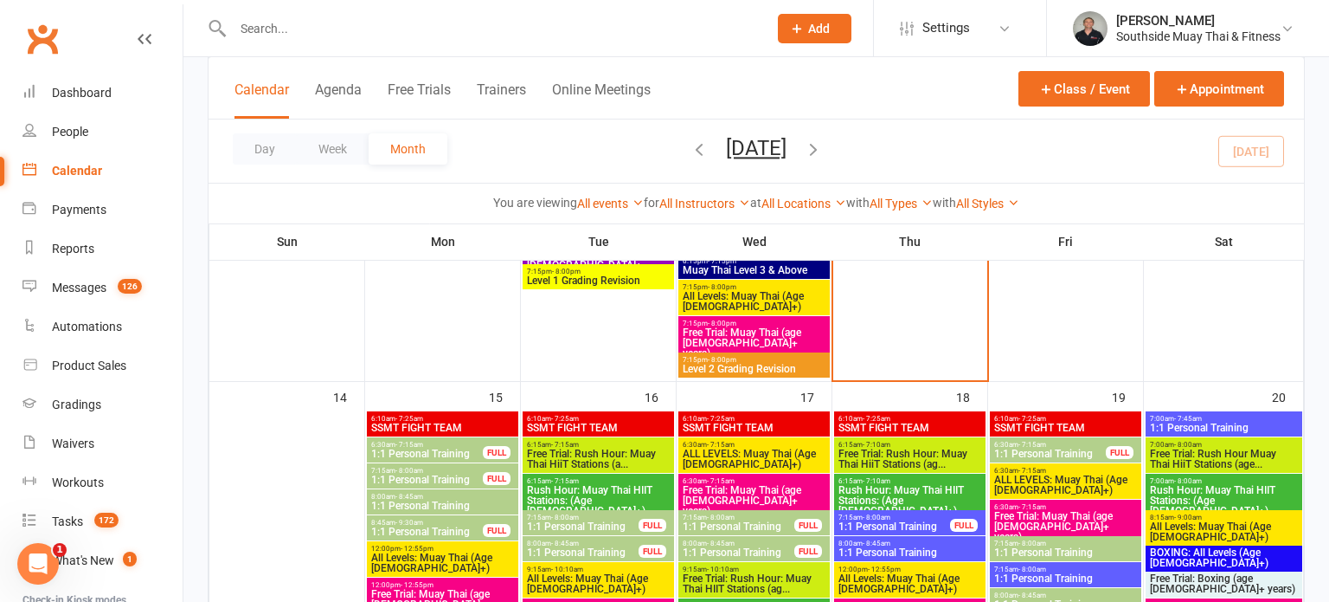
click at [360, 18] on input "text" at bounding box center [492, 28] width 528 height 24
type input "andrew"
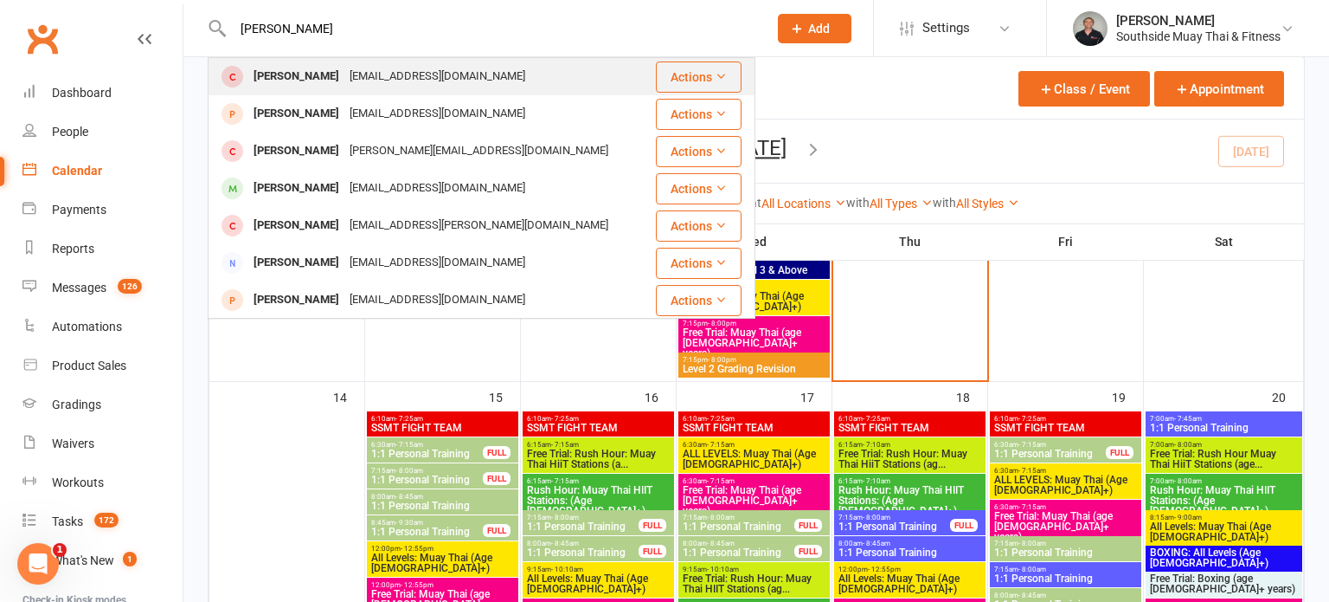
type input "Andrew brinkwo"
click at [357, 74] on div "outthereideas@gmail.com" at bounding box center [437, 76] width 186 height 25
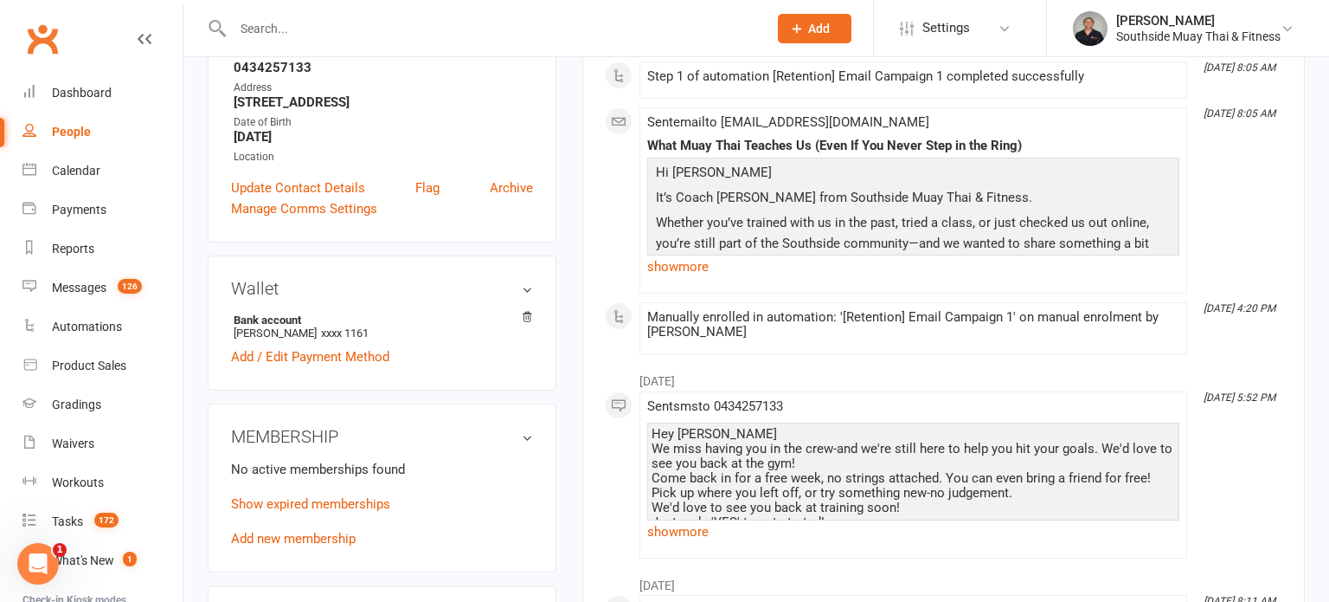
scroll to position [356, 0]
click at [544, 35] on input "text" at bounding box center [492, 28] width 528 height 24
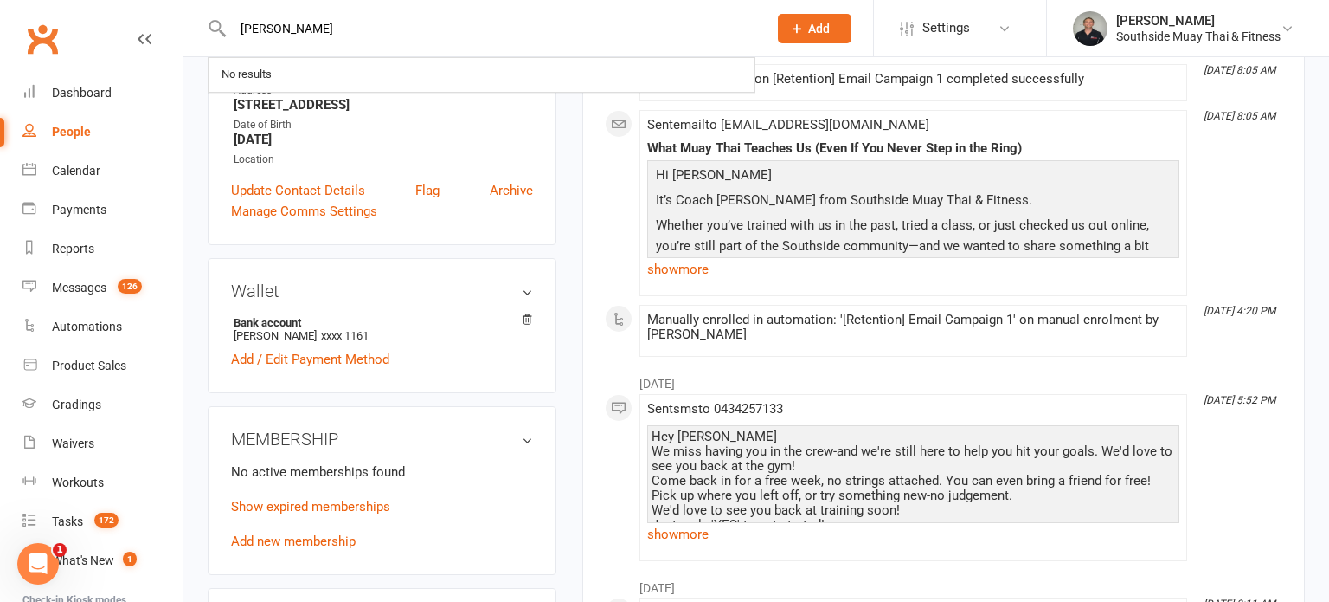
type input "nicky"
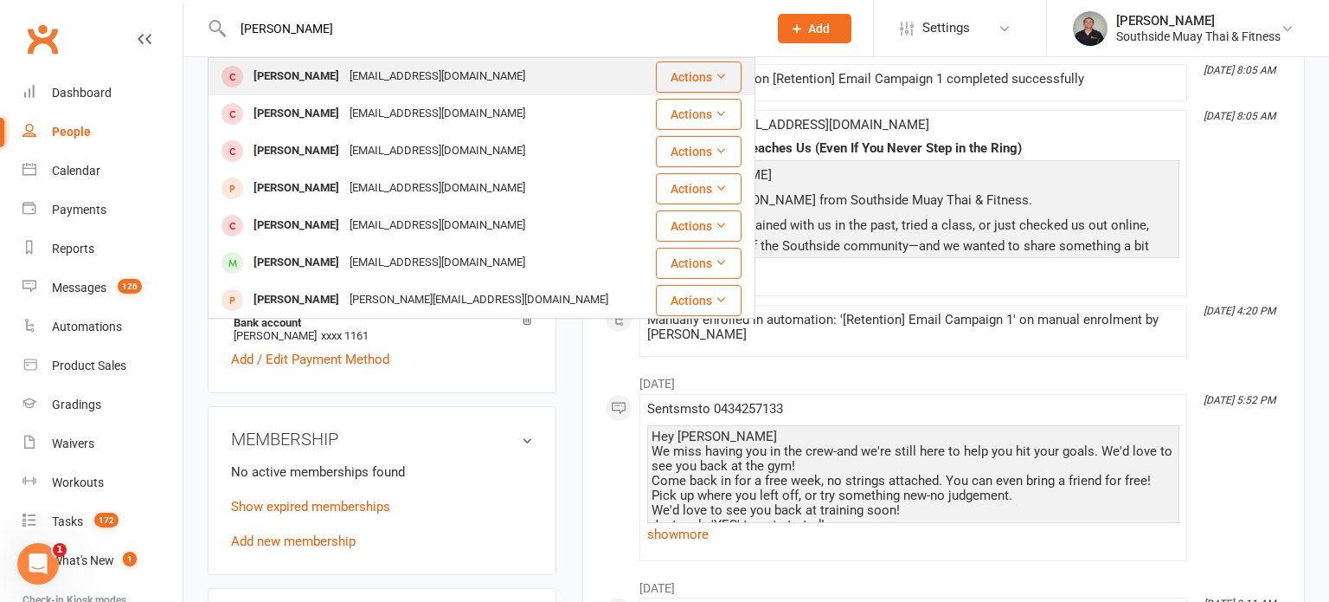
type input "Nicky lin"
click at [529, 68] on div "Nicky Lin Nickylin0216@gmail.com" at bounding box center [431, 76] width 445 height 35
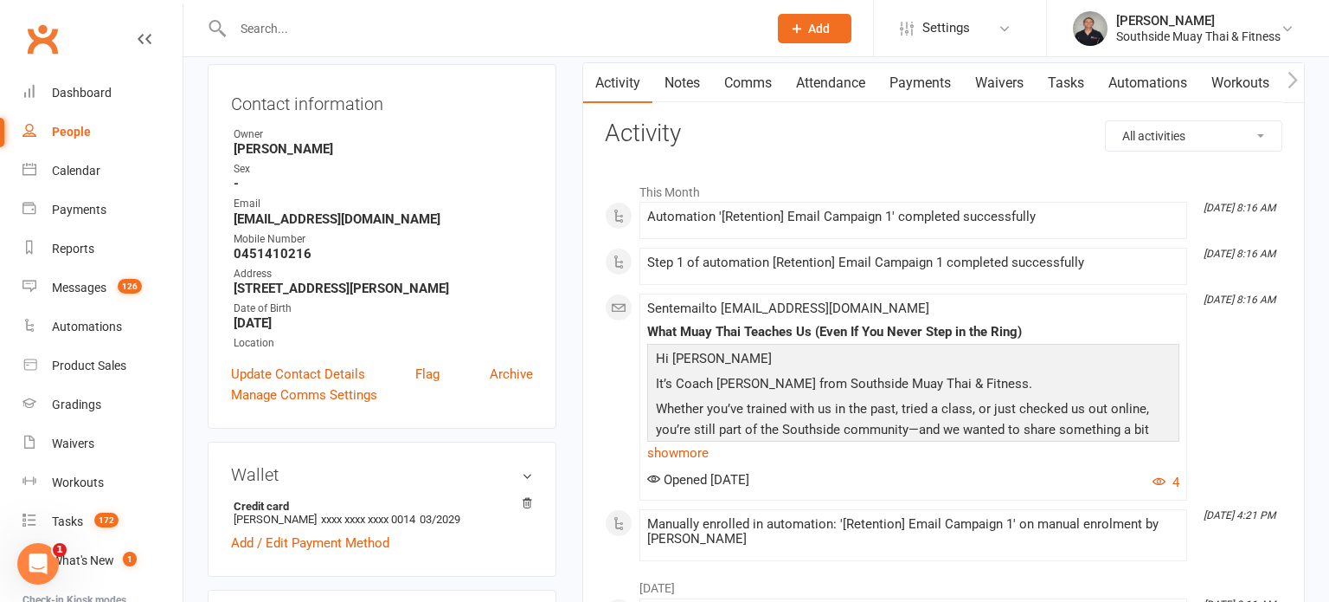
scroll to position [163, 0]
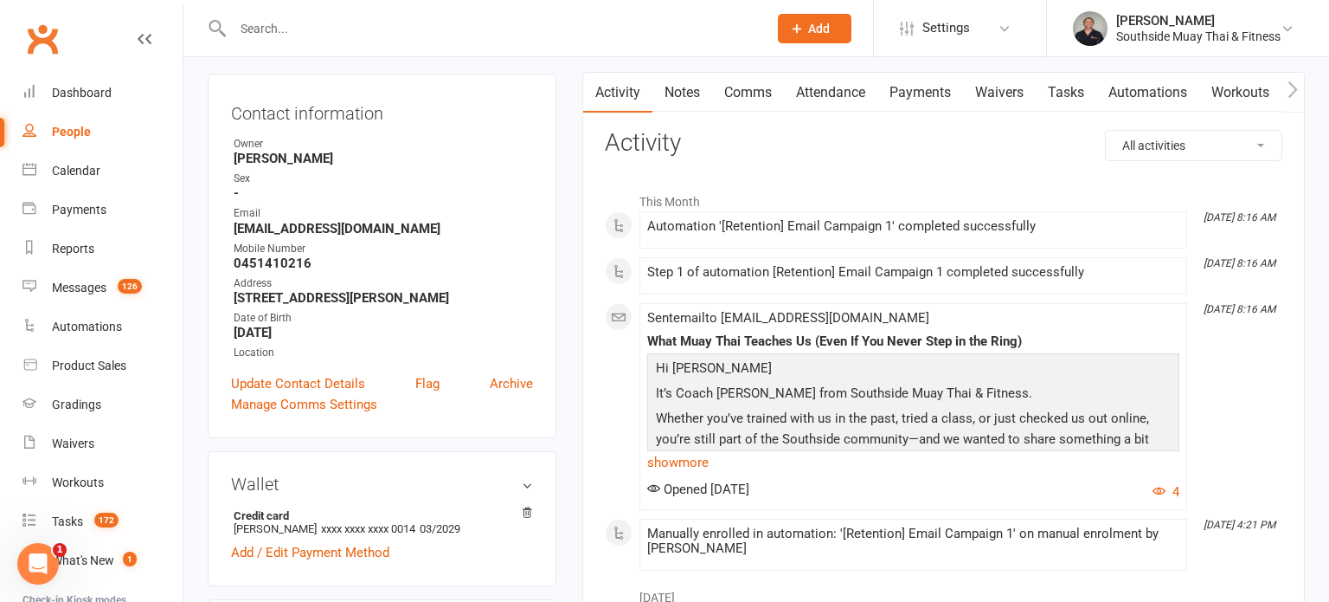
click at [681, 25] on input "text" at bounding box center [492, 28] width 528 height 24
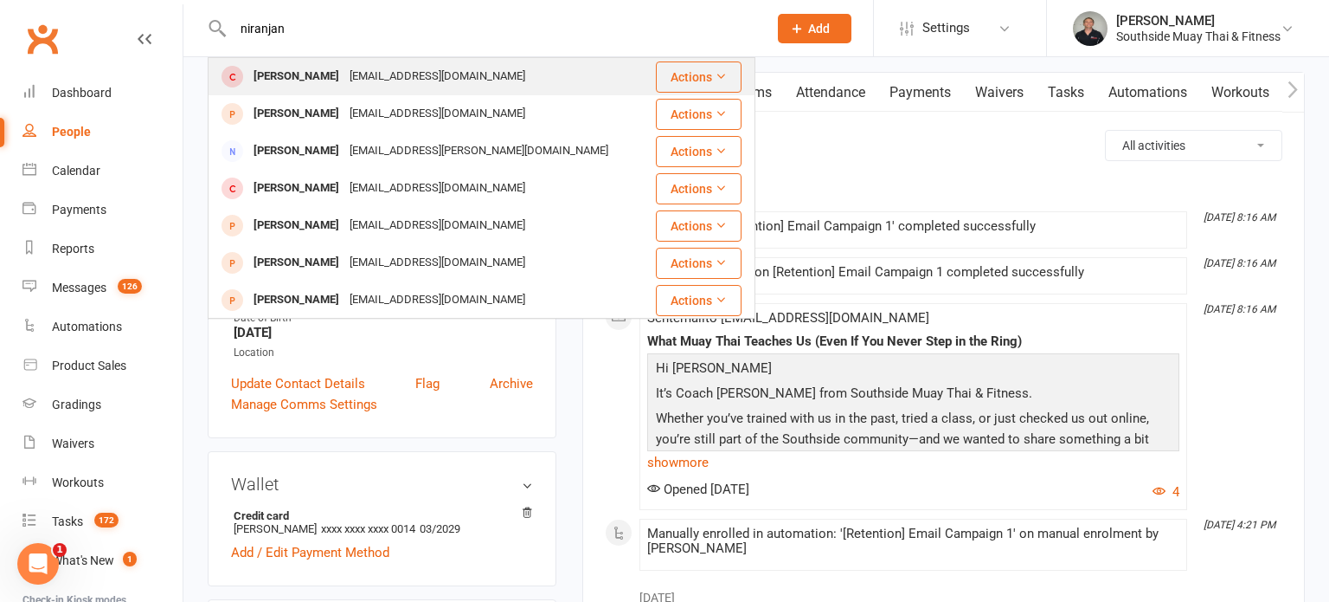
type input "niranjan"
click at [358, 80] on div "Khadkan286@gmail.com" at bounding box center [437, 76] width 186 height 25
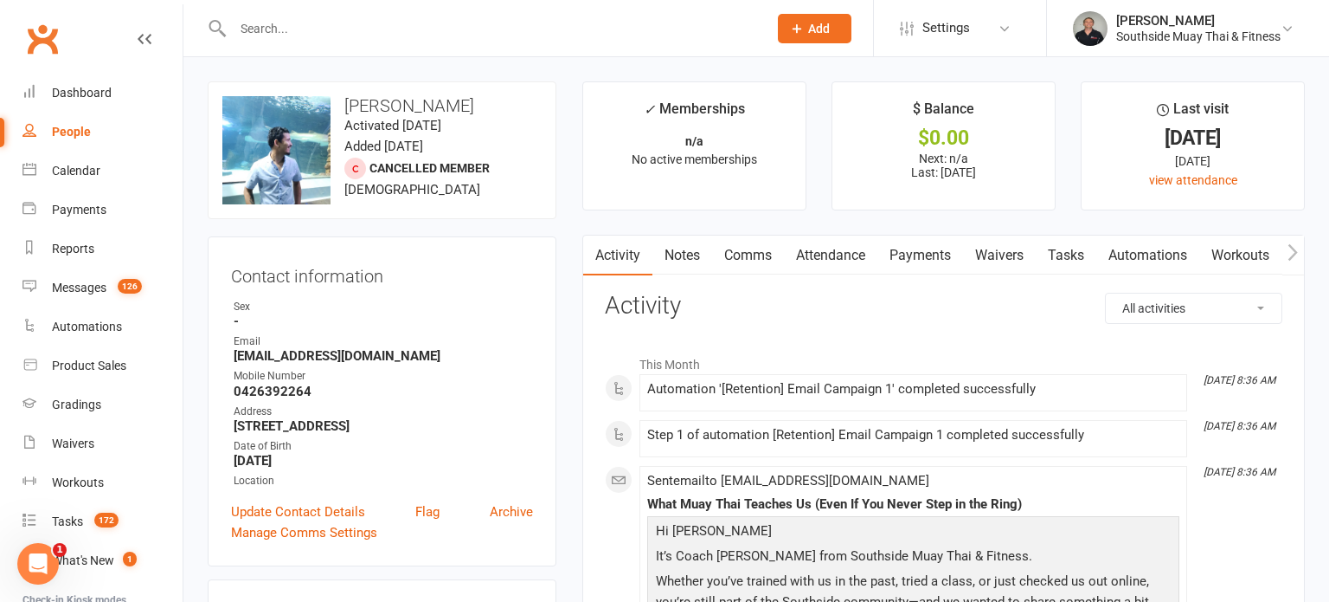
click at [538, 26] on input "text" at bounding box center [492, 28] width 528 height 24
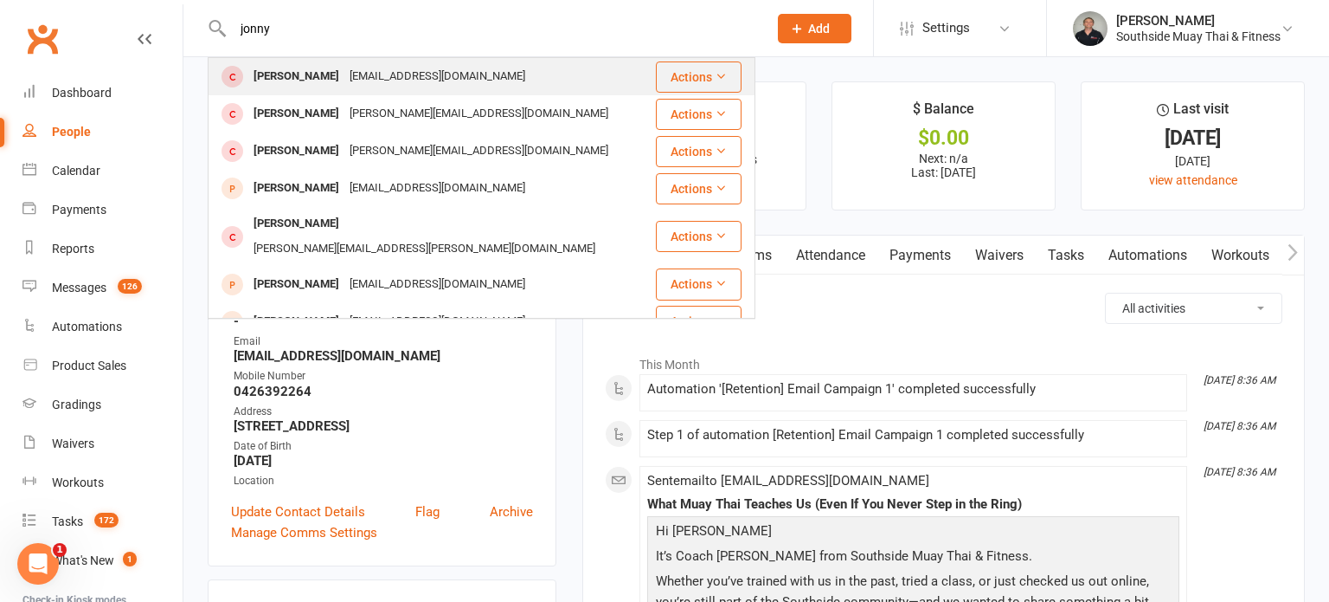
type input "jonny"
click at [485, 76] on div "milena.tsambazis@gmail.com" at bounding box center [437, 76] width 186 height 25
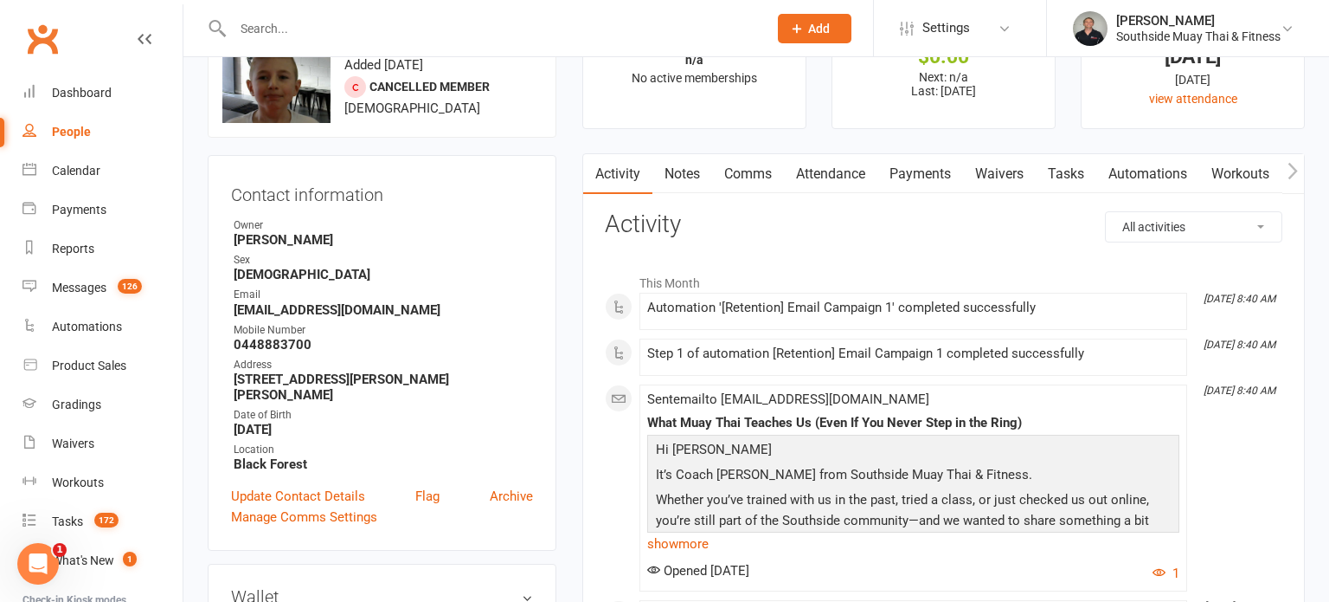
scroll to position [256, 0]
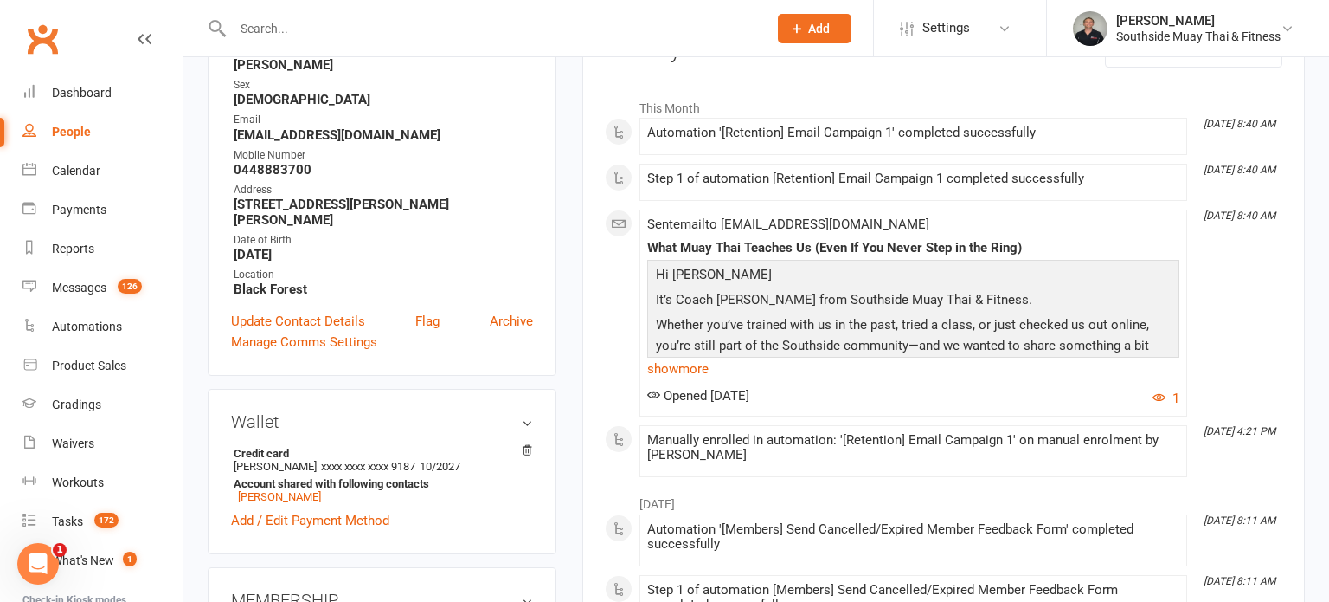
click at [419, 26] on input "text" at bounding box center [492, 28] width 528 height 24
type input "alex"
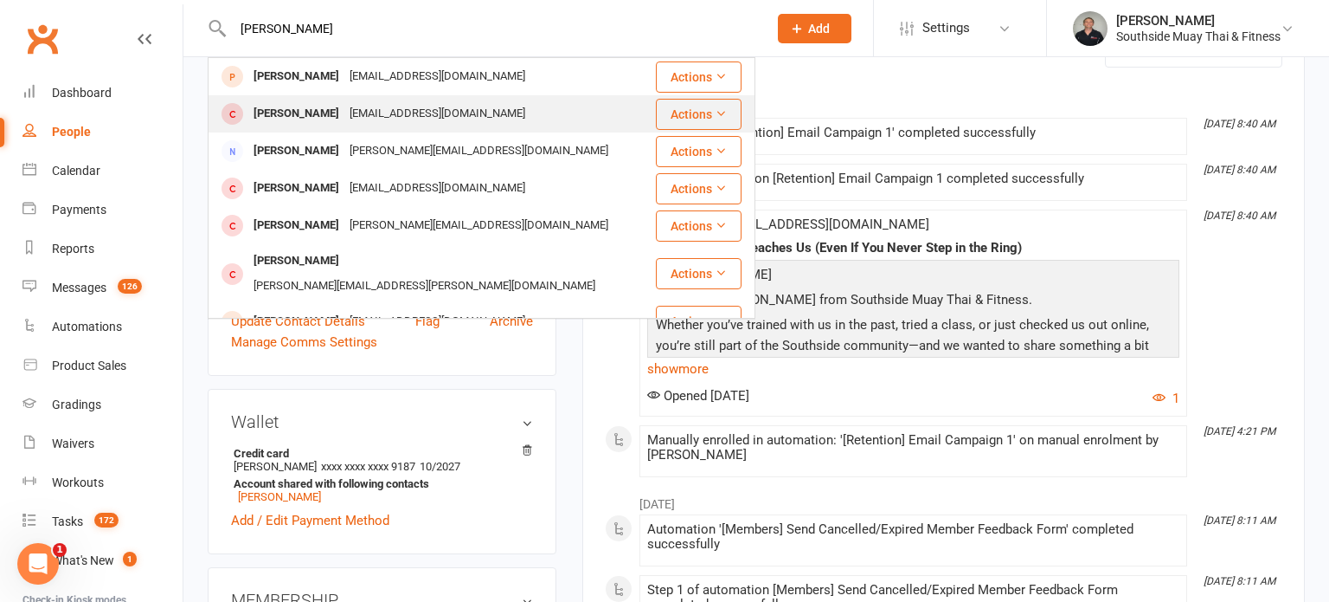
type input "Alex vik"
click at [323, 112] on div "[PERSON_NAME]" at bounding box center [296, 113] width 96 height 25
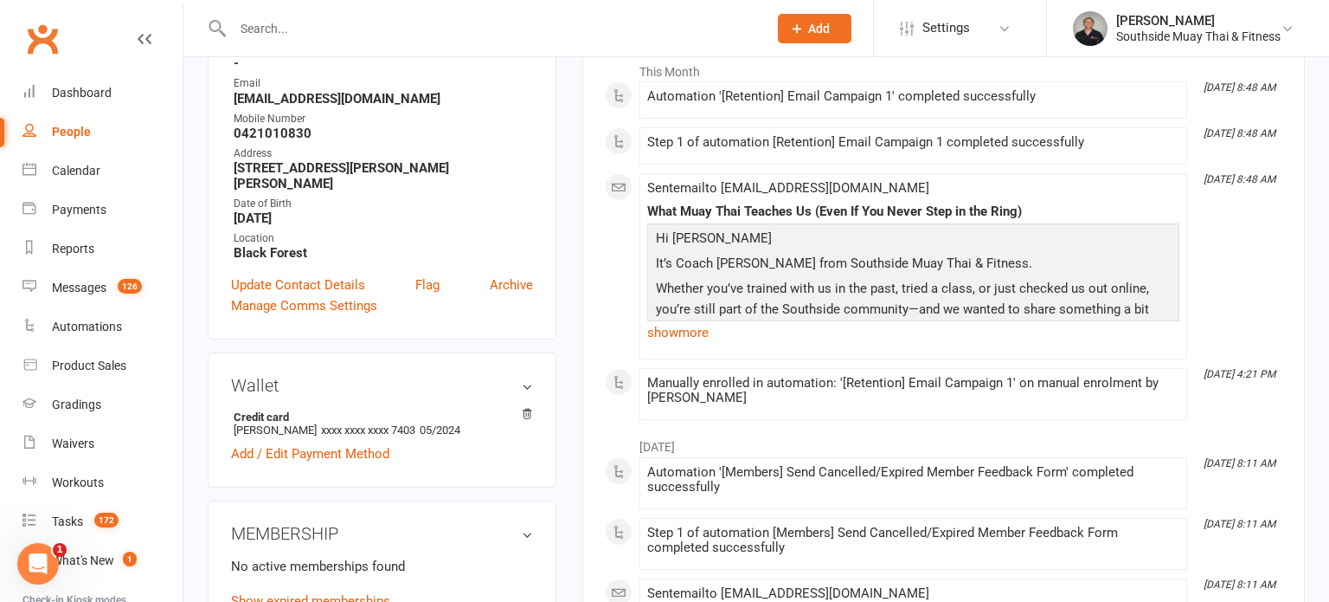
scroll to position [339, 0]
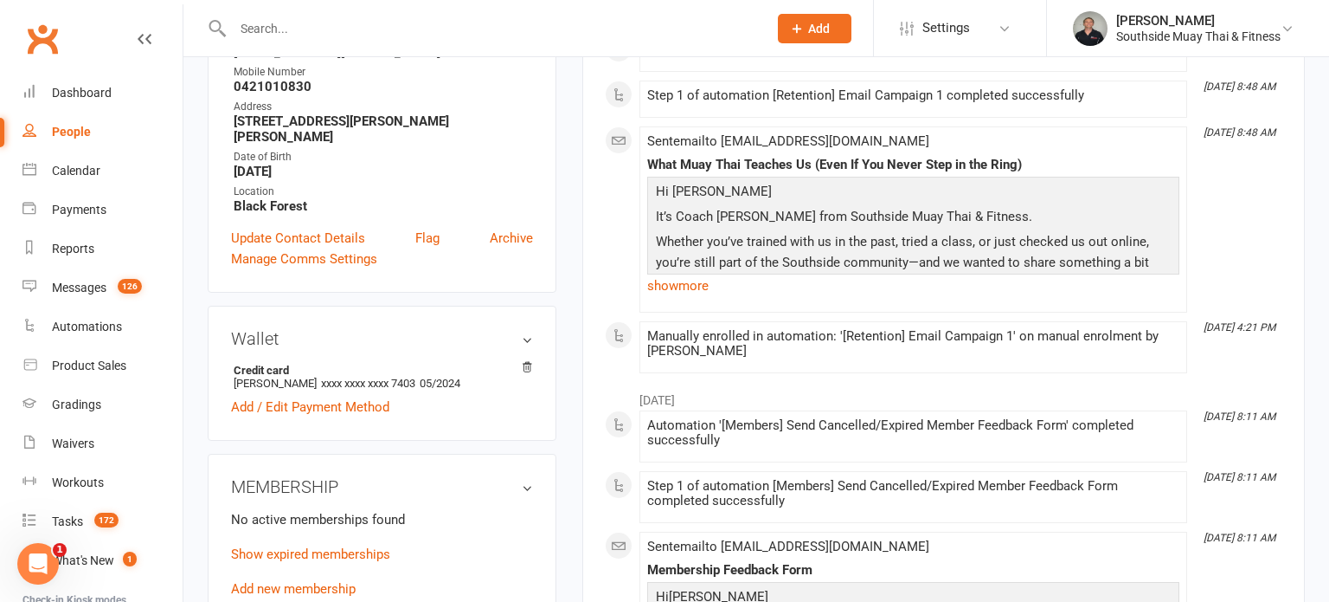
click at [445, 30] on input "text" at bounding box center [492, 28] width 528 height 24
type input "dylan"
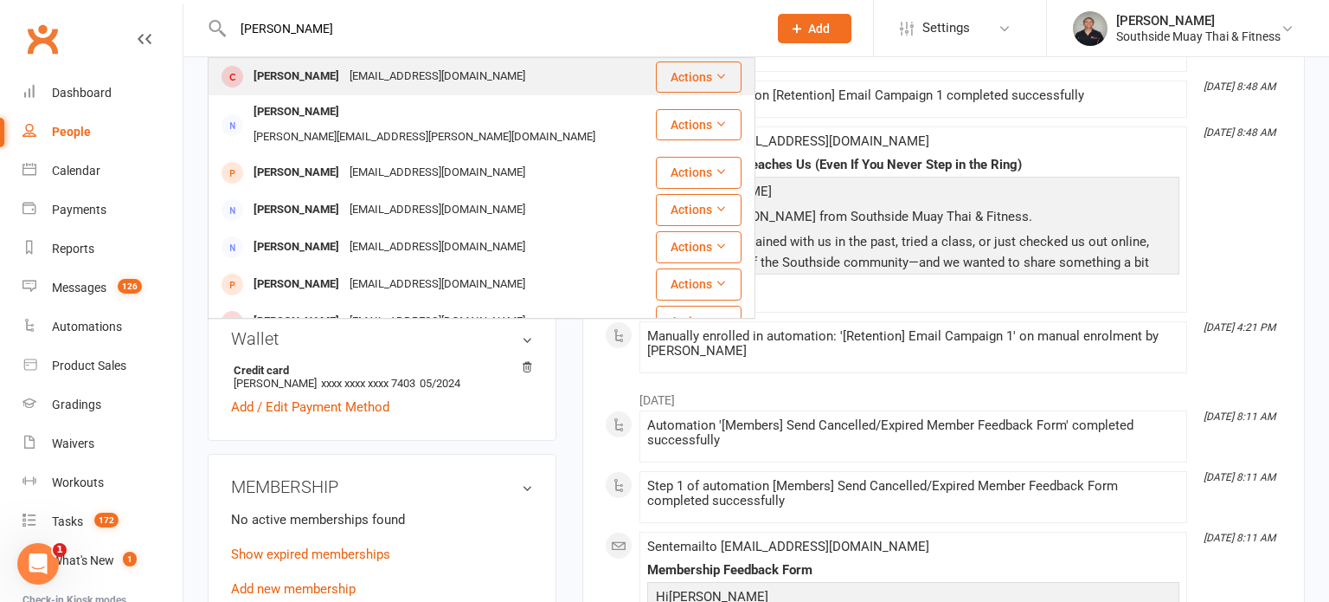
type input "Dylan harris"
click at [399, 69] on div "Harrisd5041@gmail.com" at bounding box center [437, 76] width 186 height 25
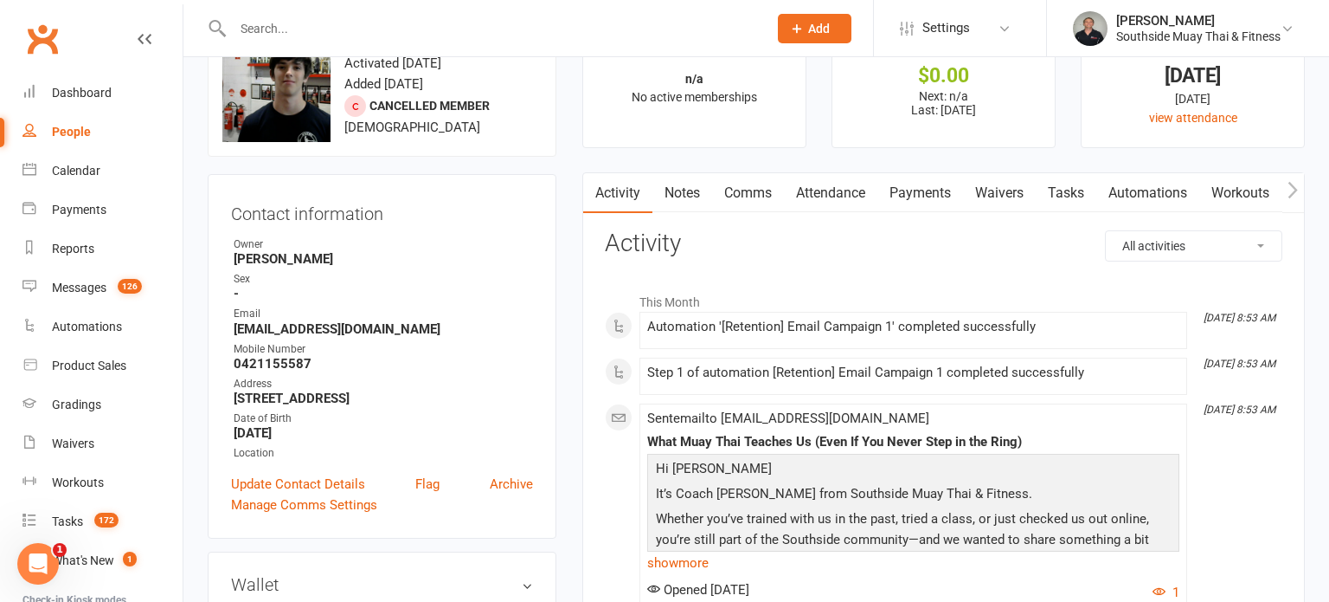
scroll to position [26, 0]
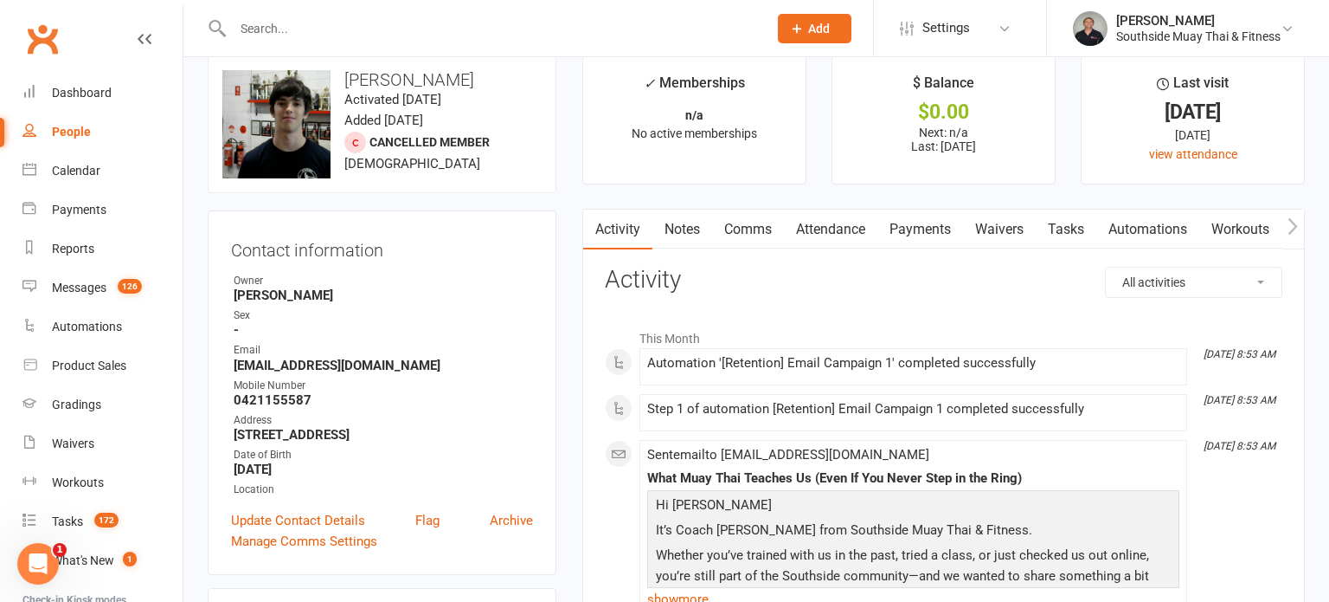
click at [658, 28] on input "text" at bounding box center [492, 28] width 528 height 24
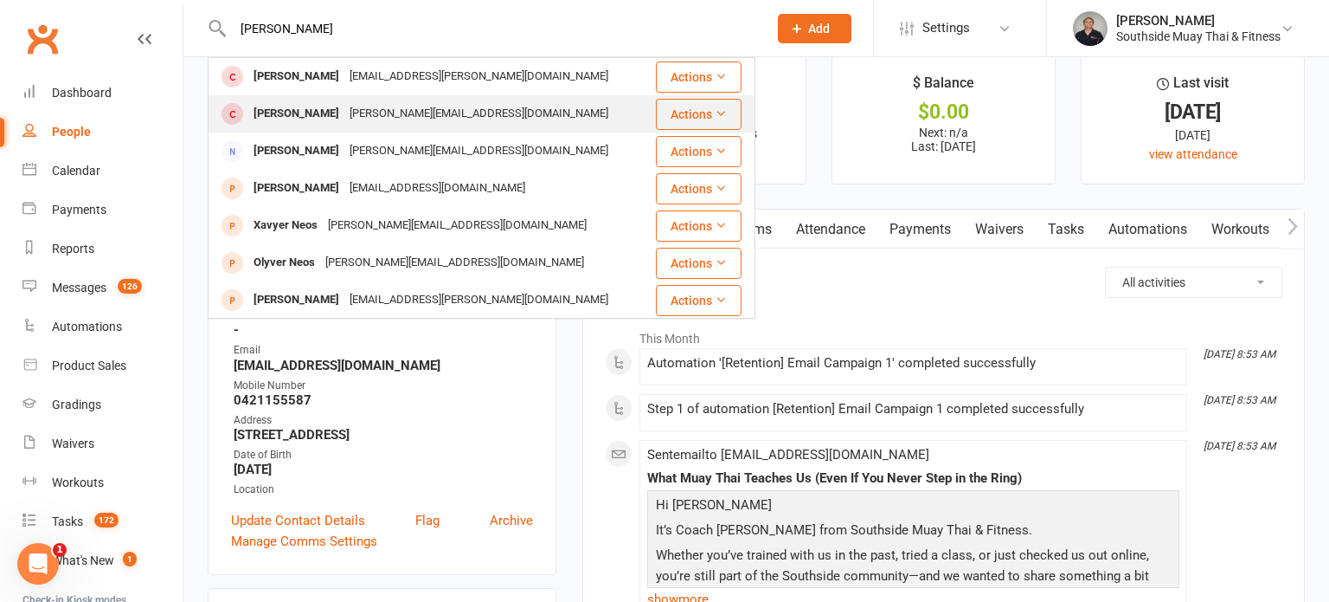
type input "kaitlyan"
click at [385, 107] on div "Kaitlynholtham@outlook.com" at bounding box center [478, 113] width 269 height 25
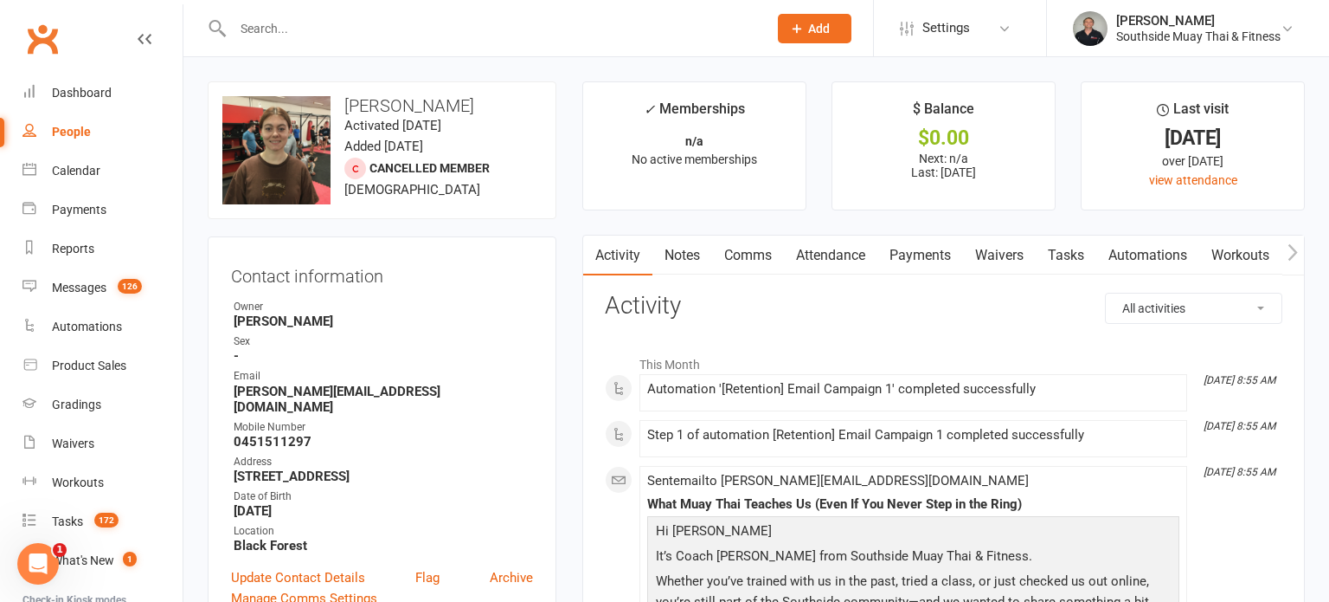
click at [499, 30] on input "text" at bounding box center [492, 28] width 528 height 24
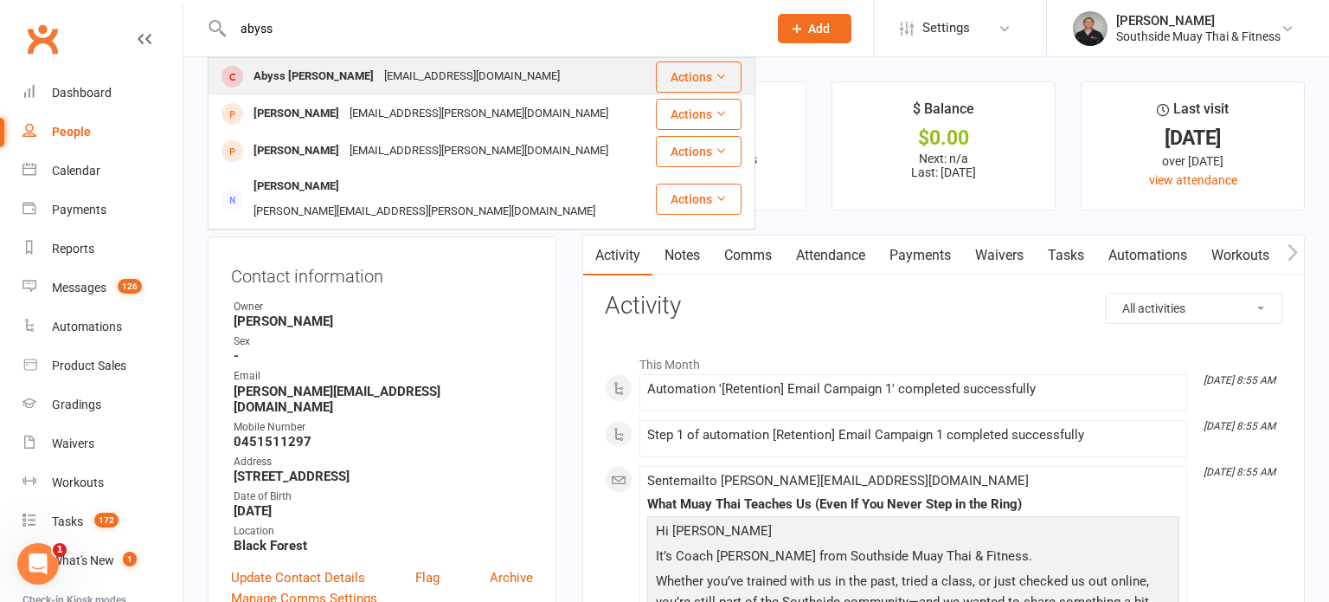
type input "abyss"
click at [460, 79] on div "Abyss Dhakal Oasis0763@gmail.com" at bounding box center [431, 76] width 445 height 35
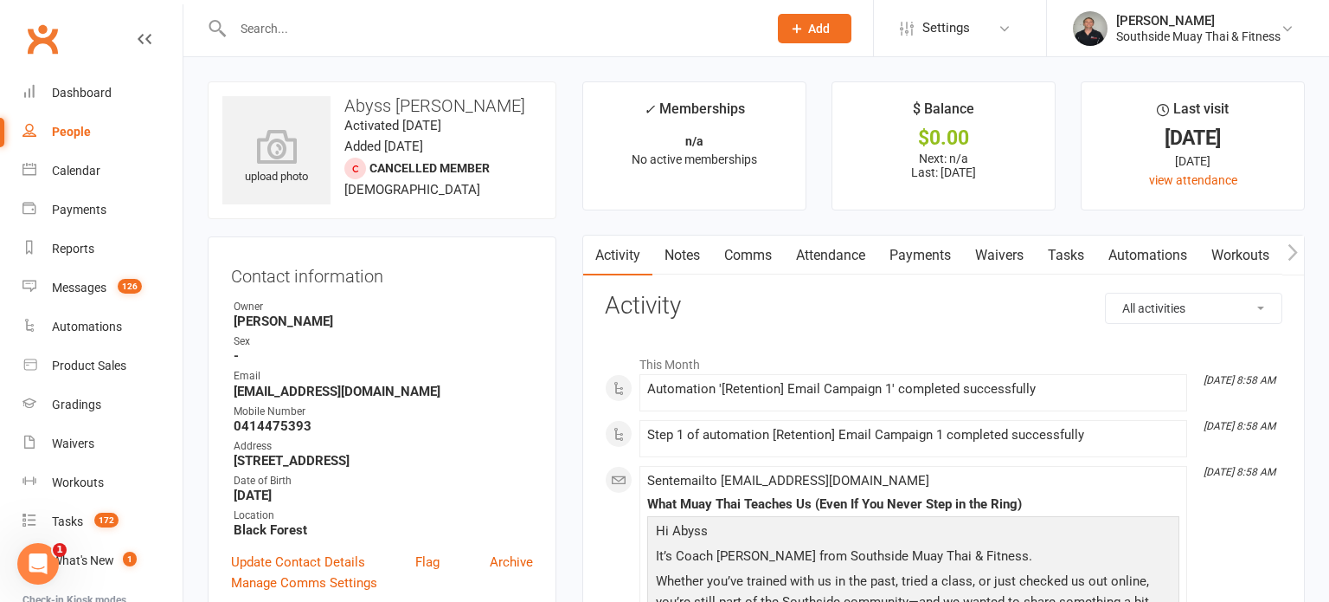
click at [524, 26] on input "text" at bounding box center [492, 28] width 528 height 24
type input "ben"
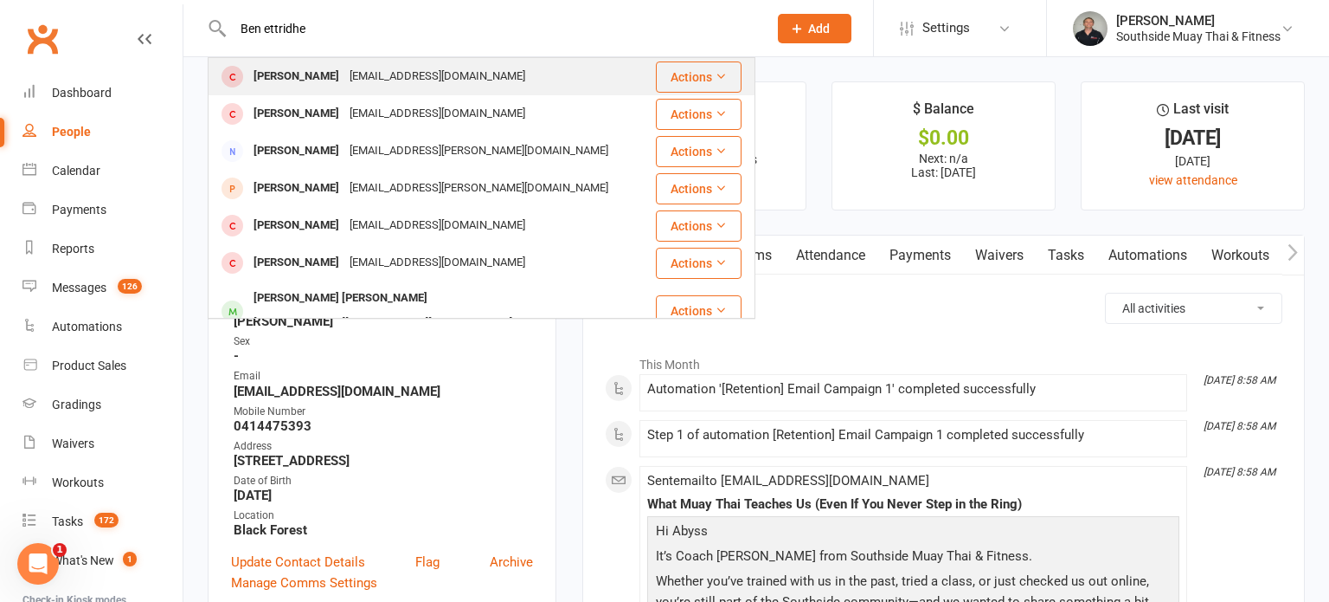
type input "Ben ettridhe"
click at [460, 87] on div "Ben_ettridge@outlook.com" at bounding box center [437, 76] width 186 height 25
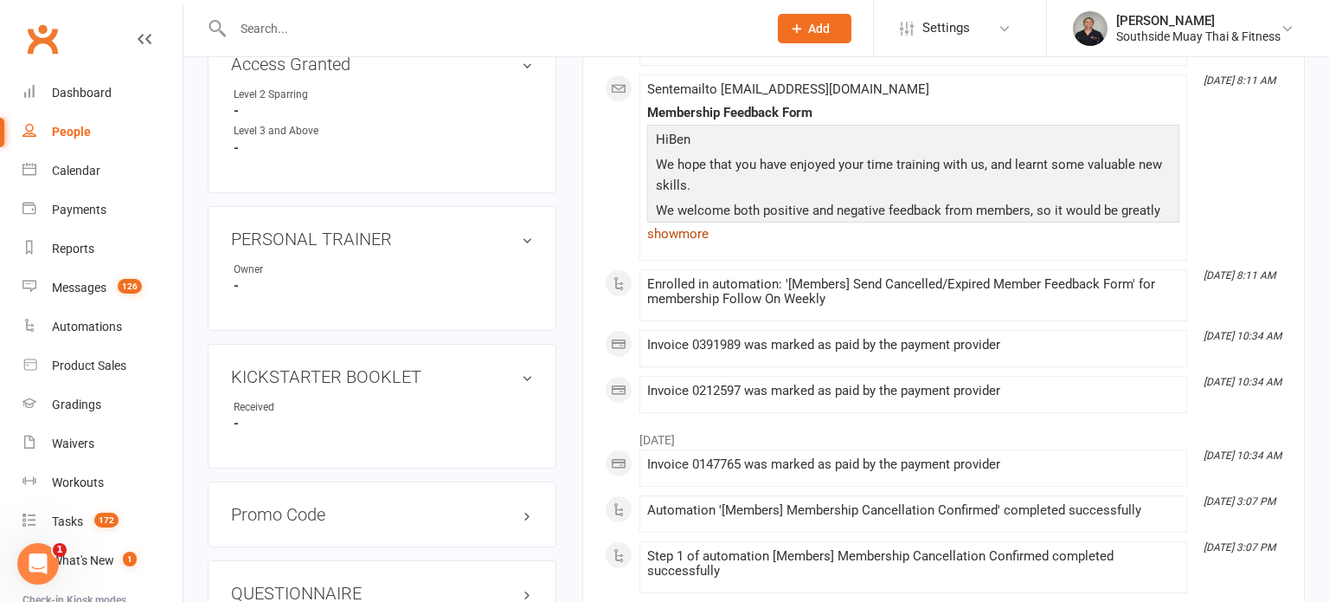
scroll to position [881, 0]
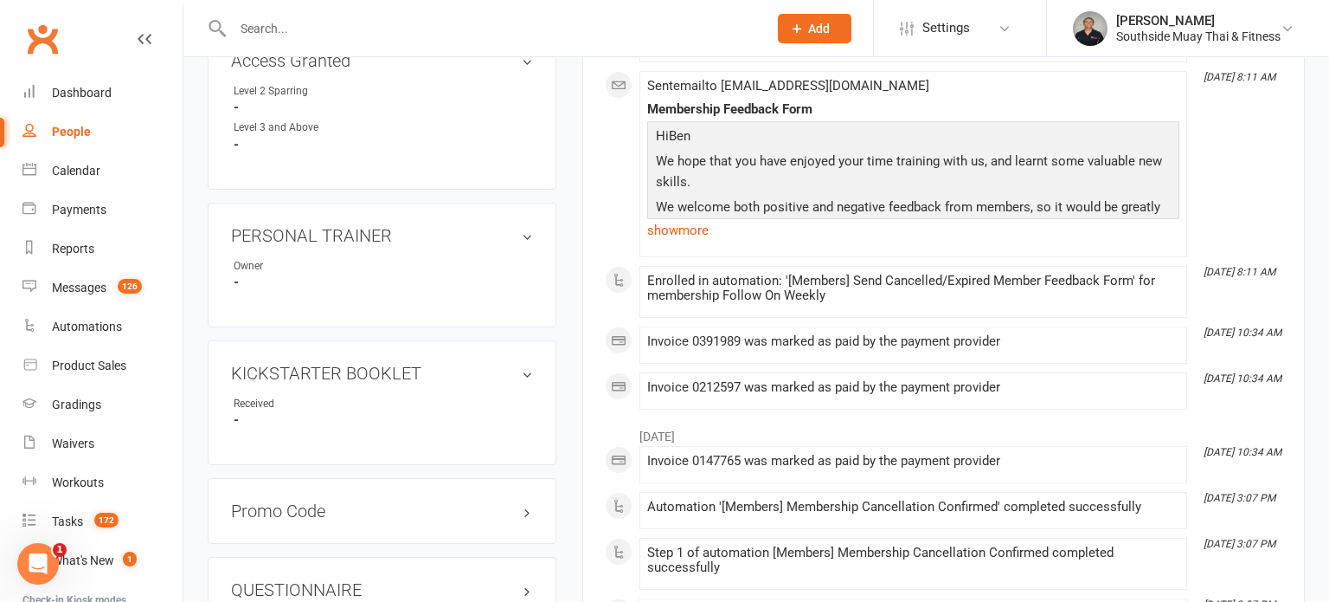
click at [473, 32] on input "text" at bounding box center [492, 28] width 528 height 24
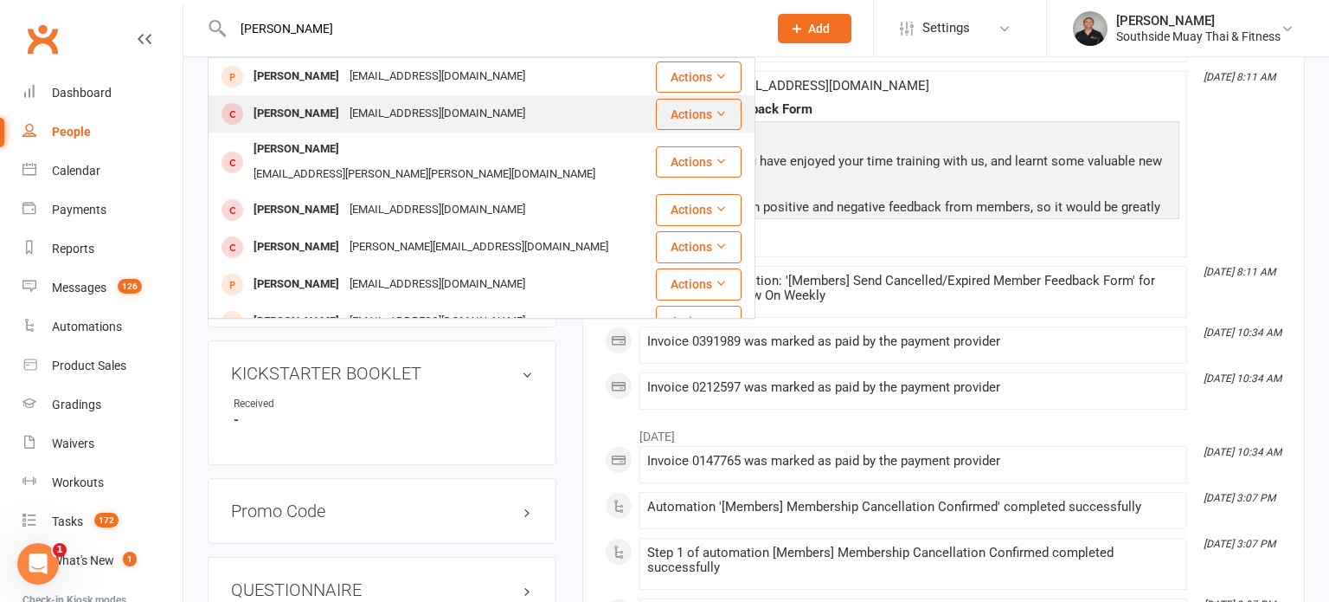
type input "christopher cas"
click at [383, 113] on div "master.ccastell@gmail.com" at bounding box center [437, 113] width 186 height 25
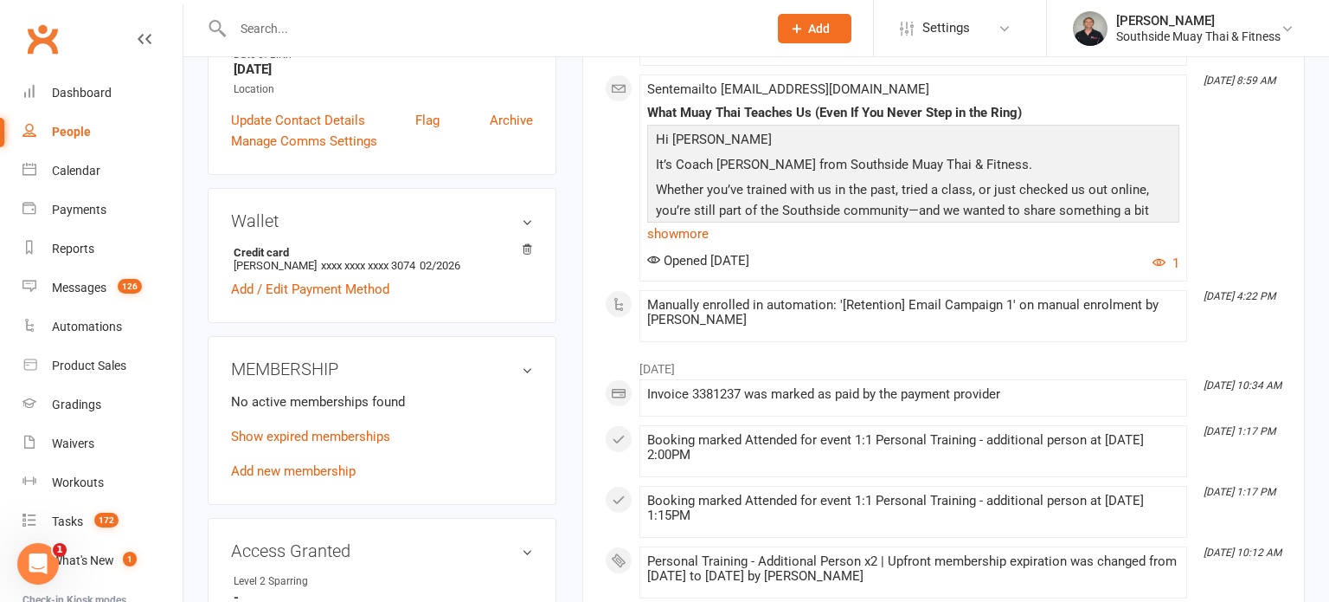
scroll to position [419, 0]
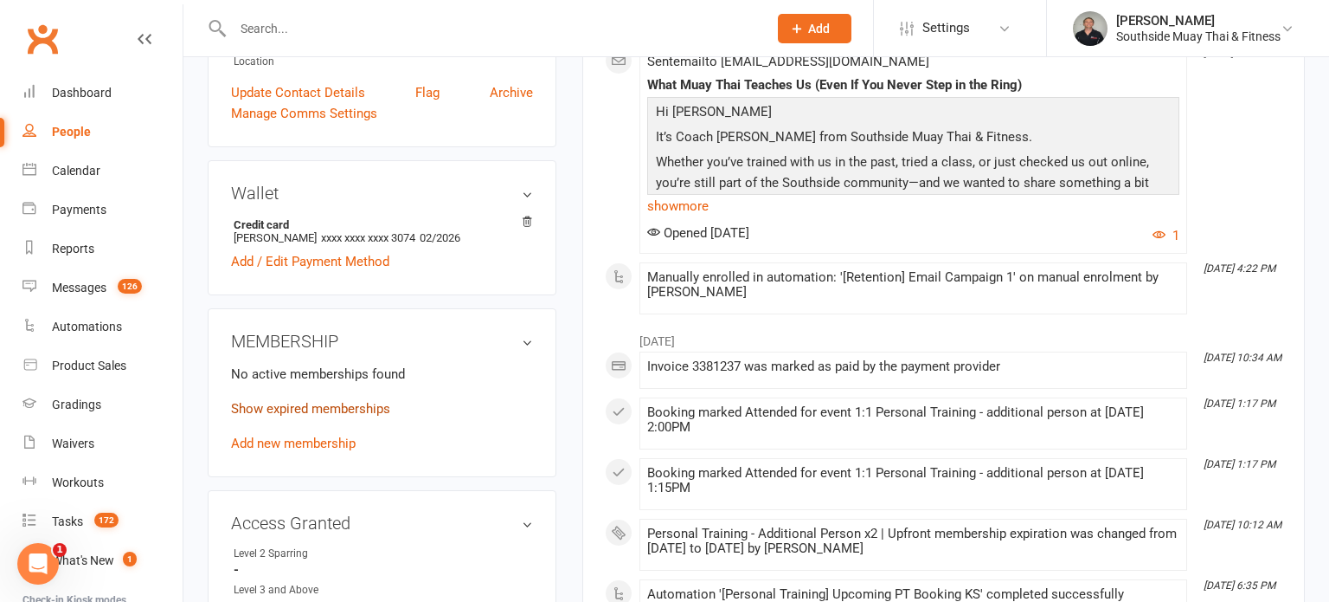
click at [351, 404] on link "Show expired memberships" at bounding box center [310, 409] width 159 height 16
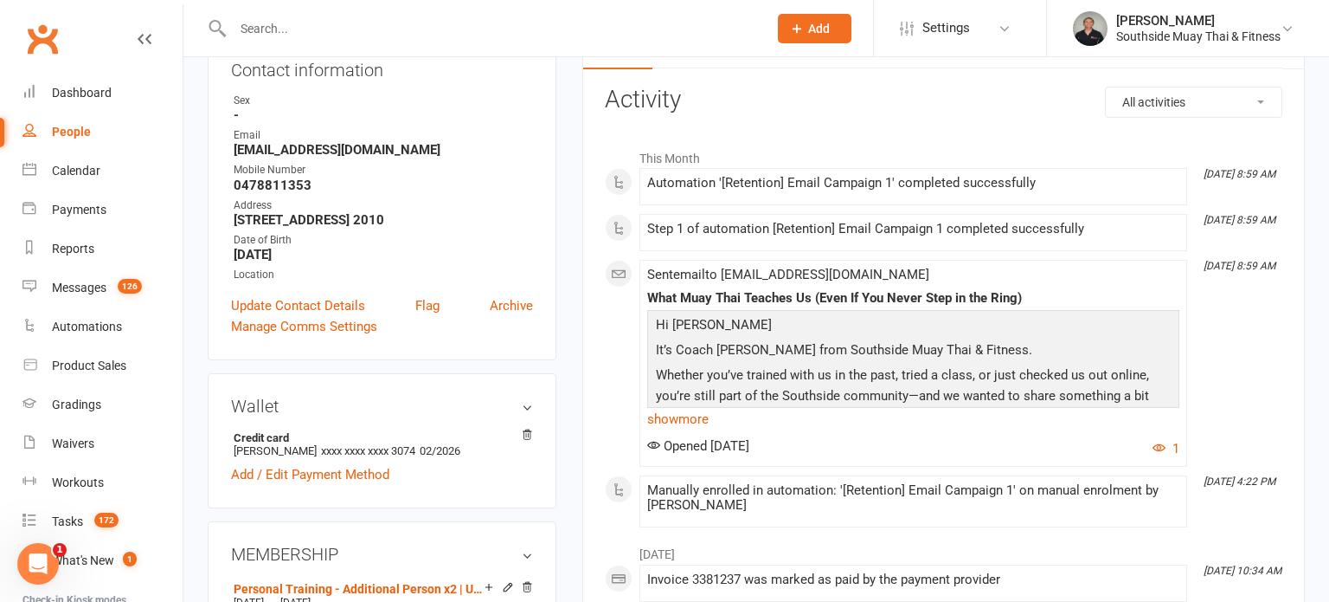
scroll to position [0, 0]
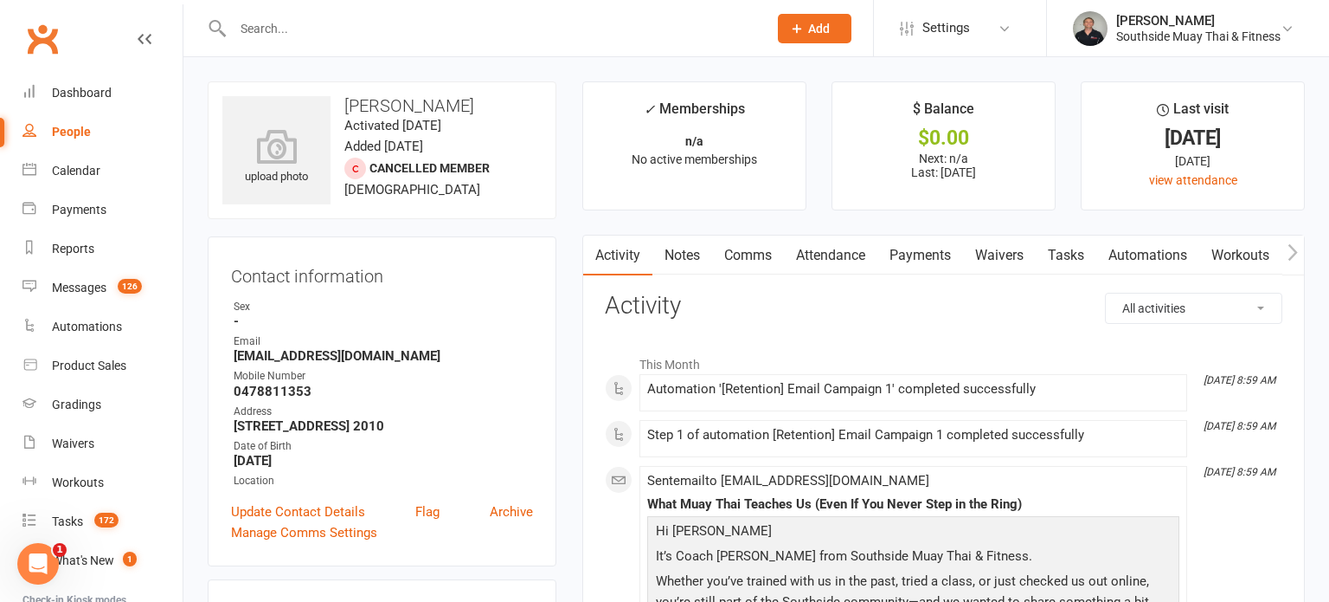
click at [677, 247] on link "Notes" at bounding box center [683, 255] width 60 height 40
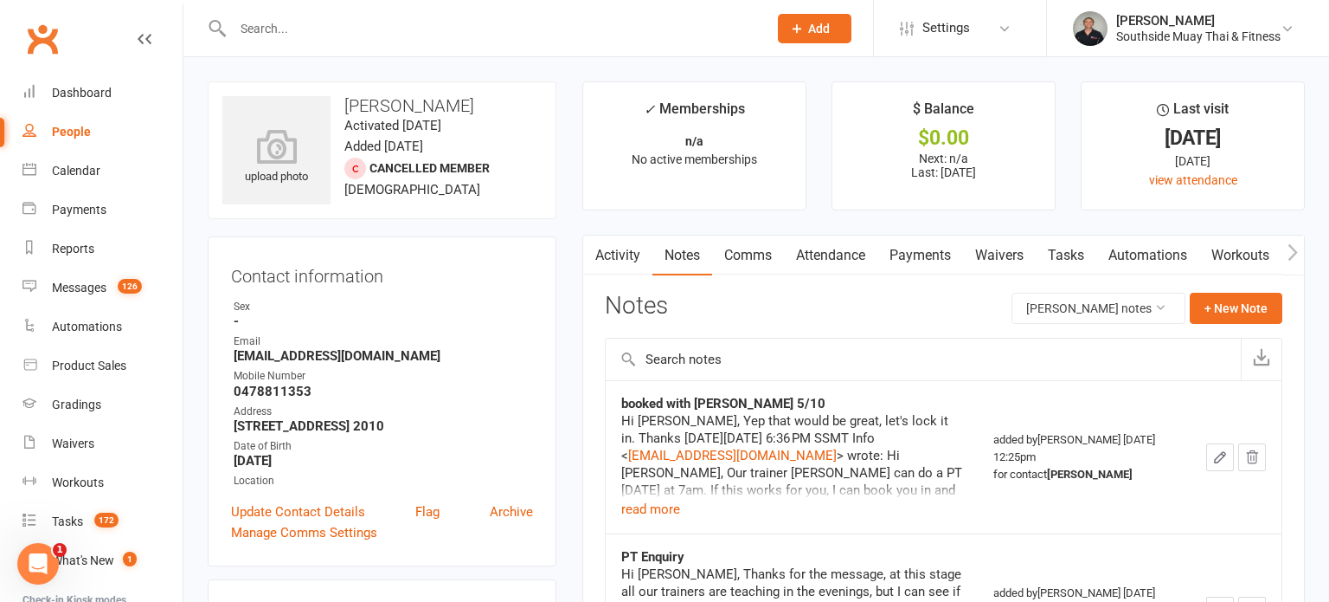
click at [333, 27] on input "text" at bounding box center [492, 28] width 528 height 24
type input "reggie"
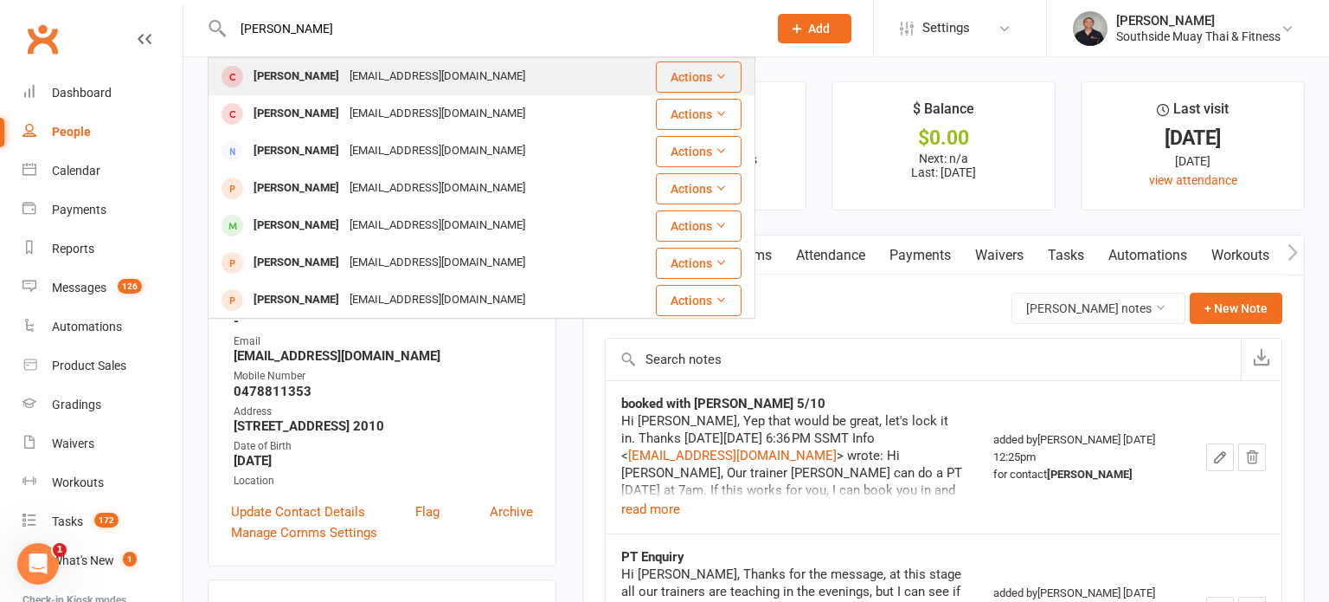
type input "Reggie page"
click at [278, 71] on div "Reggie Page" at bounding box center [296, 76] width 96 height 25
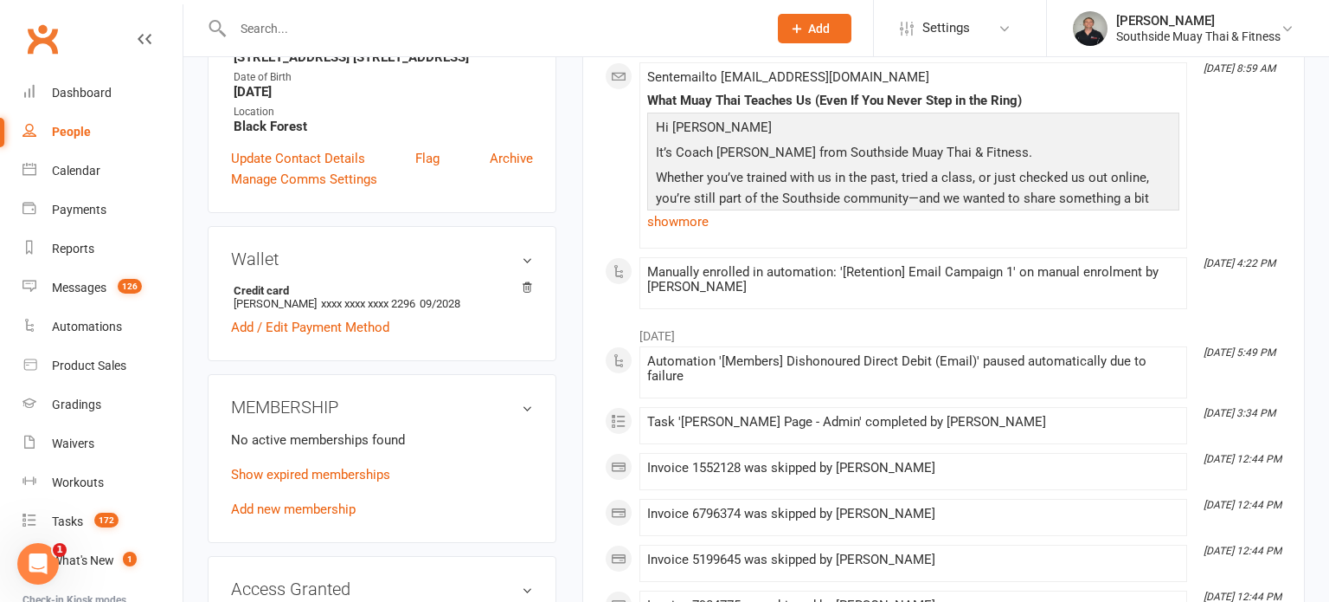
scroll to position [12, 0]
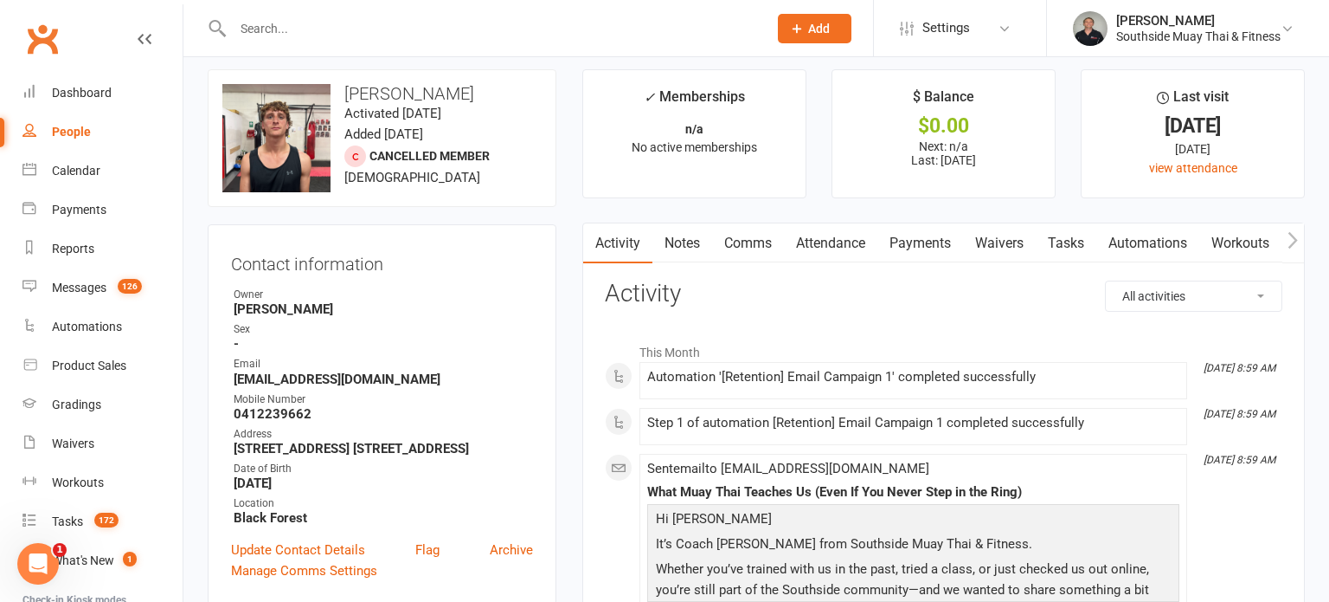
click at [536, 31] on input "text" at bounding box center [492, 28] width 528 height 24
type input "anthony"
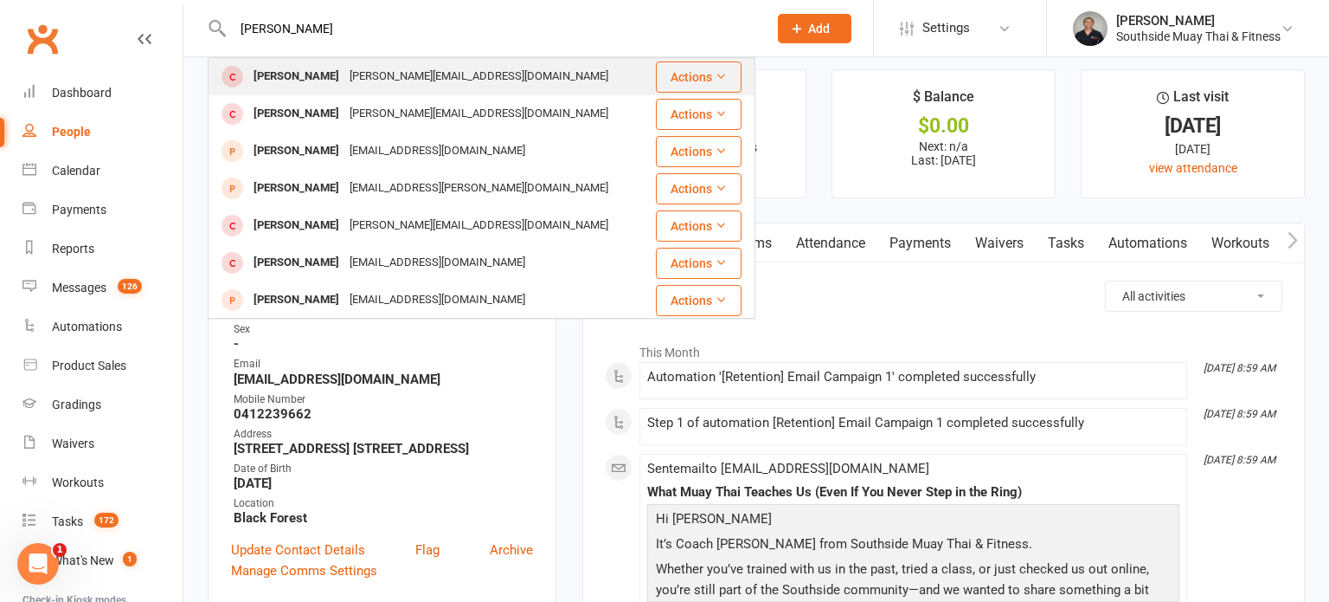
type input "Anthony jones"
click at [377, 73] on div "anthony.jones2@me.com" at bounding box center [478, 76] width 269 height 25
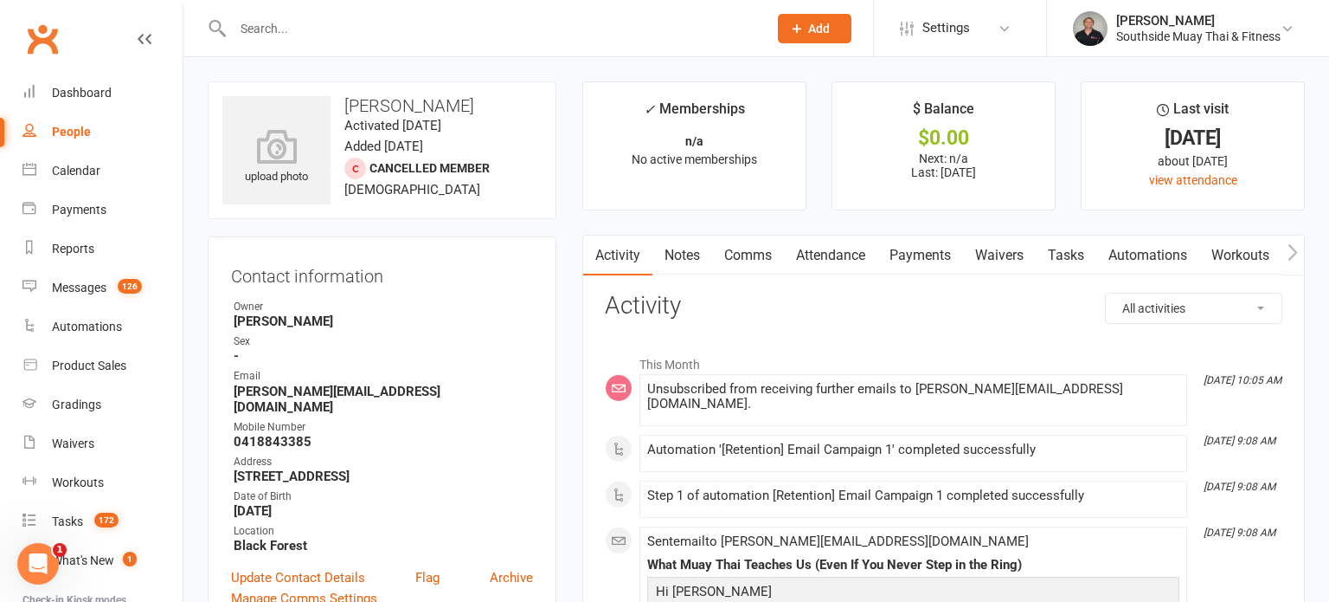
click at [311, 24] on input "text" at bounding box center [492, 28] width 528 height 24
type input "nick"
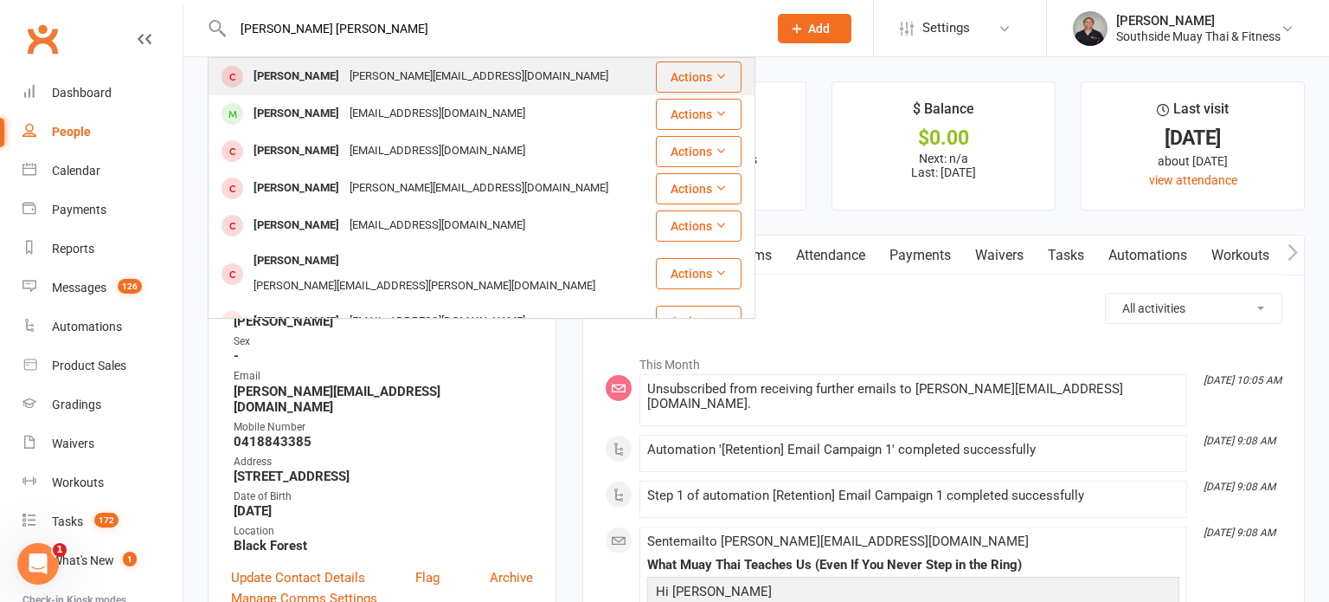
type input "Nick jon"
click at [274, 80] on div "Nick Jones" at bounding box center [296, 76] width 96 height 25
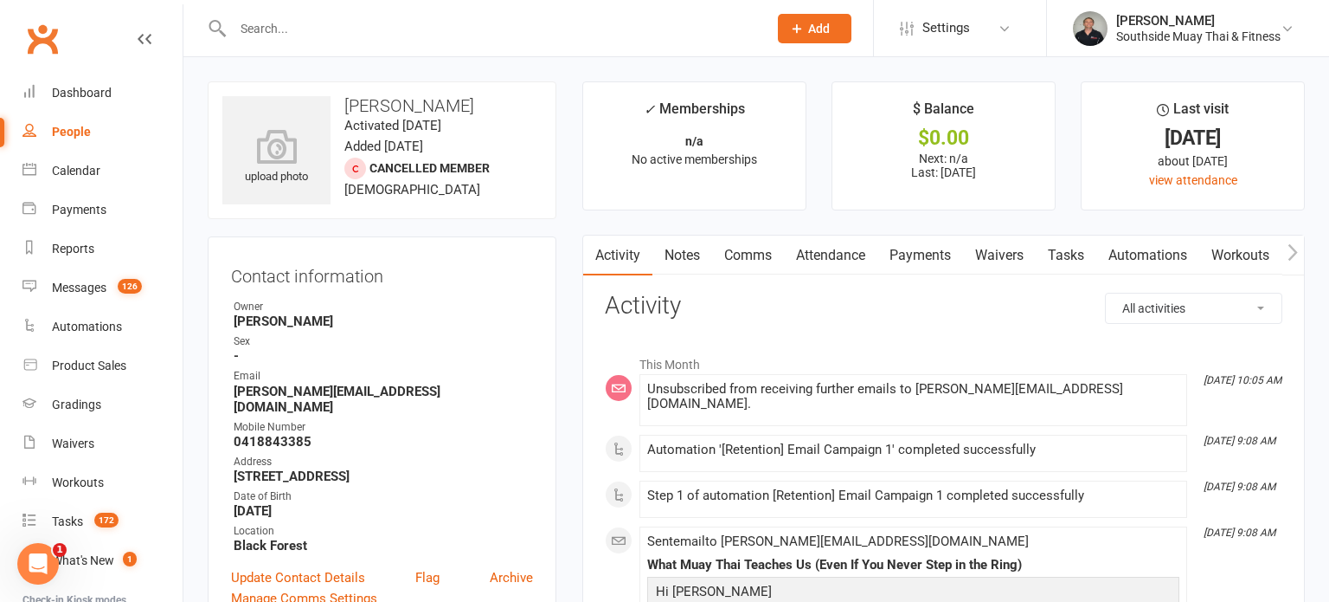
click at [294, 27] on input "text" at bounding box center [492, 28] width 528 height 24
type input "jake"
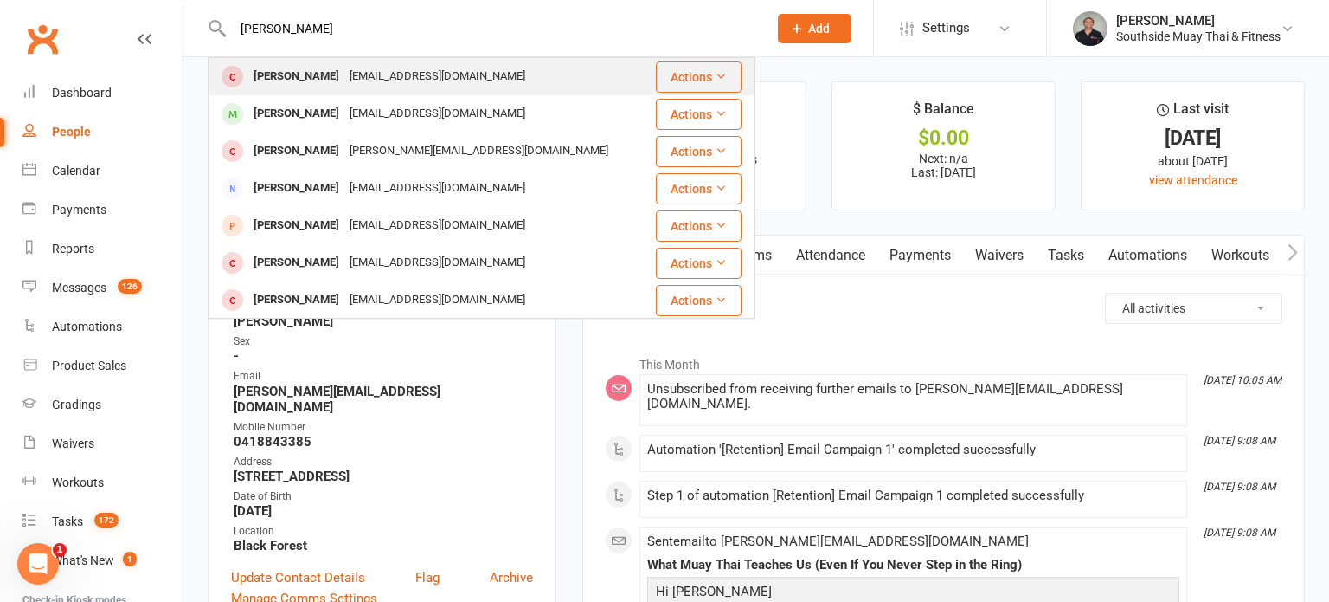
type input "Jake lynch"
click at [344, 75] on div "barroder@gmail.com" at bounding box center [437, 76] width 186 height 25
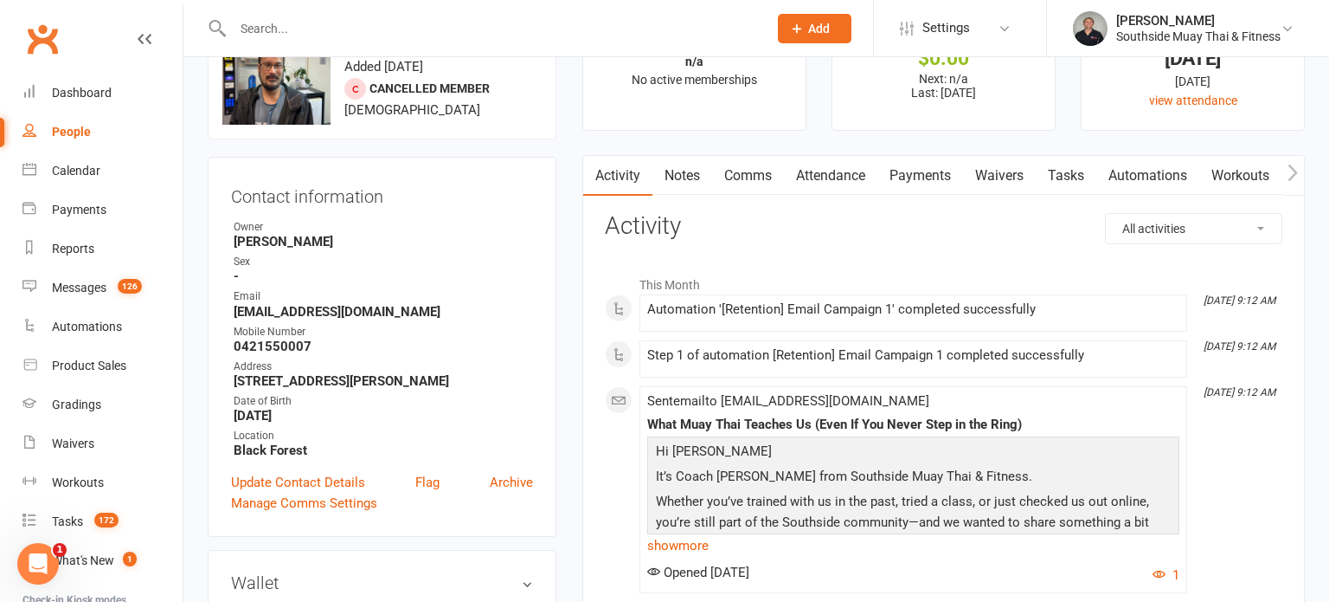
scroll to position [23, 0]
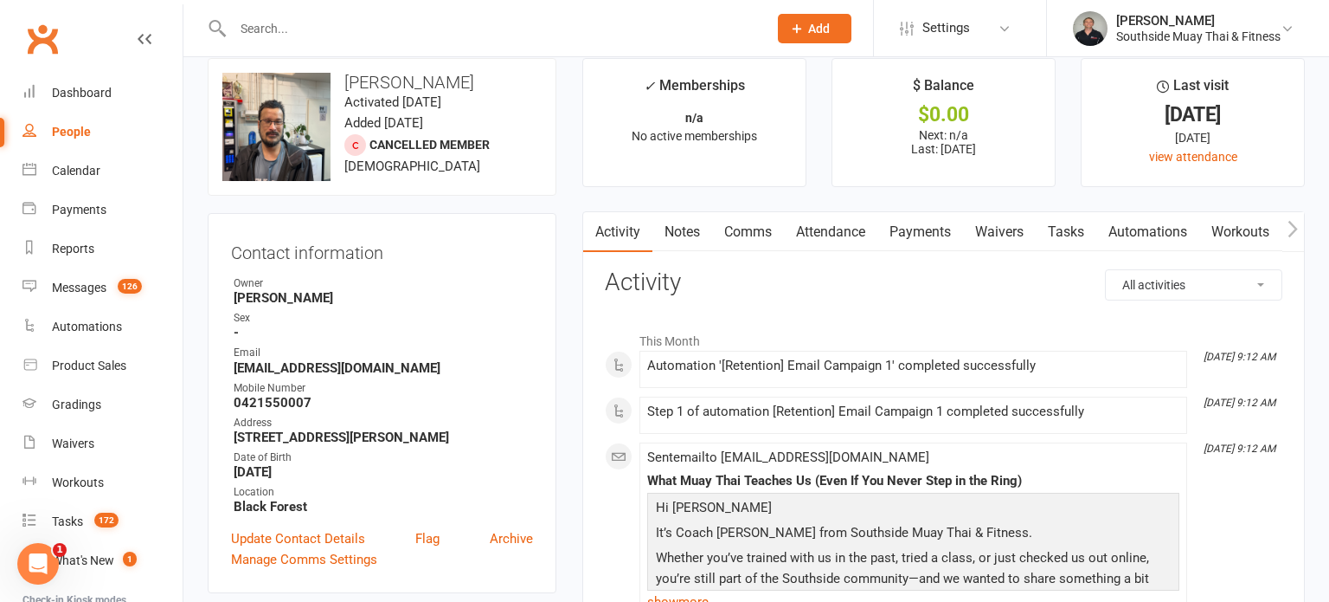
click at [550, 27] on input "text" at bounding box center [492, 28] width 528 height 24
type input "chris"
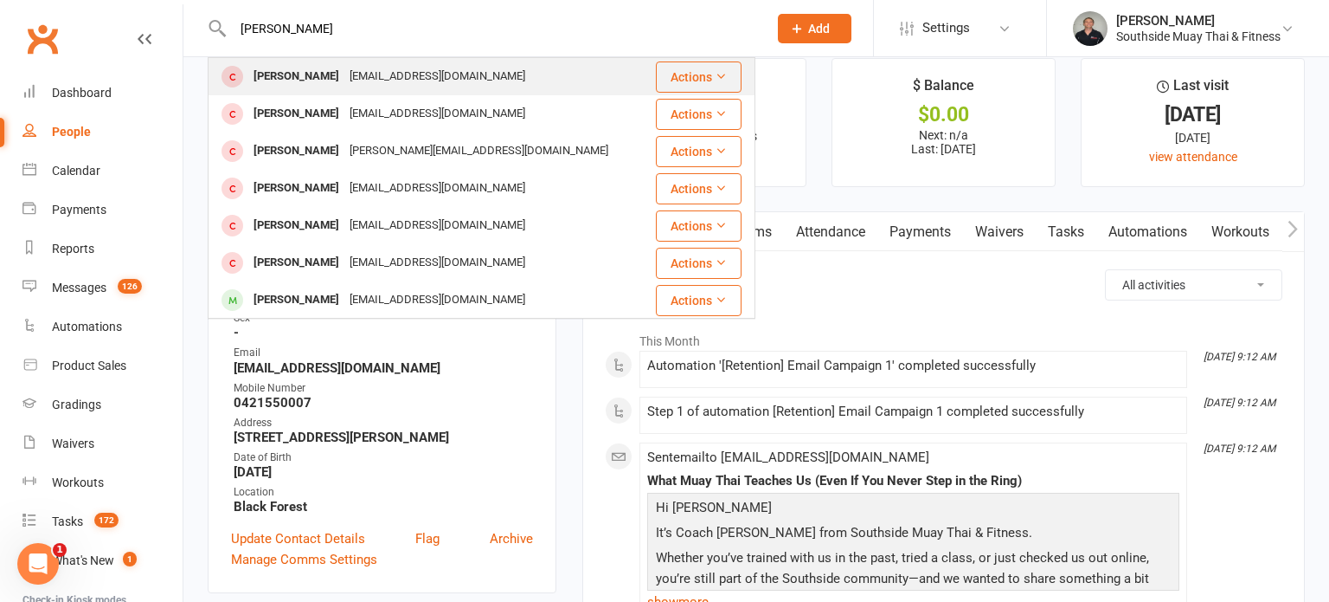
type input "Chris graham"
click at [344, 70] on div "christinegraham025@gmail.com" at bounding box center [437, 76] width 186 height 25
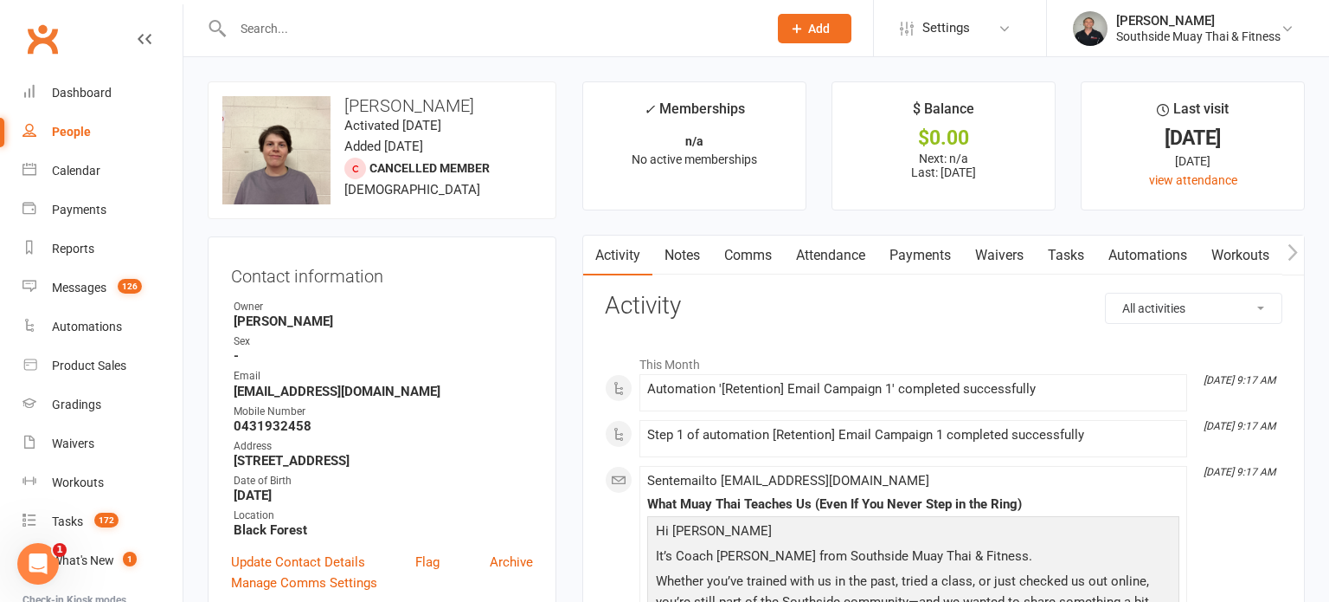
click at [450, 22] on input "text" at bounding box center [492, 28] width 528 height 24
type input "taylor"
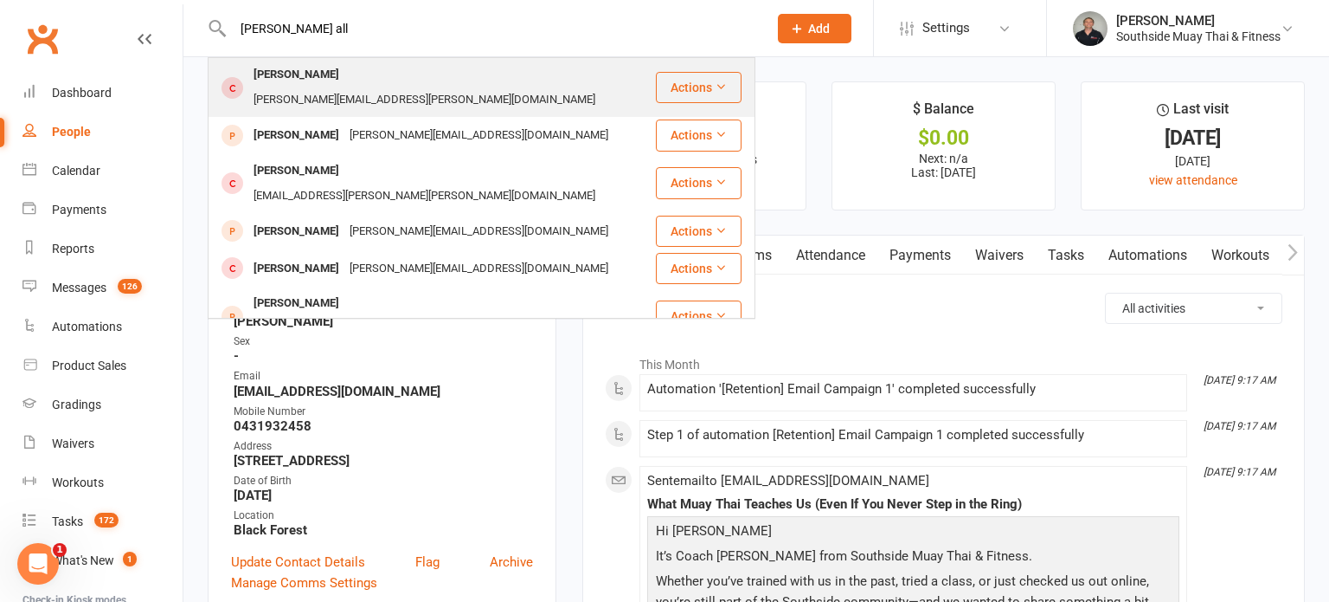
type input "Taylor all"
click at [421, 87] on div "taylor.alland@gmail.com" at bounding box center [424, 99] width 352 height 25
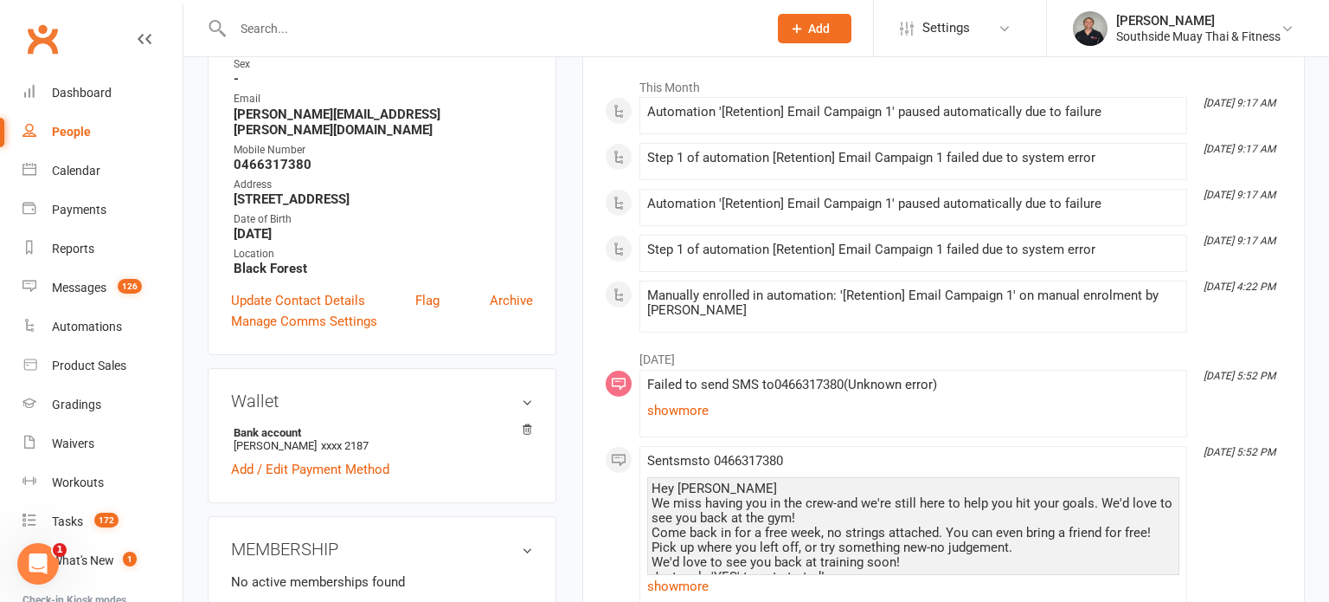
scroll to position [258, 0]
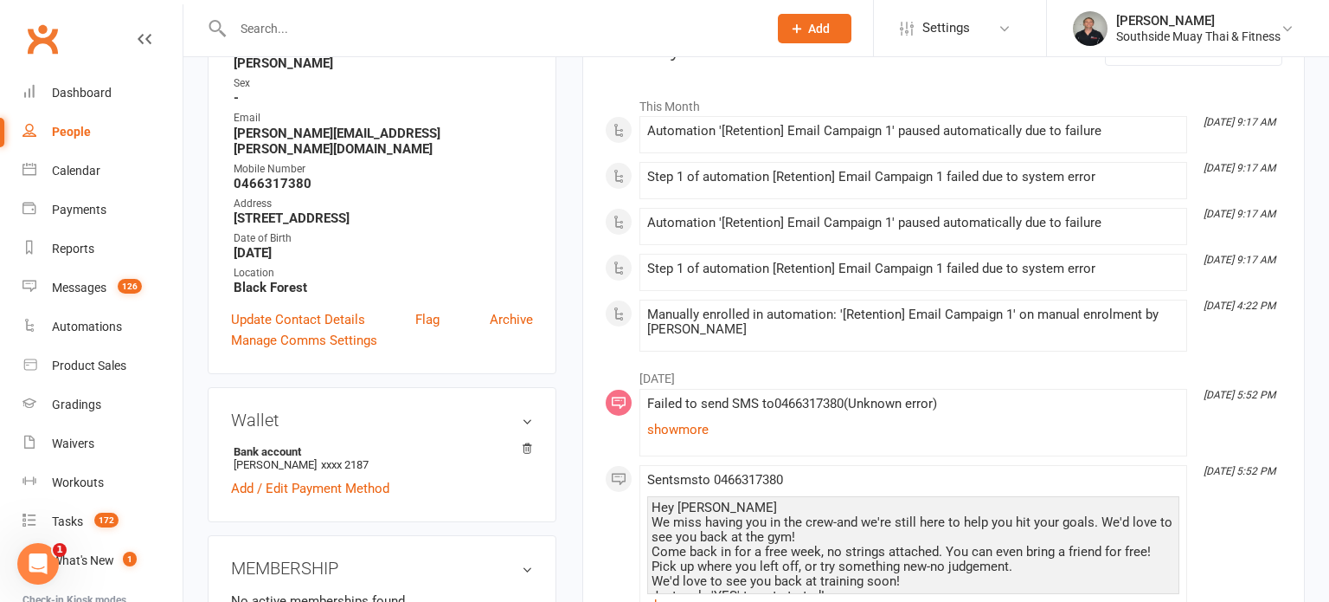
click at [525, 29] on input "text" at bounding box center [492, 28] width 528 height 24
type input "blake"
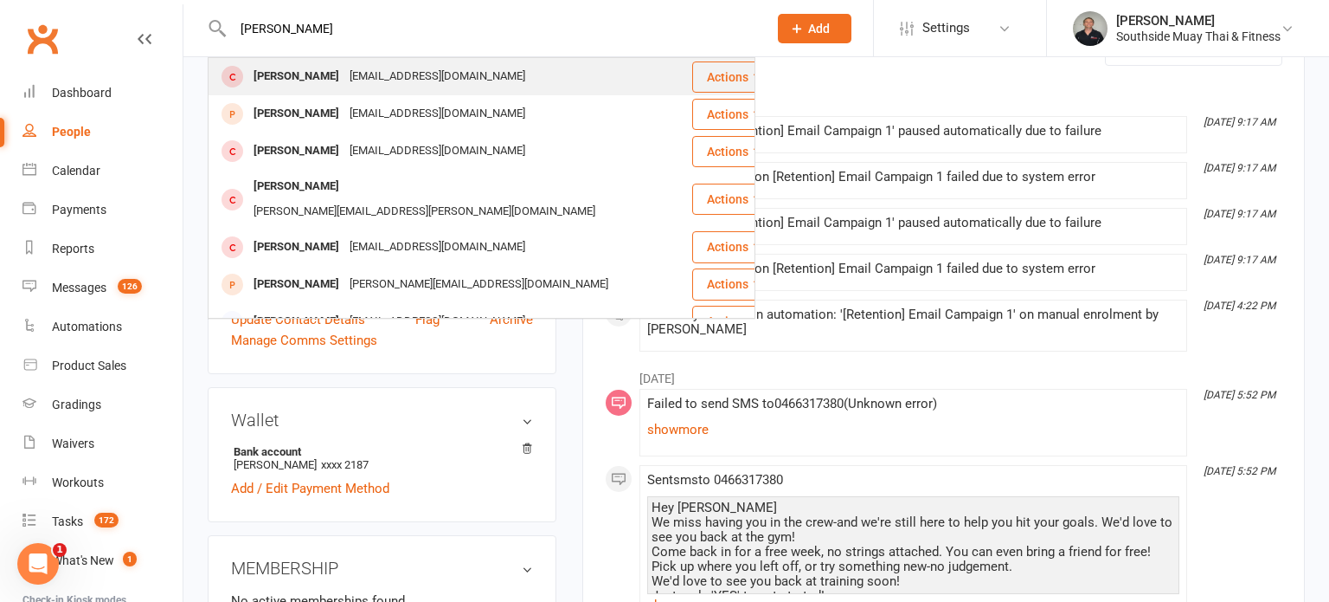
type input "Blake young"
click at [357, 76] on div "Accounts@uviolet.com.au" at bounding box center [437, 76] width 186 height 25
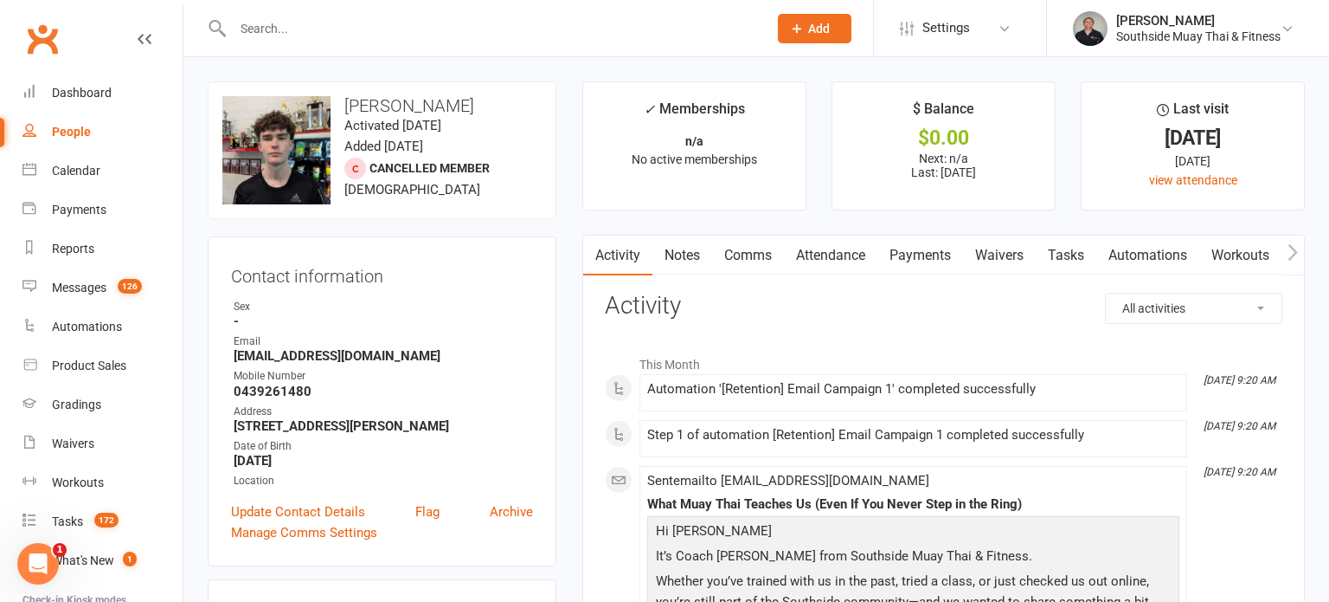
click at [581, 29] on input "text" at bounding box center [492, 28] width 528 height 24
type input "amy"
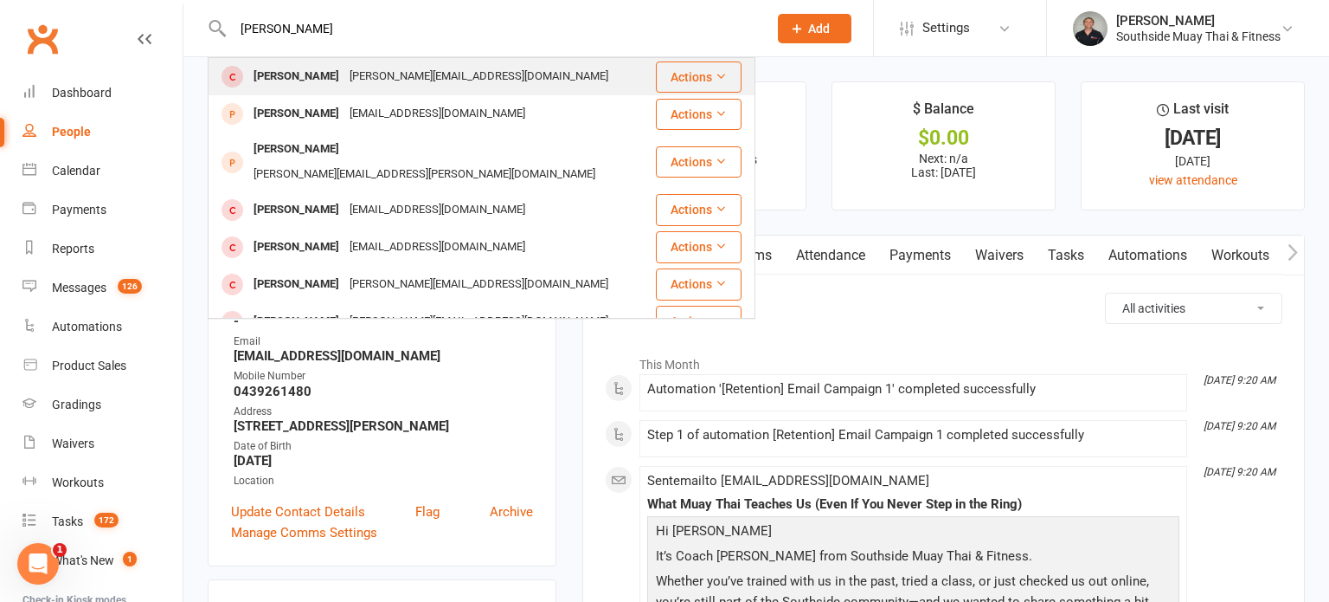
type input "Amy maynard"
click at [412, 74] on div "amy.maynard89@gmail.com" at bounding box center [478, 76] width 269 height 25
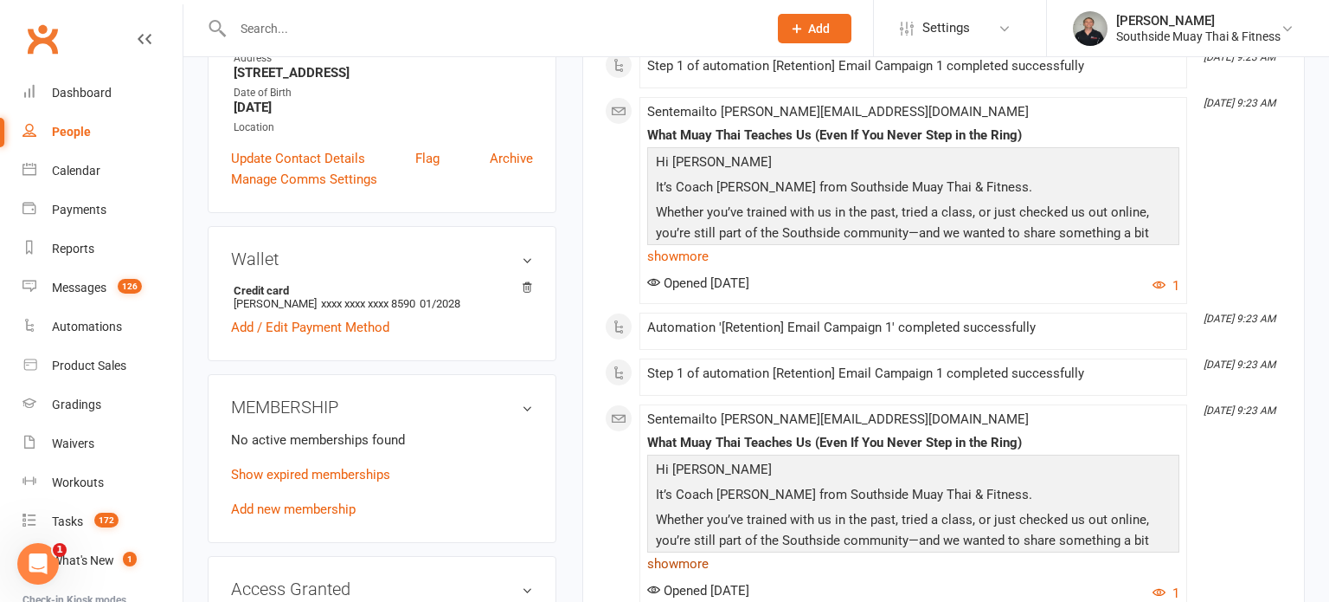
scroll to position [183, 0]
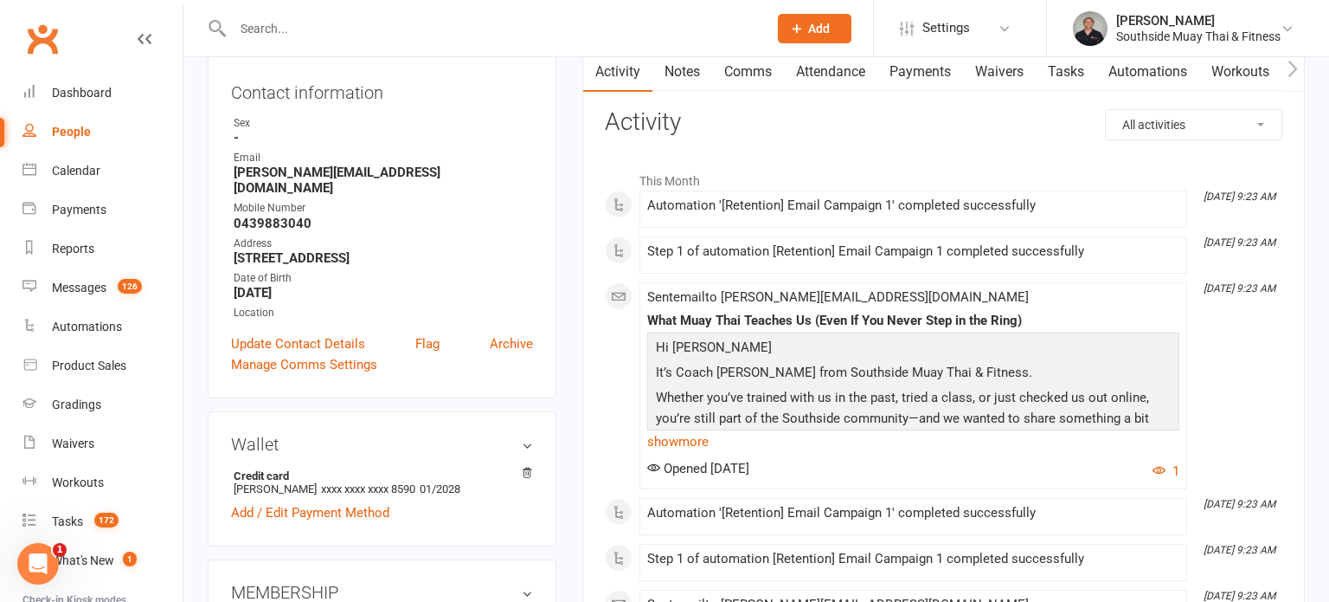
click at [522, 18] on input "text" at bounding box center [492, 28] width 528 height 24
type input "simone"
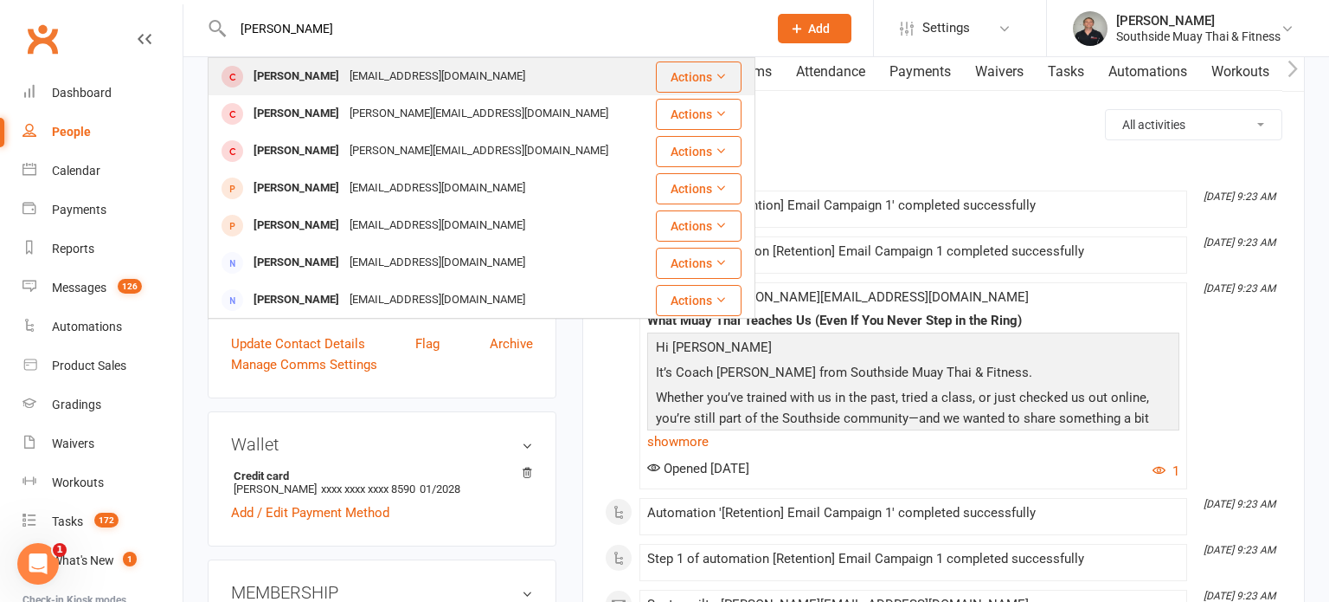
type input "Simone baker"
click at [415, 77] on div "smiller_05@hotmail.com" at bounding box center [437, 76] width 186 height 25
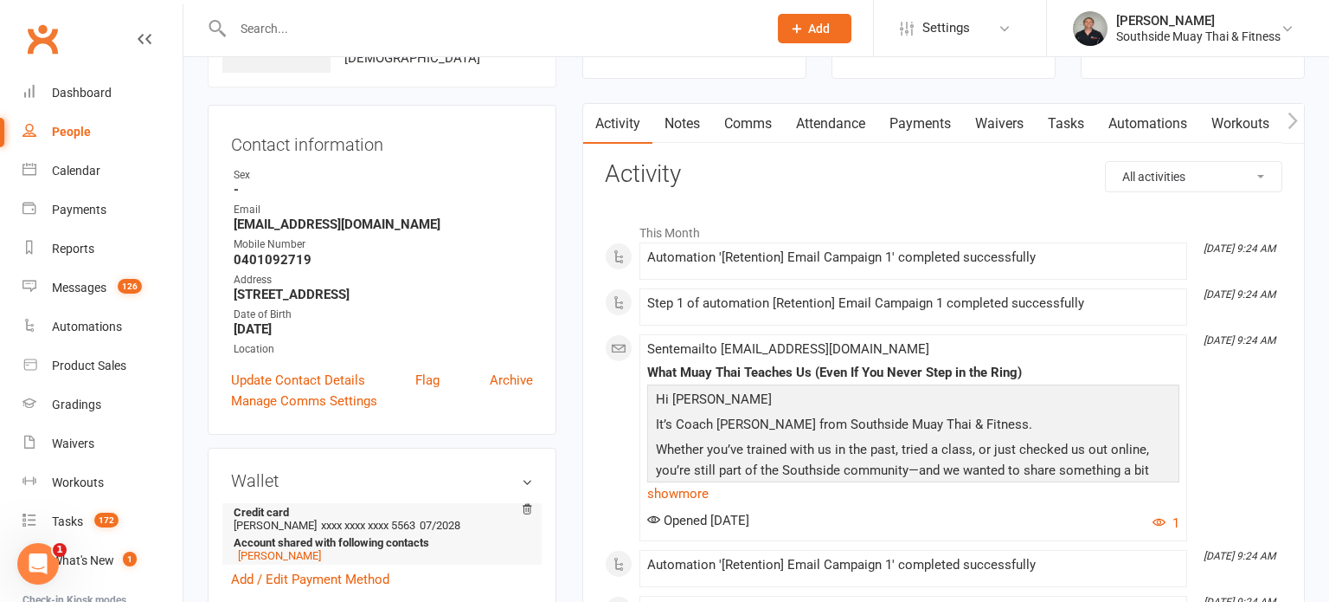
scroll to position [345, 0]
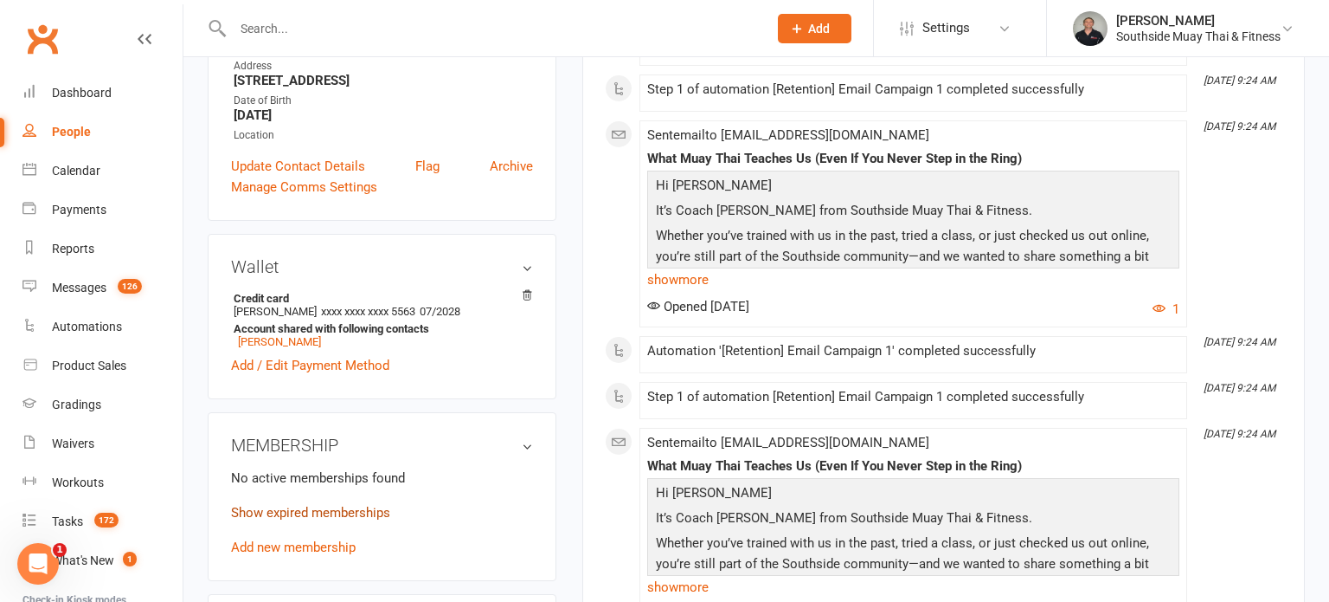
click at [282, 514] on link "Show expired memberships" at bounding box center [310, 513] width 159 height 16
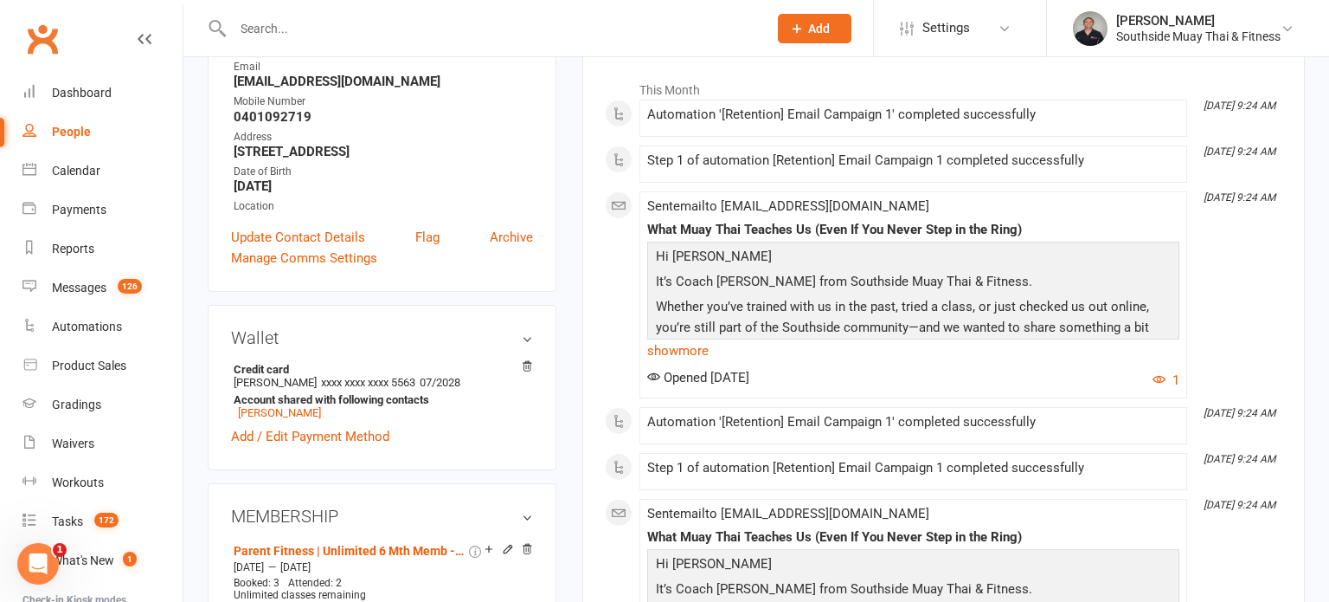
scroll to position [0, 0]
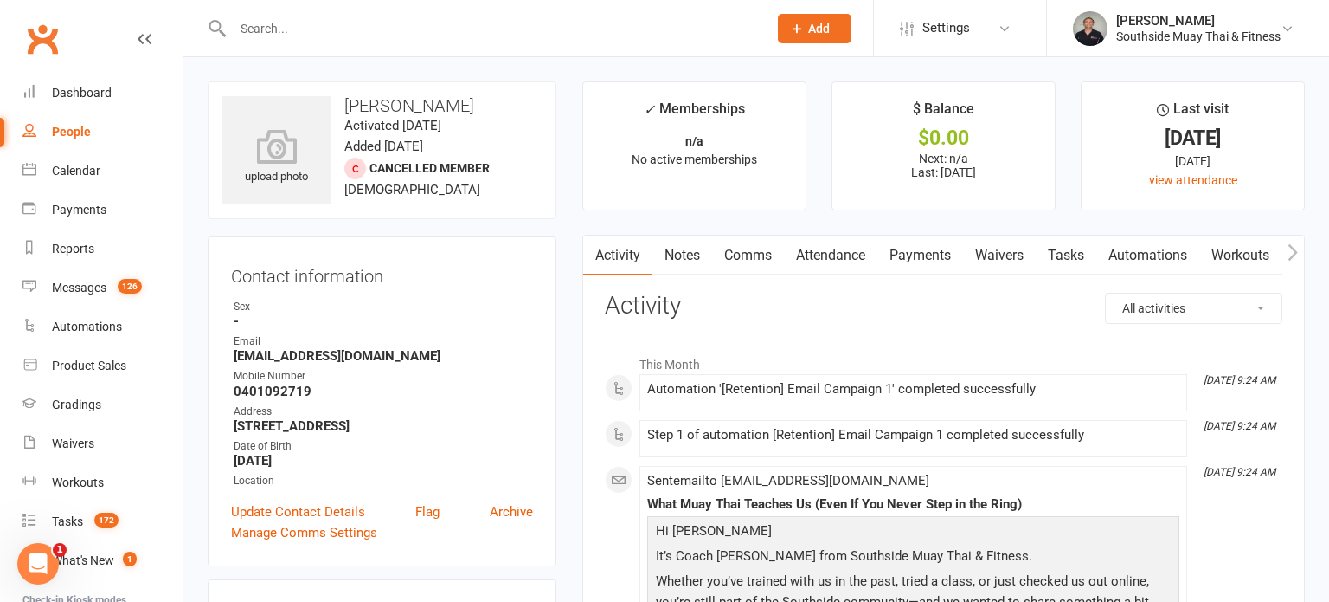
click at [578, 29] on input "text" at bounding box center [492, 28] width 528 height 24
type input "jesse"
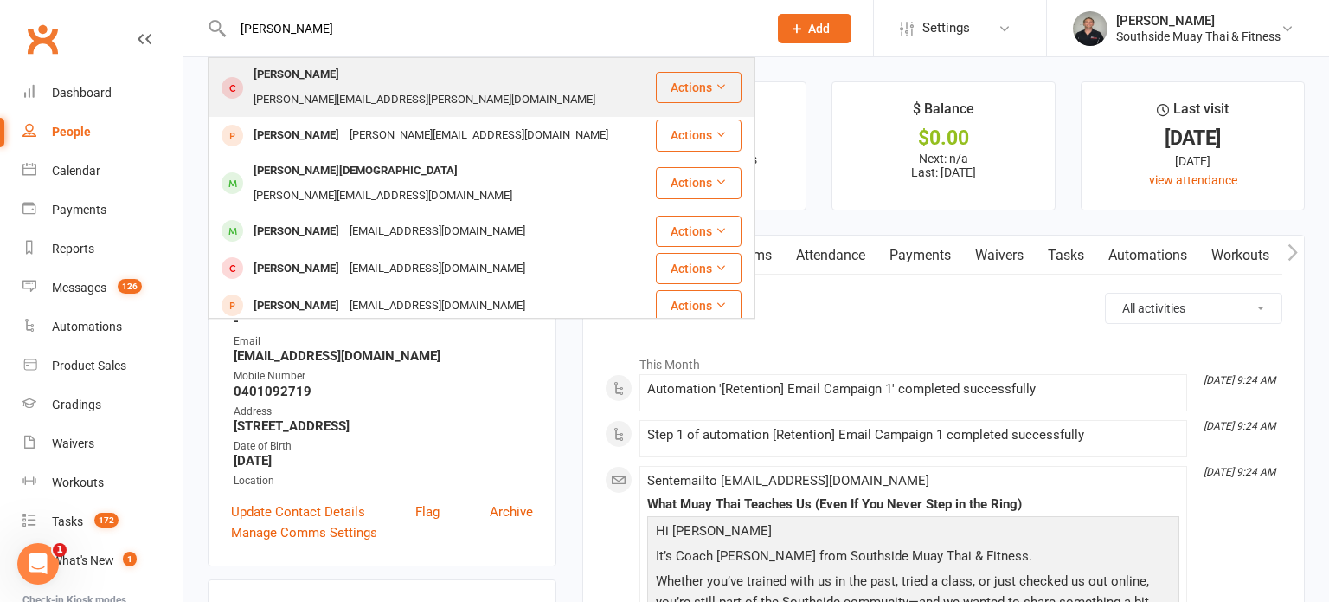
type input "Jesse ander"
click at [482, 87] on div "Cassandra.Jones@live.com.au" at bounding box center [424, 99] width 352 height 25
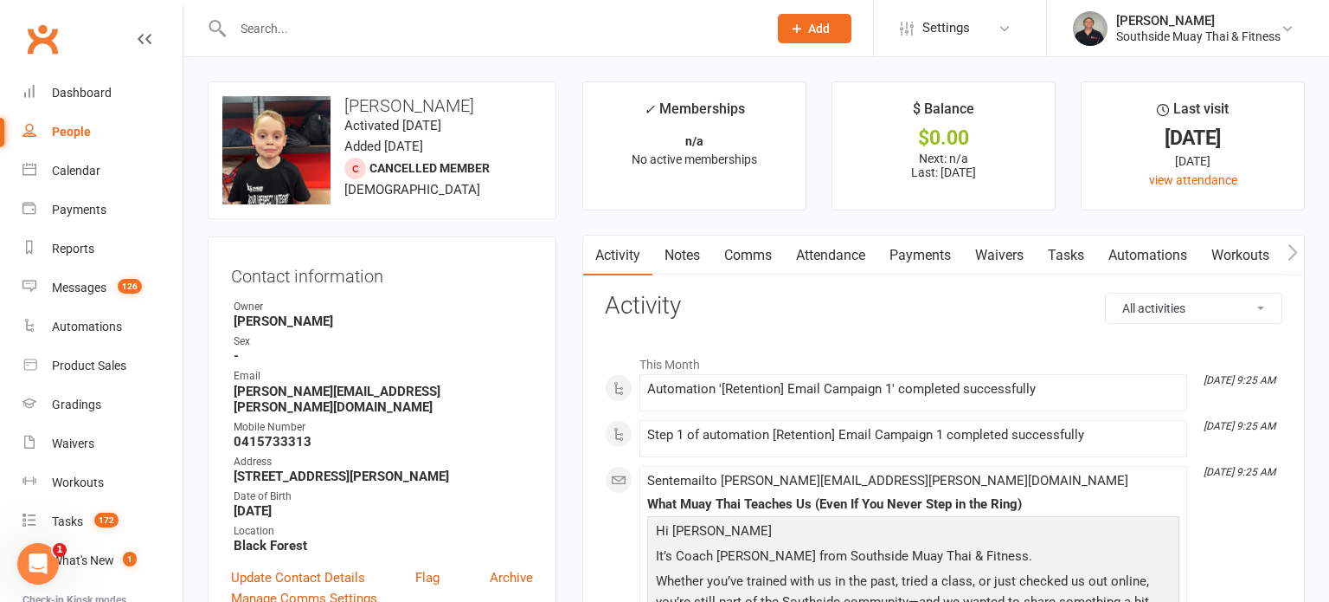
click at [421, 41] on div at bounding box center [482, 28] width 548 height 56
click at [428, 35] on input "text" at bounding box center [492, 28] width 528 height 24
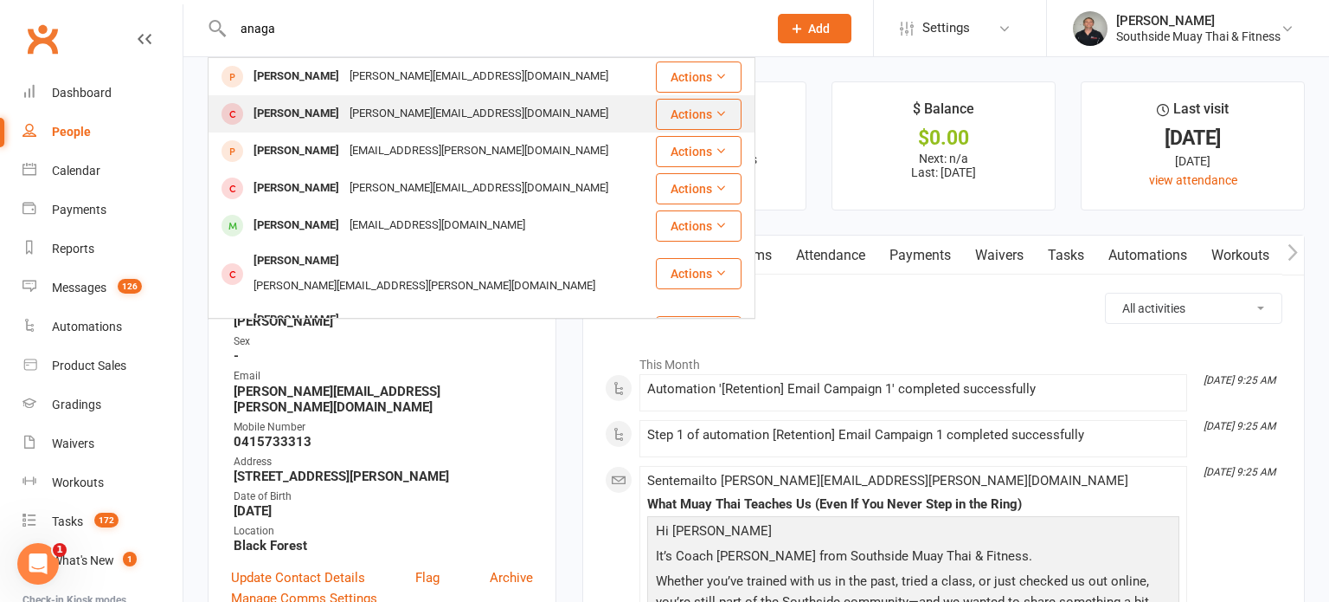
type input "anaga"
click at [398, 106] on div "anagha.rao0232@gmail.com" at bounding box center [478, 113] width 269 height 25
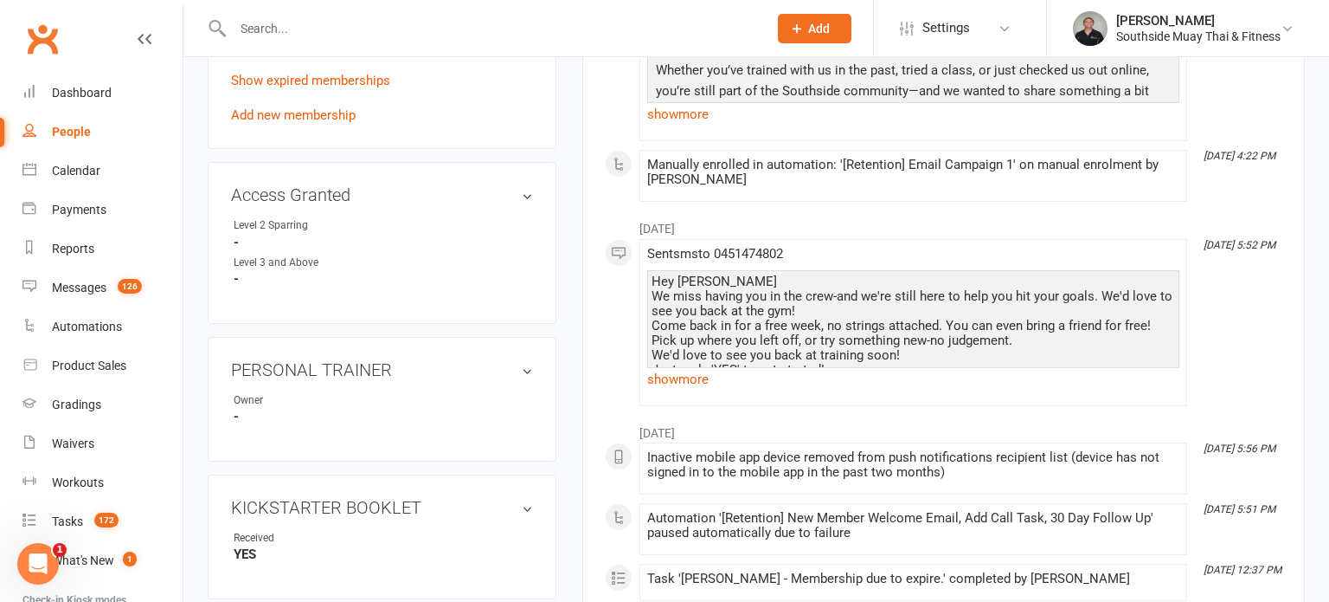
scroll to position [798, 0]
click at [349, 16] on input "text" at bounding box center [492, 28] width 528 height 24
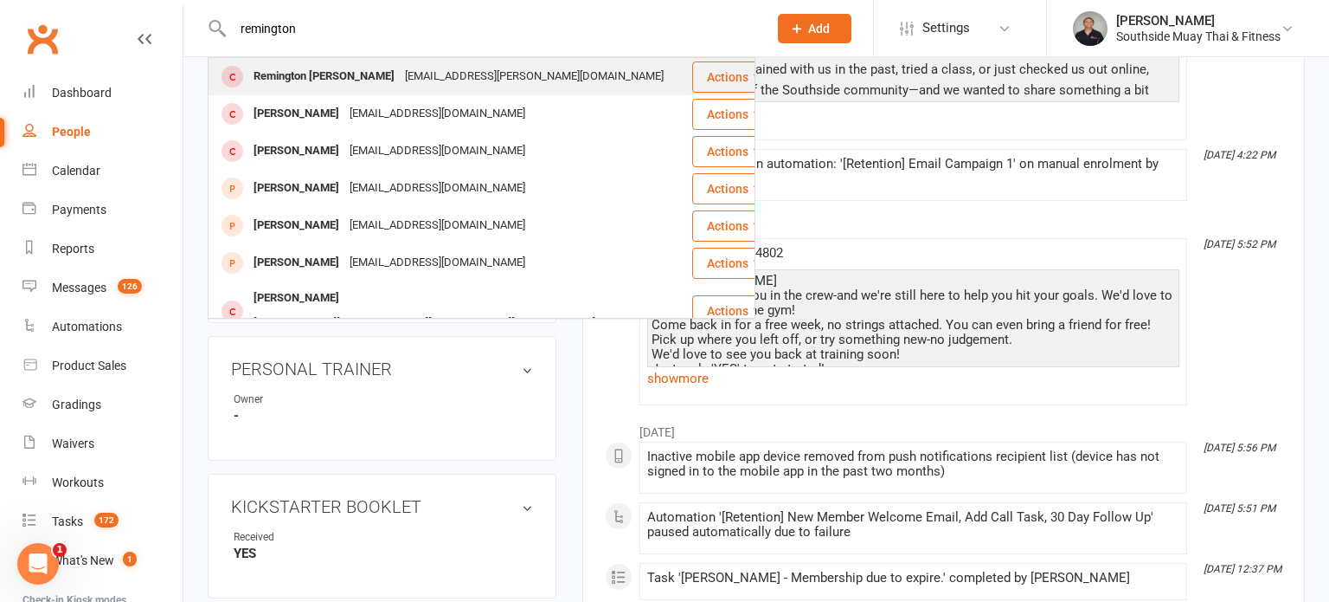
type input "remington"
click at [344, 73] on div "Remington Williams barrios" at bounding box center [323, 76] width 151 height 25
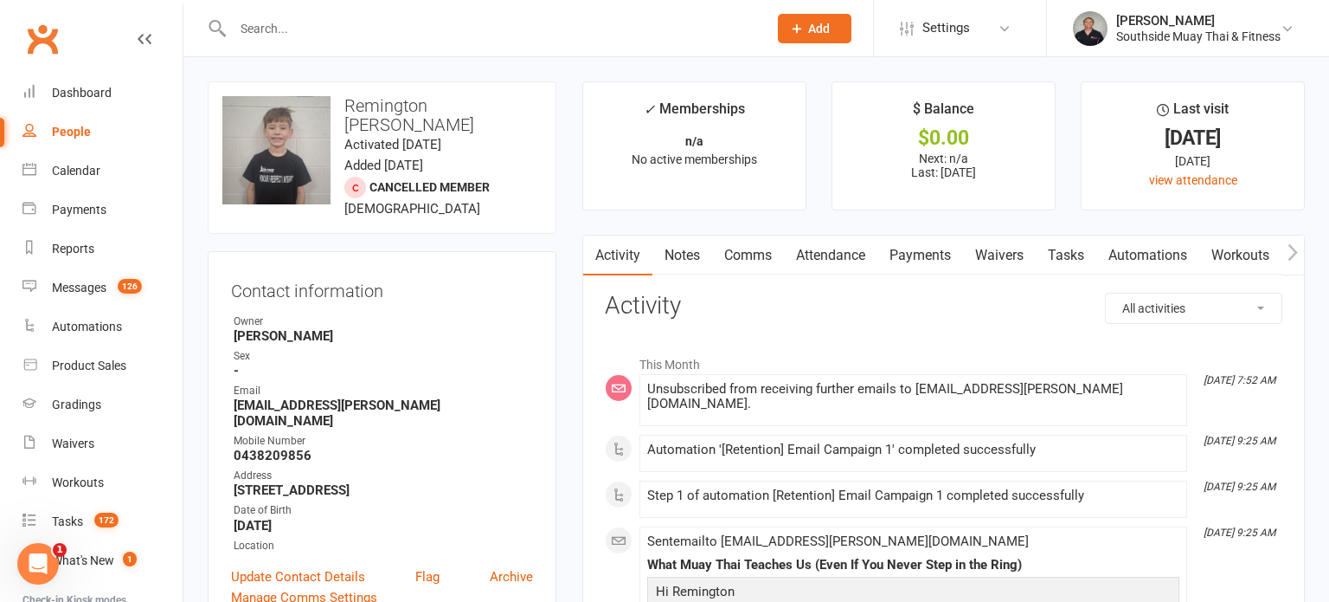
click at [337, 31] on input "text" at bounding box center [492, 28] width 528 height 24
type input "samuel"
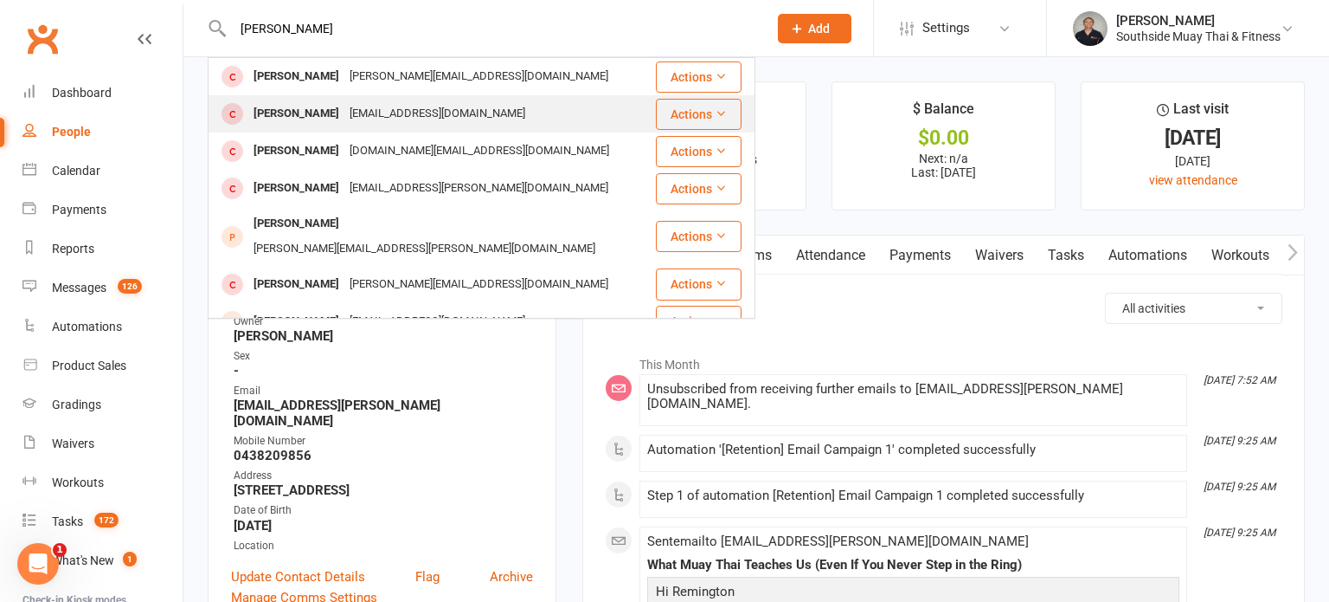
type input "Samuel russo"
click at [458, 113] on div "louisemaycraven@gmail.com" at bounding box center [437, 113] width 186 height 25
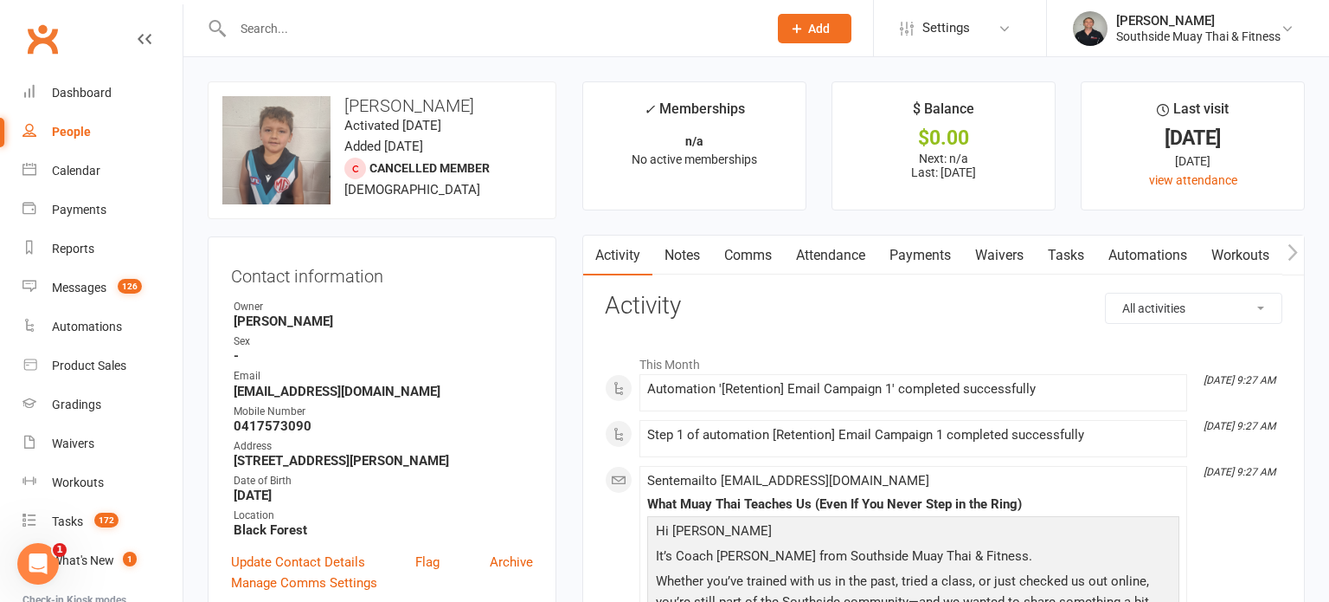
click at [670, 38] on input "text" at bounding box center [492, 28] width 528 height 24
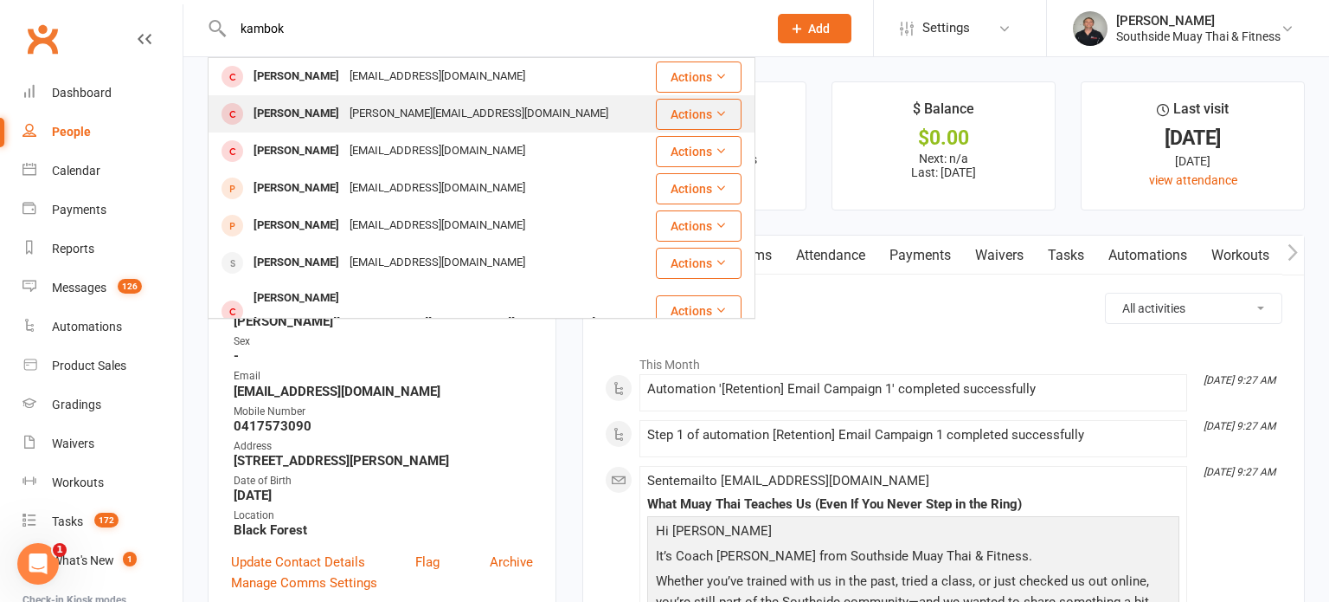
type input "kambok"
click at [459, 119] on div "deepanshi.kamboj12@gmail.com" at bounding box center [478, 113] width 269 height 25
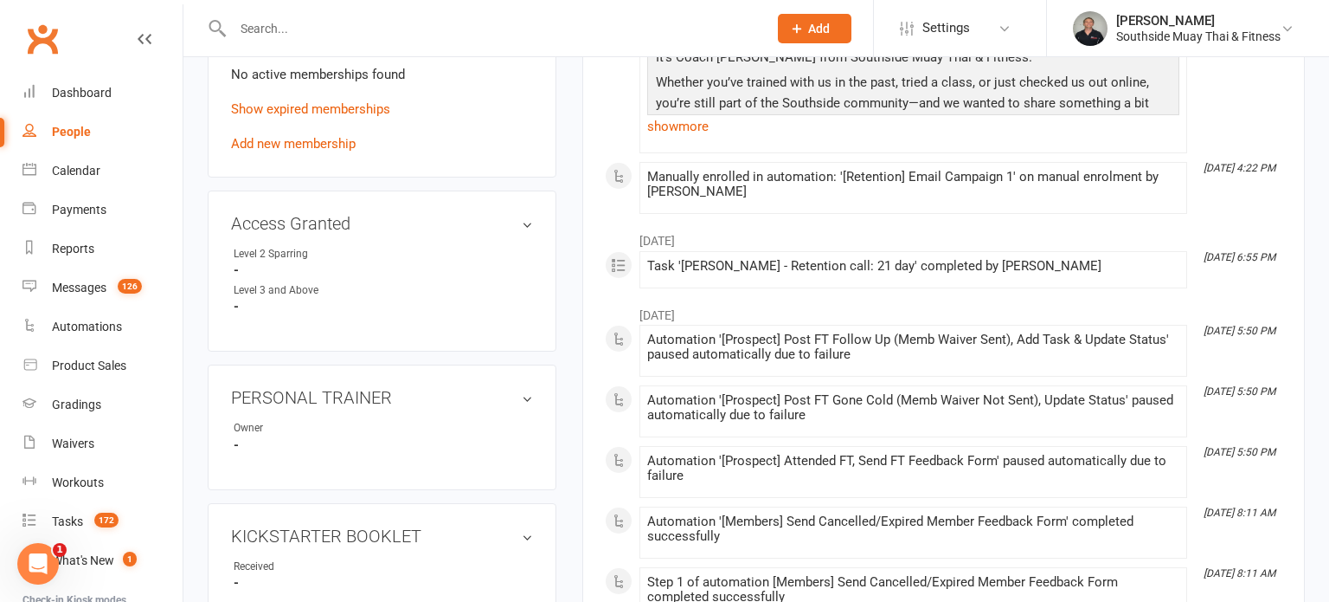
scroll to position [788, 0]
click at [553, 29] on input "text" at bounding box center [492, 28] width 528 height 24
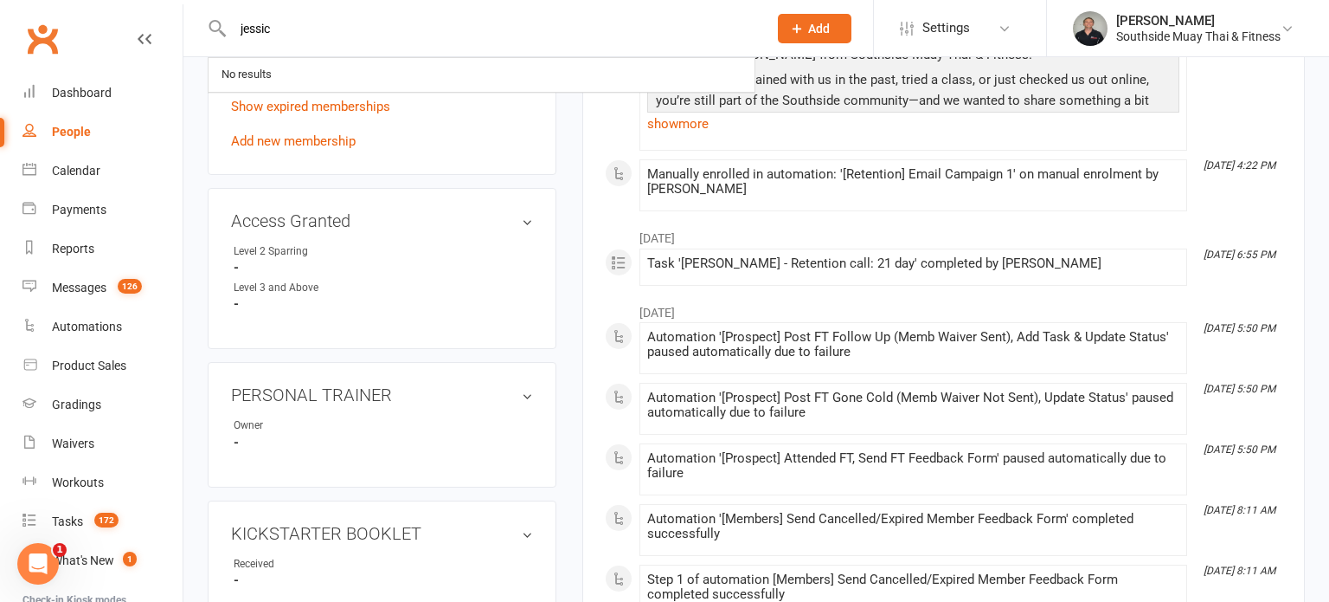
type input "jessica"
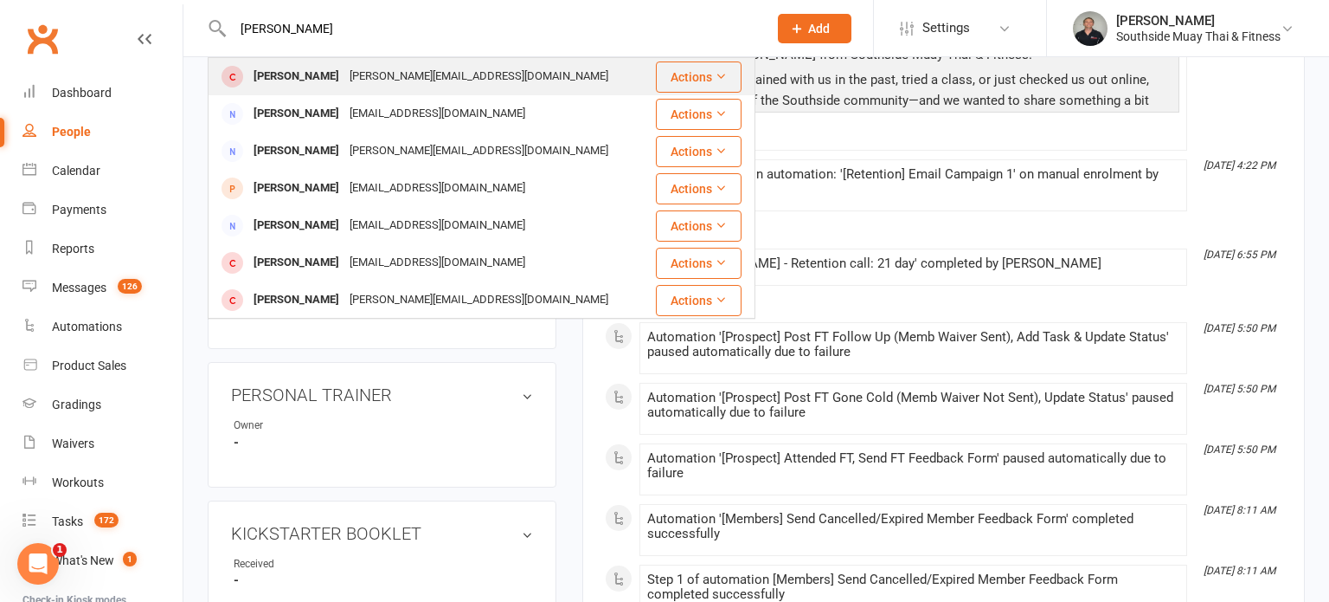
type input "Jessica else"
click at [488, 75] on div "jessica.elsegood94@gmail.com" at bounding box center [478, 76] width 269 height 25
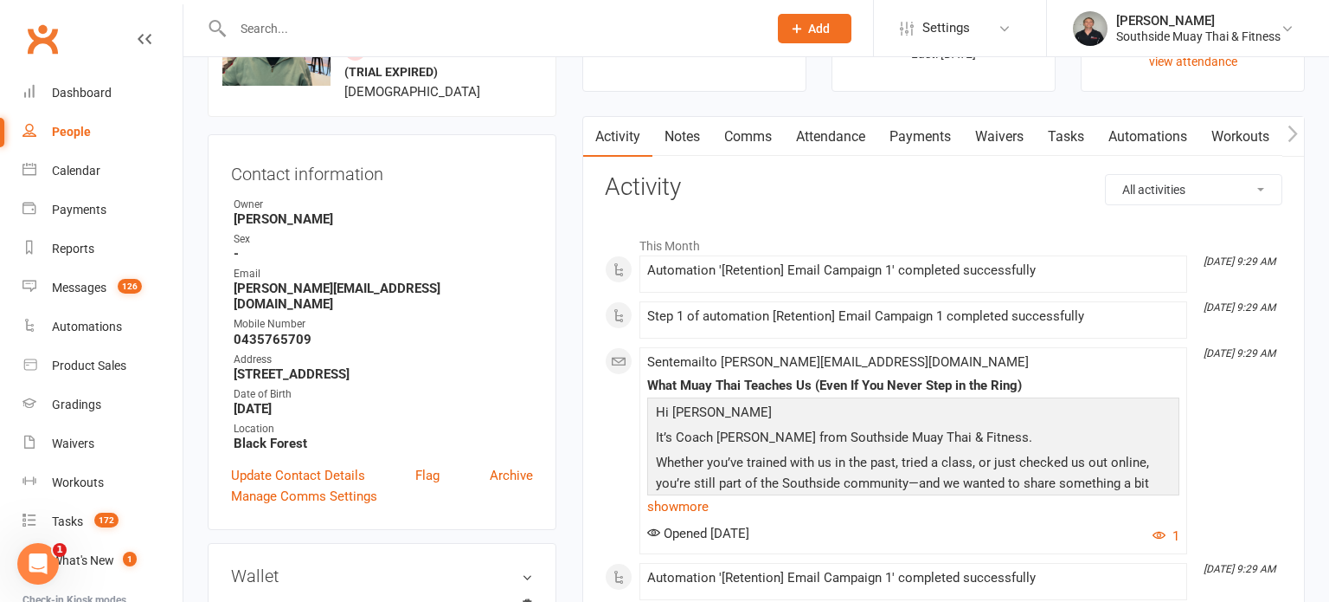
scroll to position [114, 0]
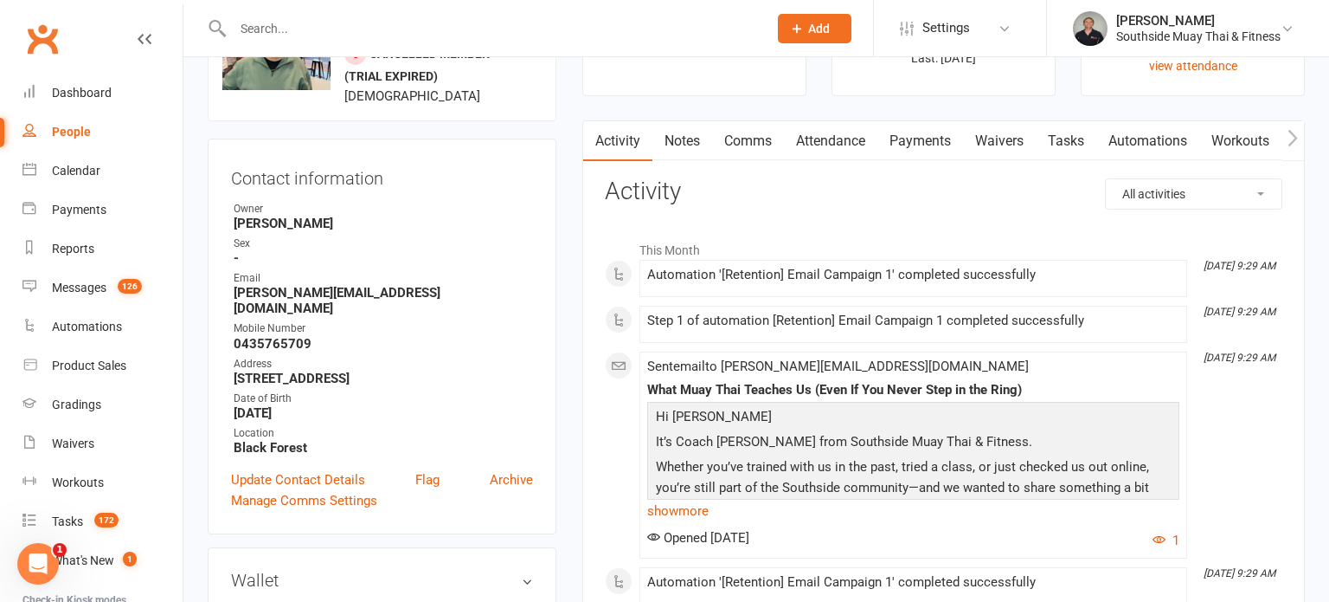
click at [578, 21] on input "text" at bounding box center [492, 28] width 528 height 24
type input "cody"
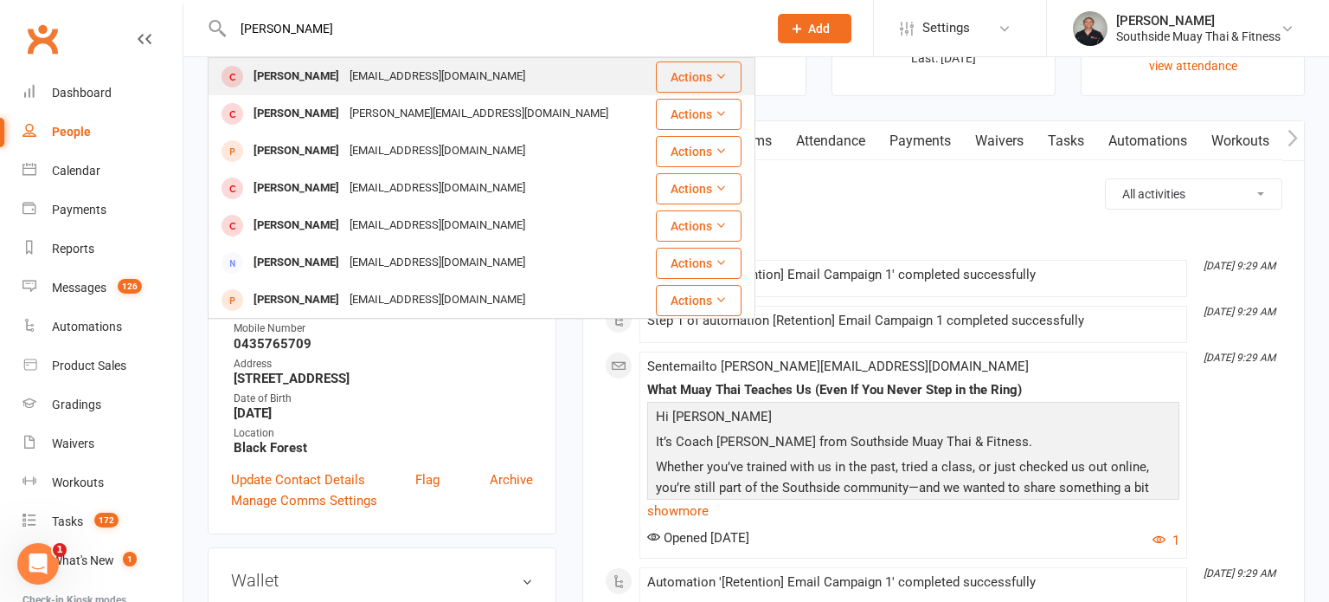
type input "Cody owen"
click at [363, 68] on div "codybowen02@gmail.com" at bounding box center [437, 76] width 186 height 25
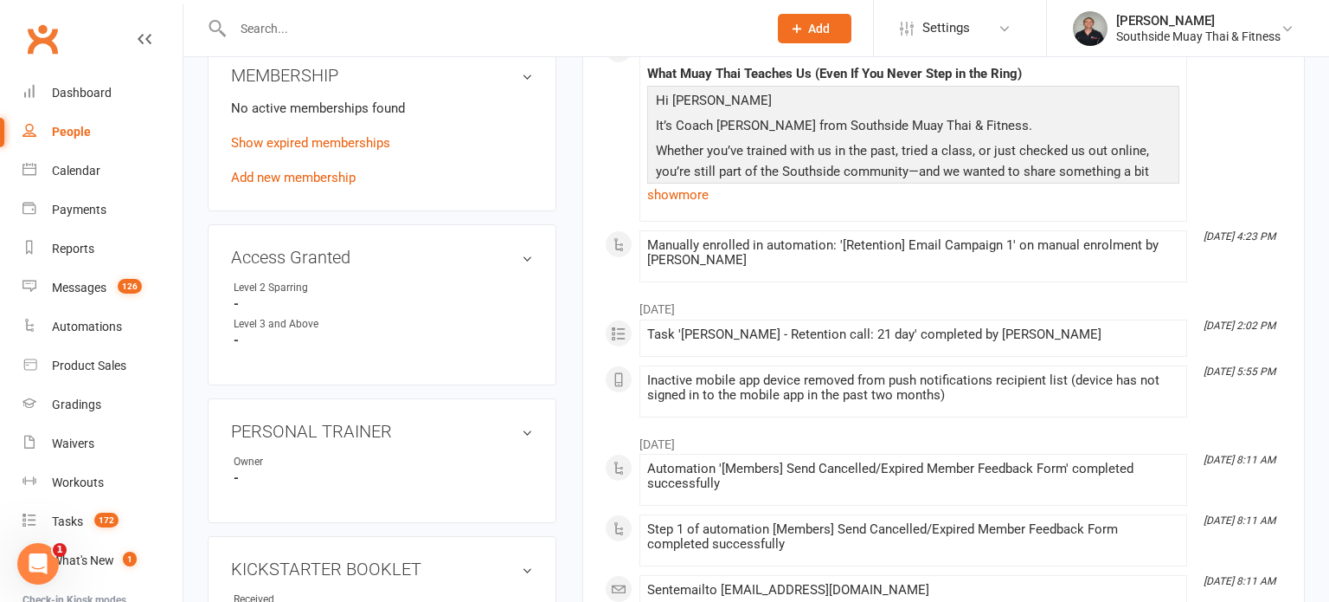
scroll to position [445, 0]
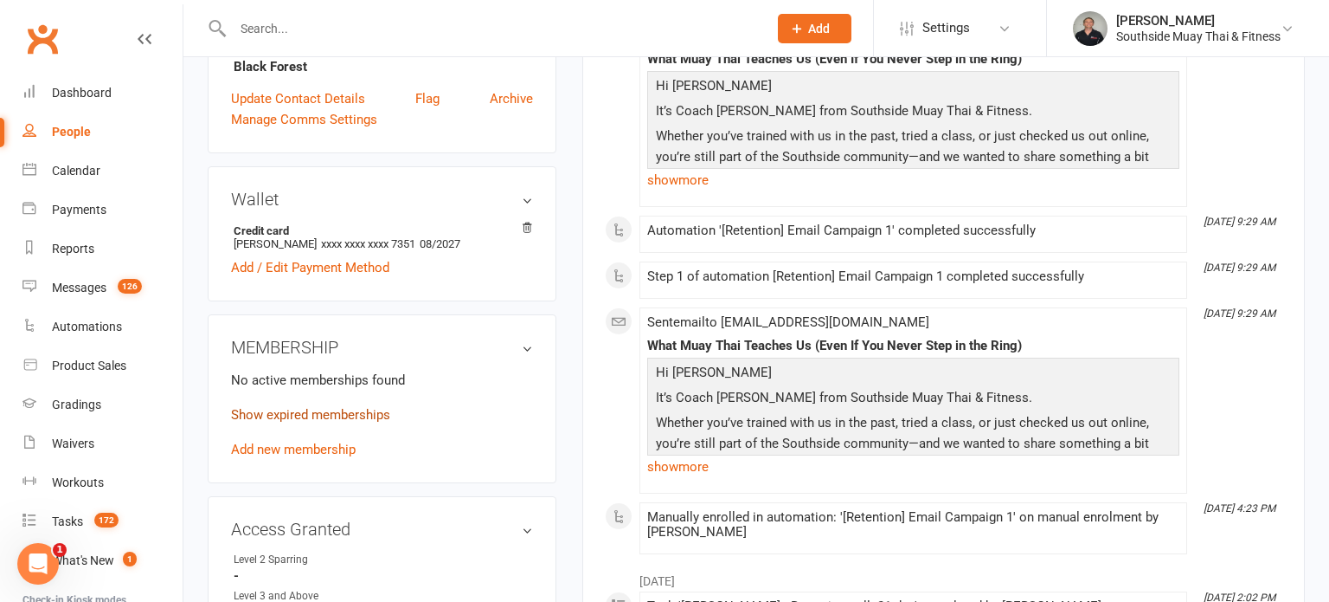
click at [333, 411] on link "Show expired memberships" at bounding box center [310, 415] width 159 height 16
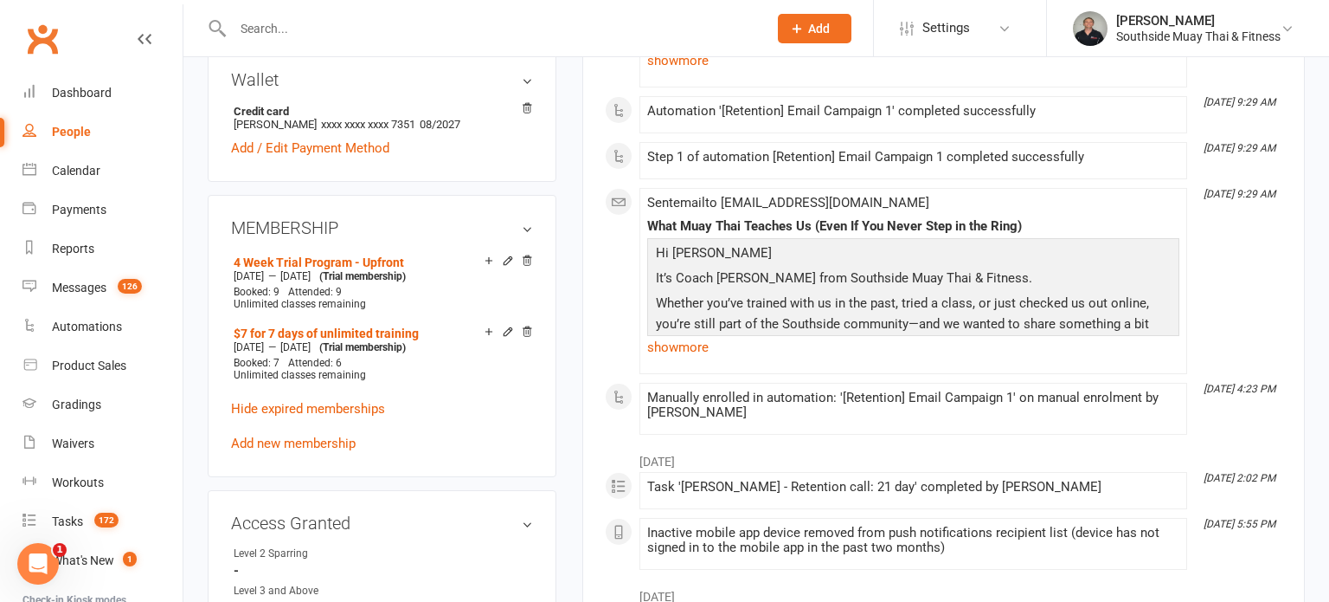
scroll to position [571, 0]
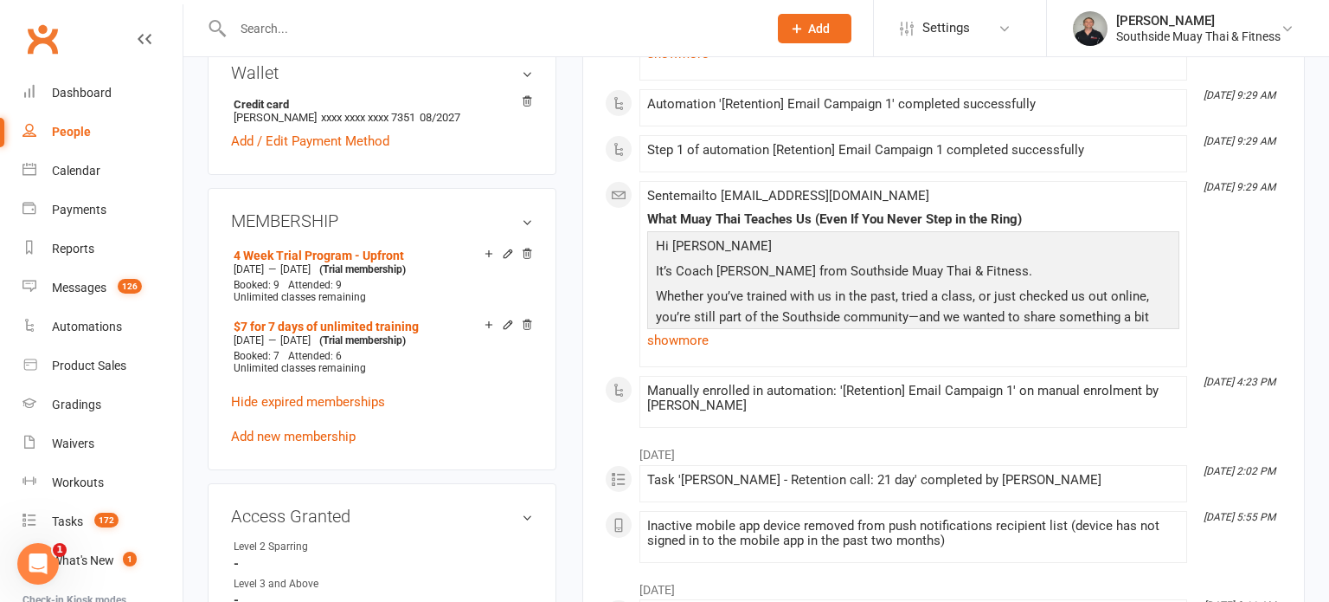
click at [492, 18] on input "text" at bounding box center [492, 28] width 528 height 24
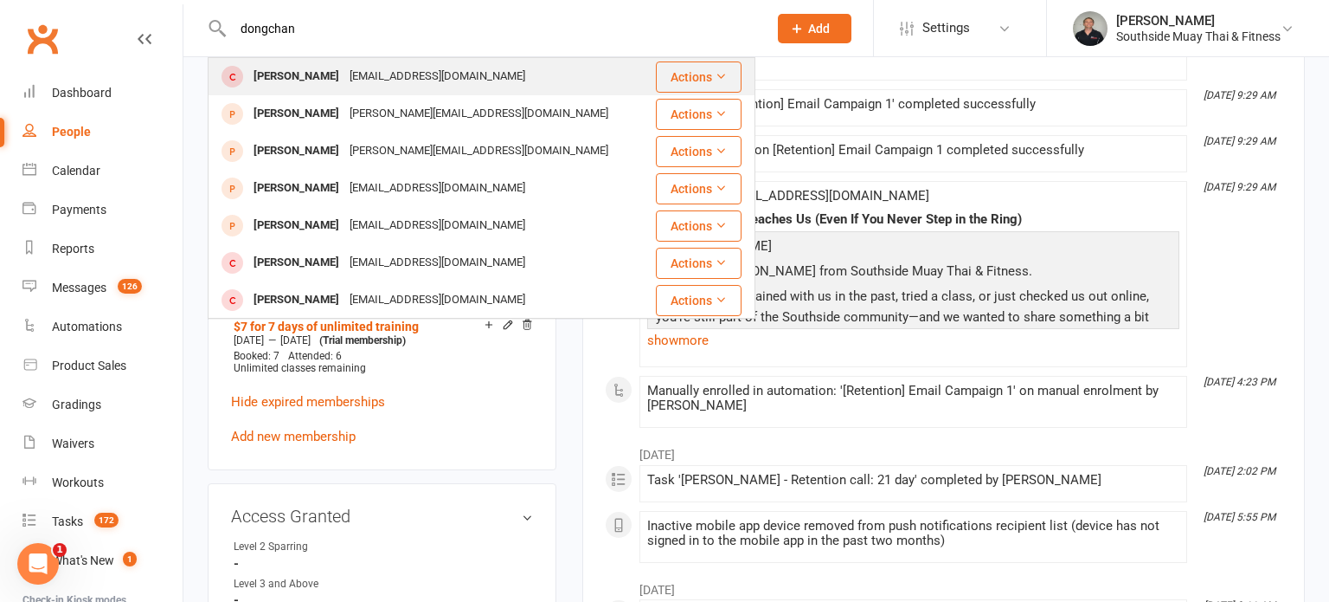
type input "dongchan"
click at [420, 81] on div "wisdomarks@gmail.com" at bounding box center [437, 76] width 186 height 25
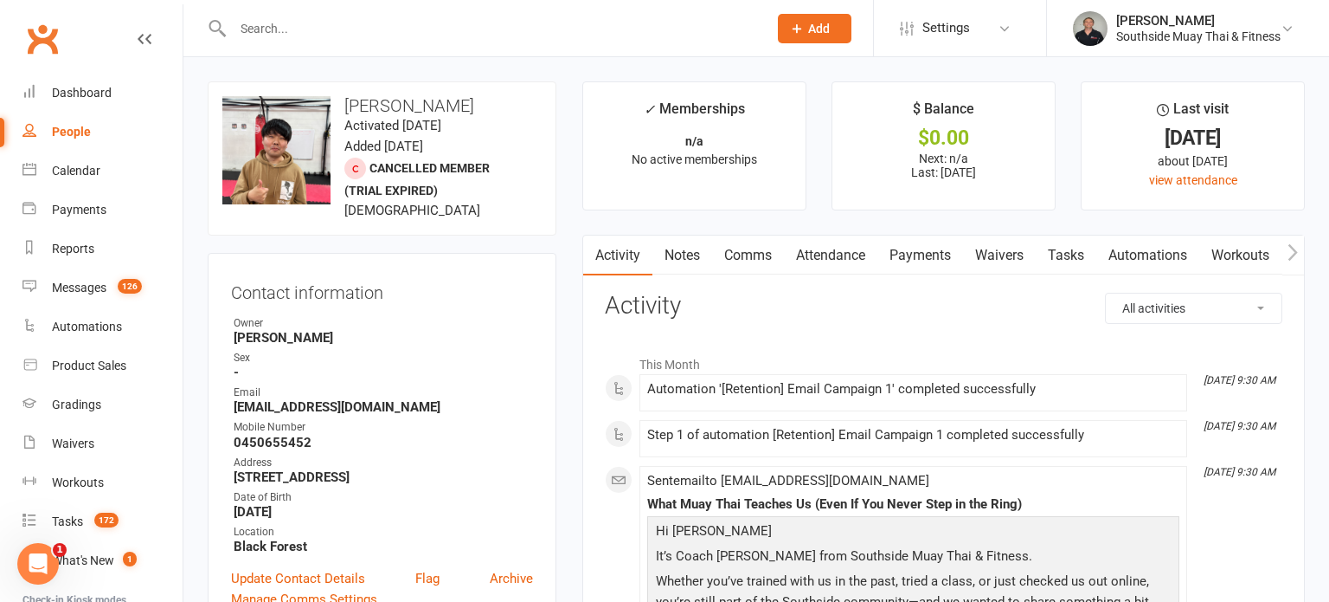
click at [570, 33] on input "text" at bounding box center [492, 28] width 528 height 24
type input "mohammead"
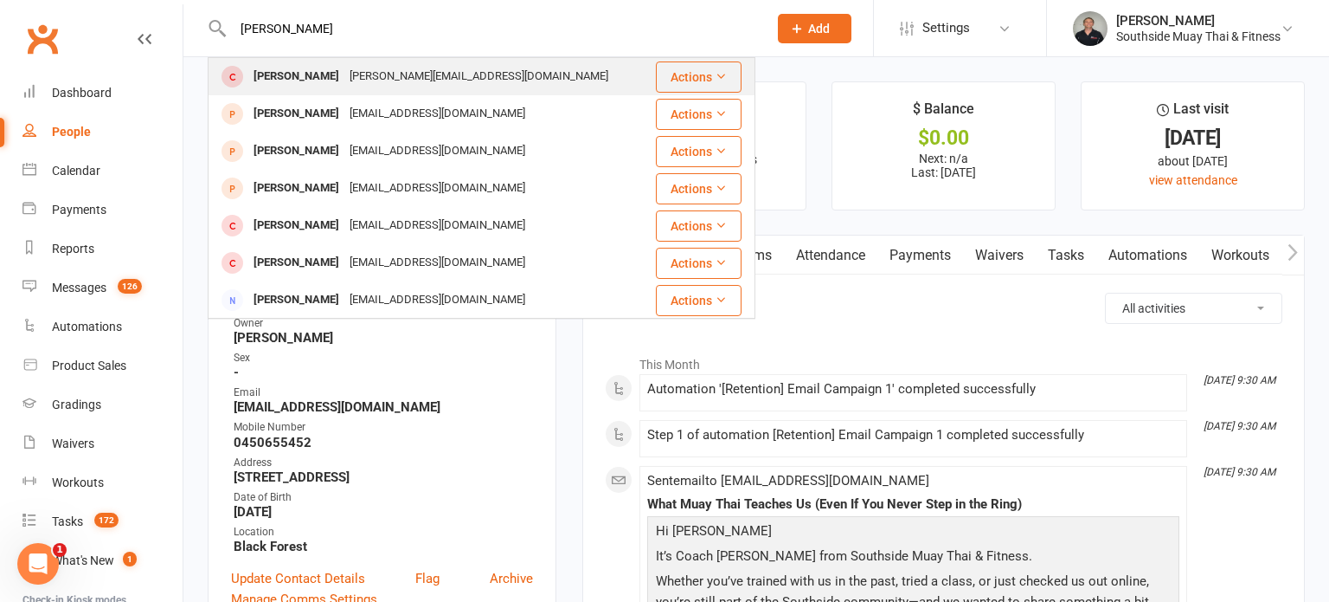
type input "Mohammed aboujal"
click at [404, 64] on div "mohammed.abojalalah@gmail.com" at bounding box center [478, 76] width 269 height 25
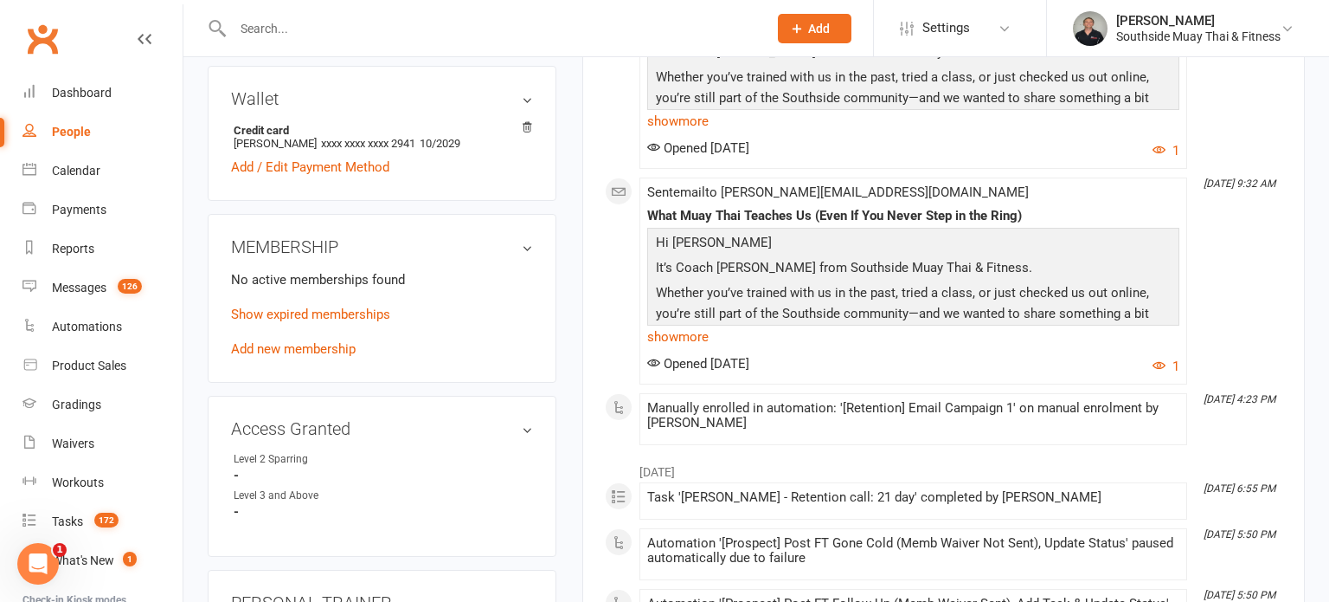
scroll to position [445, 0]
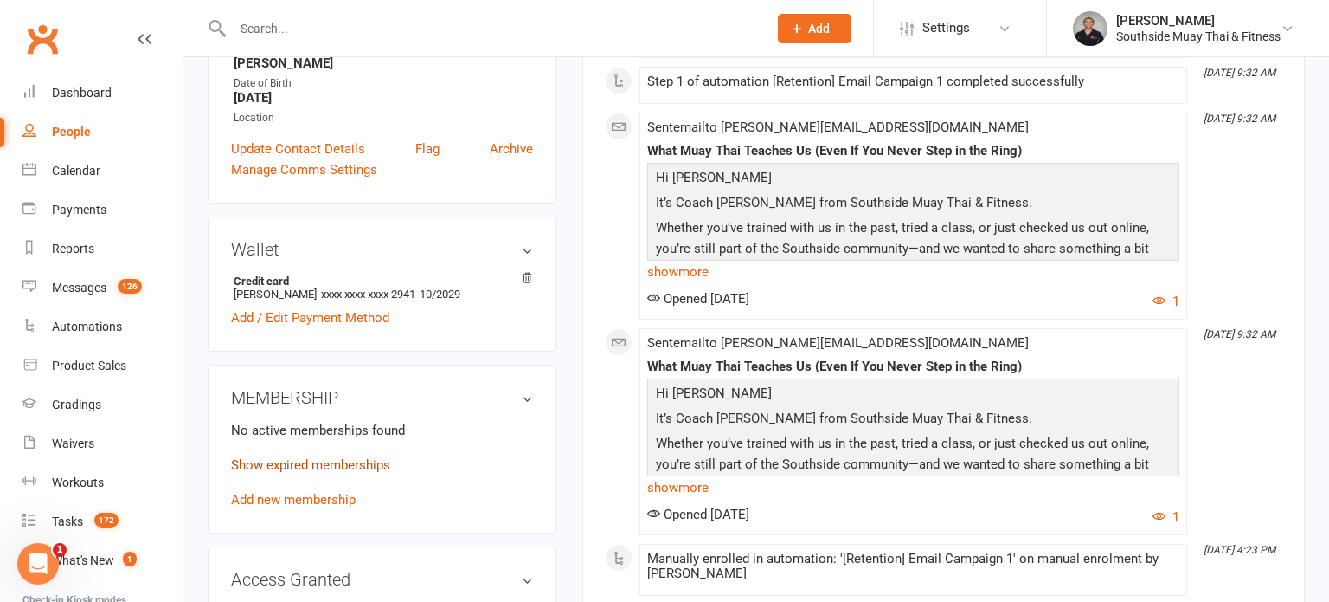
click at [315, 457] on link "Show expired memberships" at bounding box center [310, 465] width 159 height 16
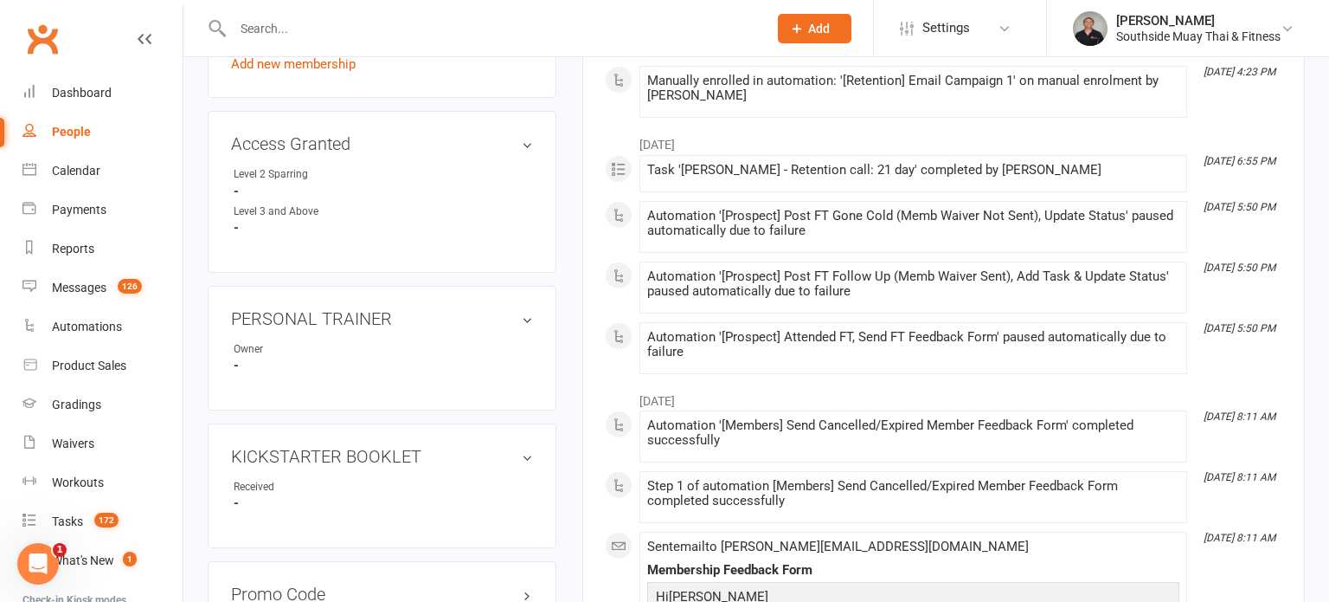
scroll to position [1082, 0]
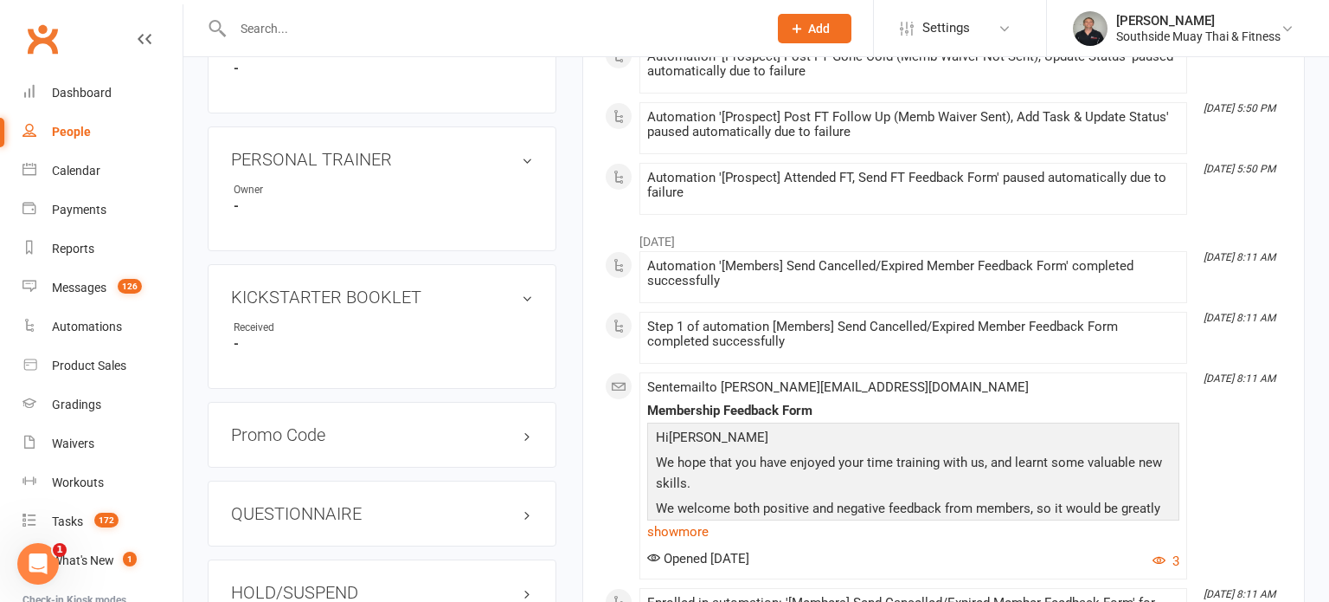
click at [584, 34] on input "text" at bounding box center [492, 28] width 528 height 24
type input "ella"
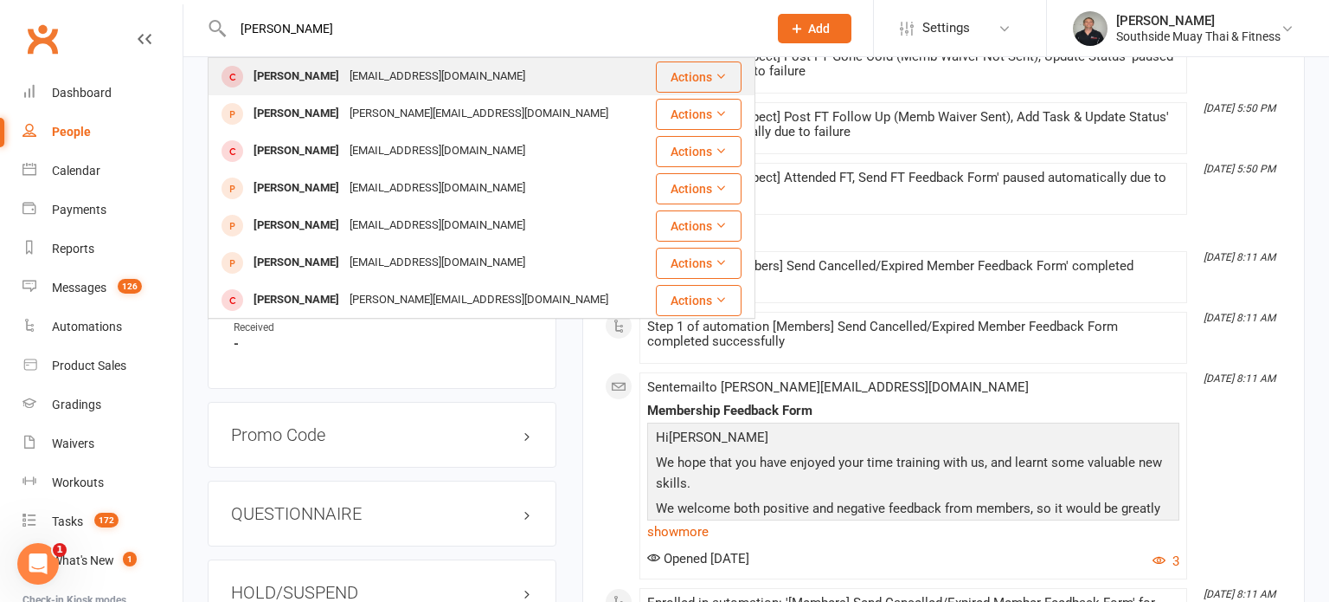
type input "Ella slatt"
click at [443, 69] on div "Ella Slatti Alaa.slatti@gmail.com" at bounding box center [431, 76] width 445 height 35
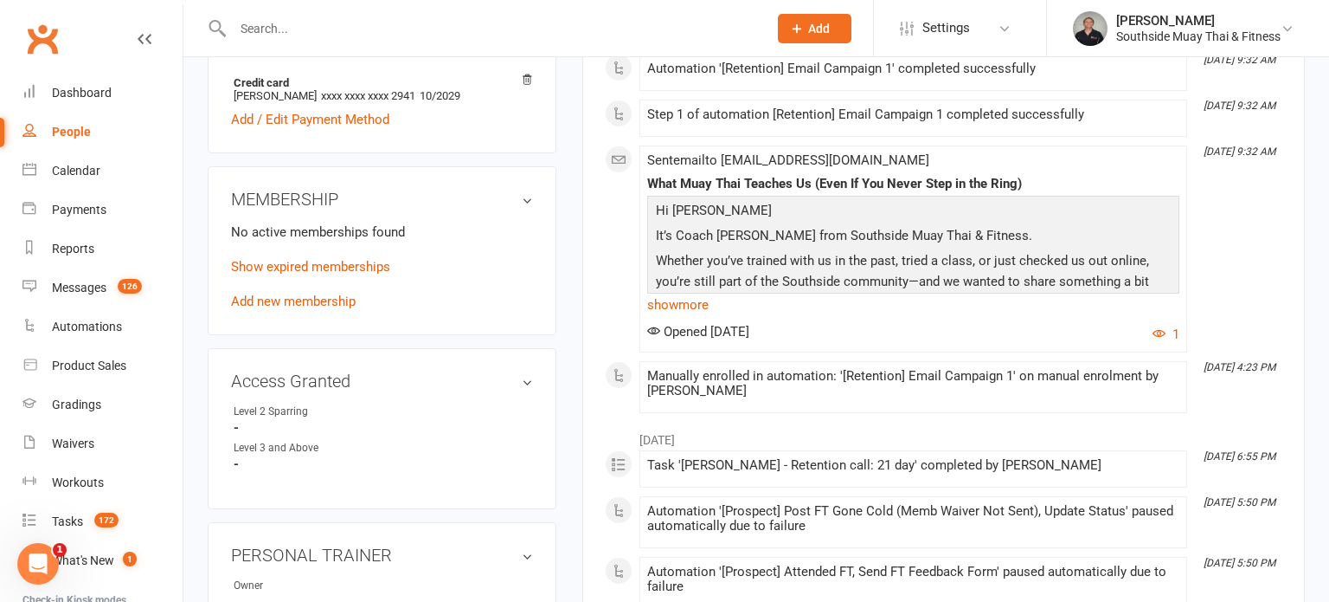
scroll to position [686, 0]
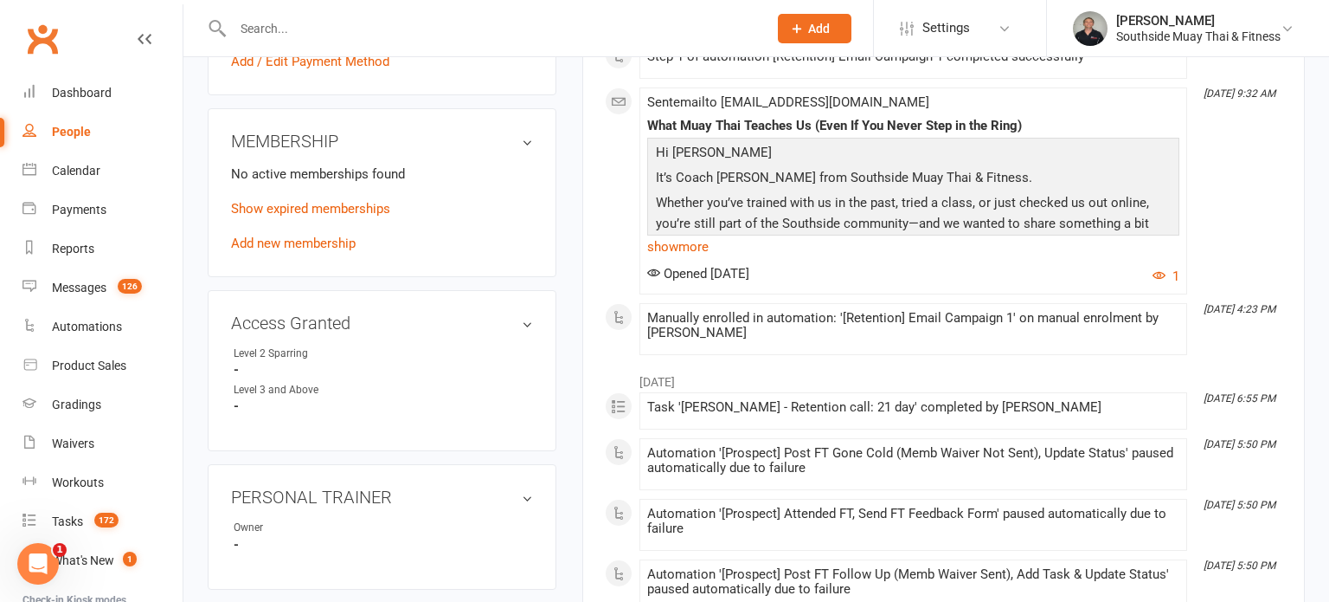
click at [547, 18] on input "text" at bounding box center [492, 28] width 528 height 24
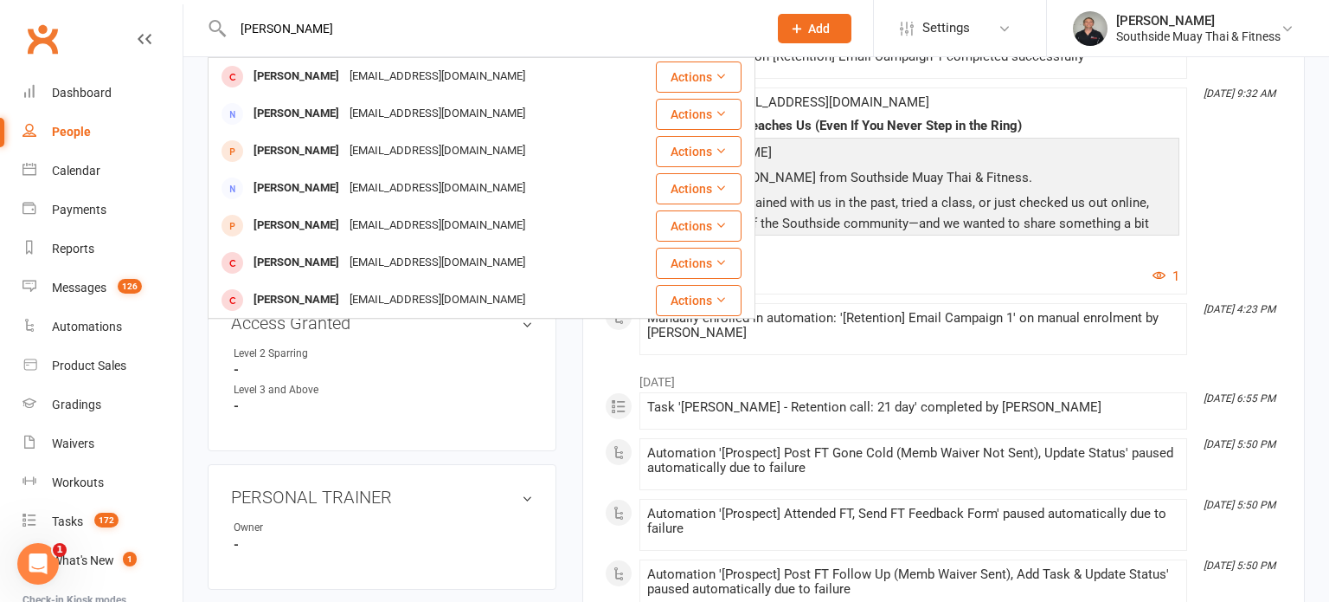
type input "brodei"
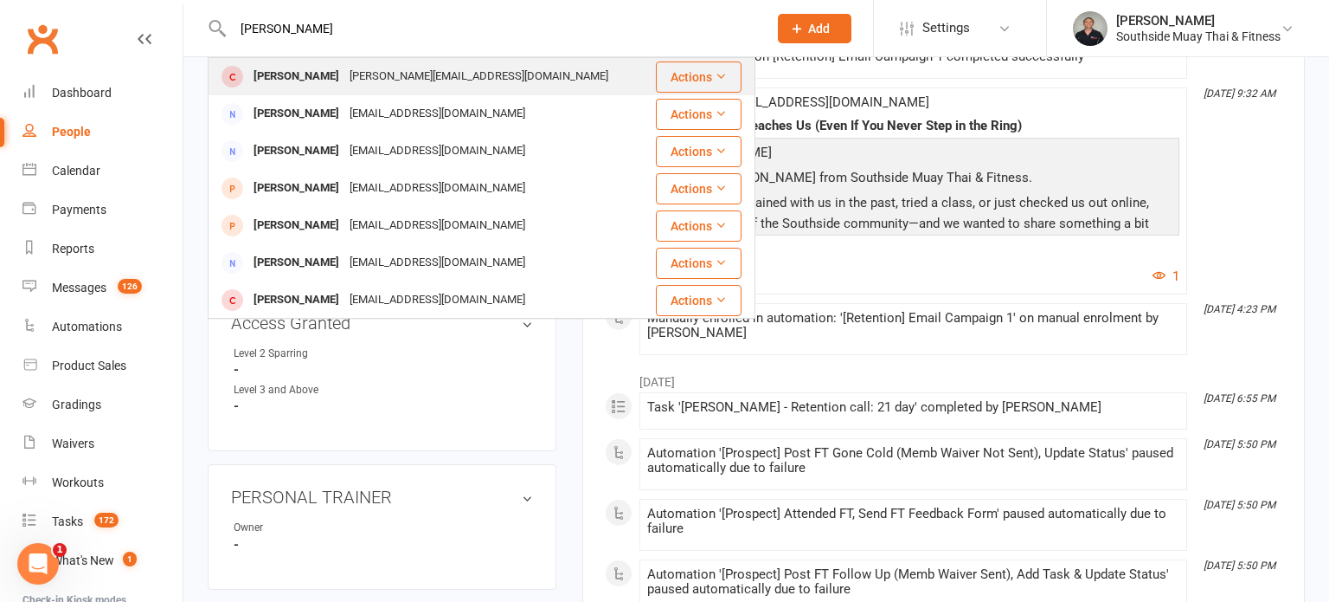
type input "Brodie hocking"
click at [420, 76] on div "Brodie.hocking0610@gmail.com" at bounding box center [478, 76] width 269 height 25
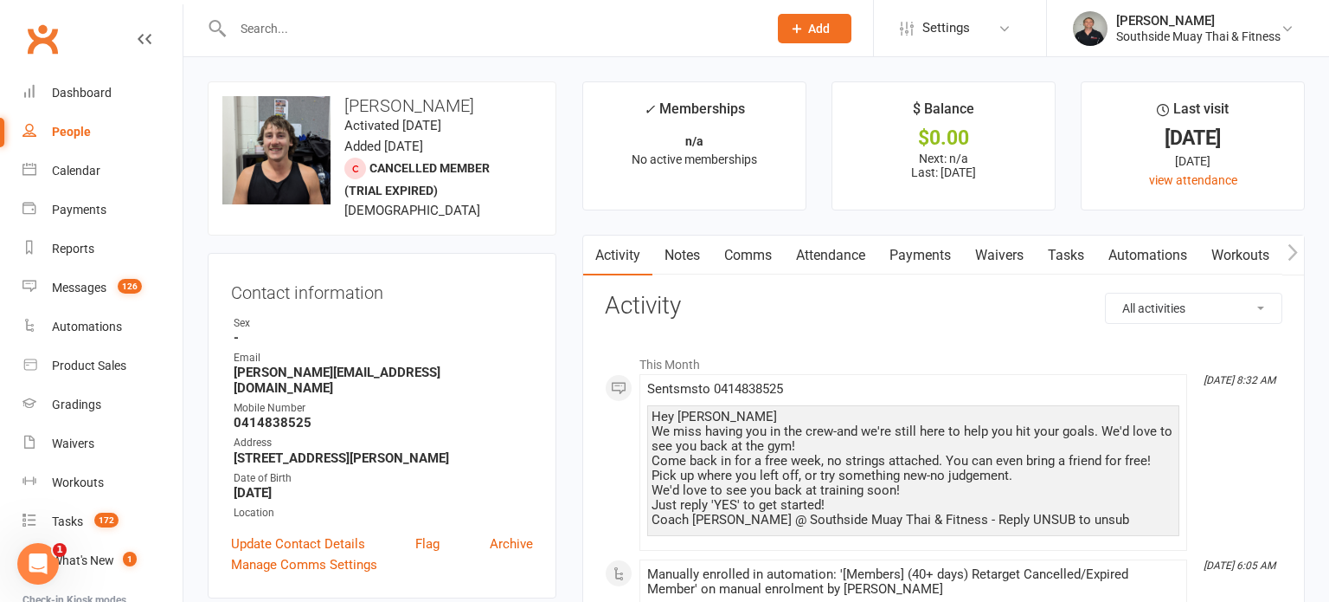
click at [409, 35] on input "text" at bounding box center [492, 28] width 528 height 24
type input "quinn"
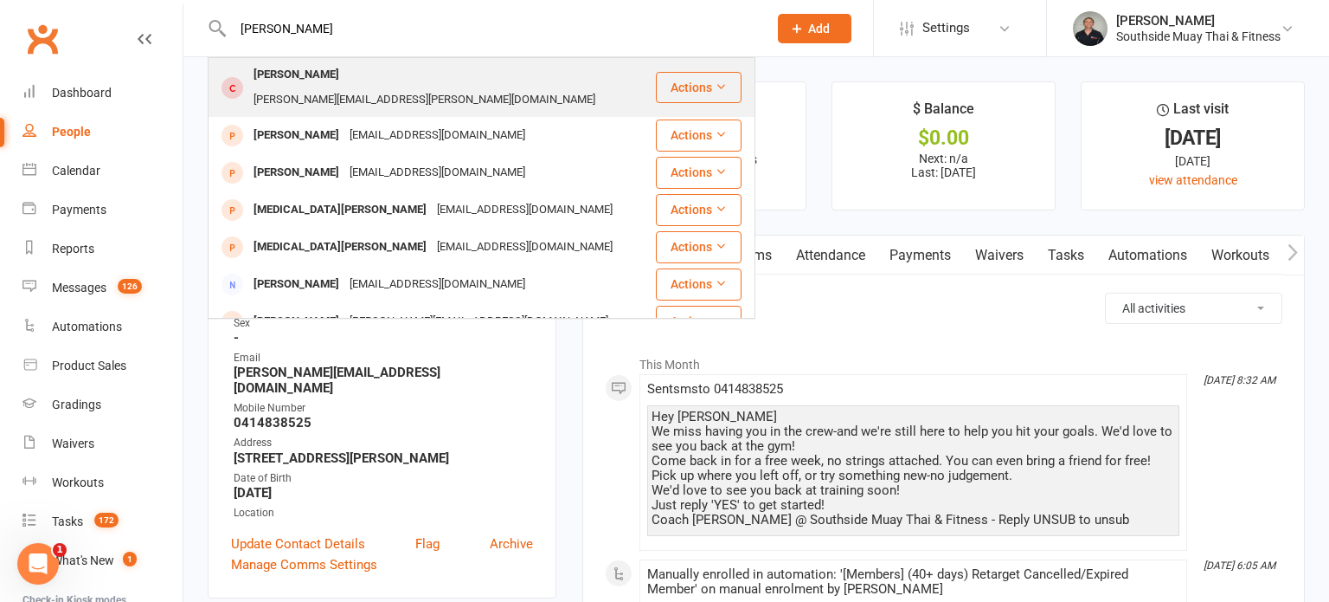
type input "Quinn"
click at [299, 73] on div "[PERSON_NAME]" at bounding box center [296, 74] width 96 height 25
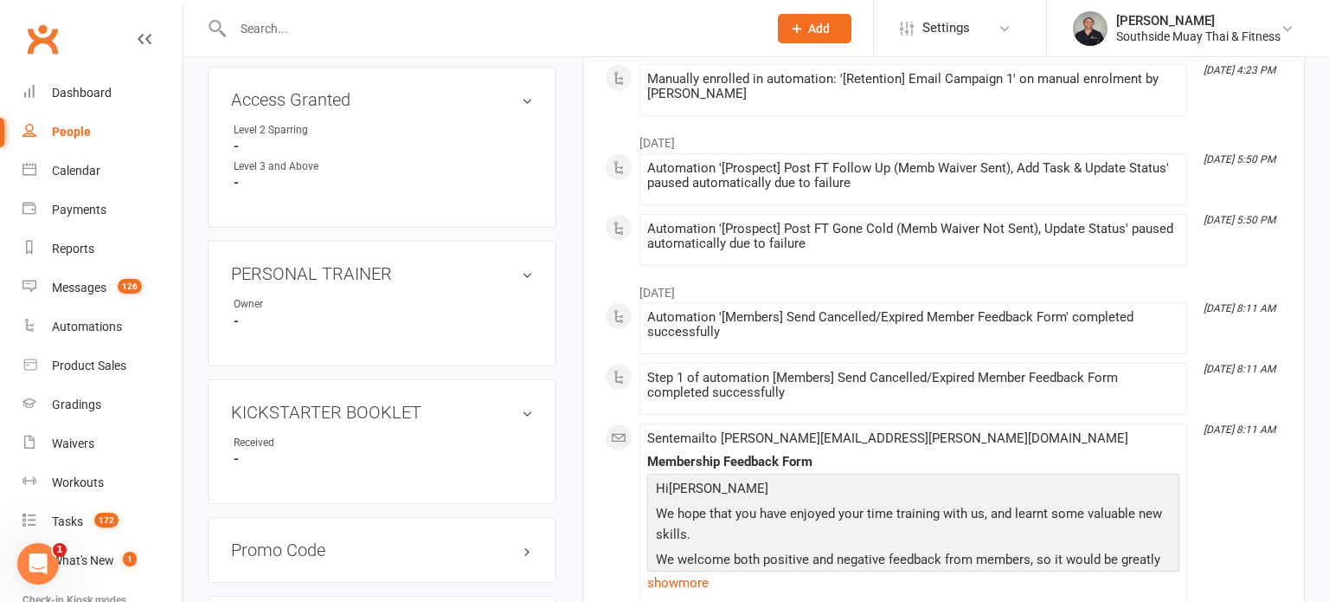
scroll to position [928, 0]
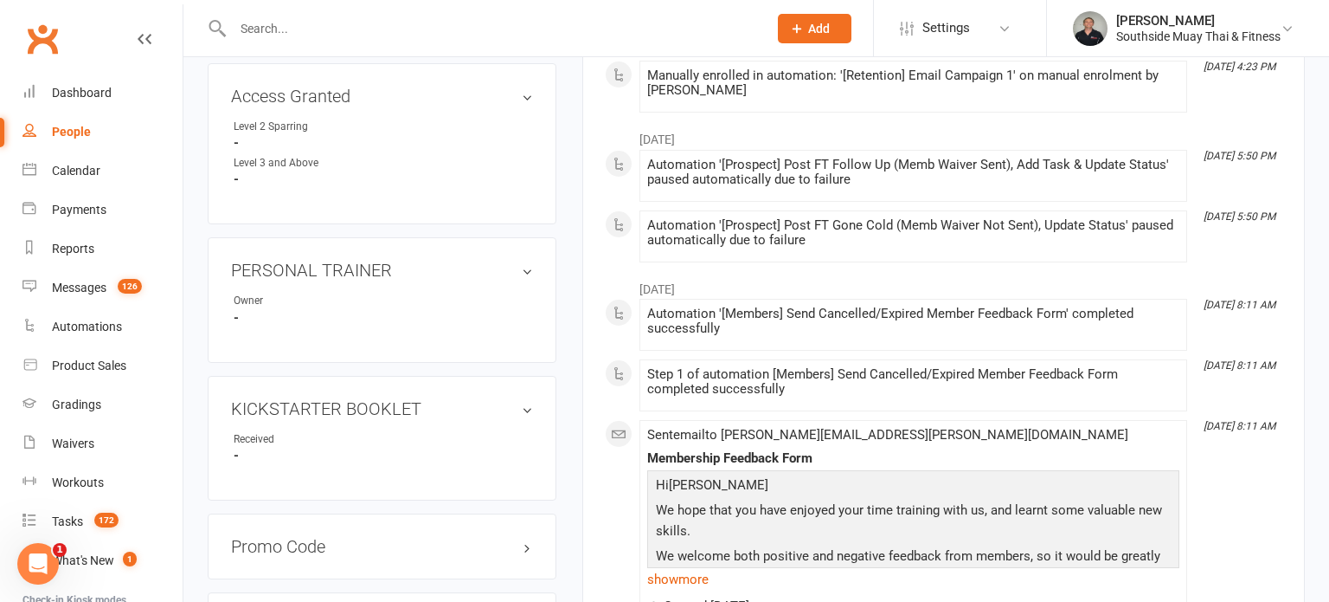
click at [630, 29] on input "text" at bounding box center [492, 28] width 528 height 24
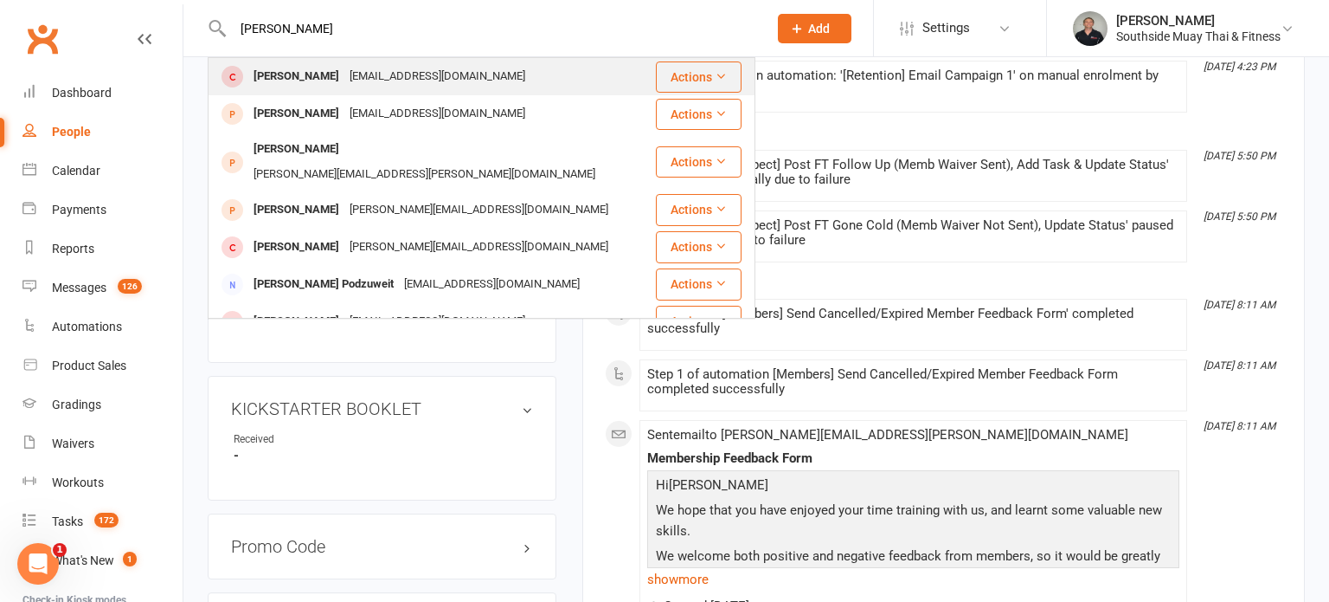
type input "sterling ro"
click at [488, 77] on div "Sterling Rofe Sterling.rofe@icloud.com" at bounding box center [431, 76] width 445 height 35
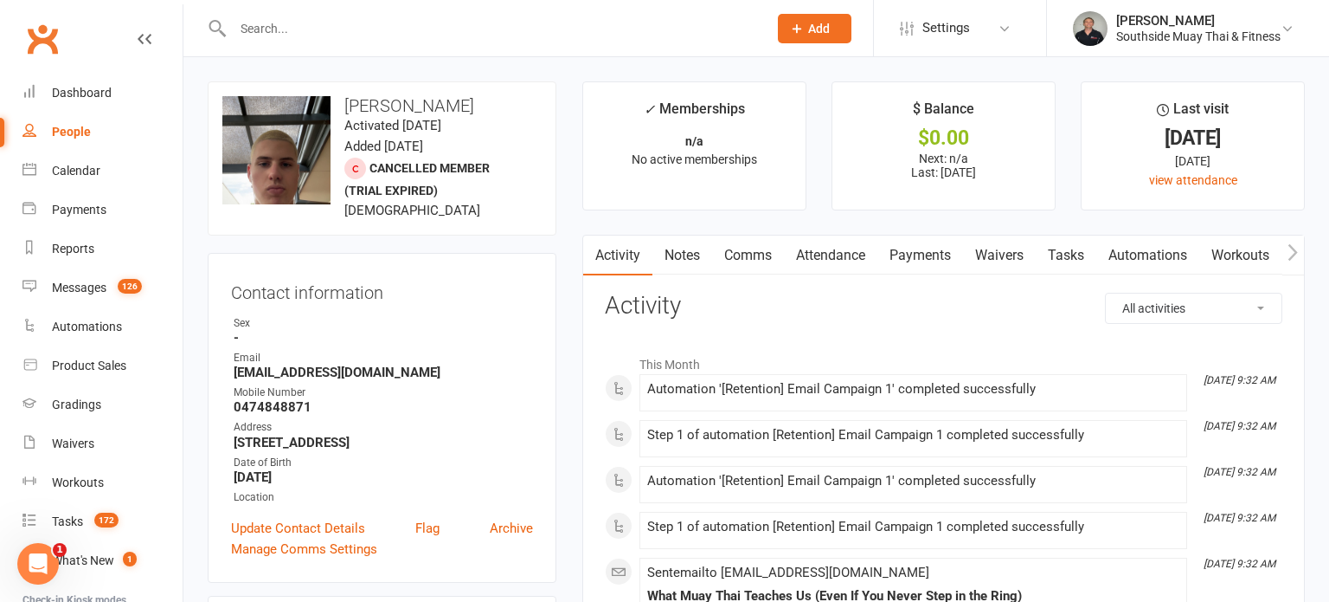
click at [602, 23] on input "text" at bounding box center [492, 28] width 528 height 24
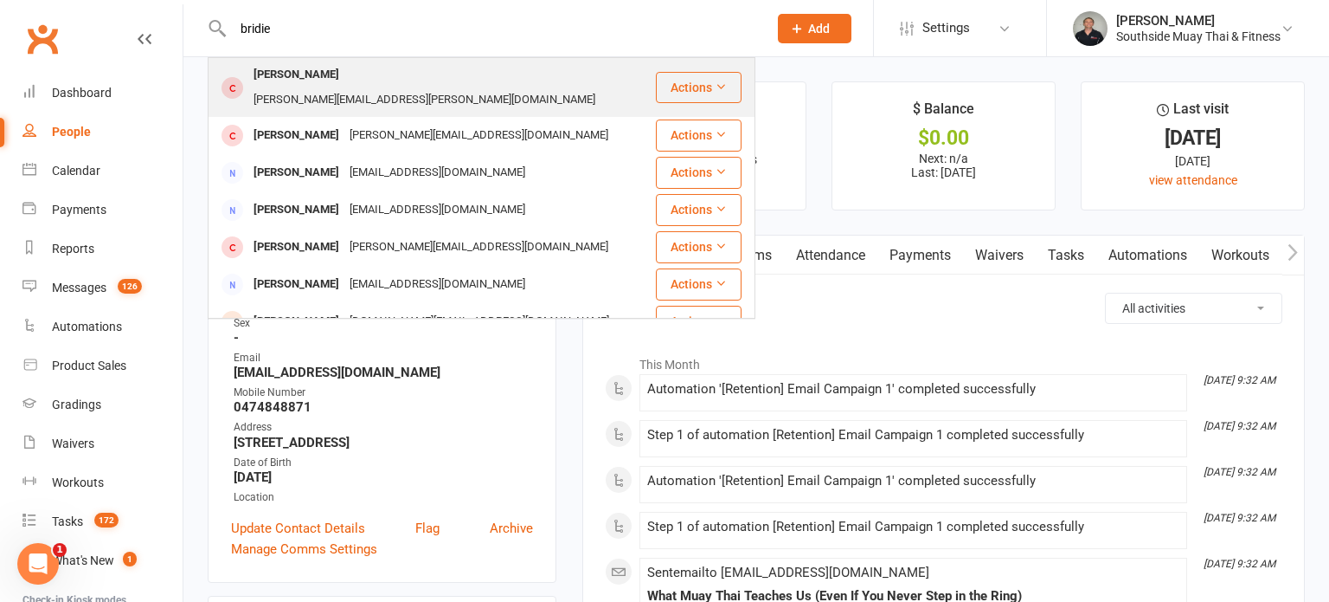
type input "bridie"
click at [436, 87] on div "brigid.bertram@yahoo.com" at bounding box center [424, 99] width 352 height 25
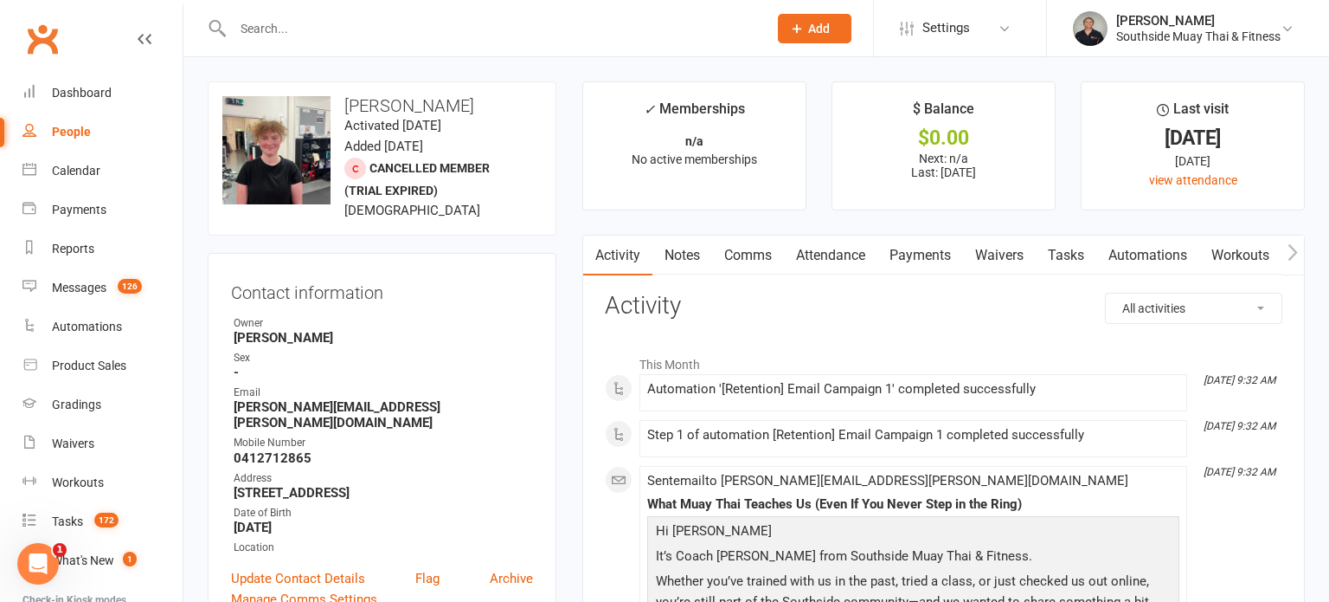
click at [677, 255] on link "Notes" at bounding box center [683, 255] width 60 height 40
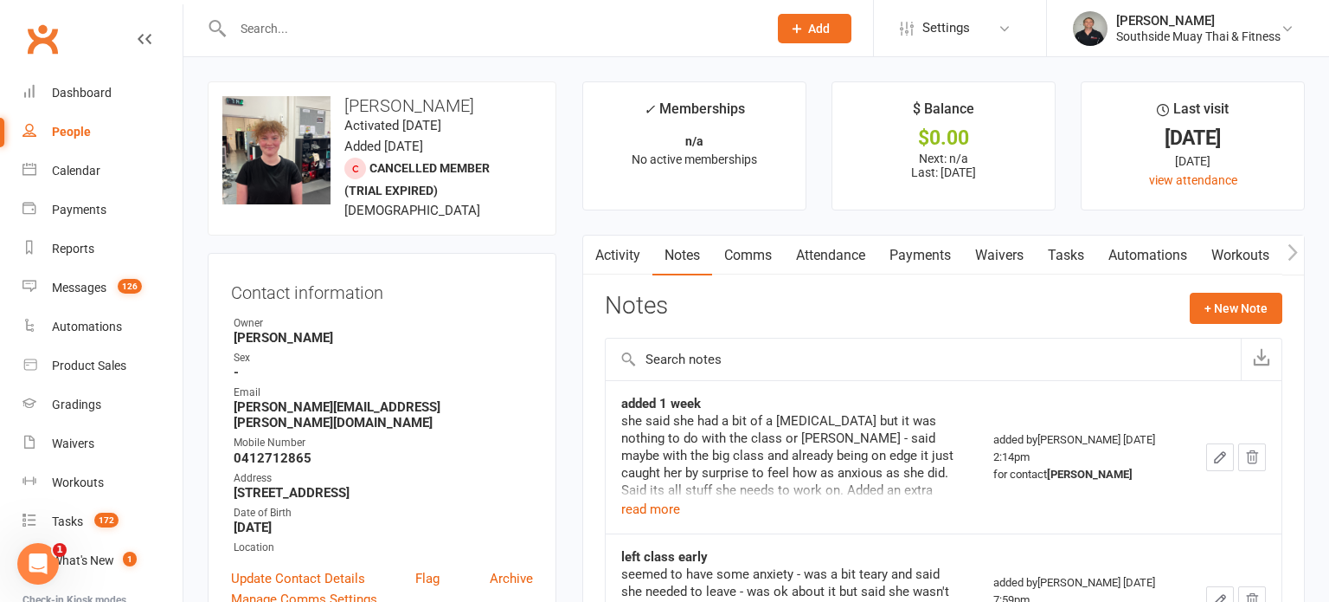
click at [431, 27] on input "text" at bounding box center [492, 28] width 528 height 24
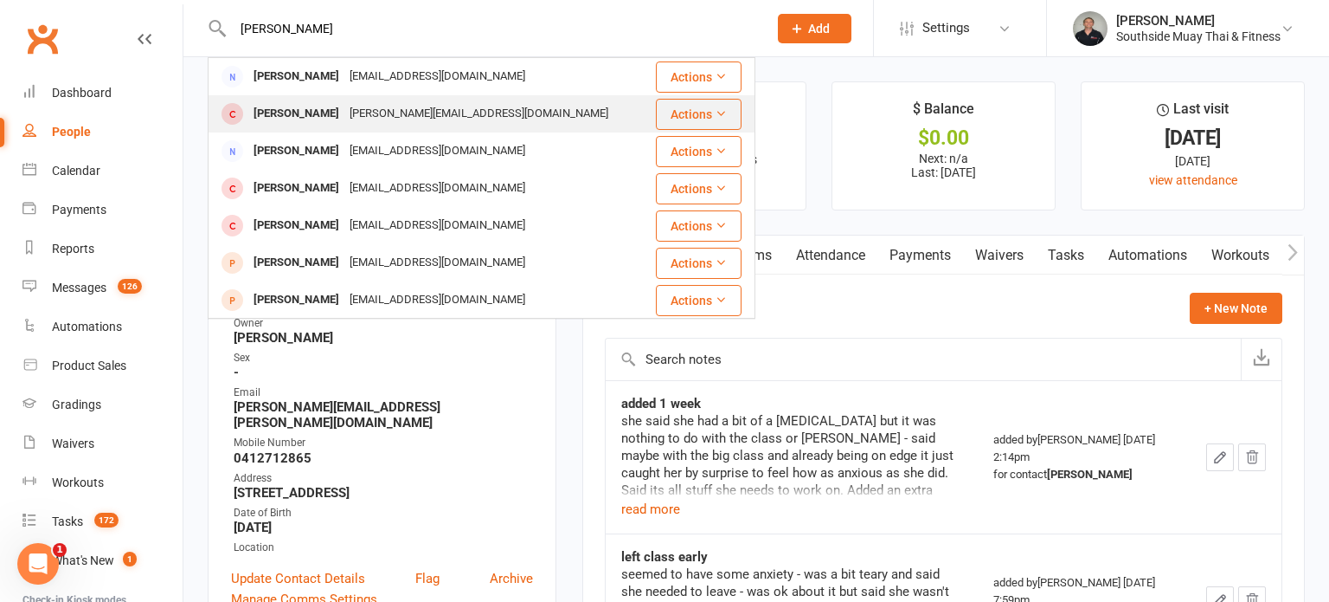
type input "brodie"
click at [369, 109] on div "Brodie.hocking0610@gmail.com" at bounding box center [478, 113] width 269 height 25
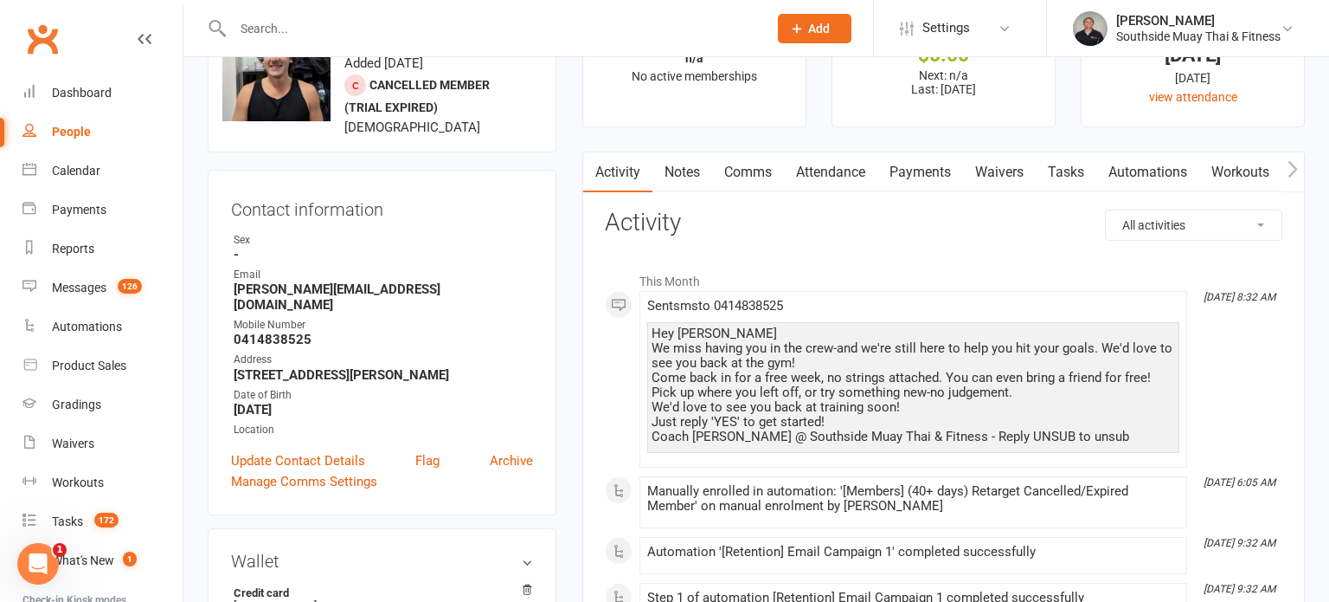
scroll to position [87, 0]
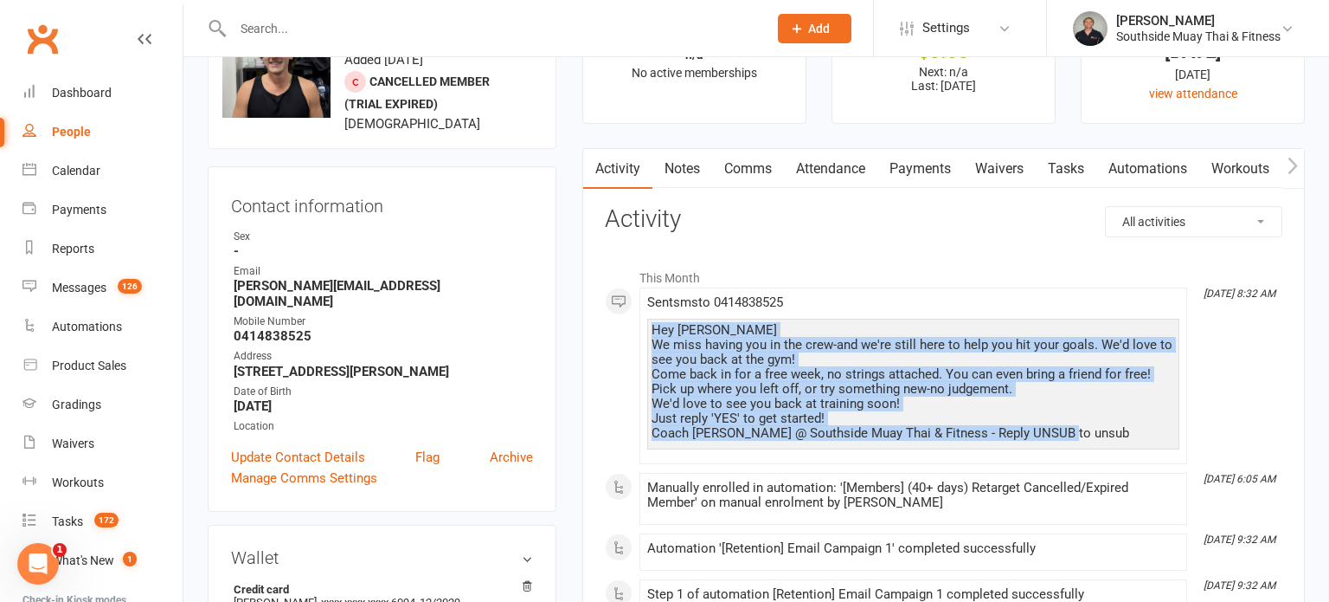
drag, startPoint x: 653, startPoint y: 326, endPoint x: 1067, endPoint y: 428, distance: 426.8
click at [1067, 428] on div "Hey Brodie We miss having you in the crew-and we're still here to help you hit …" at bounding box center [914, 382] width 524 height 118
copy div "Hey Brodie We miss having you in the crew-and we're still here to help you hit …"
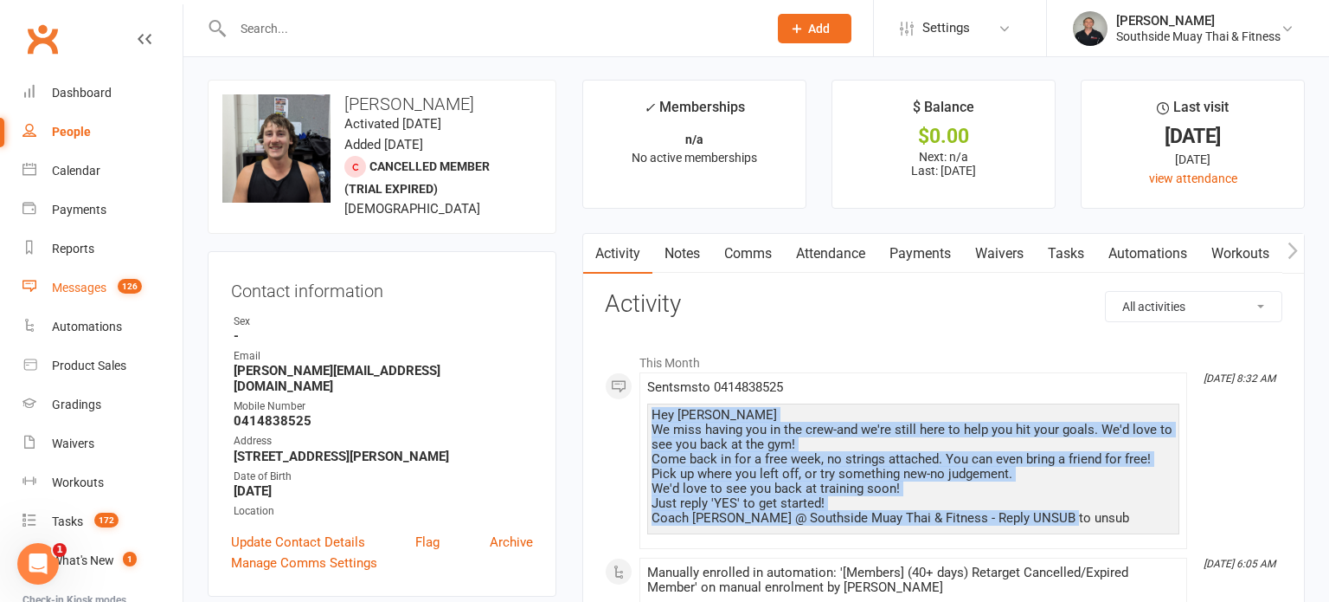
scroll to position [0, 0]
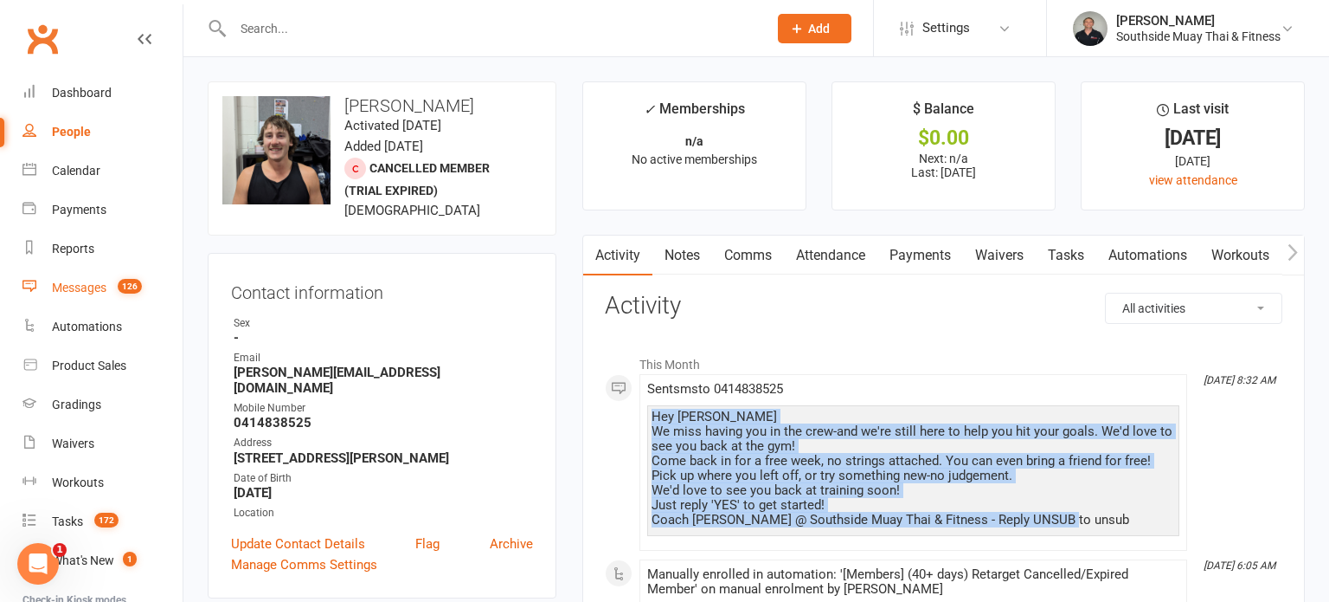
click at [52, 284] on div "Messages" at bounding box center [79, 287] width 55 height 14
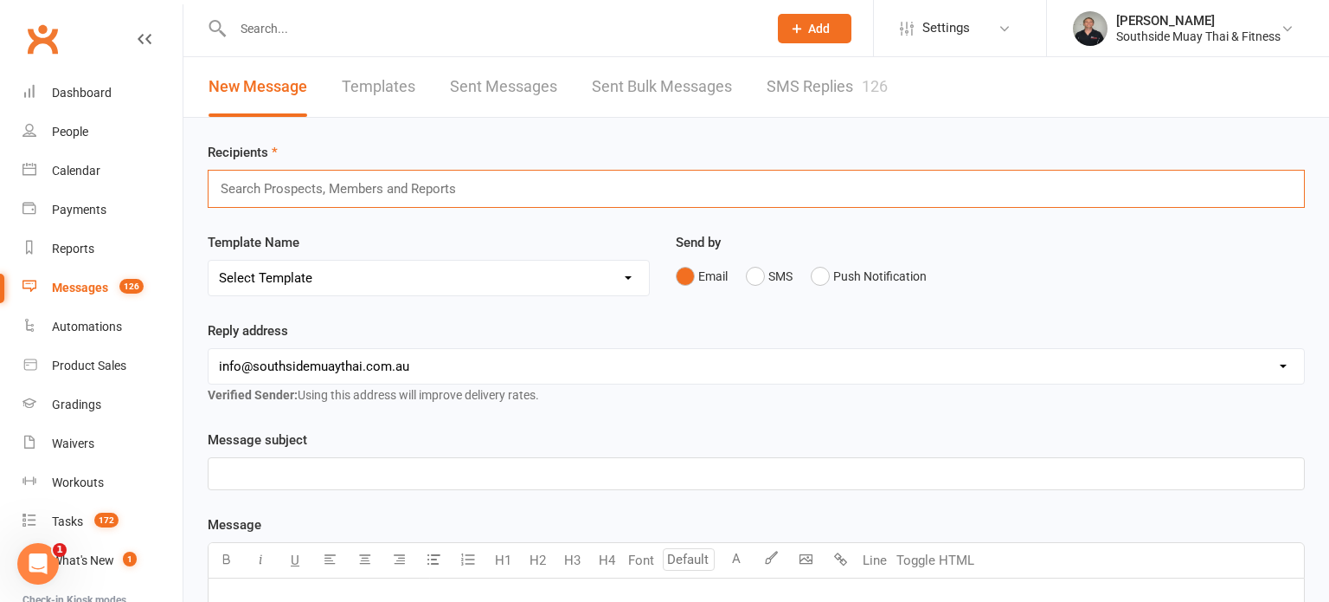
click at [245, 187] on input "text" at bounding box center [346, 188] width 254 height 23
click at [222, 183] on input "cancellations may" at bounding box center [276, 188] width 114 height 23
click at [259, 190] on input "cancellations may" at bounding box center [276, 188] width 114 height 23
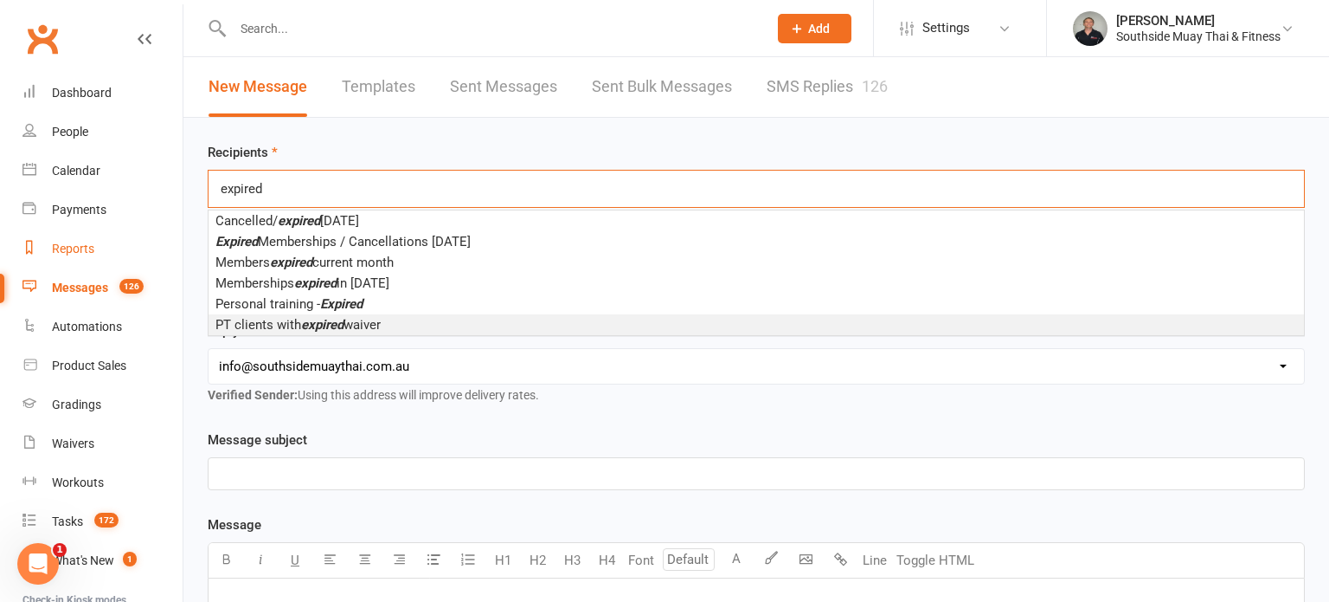
type input "expired"
click at [93, 252] on div "Reports" at bounding box center [73, 248] width 42 height 14
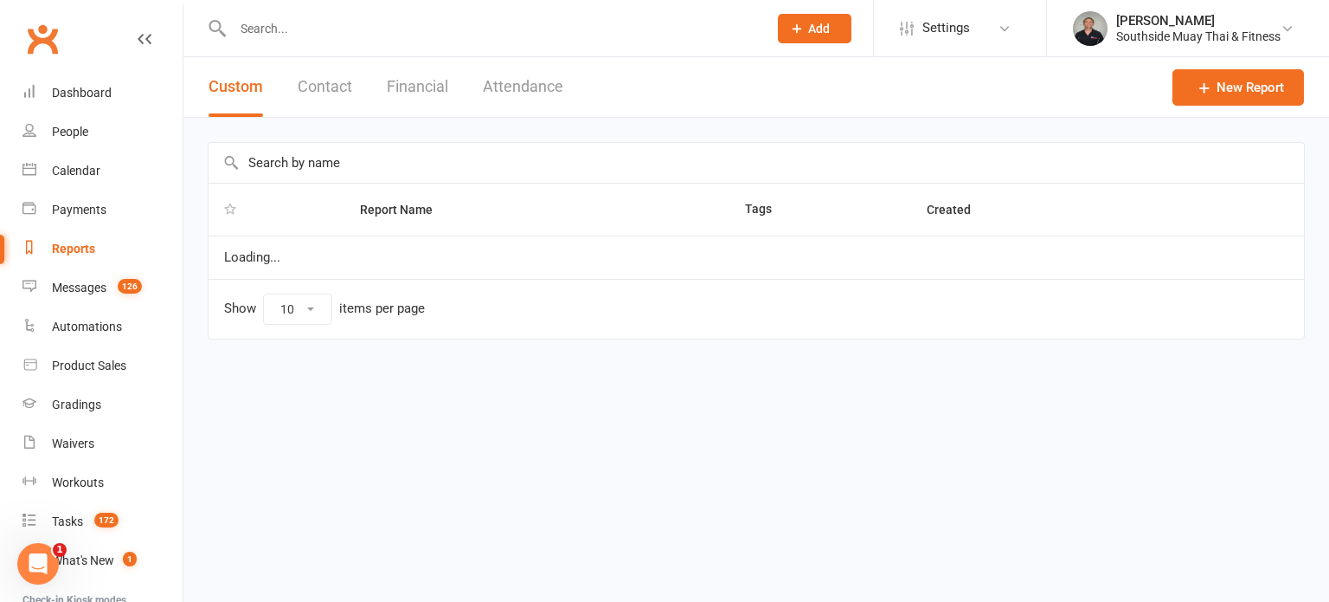
select select "100"
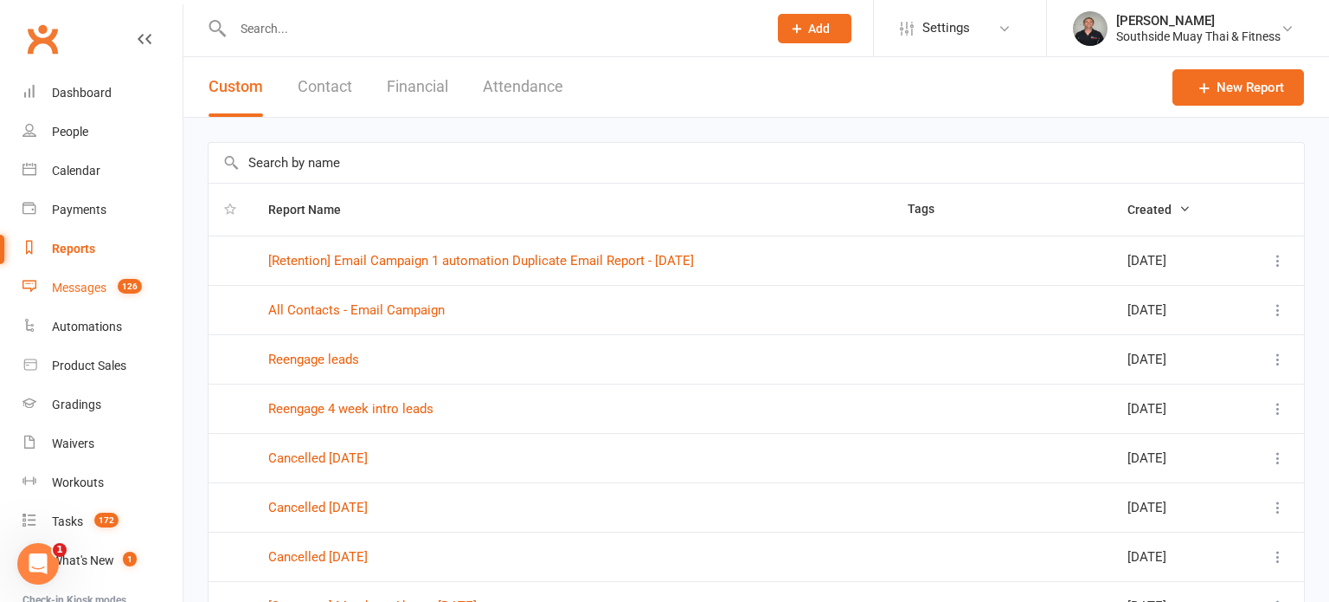
click at [90, 282] on div "Messages" at bounding box center [79, 287] width 55 height 14
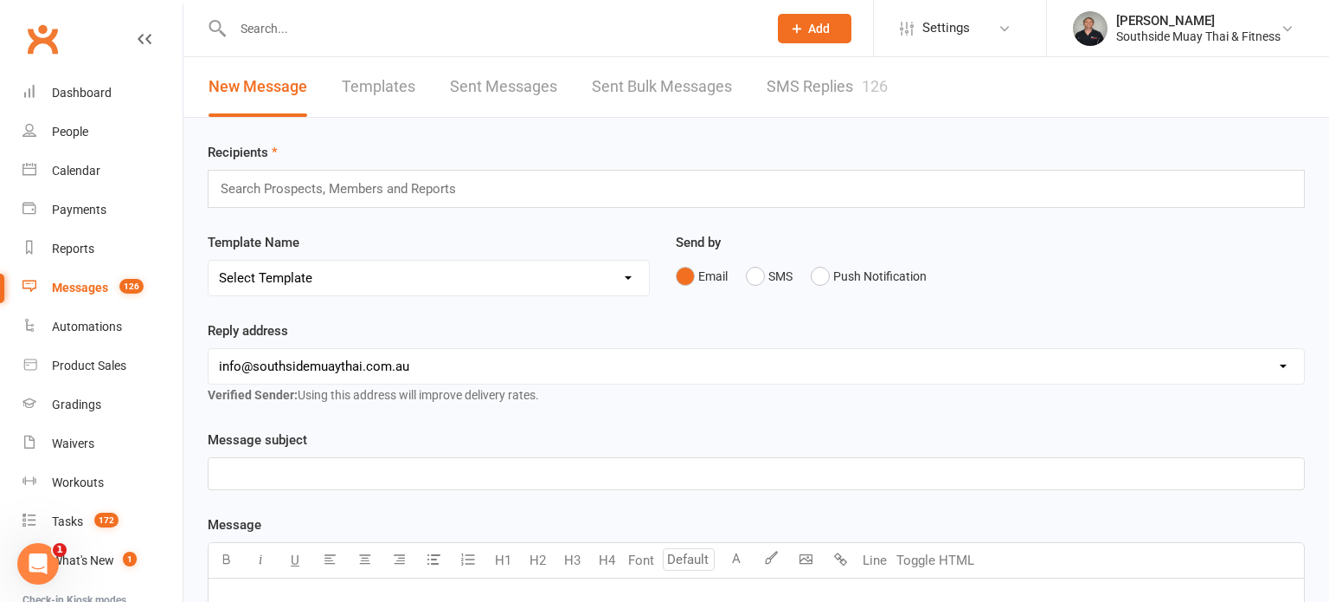
click at [499, 186] on div "Search Prospects, Members and Reports" at bounding box center [757, 189] width 1098 height 38
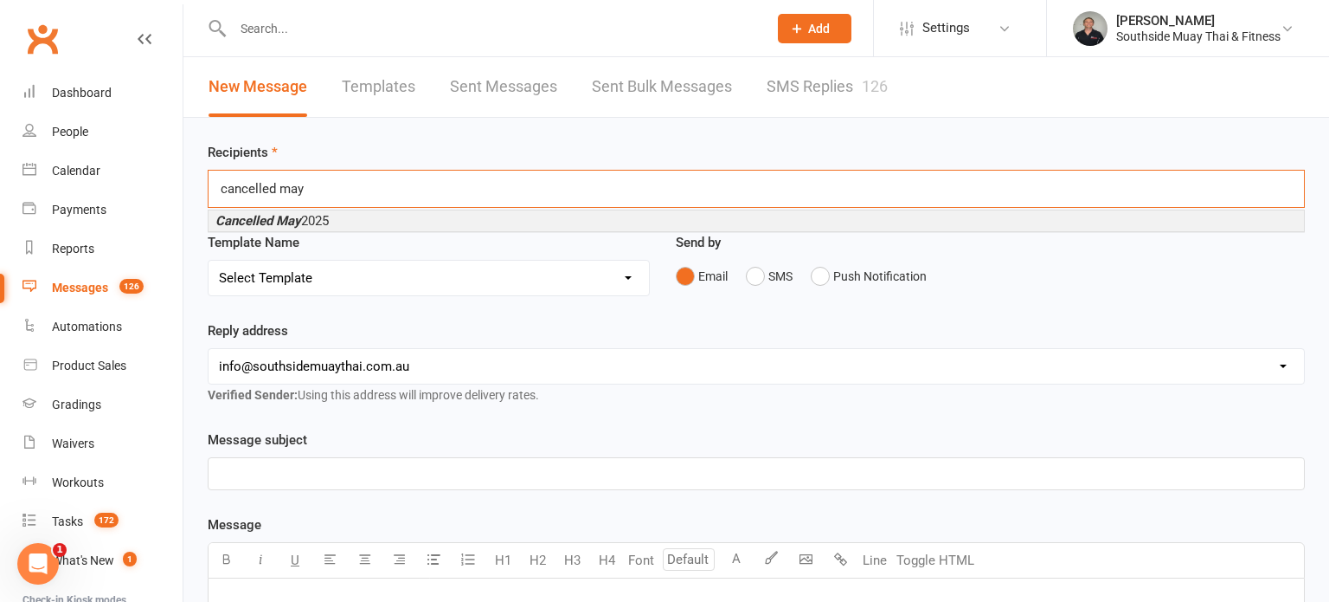
type input "cancelled may"
click at [261, 215] on em "Cancelled May" at bounding box center [259, 221] width 86 height 16
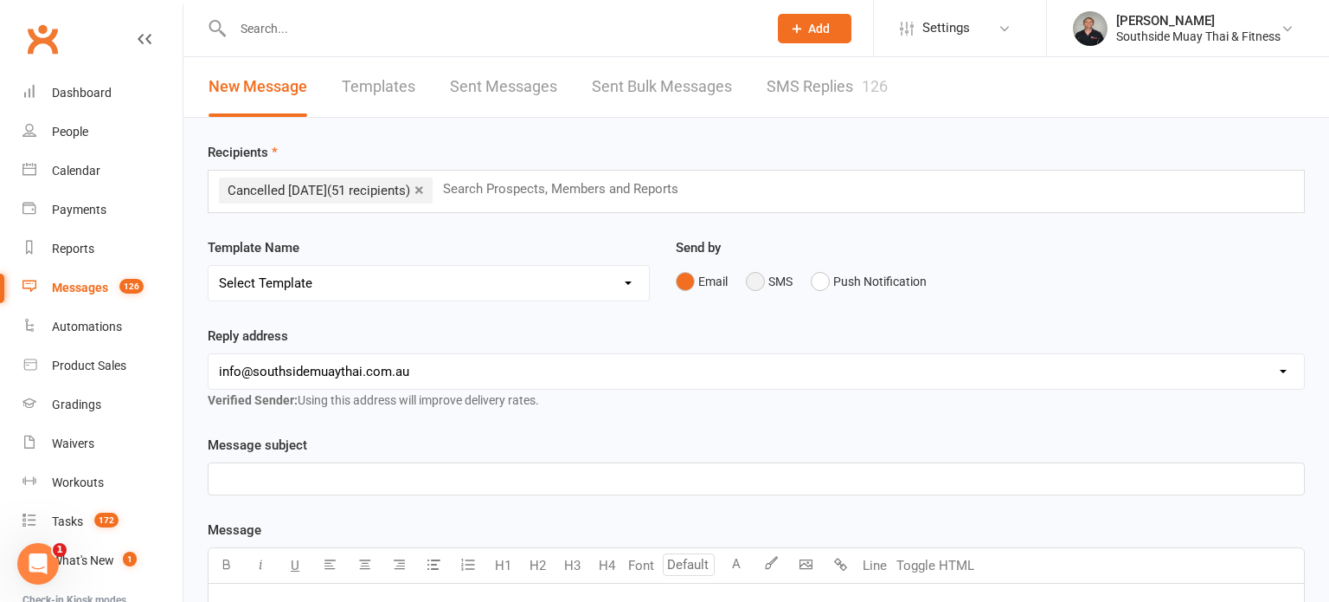
click at [751, 278] on button "SMS" at bounding box center [769, 281] width 47 height 33
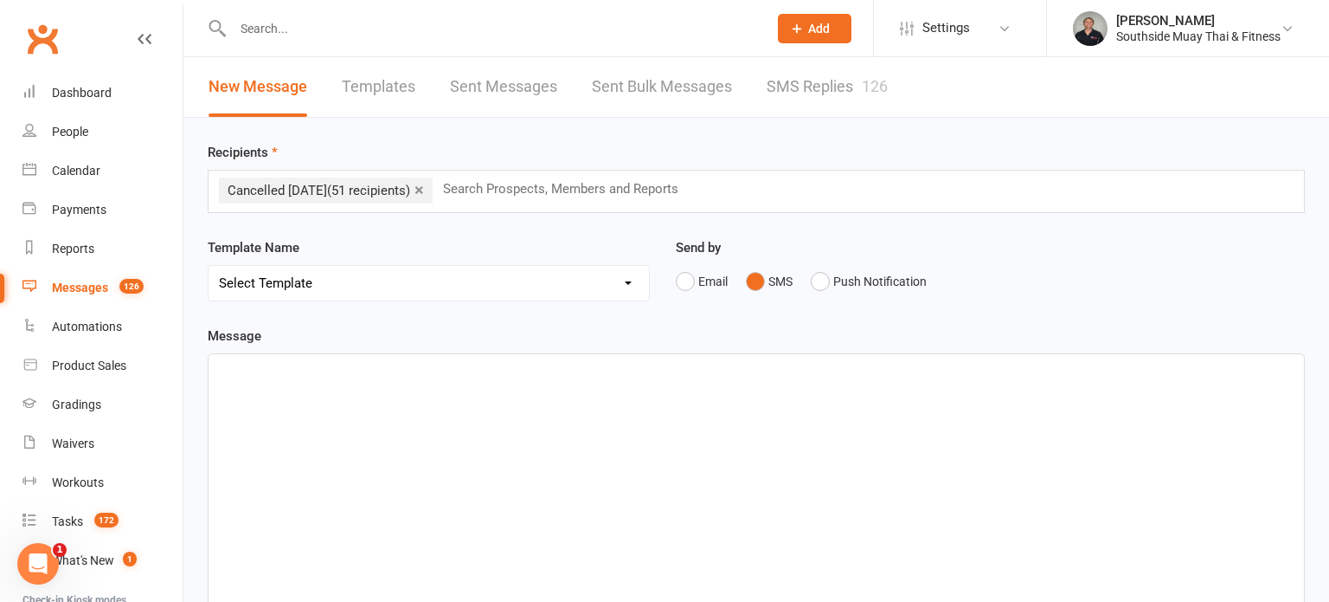
click at [457, 400] on div "﻿" at bounding box center [757, 484] width 1096 height 260
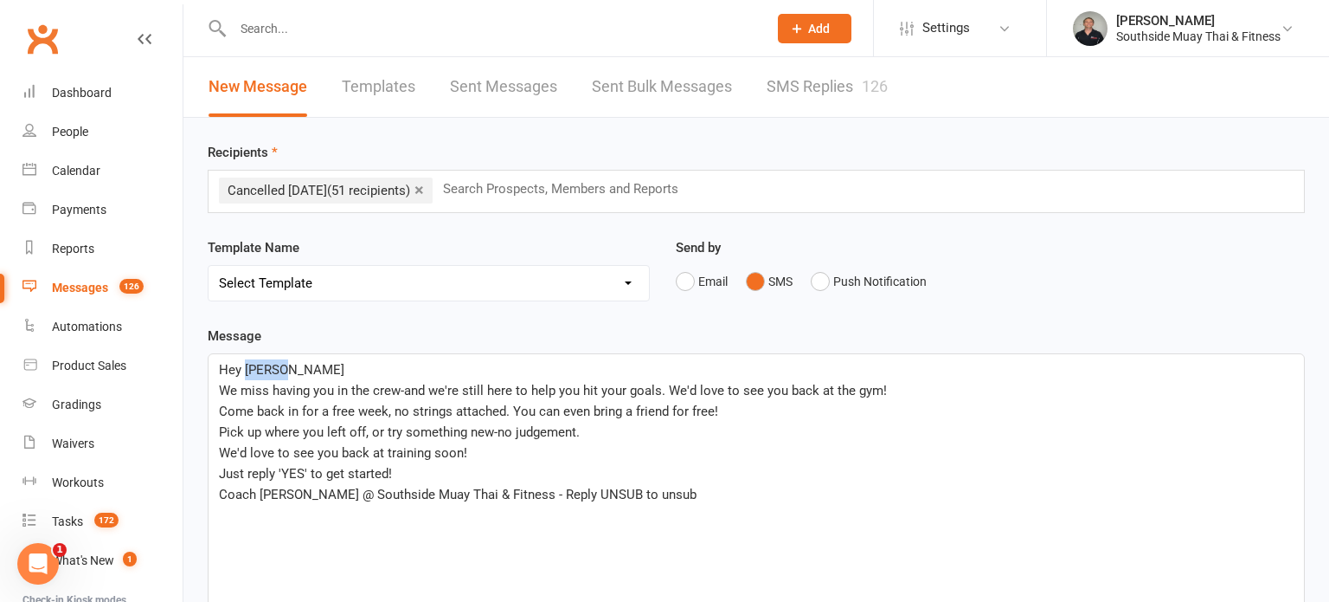
drag, startPoint x: 247, startPoint y: 363, endPoint x: 281, endPoint y: 363, distance: 34.6
click at [281, 363] on p "Hey Brodie" at bounding box center [756, 369] width 1075 height 21
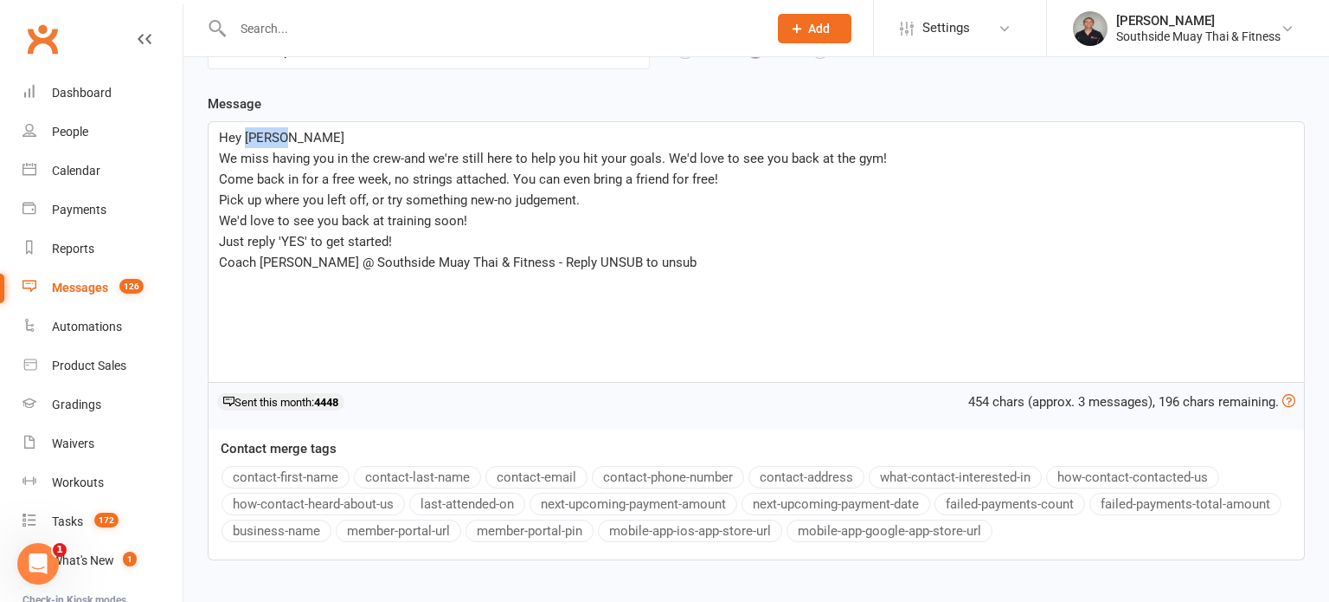
scroll to position [232, 0]
click at [279, 466] on button "contact-first-name" at bounding box center [286, 477] width 128 height 23
drag, startPoint x: 674, startPoint y: 267, endPoint x: 486, endPoint y: 263, distance: 187.9
click at [486, 263] on p "Coach Barry @ Southside Muay Thai & Fitness - Reply UNSUB to unsub" at bounding box center [756, 262] width 1075 height 21
click at [223, 151] on span "We miss having you in the crew-and we're still here to help you hit your goals.…" at bounding box center [553, 159] width 668 height 16
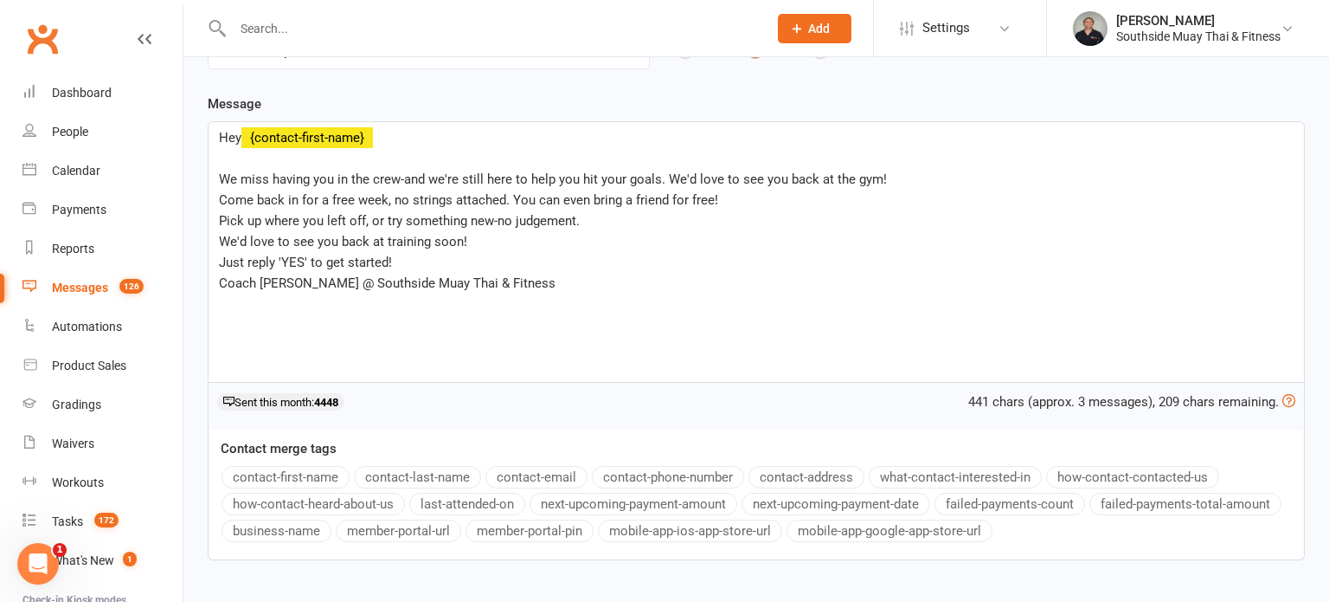
click at [219, 196] on span "Come back in for a free week, no strings attached. You can even bring a friend …" at bounding box center [468, 200] width 499 height 16
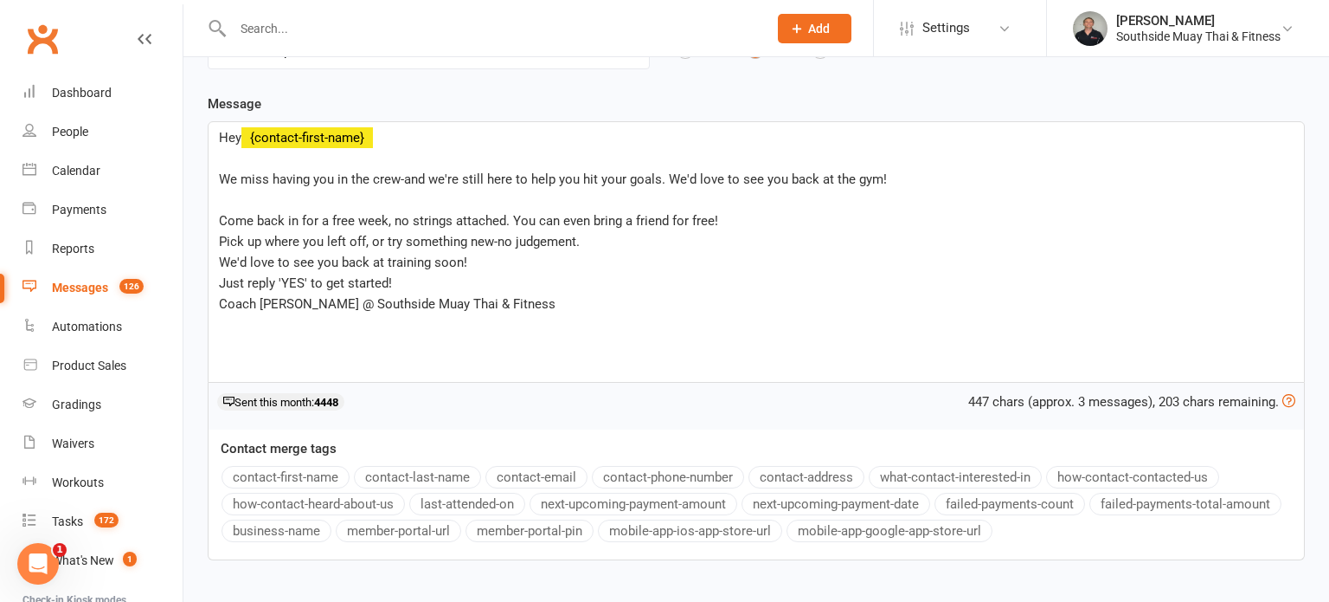
click at [219, 238] on span "Pick up where you left off, or try something new-no judgement." at bounding box center [399, 242] width 361 height 16
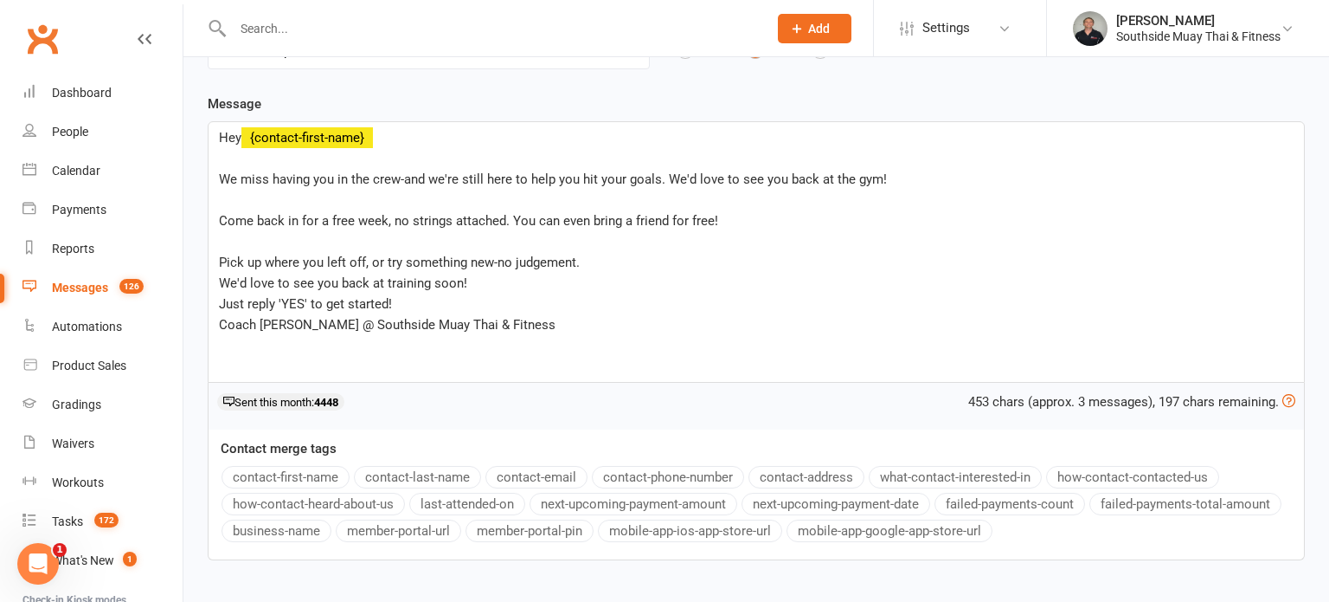
click at [219, 275] on span "We'd love to see you back at training soon!" at bounding box center [343, 283] width 248 height 16
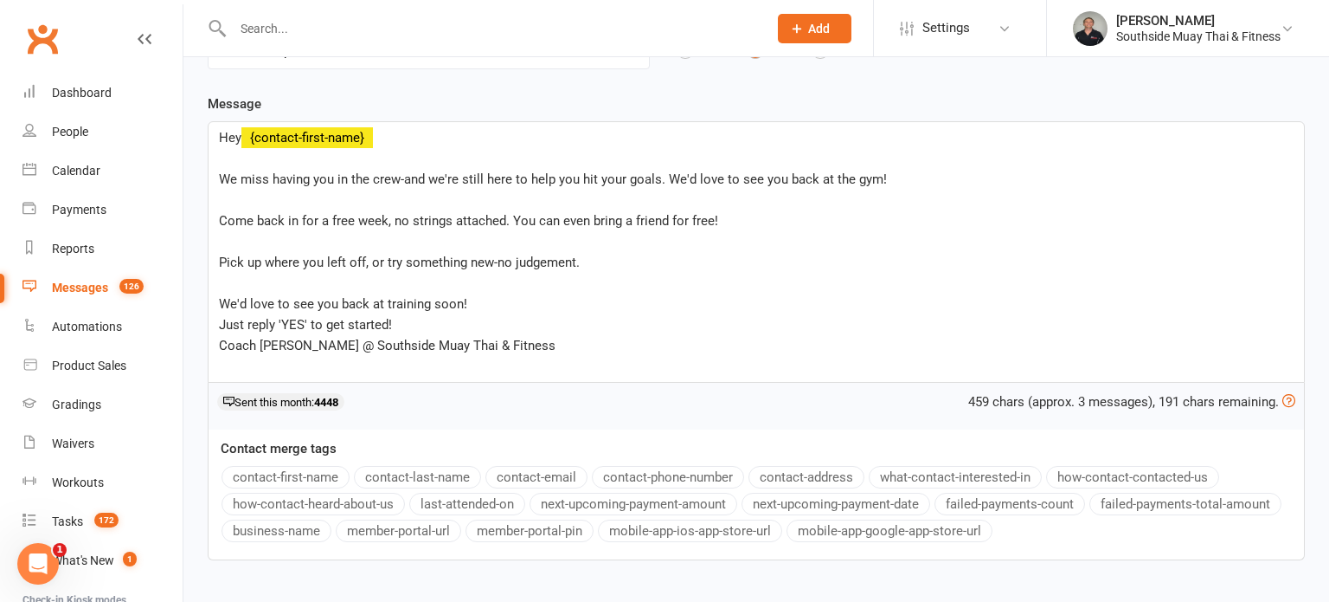
click at [221, 322] on span "Just reply 'YES' to get started!" at bounding box center [305, 325] width 173 height 16
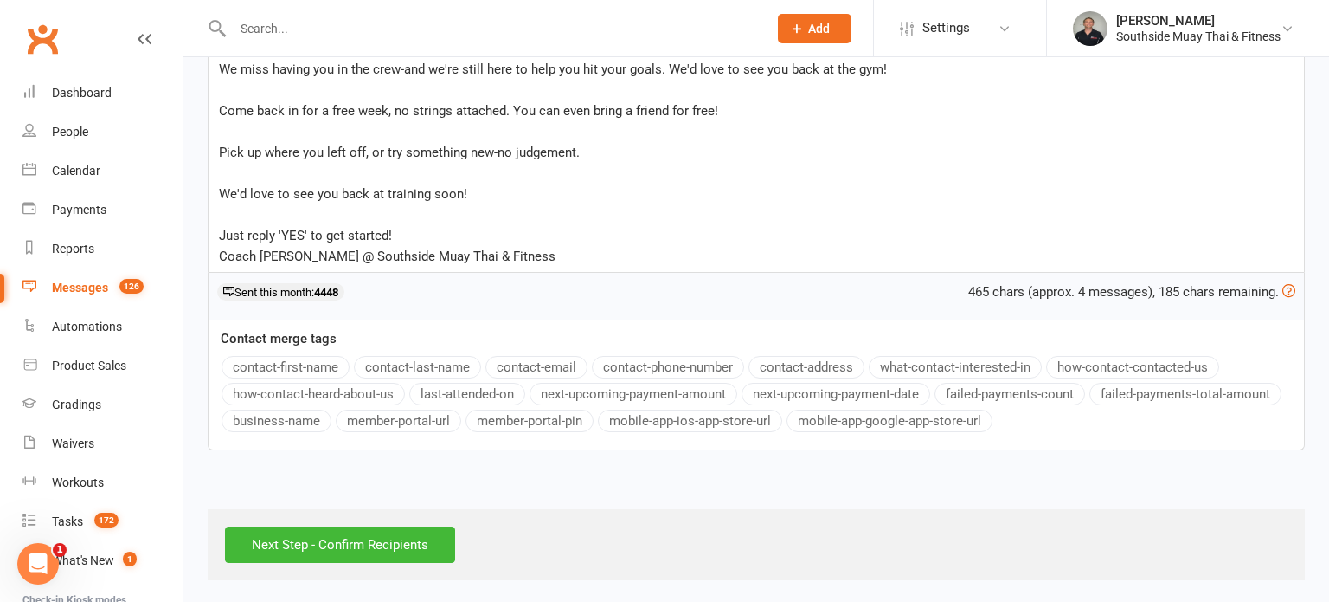
scroll to position [343, 0]
click at [213, 257] on div "Hey ﻿ {contact-first-name} ﻿ We miss having you in the crew-and we're still her…" at bounding box center [757, 141] width 1096 height 260
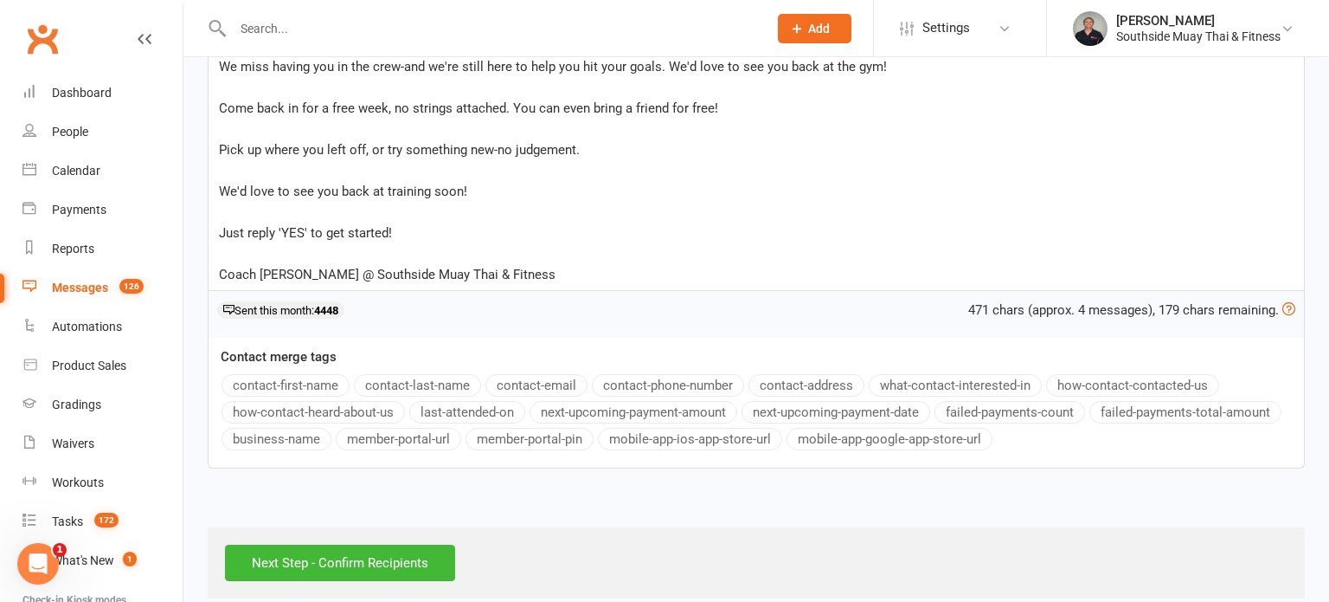
scroll to position [364, 0]
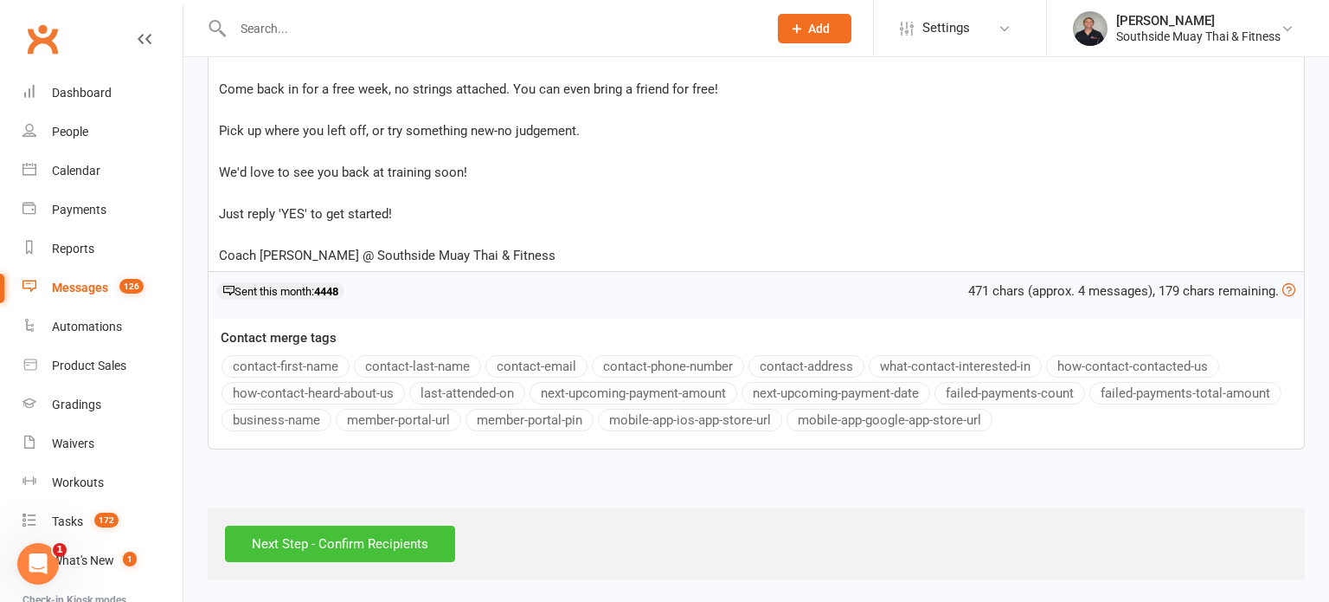
click at [303, 557] on input "Next Step - Confirm Recipients" at bounding box center [340, 543] width 230 height 36
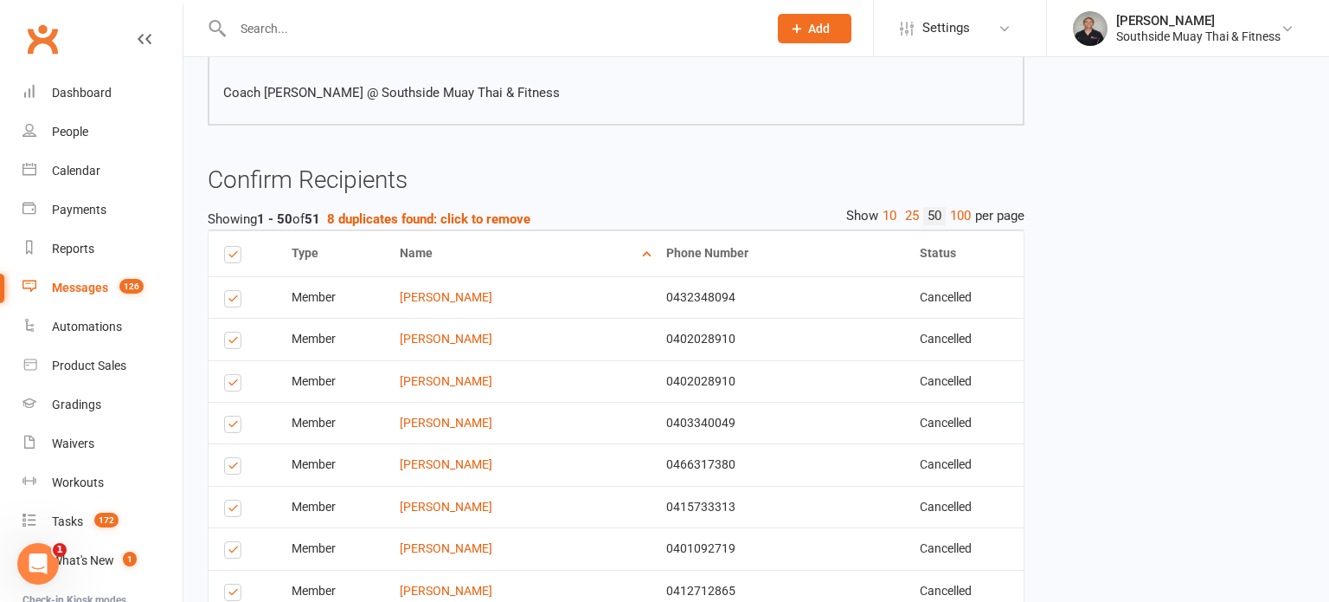
scroll to position [502, 0]
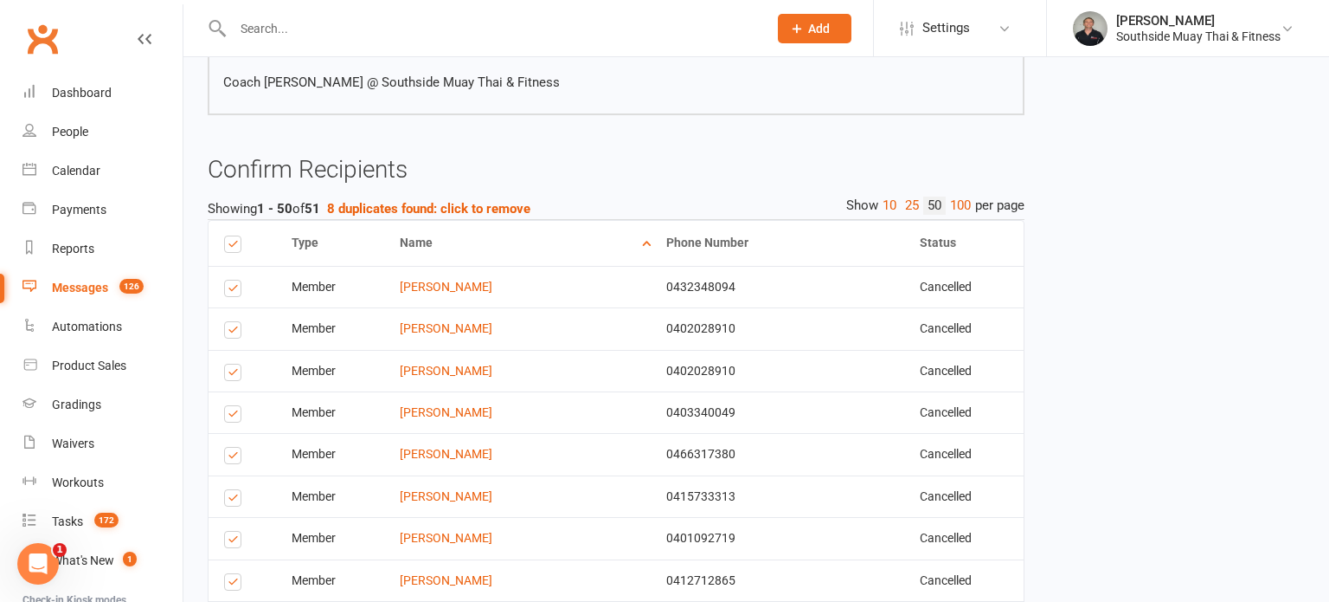
click at [229, 237] on label at bounding box center [235, 242] width 23 height 13
click at [229, 236] on input "checkbox" at bounding box center [229, 236] width 11 height 0
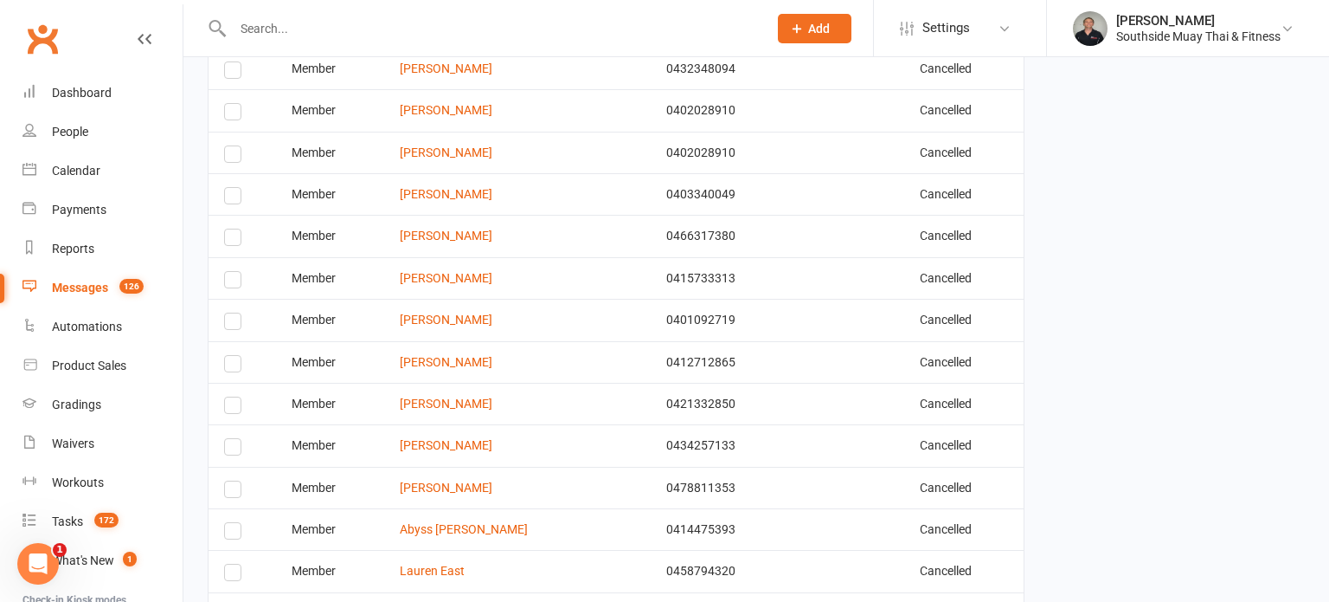
scroll to position [578, 0]
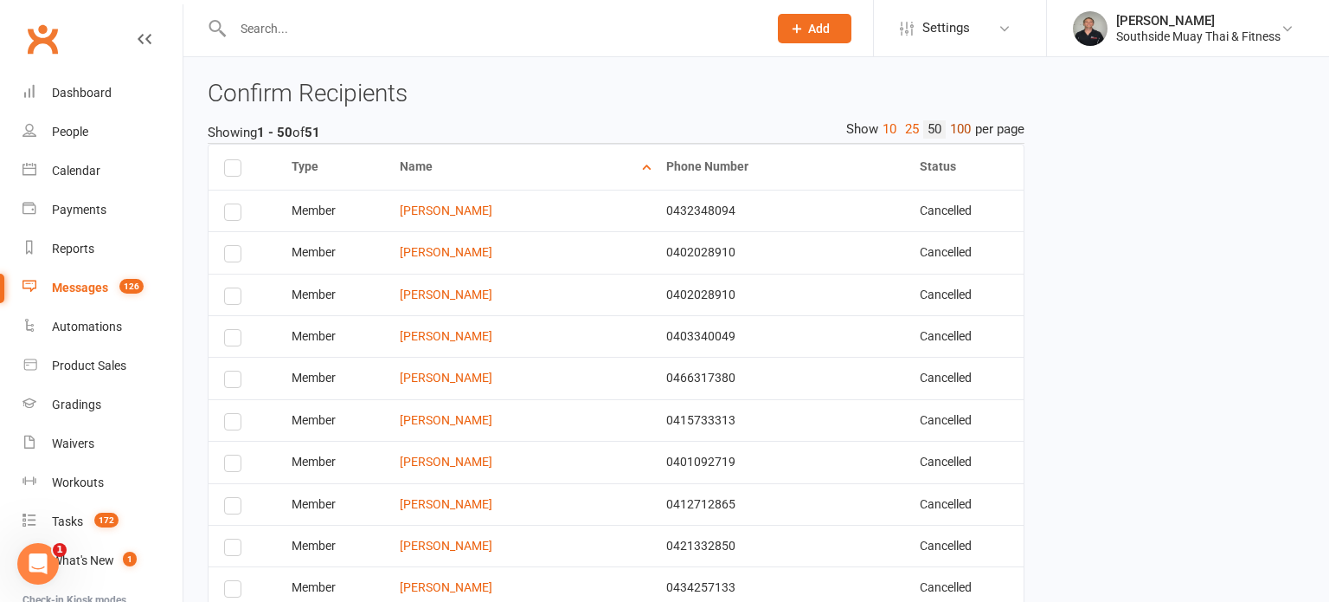
click at [961, 122] on link "100" at bounding box center [960, 129] width 29 height 18
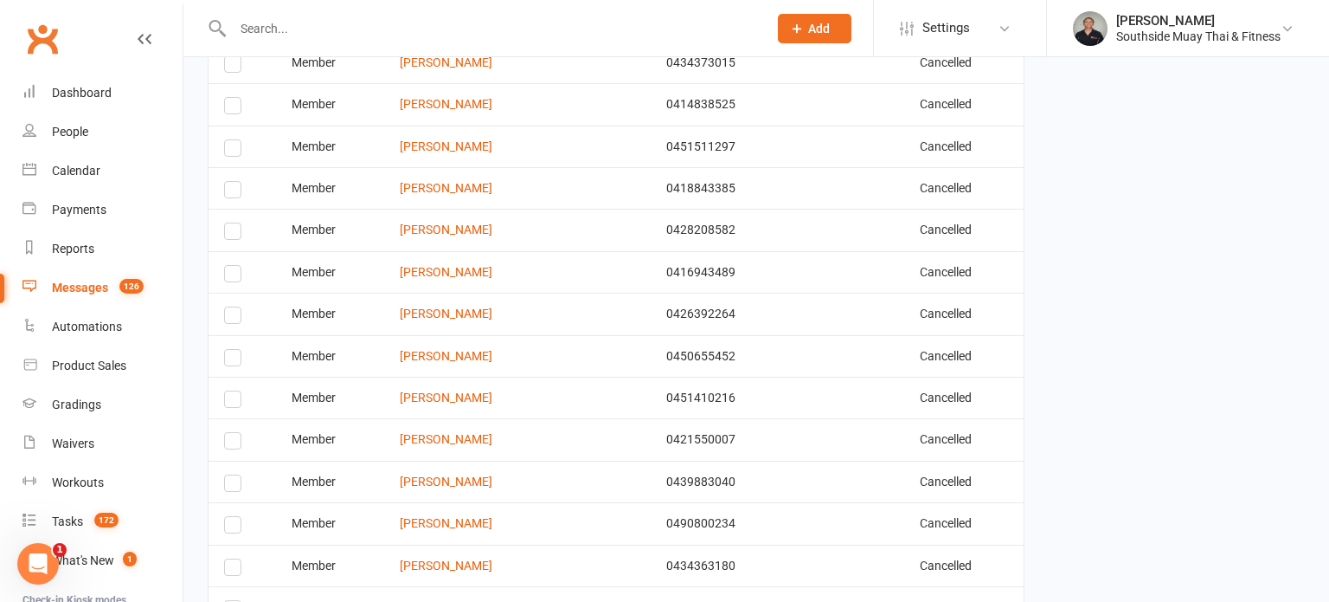
scroll to position [1481, 0]
click at [229, 401] on label at bounding box center [235, 401] width 23 height 0
click at [229, 390] on input "checkbox" at bounding box center [229, 390] width 11 height 0
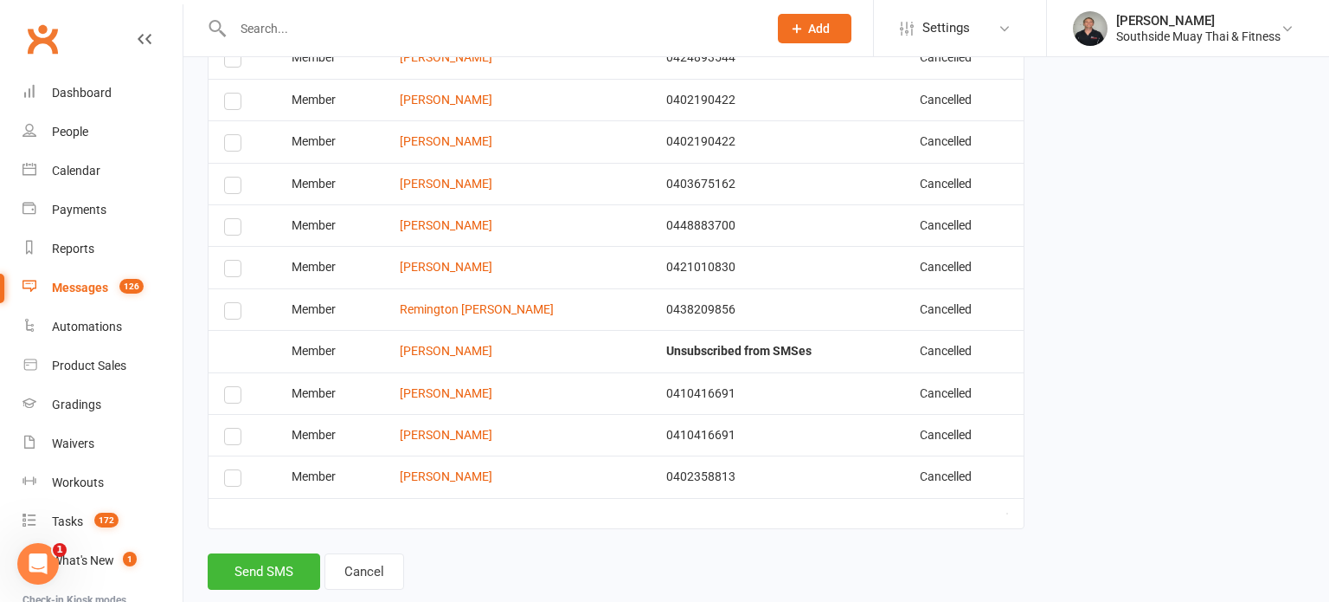
scroll to position [2405, 0]
click at [229, 272] on label at bounding box center [235, 272] width 23 height 0
click at [229, 261] on input "checkbox" at bounding box center [229, 261] width 11 height 0
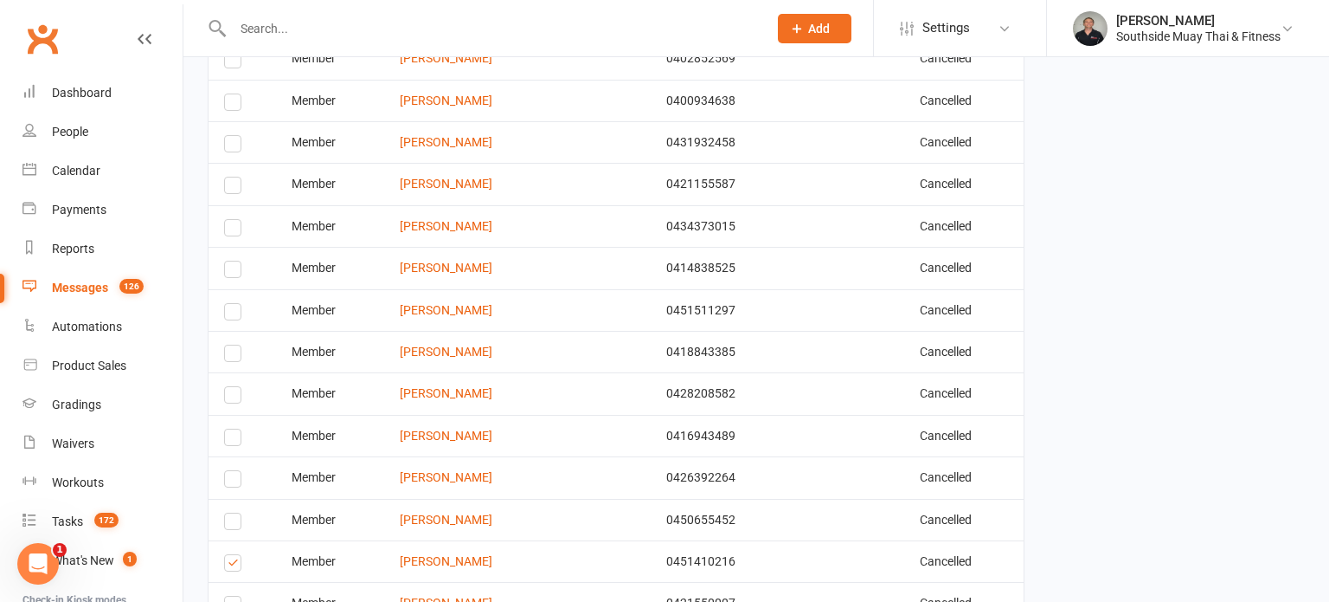
scroll to position [1304, 0]
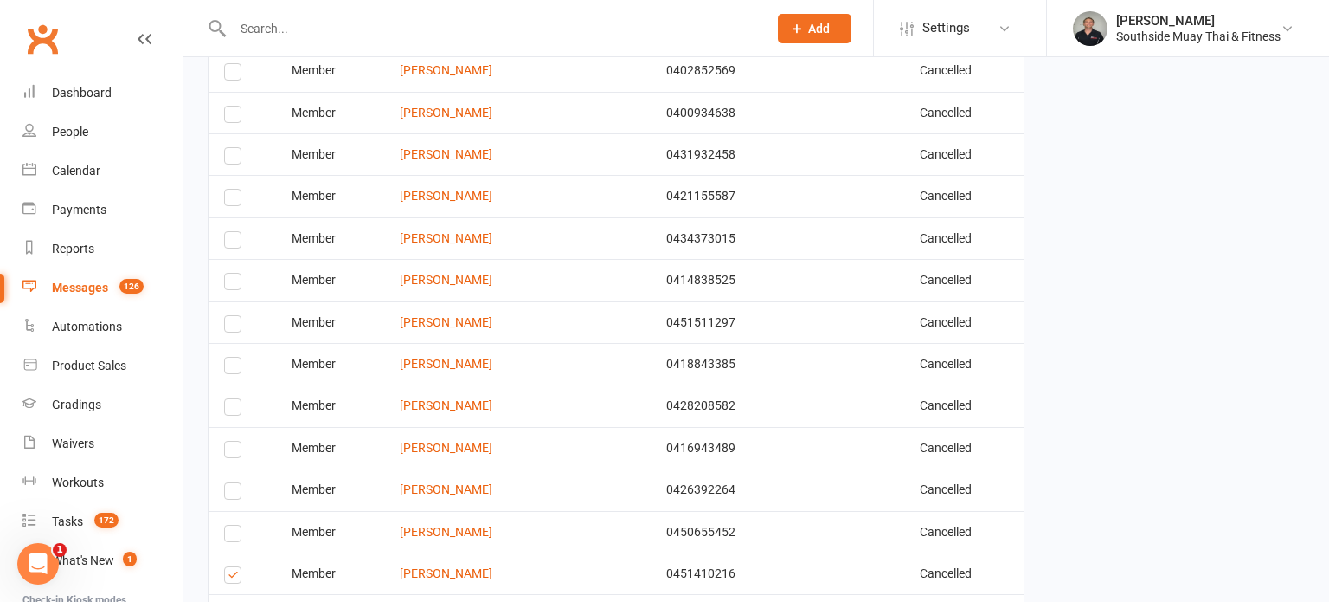
click at [233, 326] on label at bounding box center [235, 326] width 23 height 0
click at [233, 316] on input "checkbox" at bounding box center [229, 316] width 11 height 0
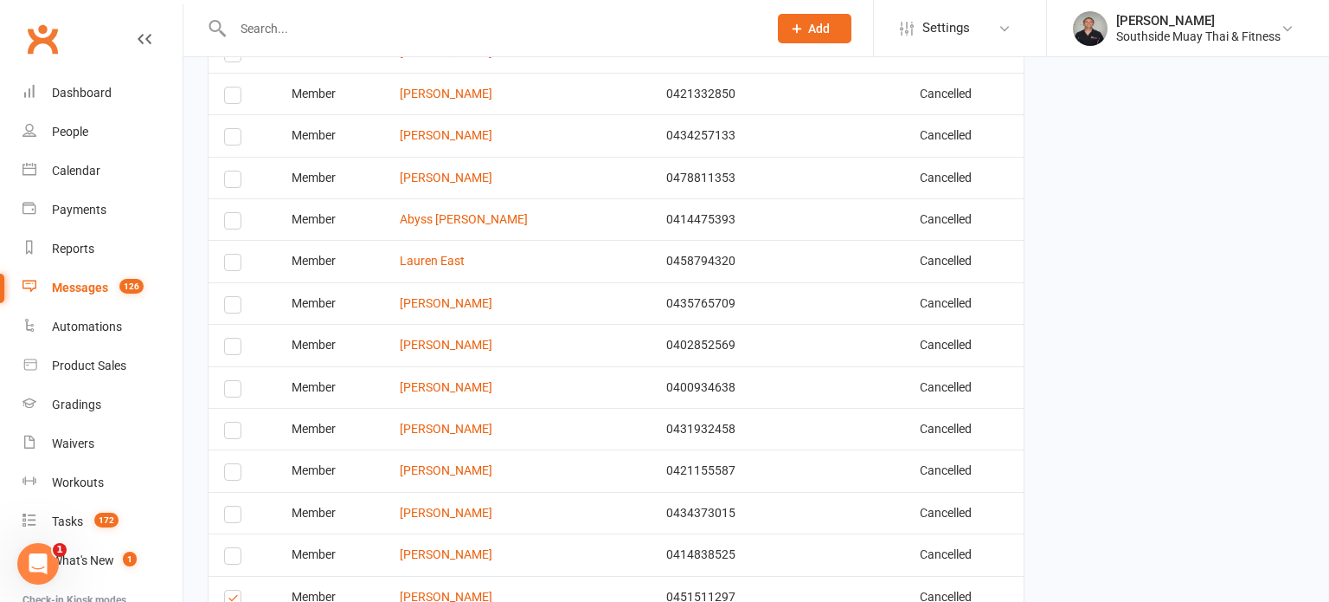
scroll to position [1033, 0]
click at [238, 346] on label at bounding box center [235, 346] width 23 height 0
click at [235, 336] on input "checkbox" at bounding box center [229, 336] width 11 height 0
click at [229, 179] on label at bounding box center [235, 179] width 23 height 0
click at [229, 169] on input "checkbox" at bounding box center [229, 169] width 11 height 0
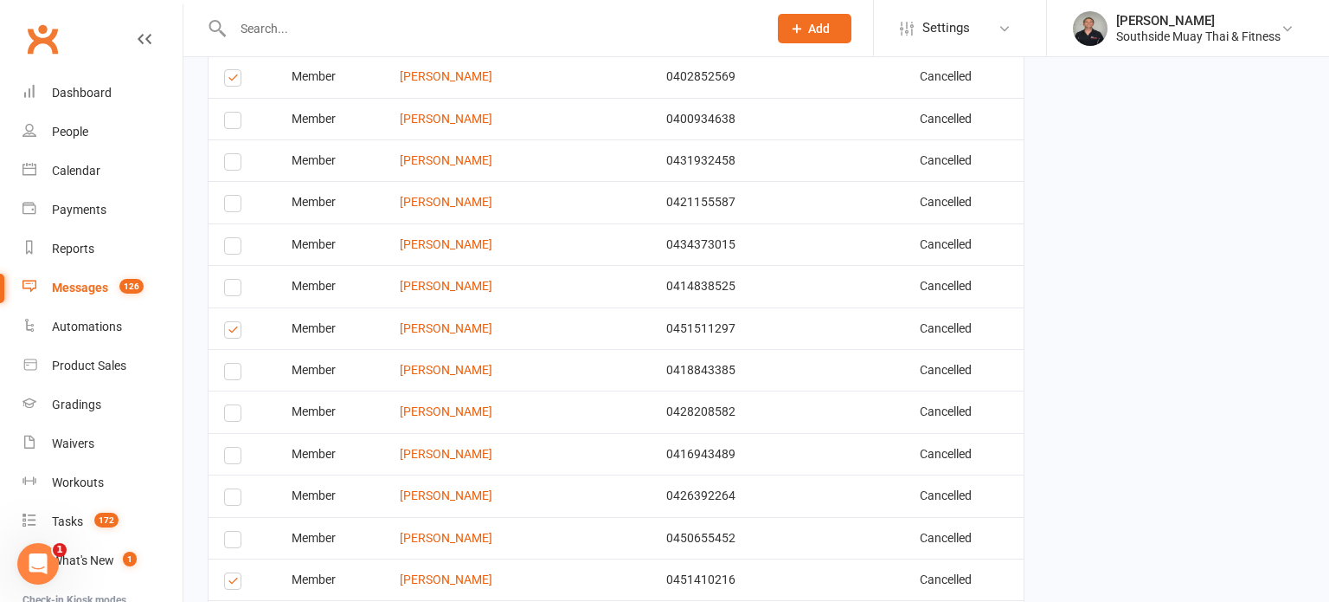
scroll to position [1315, 0]
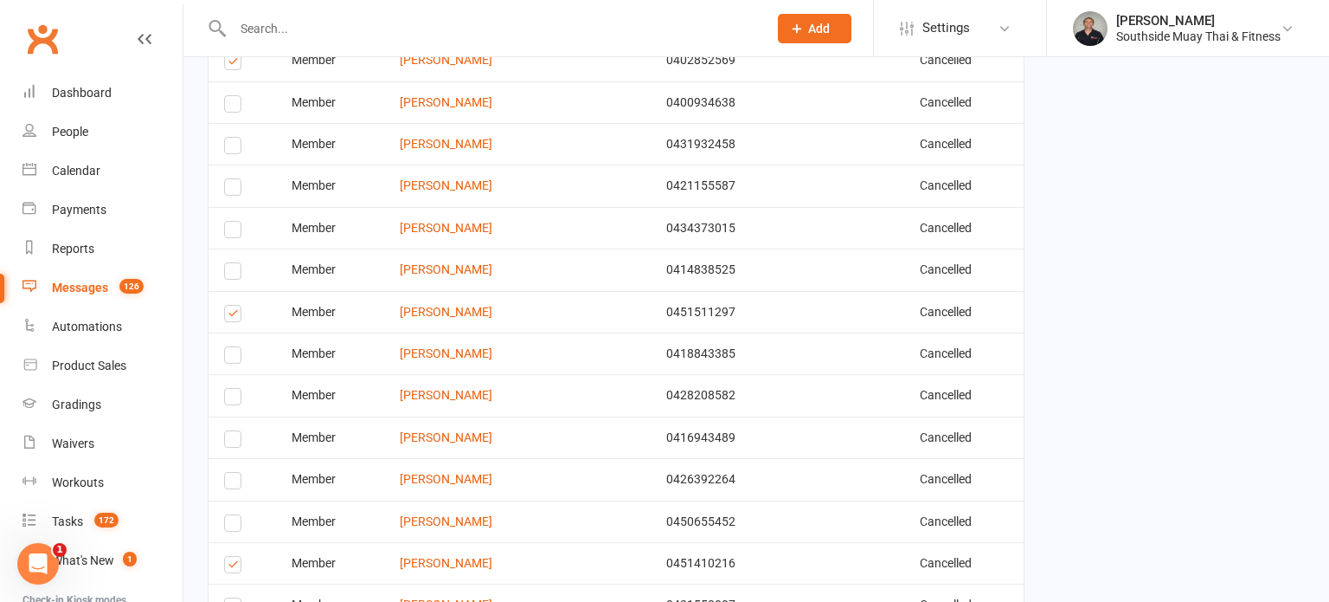
click at [225, 357] on label at bounding box center [235, 357] width 23 height 0
click at [225, 347] on input "checkbox" at bounding box center [229, 347] width 11 height 0
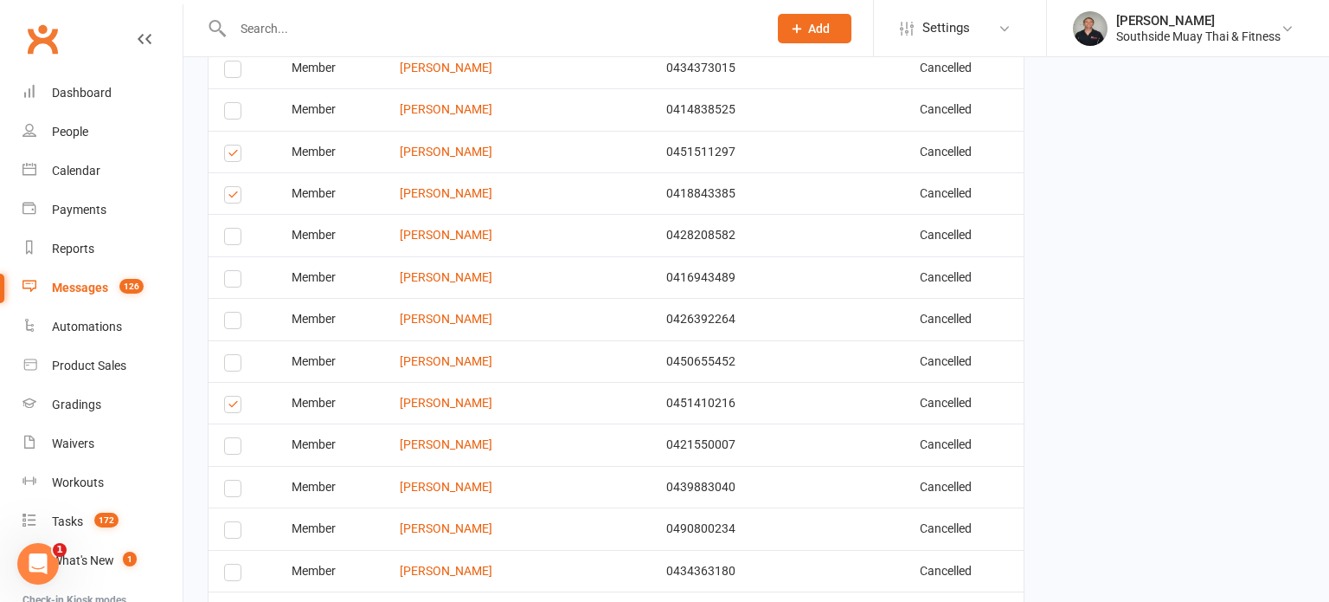
scroll to position [1477, 0]
click at [235, 447] on td "Select this" at bounding box center [243, 443] width 68 height 42
click at [233, 447] on label at bounding box center [235, 447] width 23 height 0
click at [233, 436] on input "checkbox" at bounding box center [229, 436] width 11 height 0
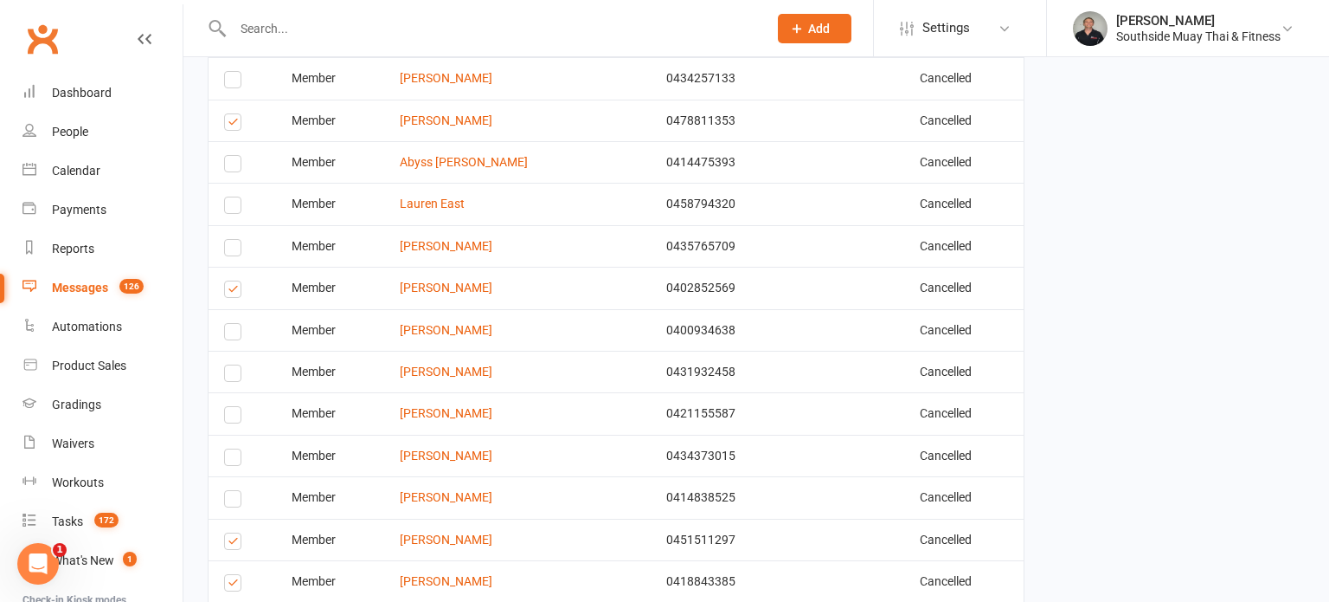
scroll to position [1038, 0]
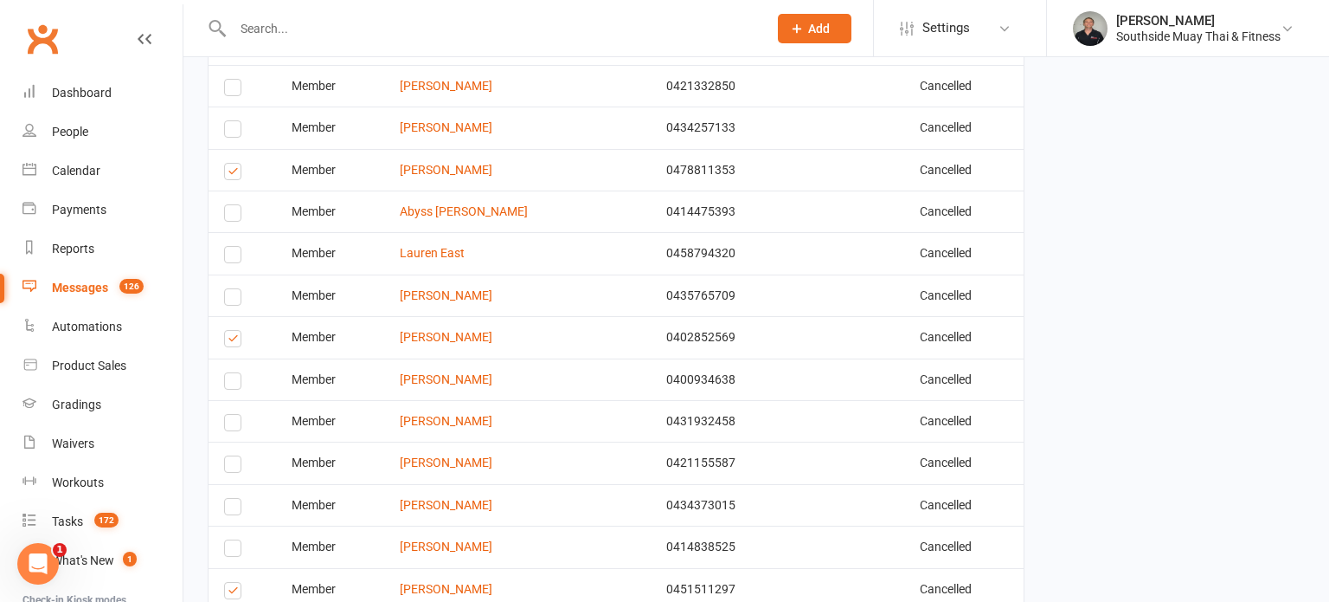
click at [239, 425] on label at bounding box center [235, 425] width 23 height 0
click at [235, 415] on input "checkbox" at bounding box center [229, 415] width 11 height 0
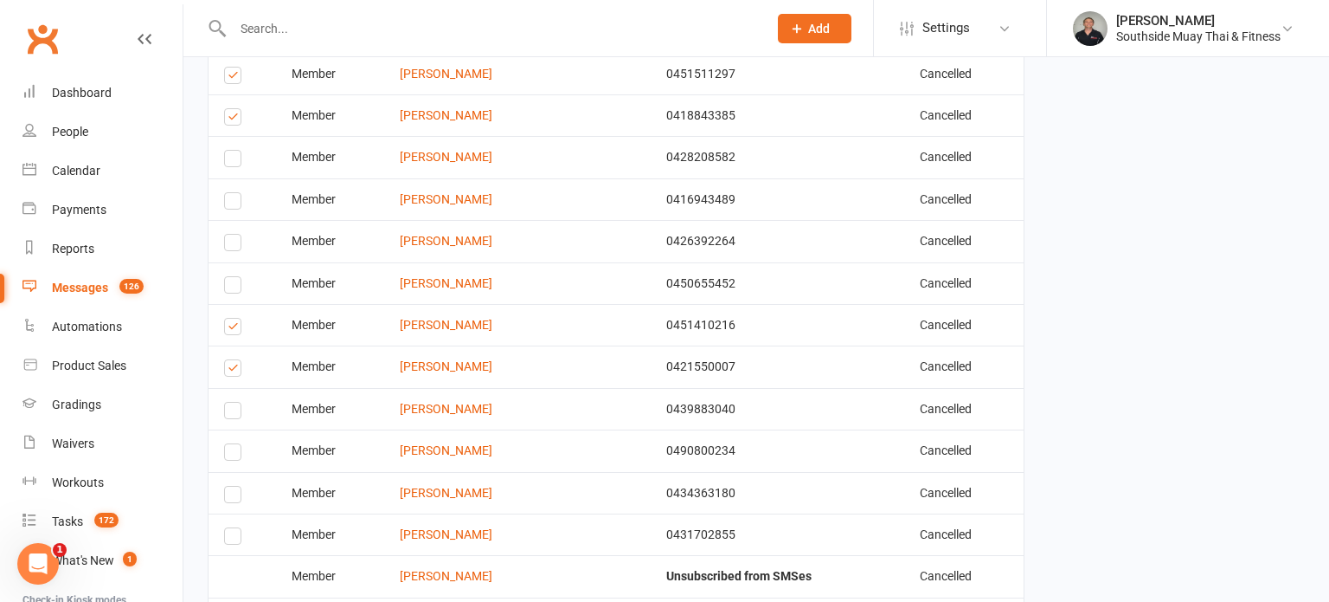
click at [229, 413] on label at bounding box center [235, 413] width 23 height 0
click at [229, 402] on input "checkbox" at bounding box center [229, 402] width 11 height 0
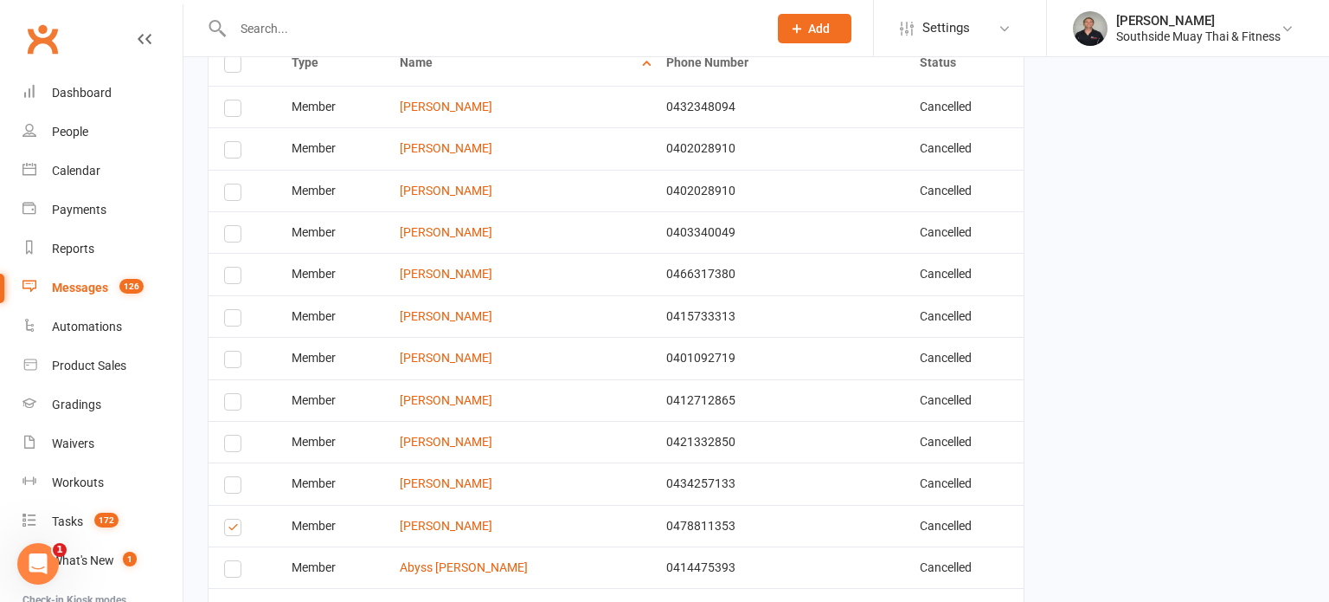
scroll to position [683, 0]
click at [235, 361] on label at bounding box center [235, 361] width 23 height 0
click at [235, 351] on input "checkbox" at bounding box center [229, 351] width 11 height 0
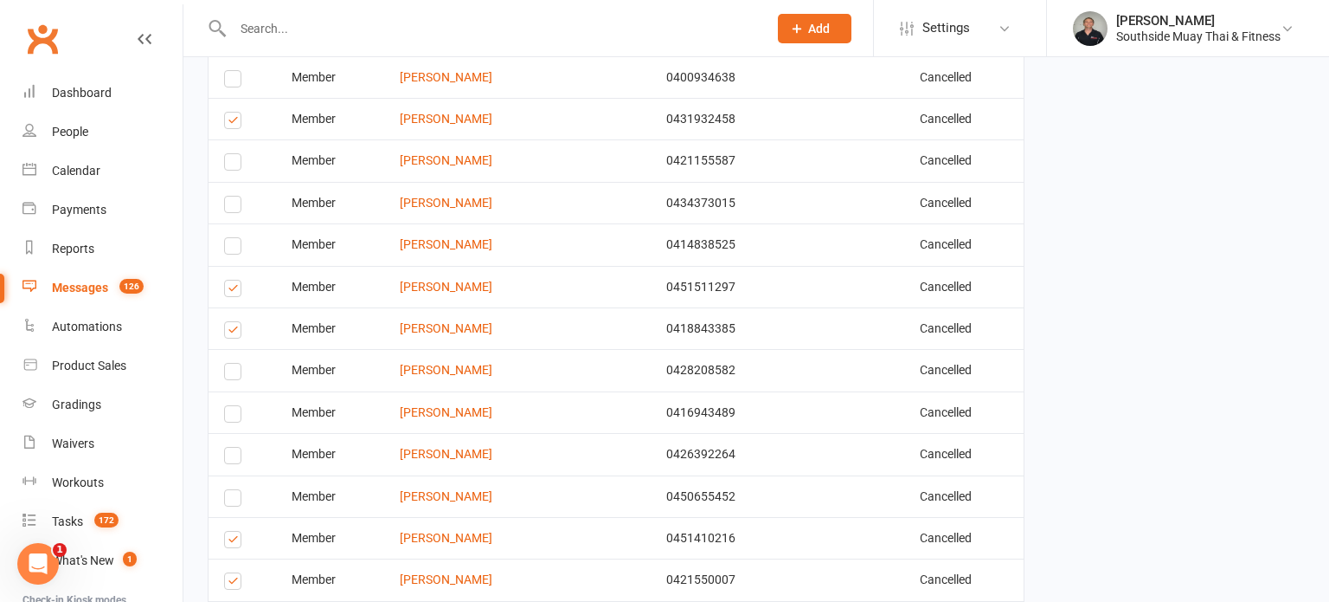
scroll to position [1349, 0]
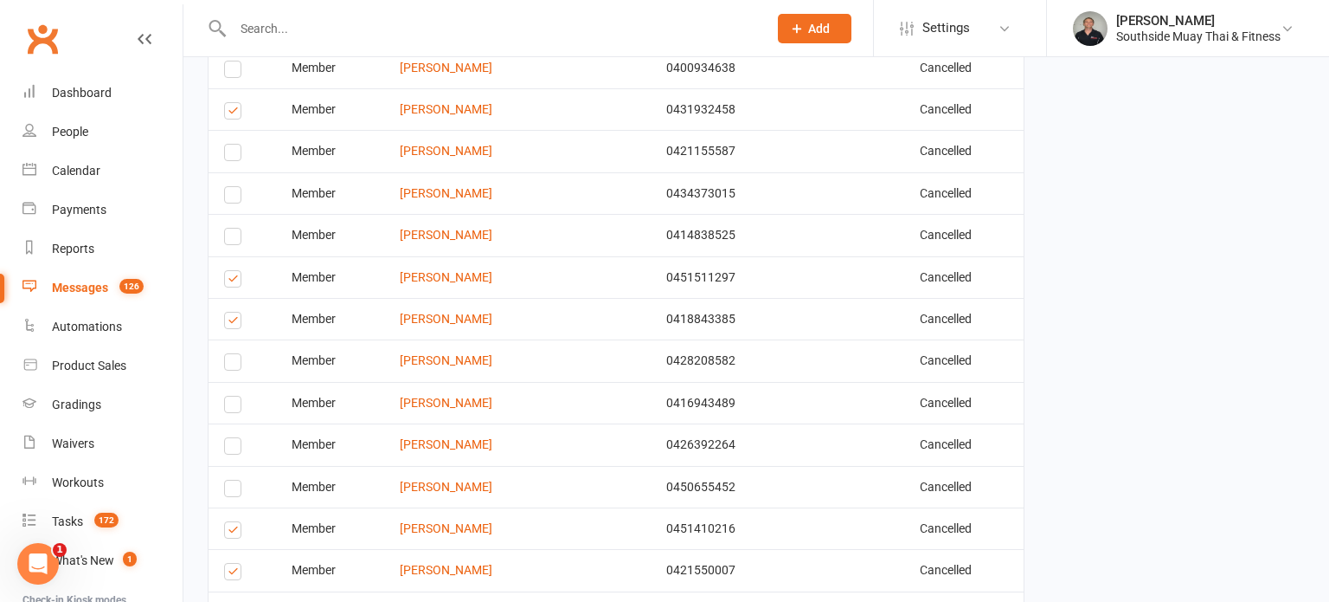
click at [234, 407] on label at bounding box center [235, 407] width 23 height 0
click at [234, 396] on input "checkbox" at bounding box center [229, 396] width 11 height 0
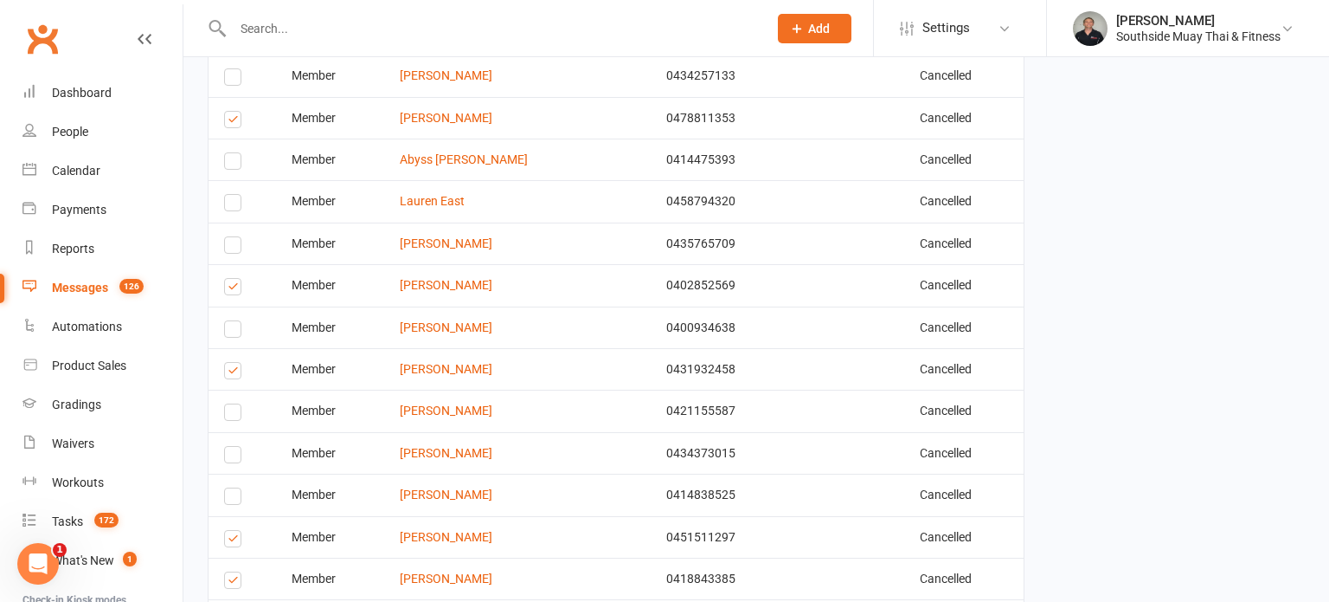
scroll to position [1089, 0]
click at [232, 248] on label at bounding box center [235, 248] width 23 height 0
click at [232, 238] on input "checkbox" at bounding box center [229, 238] width 11 height 0
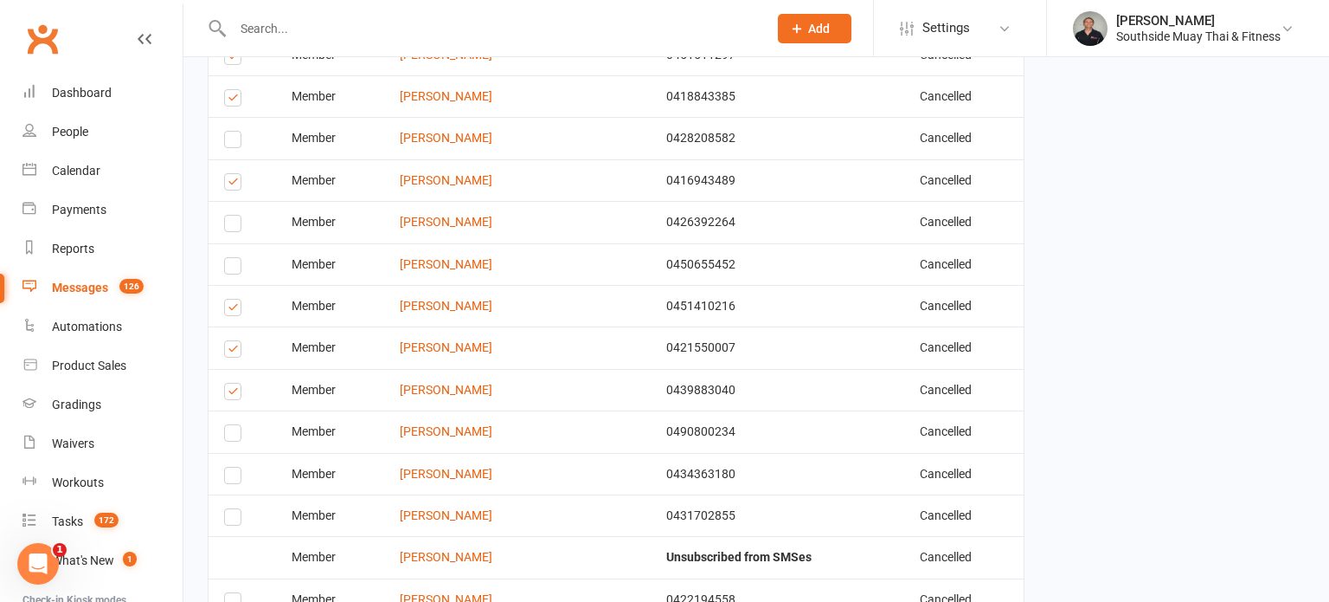
scroll to position [1648, 0]
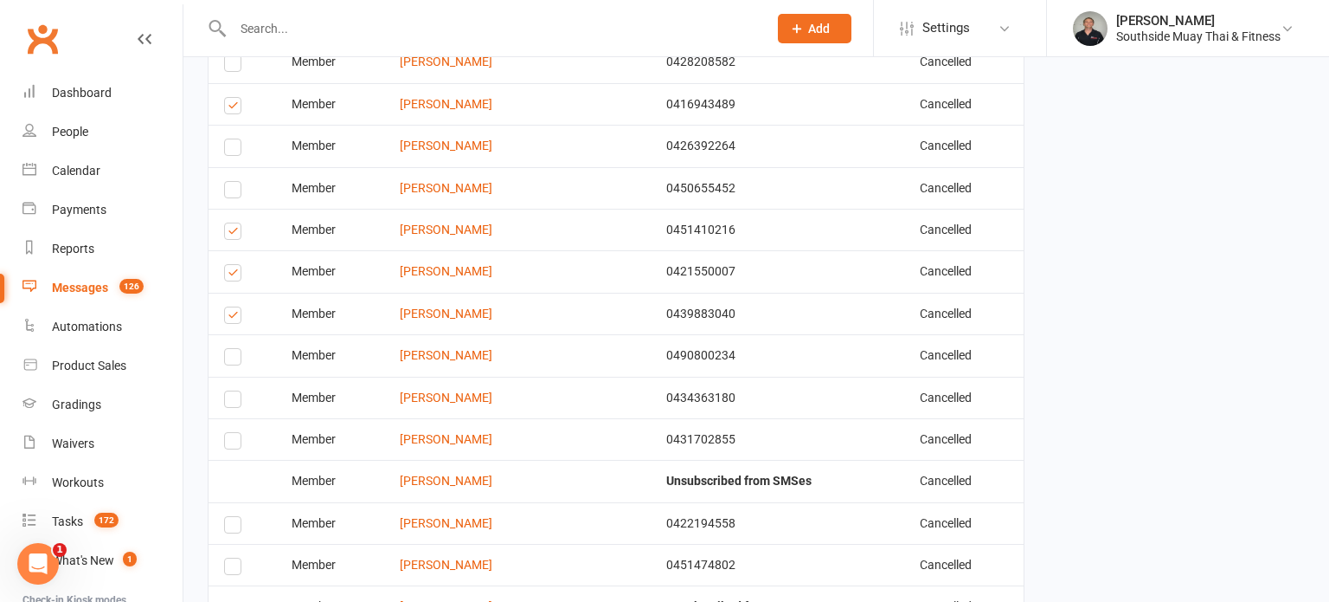
click at [238, 443] on label at bounding box center [235, 443] width 23 height 0
click at [235, 433] on input "checkbox" at bounding box center [229, 433] width 11 height 0
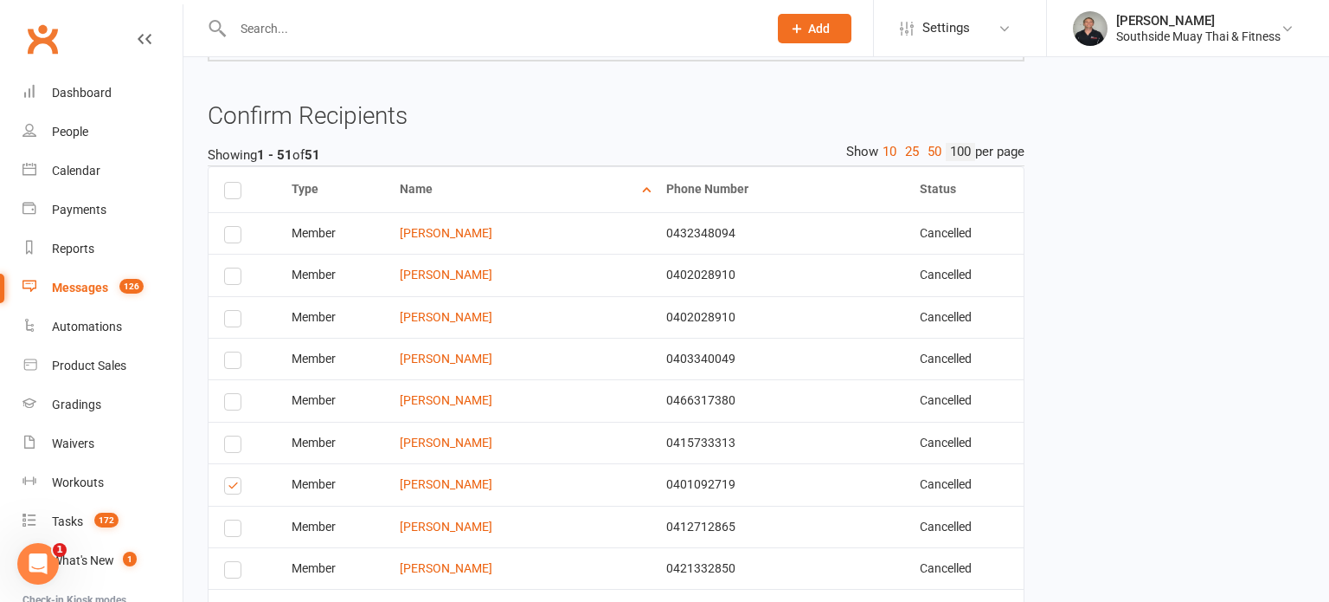
scroll to position [554, 0]
click at [227, 239] on label at bounding box center [235, 239] width 23 height 0
click at [227, 229] on input "checkbox" at bounding box center [229, 229] width 11 height 0
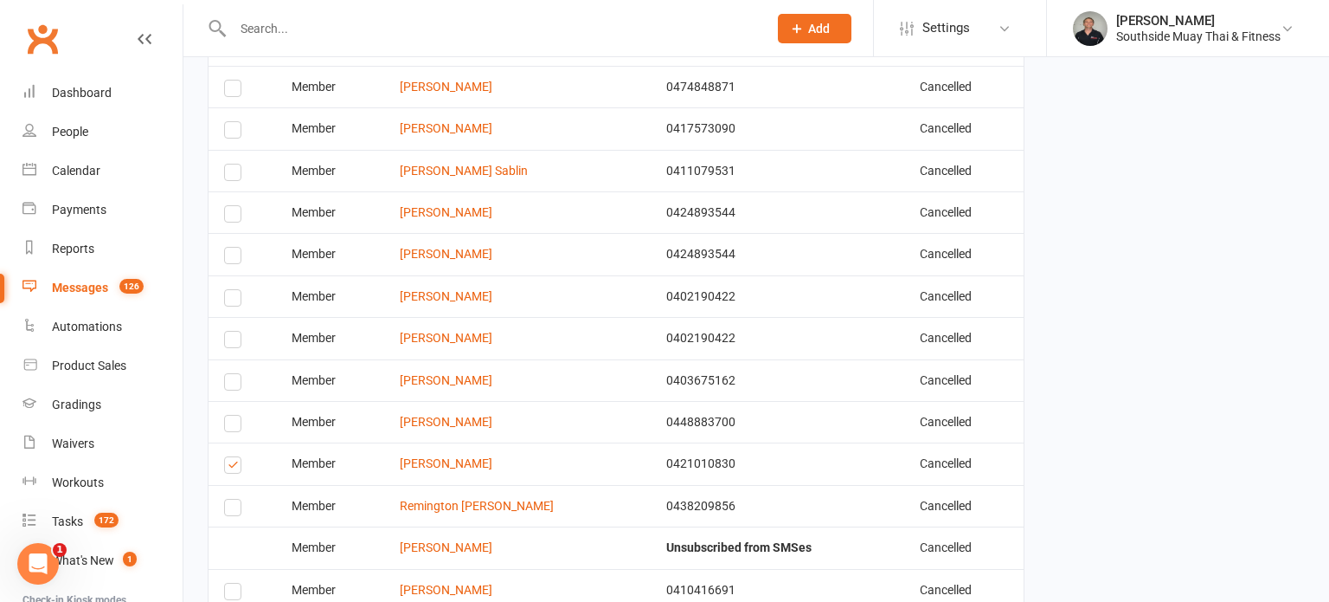
scroll to position [2211, 0]
click at [235, 383] on label at bounding box center [235, 383] width 23 height 0
click at [235, 372] on input "checkbox" at bounding box center [229, 372] width 11 height 0
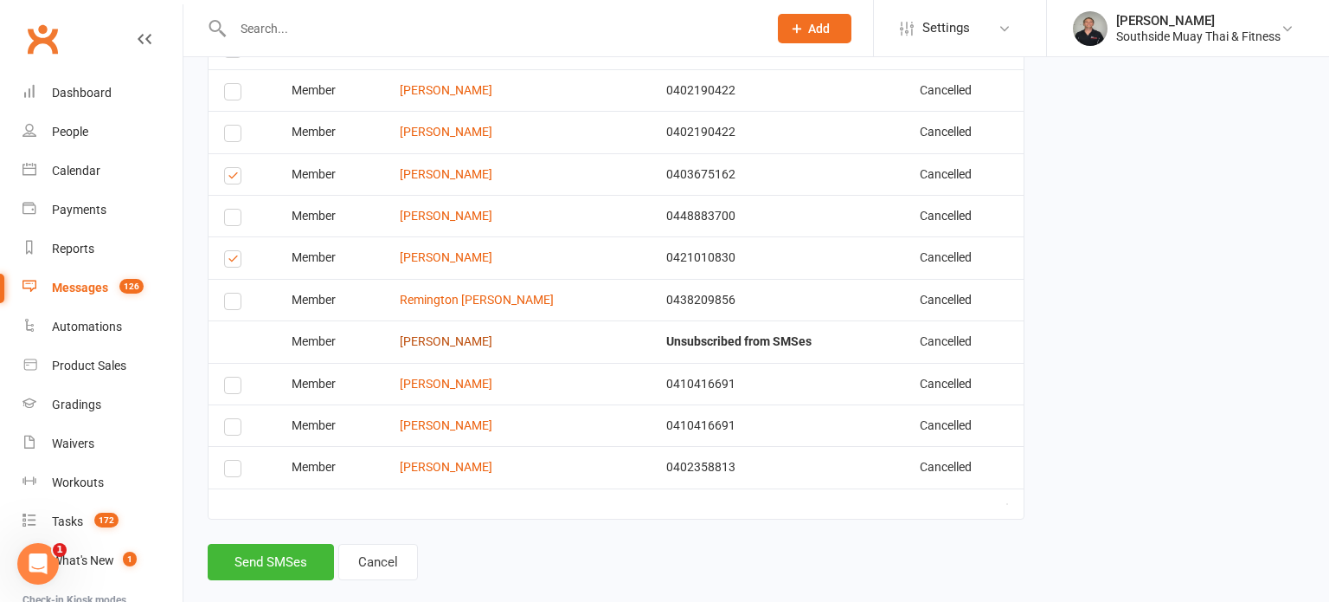
scroll to position [2432, 0]
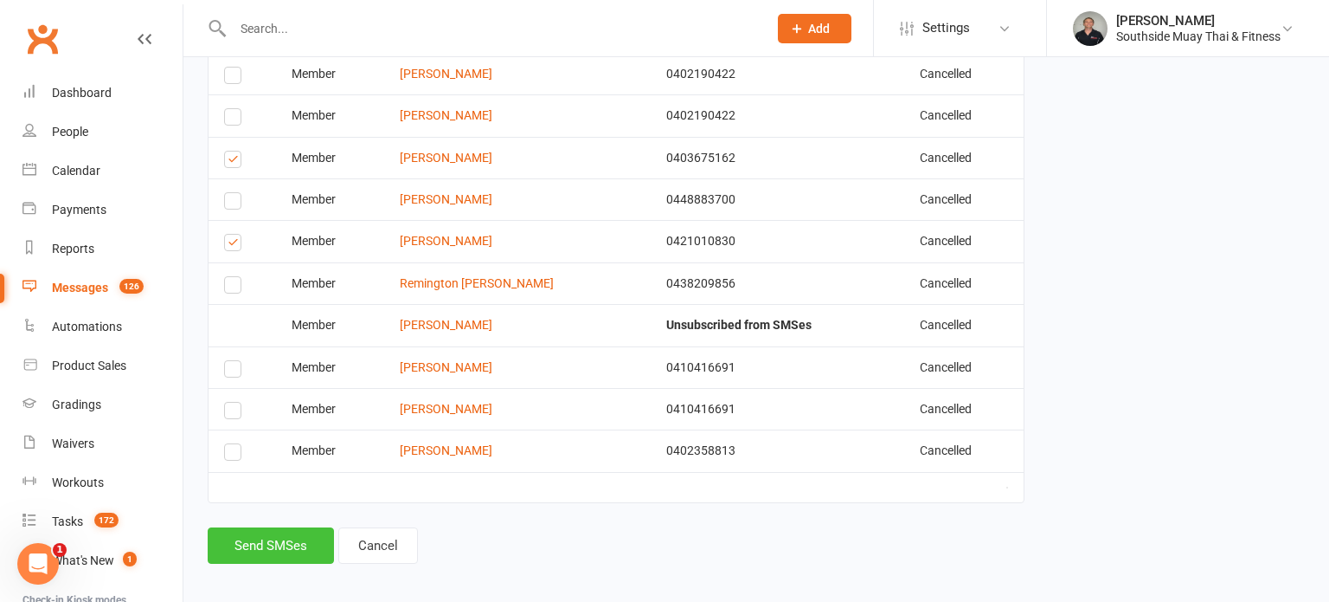
click at [268, 528] on button "Send SMSes" at bounding box center [271, 545] width 126 height 36
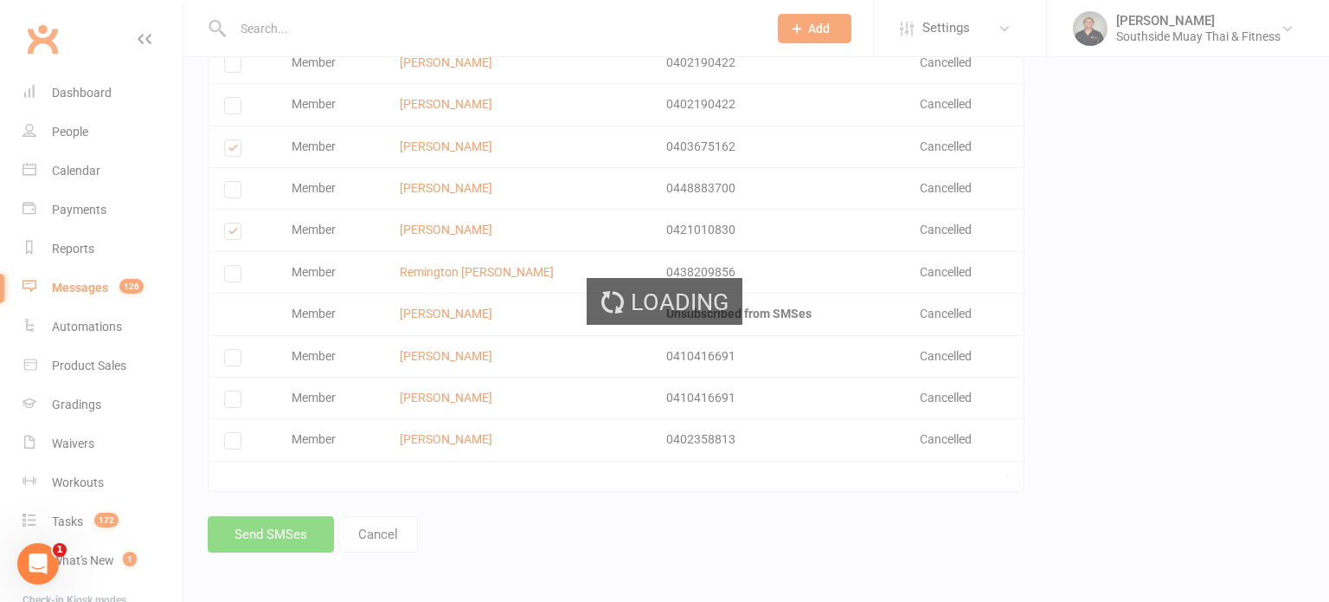
scroll to position [2341, 0]
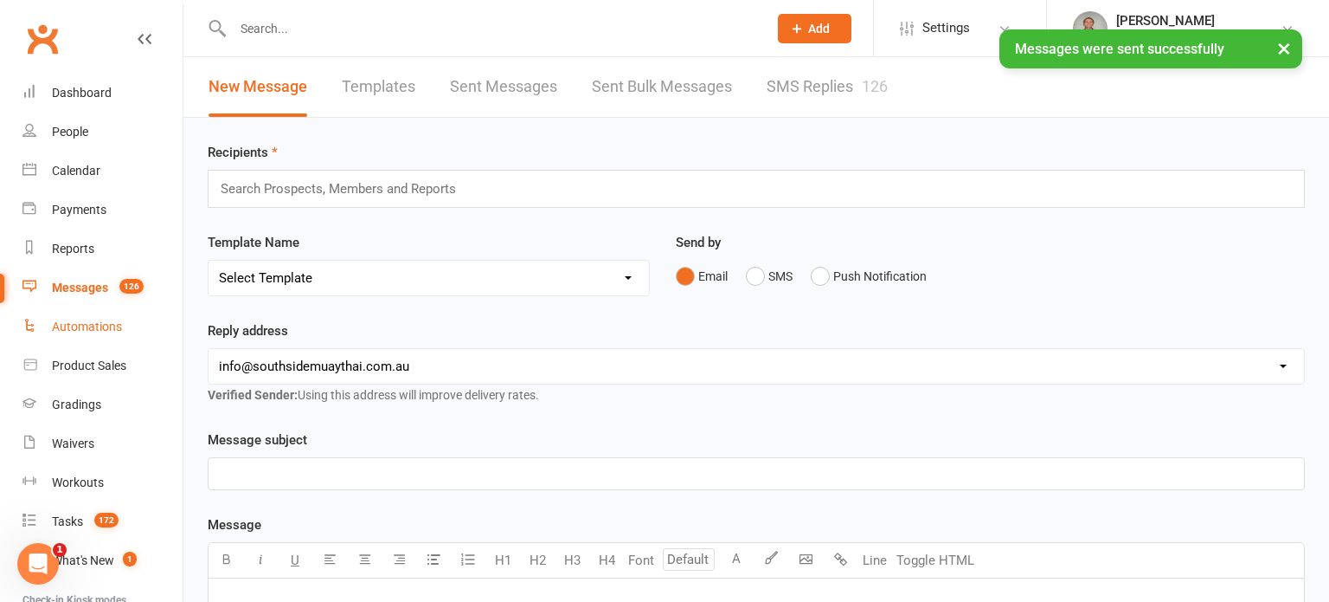
click at [68, 325] on div "Automations" at bounding box center [87, 326] width 70 height 14
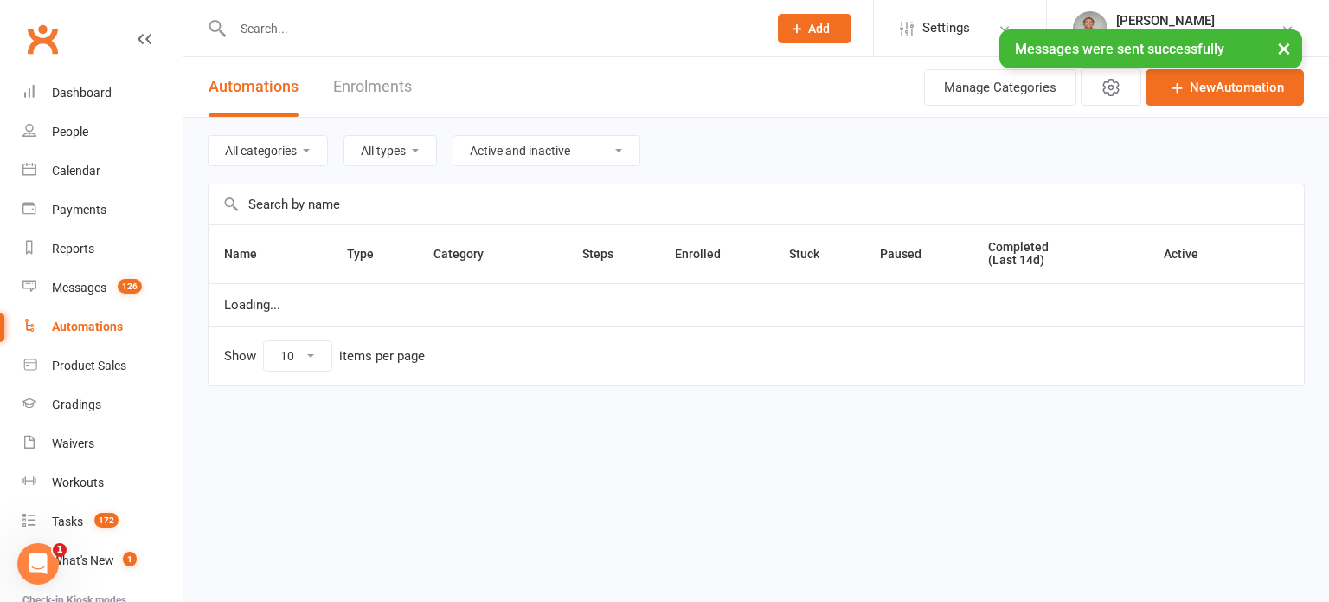
select select "100"
select select "154"
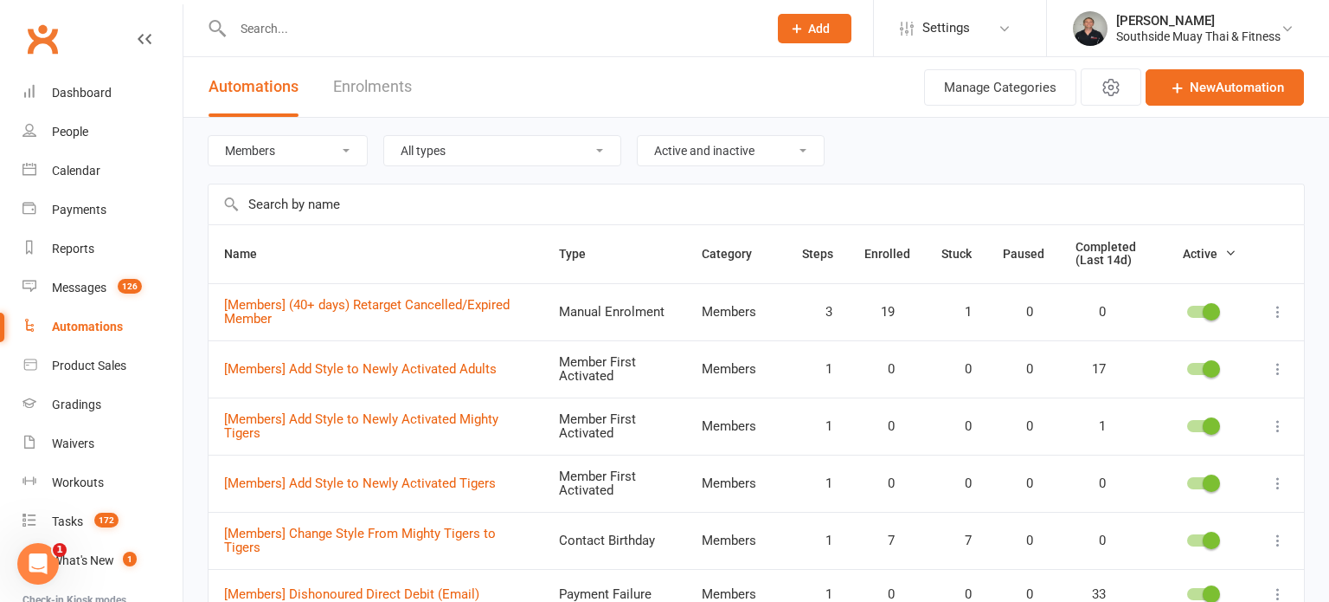
click at [1273, 308] on icon at bounding box center [1278, 311] width 17 height 17
click at [1173, 383] on link "Edit" at bounding box center [1202, 379] width 171 height 35
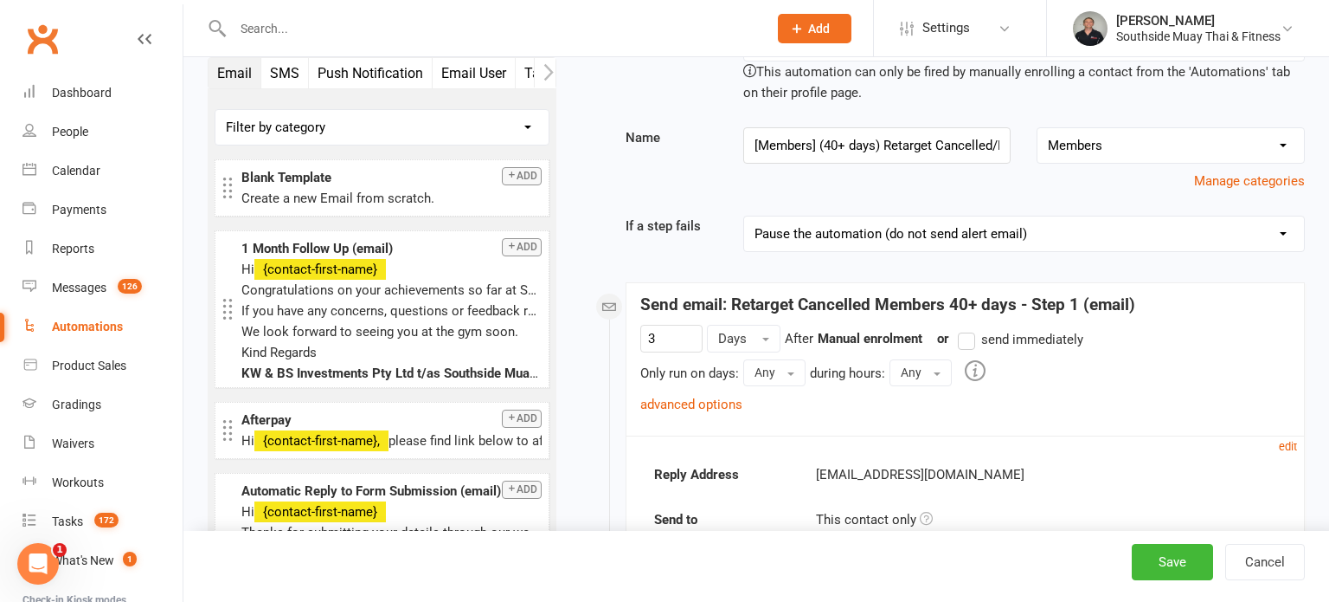
scroll to position [66, 0]
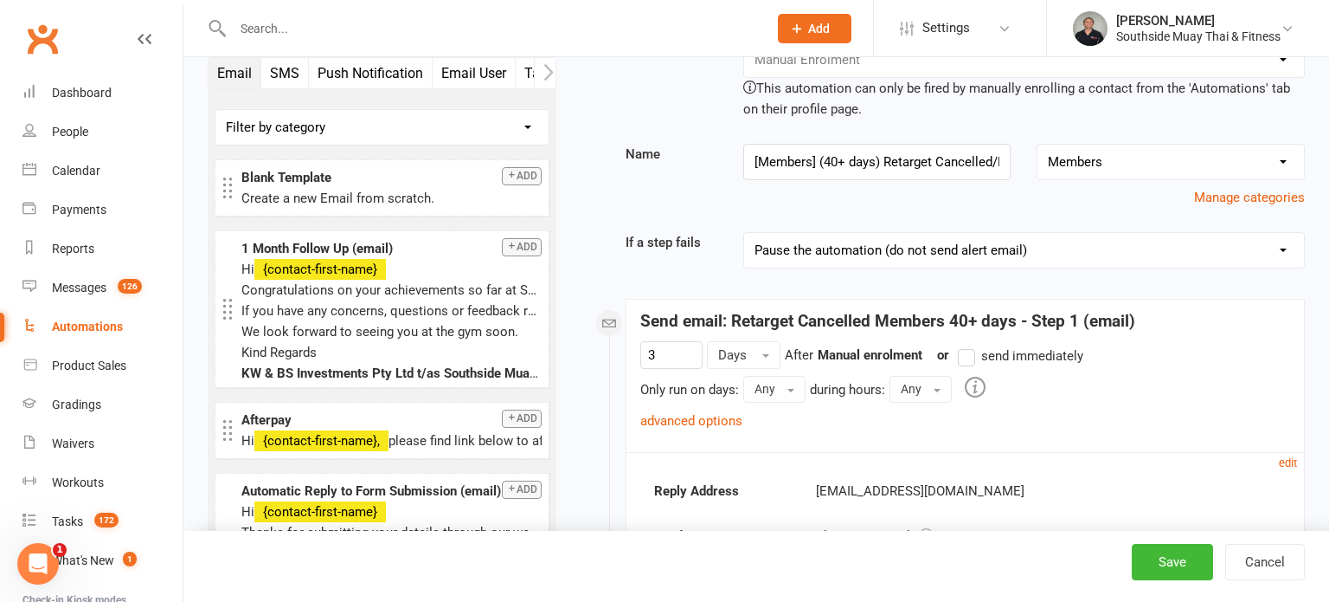
click at [816, 254] on select "Pause the automation (do not send alert email) Pause the automation and send an…" at bounding box center [1024, 250] width 560 height 35
select select "4"
click at [744, 233] on select "Pause the automation (do not send alert email) Pause the automation and send an…" at bounding box center [1024, 250] width 560 height 35
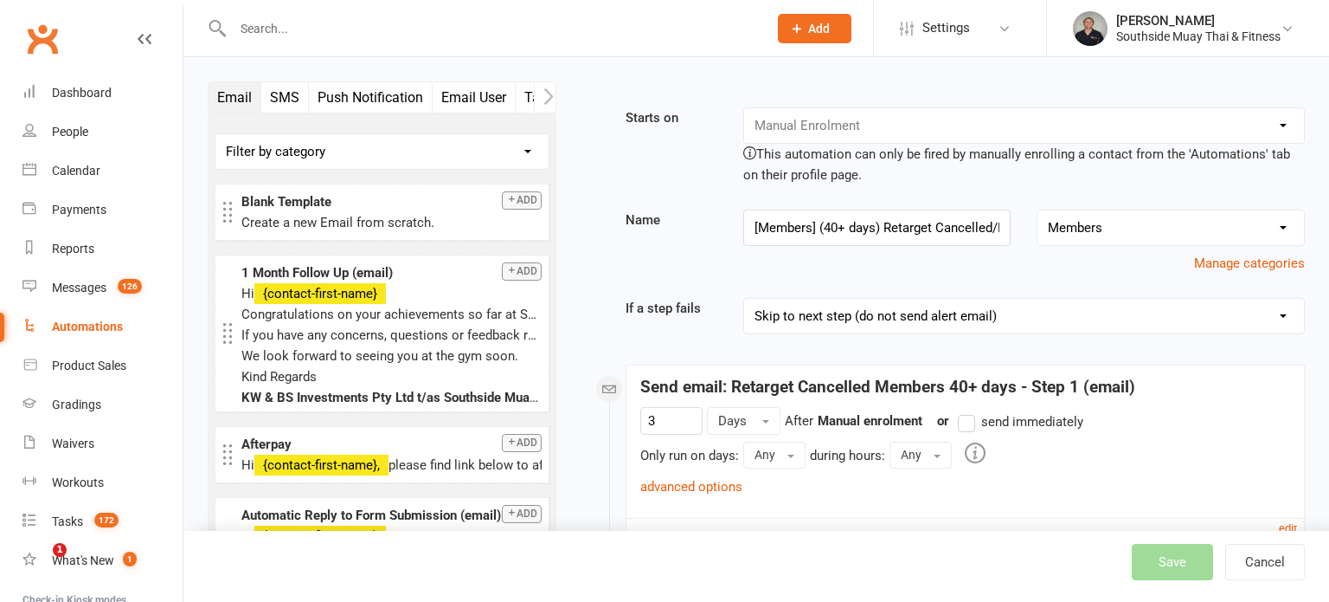
select select "4"
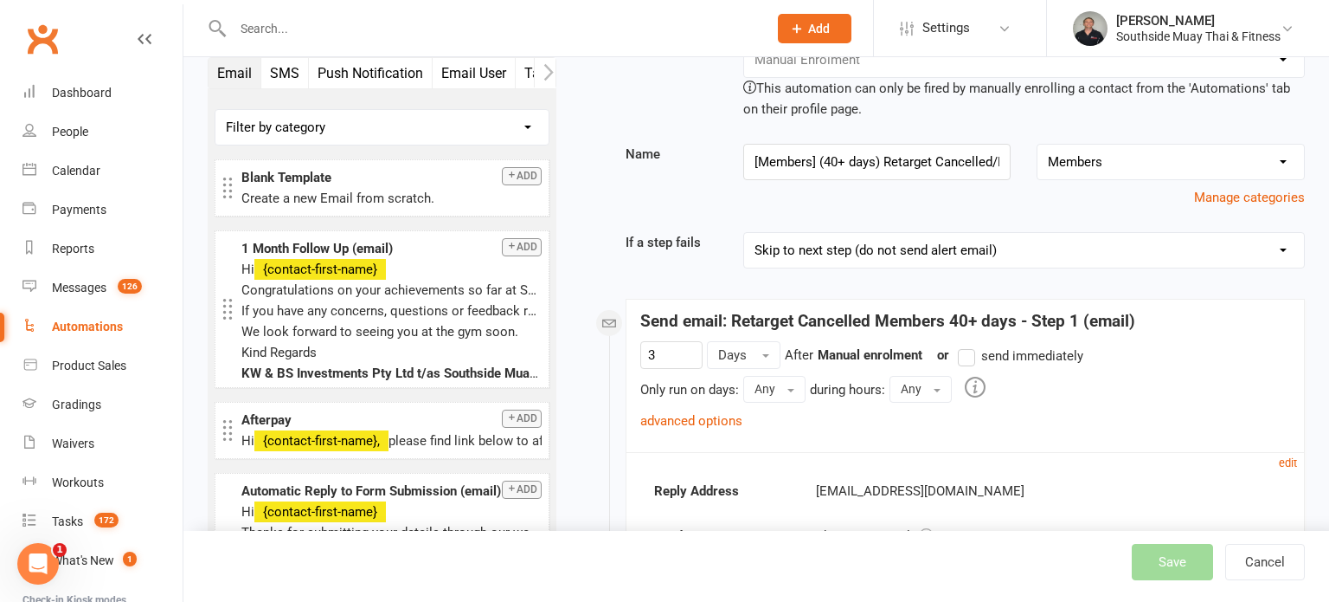
select select "100"
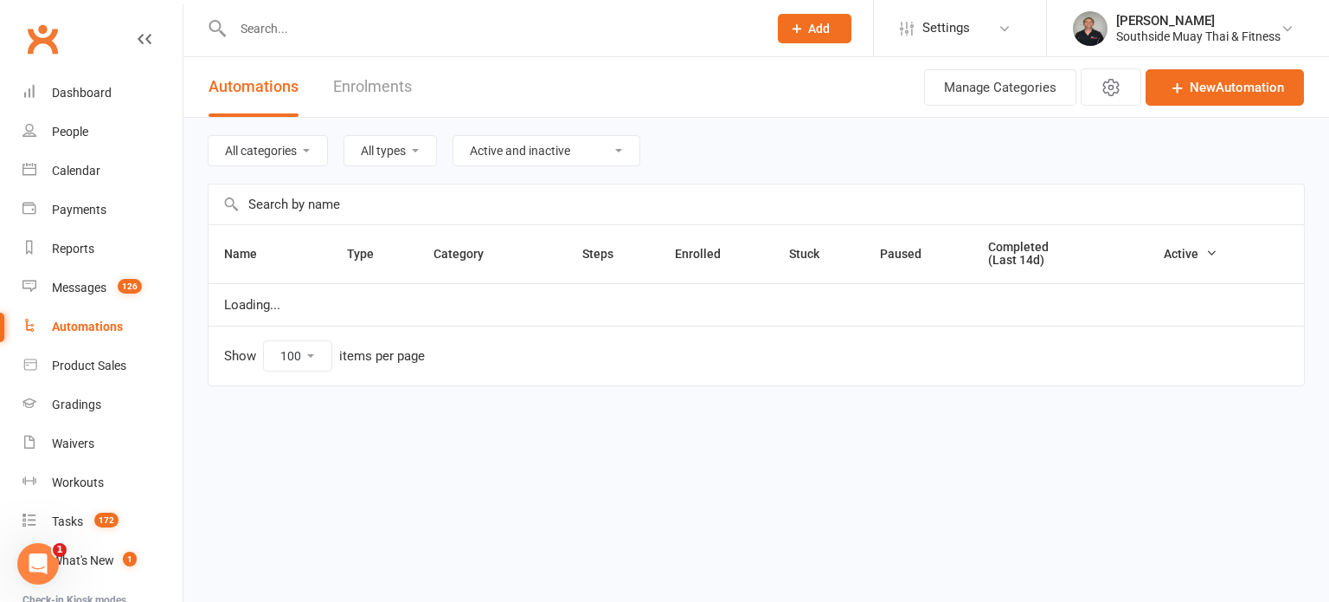
select select "154"
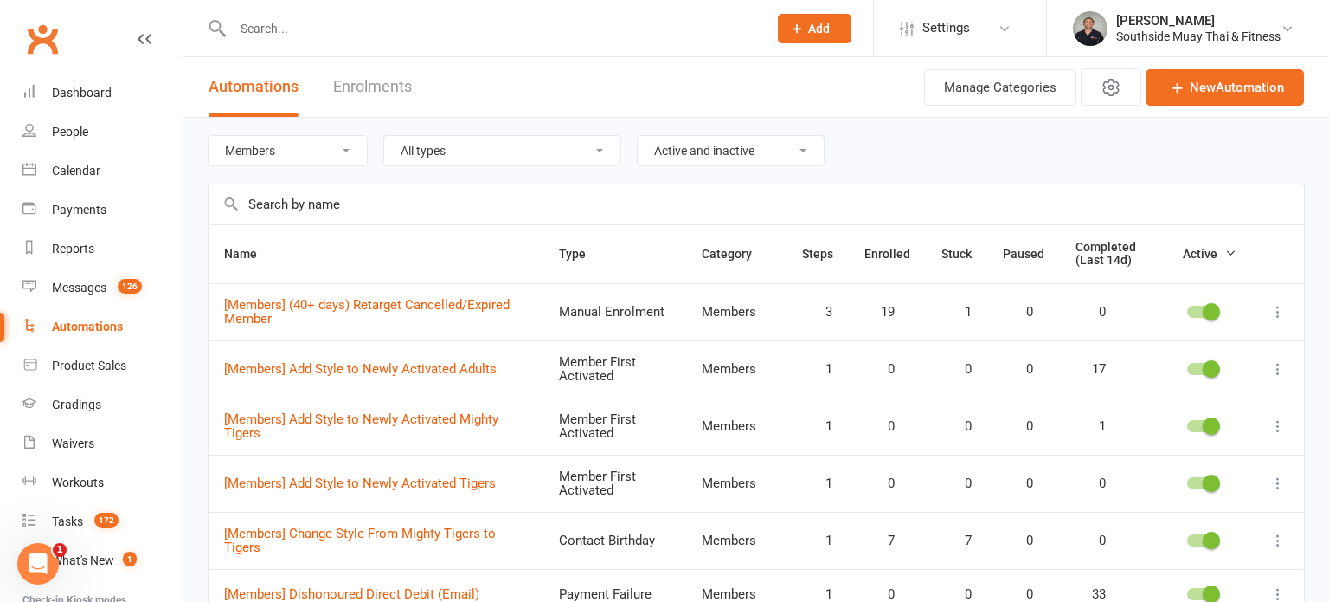
click at [1276, 307] on icon at bounding box center [1278, 311] width 17 height 17
click at [1176, 343] on link "Bulk-enrol" at bounding box center [1202, 344] width 171 height 35
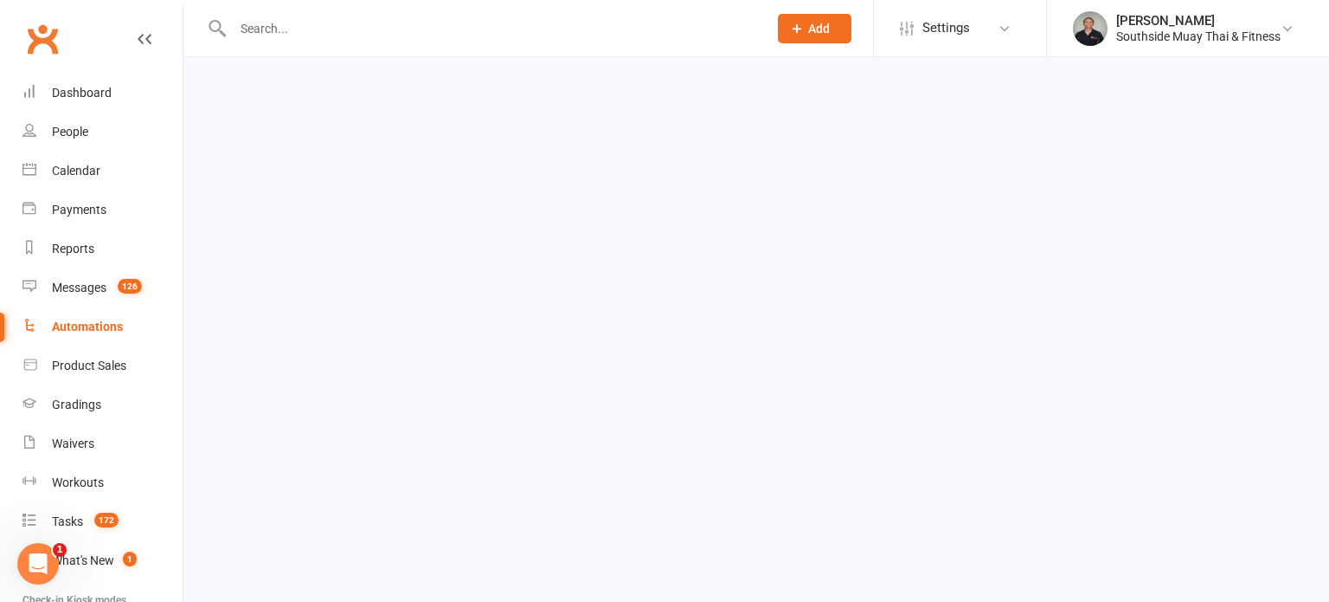
select select "active_members"
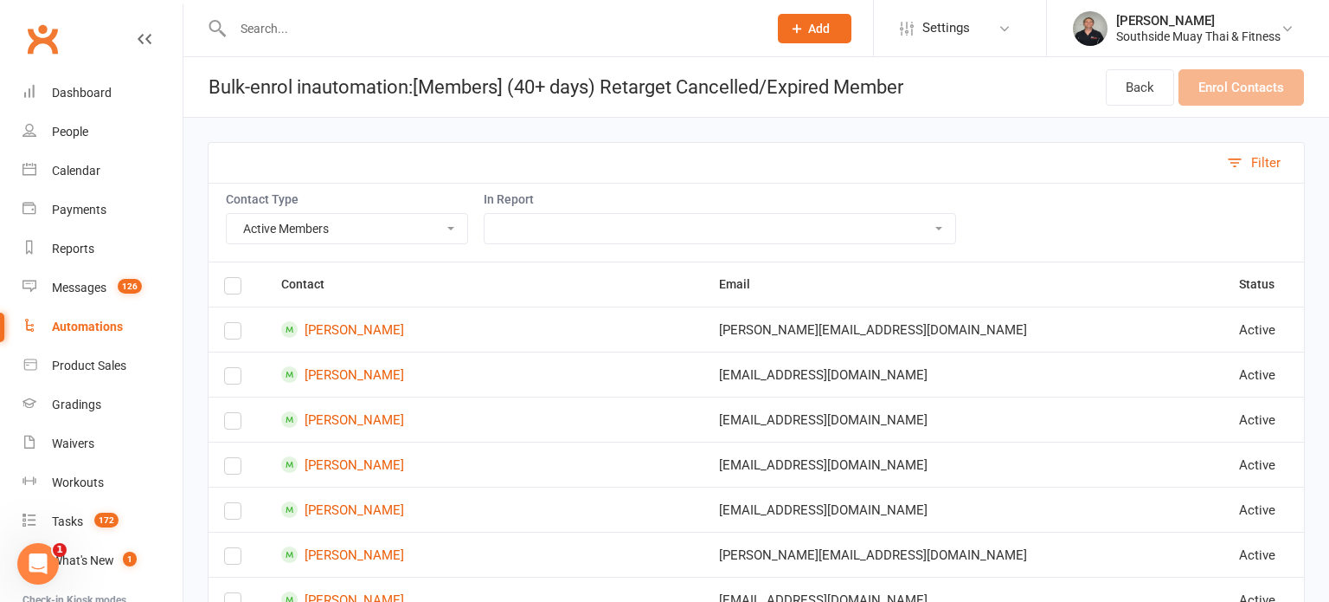
click at [424, 233] on select "Active Members Cancelled Members Suspended Members Prospects Non-Attending Cont…" at bounding box center [347, 228] width 241 height 29
select select
click at [227, 214] on select "Active Members Cancelled Members Suspended Members Prospects Non-Attending Cont…" at bounding box center [347, 228] width 241 height 29
click at [511, 216] on select "28 Day Program Retention (Sharepoint) Current Suspensions - KPI Report FT & Enq…" at bounding box center [720, 228] width 471 height 29
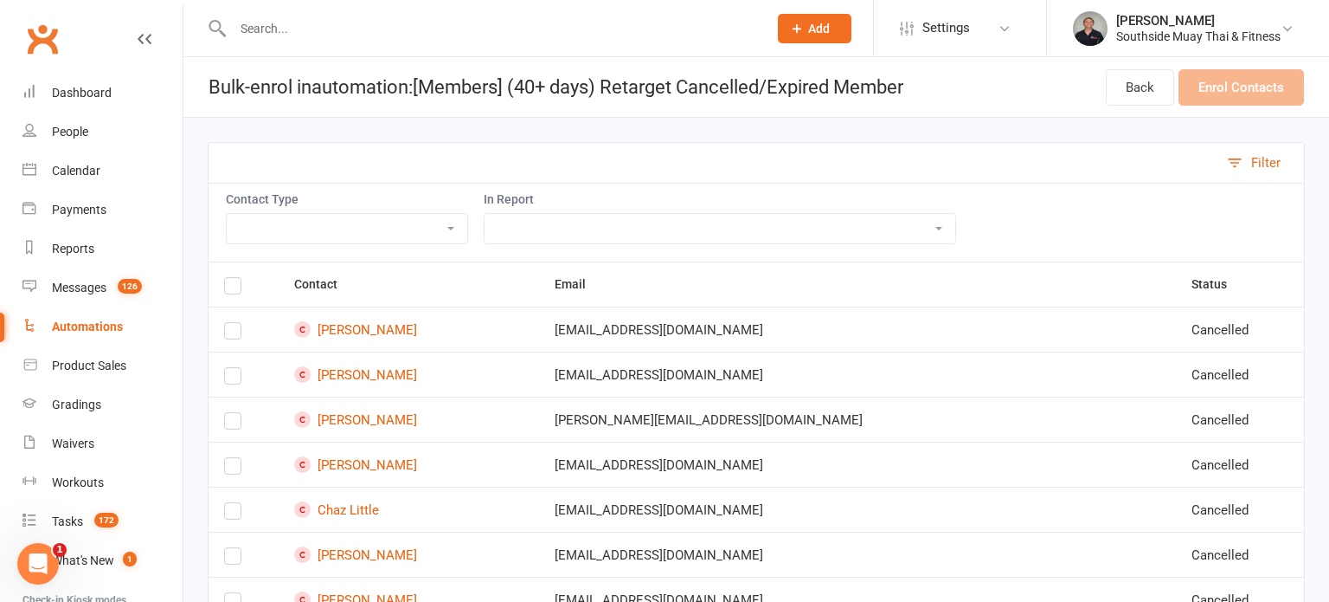
select select "201232"
click at [487, 214] on select "28 Day Program Retention (Sharepoint) Current Suspensions - KPI Report FT & Enq…" at bounding box center [720, 228] width 471 height 29
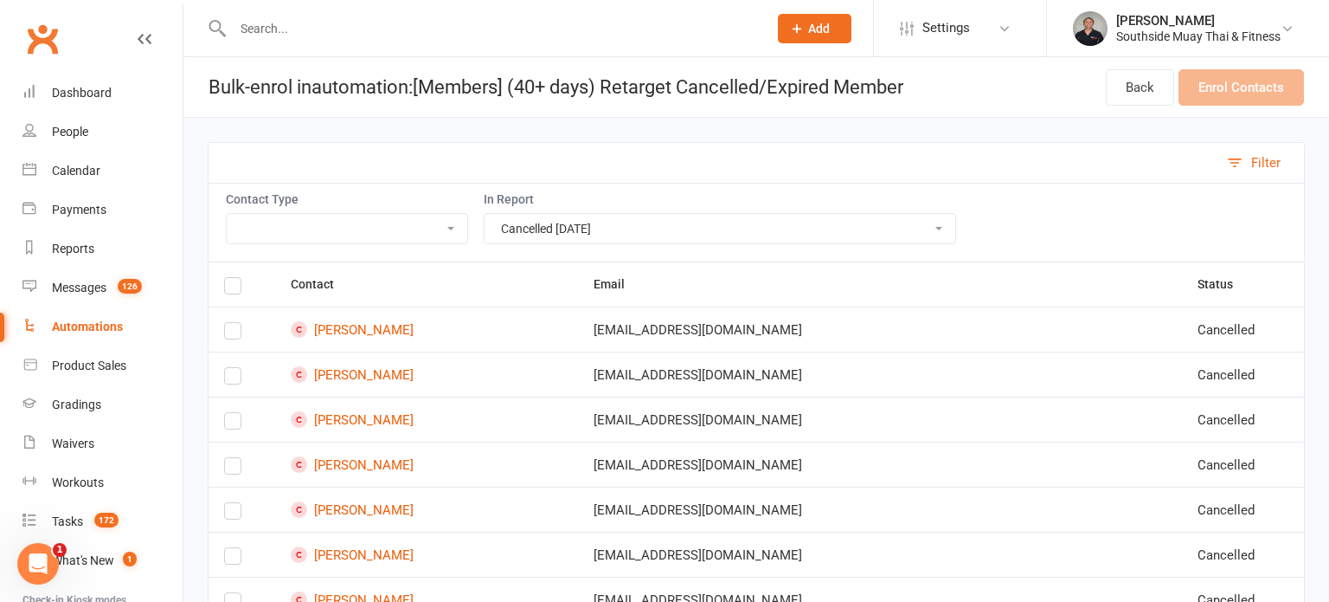
click at [230, 379] on label at bounding box center [232, 379] width 17 height 0
click at [230, 368] on input "checkbox" at bounding box center [232, 368] width 17 height 0
click at [232, 424] on label at bounding box center [232, 424] width 17 height 0
click at [232, 413] on input "checkbox" at bounding box center [232, 413] width 17 height 0
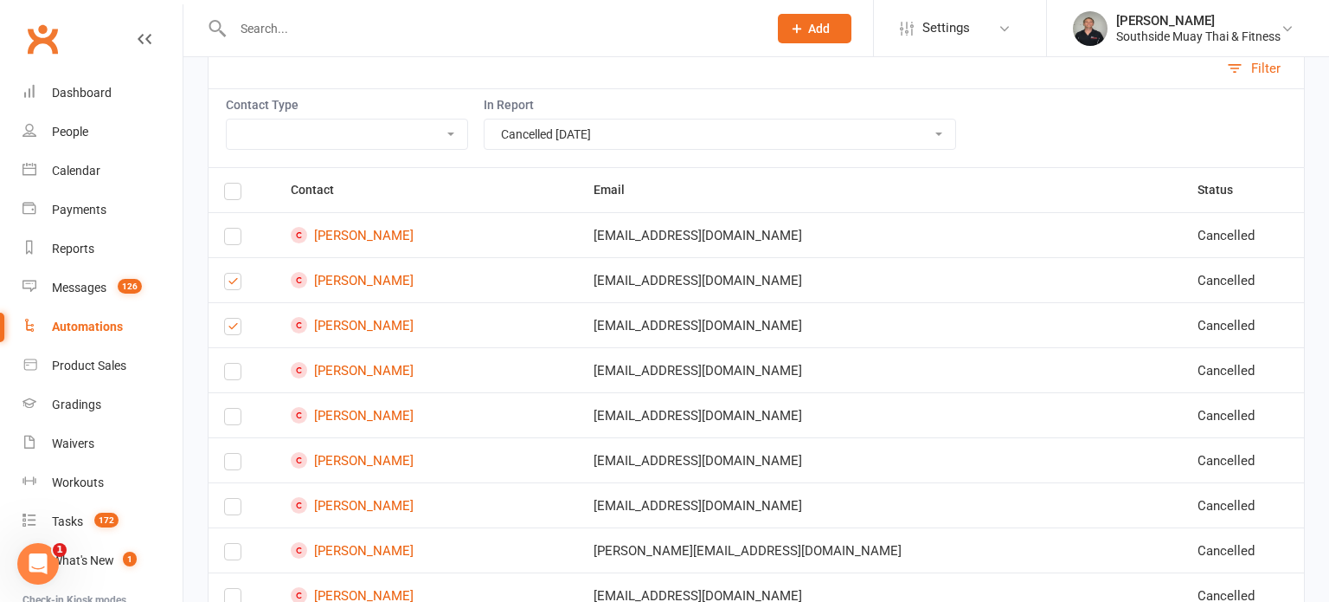
scroll to position [96, 0]
click at [231, 463] on label at bounding box center [232, 463] width 17 height 0
click at [231, 452] on input "checkbox" at bounding box center [232, 452] width 17 height 0
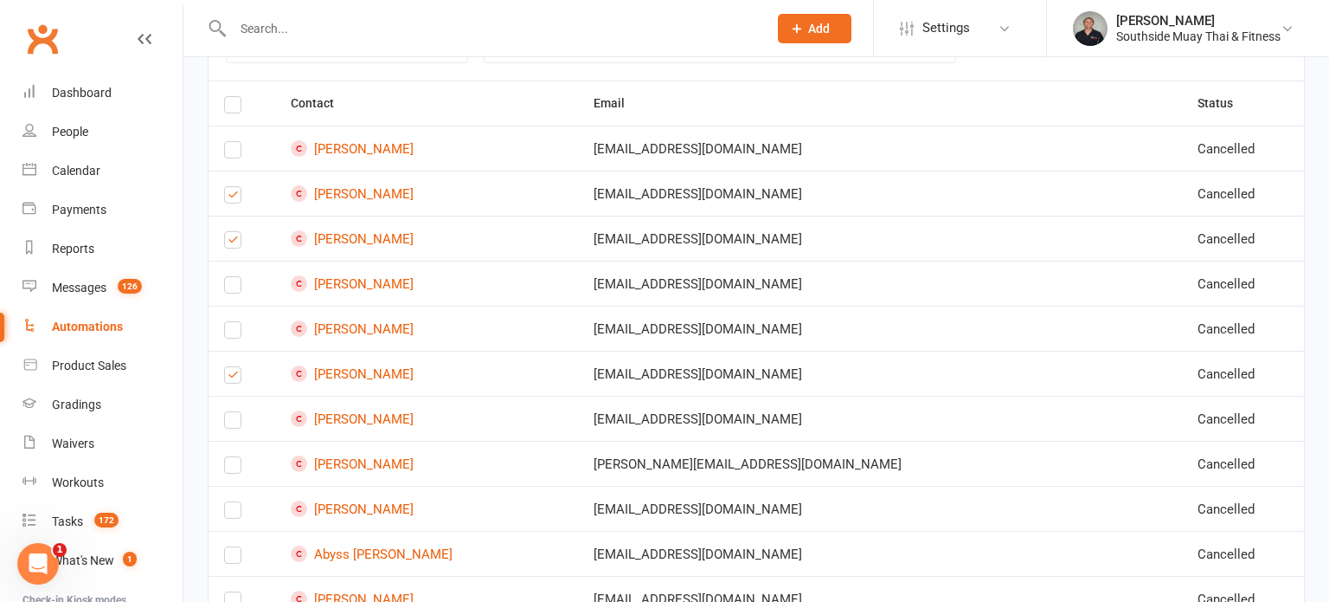
scroll to position [196, 0]
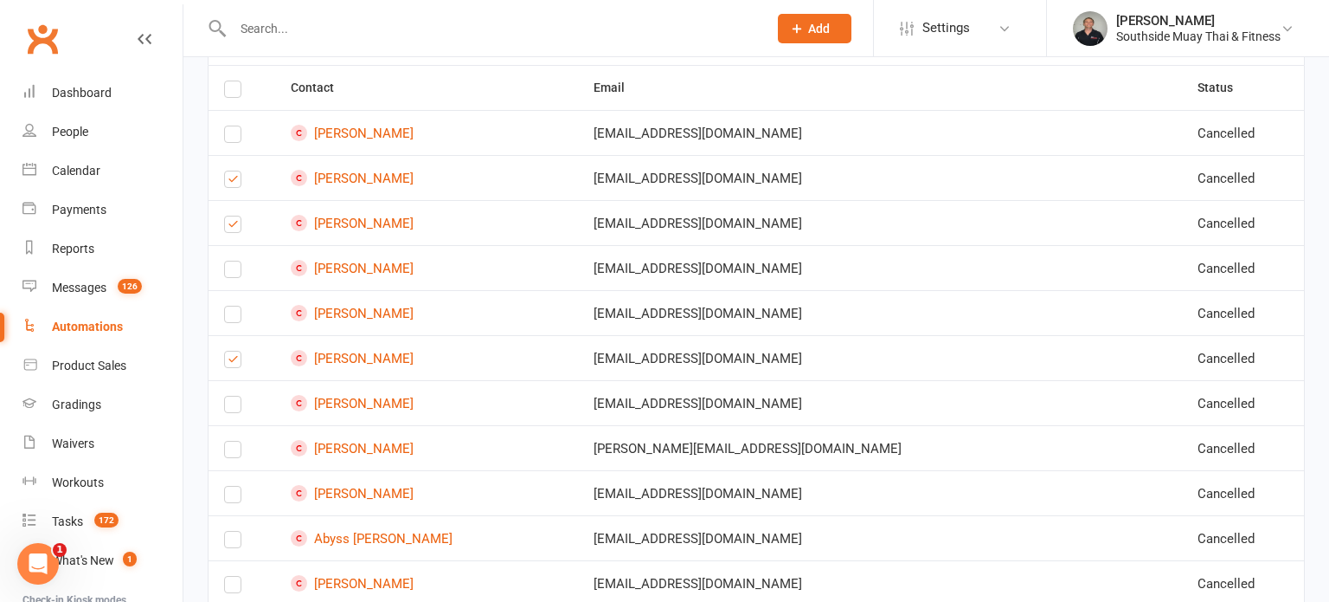
click at [232, 453] on label at bounding box center [232, 453] width 17 height 0
click at [232, 441] on input "checkbox" at bounding box center [232, 441] width 17 height 0
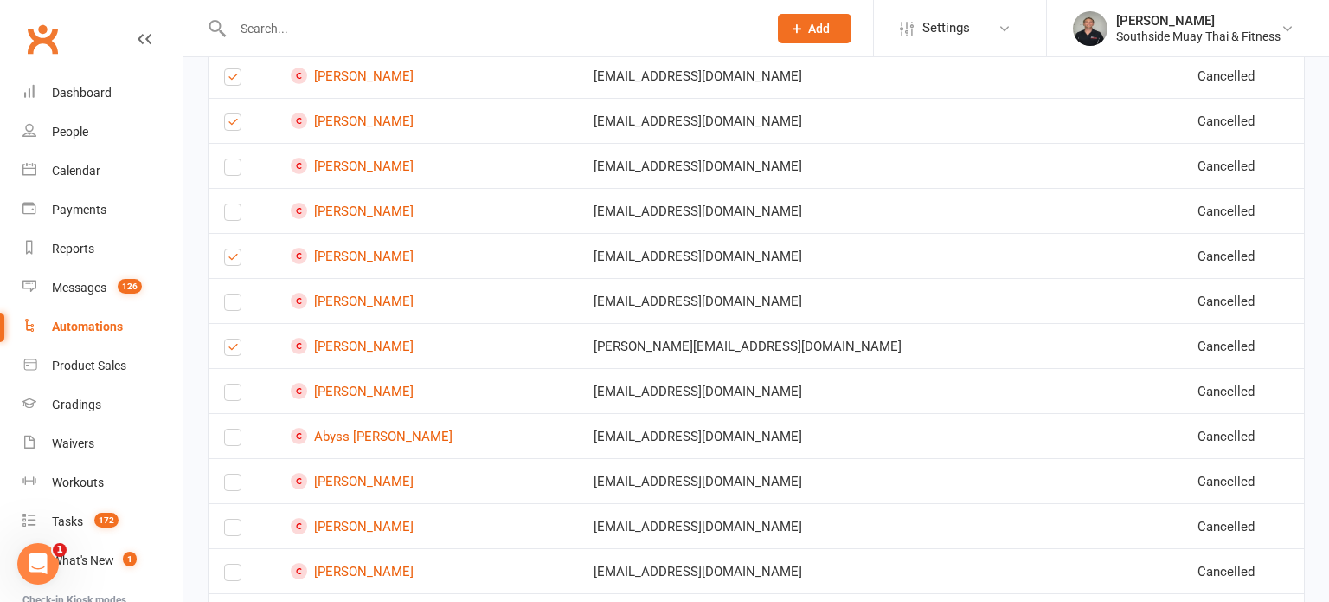
scroll to position [343, 0]
click at [229, 441] on label at bounding box center [232, 441] width 17 height 0
click at [229, 430] on input "checkbox" at bounding box center [232, 430] width 17 height 0
click at [232, 486] on label at bounding box center [232, 486] width 17 height 0
click at [232, 475] on input "checkbox" at bounding box center [232, 475] width 17 height 0
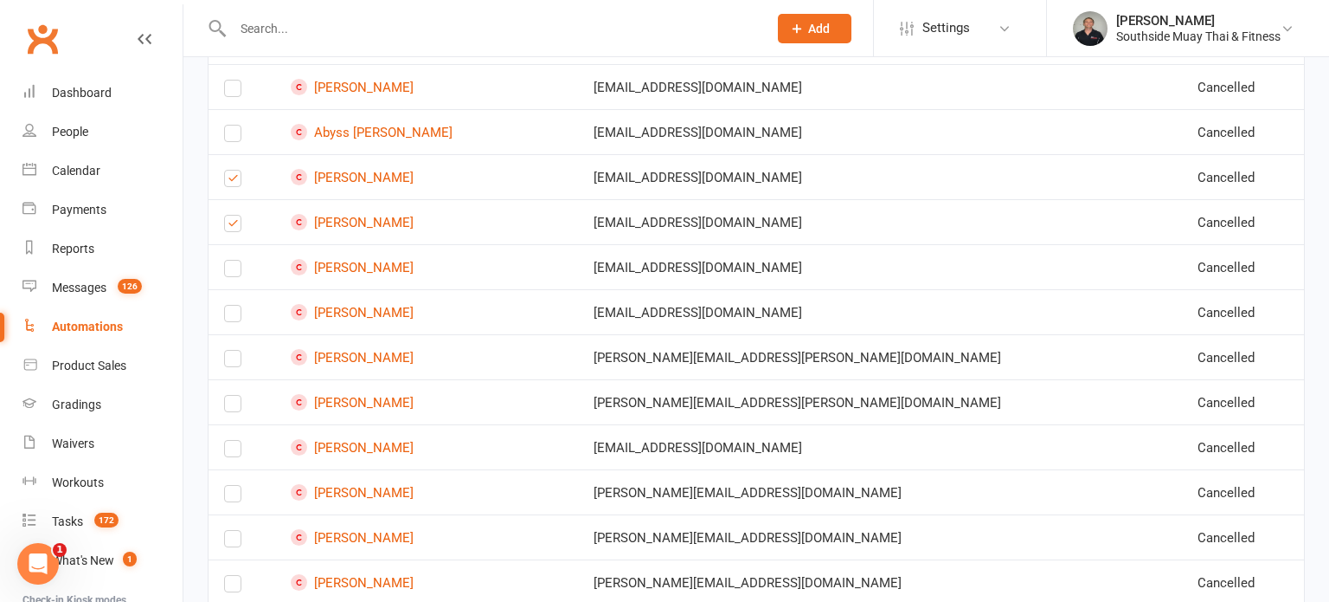
scroll to position [630, 0]
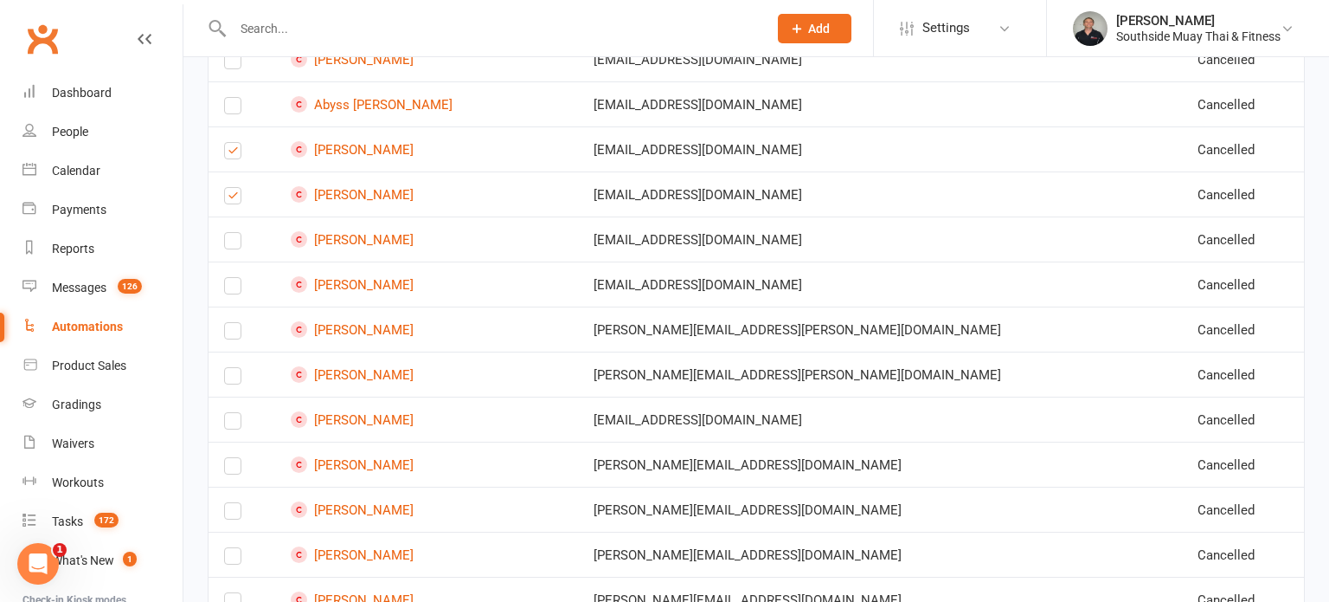
click at [230, 469] on label at bounding box center [232, 469] width 17 height 0
click at [230, 458] on input "checkbox" at bounding box center [232, 458] width 17 height 0
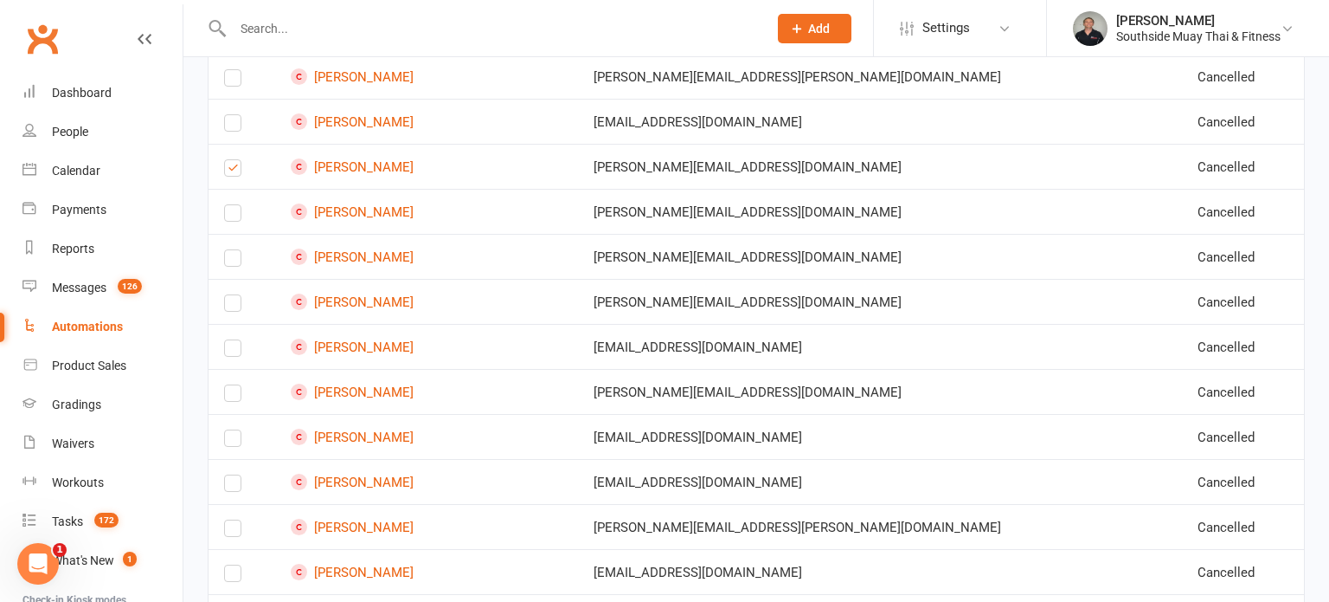
scroll to position [930, 0]
click at [229, 440] on label at bounding box center [232, 440] width 17 height 0
click at [229, 428] on input "checkbox" at bounding box center [232, 428] width 17 height 0
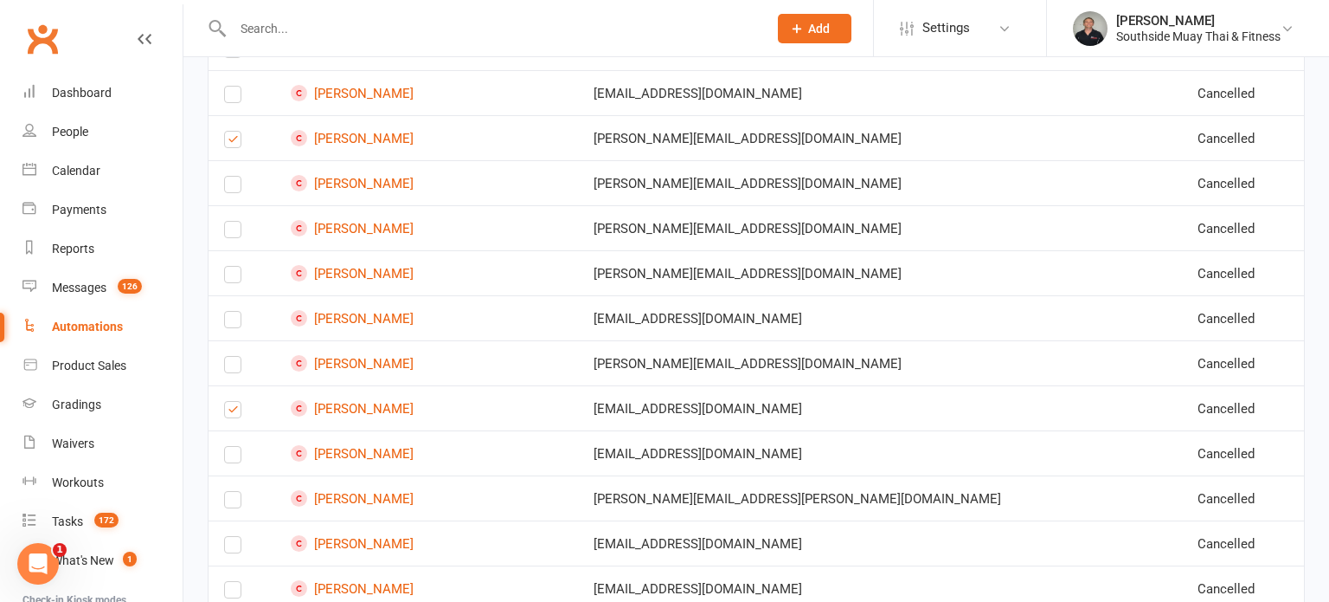
scroll to position [957, 0]
click at [229, 457] on label at bounding box center [232, 457] width 17 height 0
click at [229, 446] on input "checkbox" at bounding box center [232, 446] width 17 height 0
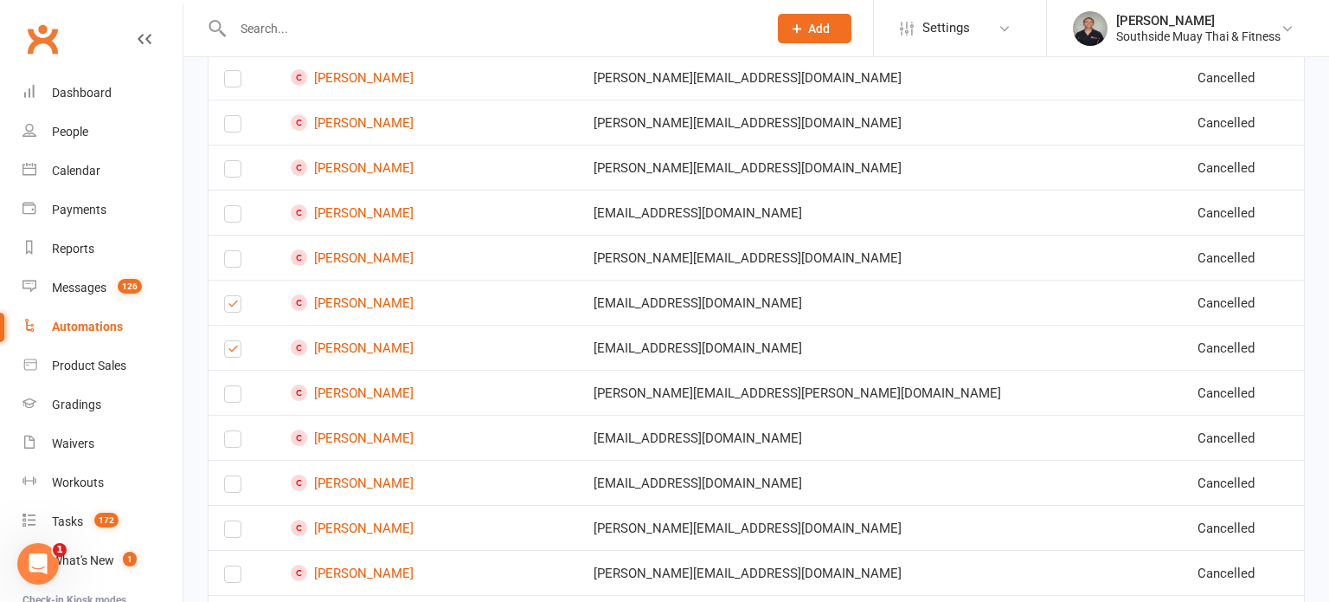
scroll to position [1063, 0]
click at [229, 396] on label at bounding box center [232, 396] width 17 height 0
click at [229, 385] on input "checkbox" at bounding box center [232, 385] width 17 height 0
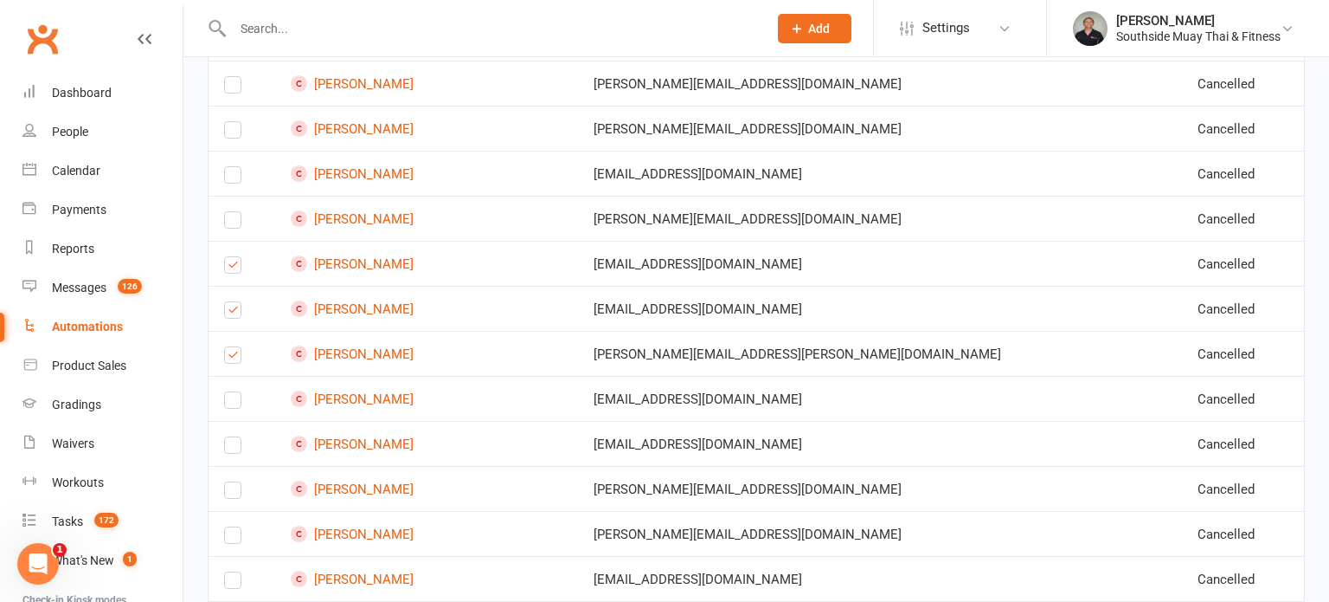
scroll to position [1121, 0]
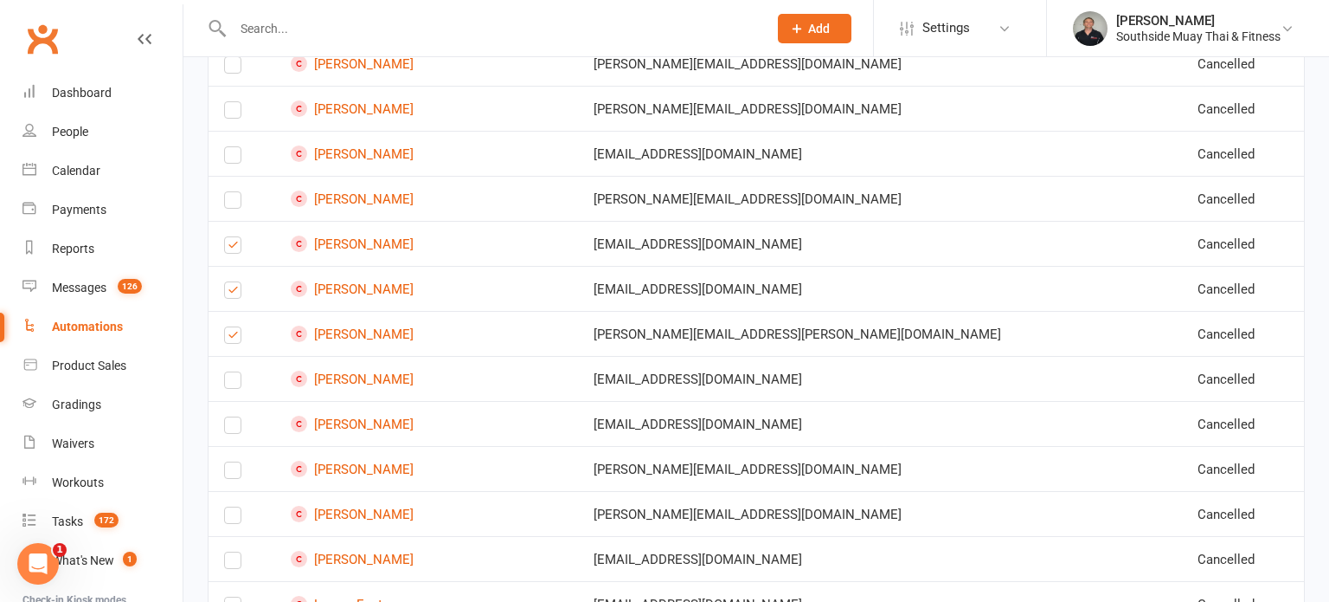
click at [226, 473] on label at bounding box center [232, 473] width 17 height 0
click at [226, 462] on input "checkbox" at bounding box center [232, 462] width 17 height 0
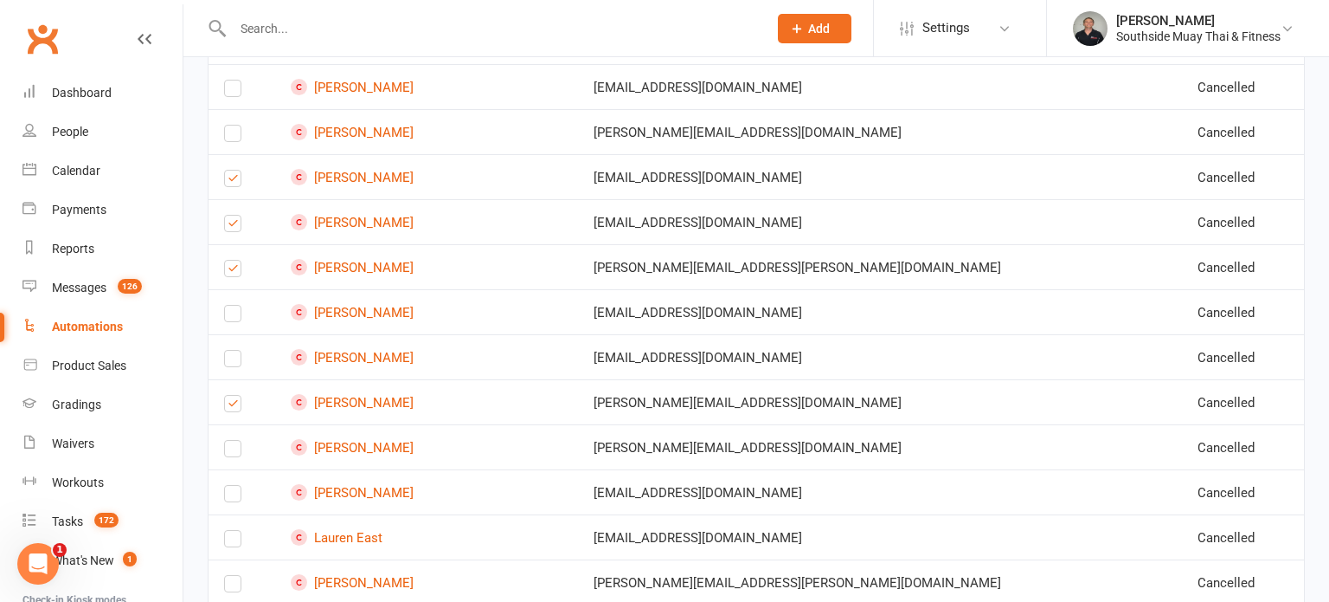
scroll to position [1191, 0]
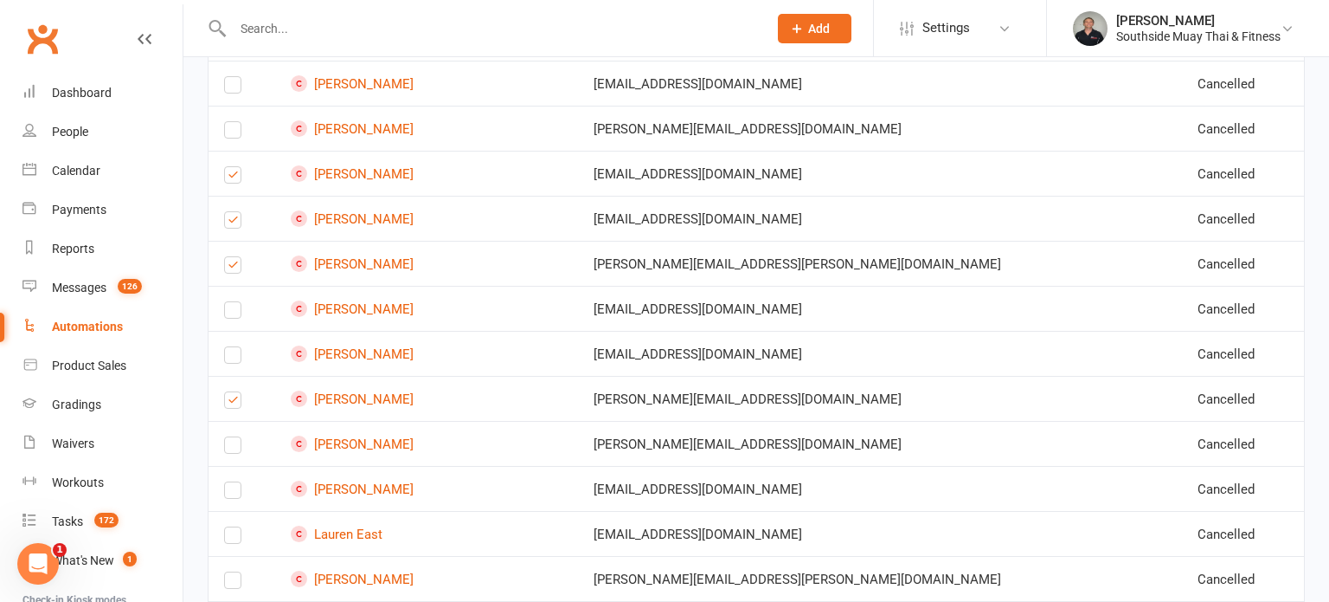
click at [230, 493] on label at bounding box center [232, 493] width 17 height 0
click at [230, 482] on input "checkbox" at bounding box center [232, 482] width 17 height 0
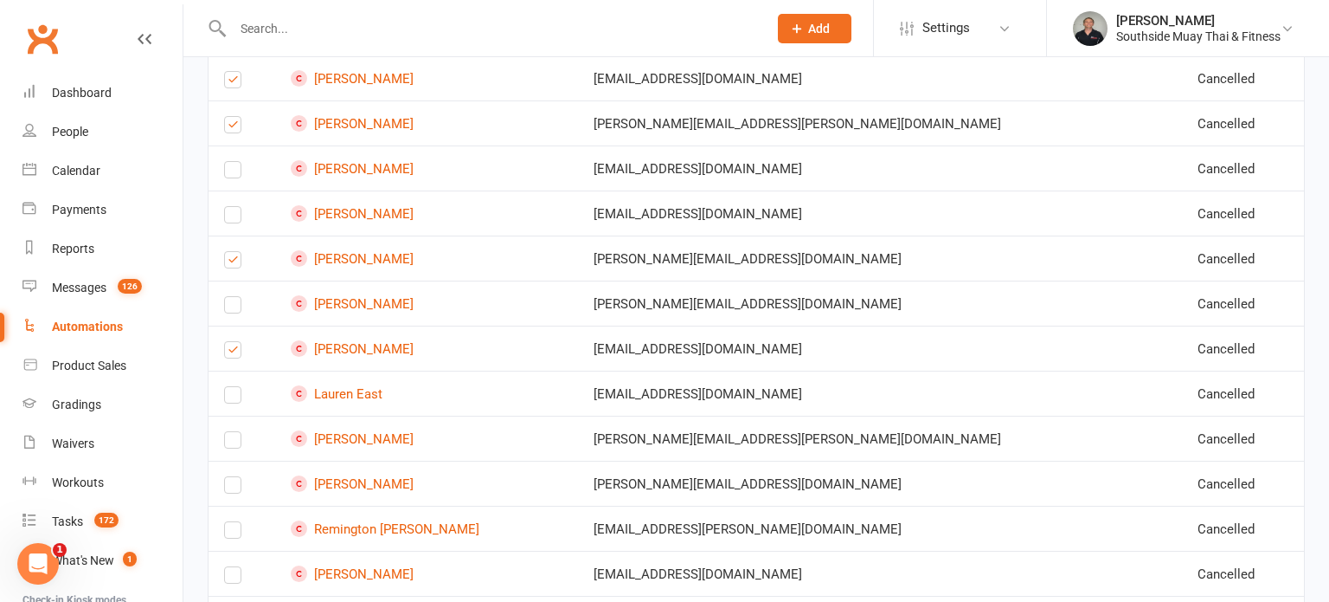
scroll to position [1343, 0]
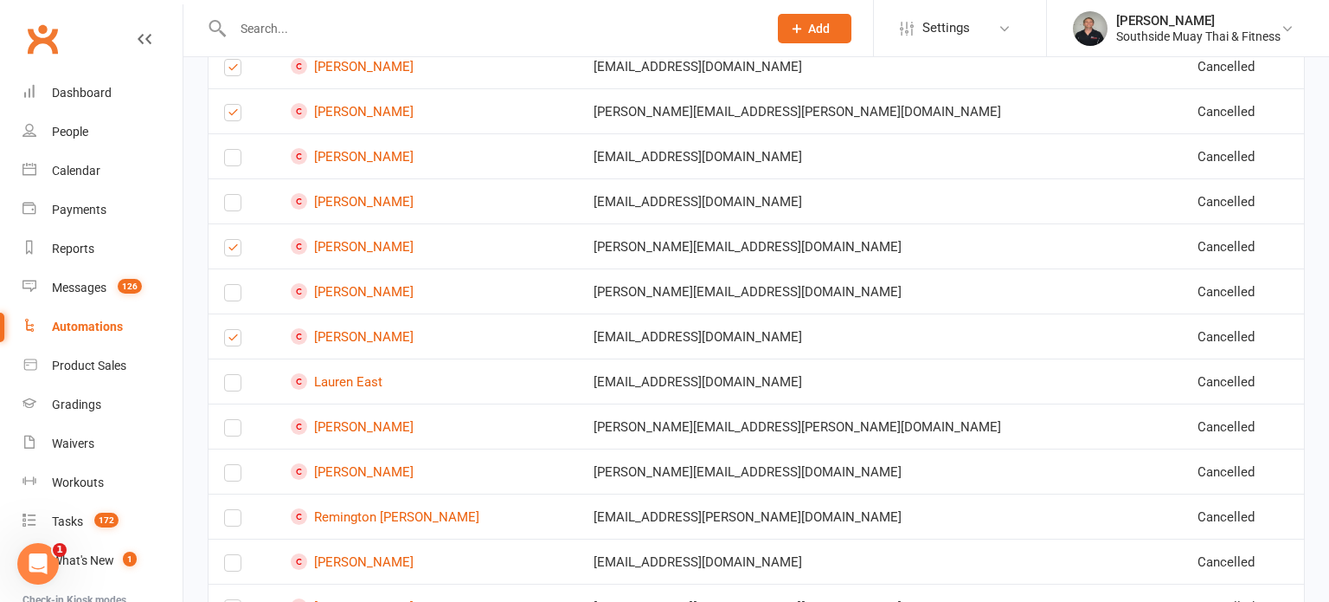
click at [233, 476] on label at bounding box center [232, 476] width 17 height 0
click at [233, 465] on input "checkbox" at bounding box center [232, 465] width 17 height 0
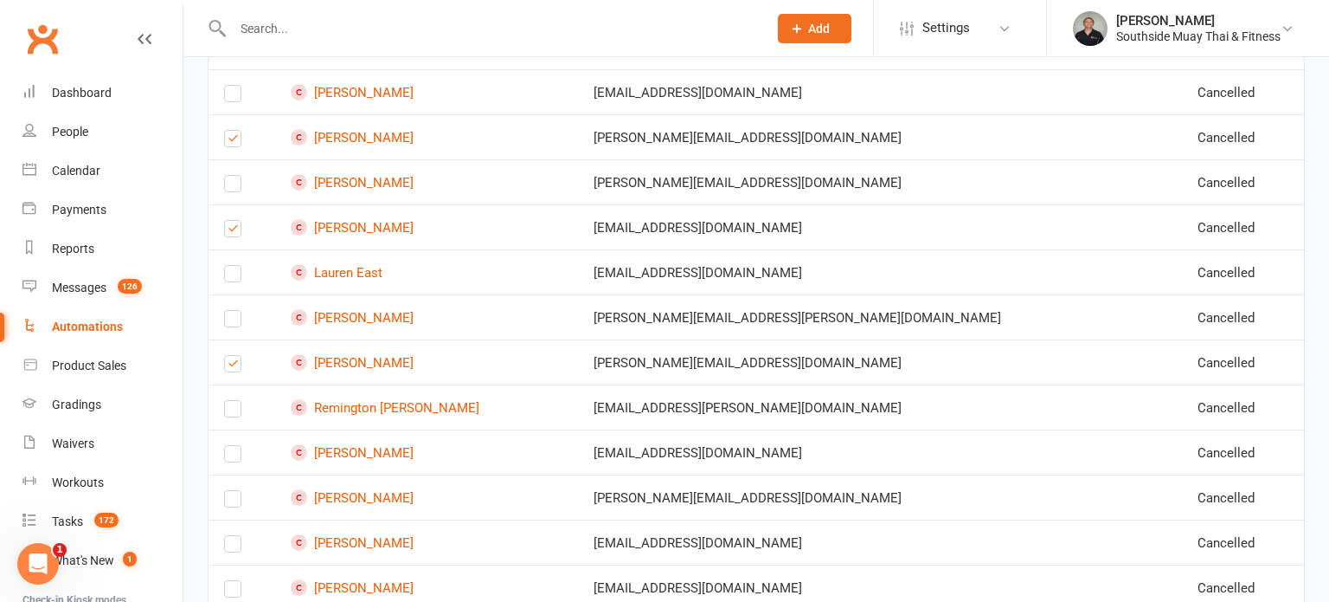
scroll to position [1453, 0]
click at [233, 501] on label at bounding box center [232, 501] width 17 height 0
click at [233, 490] on input "checkbox" at bounding box center [232, 490] width 17 height 0
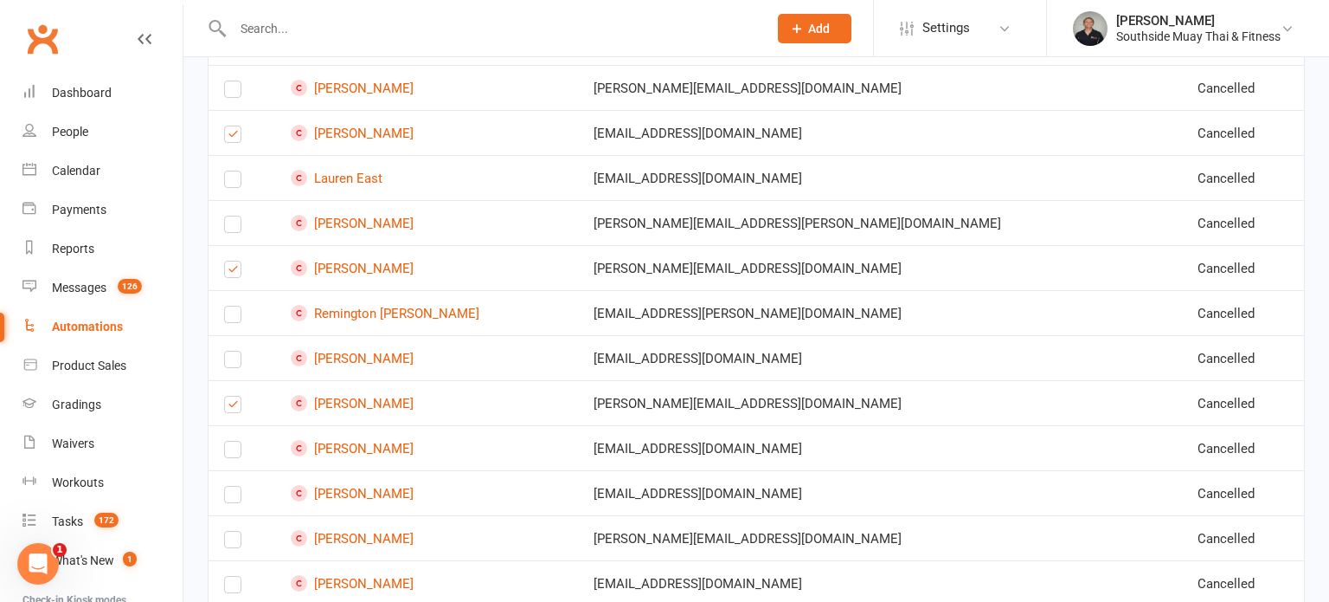
scroll to position [1624, 0]
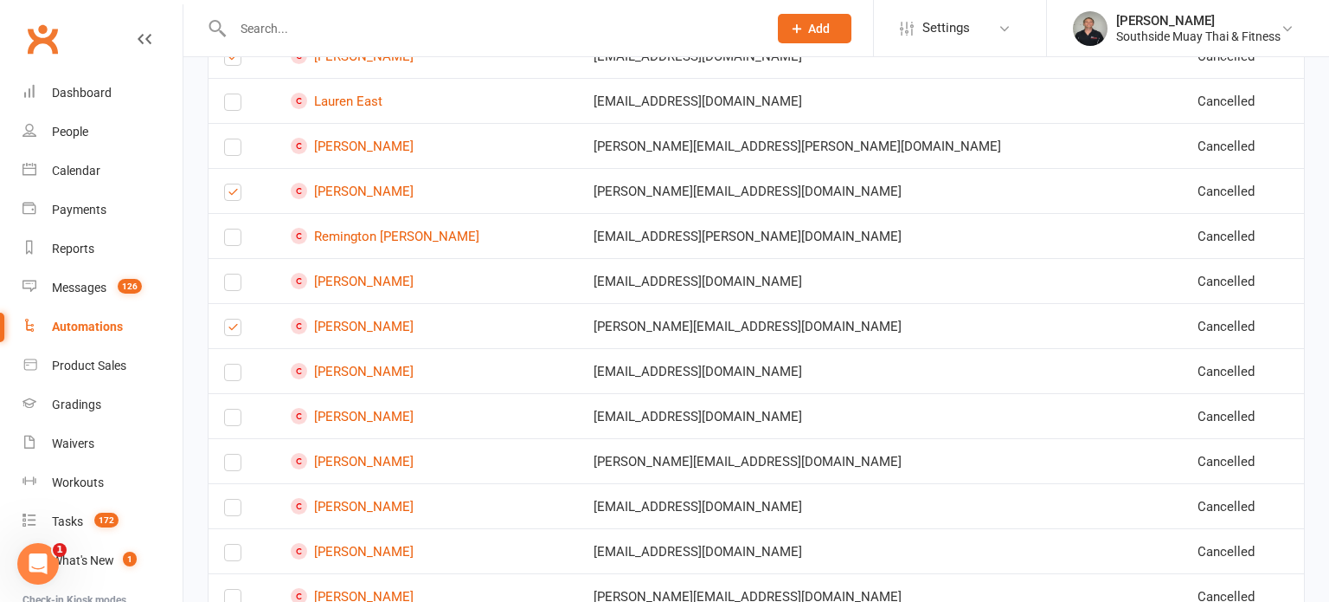
click at [228, 466] on label at bounding box center [232, 466] width 17 height 0
click at [228, 454] on input "checkbox" at bounding box center [232, 454] width 17 height 0
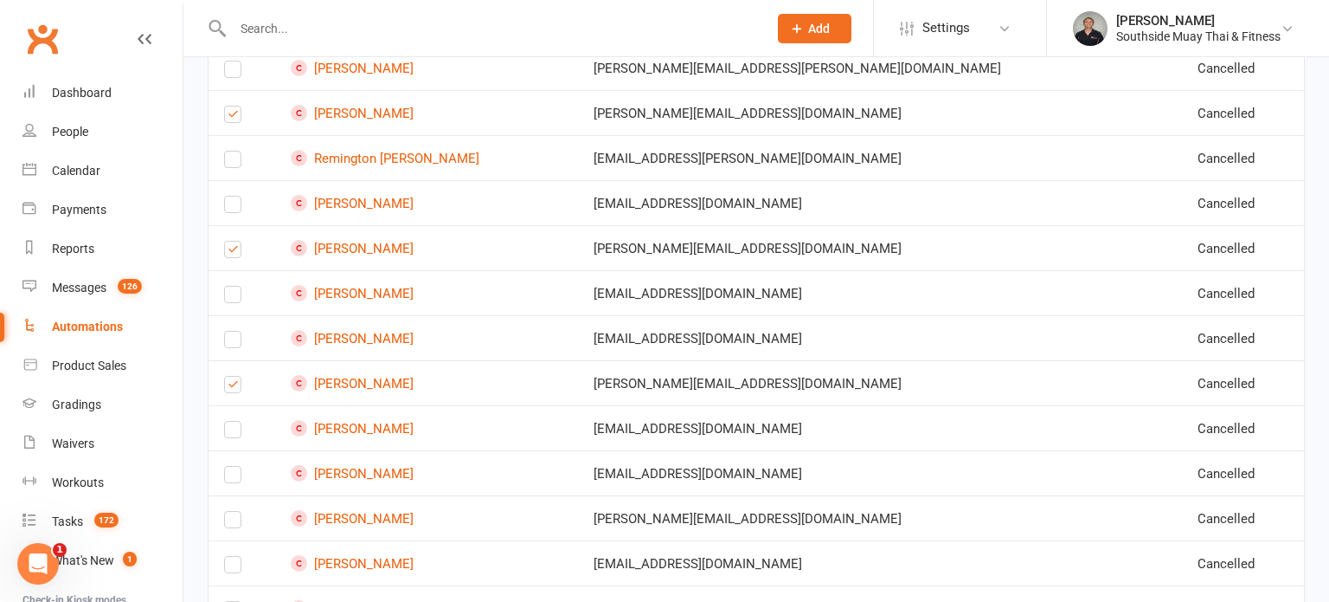
scroll to position [1705, 0]
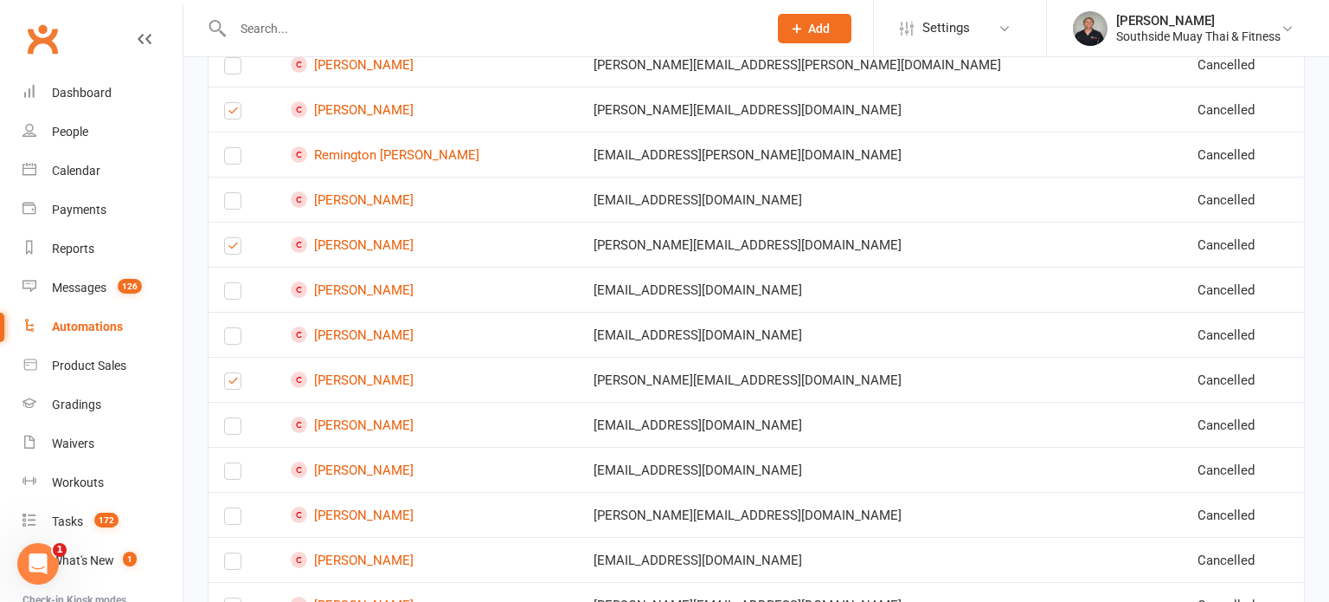
click at [233, 429] on label at bounding box center [232, 429] width 17 height 0
click at [233, 418] on input "checkbox" at bounding box center [232, 418] width 17 height 0
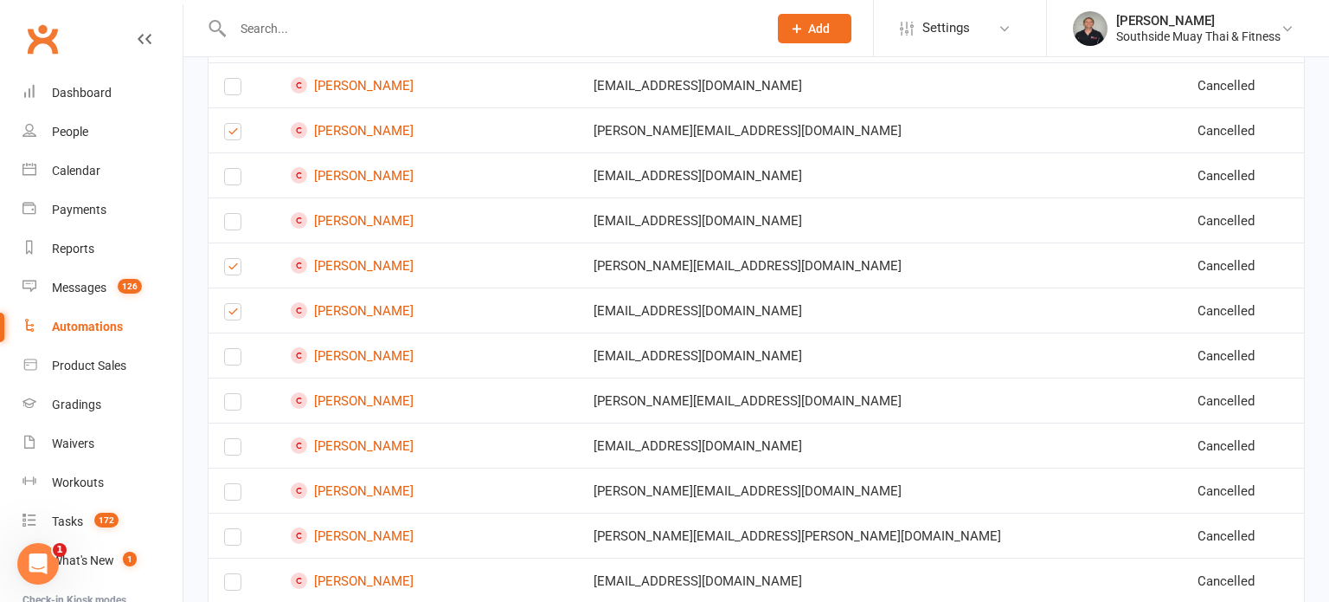
scroll to position [1821, 0]
click at [230, 403] on label at bounding box center [232, 403] width 17 height 0
click at [230, 392] on input "checkbox" at bounding box center [232, 392] width 17 height 0
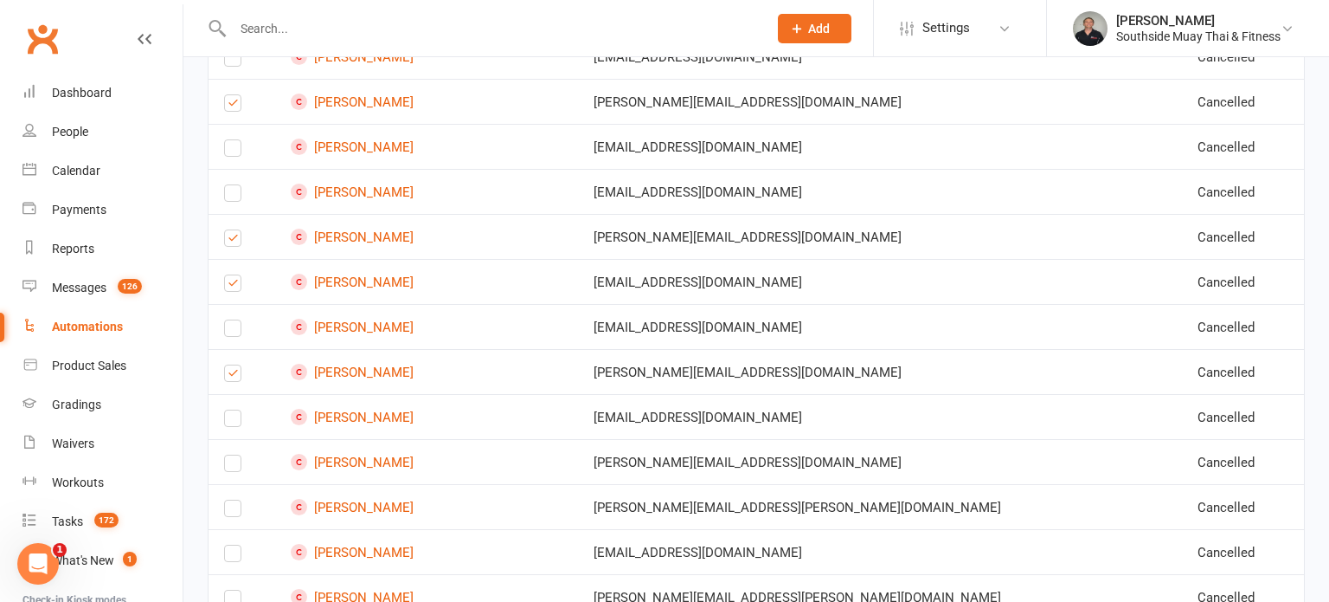
scroll to position [1849, 0]
click at [227, 421] on label at bounding box center [232, 421] width 17 height 0
click at [227, 409] on input "checkbox" at bounding box center [232, 409] width 17 height 0
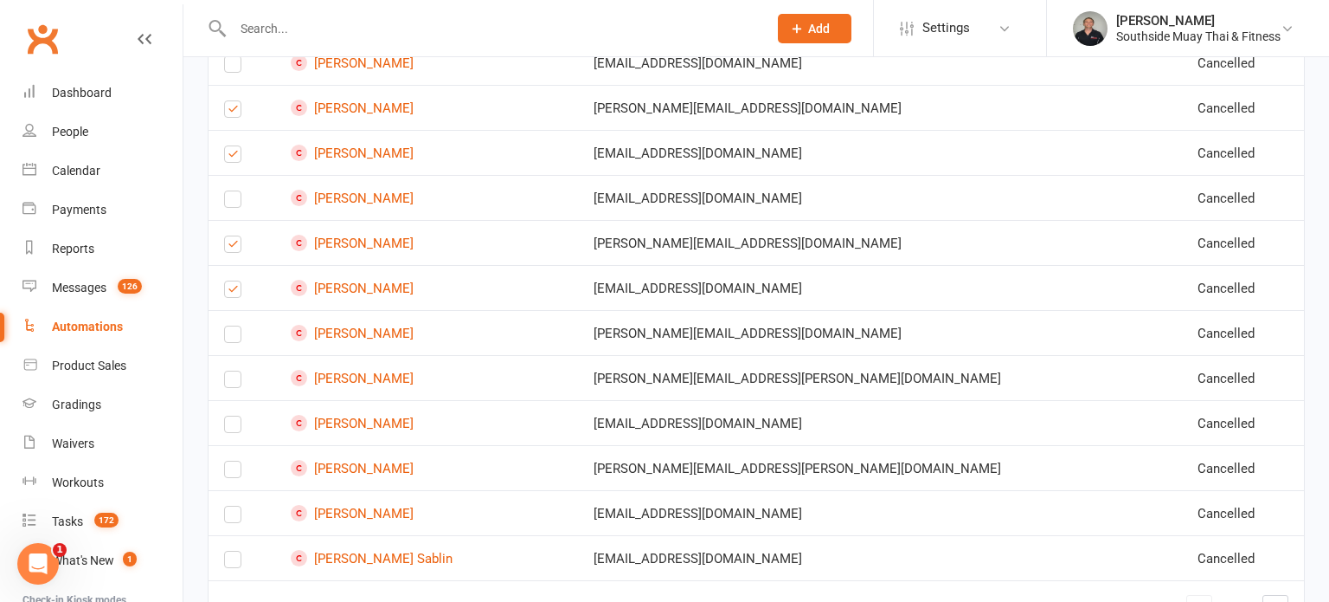
scroll to position [1991, 0]
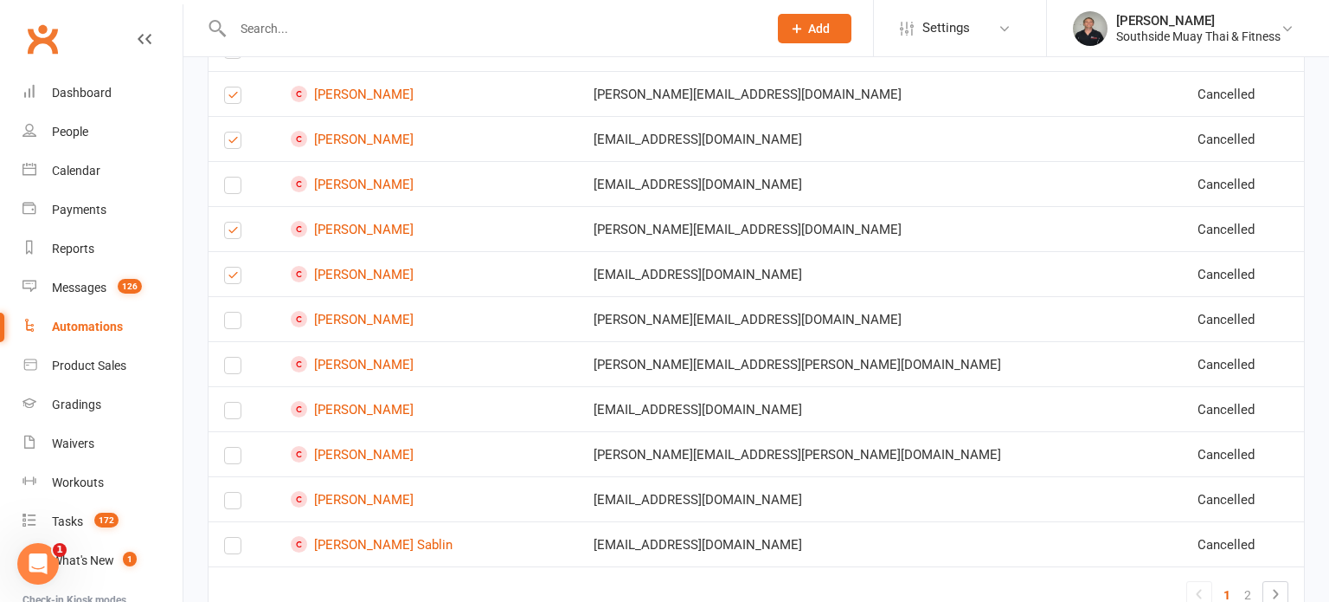
click at [228, 369] on label at bounding box center [232, 369] width 17 height 0
click at [228, 357] on input "checkbox" at bounding box center [232, 357] width 17 height 0
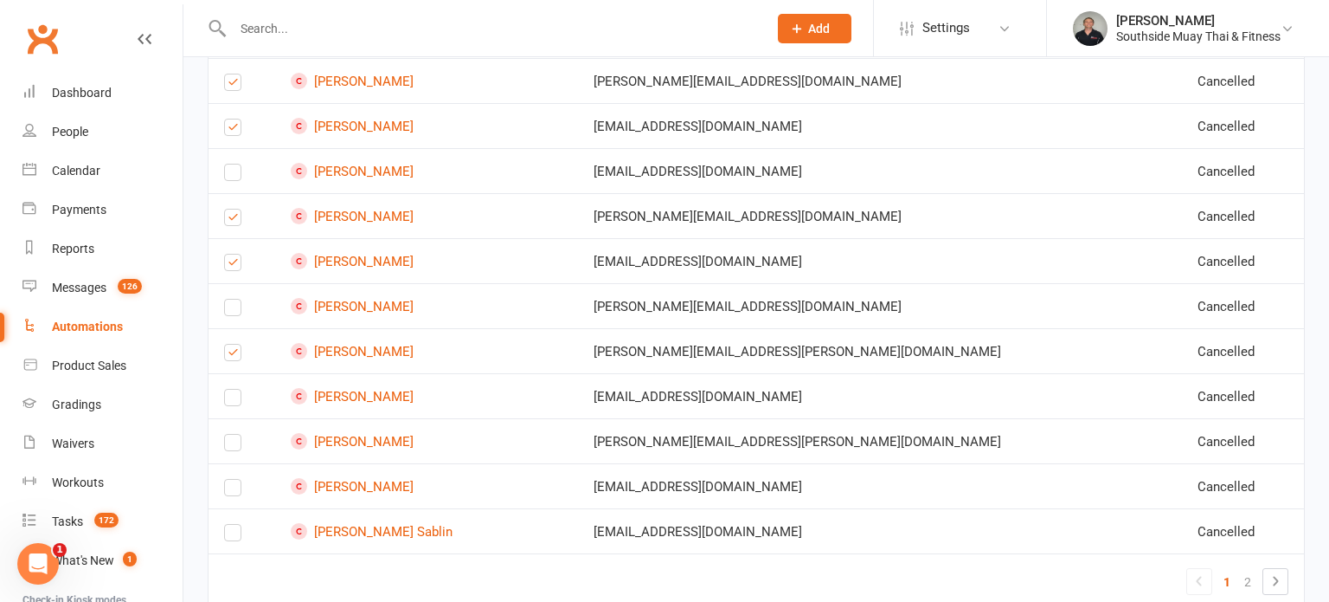
scroll to position [2018, 0]
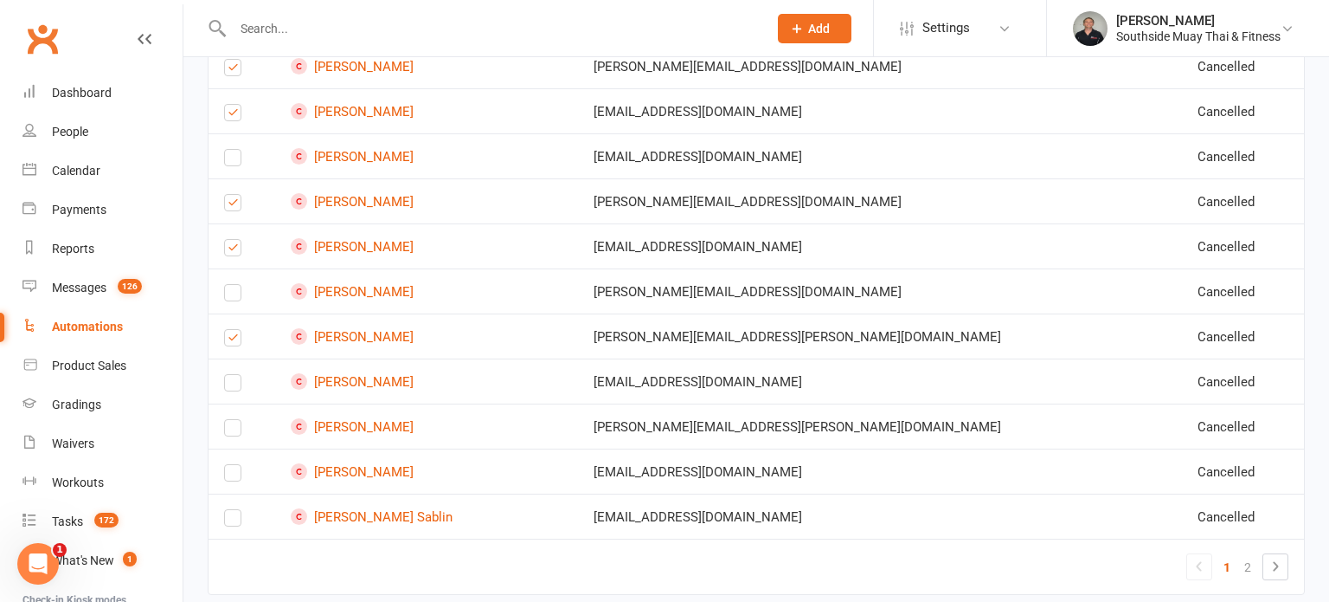
click at [230, 431] on label at bounding box center [232, 431] width 17 height 0
click at [230, 420] on input "checkbox" at bounding box center [232, 420] width 17 height 0
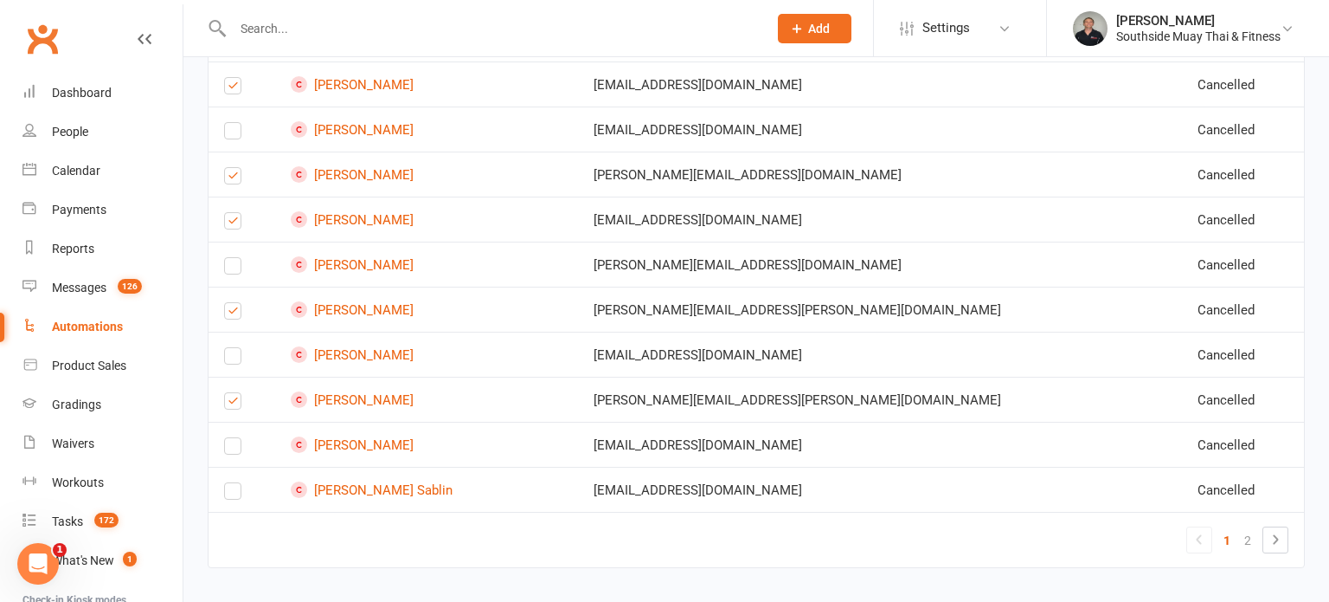
scroll to position [2050, 0]
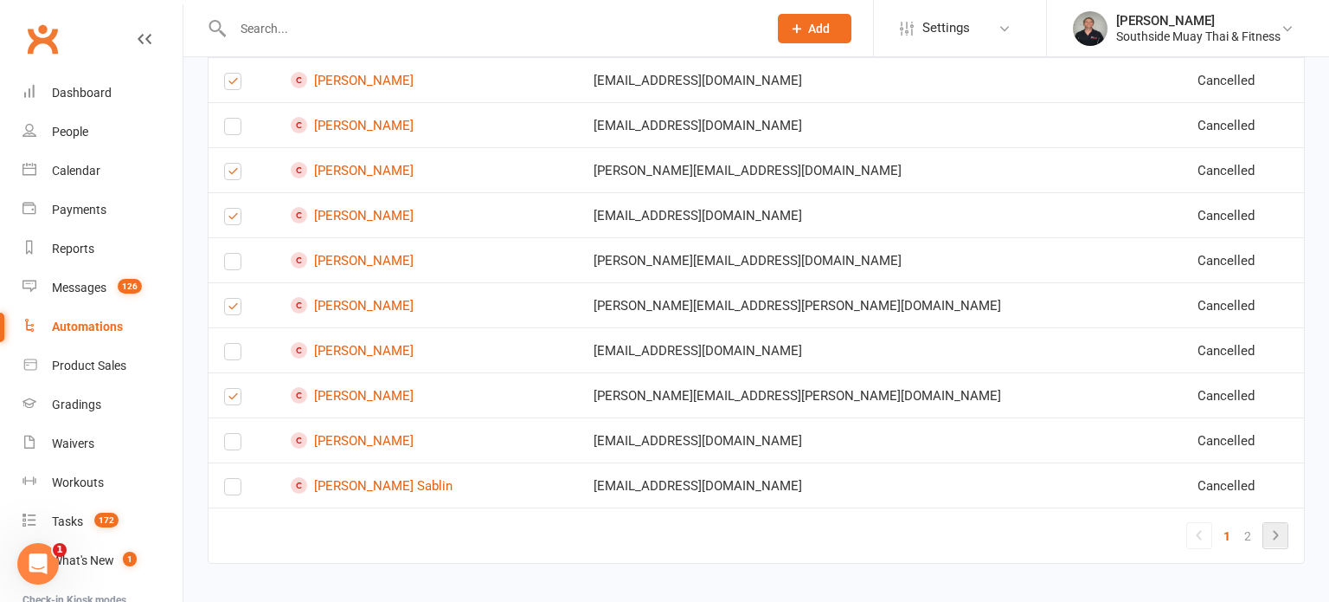
click at [1272, 525] on icon at bounding box center [1275, 535] width 21 height 21
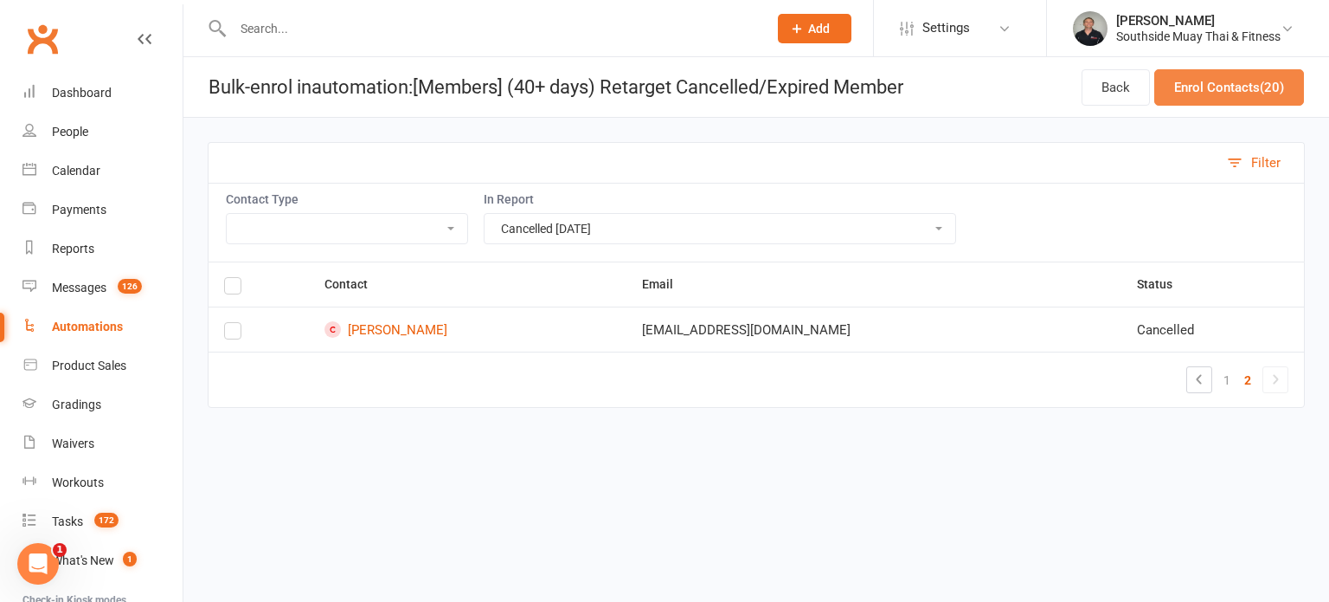
click at [1193, 80] on button "Enrol Contacts (20)" at bounding box center [1230, 87] width 150 height 36
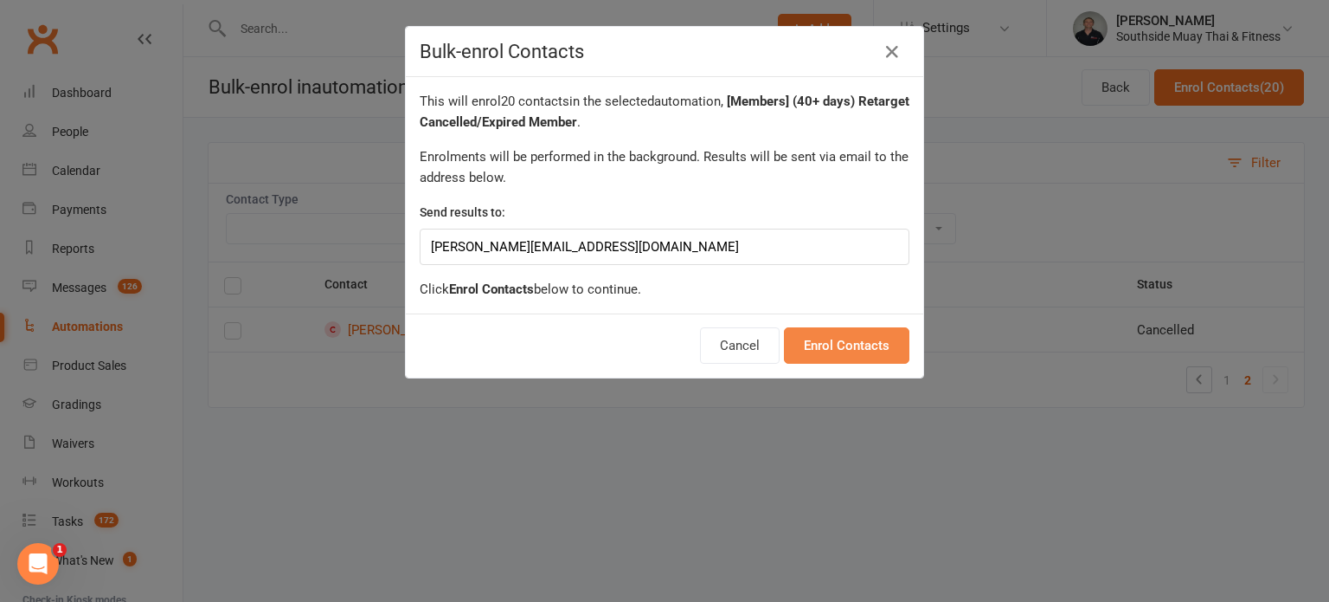
click at [846, 347] on button "Enrol Contacts" at bounding box center [847, 345] width 126 height 36
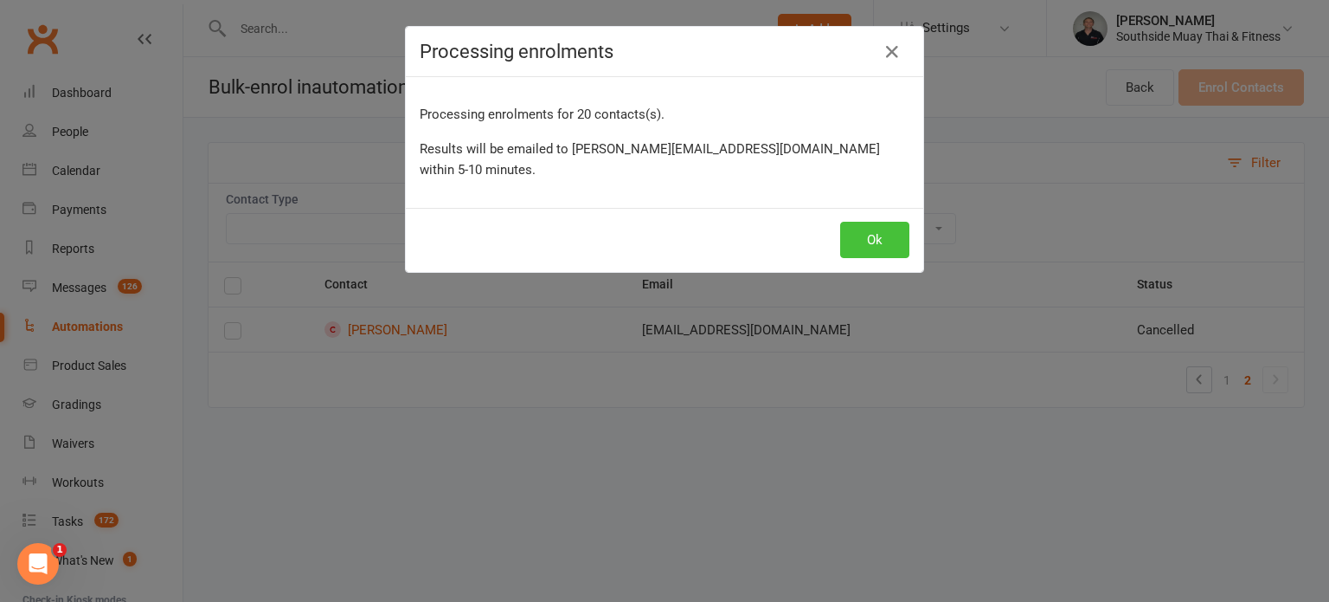
click at [867, 222] on button "Ok" at bounding box center [874, 240] width 69 height 36
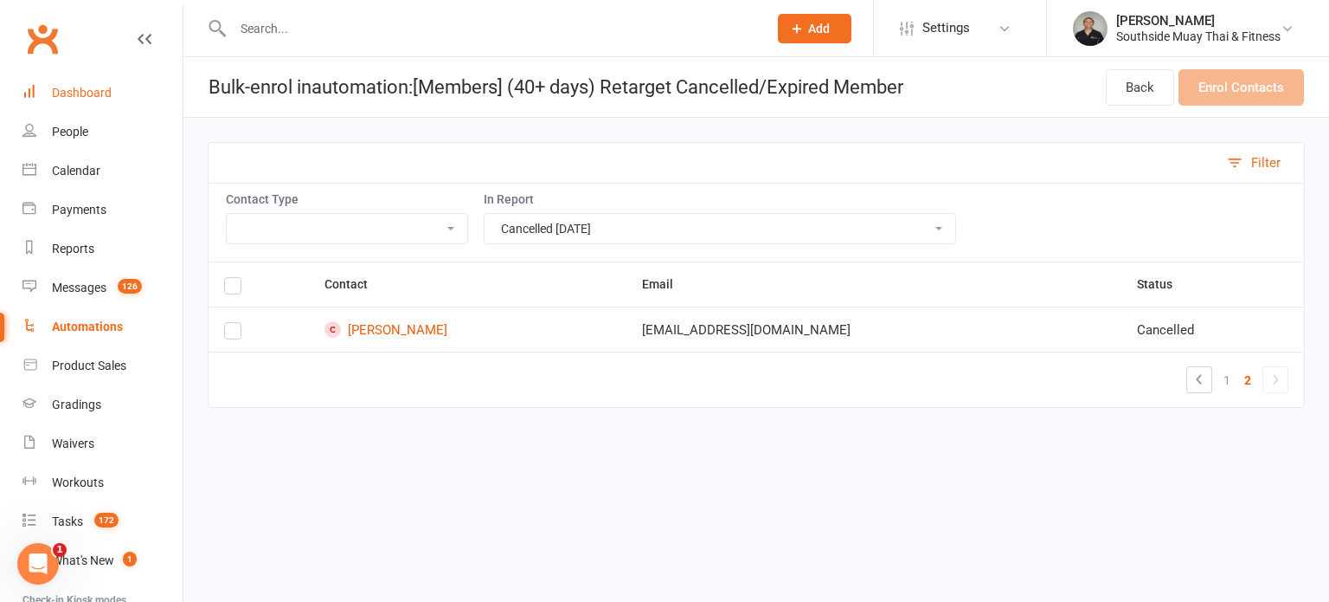
click at [104, 88] on div "Dashboard" at bounding box center [82, 93] width 60 height 14
